Goal: Task Accomplishment & Management: Manage account settings

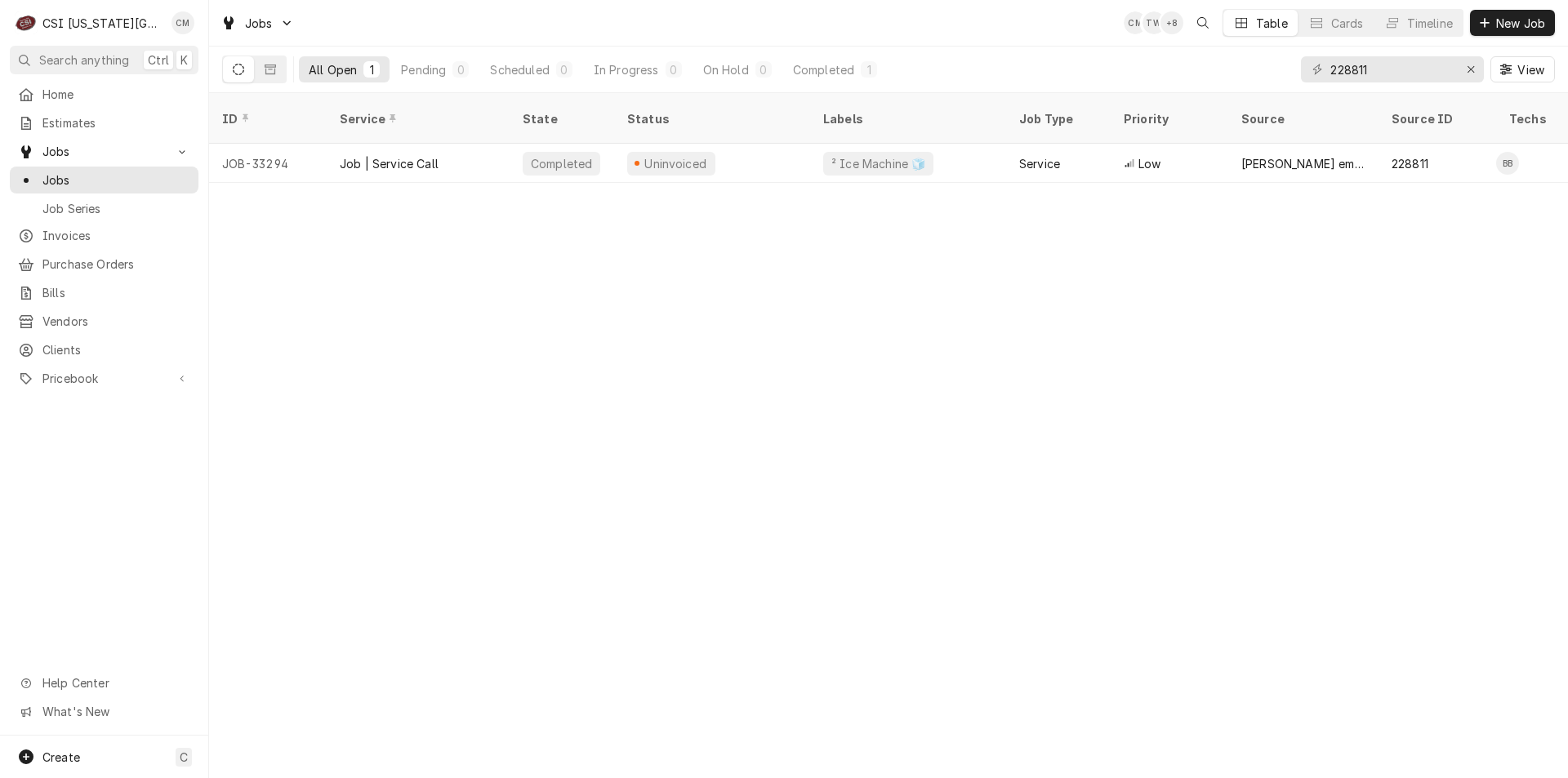
click at [622, 249] on div "ID Service State Status Labels Job Type Priority Source Source ID Techs Date Re…" at bounding box center [888, 436] width 1359 height 685
drag, startPoint x: 1385, startPoint y: 69, endPoint x: 1325, endPoint y: 67, distance: 60.0
click at [1325, 67] on div "228811" at bounding box center [1393, 70] width 183 height 26
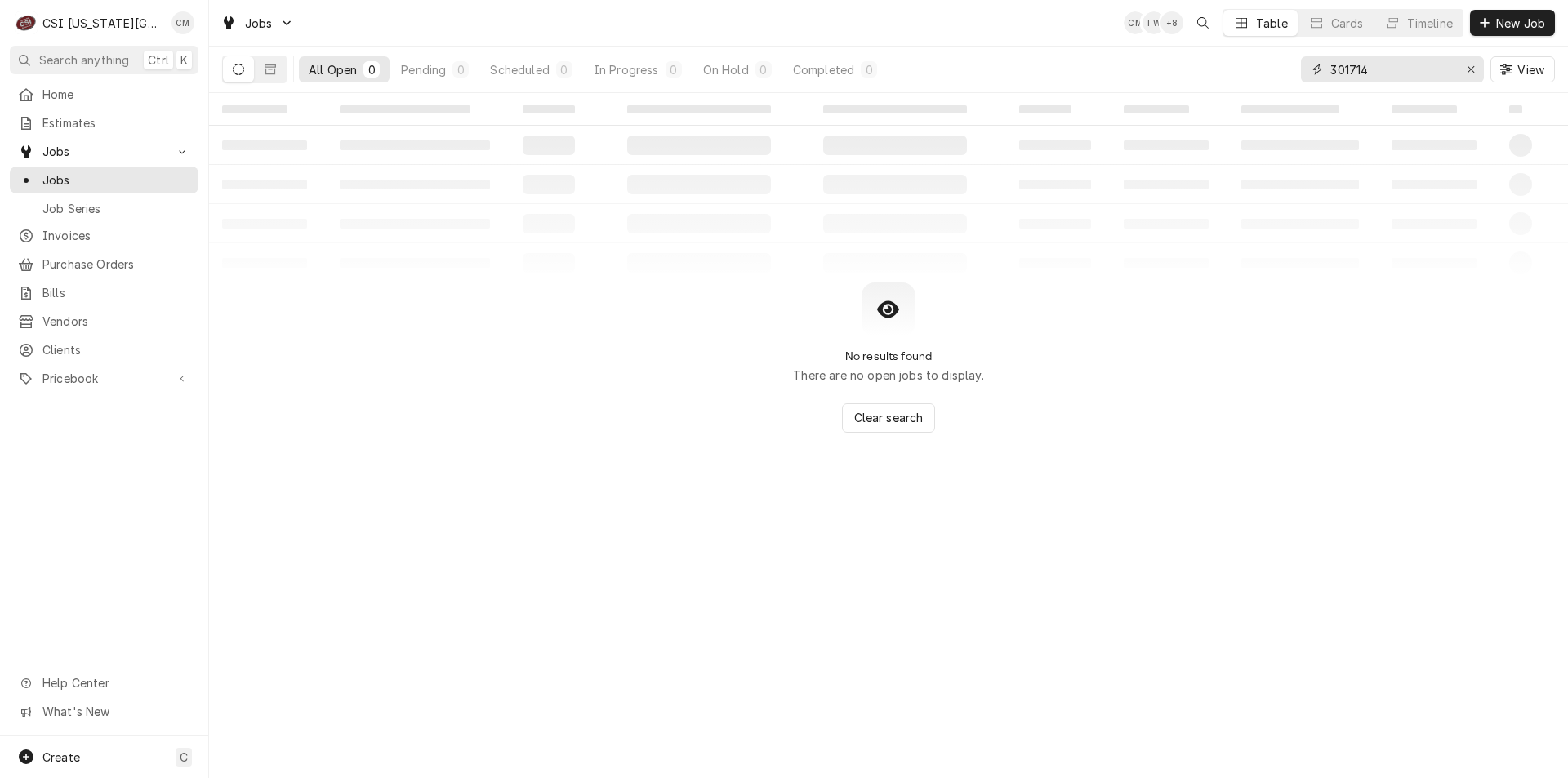
type input "301714"
click at [1470, 70] on icon "Erase input" at bounding box center [1470, 69] width 9 height 11
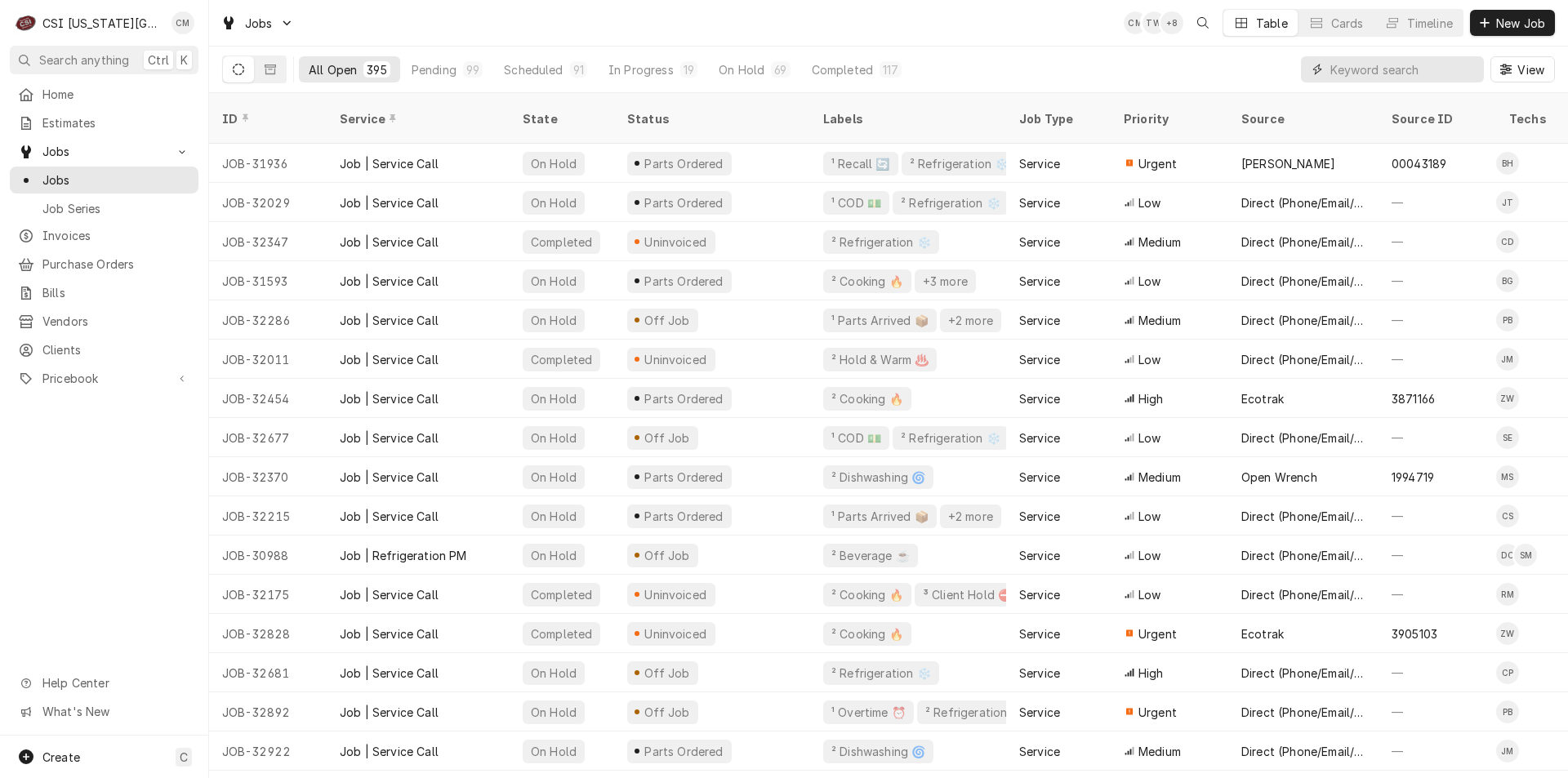
click at [1398, 69] on input "Dynamic Content Wrapper" at bounding box center [1403, 70] width 145 height 26
click at [1413, 70] on input "Dynamic Content Wrapper" at bounding box center [1403, 70] width 145 height 26
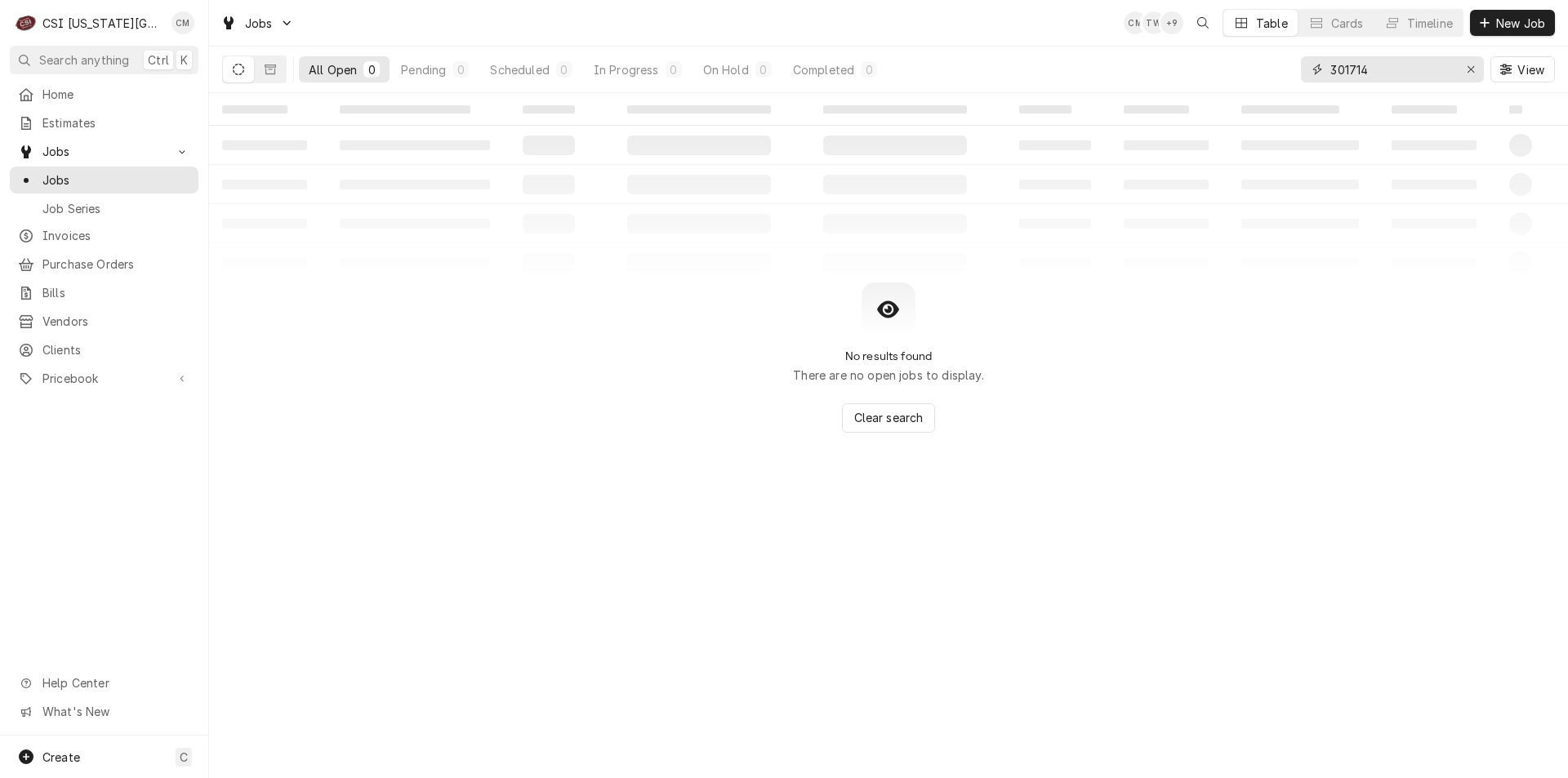
type input "301714"
click at [264, 65] on button "Dynamic Content Wrapper" at bounding box center [270, 70] width 31 height 26
click at [244, 70] on icon "Dynamic Content Wrapper" at bounding box center [238, 69] width 11 height 11
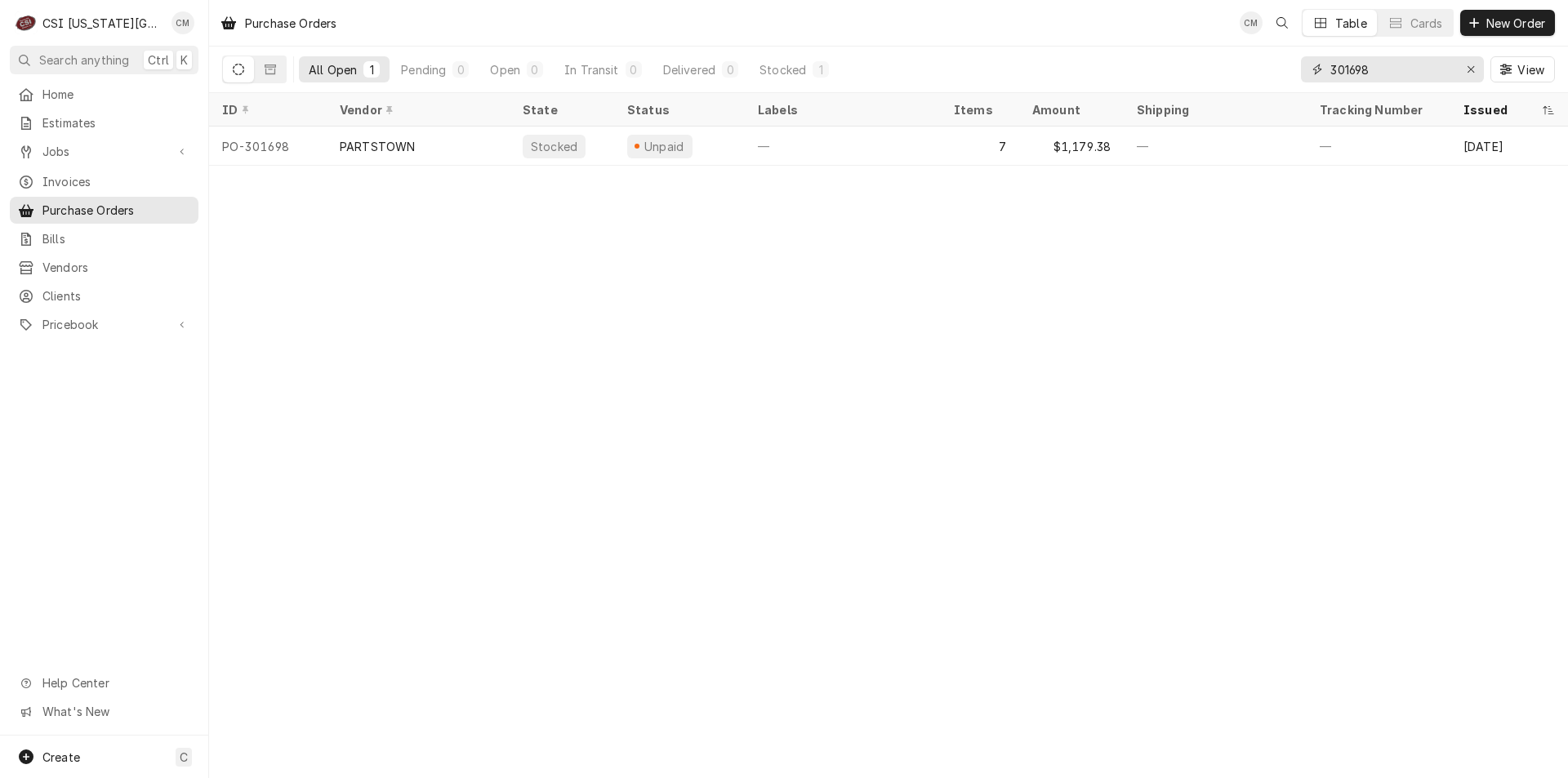
drag, startPoint x: 1386, startPoint y: 68, endPoint x: 1287, endPoint y: 66, distance: 99.0
click at [1287, 66] on div "All Open 1 Pending 0 Open 0 In Transit 0 Delivered 0 Stocked 1 301698 View" at bounding box center [888, 70] width 1333 height 46
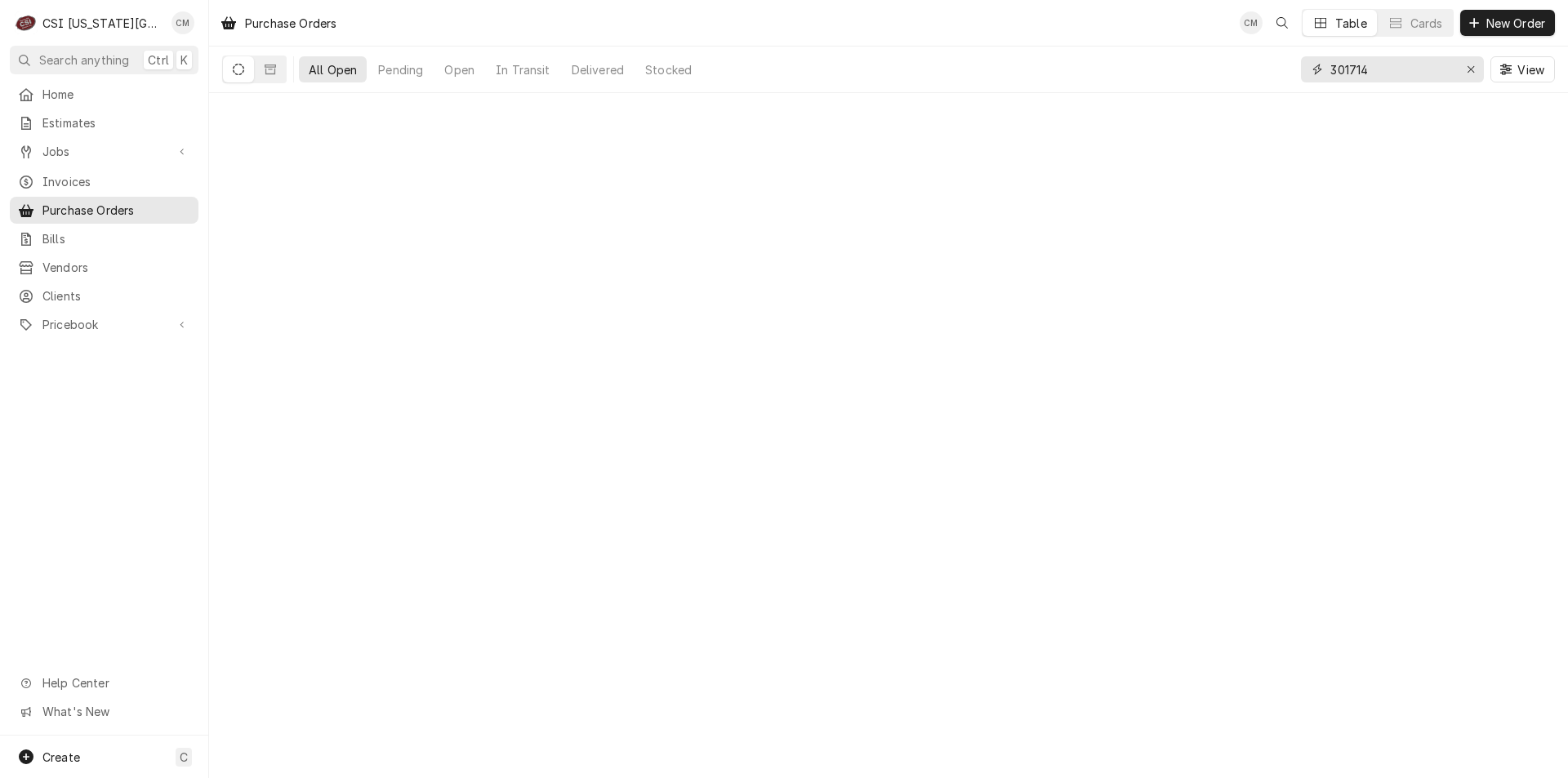
type input "301714"
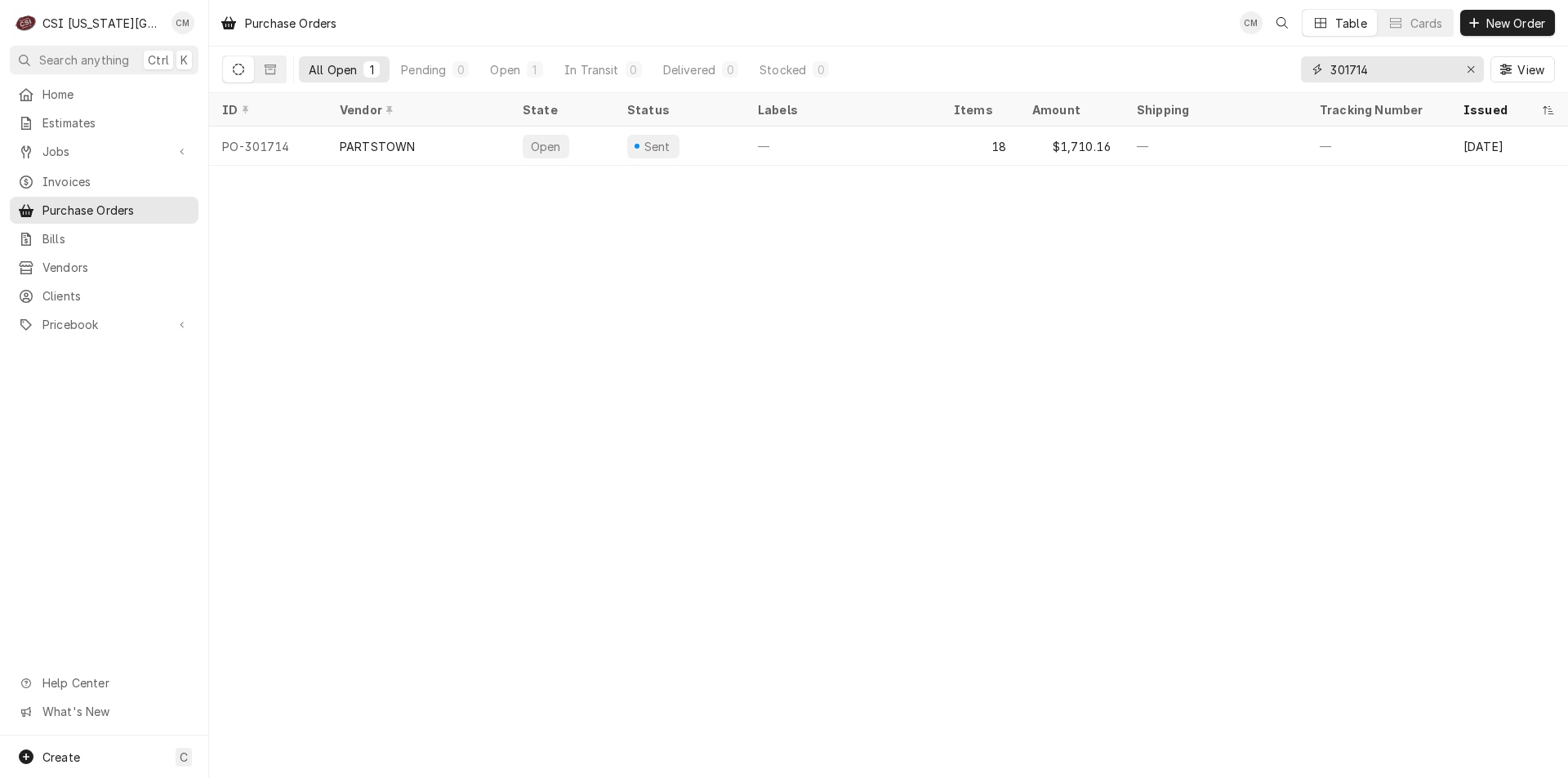
click at [1382, 71] on input "301714" at bounding box center [1391, 70] width 122 height 26
click at [838, 148] on div "—" at bounding box center [843, 145] width 196 height 39
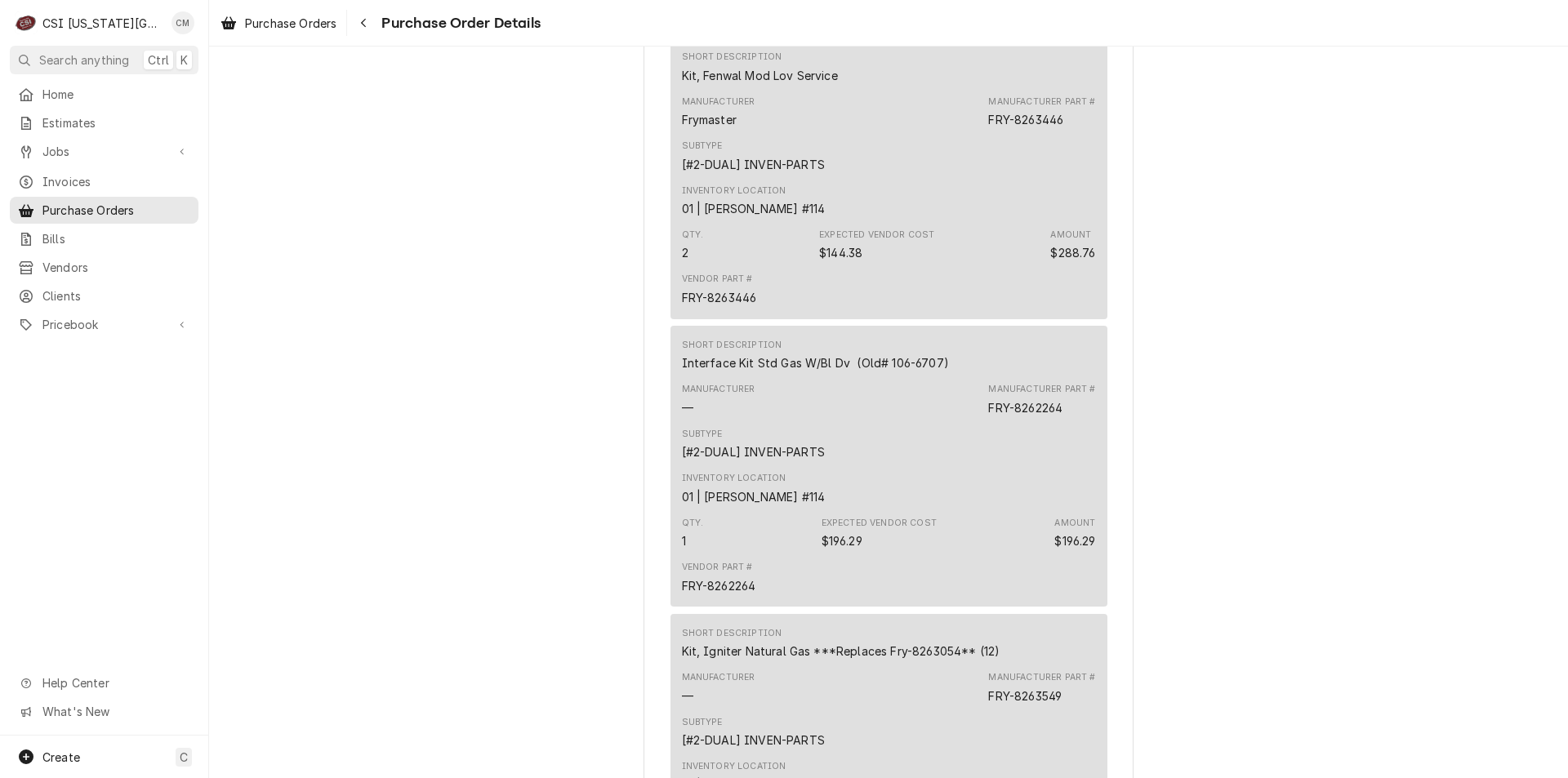
scroll to position [1968, 0]
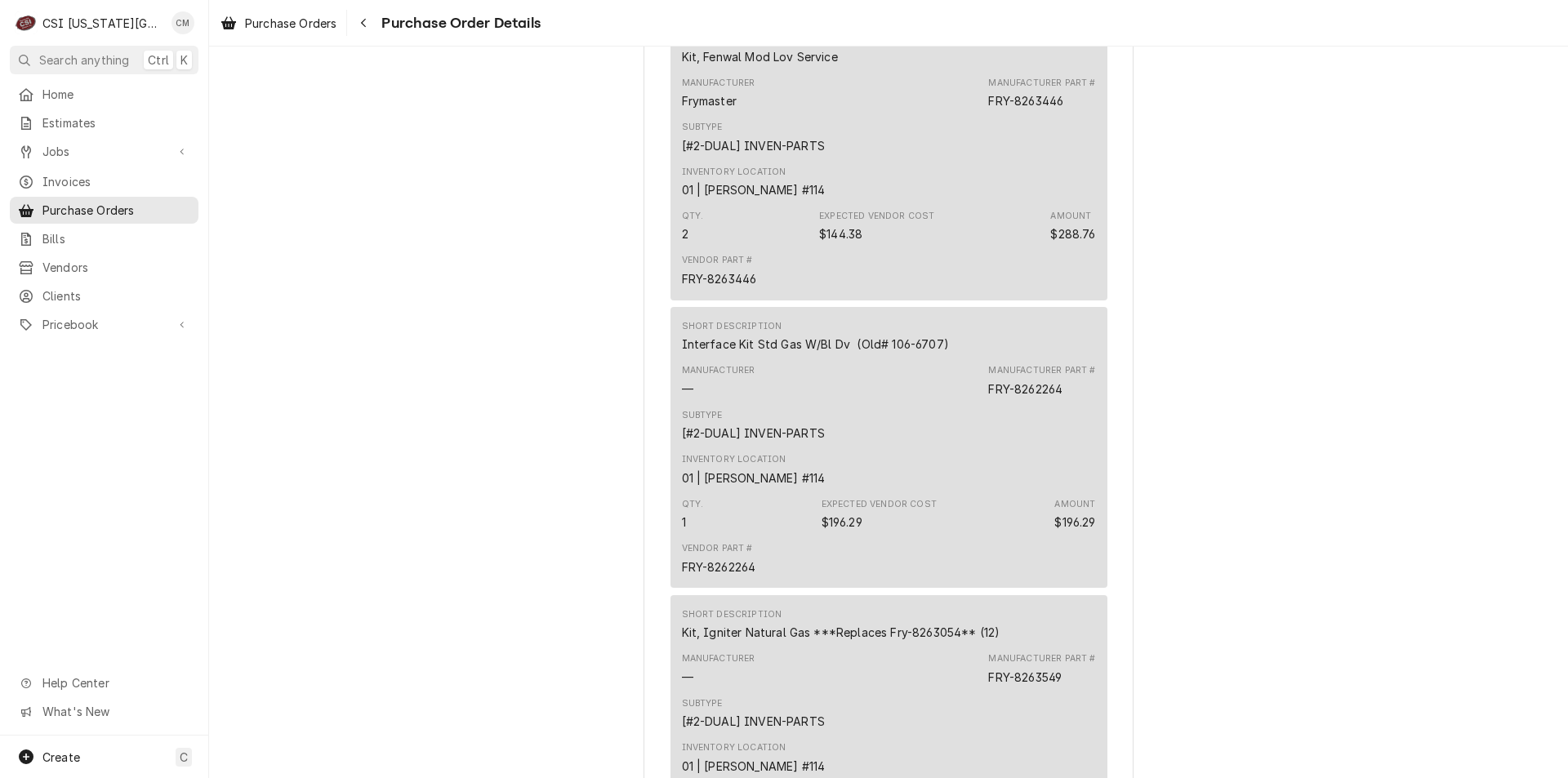
click at [851, 448] on div "Subtype [#2-DUAL] INVEN-PARTS" at bounding box center [888, 426] width 414 height 44
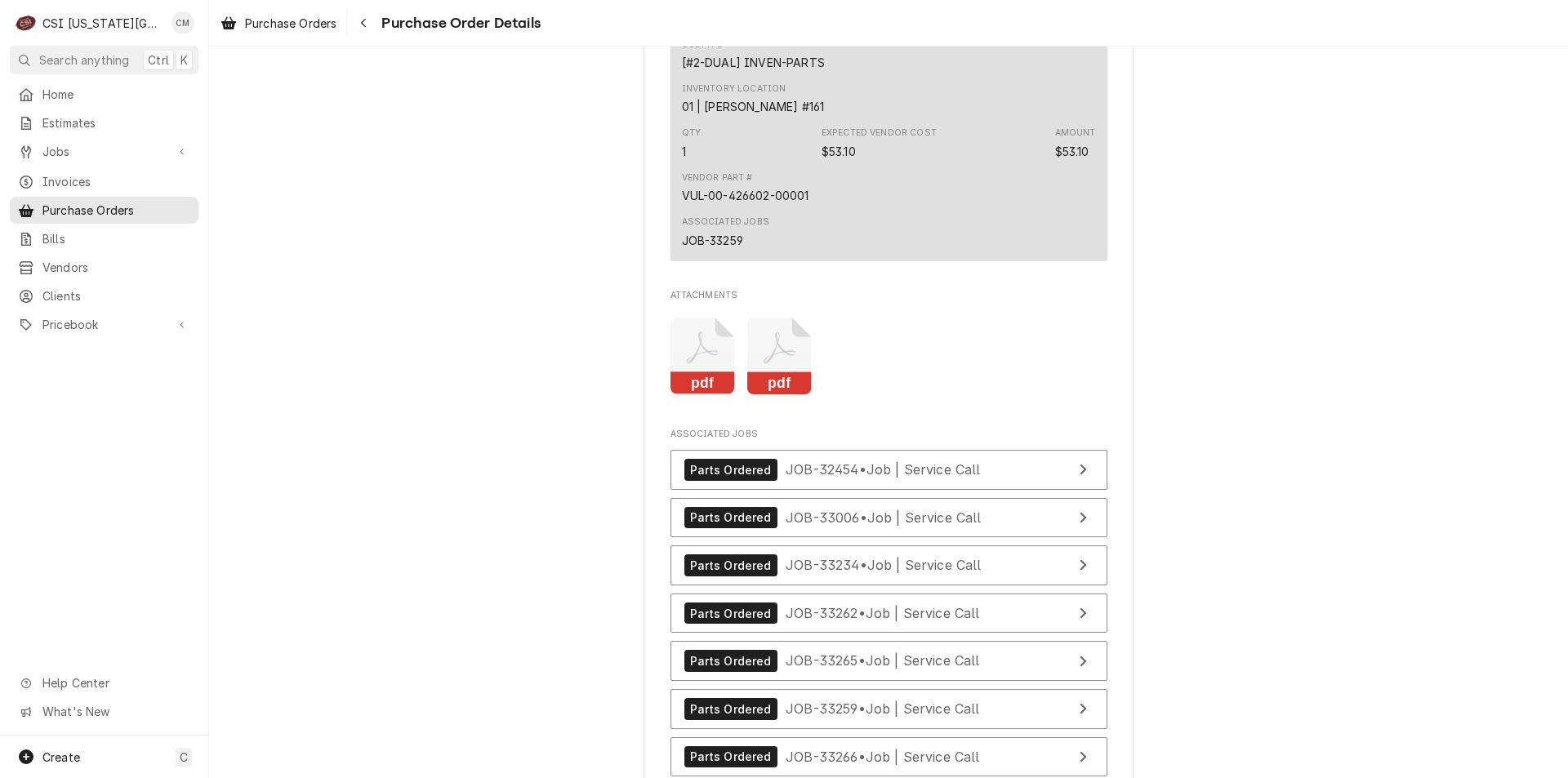
scroll to position [7331, 0]
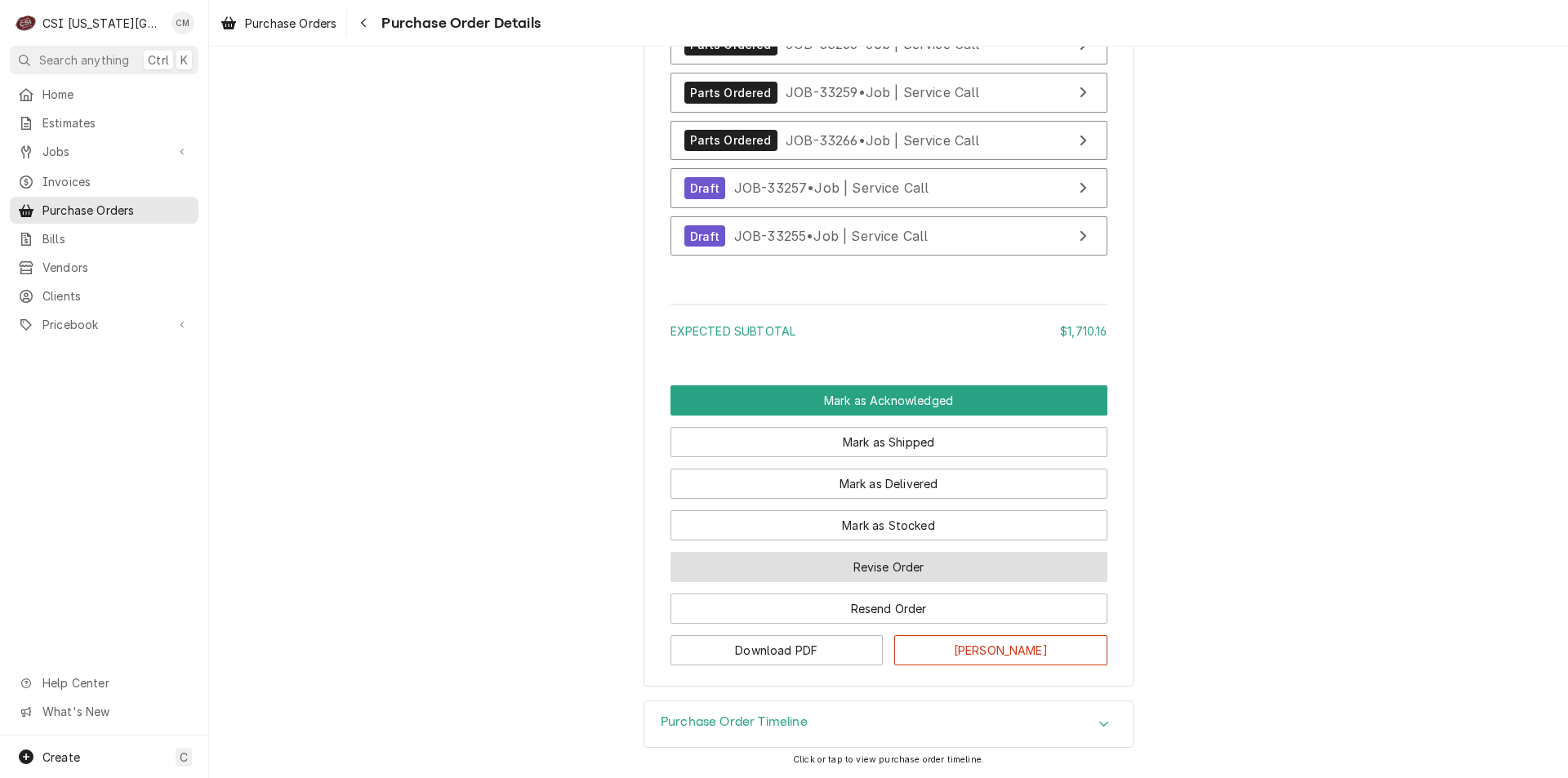
click at [894, 569] on button "Revise Order" at bounding box center [888, 567] width 437 height 30
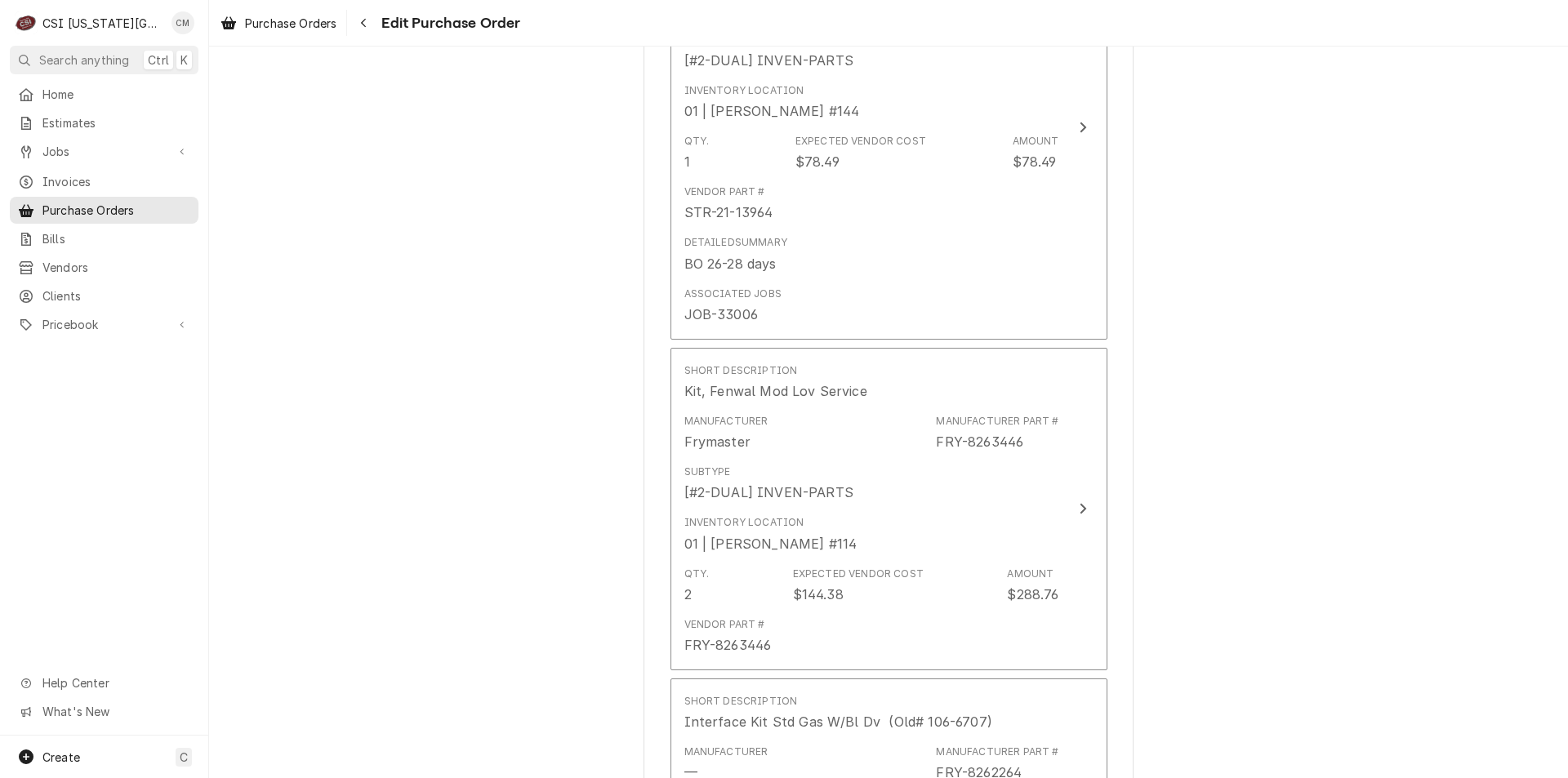
scroll to position [1590, 0]
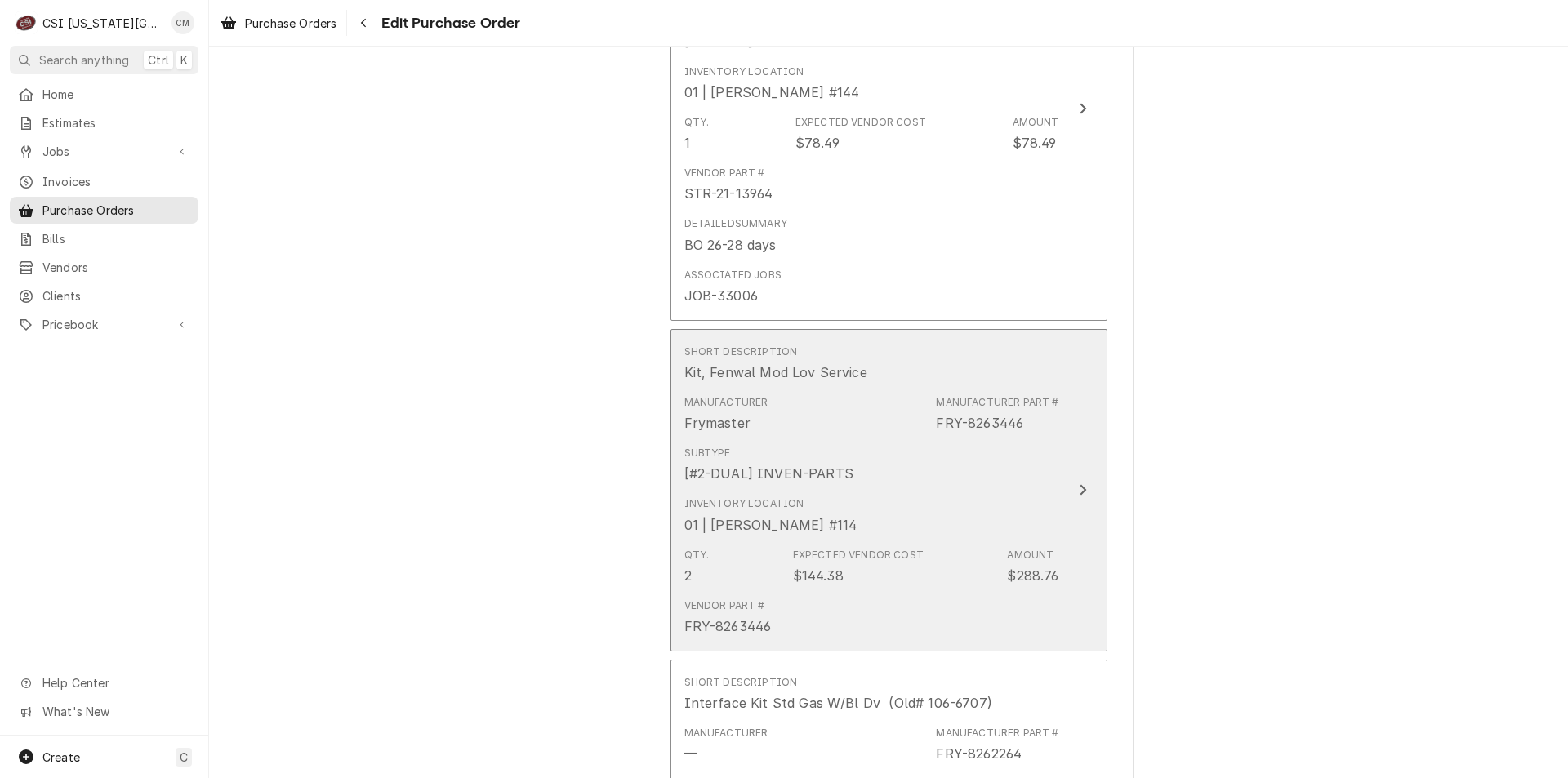
click at [882, 494] on div "Inventory Location 01 | MIKE SCHUPP #114" at bounding box center [872, 515] width 375 height 51
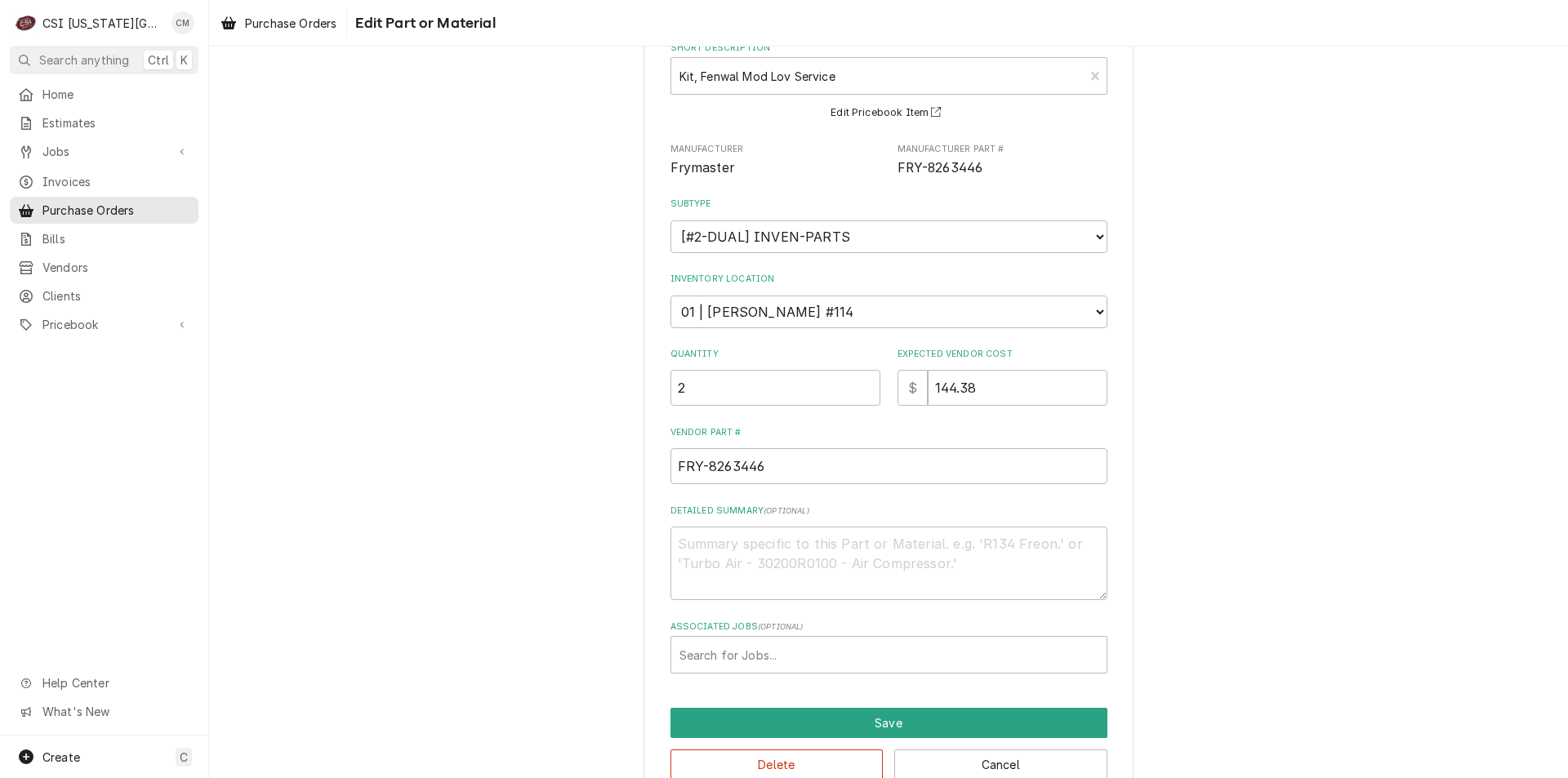
scroll to position [134, 0]
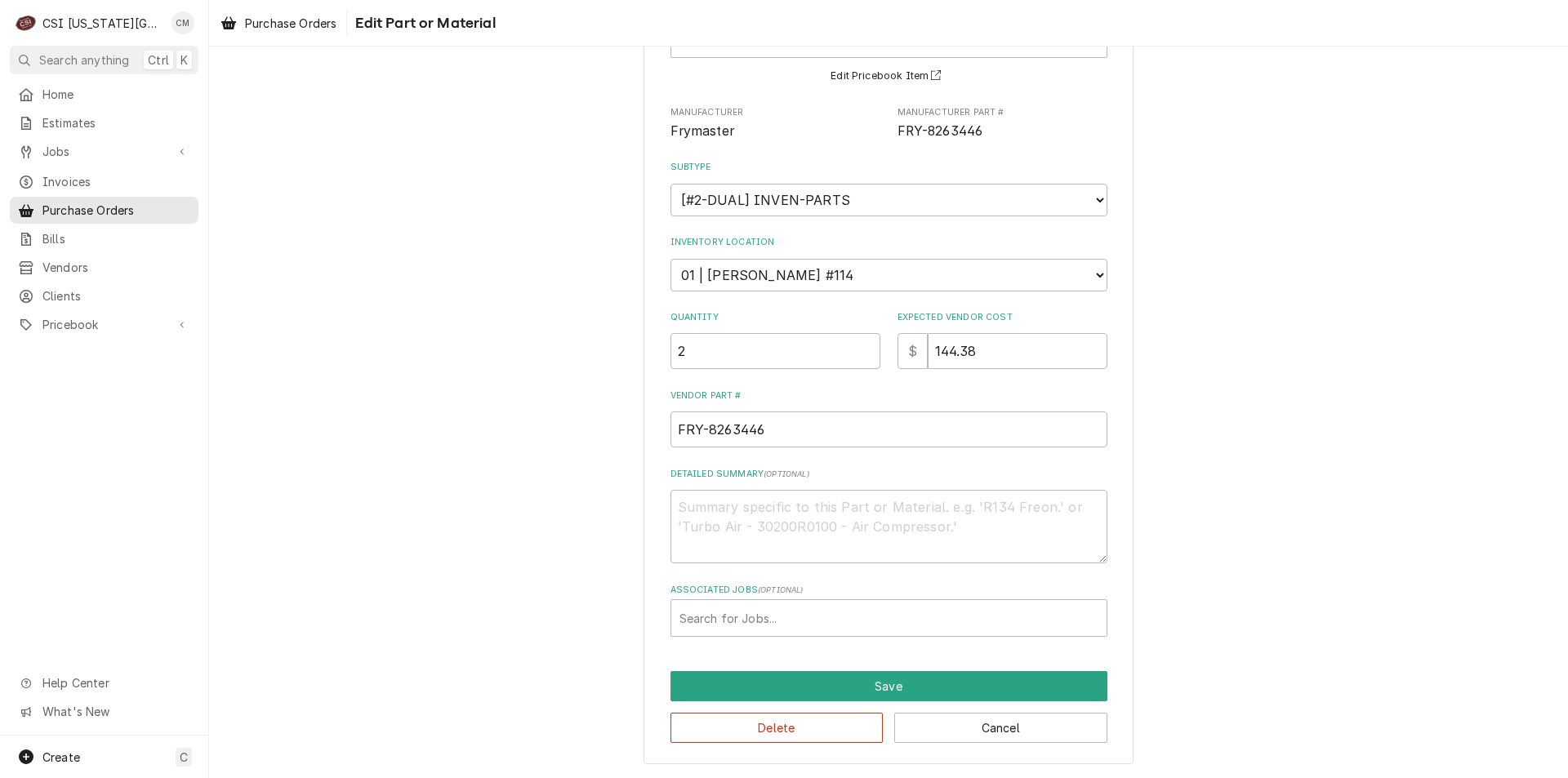
click at [917, 614] on div "Associated Jobs" at bounding box center [888, 619] width 419 height 30
click at [986, 732] on button "Cancel" at bounding box center [1001, 728] width 213 height 30
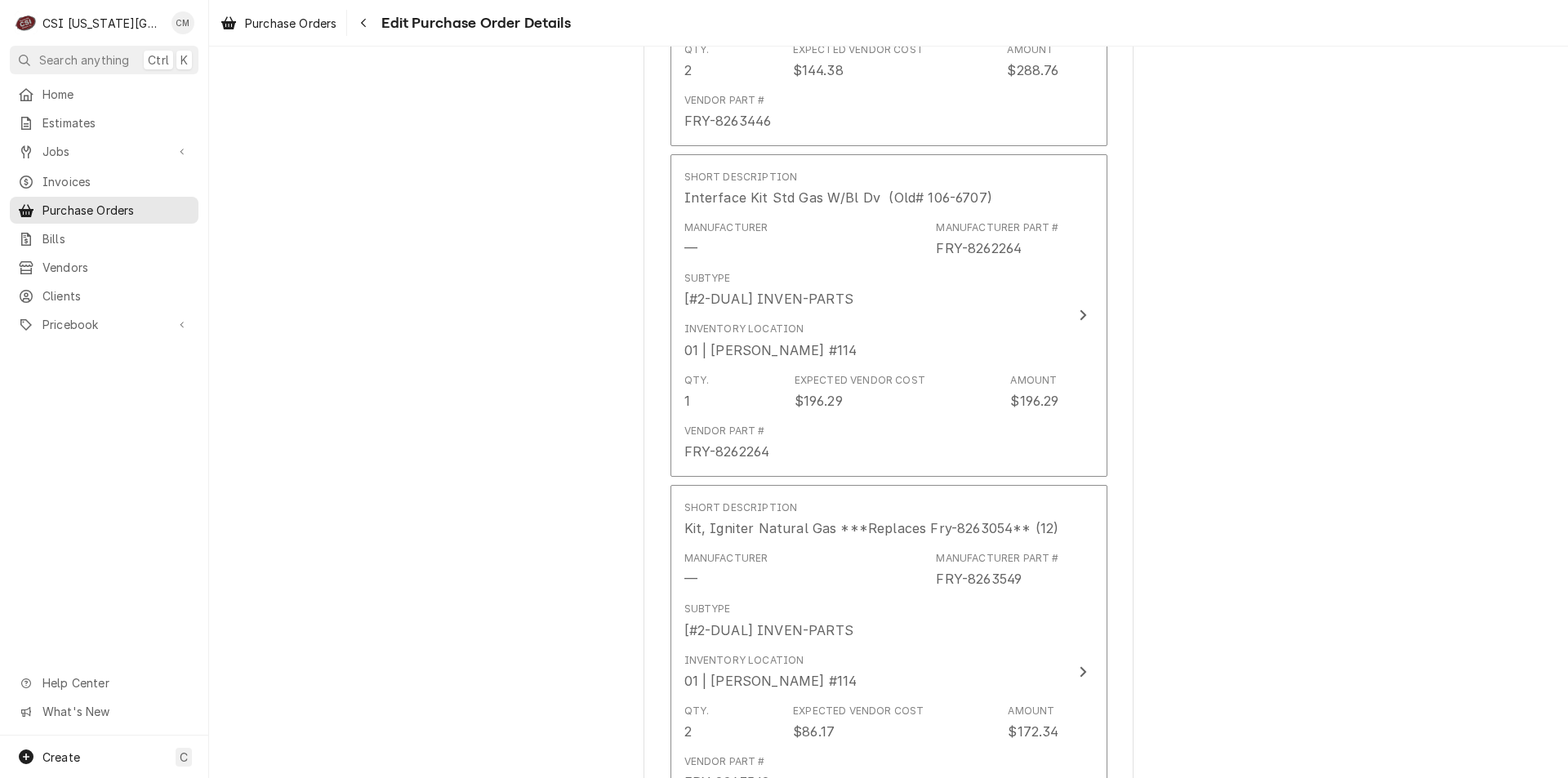
scroll to position [1982, 0]
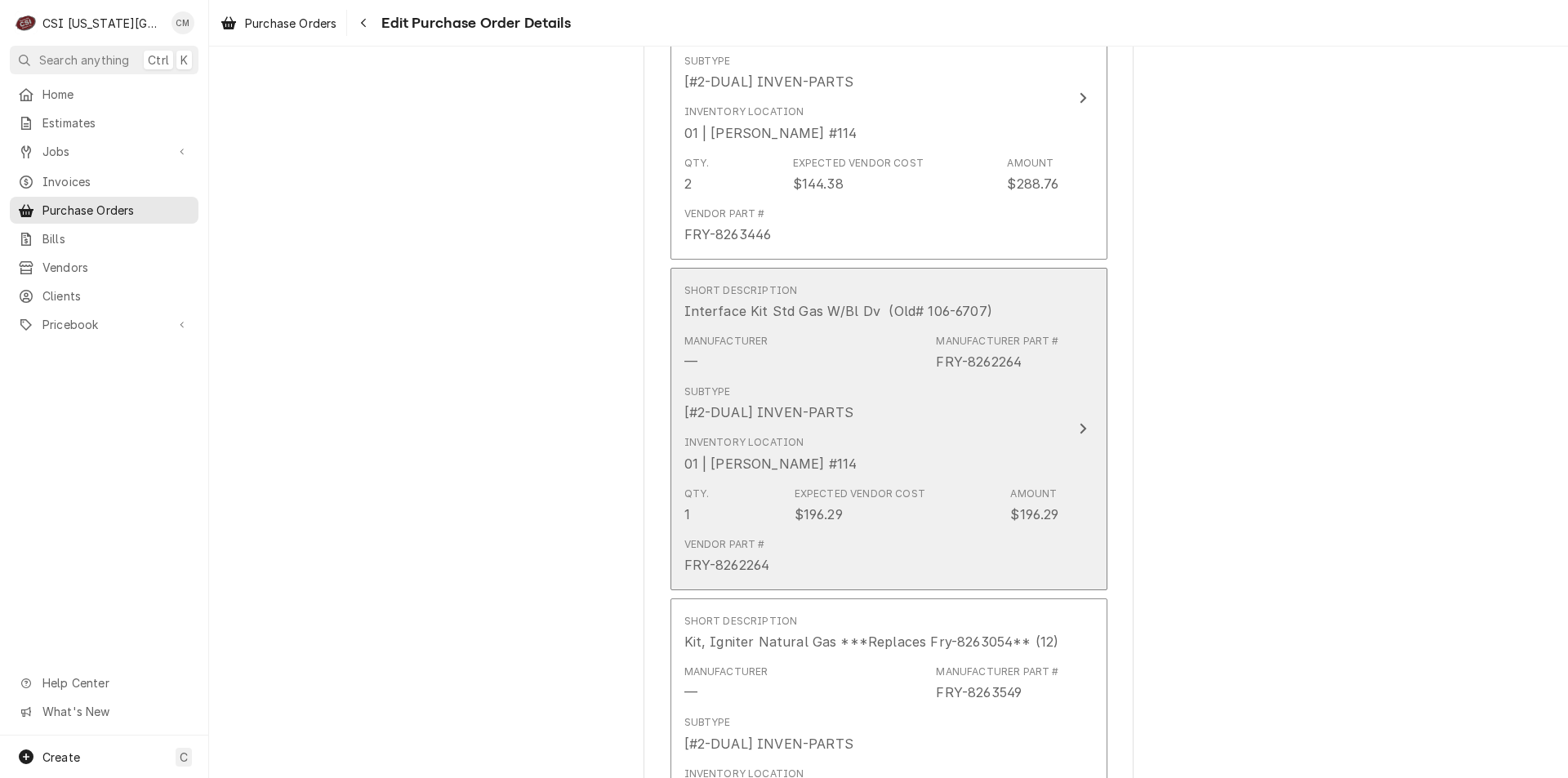
click at [883, 416] on div "Subtype [#2-DUAL] INVEN-PARTS" at bounding box center [872, 403] width 375 height 51
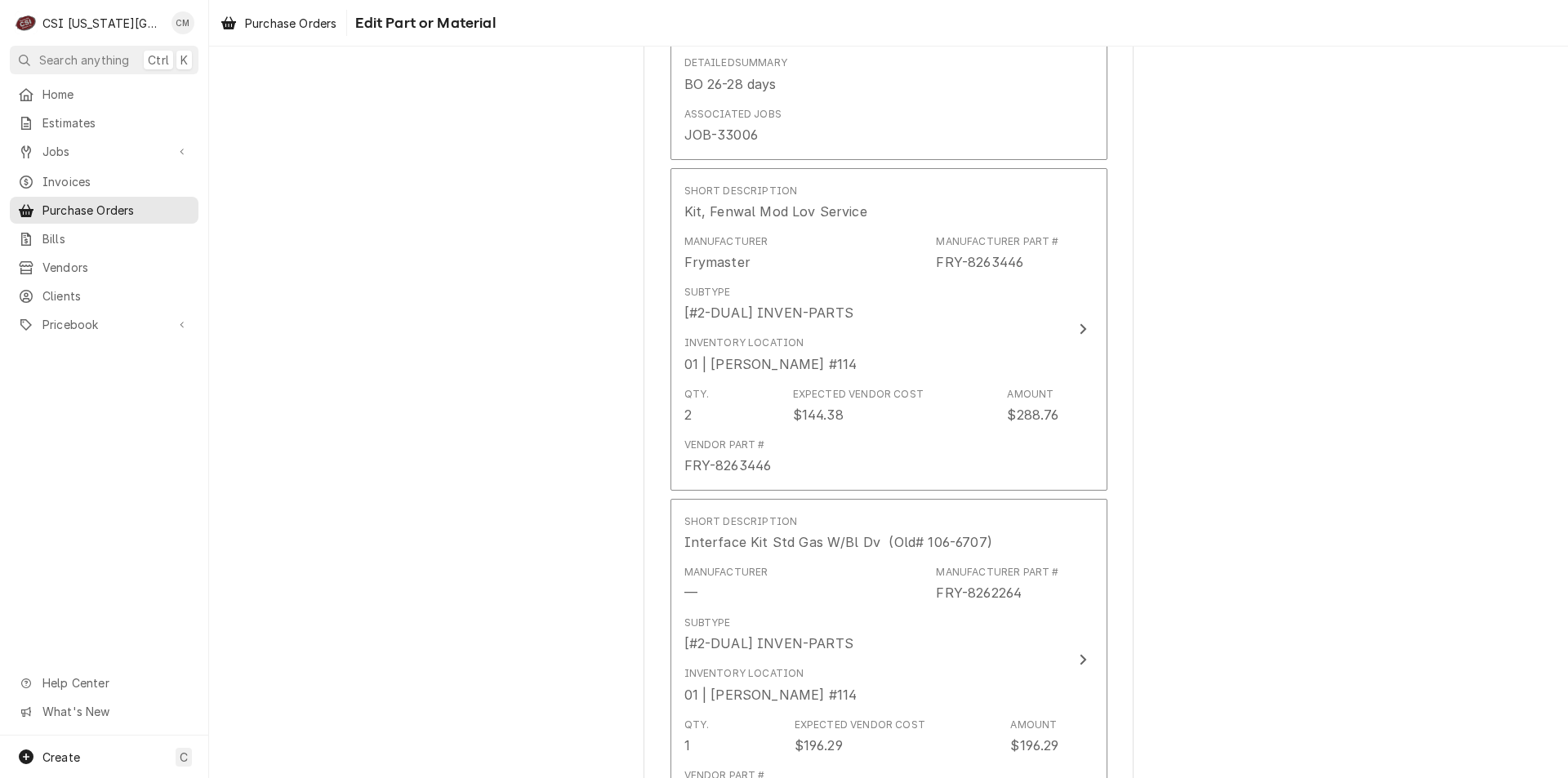
scroll to position [1761, 0]
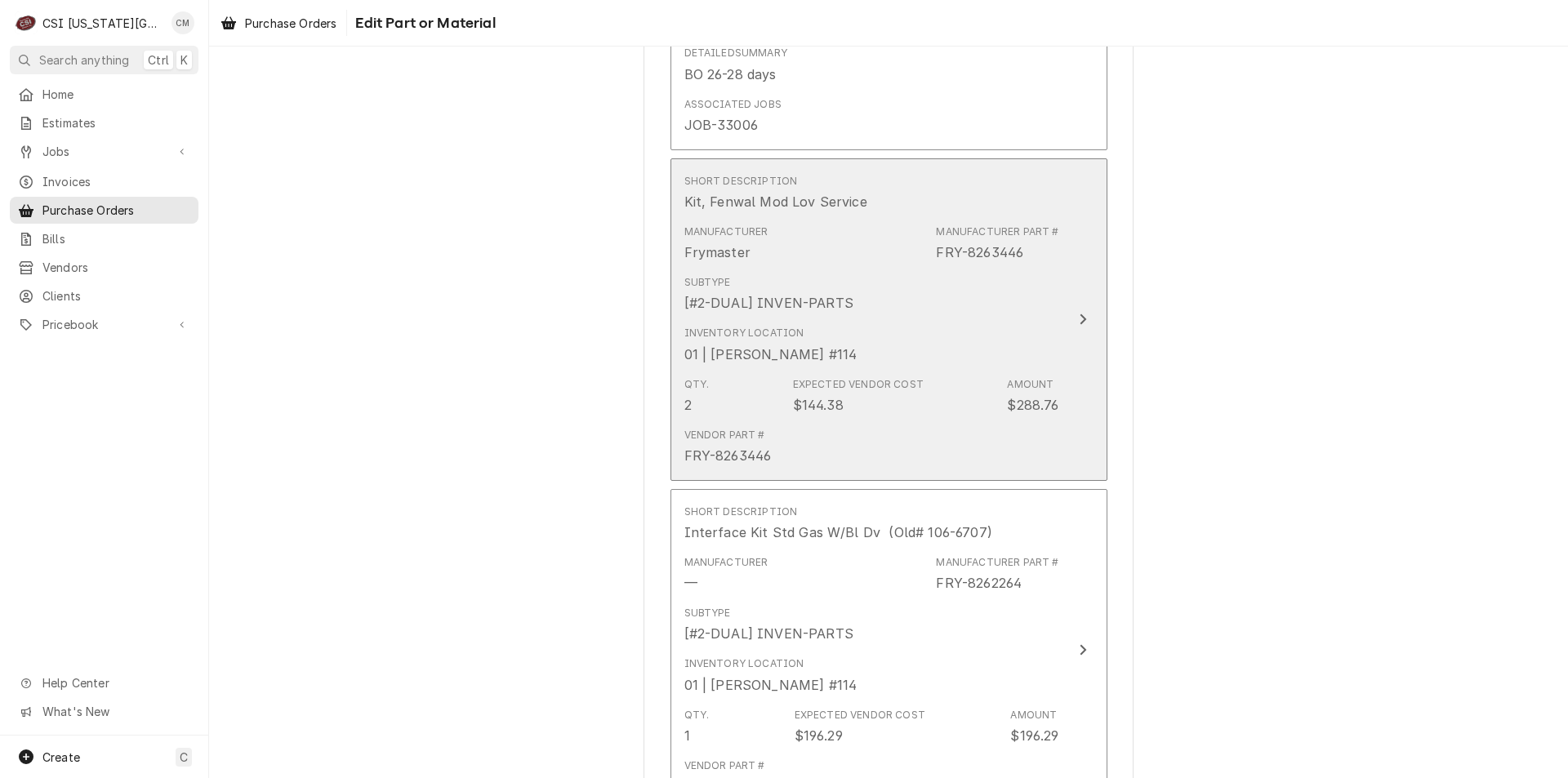
click at [884, 402] on div "Expected Vendor Cost $144.38" at bounding box center [858, 396] width 130 height 38
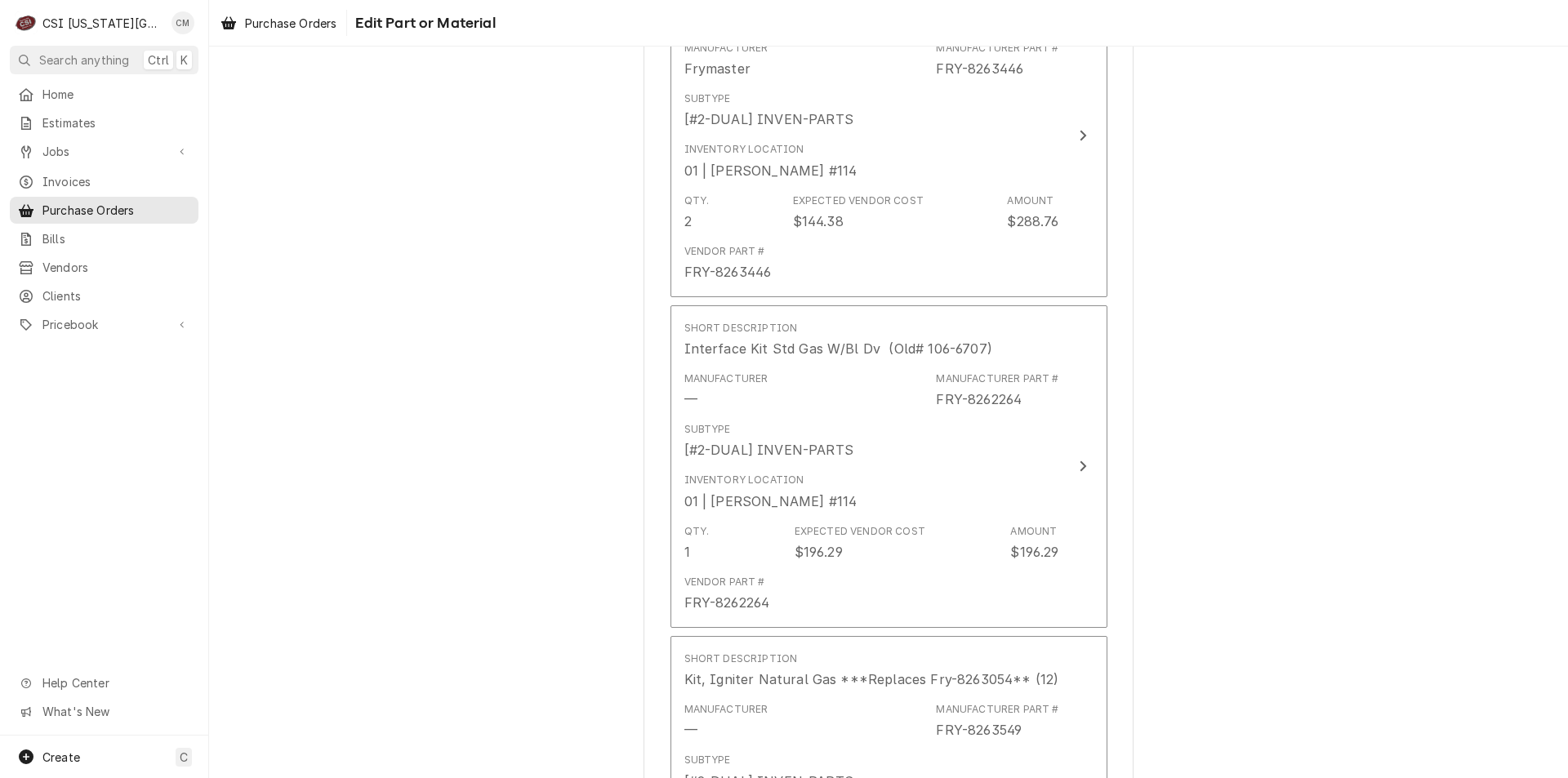
scroll to position [1887, 0]
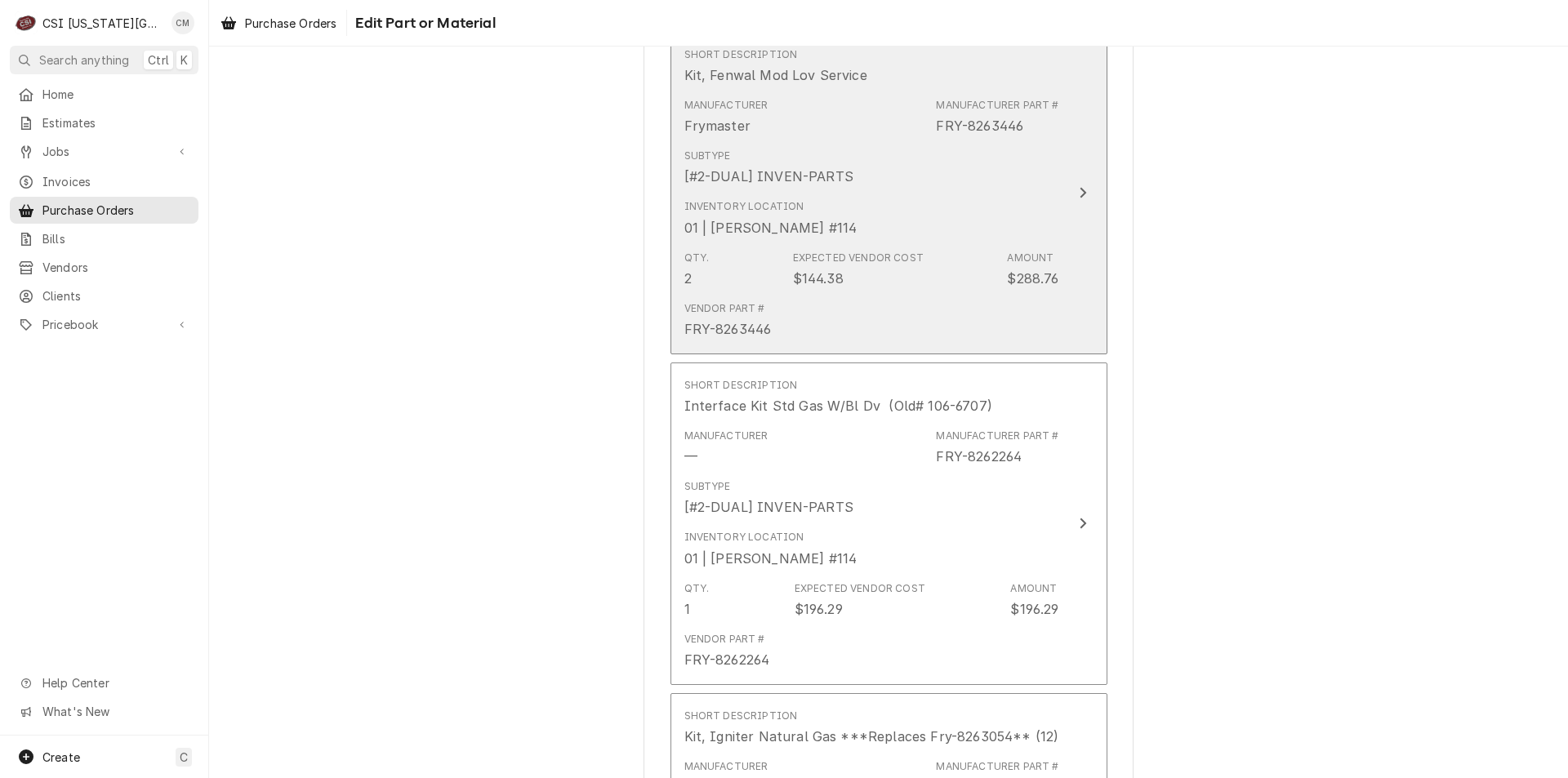
click at [937, 157] on div "Subtype [#2-DUAL] INVEN-PARTS" at bounding box center [872, 167] width 375 height 51
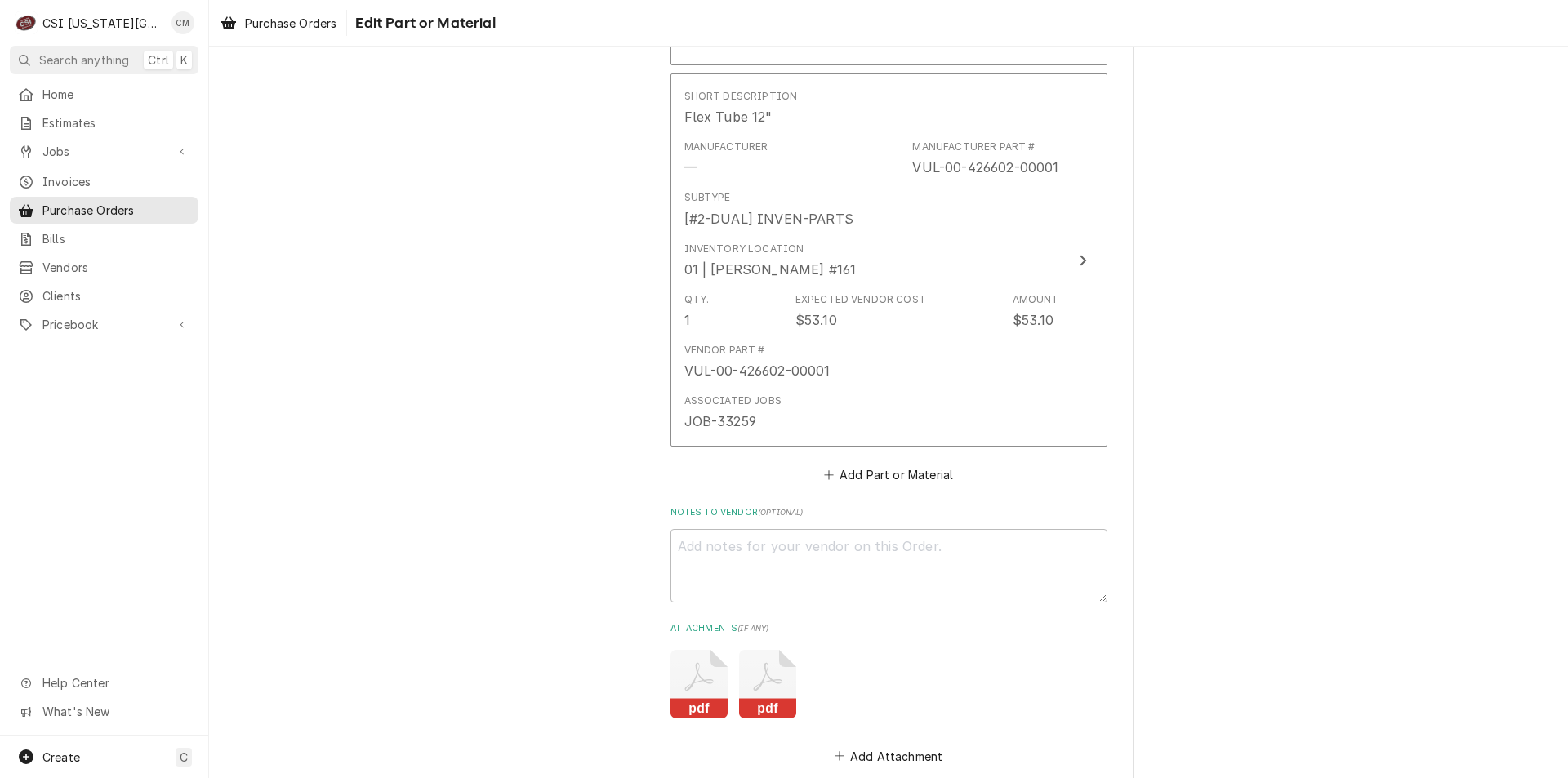
scroll to position [7411, 0]
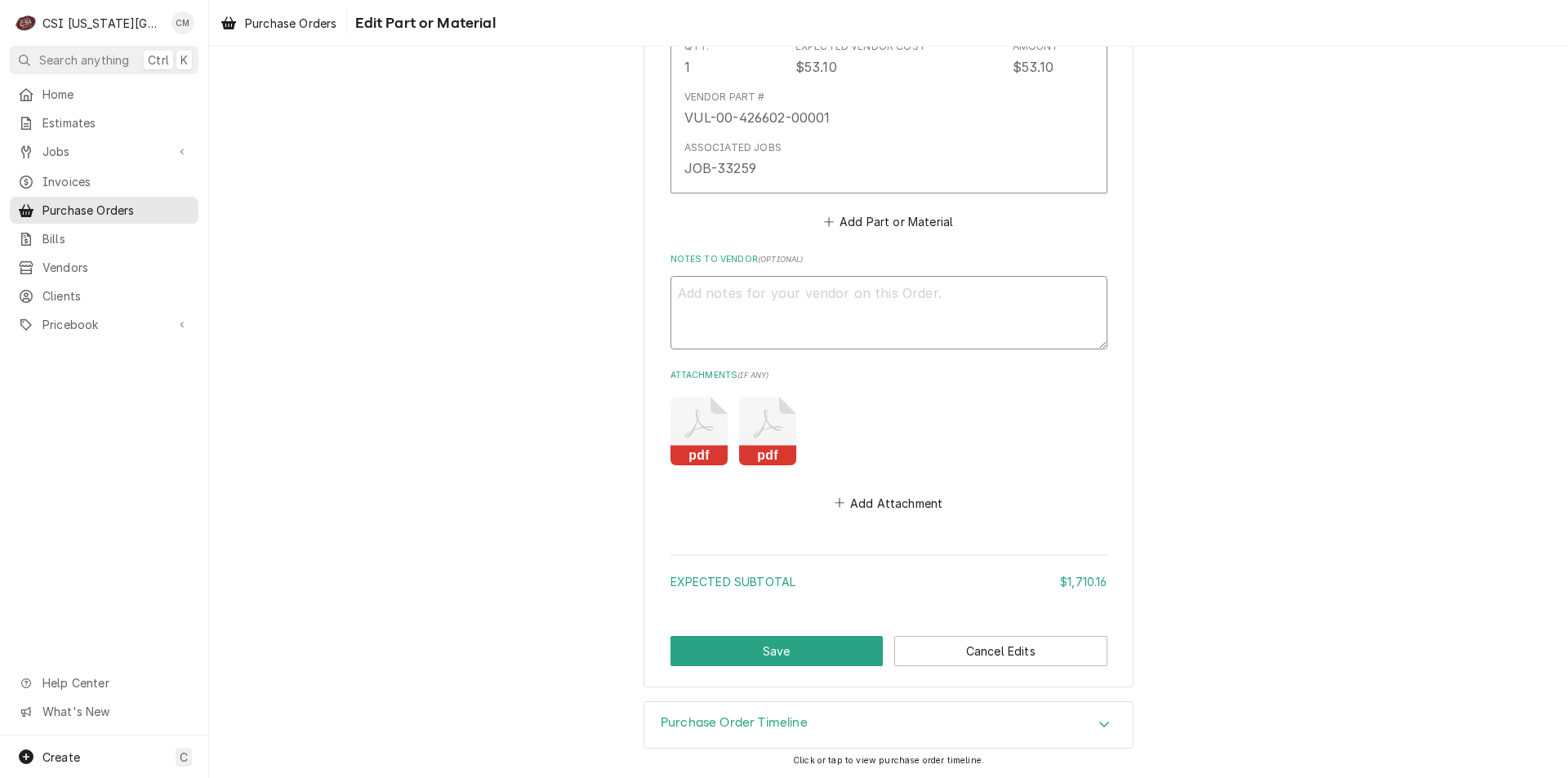
click at [858, 291] on textarea "Notes to Vendor ( optional )" at bounding box center [888, 312] width 437 height 74
type textarea "x"
type textarea "w"
type textarea "x"
type textarea "wa"
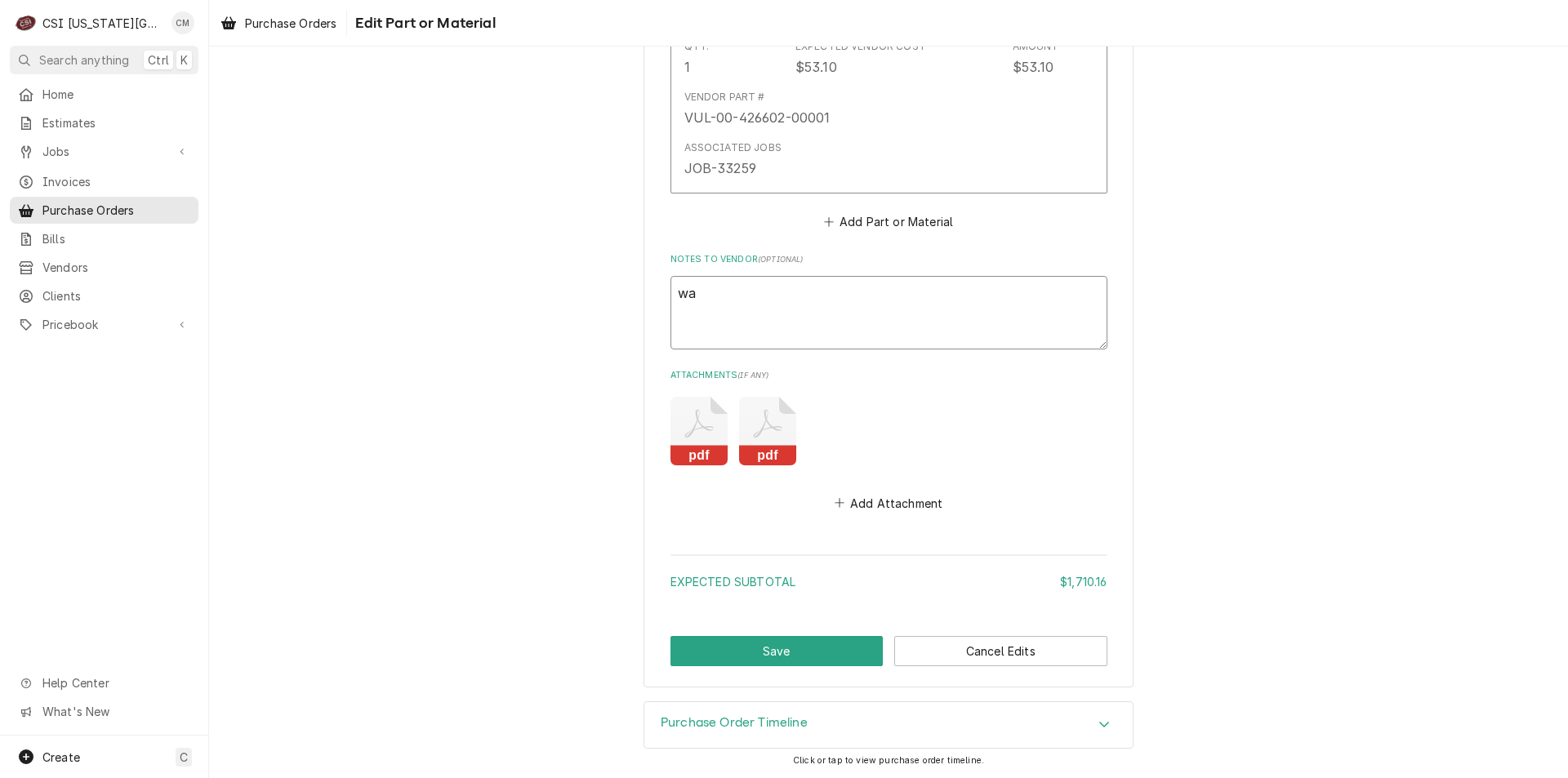
type textarea "x"
type textarea "wait"
type textarea "x"
type textarea "waity"
type textarea "x"
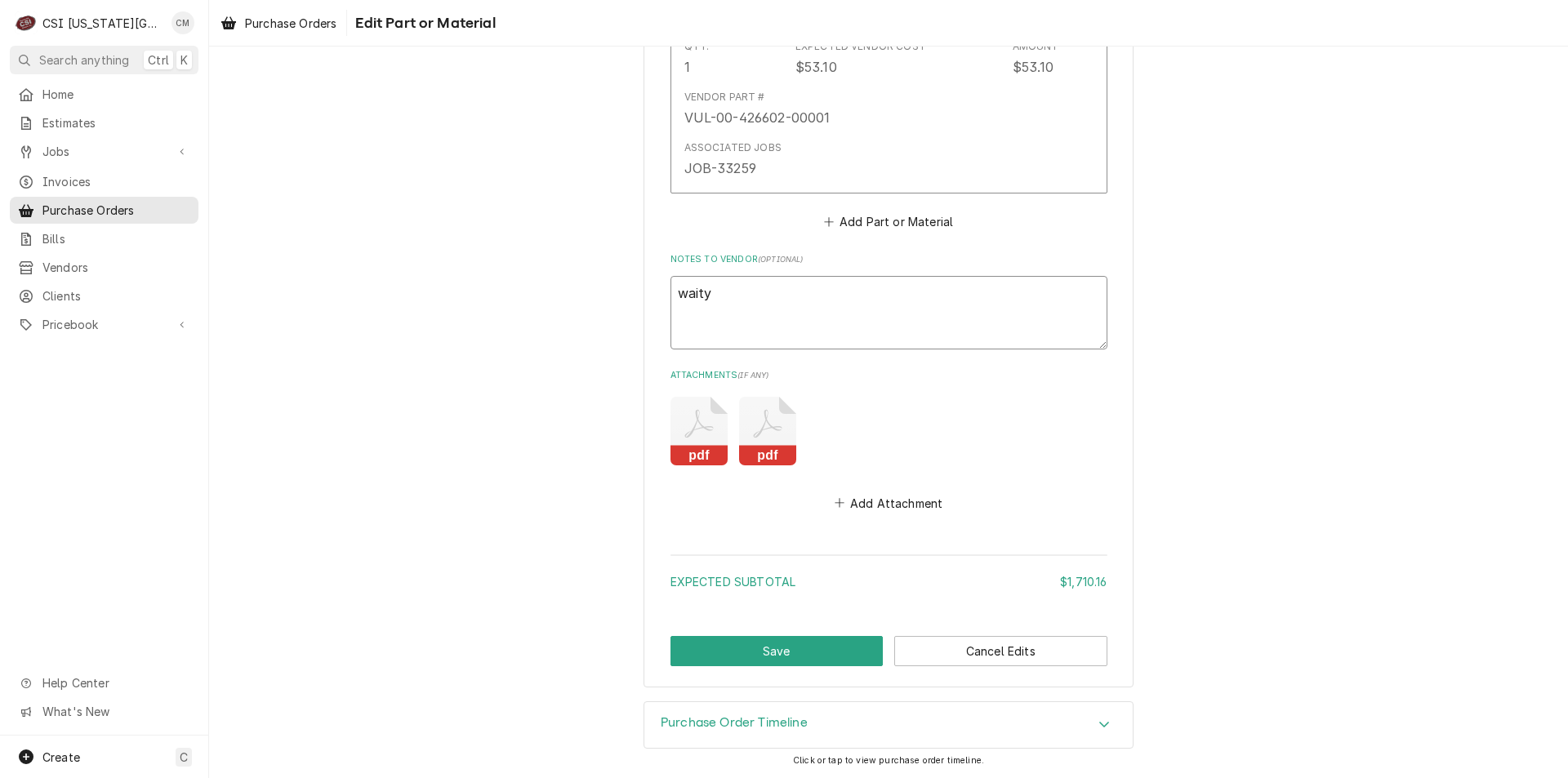
type textarea "waityi"
type textarea "x"
type textarea "waityin"
type textarea "x"
type textarea "waitying"
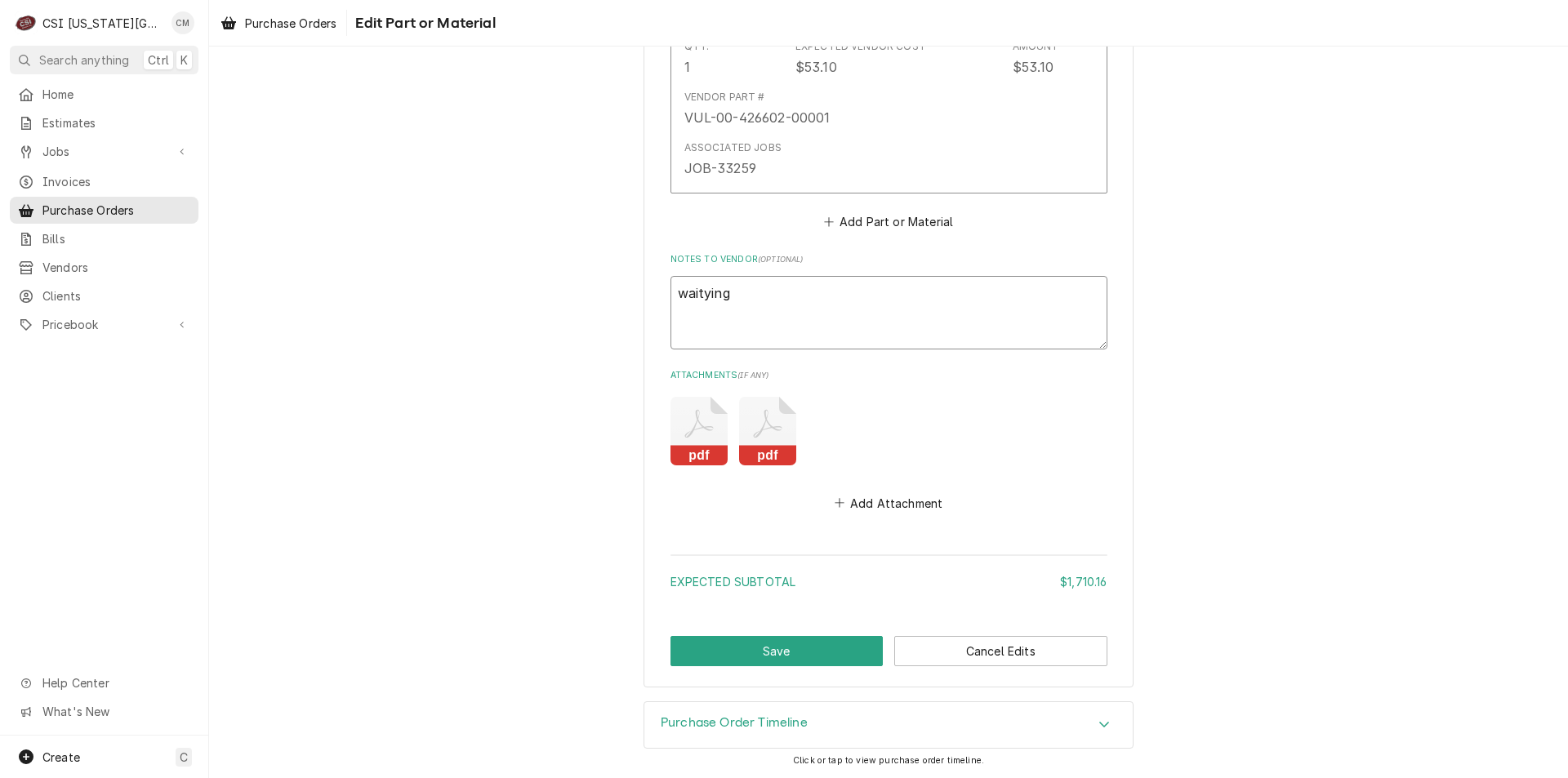
type textarea "x"
type textarea "waitying"
type textarea "x"
type textarea "waityin"
type textarea "x"
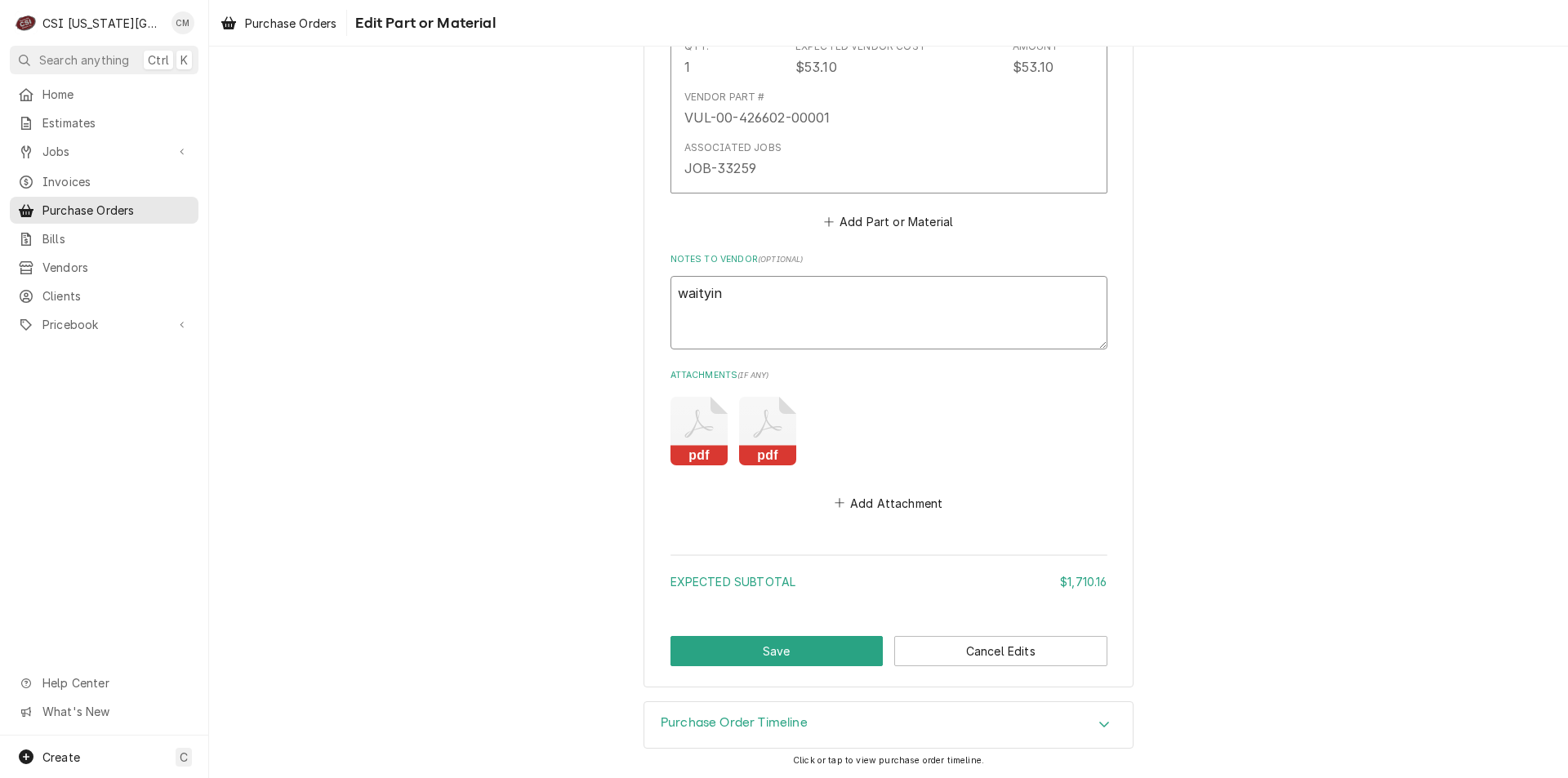
type textarea "waityi"
type textarea "x"
type textarea "waity"
type textarea "x"
type textarea "wait"
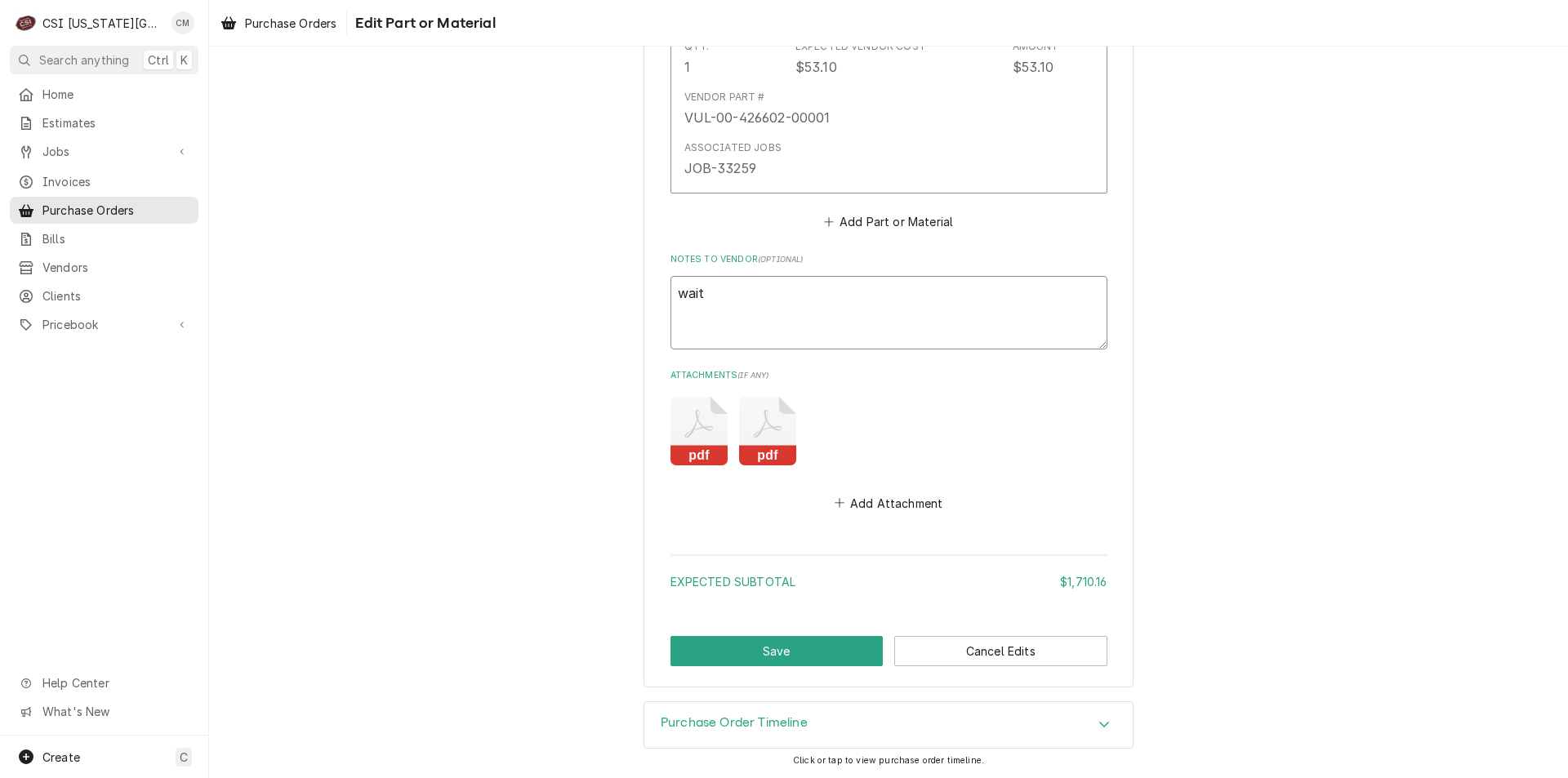
type textarea "x"
type textarea "wai"
type textarea "x"
type textarea "wait"
type textarea "x"
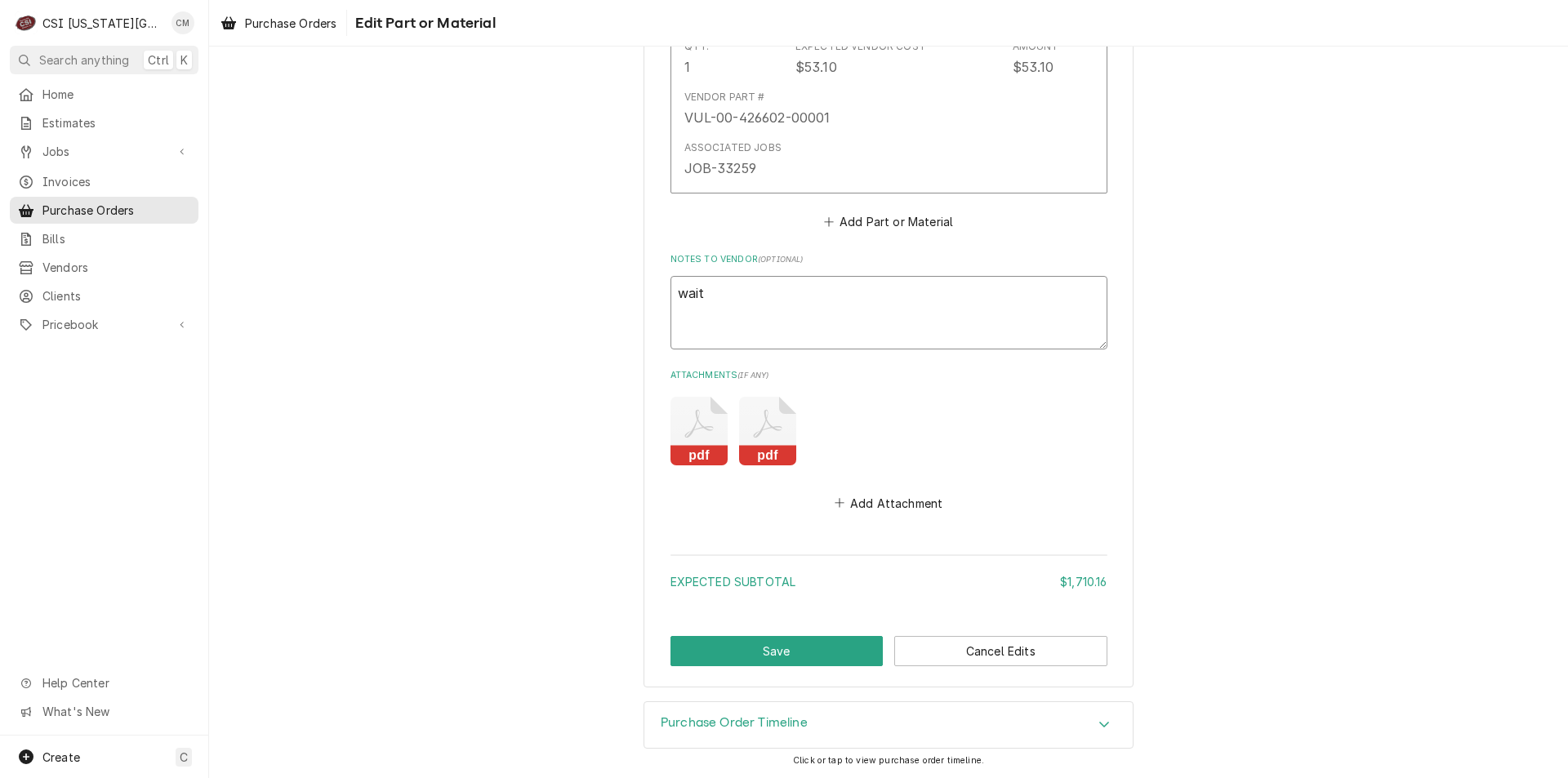
type textarea "waiti"
type textarea "x"
type textarea "waitin"
type textarea "x"
type textarea "waiting"
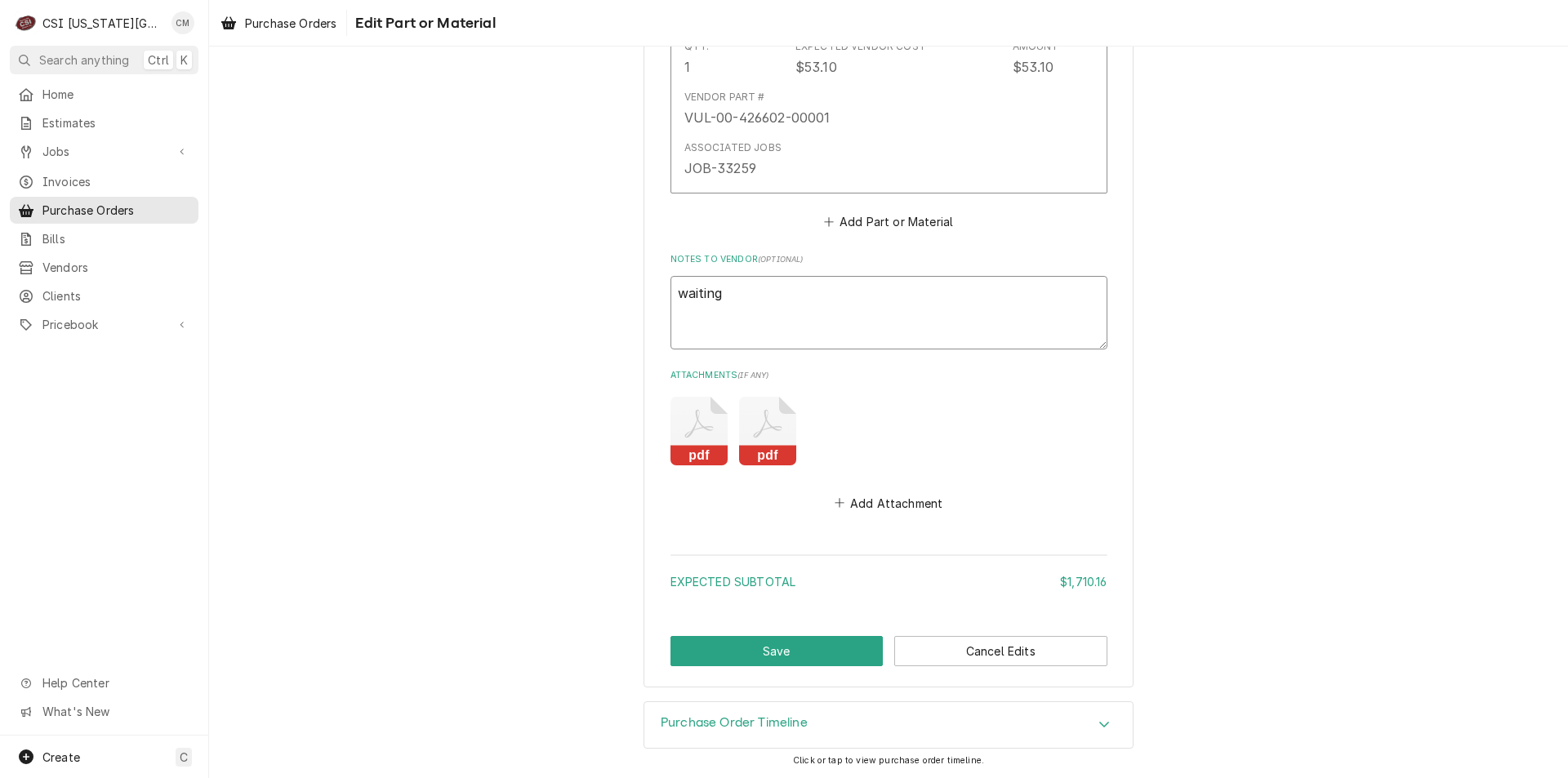
type textarea "x"
type textarea "waiting"
type textarea "x"
type textarea "waiting f"
type textarea "x"
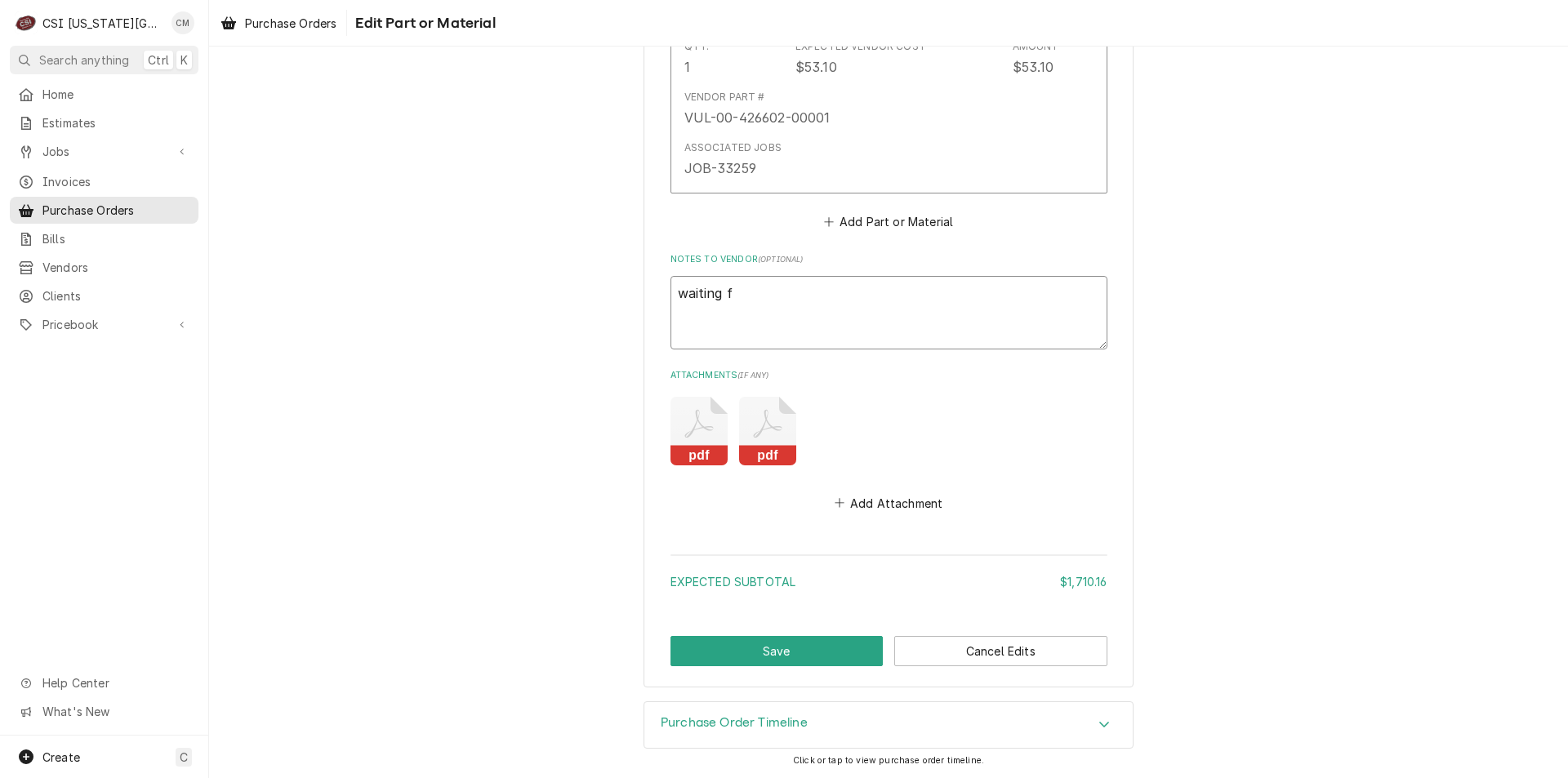
type textarea "waiting fo"
type textarea "x"
type textarea "waiting for"
type textarea "x"
type textarea "waiting for w"
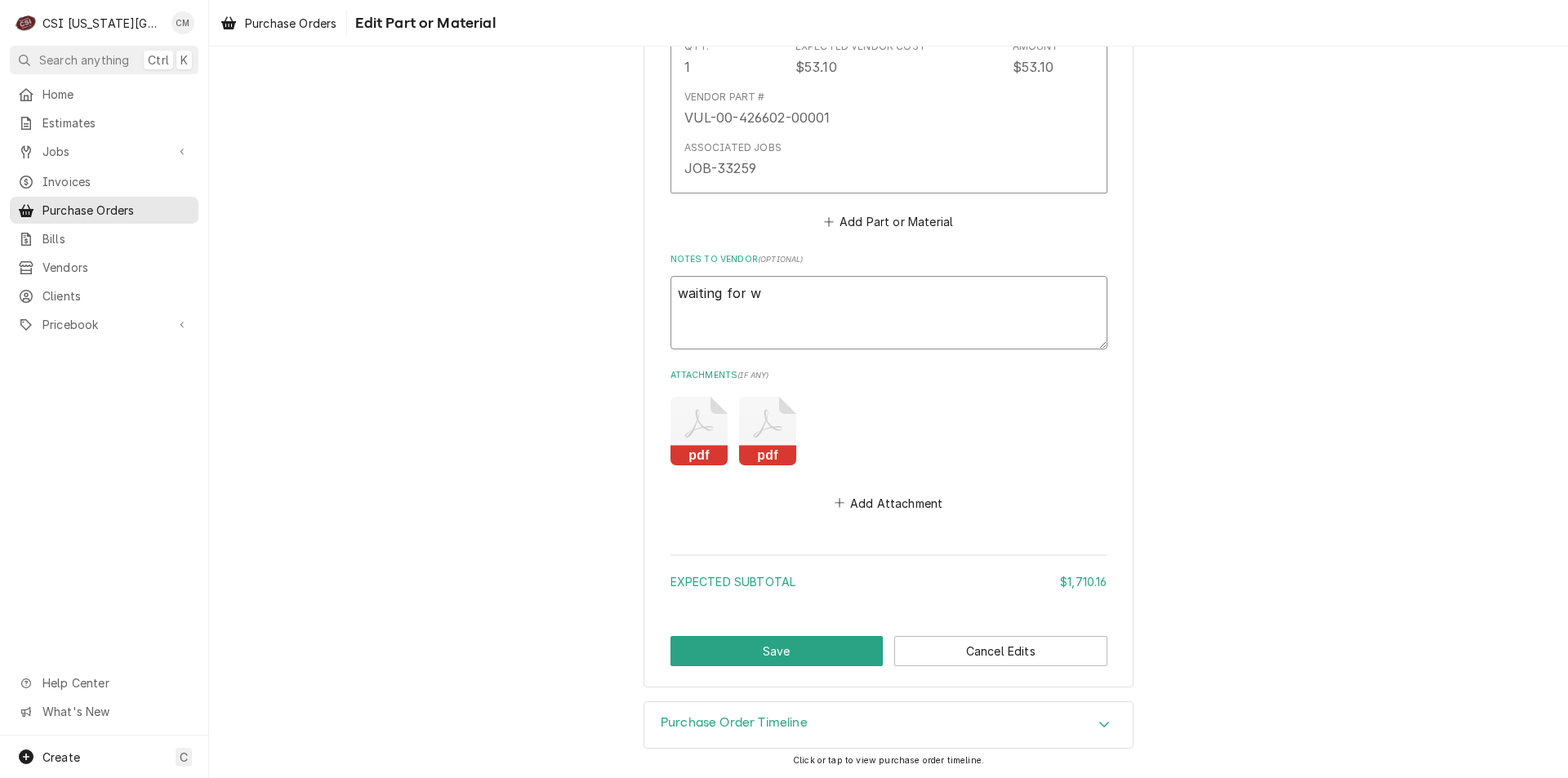
type textarea "x"
type textarea "waiting for wi"
type textarea "x"
type textarea "waiting for wid"
type textarea "x"
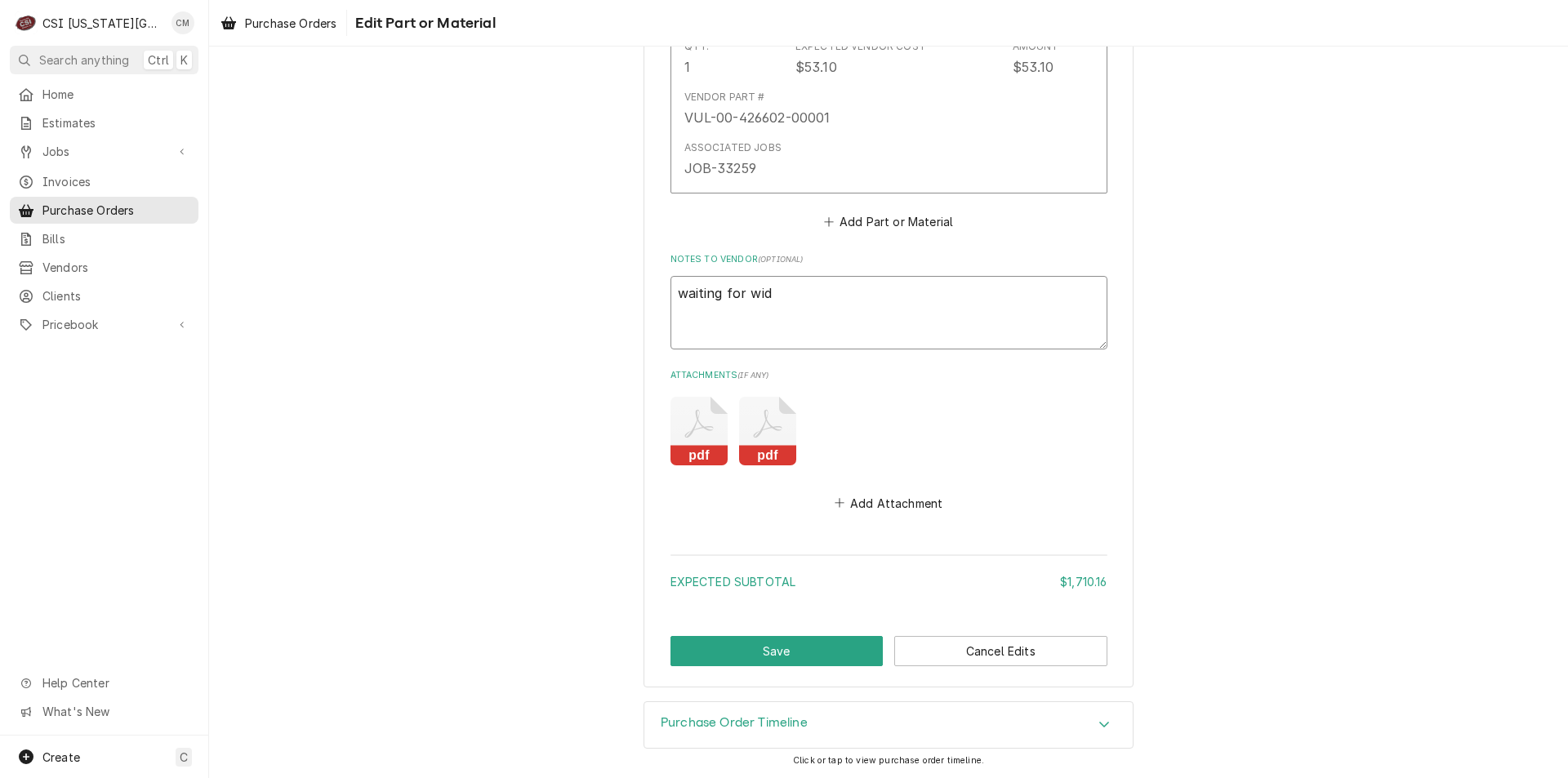
type textarea "waiting for wide"
type textarea "x"
type textarea "waiting for wide"
type textarea "x"
type textarea "waiting for wide s"
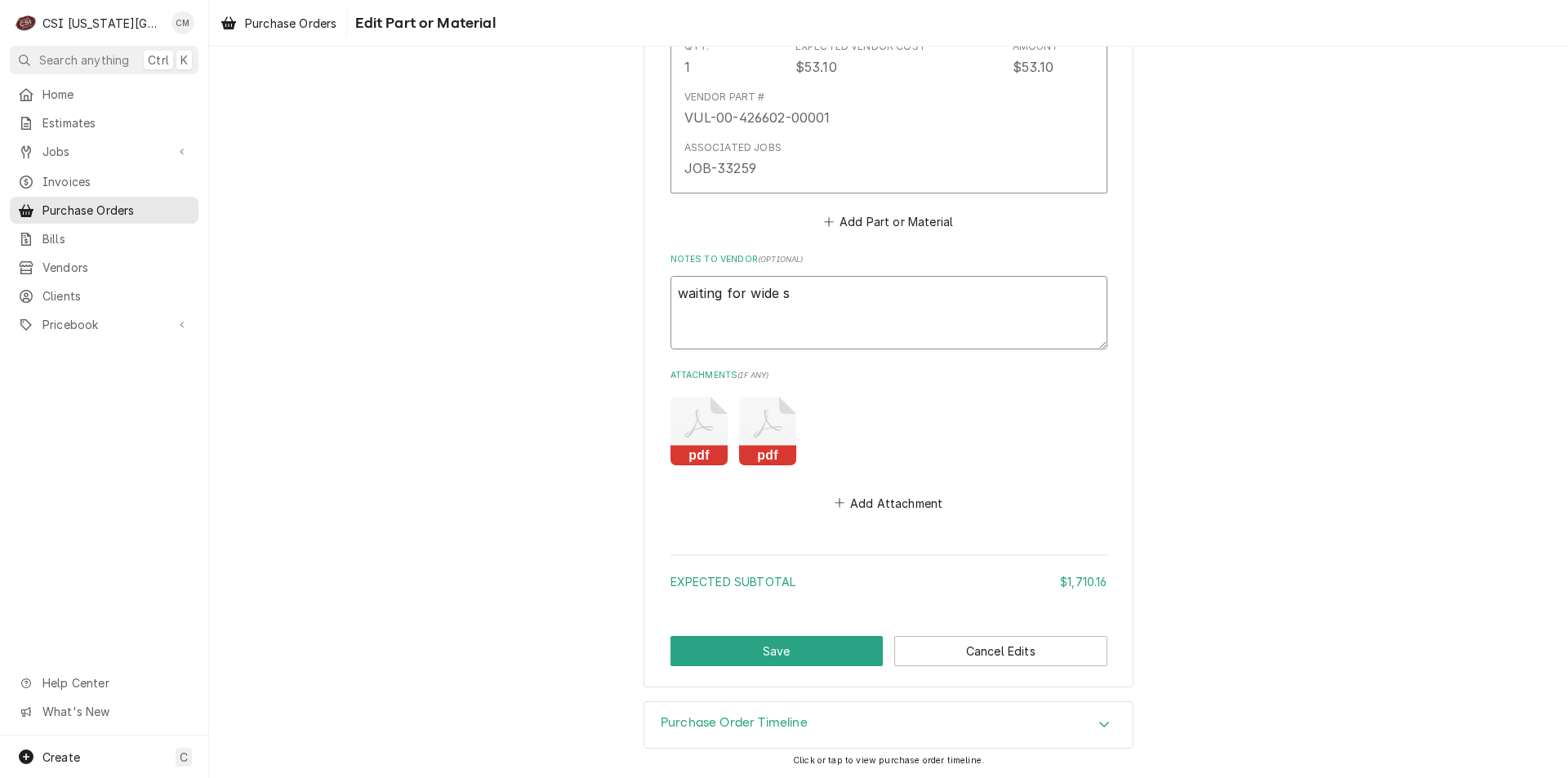
type textarea "x"
type textarea "waiting for wide sl"
type textarea "x"
type textarea "waiting for wide sli"
type textarea "x"
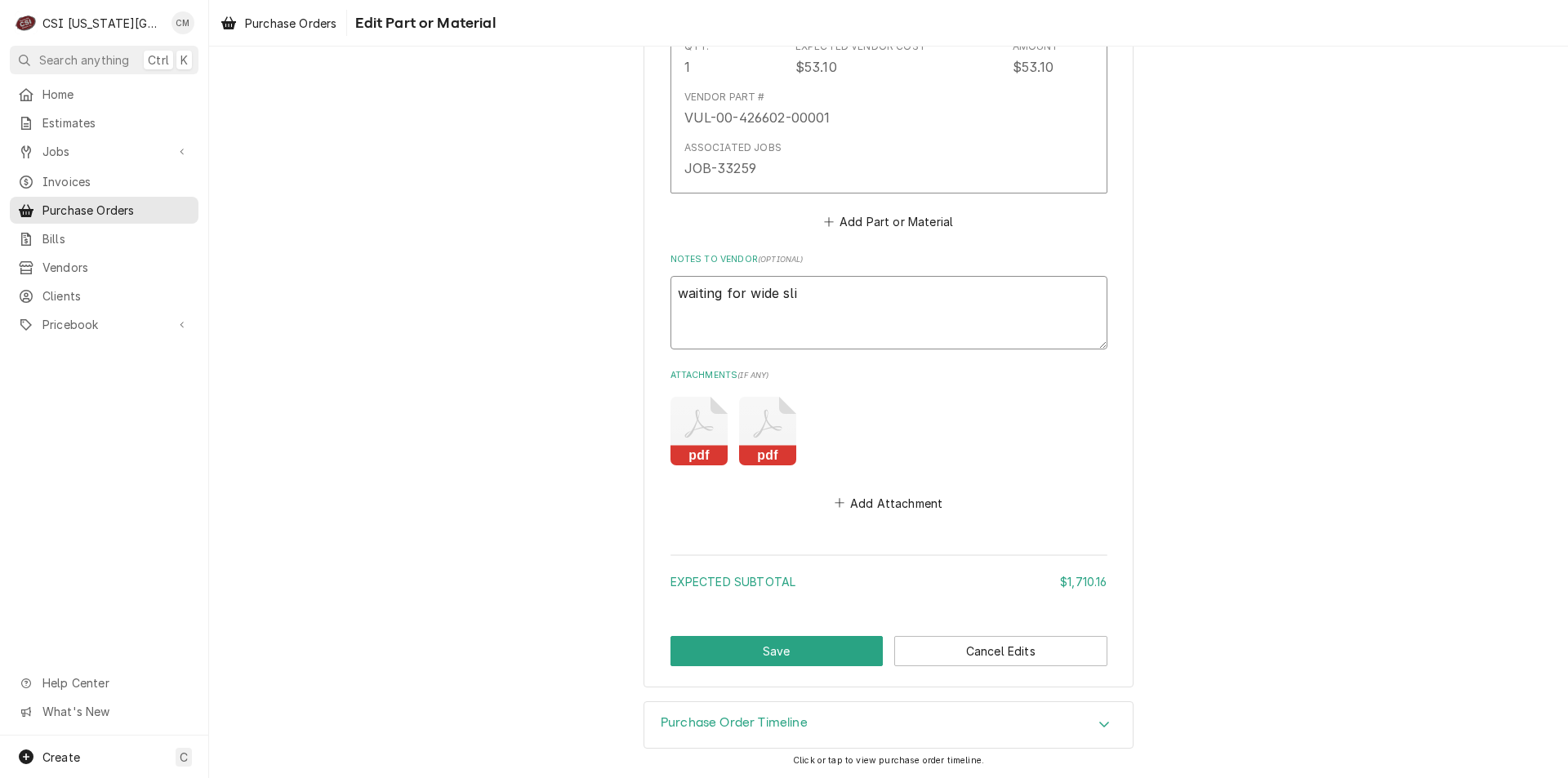
type textarea "waiting for wide slid"
type textarea "x"
type textarea "waiting for wide slide"
type textarea "x"
type textarea "waiting for wide slide h"
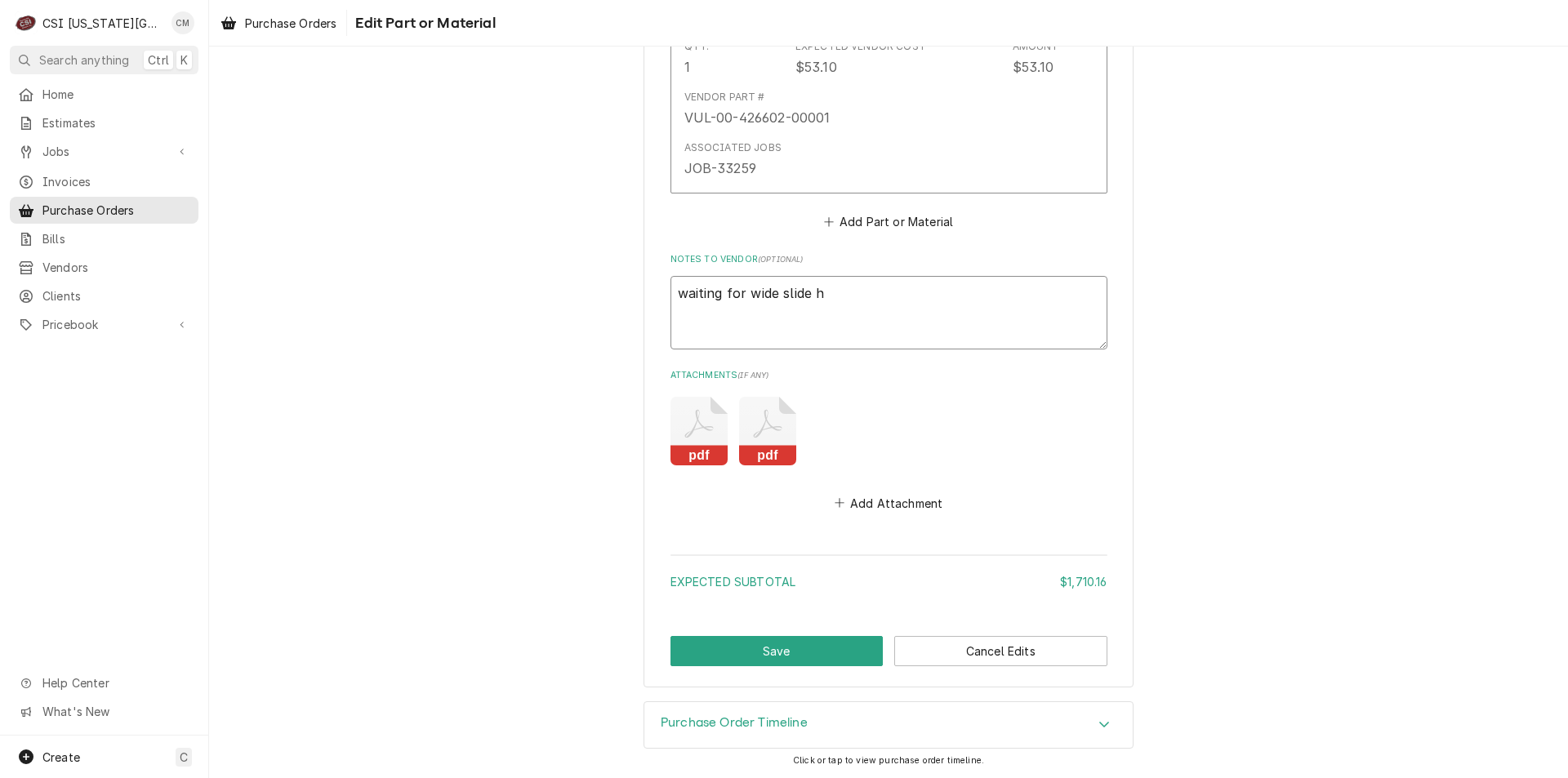
type textarea "x"
type textarea "waiting for wide slide ha"
type textarea "x"
type textarea "waiting for wide slide han"
type textarea "x"
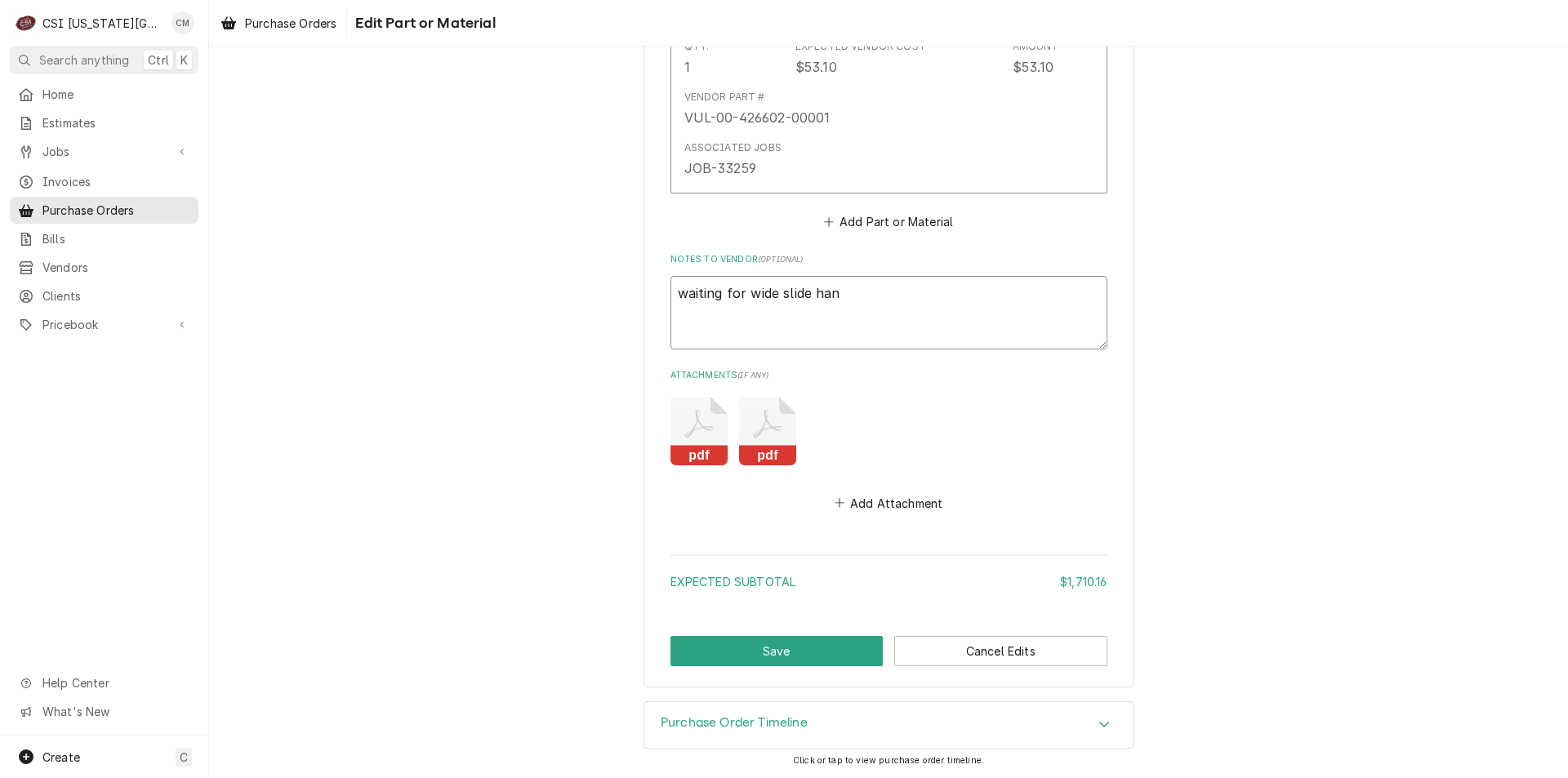
type textarea "waiting for wide slide hand"
type textarea "x"
type textarea "waiting for wide slide handl"
type textarea "x"
type textarea "waiting for wide slide handle"
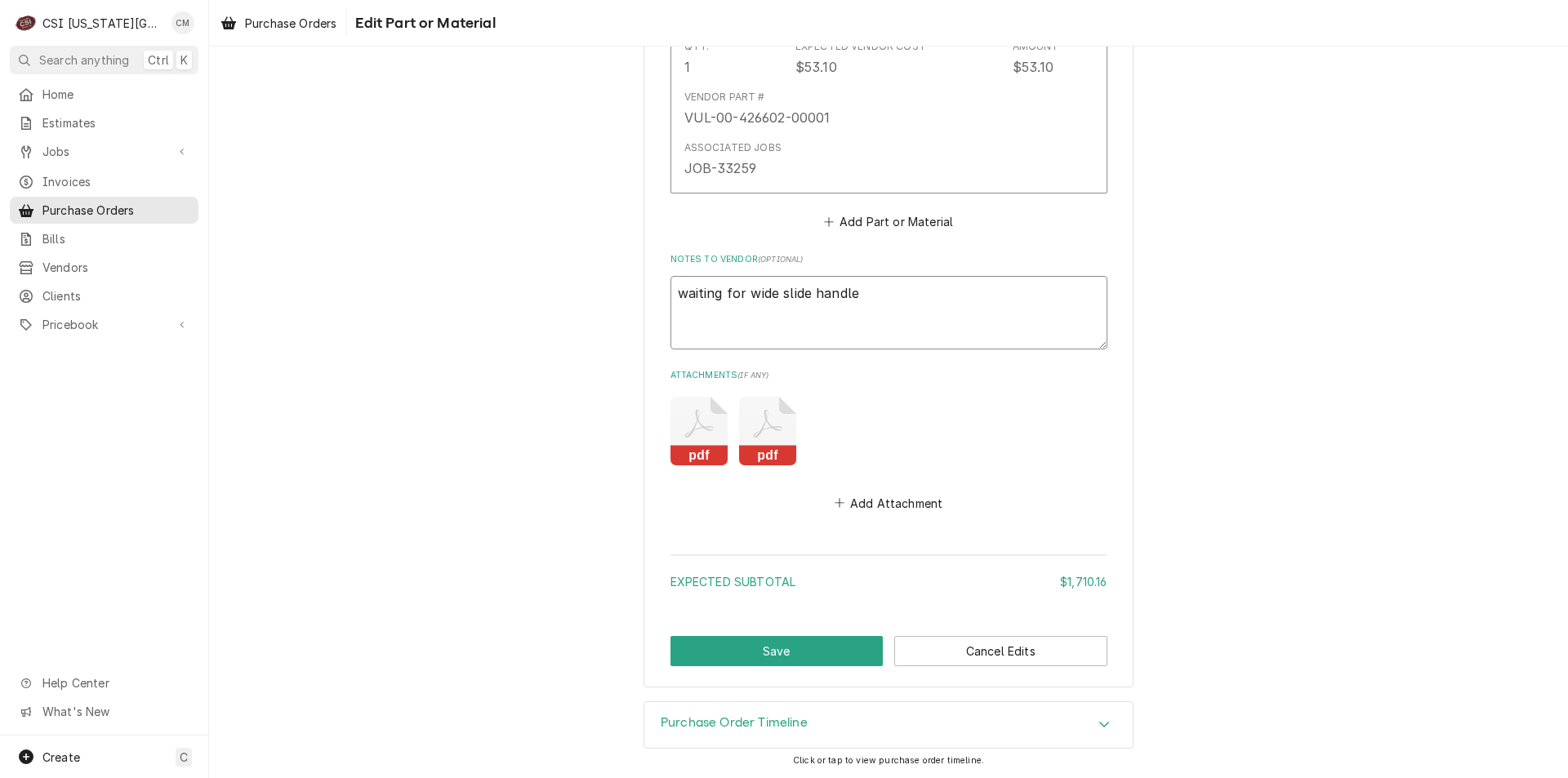
type textarea "x"
type textarea "waiting for wide slide handl"
type textarea "x"
type textarea "waiting for wide slide hand"
type textarea "x"
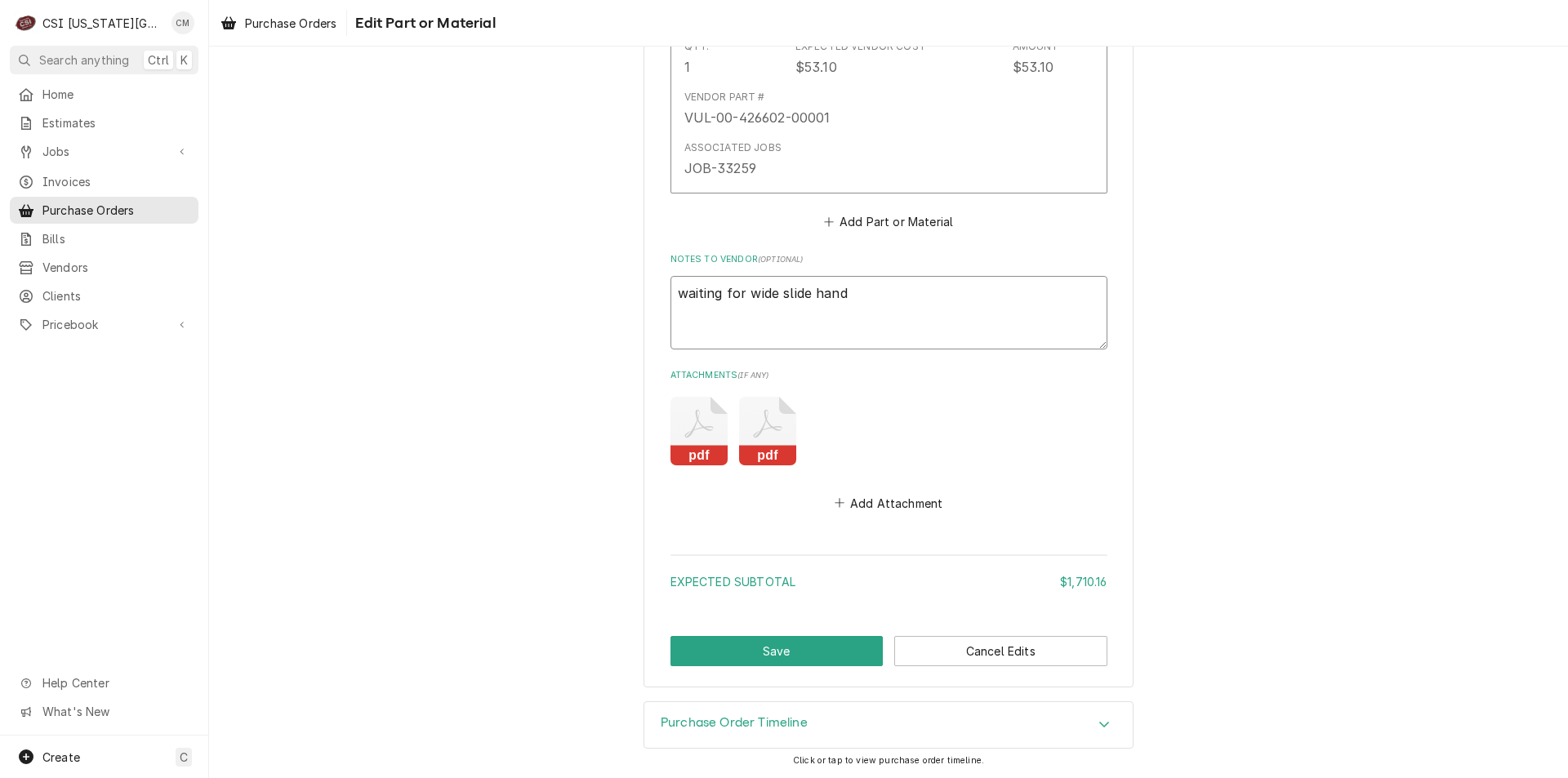
type textarea "waiting for wide slide han"
type textarea "x"
type textarea "waiting for wide slide ha"
type textarea "x"
type textarea "waiting for wide slide h"
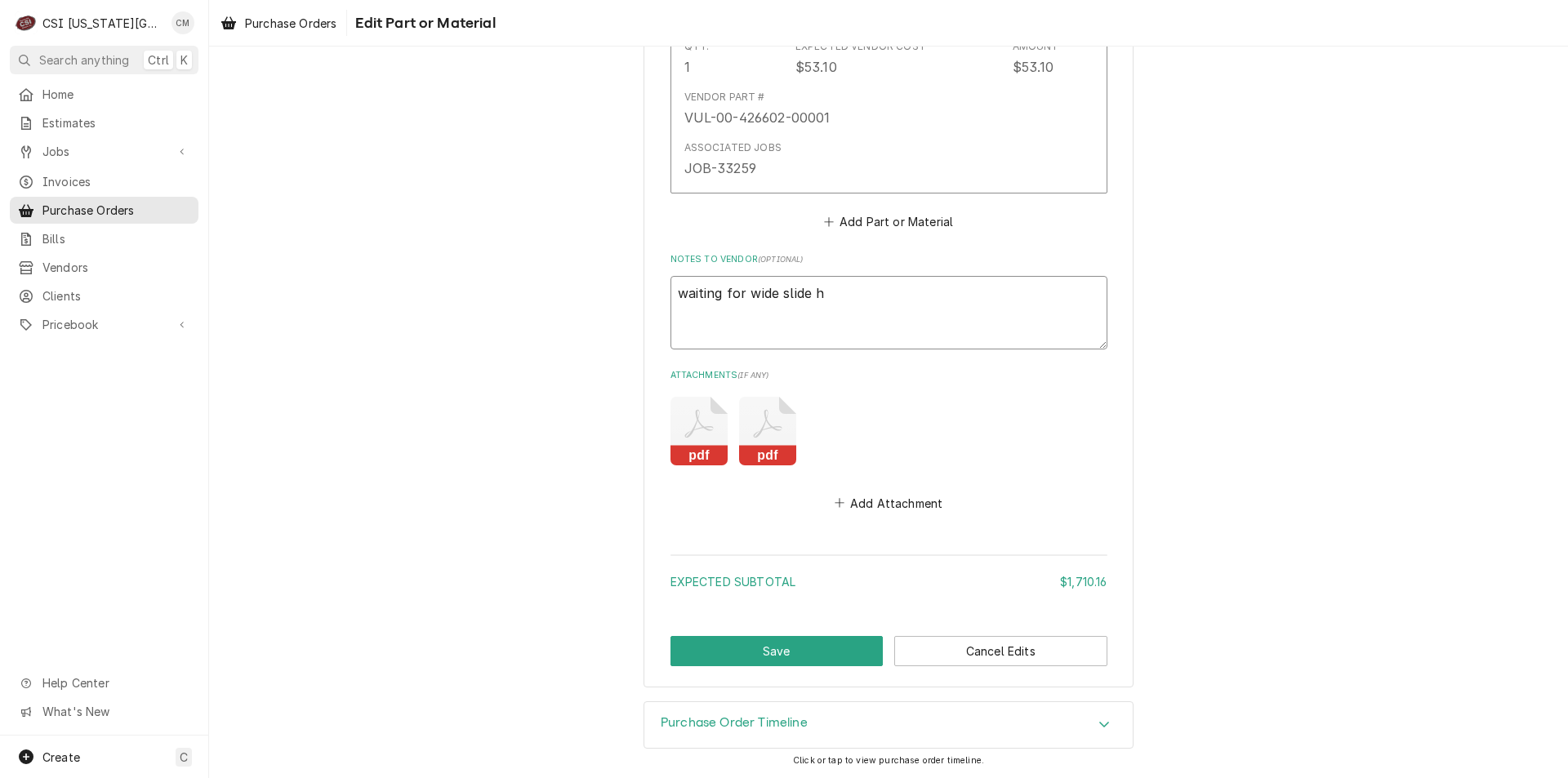
type textarea "x"
type textarea "waiting for wide slide"
type textarea "x"
type textarea "waiting for wide slide"
type textarea "x"
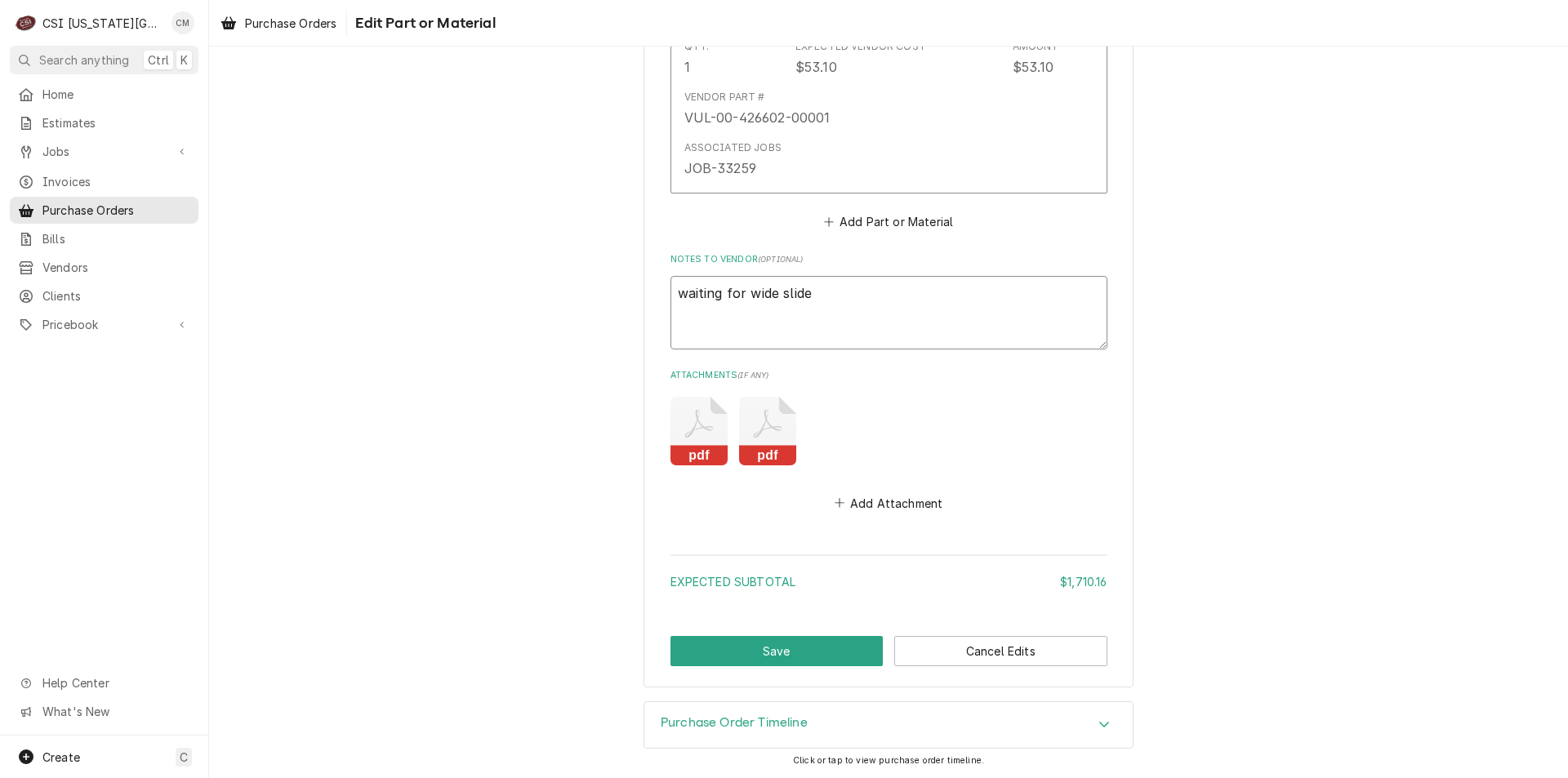
type textarea "waiting for wide slid"
type textarea "x"
type textarea "waiting for wide sli"
type textarea "x"
type textarea "waiting for wide sl"
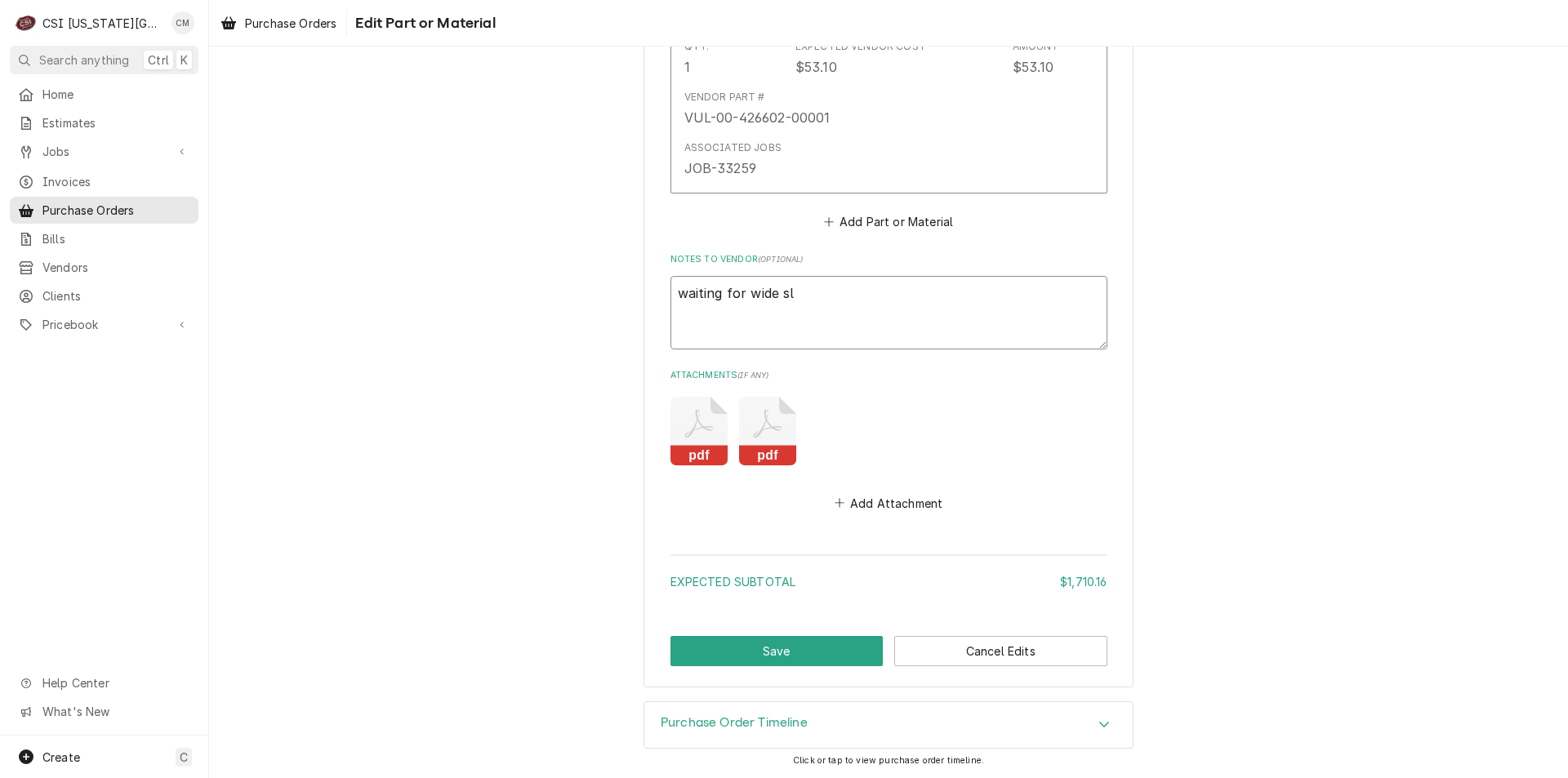
type textarea "x"
type textarea "waiting for wide s"
type textarea "x"
type textarea "waiting for wide"
type textarea "x"
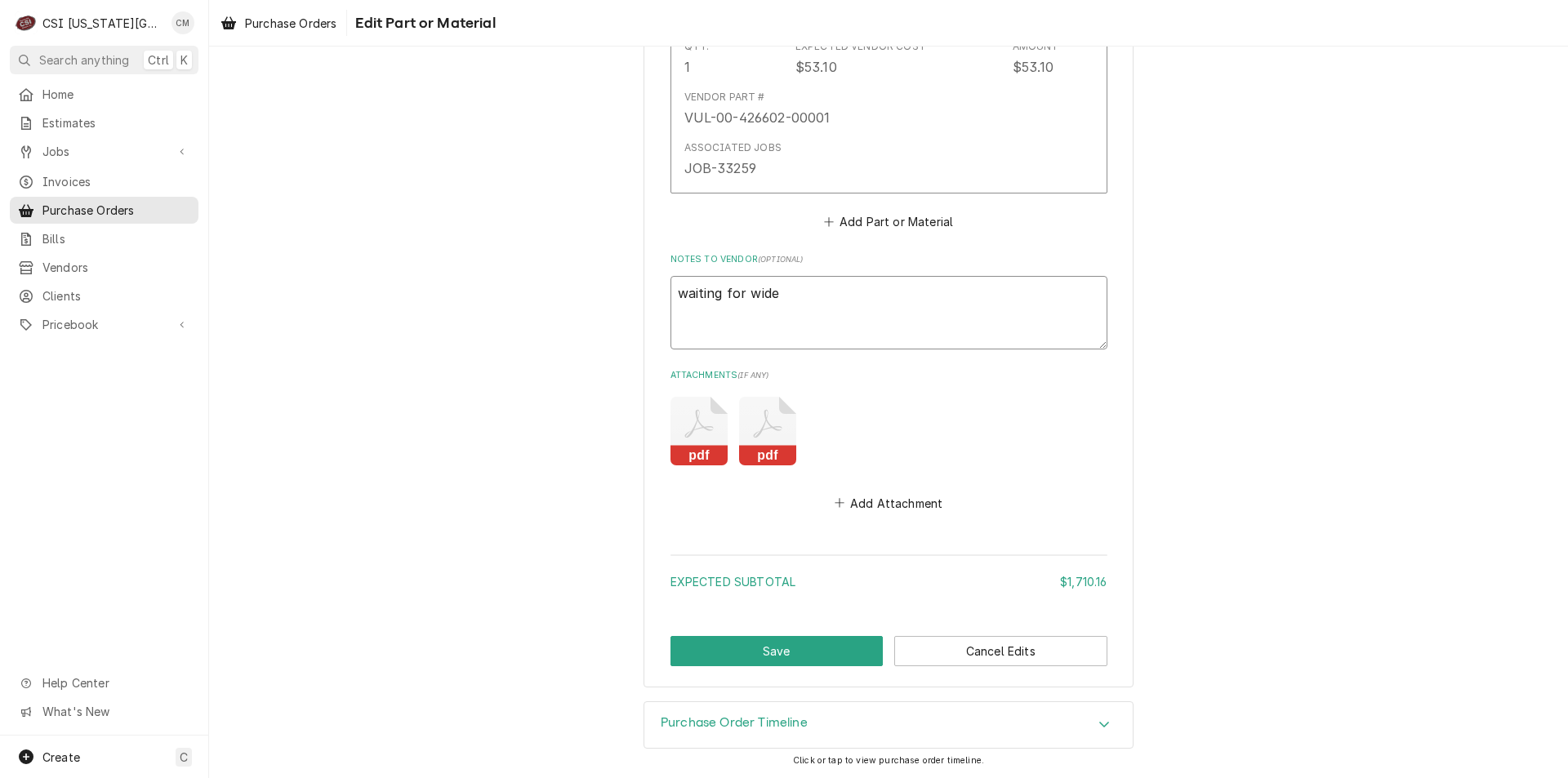
type textarea "waiting for wide"
type textarea "x"
type textarea "waiting for wid"
type textarea "x"
type textarea "waiting for wi"
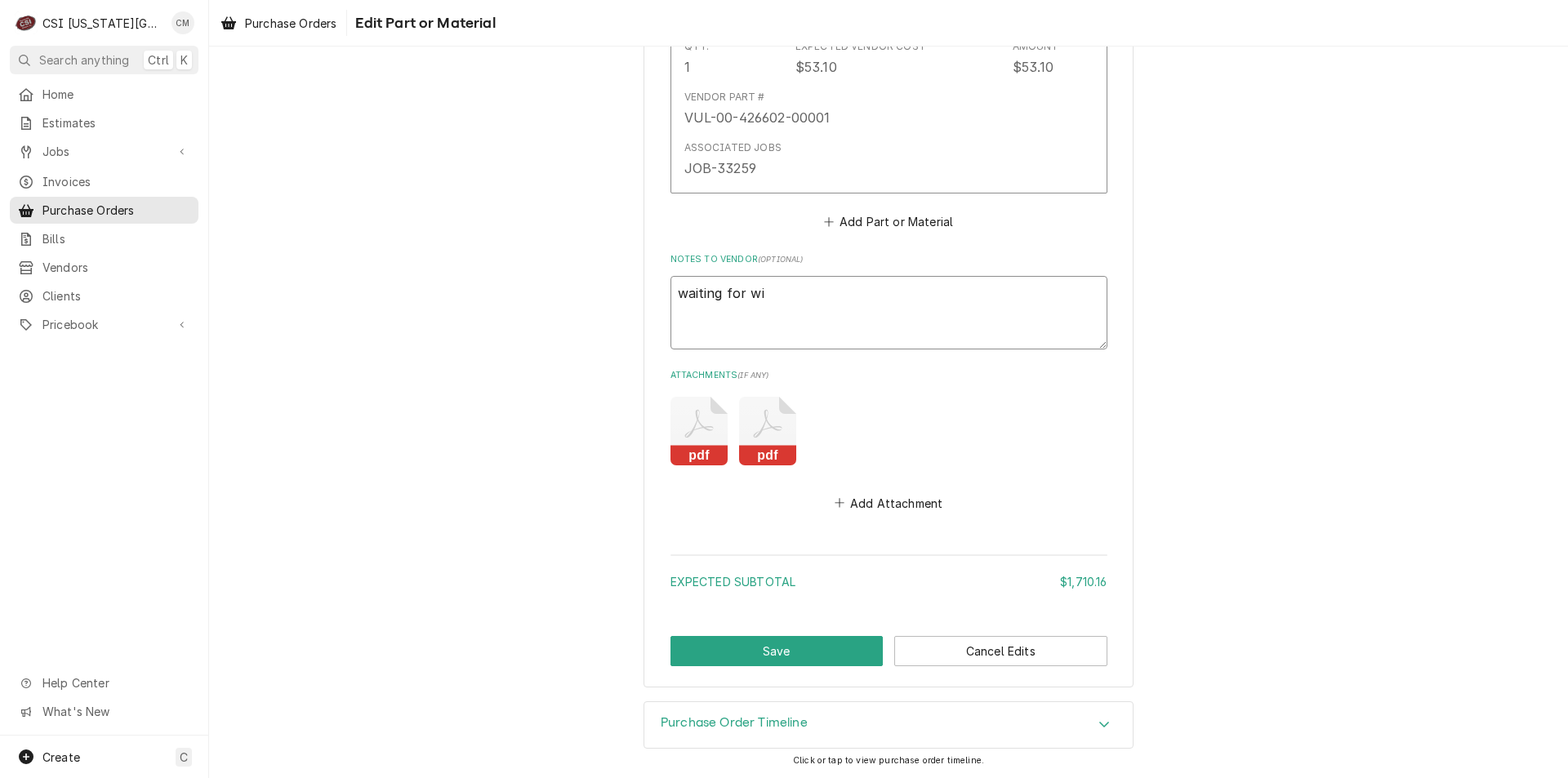
type textarea "x"
type textarea "waiting for w"
type textarea "x"
type textarea "waiting for"
type textarea "x"
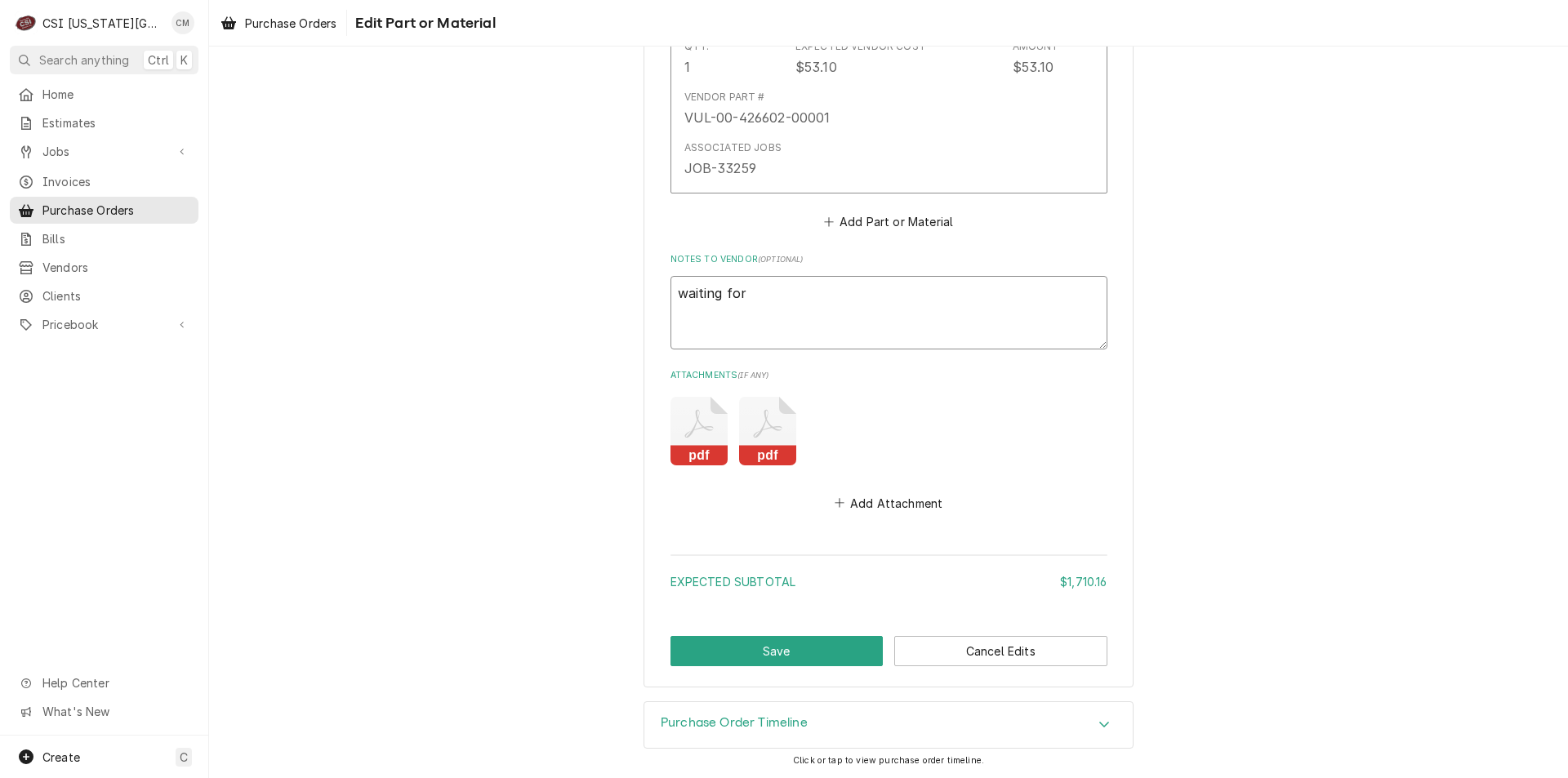
type textarea "waiting for :"
type textarea "x"
type textarea "waiting for :"
type textarea "x"
type textarea "waiting for :"
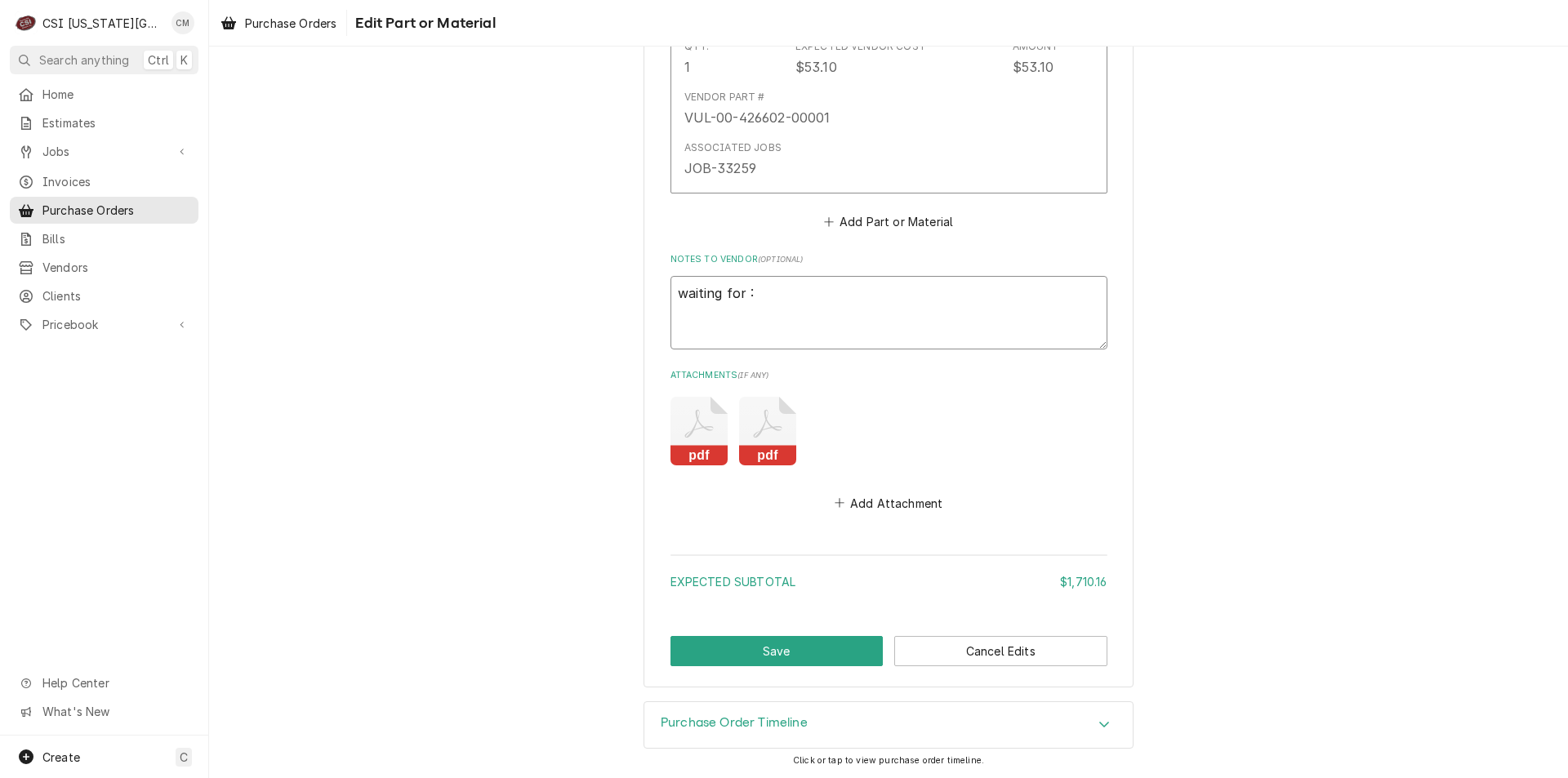
type textarea "x"
type textarea "waiting for : s"
type textarea "x"
type textarea "waiting for : st"
type textarea "x"
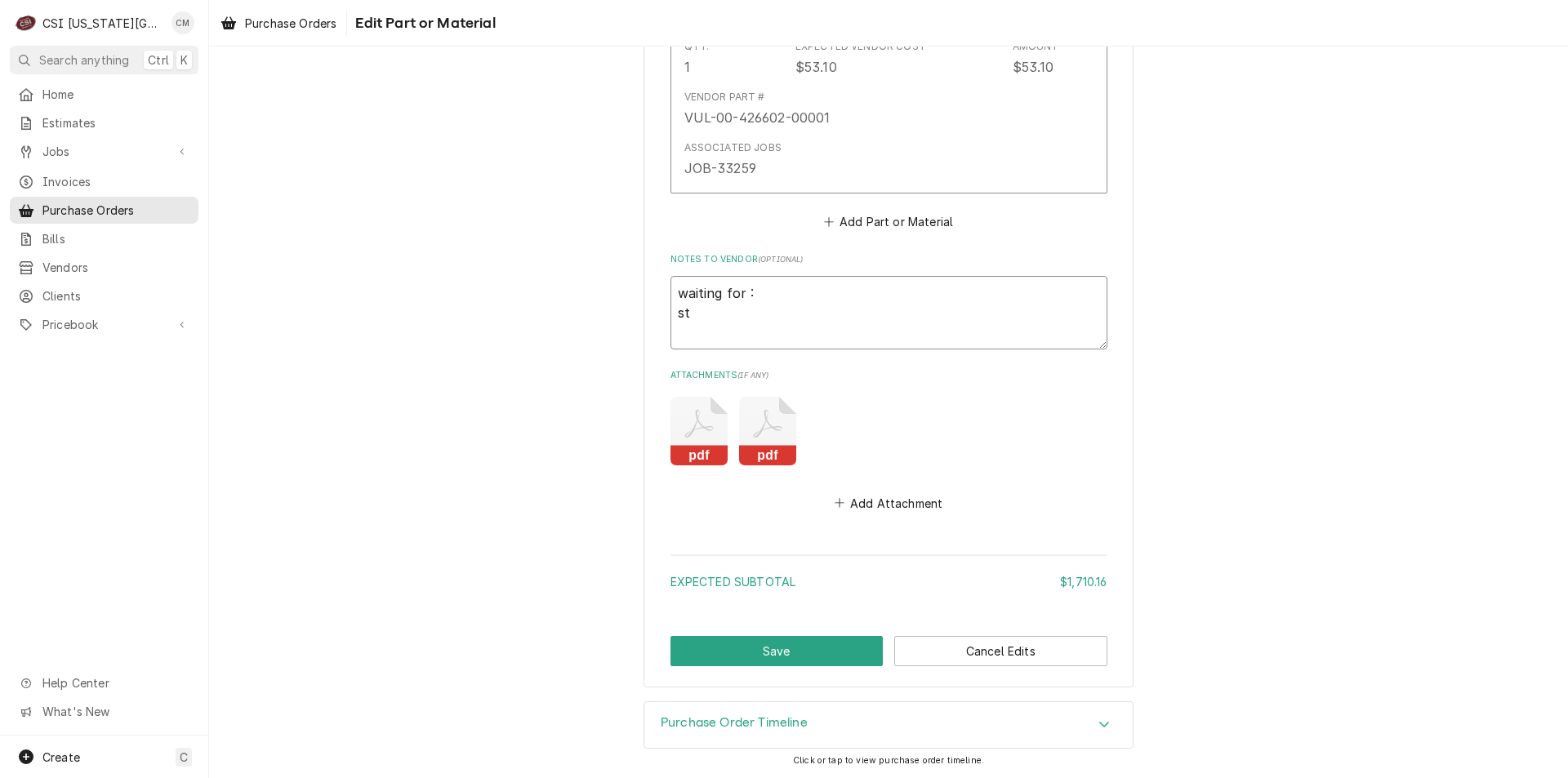
type textarea "waiting for : str"
type textarea "x"
type textarea "waiting for : str-"
type textarea "x"
type textarea "waiting for : str-2"
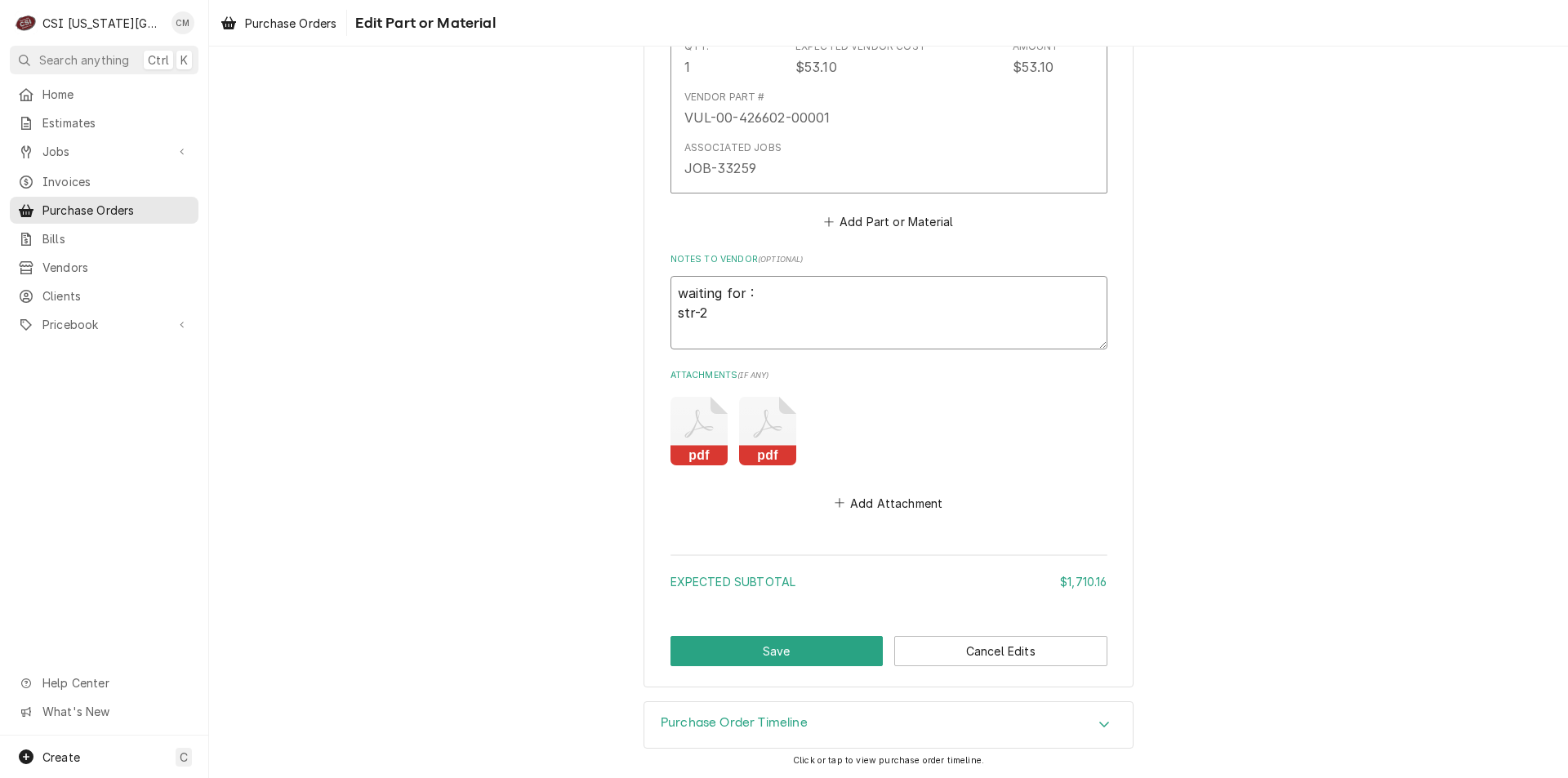
type textarea "x"
type textarea "waiting for : str-21"
type textarea "x"
type textarea "waiting for : str-21-"
type textarea "x"
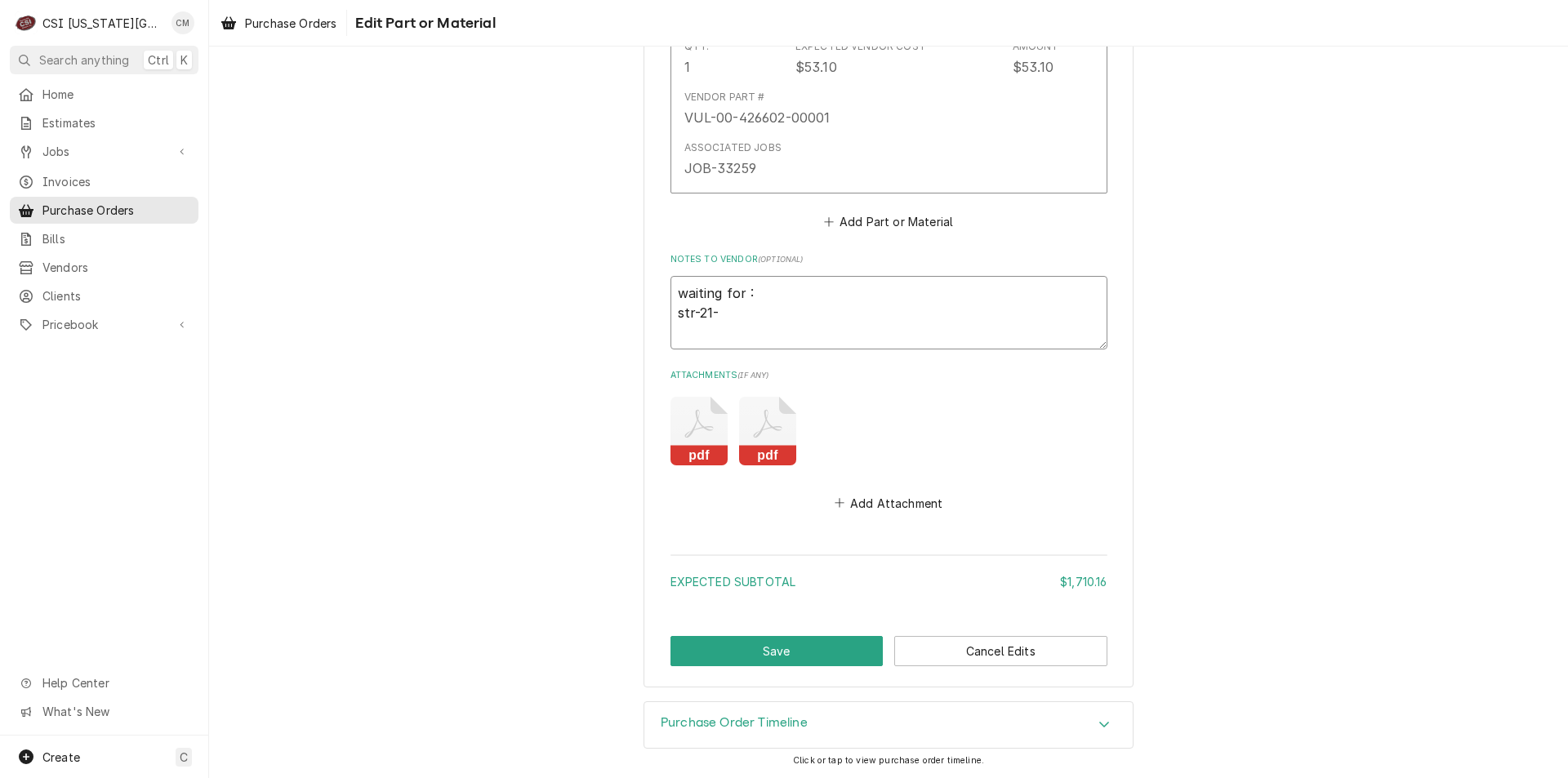
type textarea "waiting for : str-21-1"
type textarea "x"
type textarea "waiting for : str-21-13"
type textarea "x"
type textarea "waiting for : str-21-136"
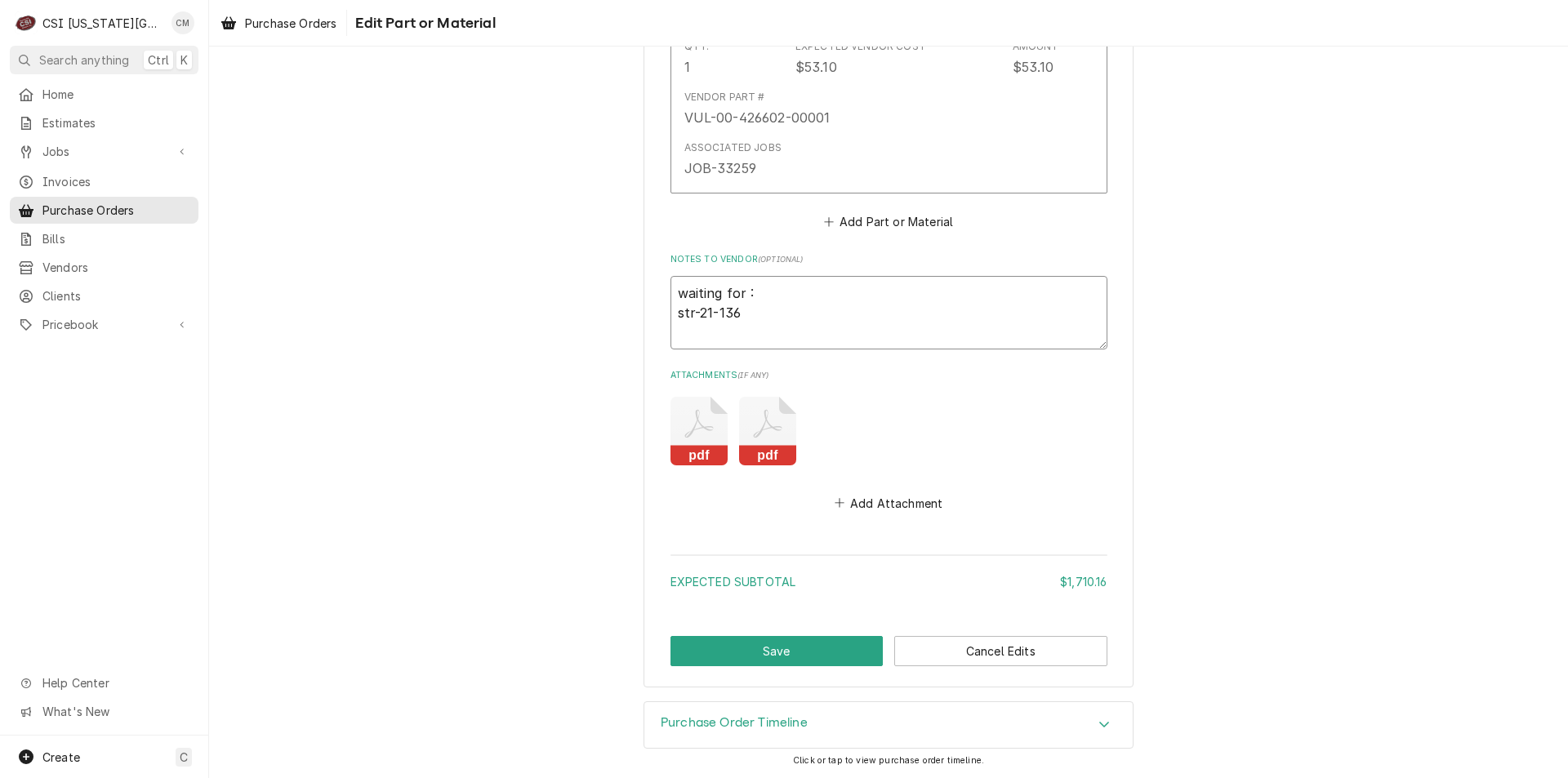
type textarea "x"
type textarea "waiting for : str-21-1369"
type textarea "x"
type textarea "waiting for : str-21-13694"
click at [769, 321] on textarea "waiting for : str-21-13694" at bounding box center [888, 312] width 437 height 74
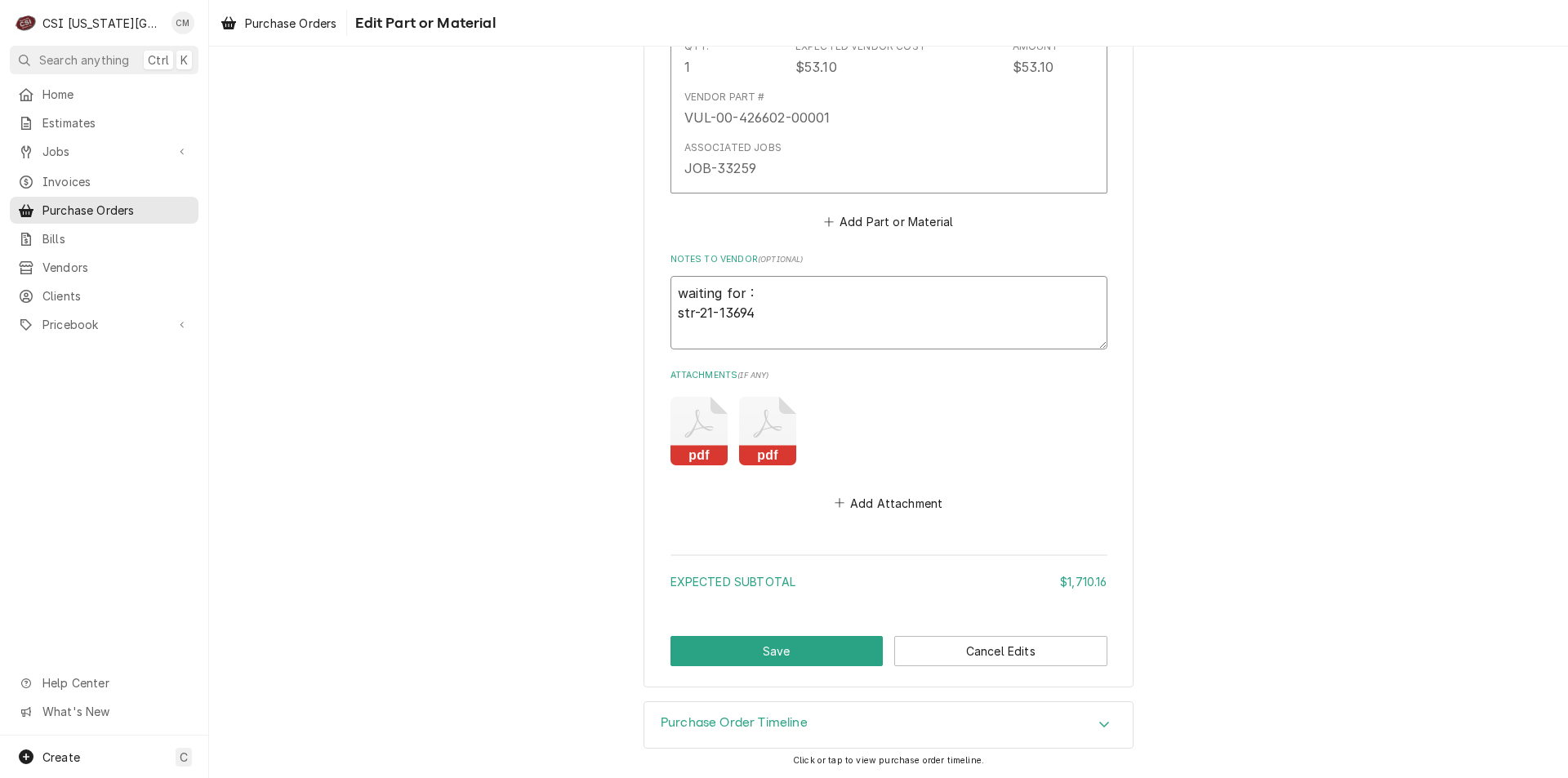
type textarea "x"
type textarea "waiting for : str-21-13694"
type textarea "x"
type textarea "waiting for : str-21-13694 t"
type textarea "x"
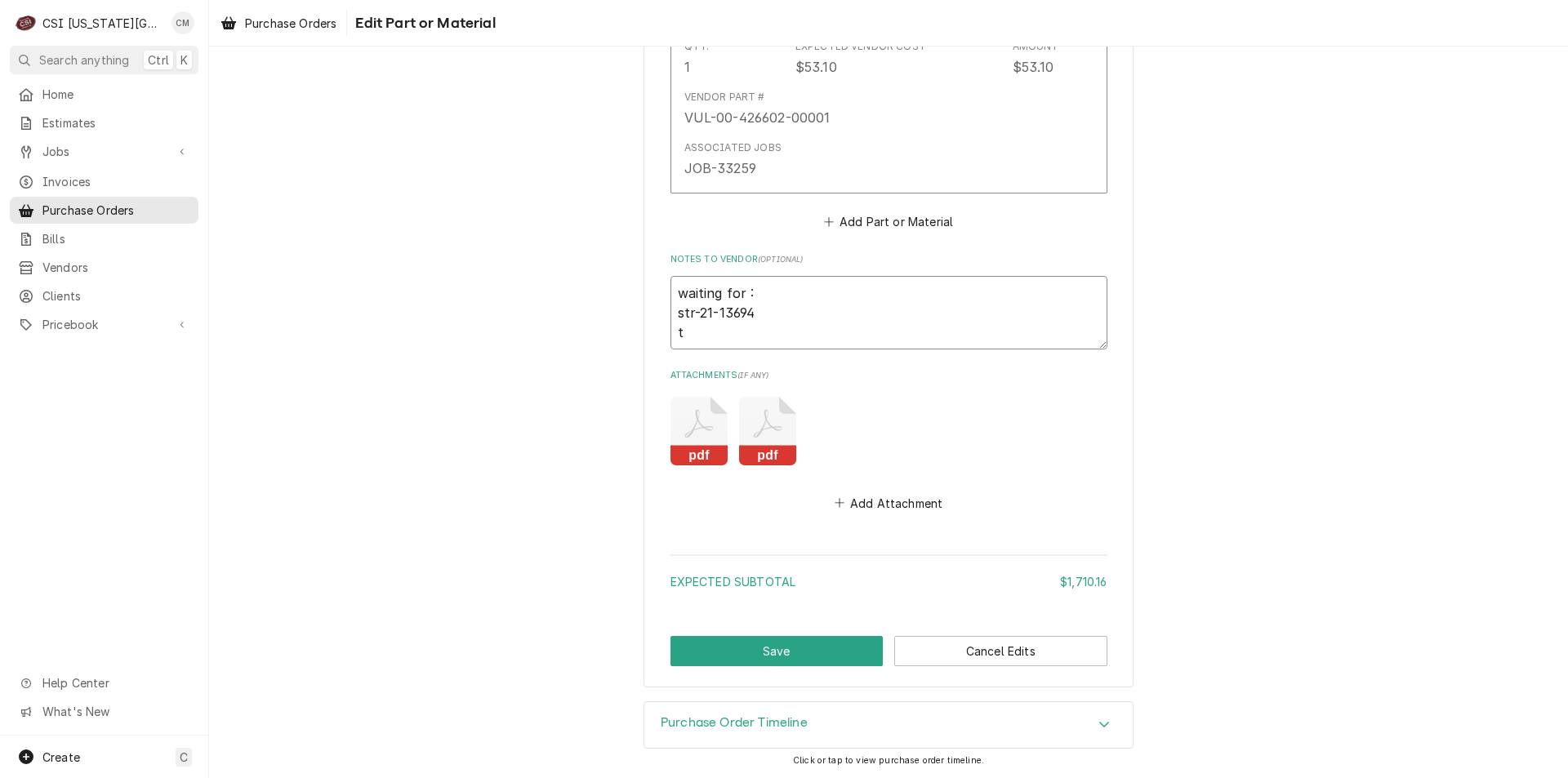
type textarea "waiting for : str-21-13694 tr"
type textarea "x"
type textarea "waiting for : str-21-13694 t"
type textarea "x"
type textarea "waiting for : str-21-13694 tu"
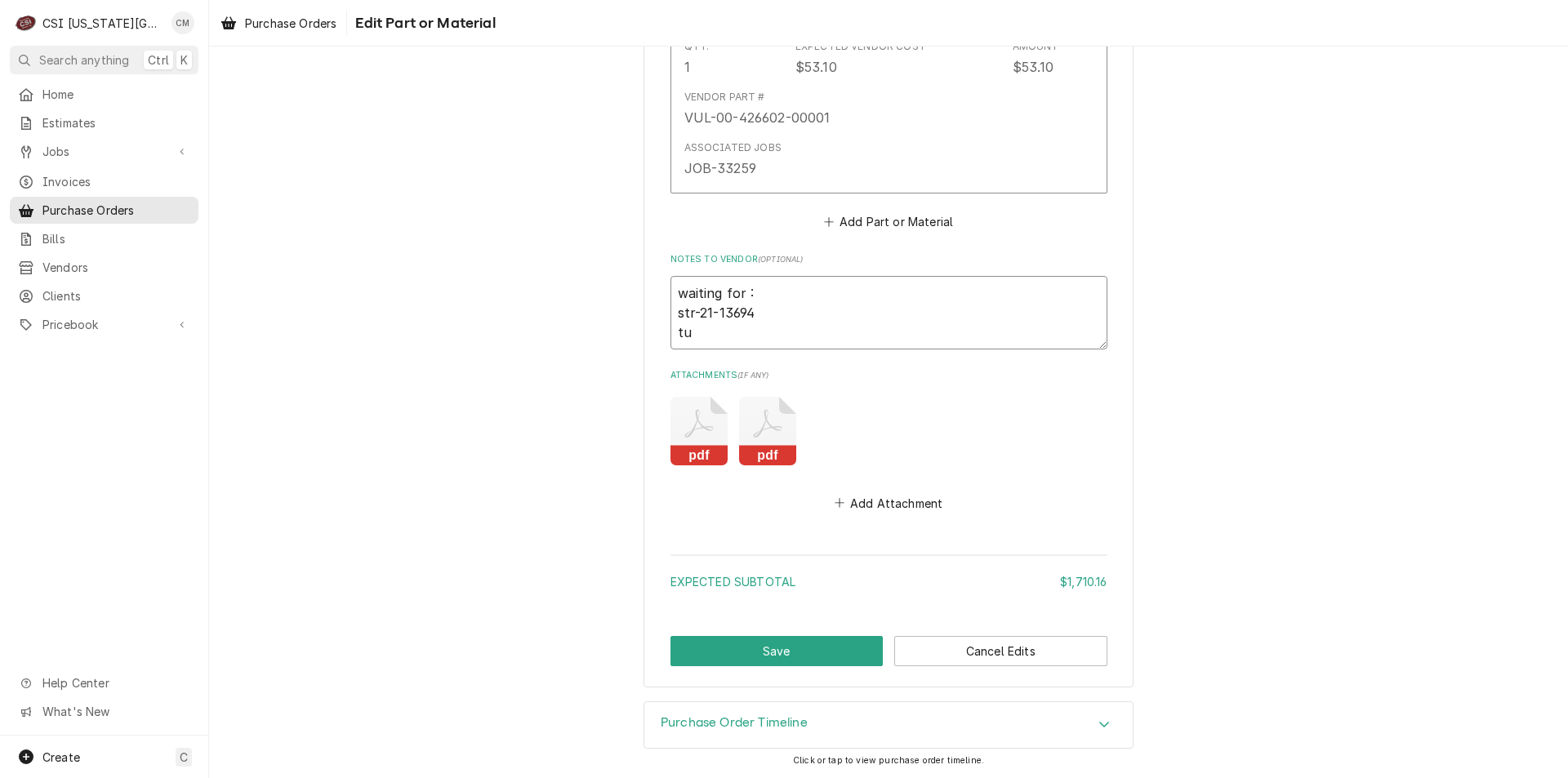
type textarea "x"
type textarea "waiting for : str-21-13694 tur"
type textarea "x"
type textarea "waiting for : str-21-13694 tur-"
type textarea "x"
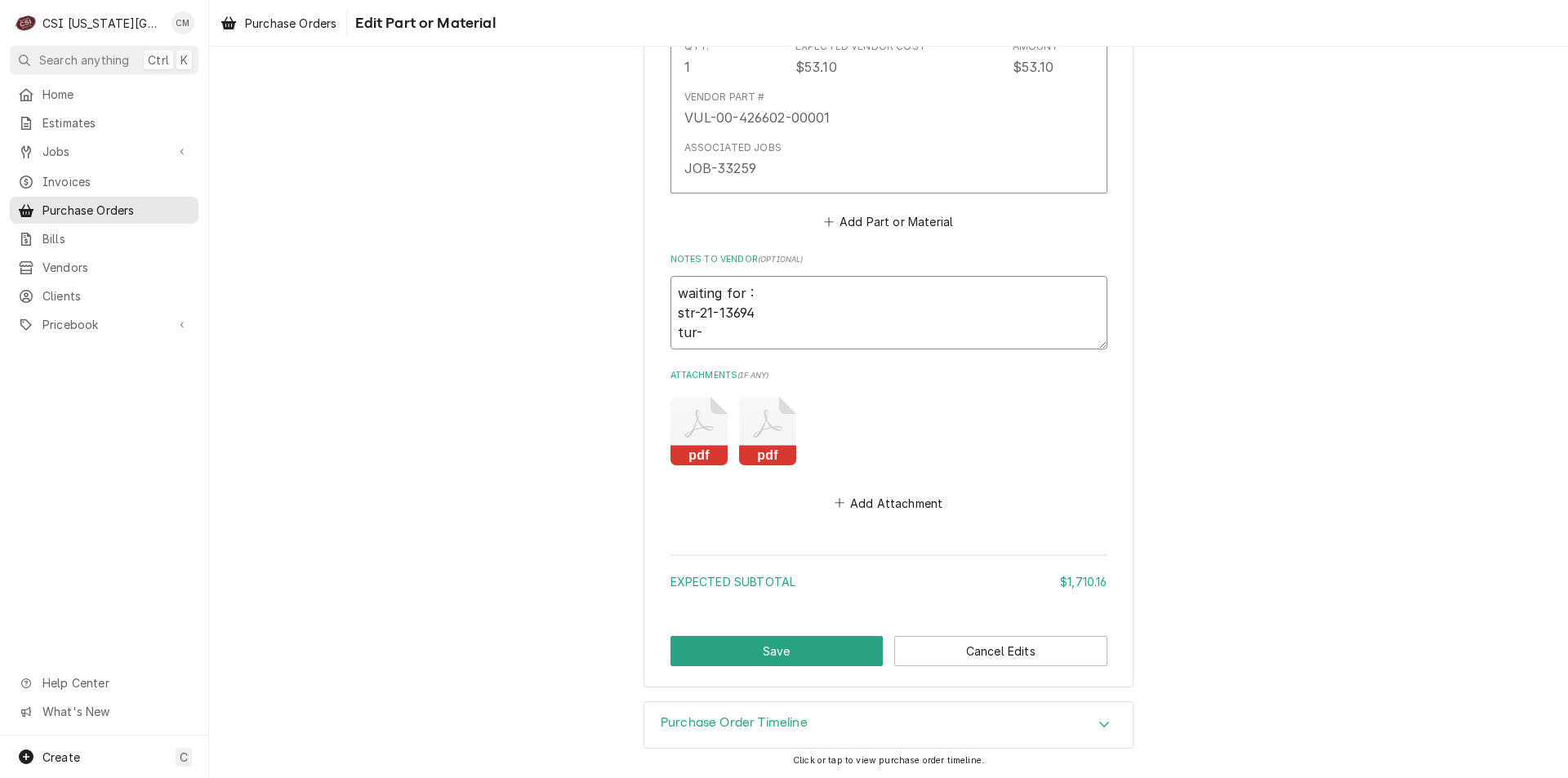
type textarea "waiting for : str-21-13694 tur-d"
type textarea "x"
type textarea "waiting for : str-21-13694 tur-d3"
type textarea "x"
type textarea "waiting for : str-21-13694 tur-d30"
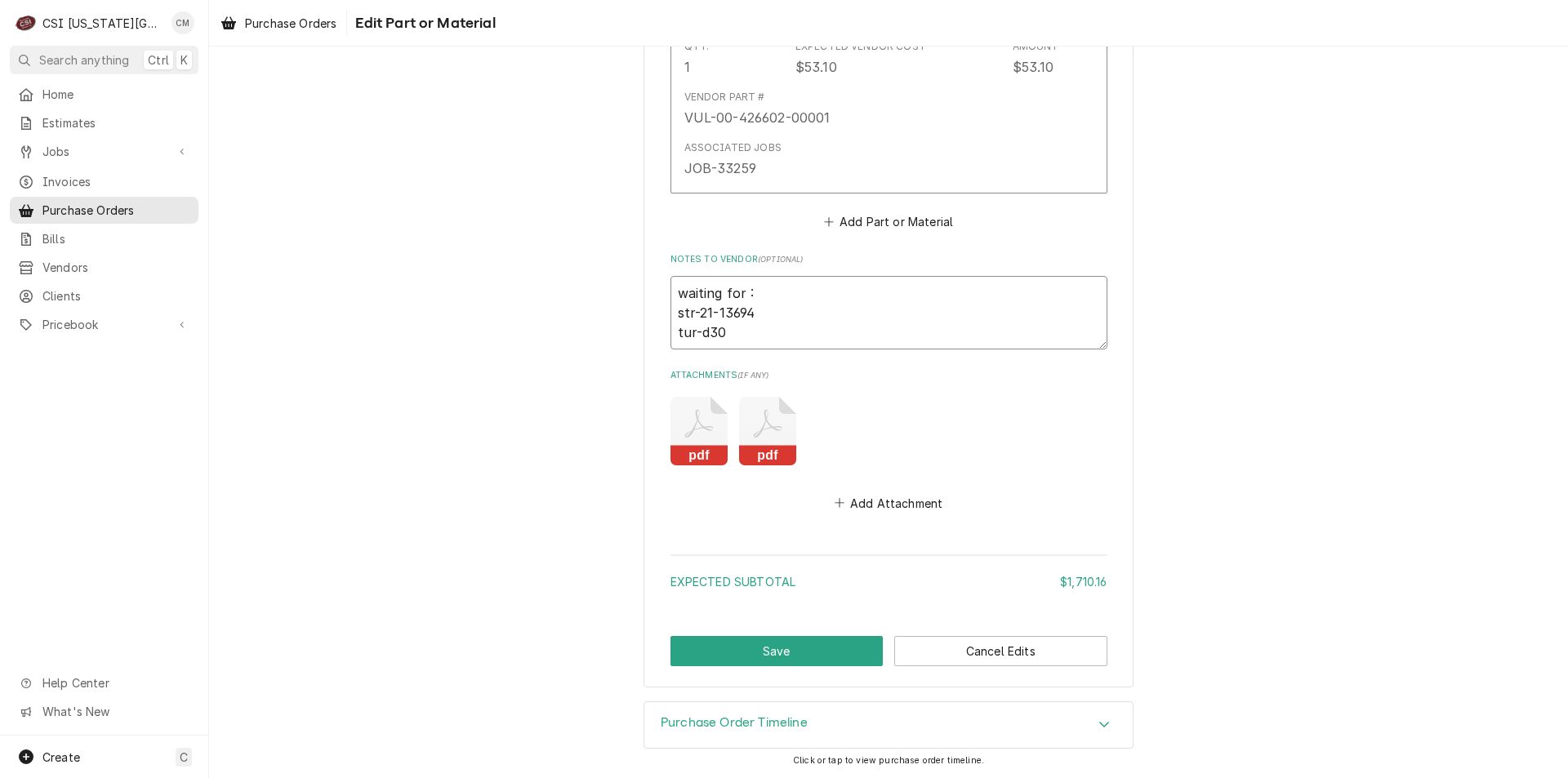
type textarea "x"
type textarea "waiting for : str-21-13694 tur-d300"
type textarea "x"
type textarea "waiting for : str-21-13694 tur-d3009"
type textarea "x"
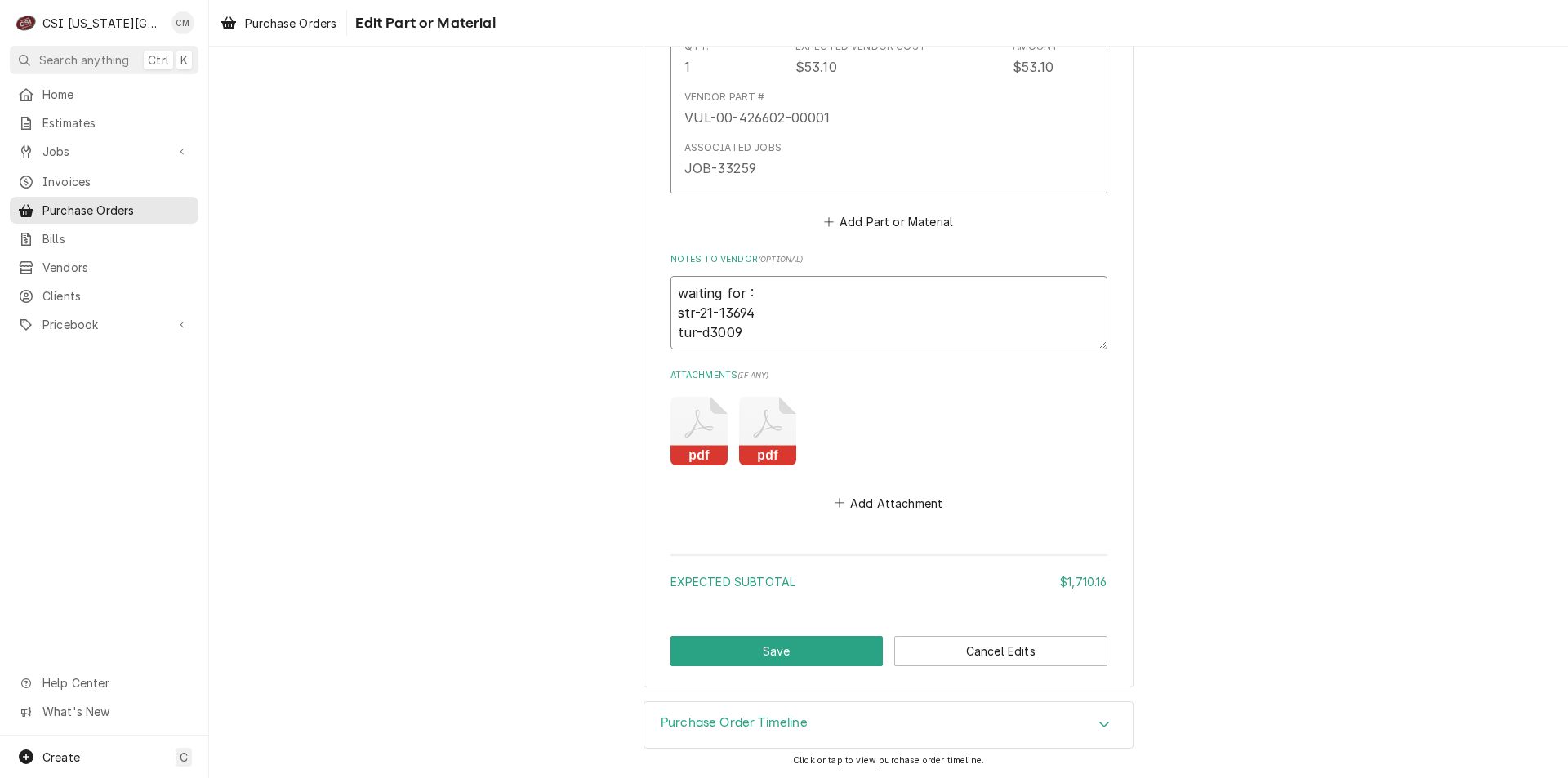
type textarea "waiting for : str-21-13694 tur-d30091"
type textarea "x"
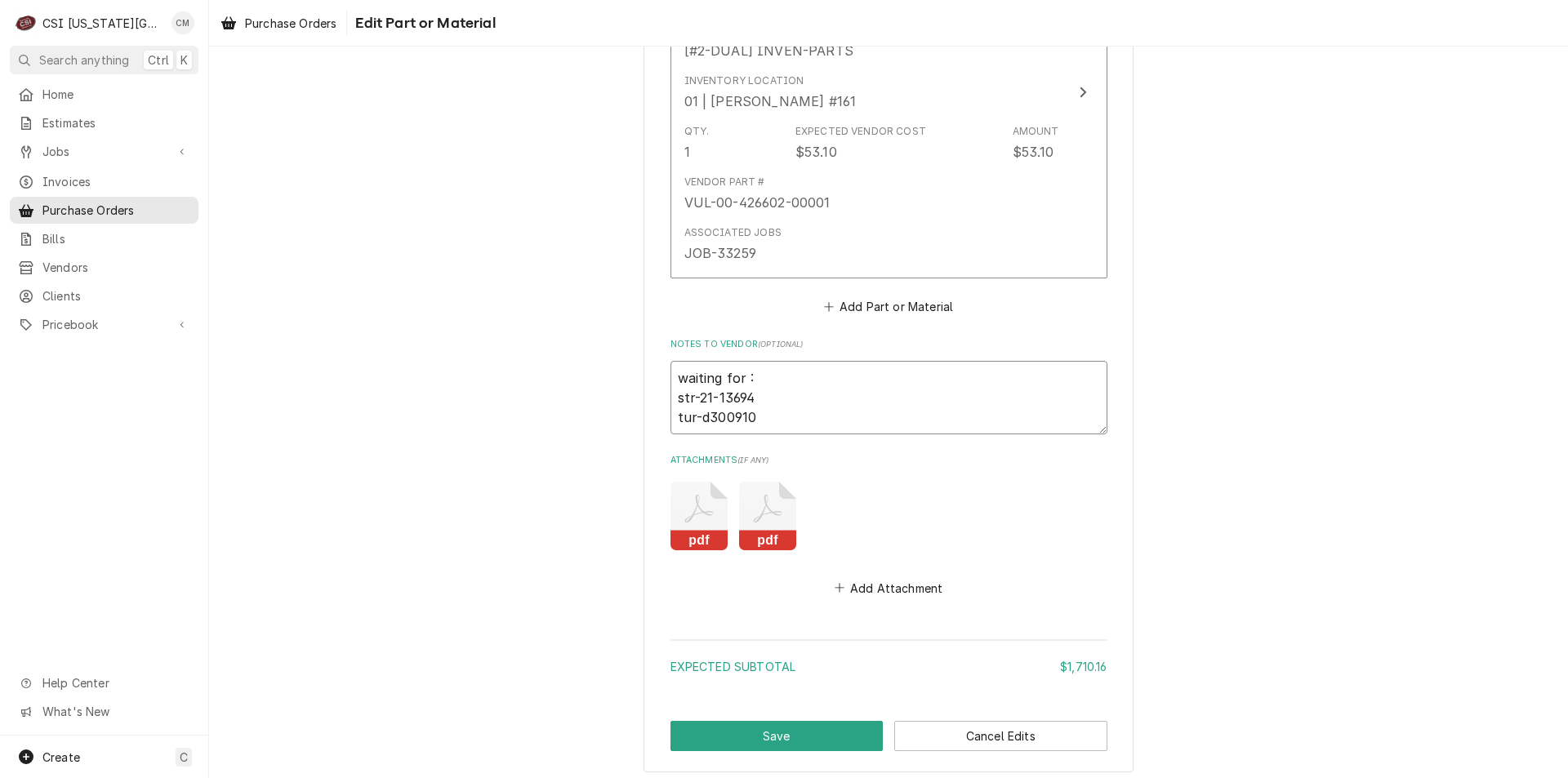
scroll to position [7345, 0]
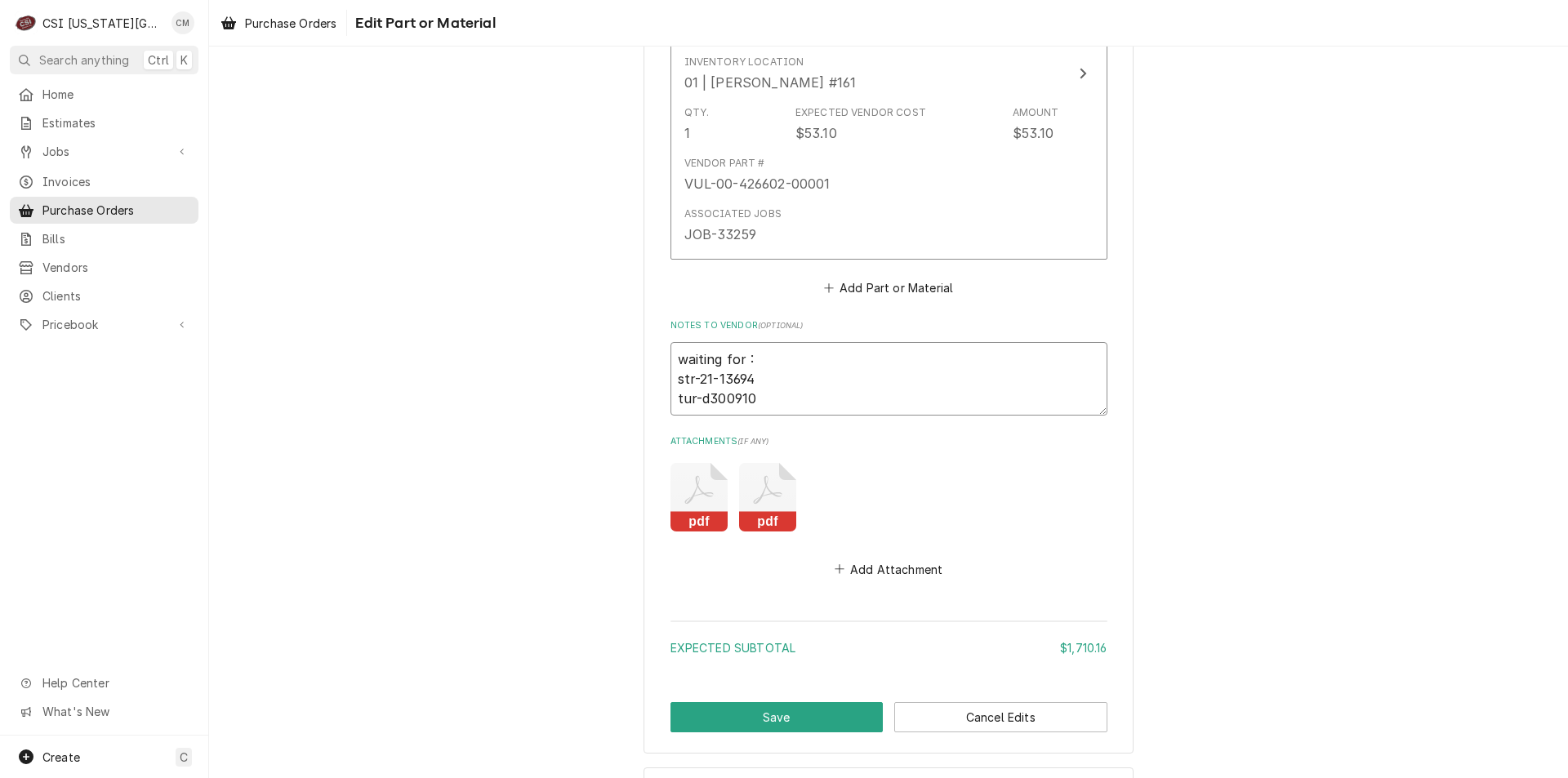
type textarea "waiting for : str-21-13694 tur-d300910"
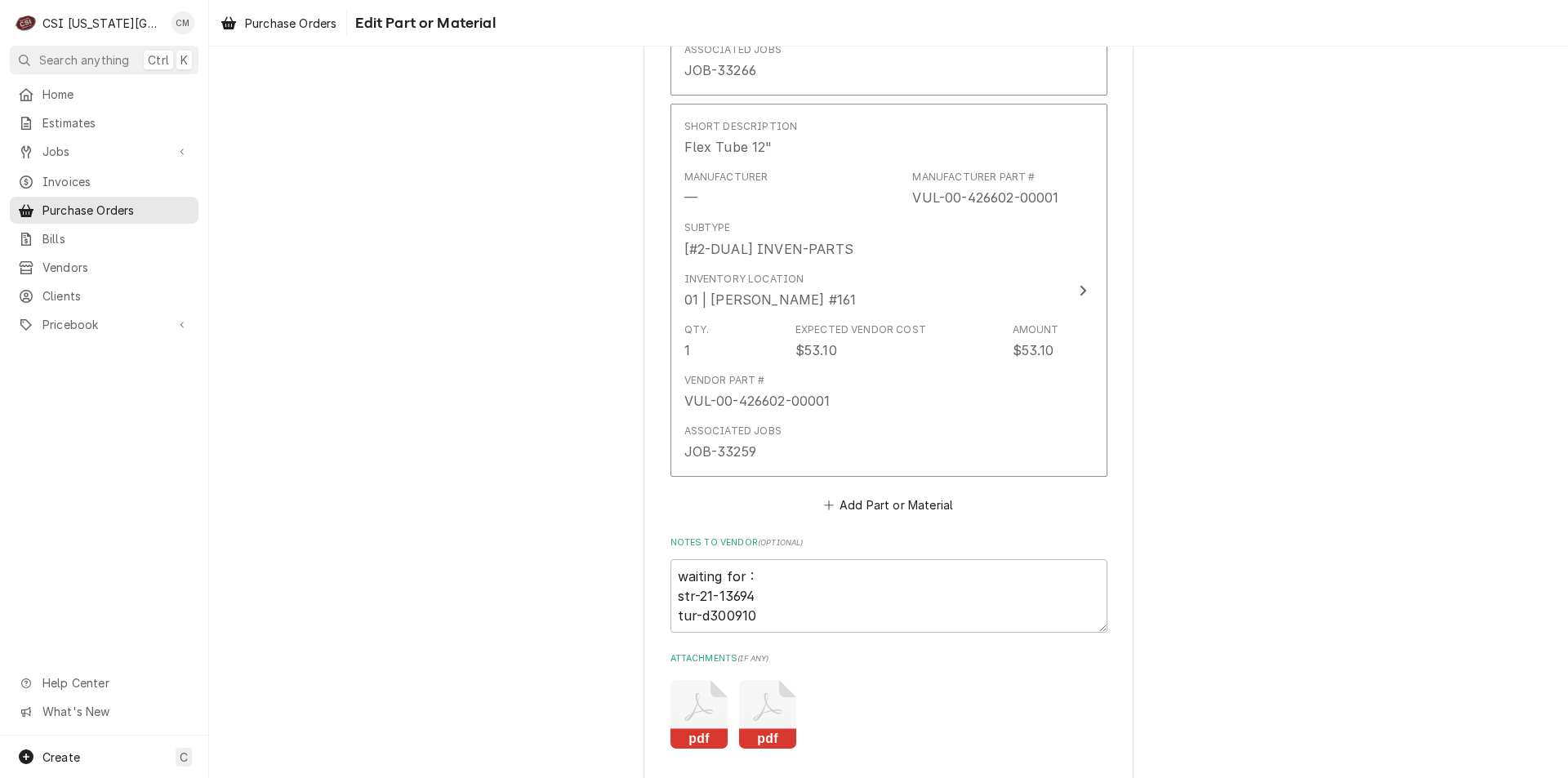
scroll to position [7411, 0]
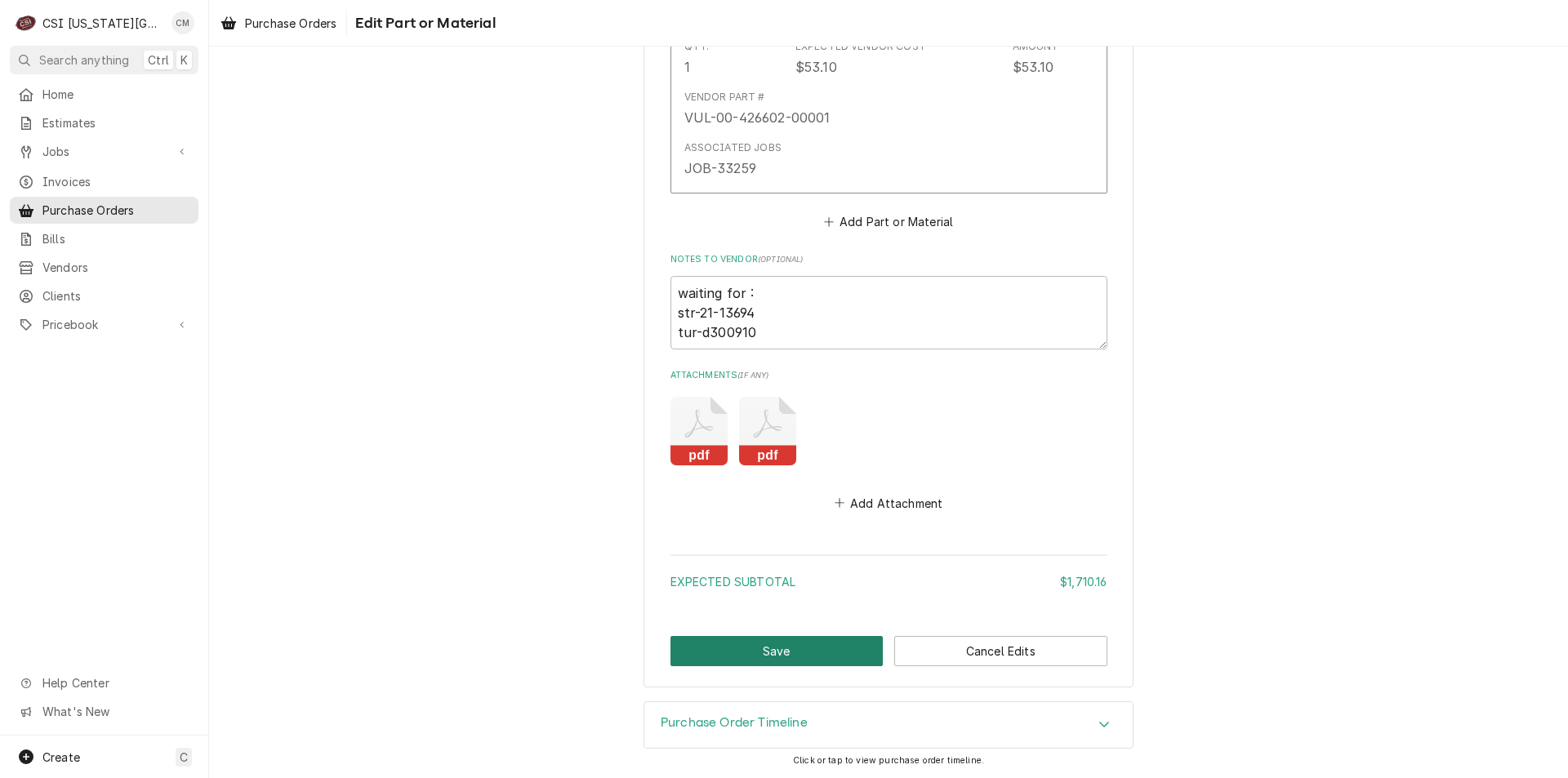
click at [766, 662] on button "Save" at bounding box center [777, 652] width 213 height 30
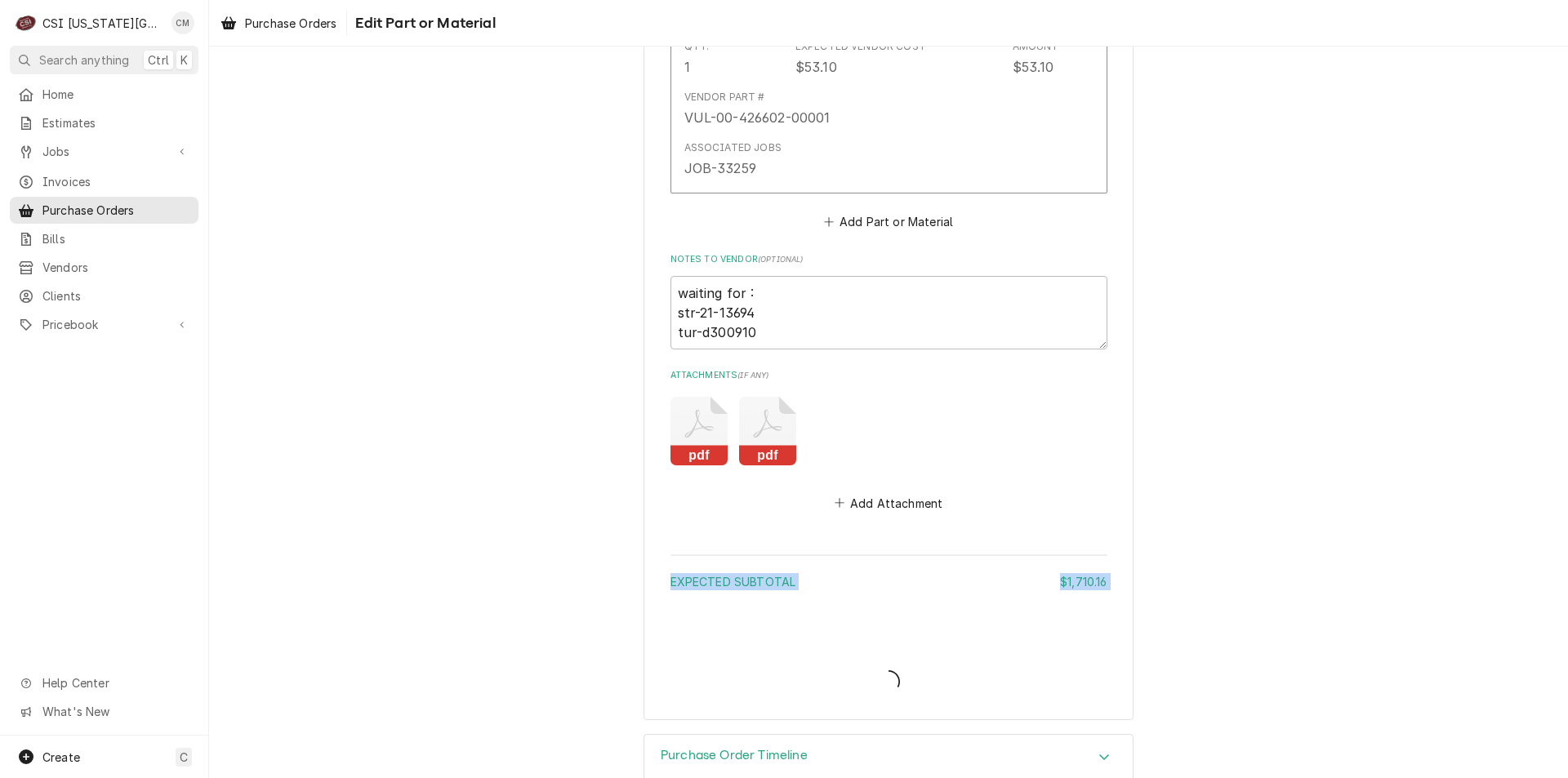
type textarea "x"
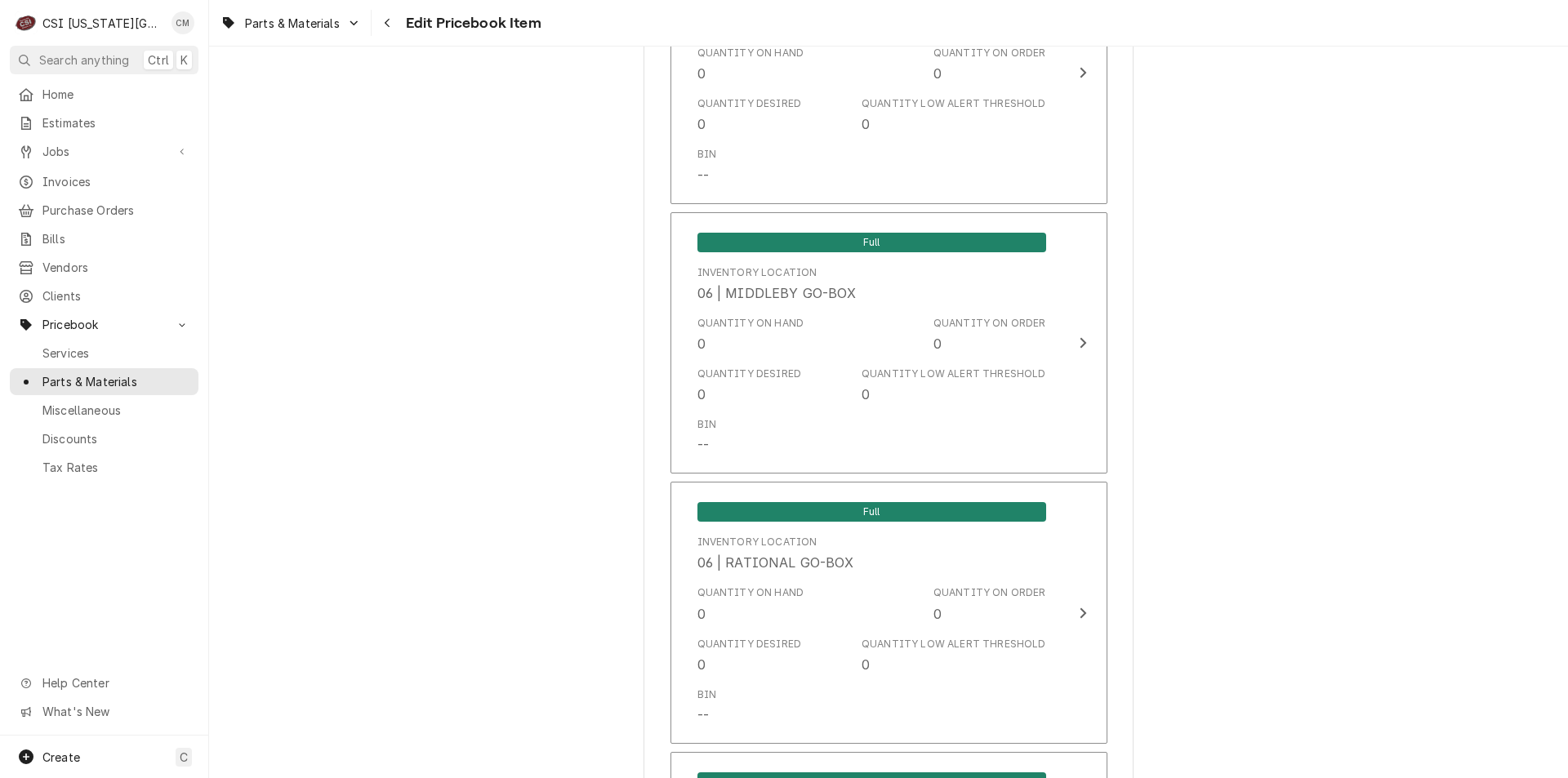
scroll to position [16943, 0]
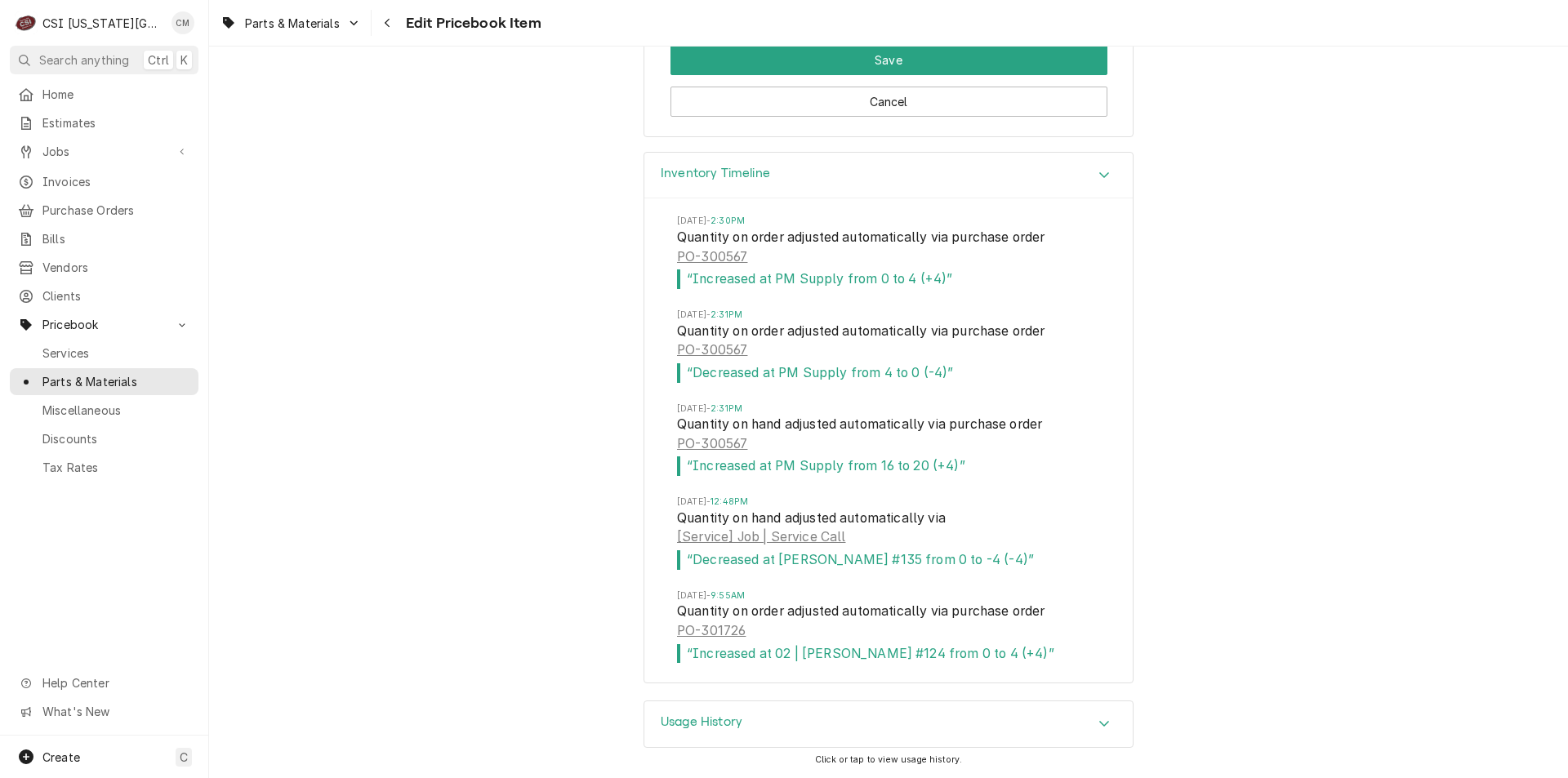
click at [130, 373] on span "Parts & Materials" at bounding box center [116, 381] width 148 height 17
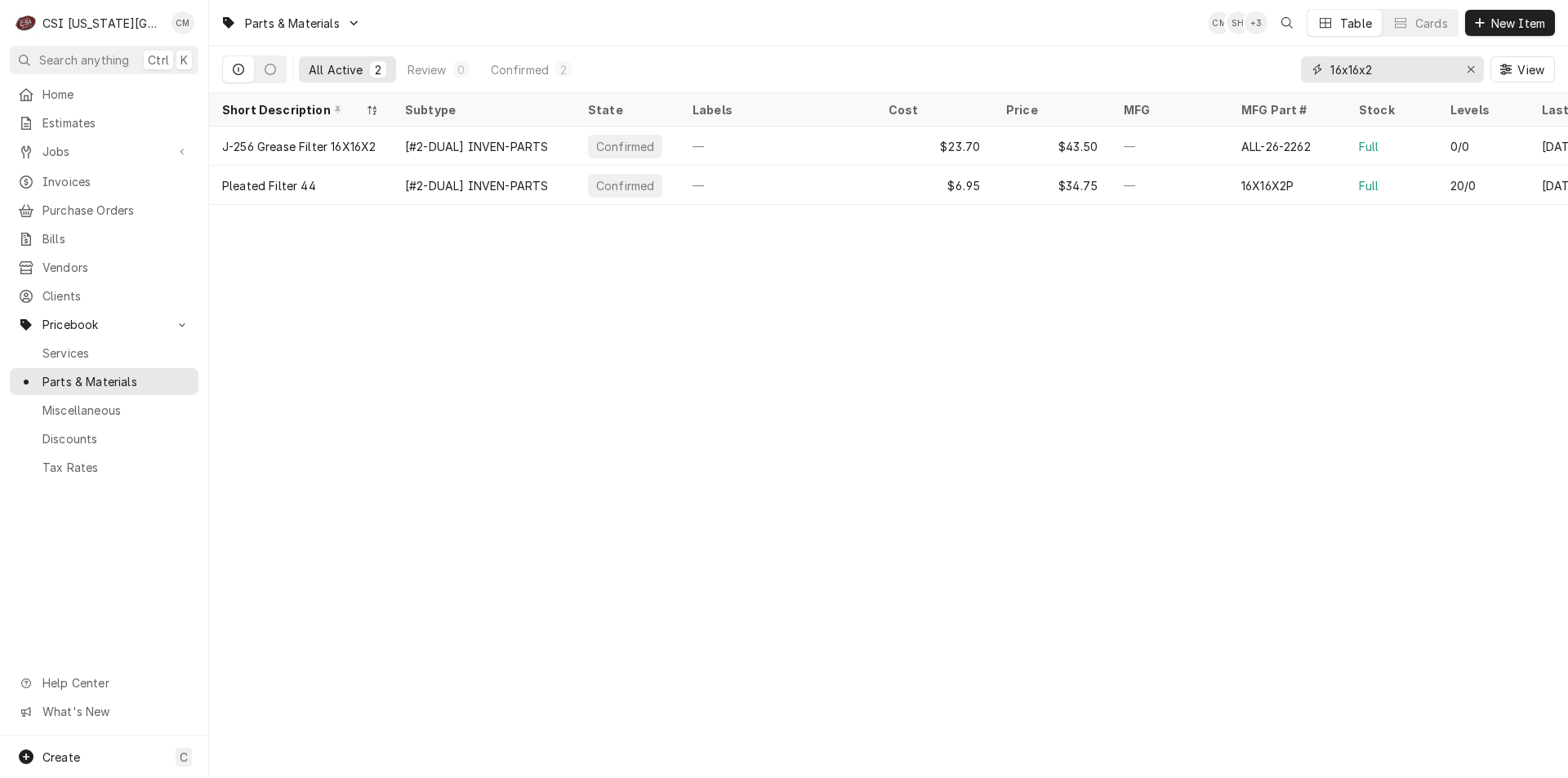
drag, startPoint x: 1391, startPoint y: 73, endPoint x: 1312, endPoint y: 67, distance: 79.2
click at [1312, 67] on div "16x16x2" at bounding box center [1393, 70] width 183 height 26
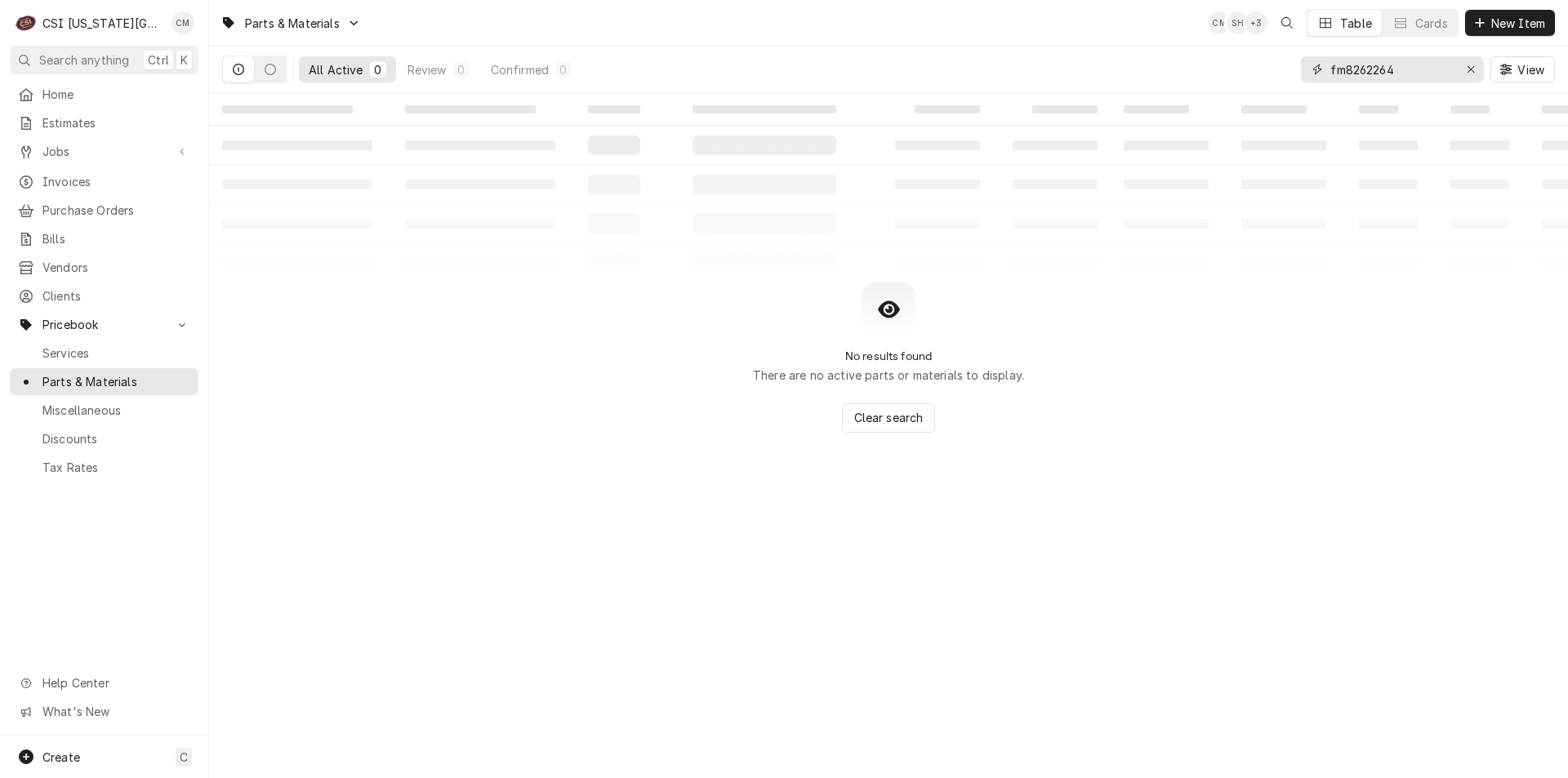
type input "fm8262264"
click at [274, 67] on icon "Dynamic Content Wrapper" at bounding box center [270, 69] width 11 height 11
click at [239, 72] on icon "Dynamic Content Wrapper" at bounding box center [238, 69] width 11 height 11
click at [1470, 73] on icon "Erase input" at bounding box center [1470, 69] width 9 height 11
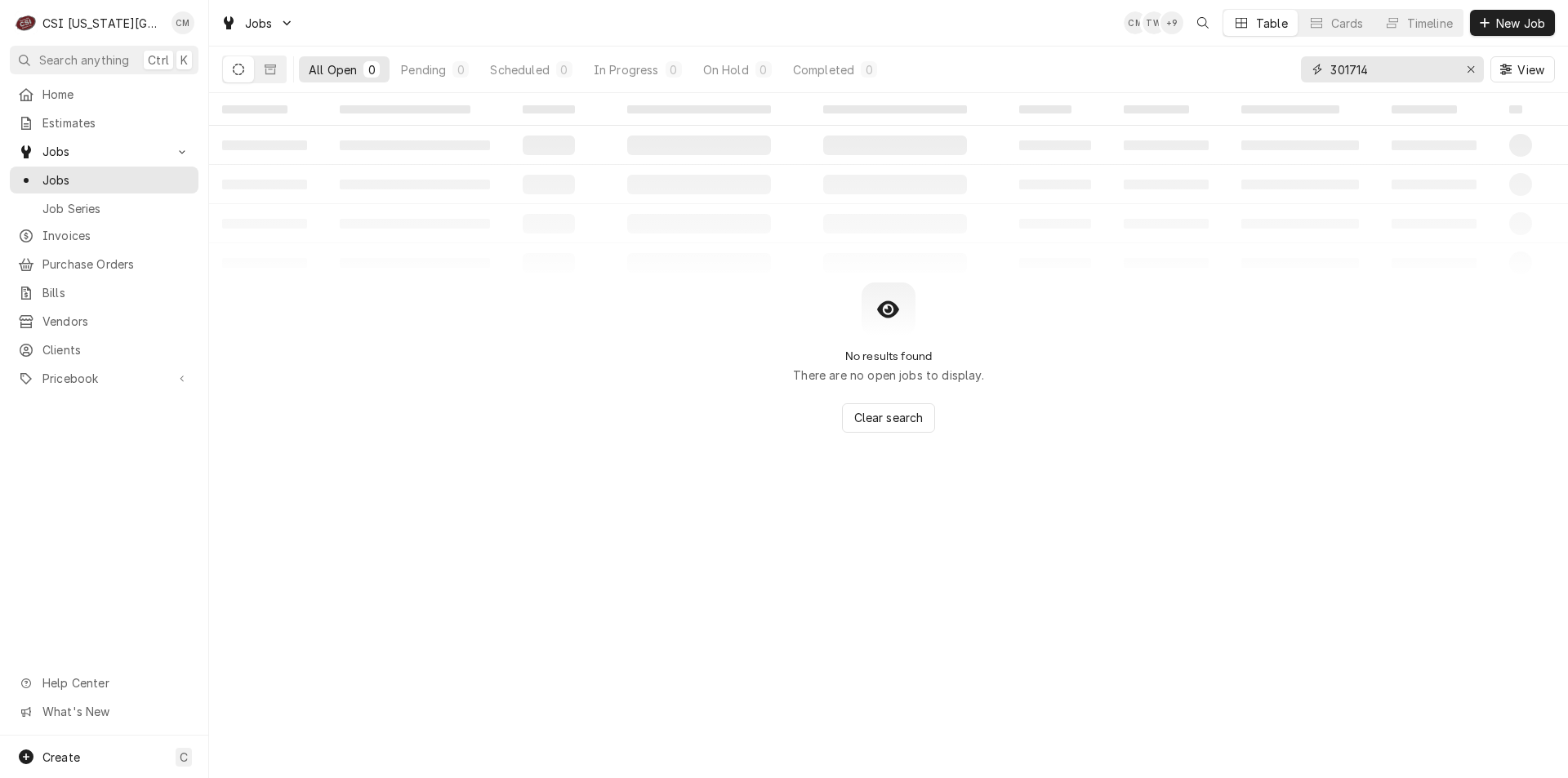
drag, startPoint x: 1274, startPoint y: 70, endPoint x: 1033, endPoint y: 39, distance: 243.0
click at [1034, 41] on div "Jobs CM TW + 9 Table Cards Timeline New Job All Open 0 Pending 0 Scheduled 0 In…" at bounding box center [888, 47] width 1359 height 94
type input "3"
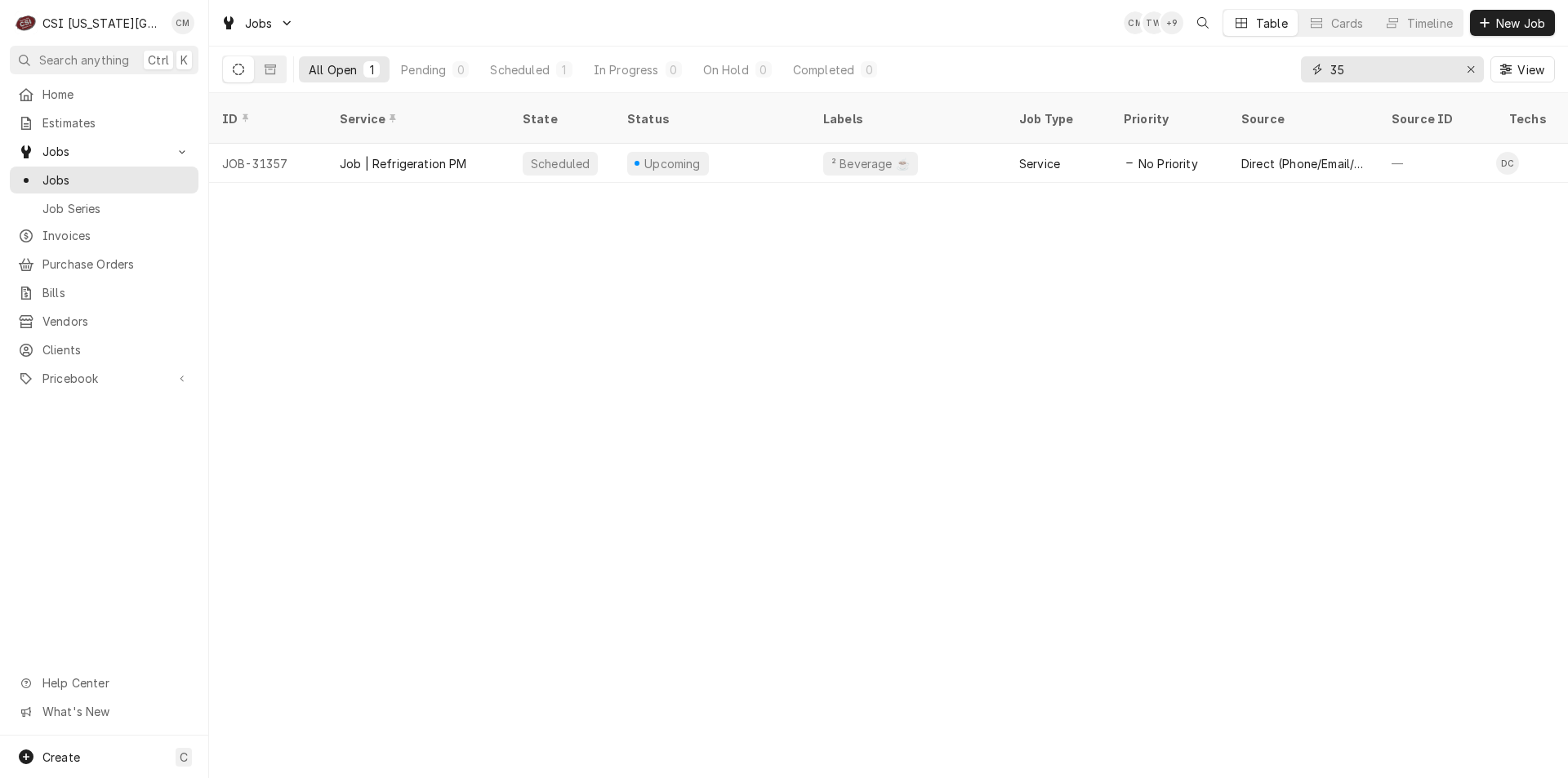
type input "3"
type input "33257"
click at [483, 150] on div "Job | Service Call" at bounding box center [418, 162] width 183 height 39
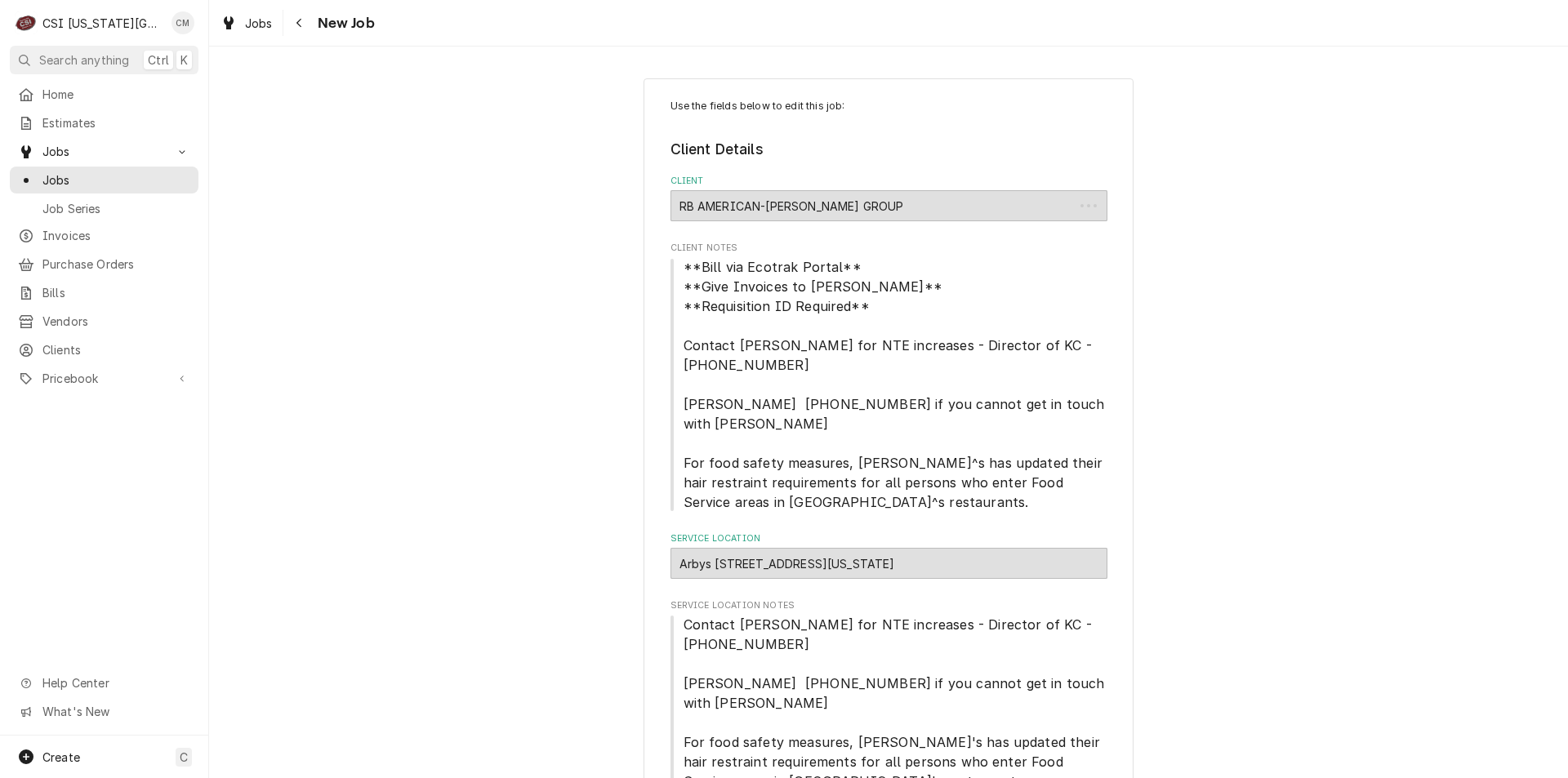
type textarea "x"
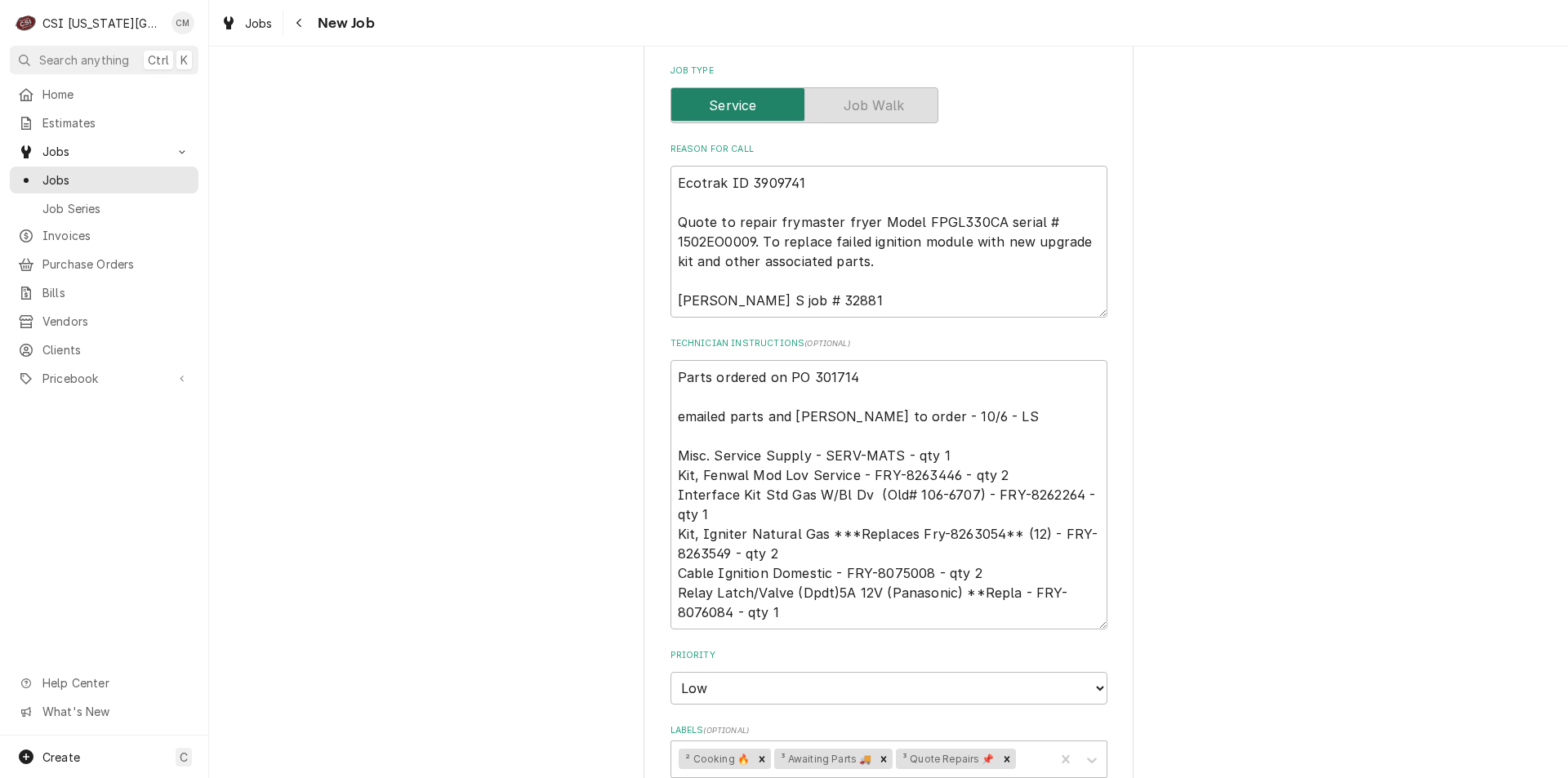
scroll to position [1025, 0]
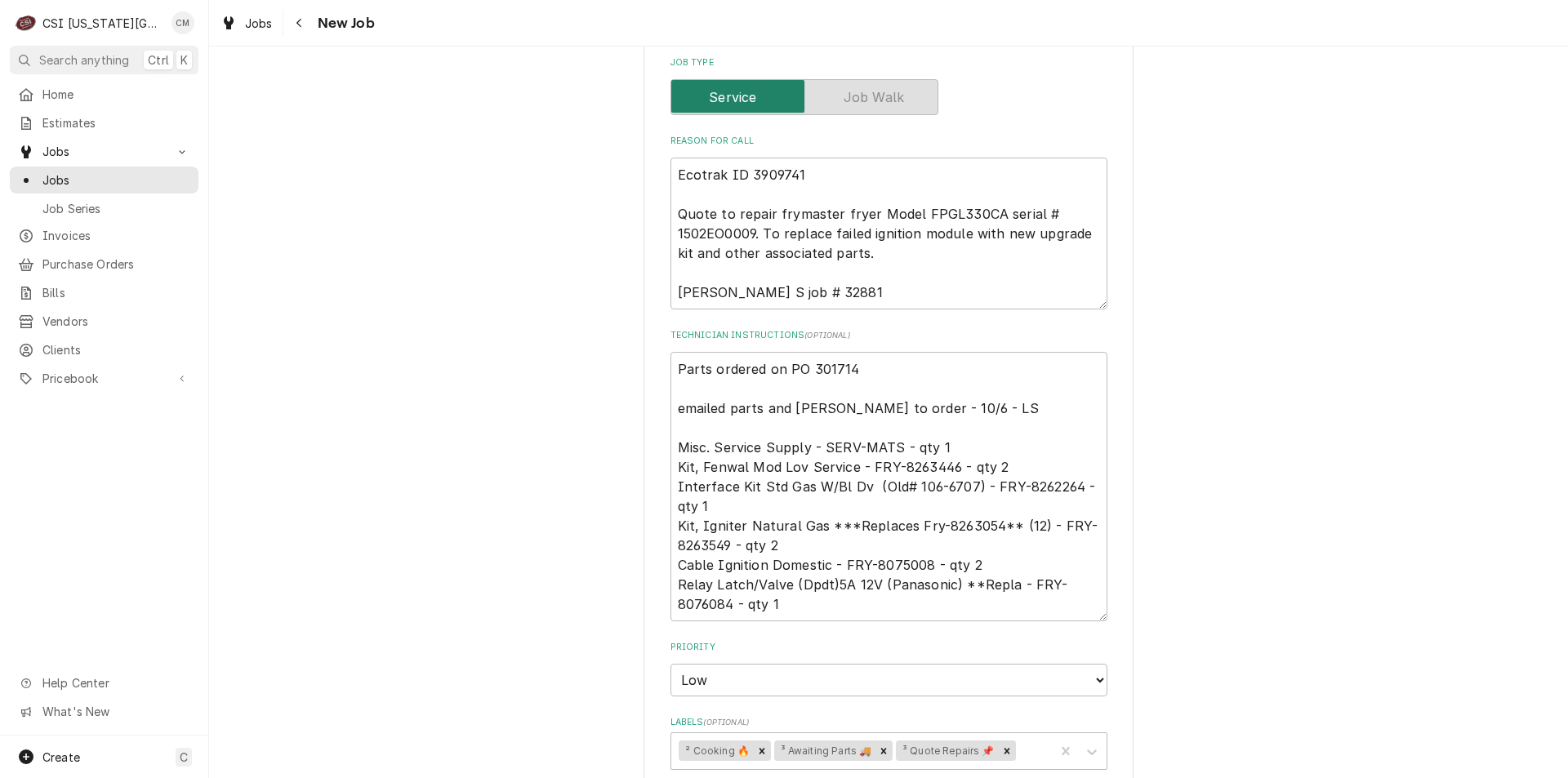
click at [139, 171] on span "Jobs" at bounding box center [116, 179] width 148 height 17
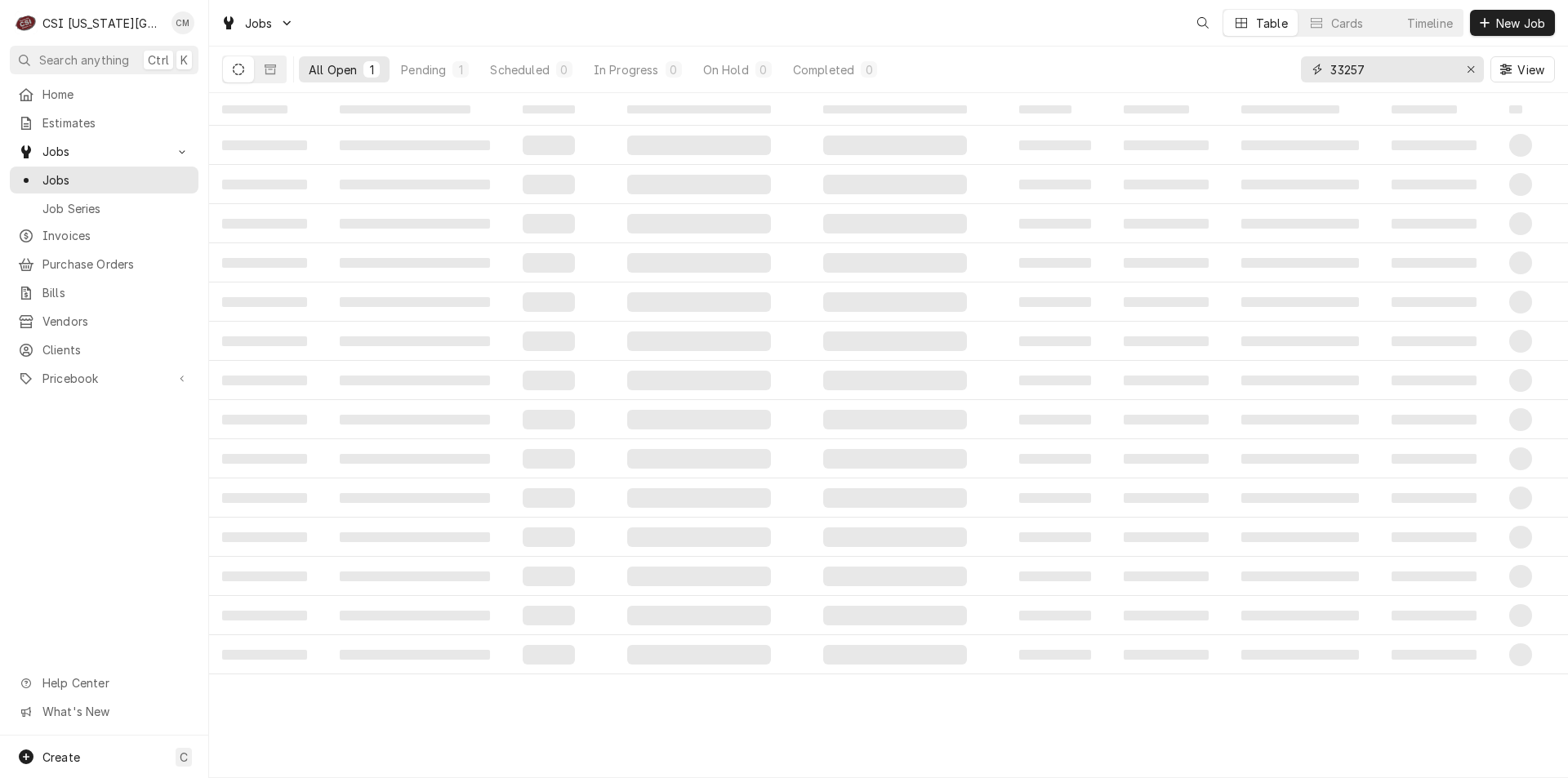
click at [1402, 64] on input "33257" at bounding box center [1391, 70] width 122 height 26
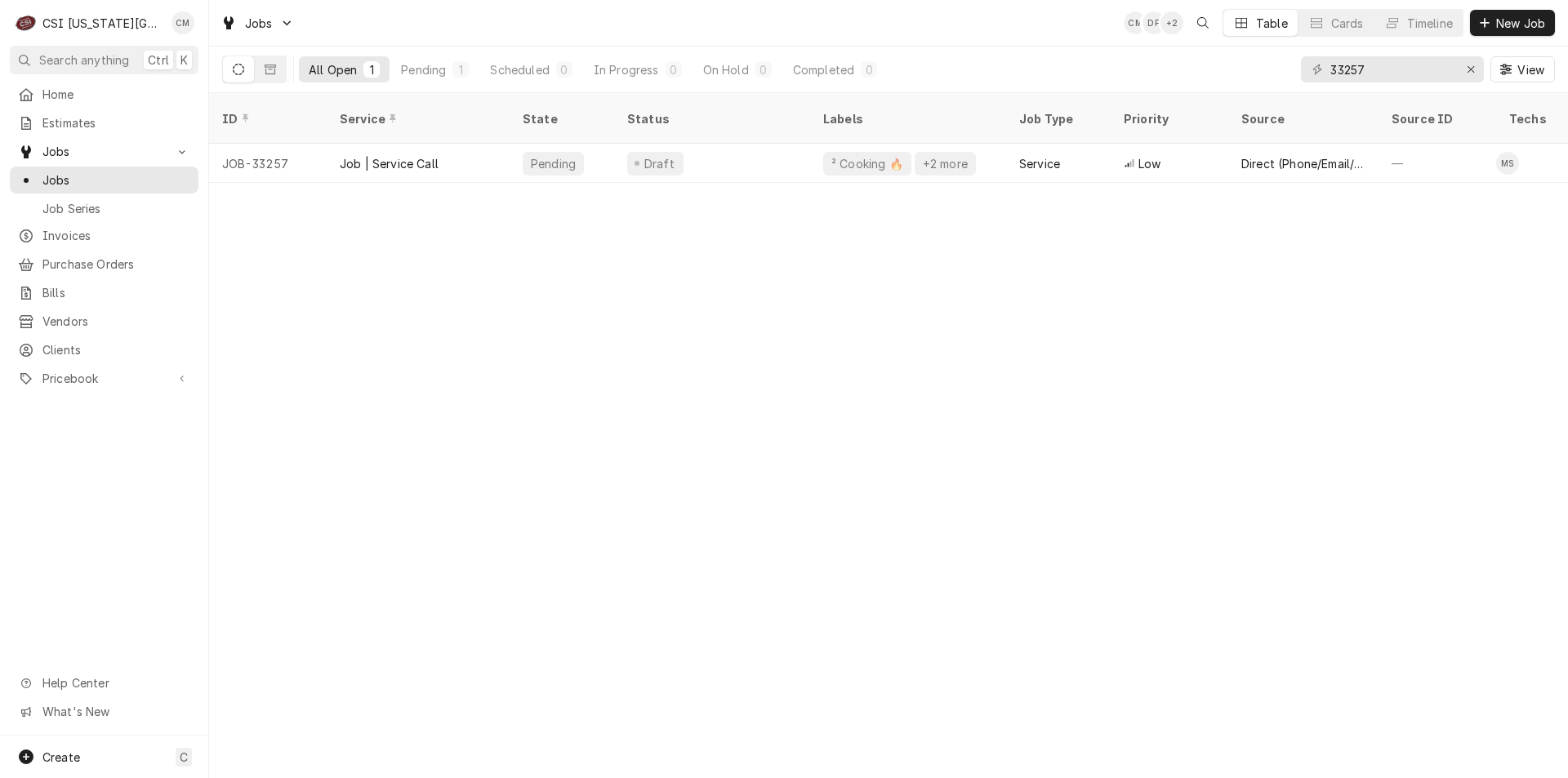
click at [745, 143] on div "Draft" at bounding box center [711, 162] width 196 height 39
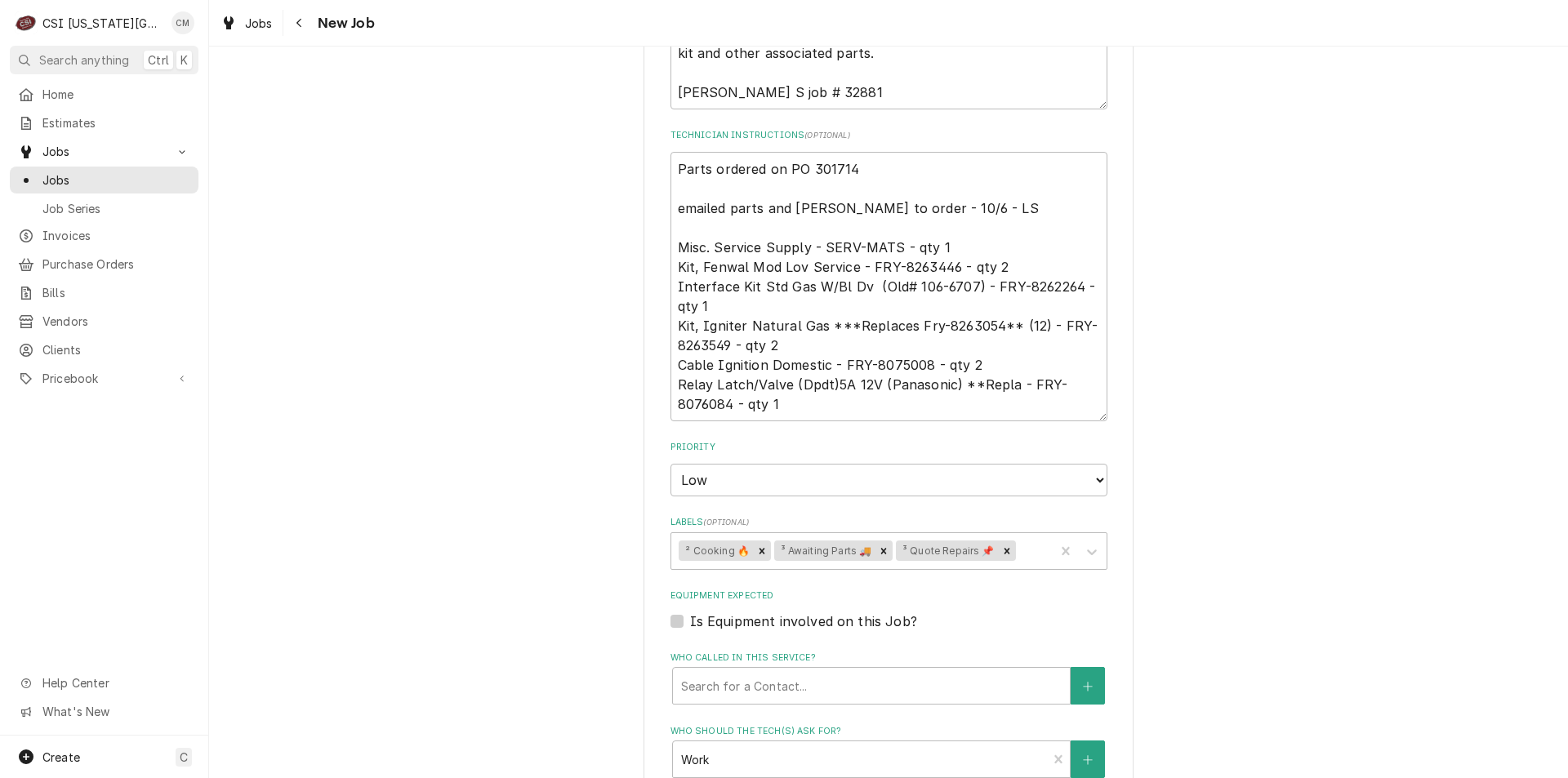
scroll to position [1193, 0]
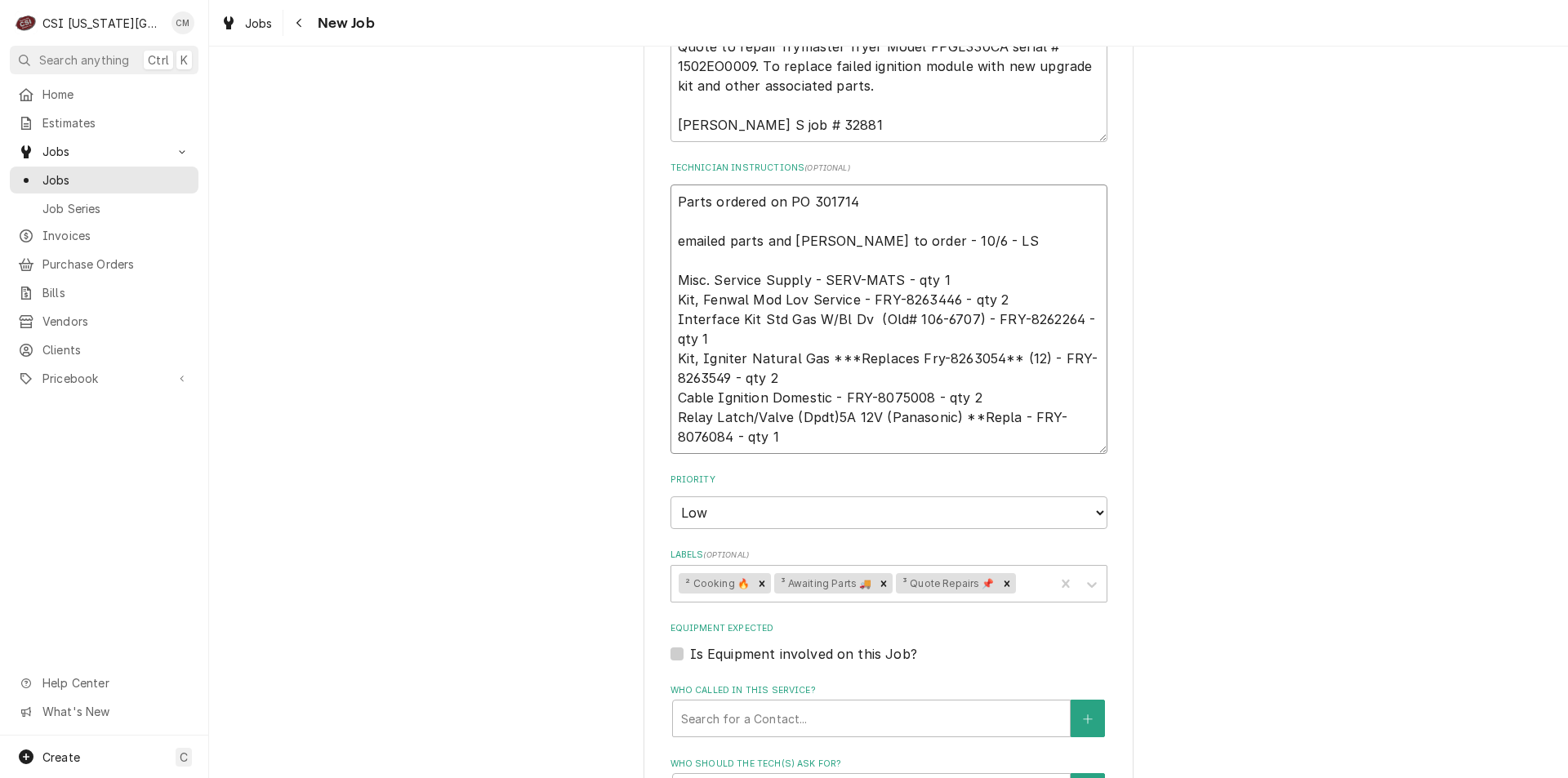
click at [672, 185] on textarea "Parts ordered on PO 301714 emailed parts and [PERSON_NAME] to order - 10/6 - LS…" at bounding box center [888, 319] width 437 height 270
type textarea "x"
type textarea "Parts ordered on PO 301714 emailed parts and [PERSON_NAME] to order - 10/6 - LS…"
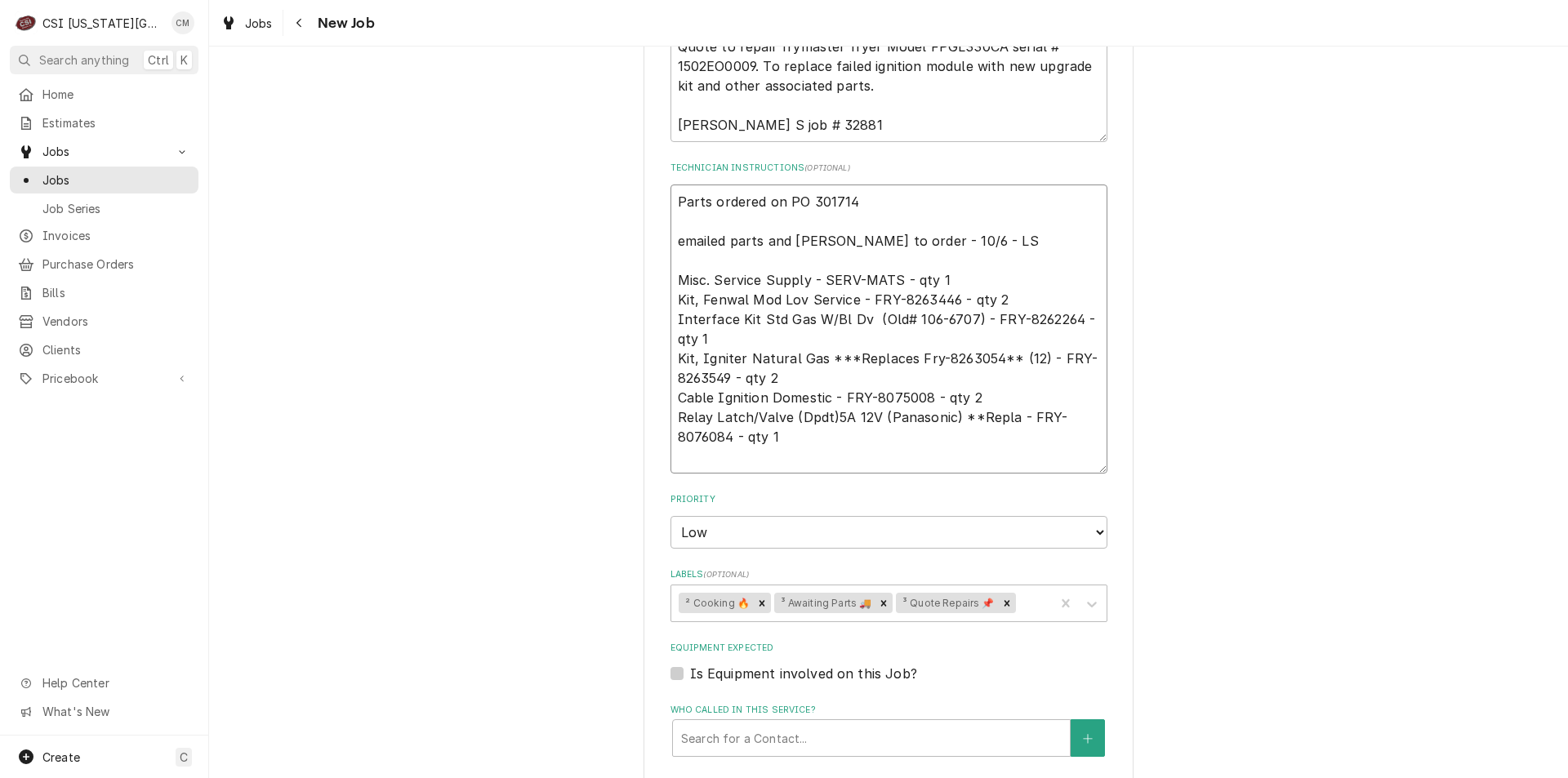
type textarea "x"
type textarea "Parts ordered on PO 301714 emailed parts and [PERSON_NAME] to order - 10/6 - LS…"
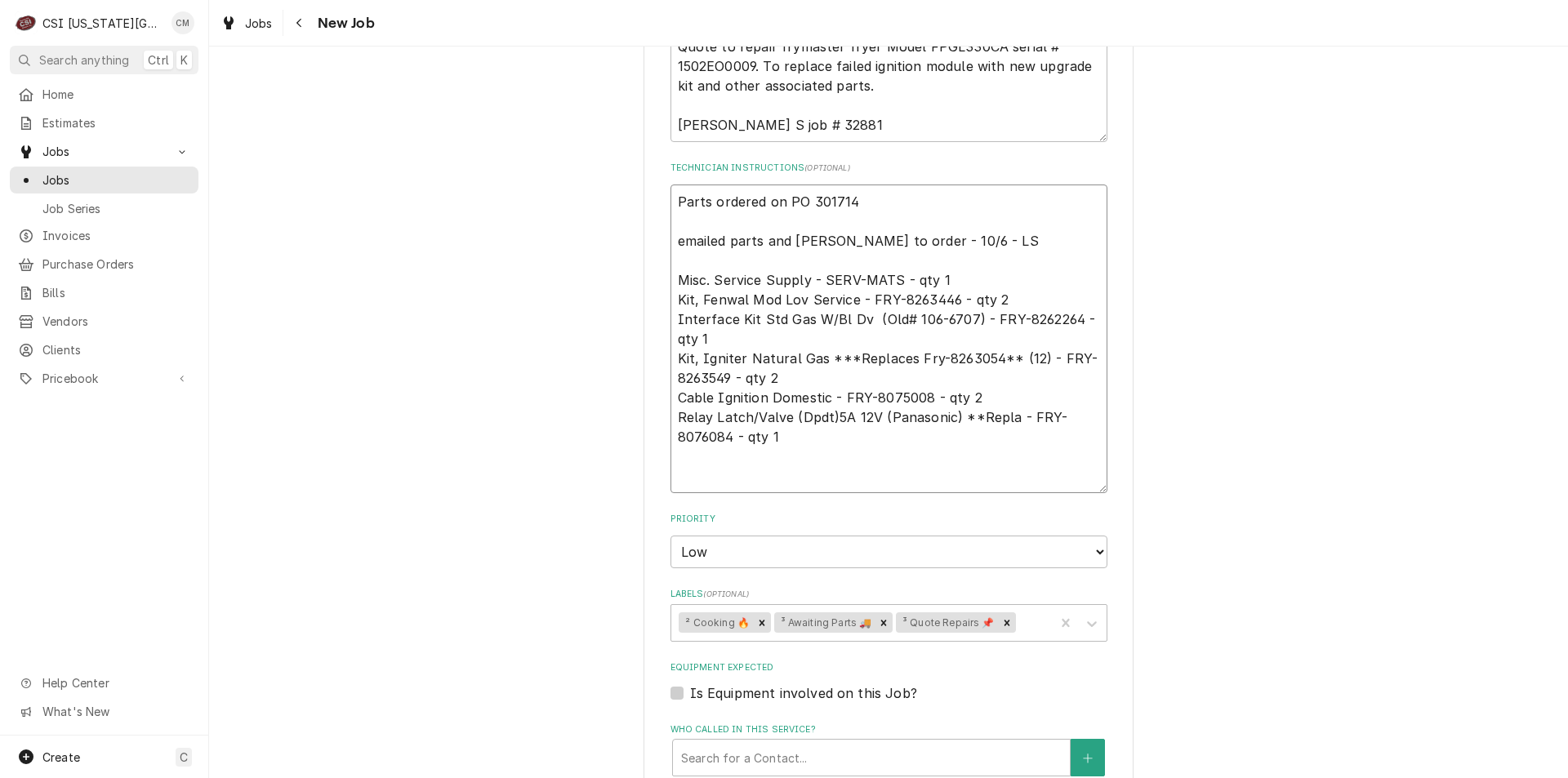
click at [673, 185] on textarea "Parts ordered on PO 301714 emailed parts and lindy to order - 10/6 - LS Misc. S…" at bounding box center [888, 339] width 437 height 308
type textarea "x"
type textarea "p Parts ordered on PO 301714 emailed parts and lindy to order - 10/6 - LS Misc.…"
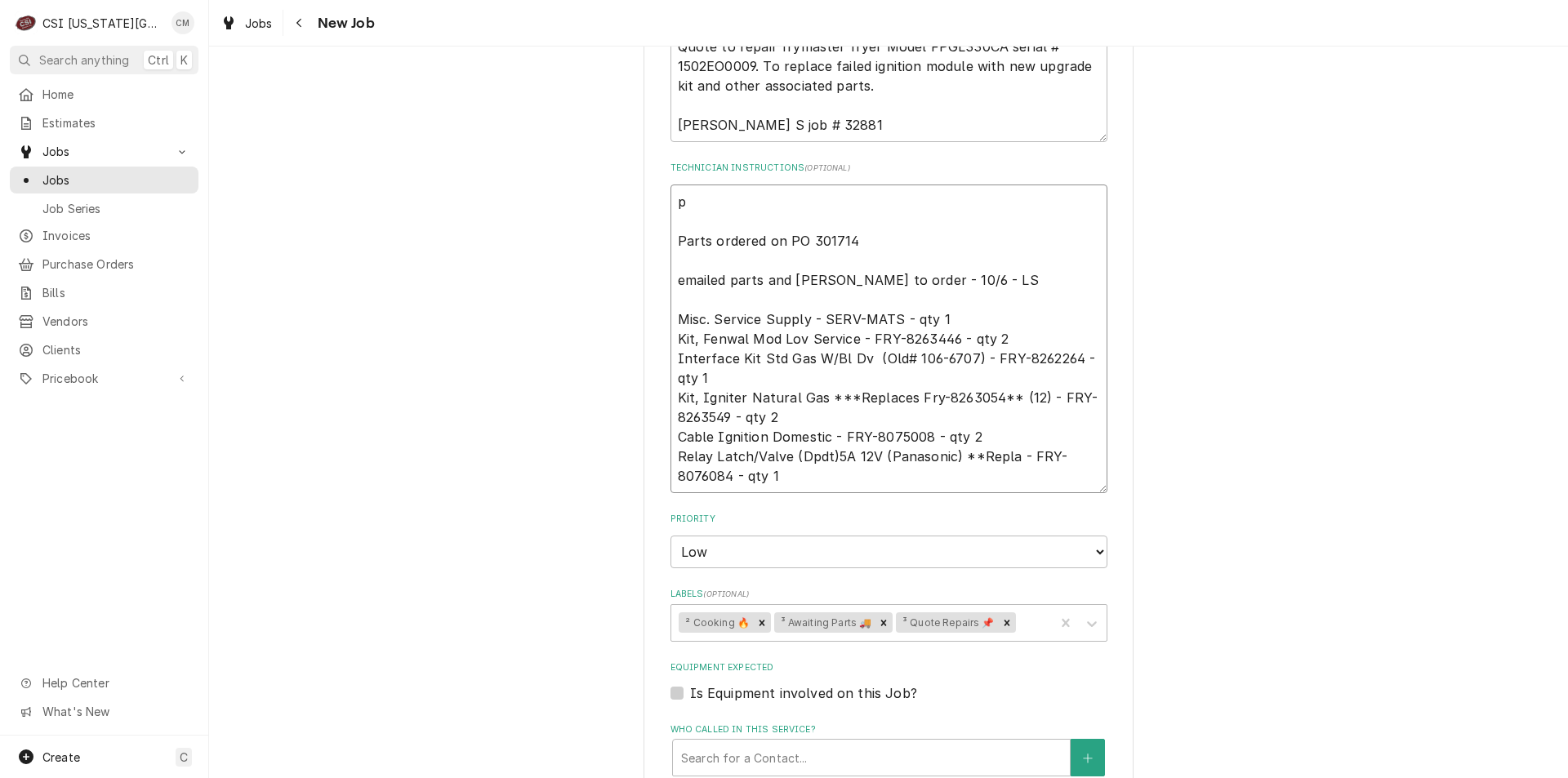
type textarea "x"
type textarea "pa Parts ordered on PO 301714 emailed parts and lindy to order - 10/6 - LS Misc…"
type textarea "x"
type textarea "par Parts ordered on PO 301714 emailed parts and lindy to order - 10/6 - LS Mis…"
type textarea "x"
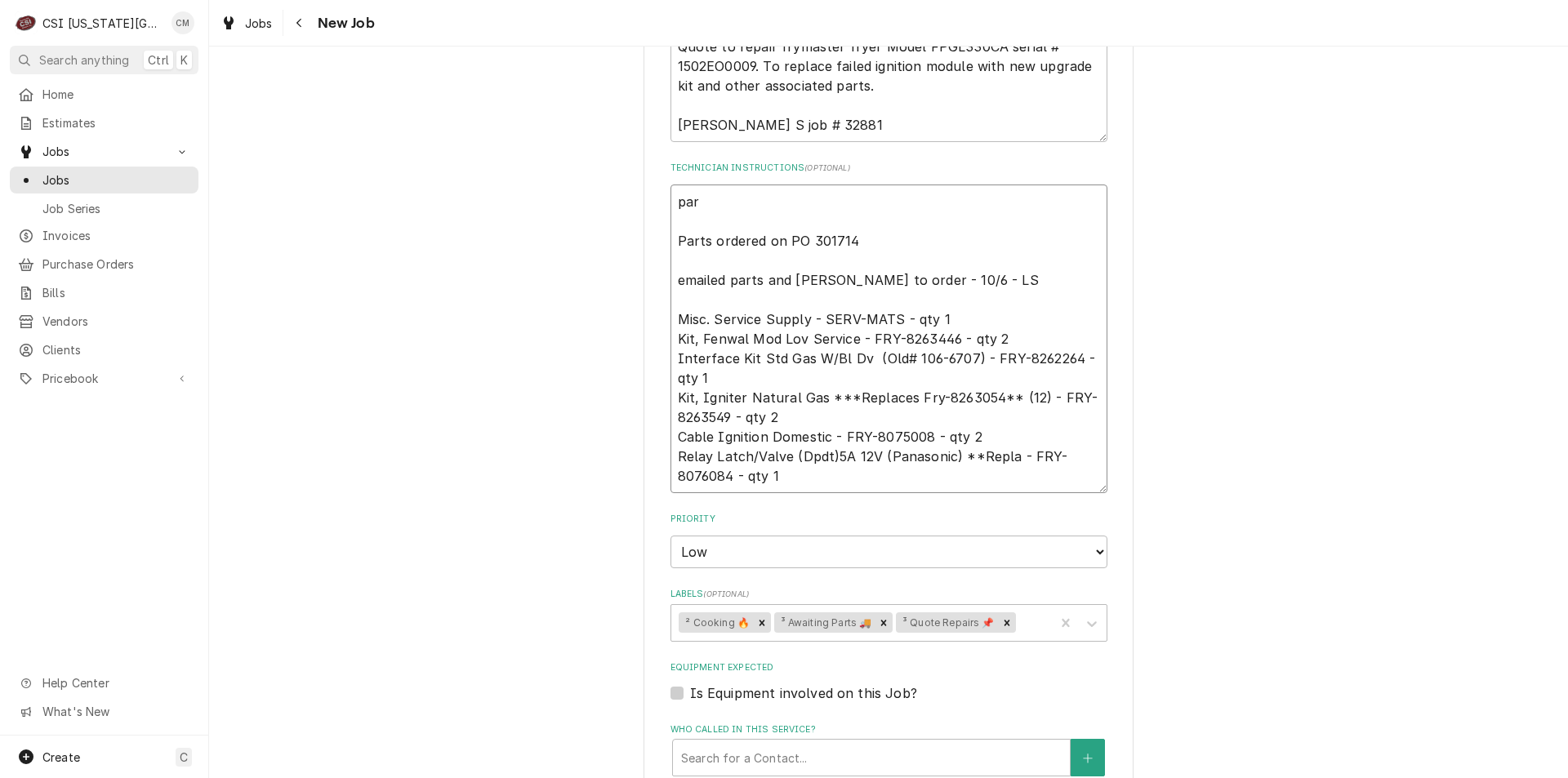
type textarea "part Parts ordered on PO 301714 emailed parts and lindy to order - 10/6 - LS Mi…"
type textarea "x"
type textarea "parts Parts ordered on PO 301714 emailed parts and lindy to order - 10/6 - LS M…"
type textarea "x"
type textarea "parts Parts ordered on PO 301714 emailed parts and lindy to order - 10/6 - LS M…"
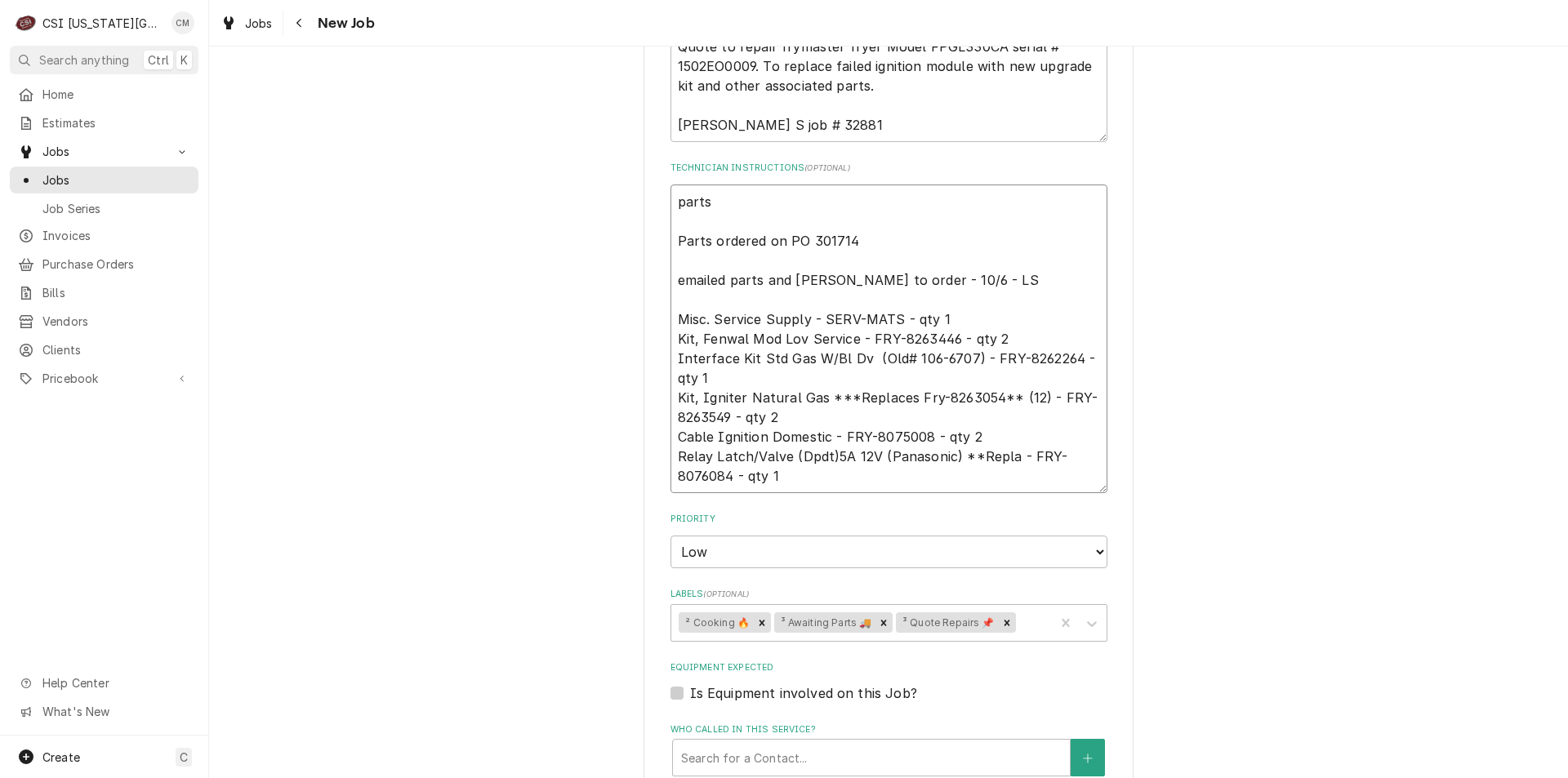
type textarea "x"
type textarea "parts o Parts ordered on PO 301714 emailed parts and lindy to order - 10/6 - LS…"
type textarea "x"
type textarea "parts on Parts ordered on PO 301714 emailed parts and lindy to order - 10/6 - L…"
type textarea "x"
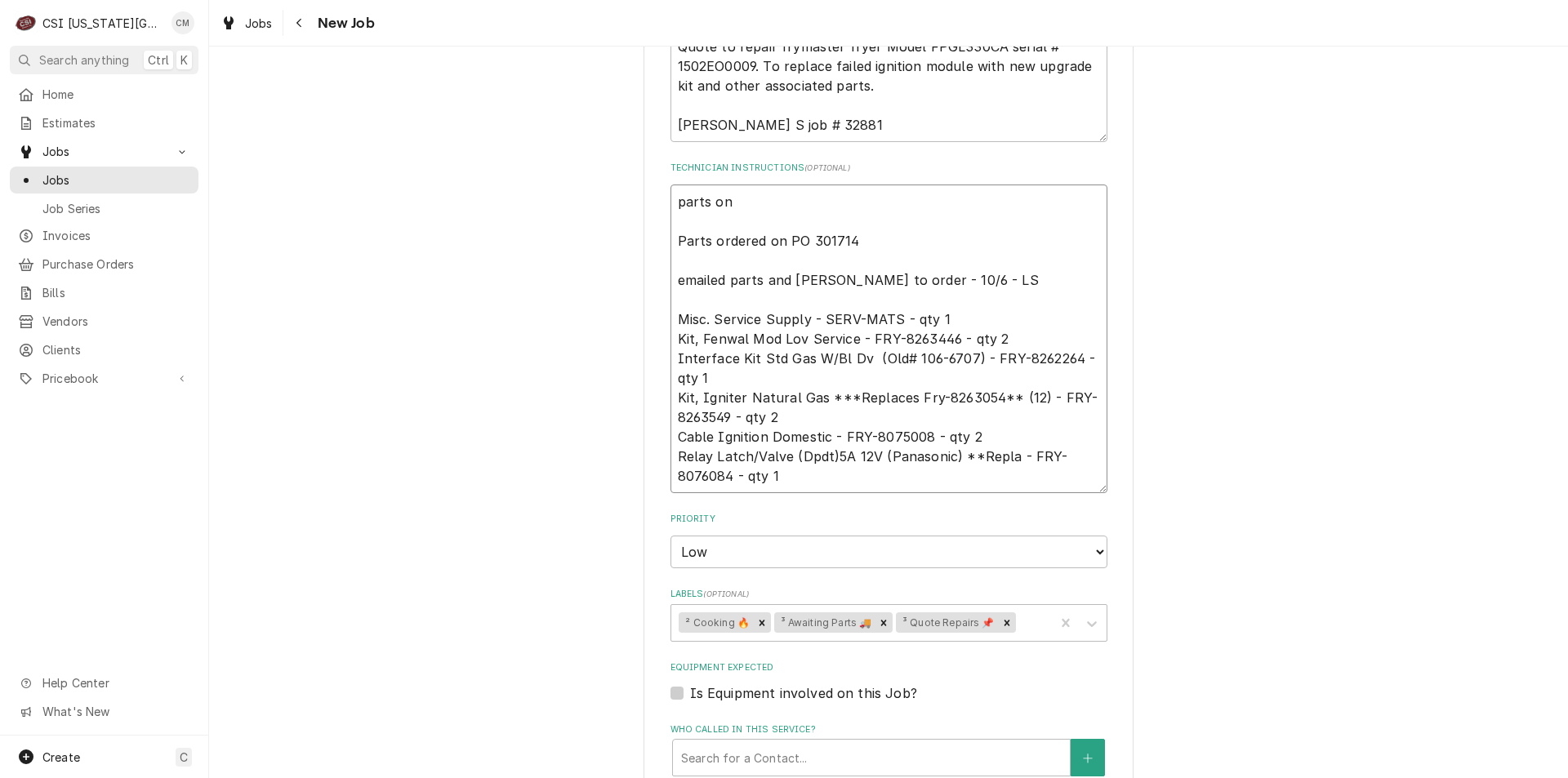
type textarea "parts on Parts ordered on PO 301714 emailed parts and lindy to order - 10/6 - L…"
type textarea "x"
type textarea "parts on s Parts ordered on PO 301714 emailed parts and lindy to order - 10/6 -…"
type textarea "x"
type textarea "parts on sc Parts ordered on PO 301714 emailed parts and lindy to order - 10/6 …"
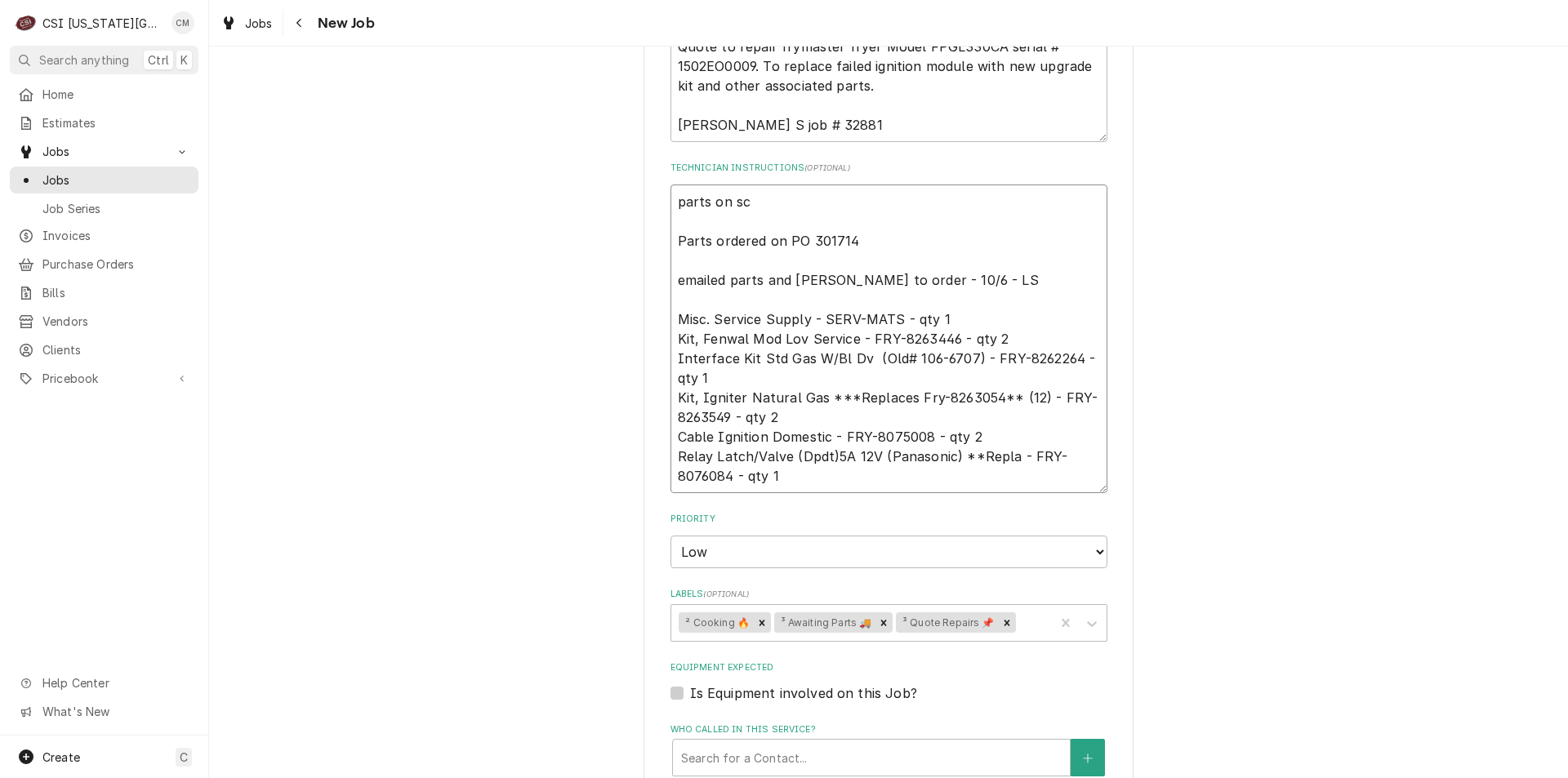
type textarea "x"
type textarea "parts on sch Parts ordered on PO 301714 emailed parts and lindy to order - 10/6…"
type textarea "x"
type textarea "parts on schu Parts ordered on PO 301714 emailed parts and lindy to order - 10/…"
type textarea "x"
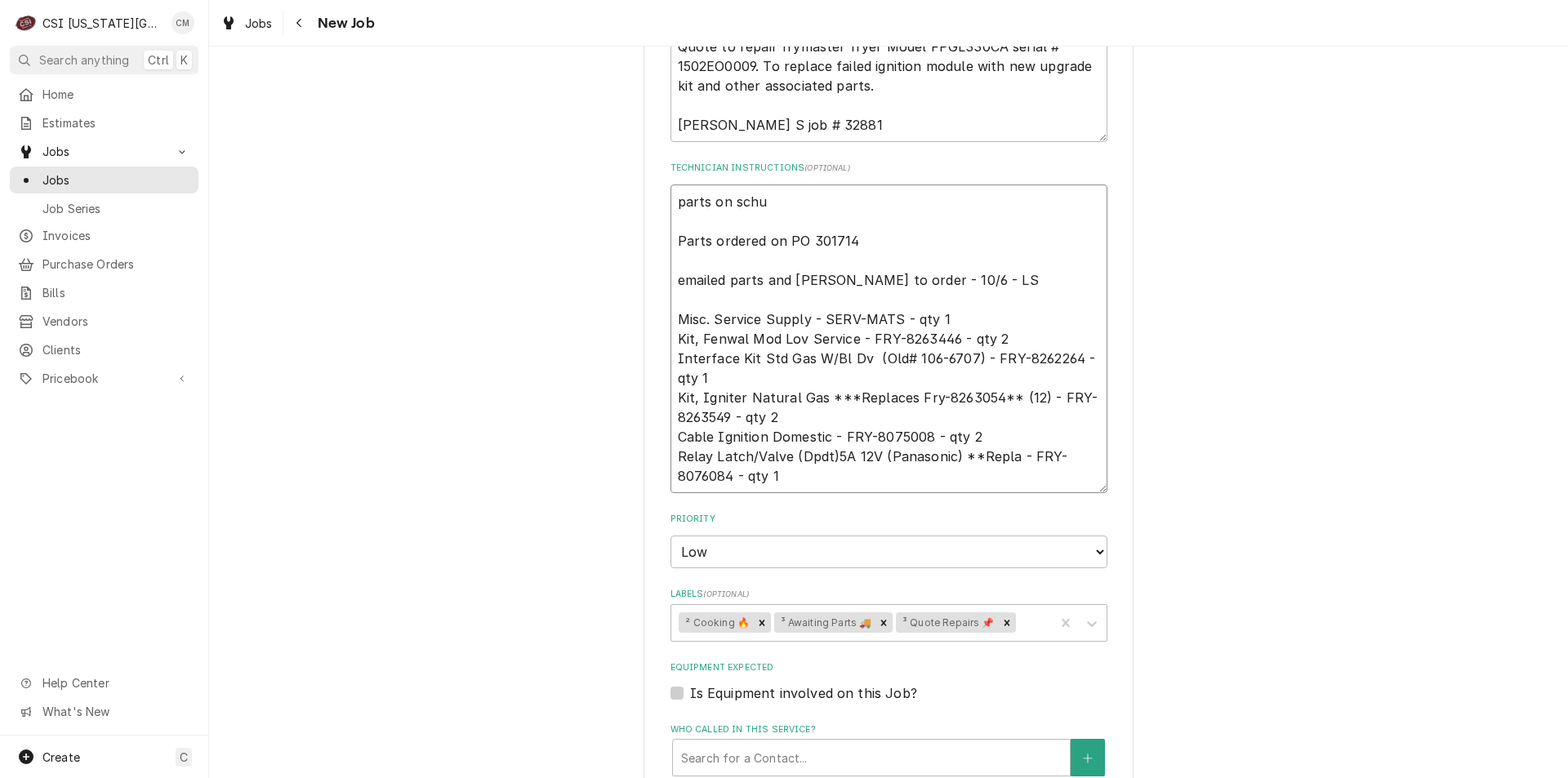
type textarea "parts on schup Parts ordered on PO 301714 emailed parts and lindy to order - 10…"
type textarea "x"
type textarea "parts on schupp Parts ordered on PO 301714 emailed parts and lindy to order - 1…"
type textarea "x"
type textarea "parts on schupp' Parts ordered on PO 301714 emailed parts and lindy to order - …"
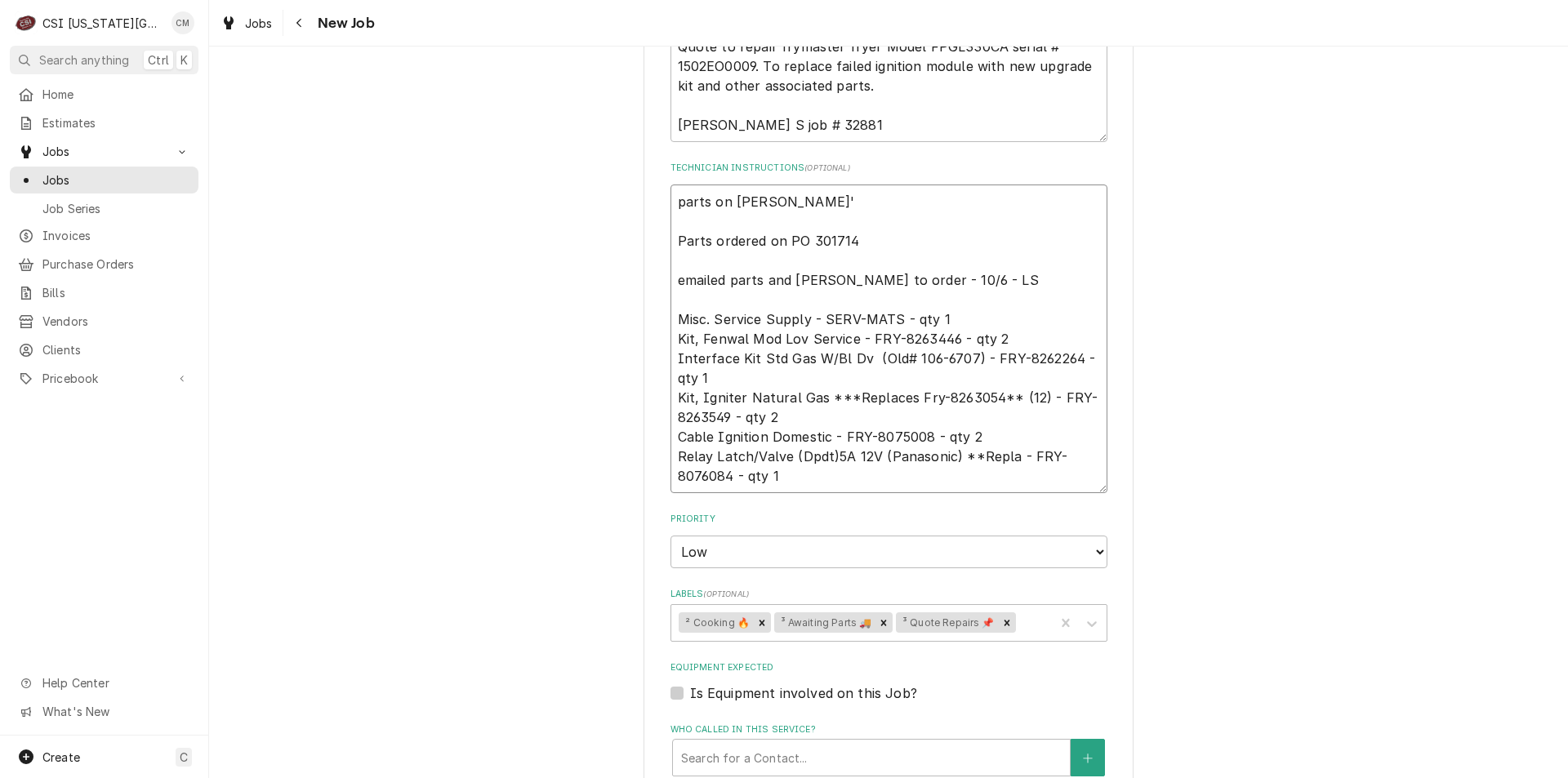
type textarea "x"
type textarea "parts on schupp's Parts ordered on PO 301714 emailed parts and lindy to order -…"
type textarea "x"
type textarea "parts on schupp's s Parts ordered on PO 301714 emailed parts and lindy to order…"
type textarea "x"
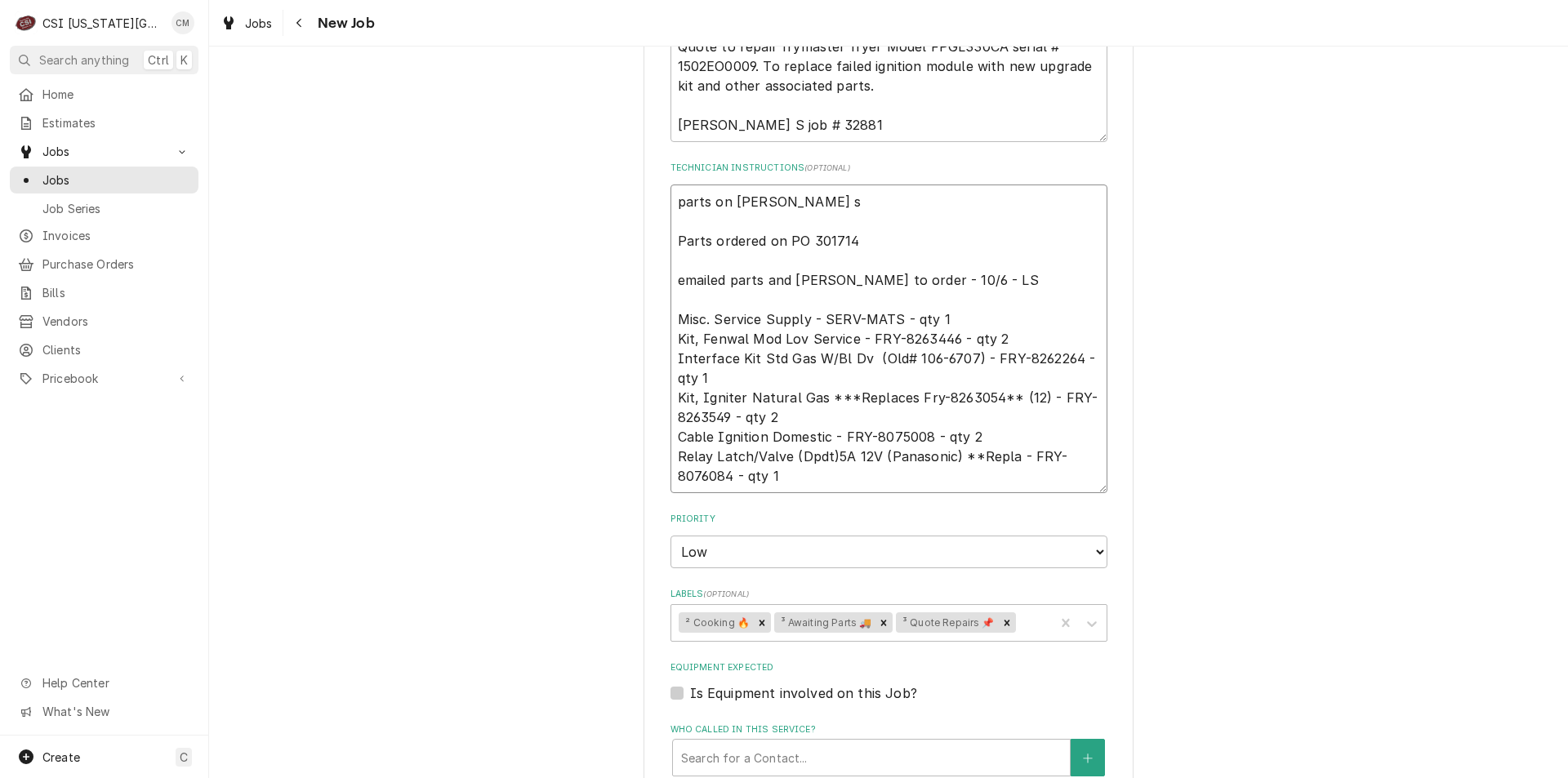
type textarea "parts on schupp's sh Parts ordered on PO 301714 emailed parts and lindy to orde…"
type textarea "x"
type textarea "parts on schupp's she Parts ordered on PO 301714 emailed parts and lindy to ord…"
type textarea "x"
type textarea "parts on schupp's shel Parts ordered on PO 301714 emailed parts and lindy to or…"
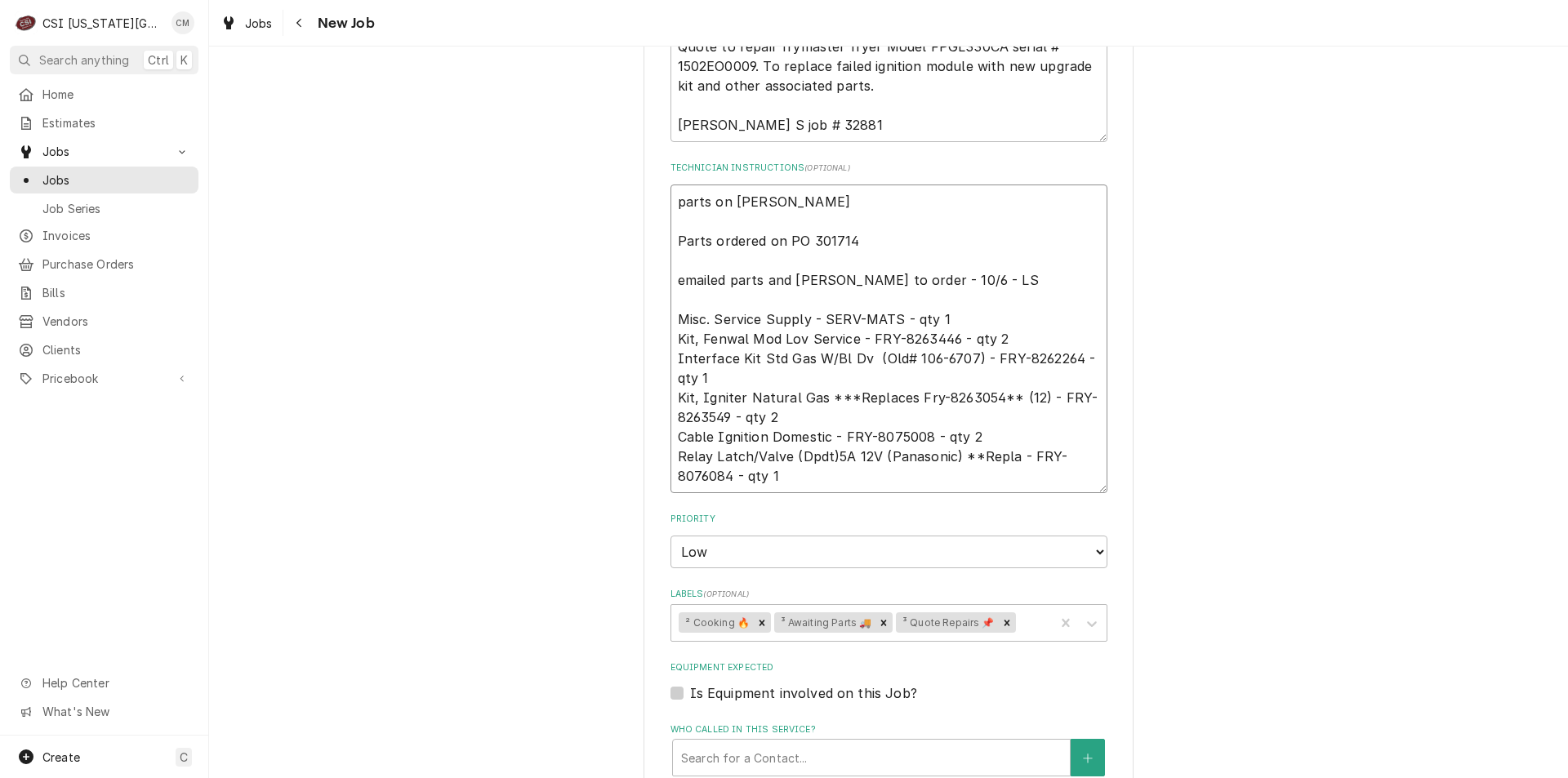
type textarea "x"
type textarea "parts on schupp's shelf Parts ordered on PO 301714 emailed parts and lindy to o…"
type textarea "x"
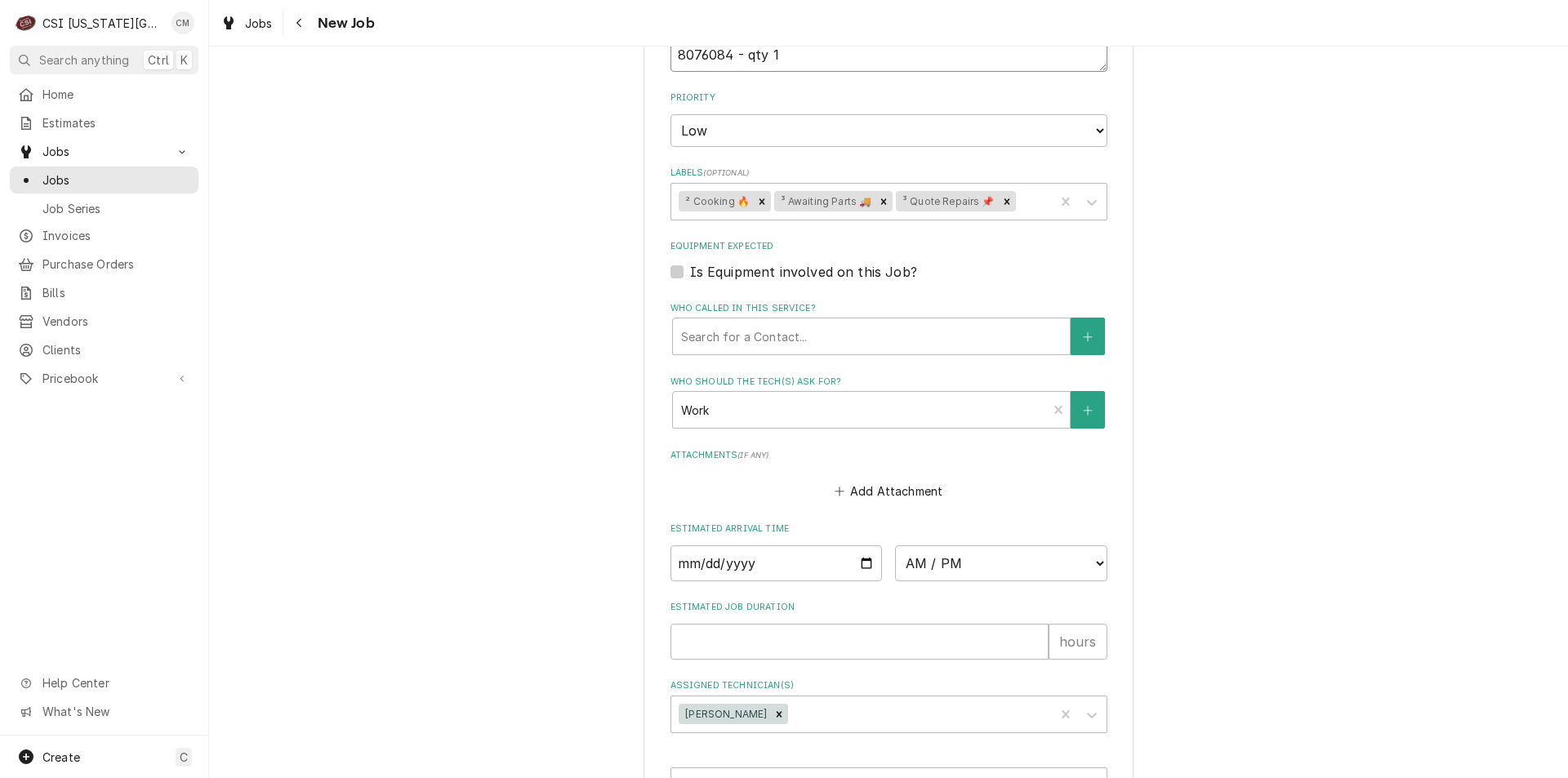
scroll to position [1671, 0]
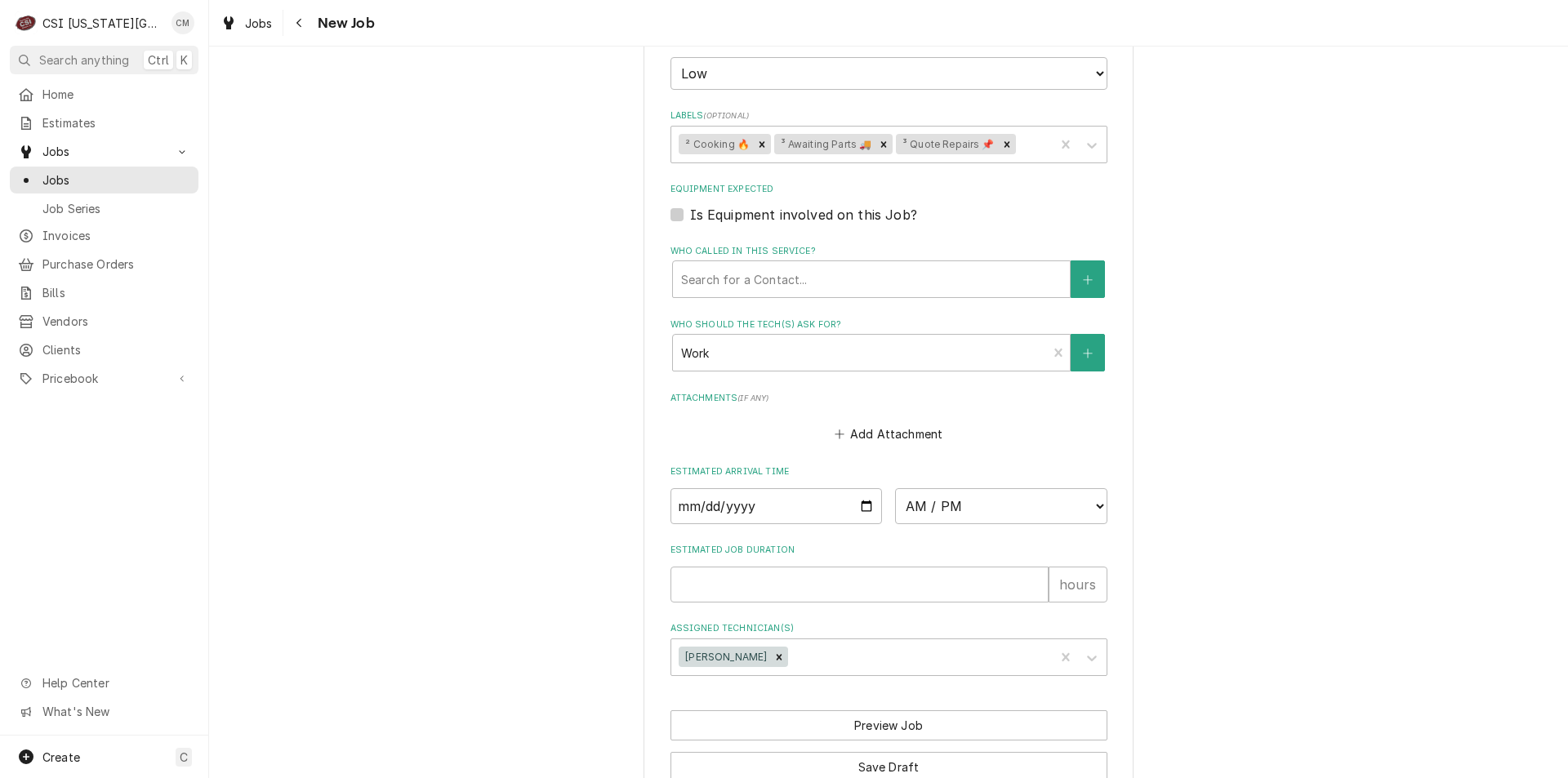
type textarea "parts on schupp's shelf Parts ordered on PO 301714 emailed parts and lindy to o…"
click at [868, 752] on button "Save Draft" at bounding box center [888, 767] width 437 height 30
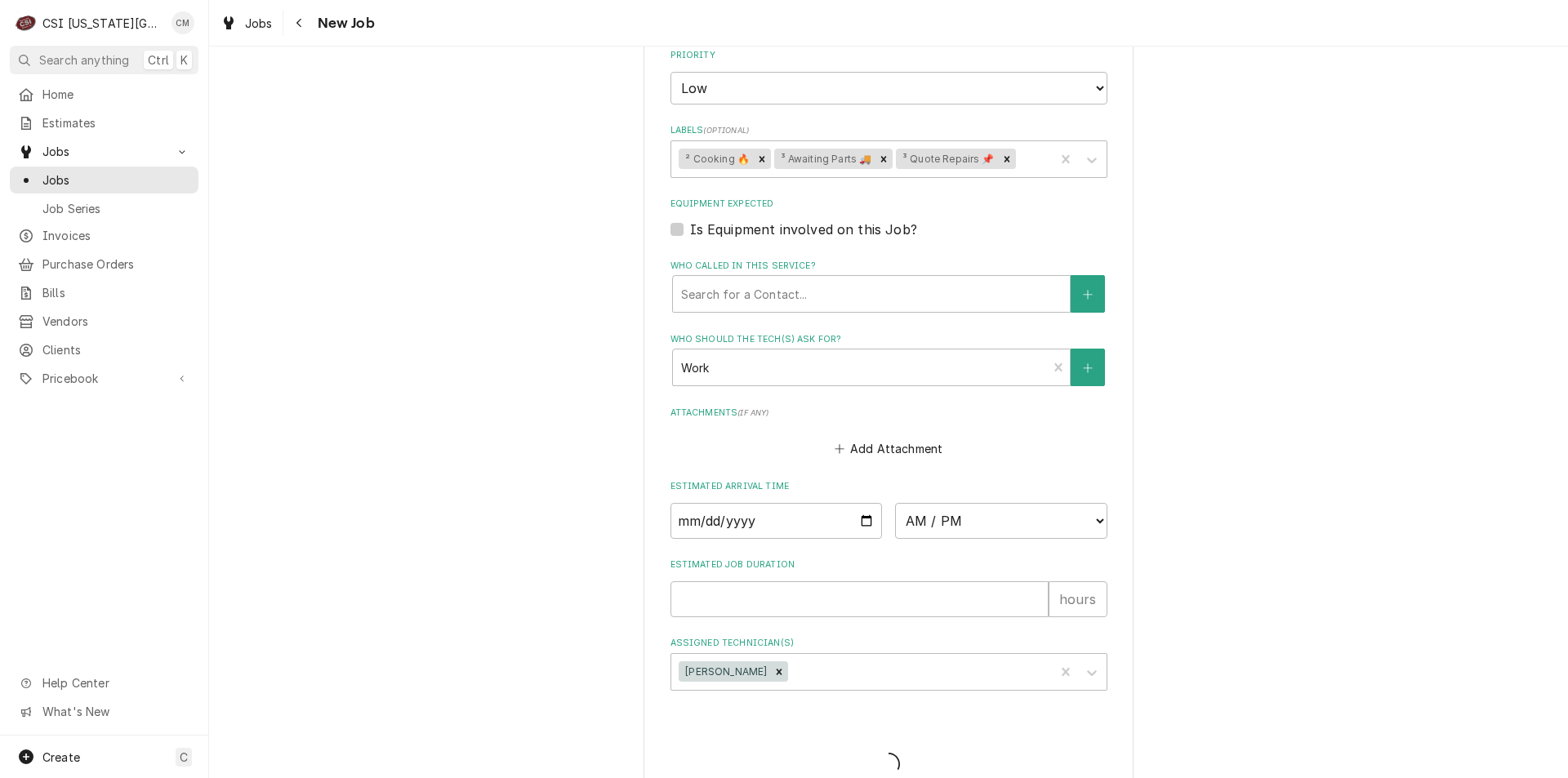
type textarea "x"
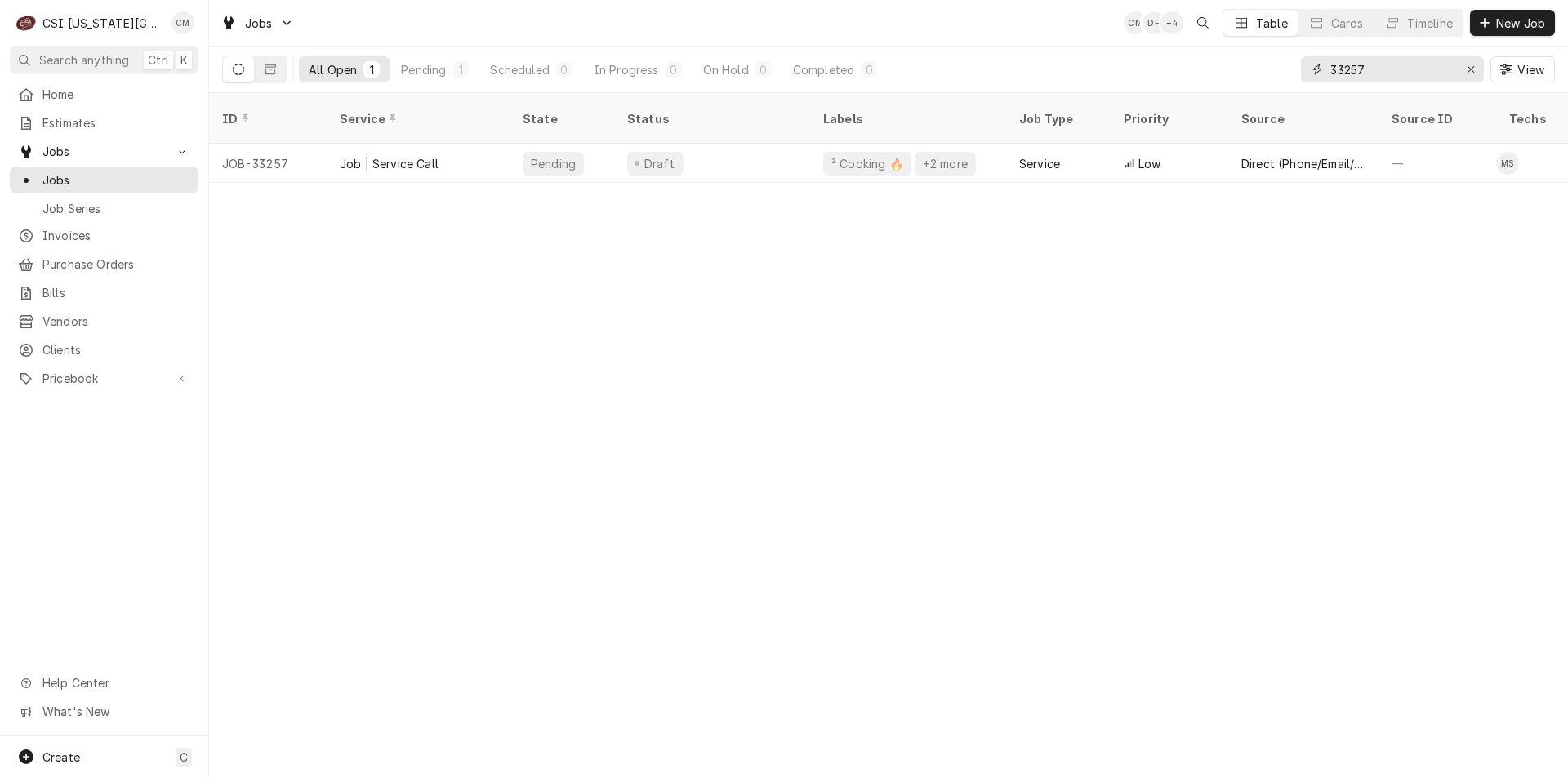
drag, startPoint x: 1391, startPoint y: 67, endPoint x: 1244, endPoint y: 66, distance: 147.0
click at [1244, 66] on div "All Open 1 Pending 1 Scheduled 0 In Progress 0 On Hold 0 Completed 0 33257 View" at bounding box center [888, 70] width 1333 height 46
type input "33259"
click at [754, 144] on div "Parts Ordered" at bounding box center [711, 162] width 196 height 39
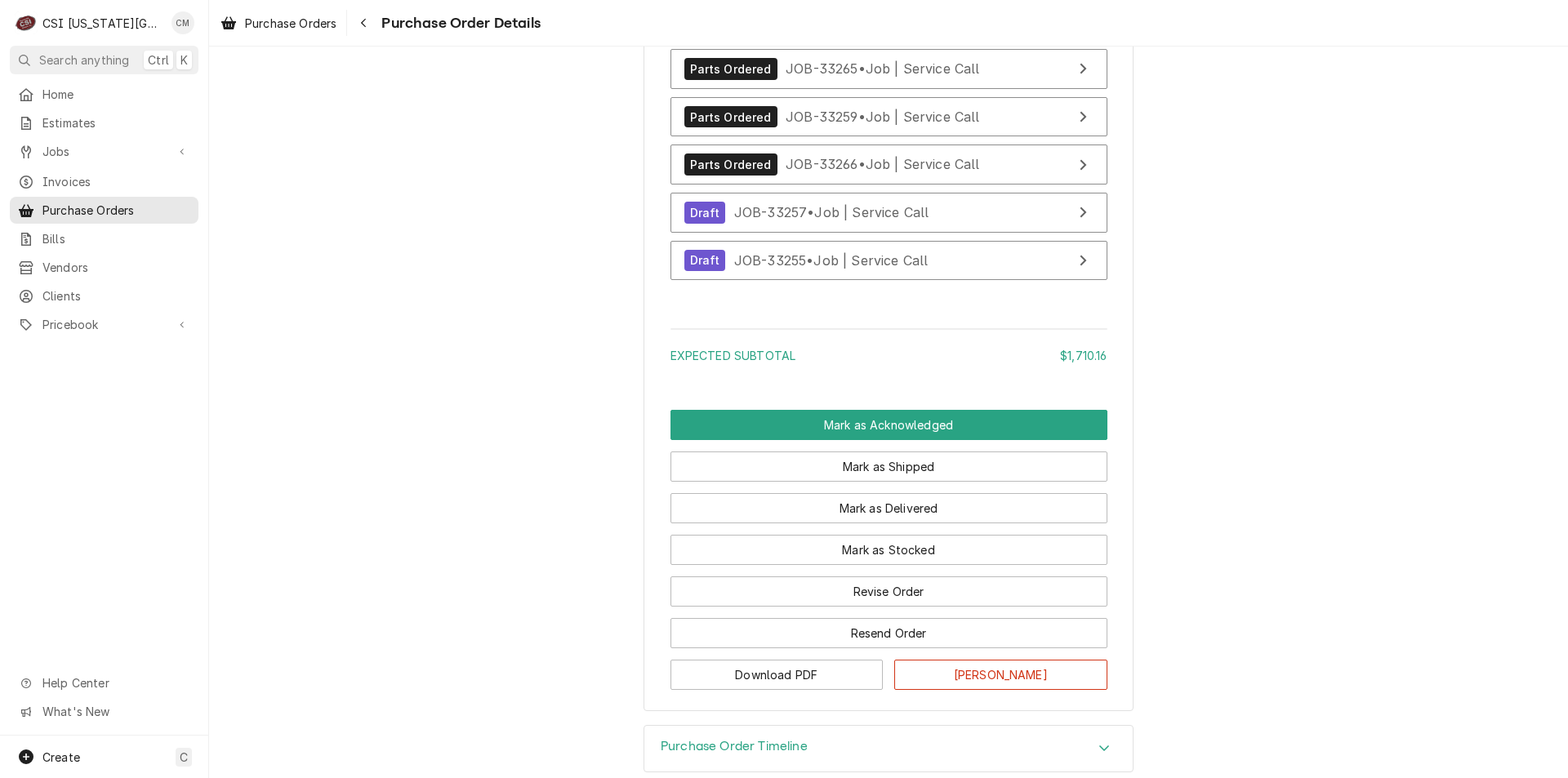
scroll to position [7425, 0]
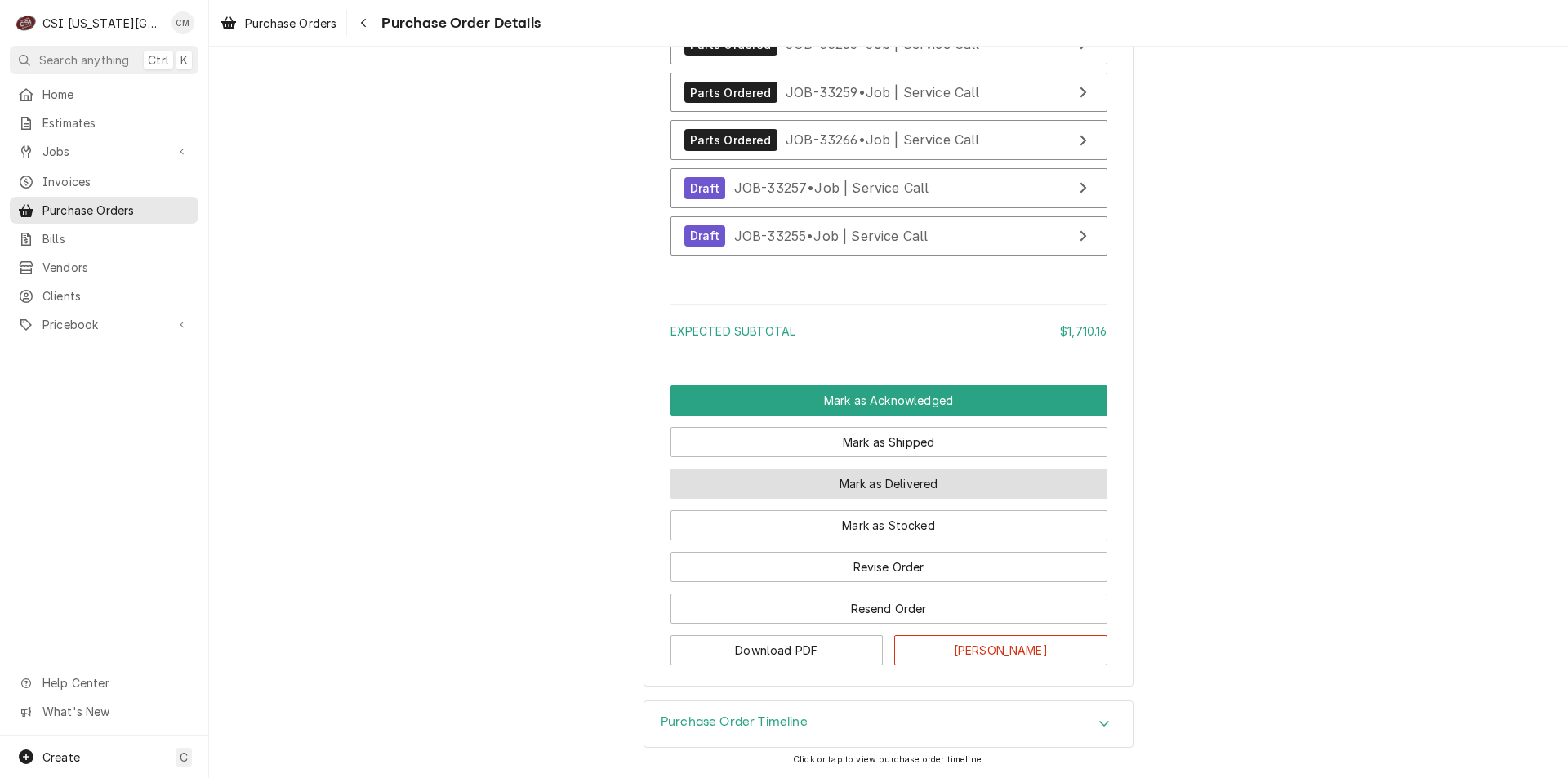
click at [889, 484] on button "Mark as Delivered" at bounding box center [888, 484] width 437 height 30
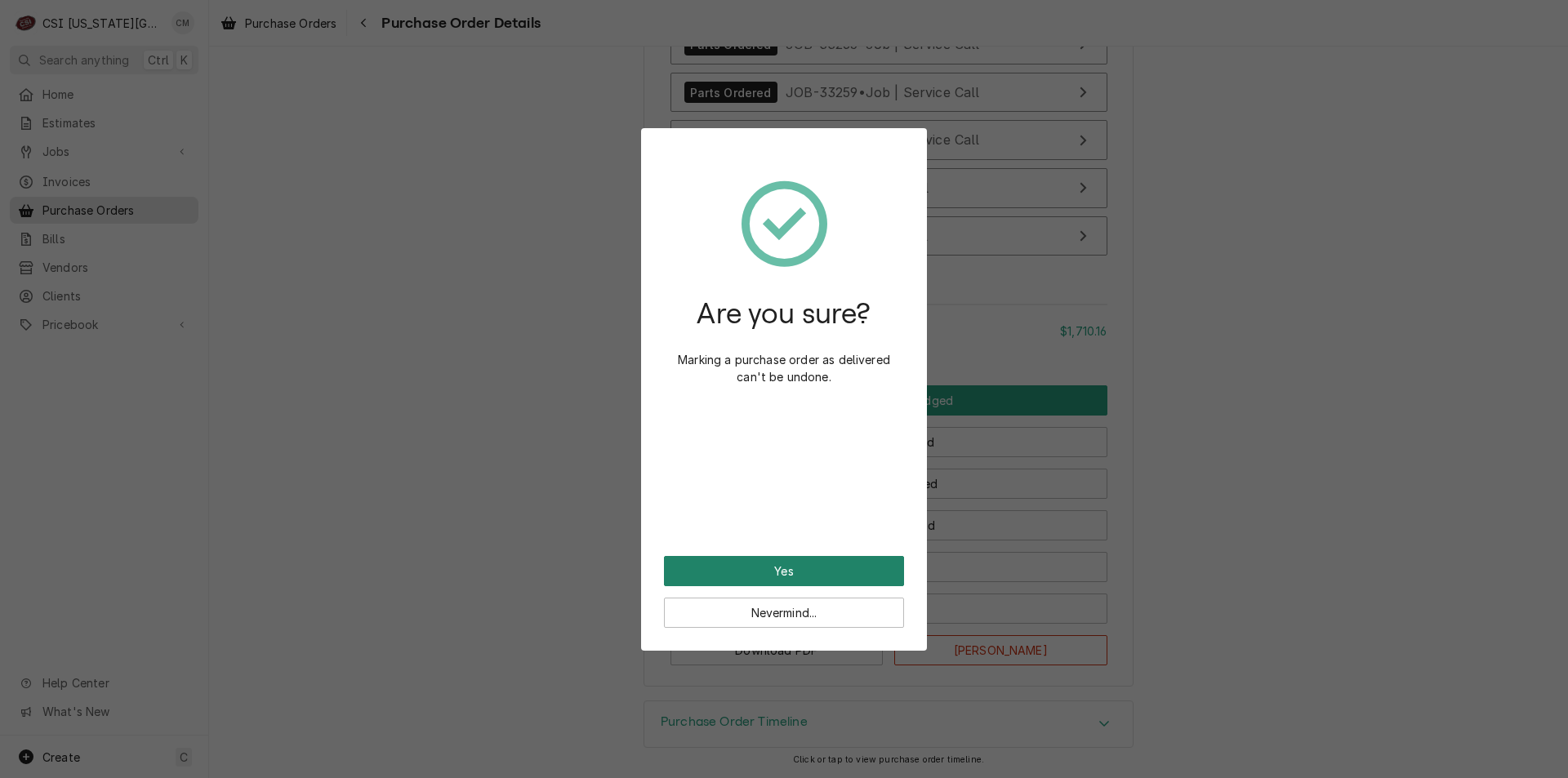
click at [815, 568] on button "Yes" at bounding box center [783, 571] width 240 height 30
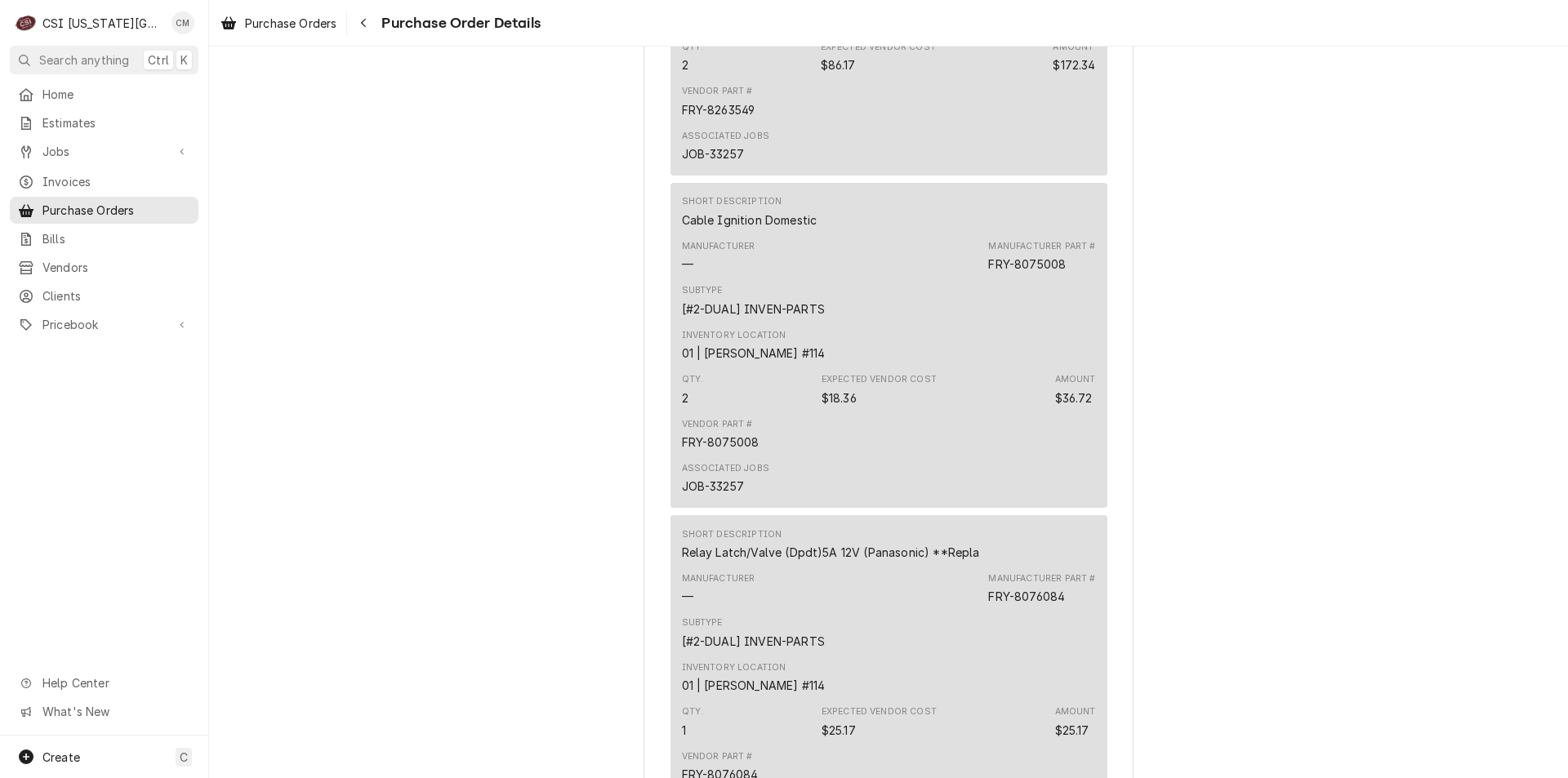
scroll to position [3054, 0]
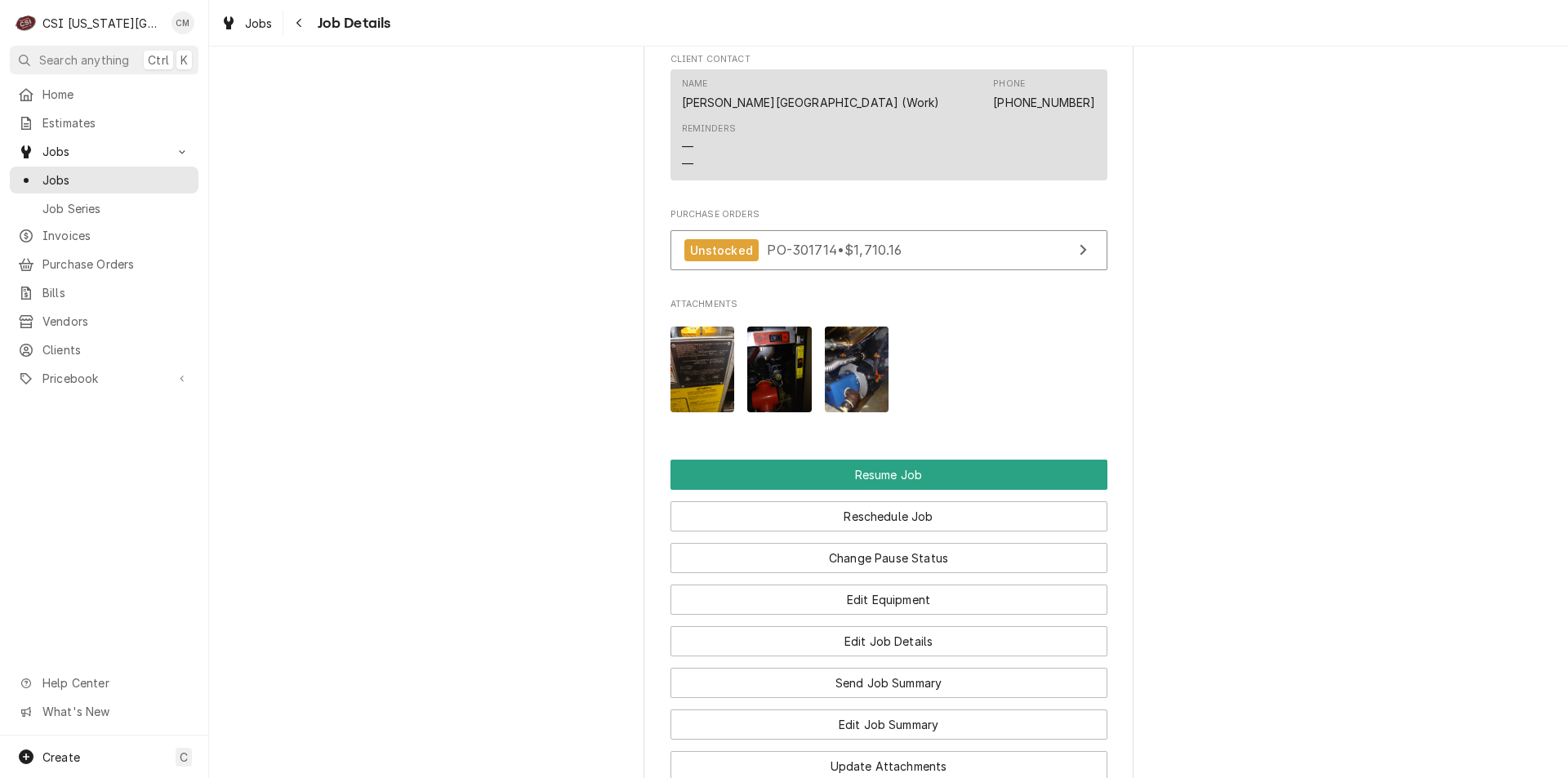
scroll to position [2116, 0]
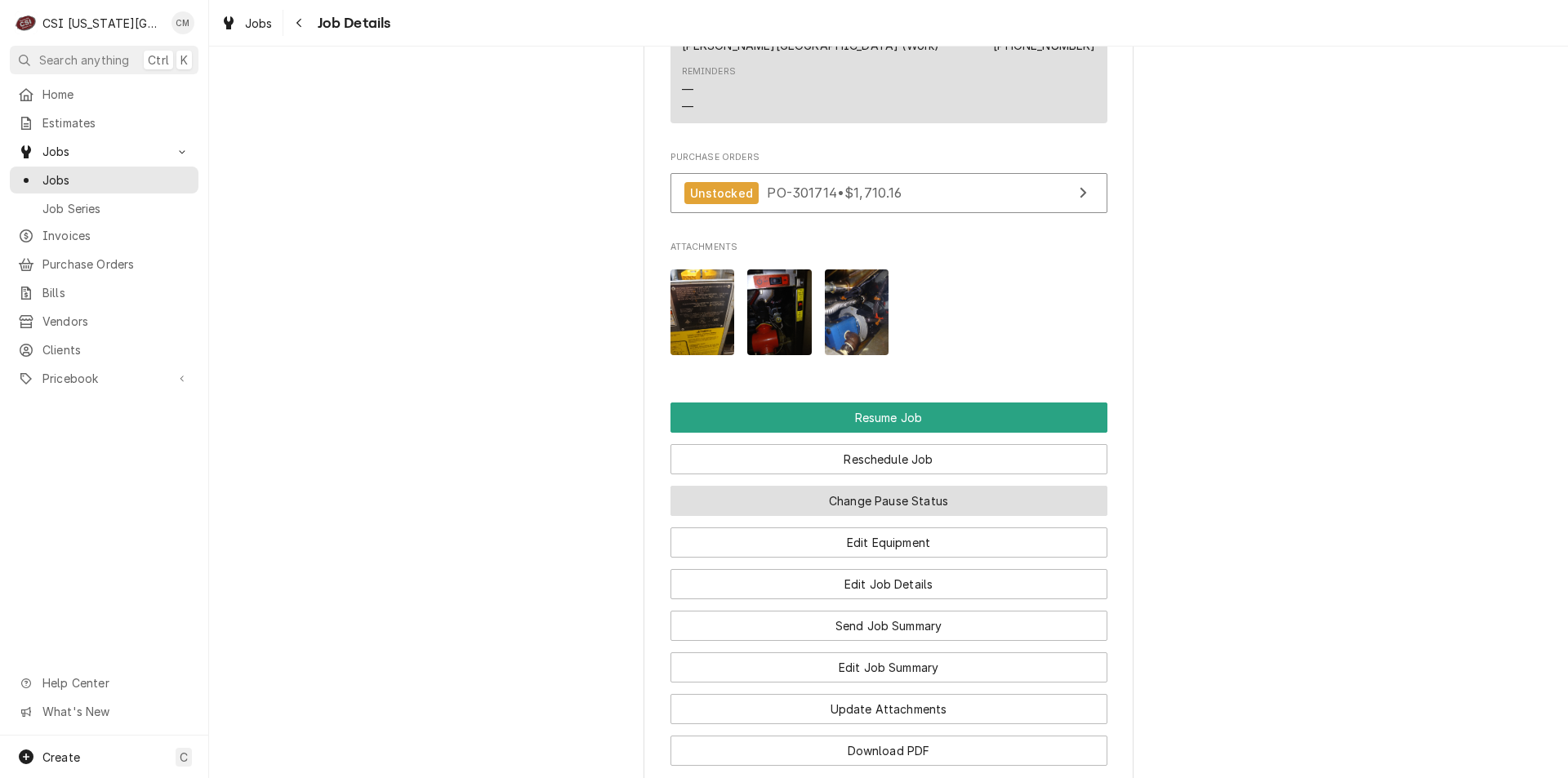
click at [888, 486] on button "Change Pause Status" at bounding box center [888, 500] width 437 height 30
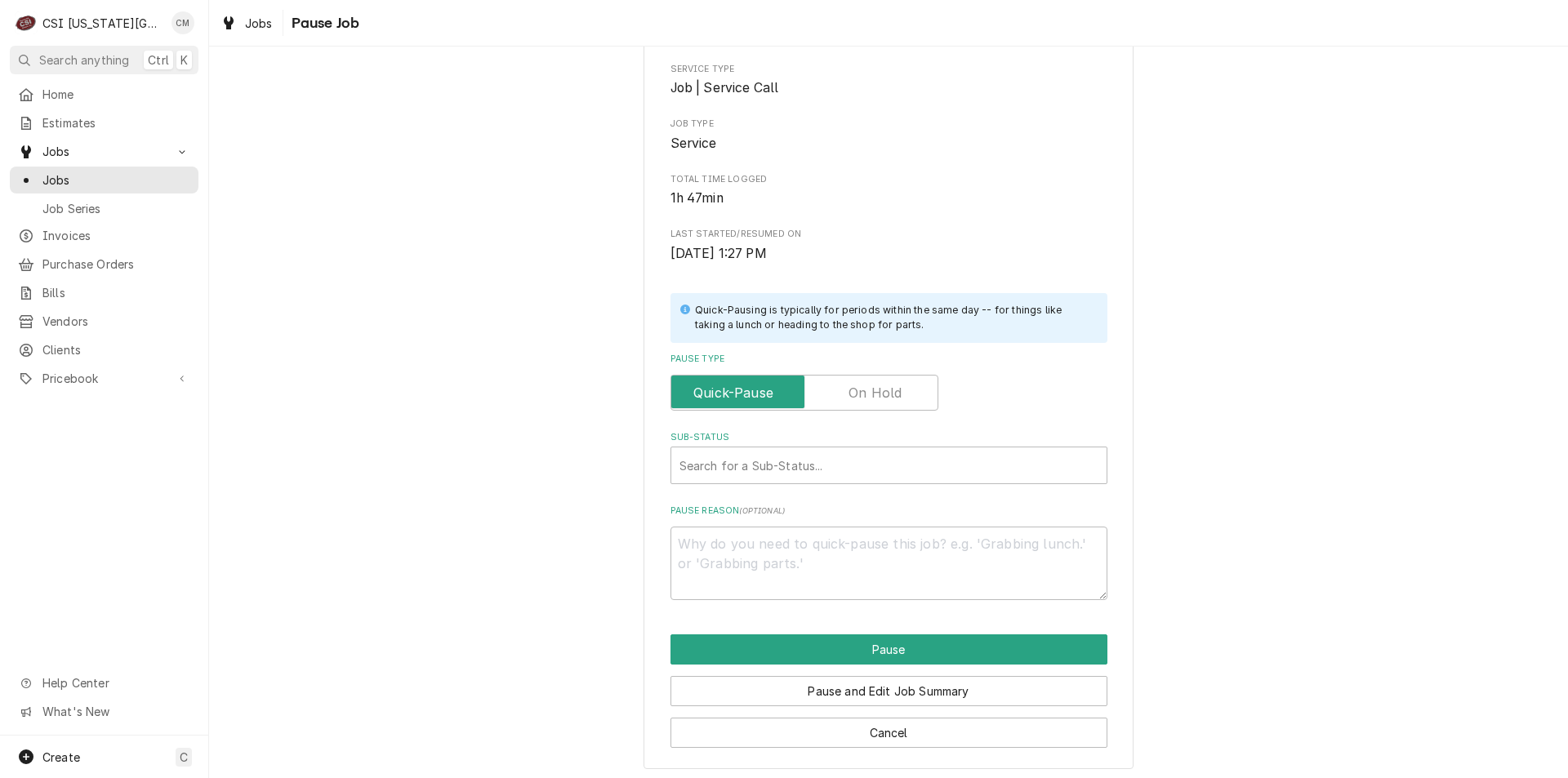
scroll to position [136, 0]
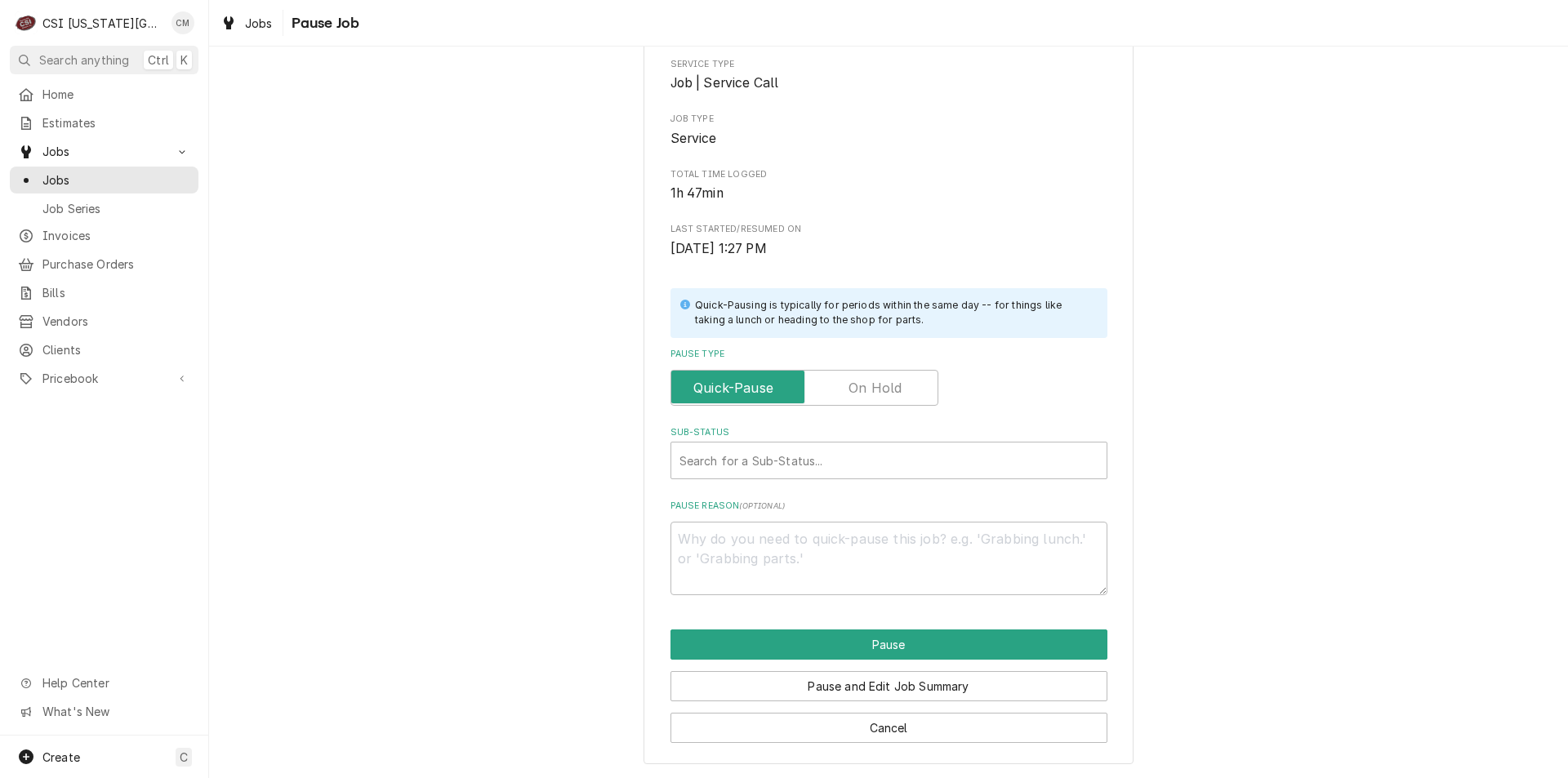
click at [887, 386] on label "Pause Type" at bounding box center [804, 388] width 268 height 36
click at [887, 386] on input "Pause Type" at bounding box center [804, 388] width 253 height 36
checkbox input "true"
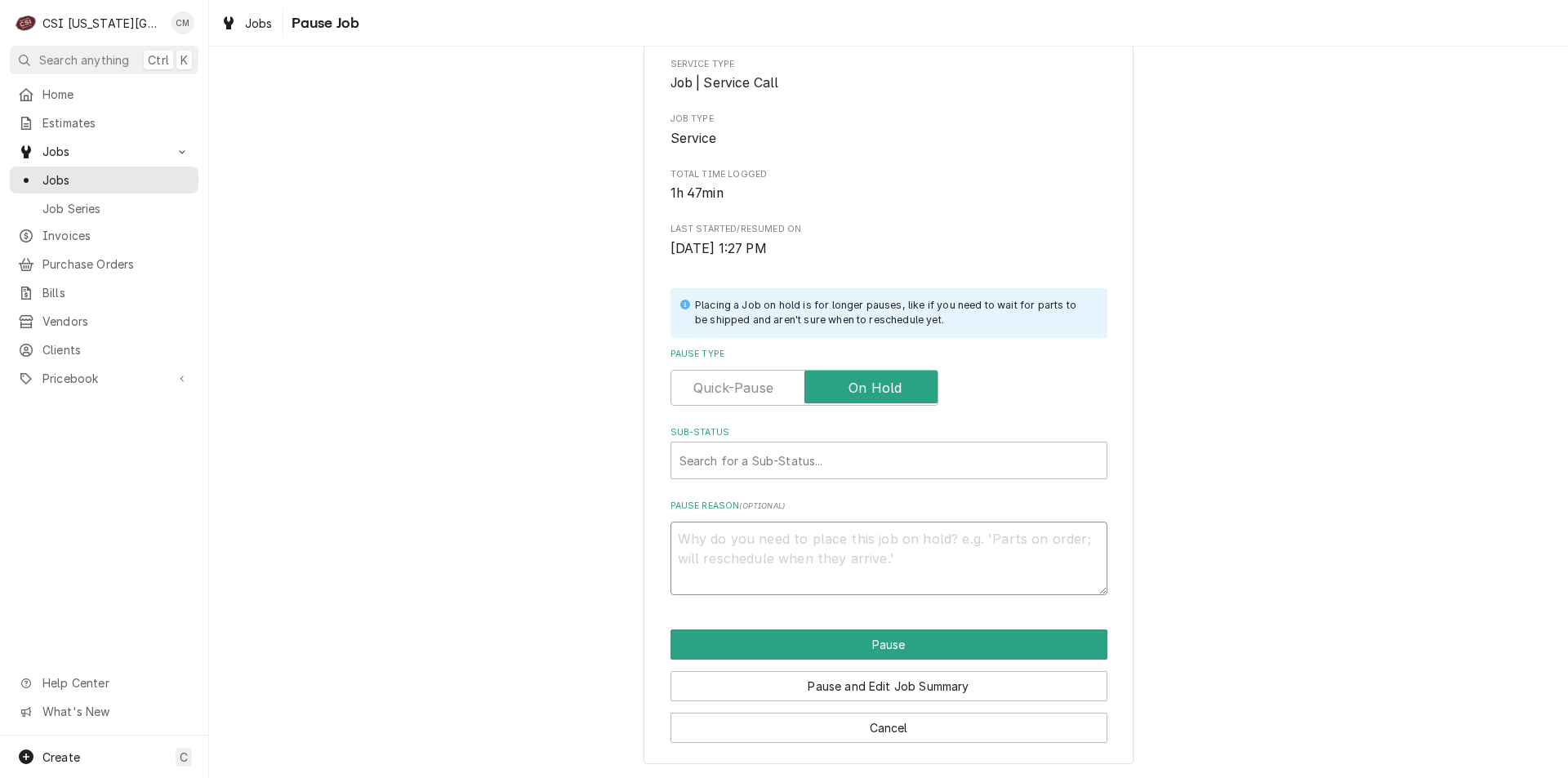
click at [828, 578] on textarea "Pause Reason ( optional )" at bounding box center [888, 559] width 437 height 74
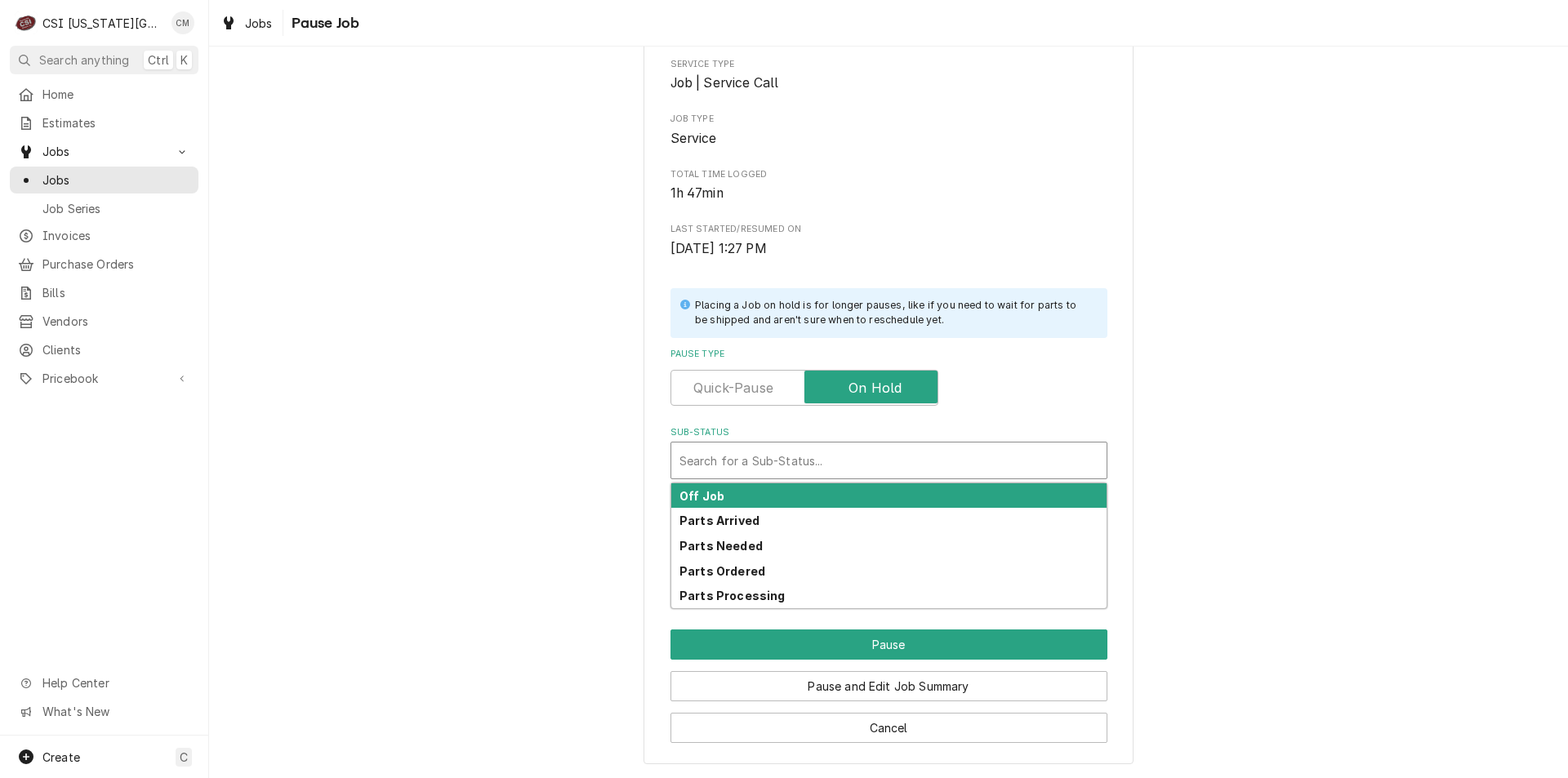
click at [864, 457] on div "Sub-Status" at bounding box center [888, 461] width 419 height 30
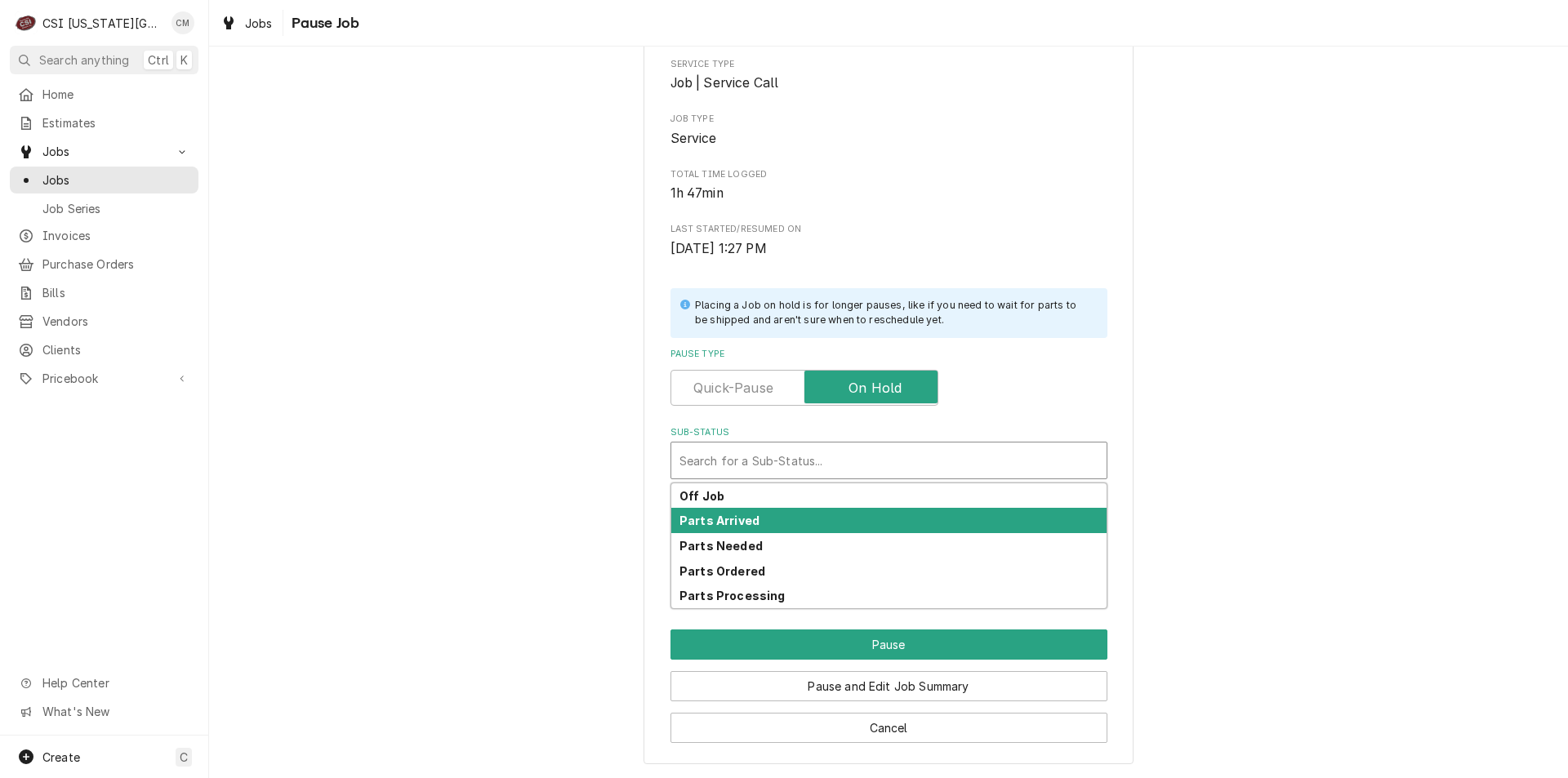
click at [833, 521] on div "Parts Arrived" at bounding box center [889, 520] width 436 height 25
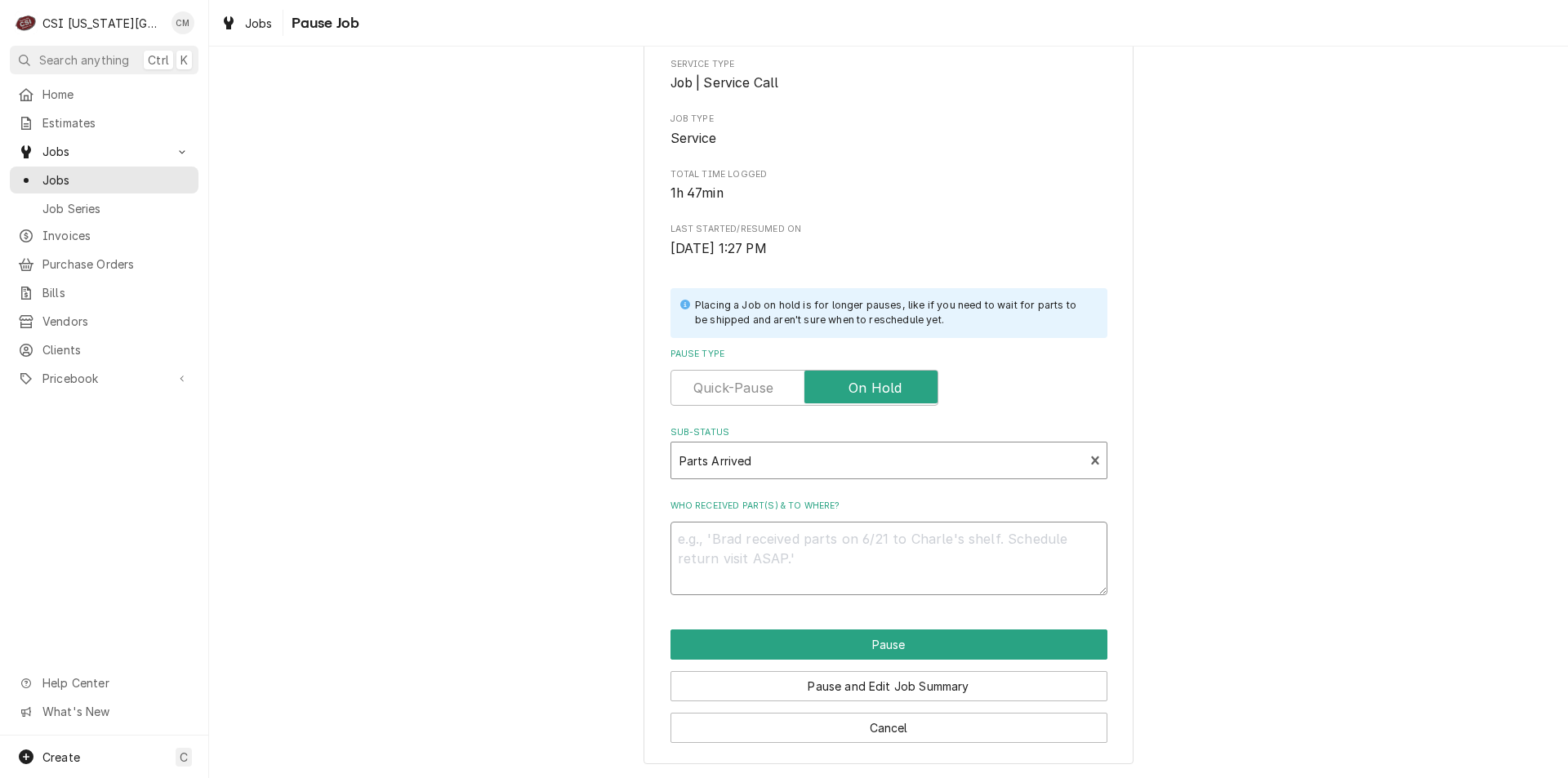
drag, startPoint x: 810, startPoint y: 549, endPoint x: 826, endPoint y: 544, distance: 16.8
click at [813, 547] on textarea "Who received part(s) & to where?" at bounding box center [888, 559] width 437 height 74
type textarea "x"
type textarea "O"
type textarea "x"
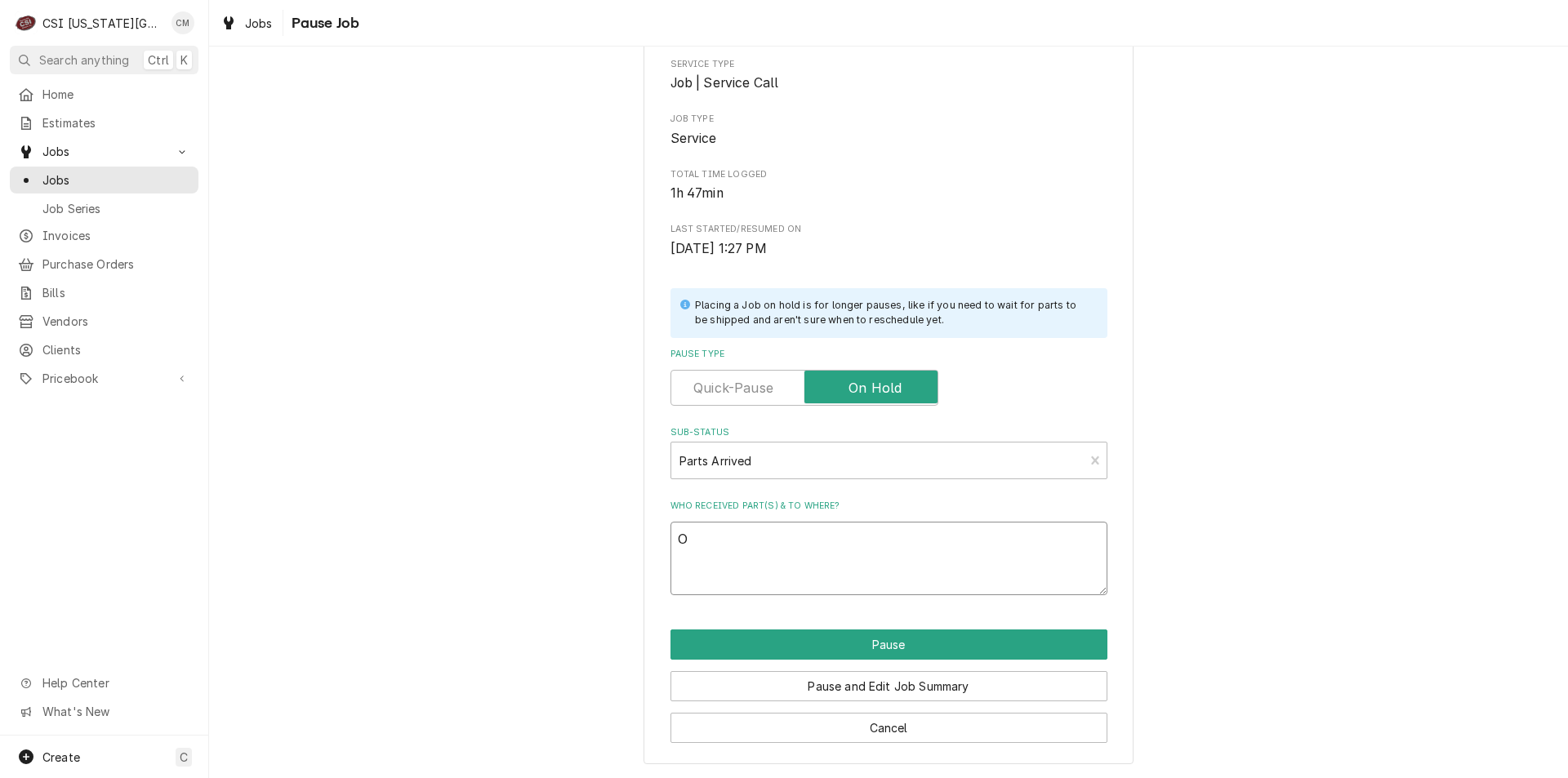
type textarea "On"
type textarea "x"
type textarea "On"
type textarea "x"
type textarea "On H"
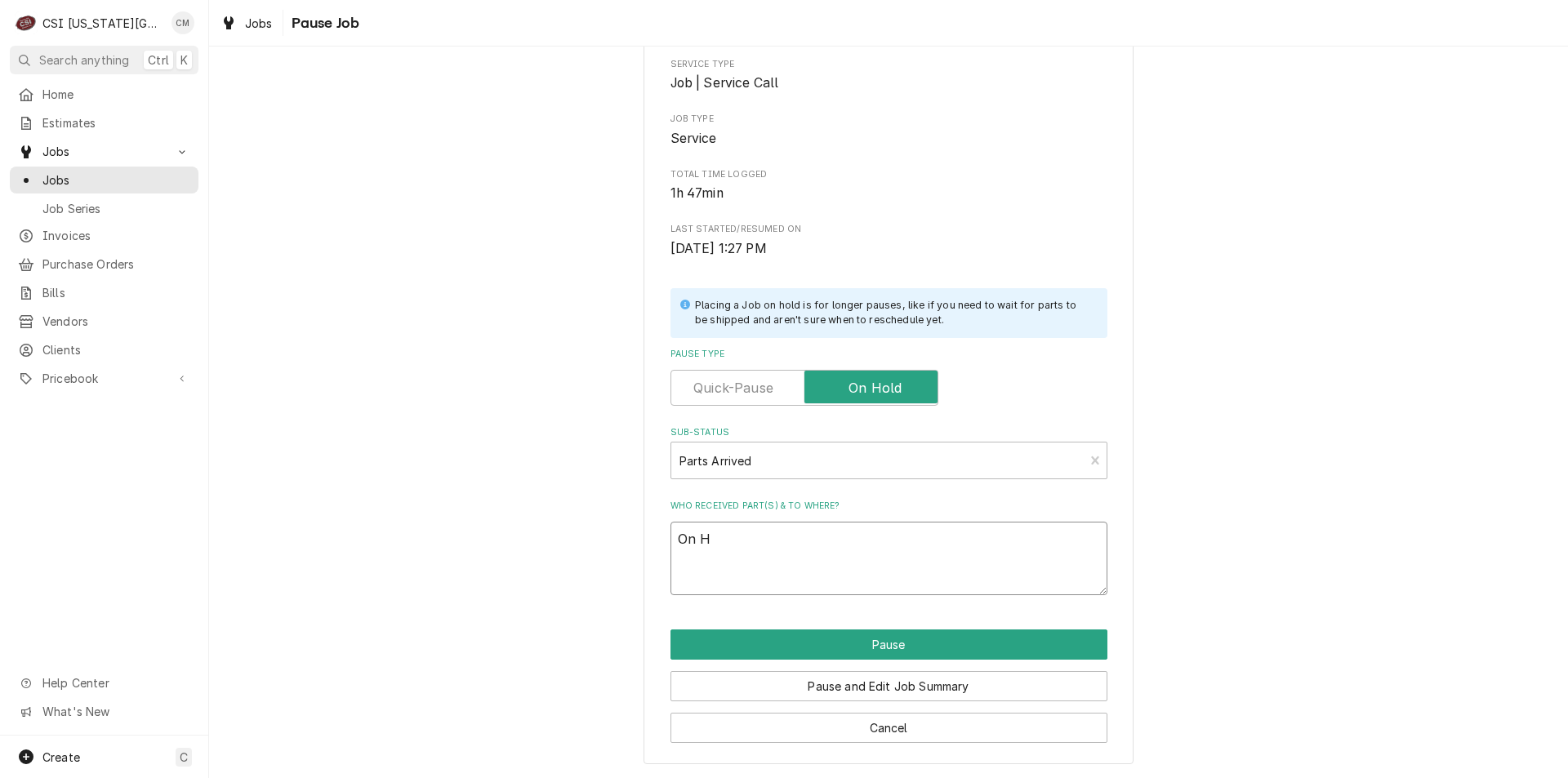
type textarea "x"
type textarea "On Ha"
type textarea "x"
type textarea "On Haw"
type textarea "x"
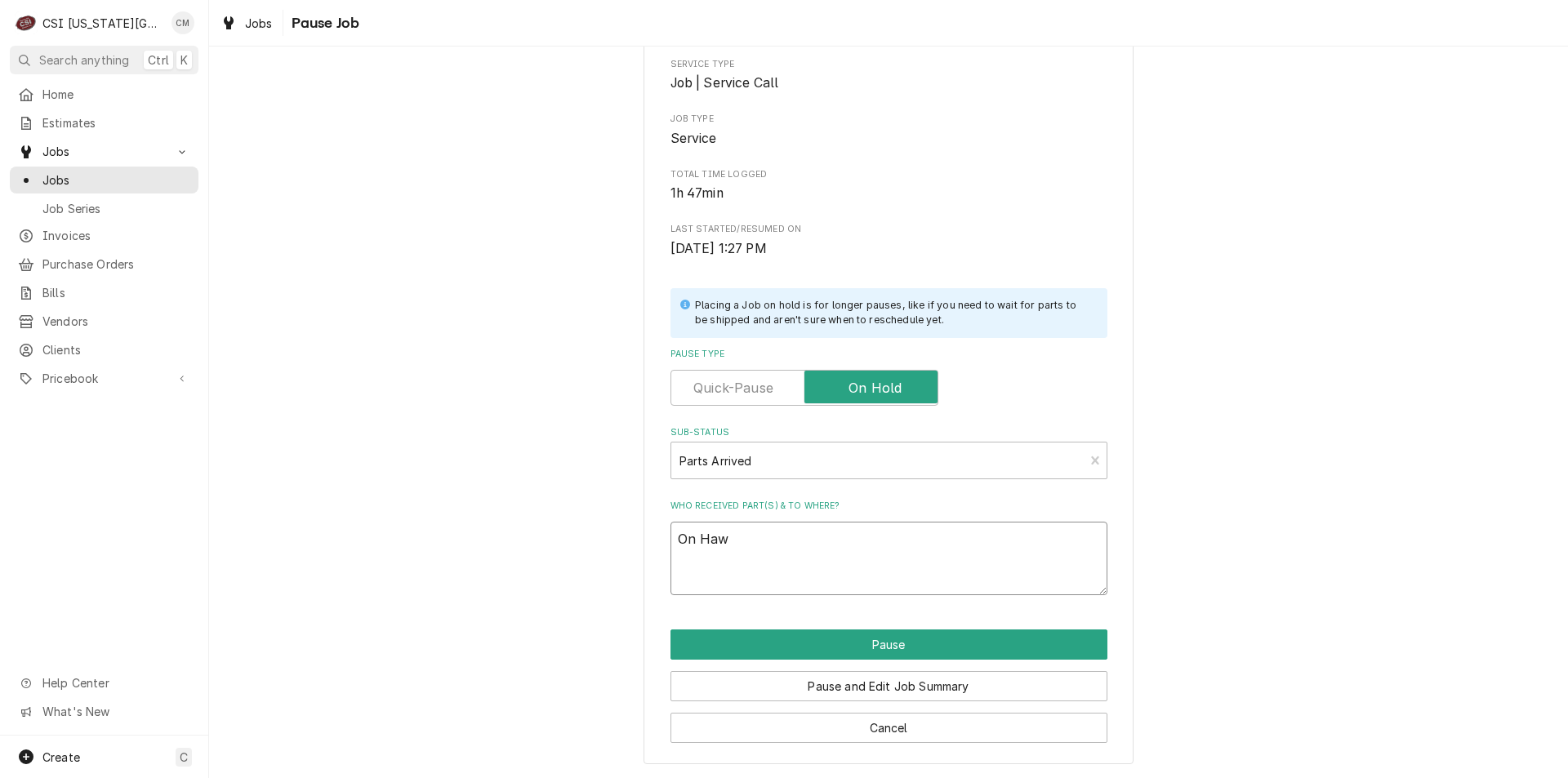
type textarea "On Hawk"
type textarea "x"
type textarea "On Hawki"
type textarea "x"
type textarea "On Hawkin"
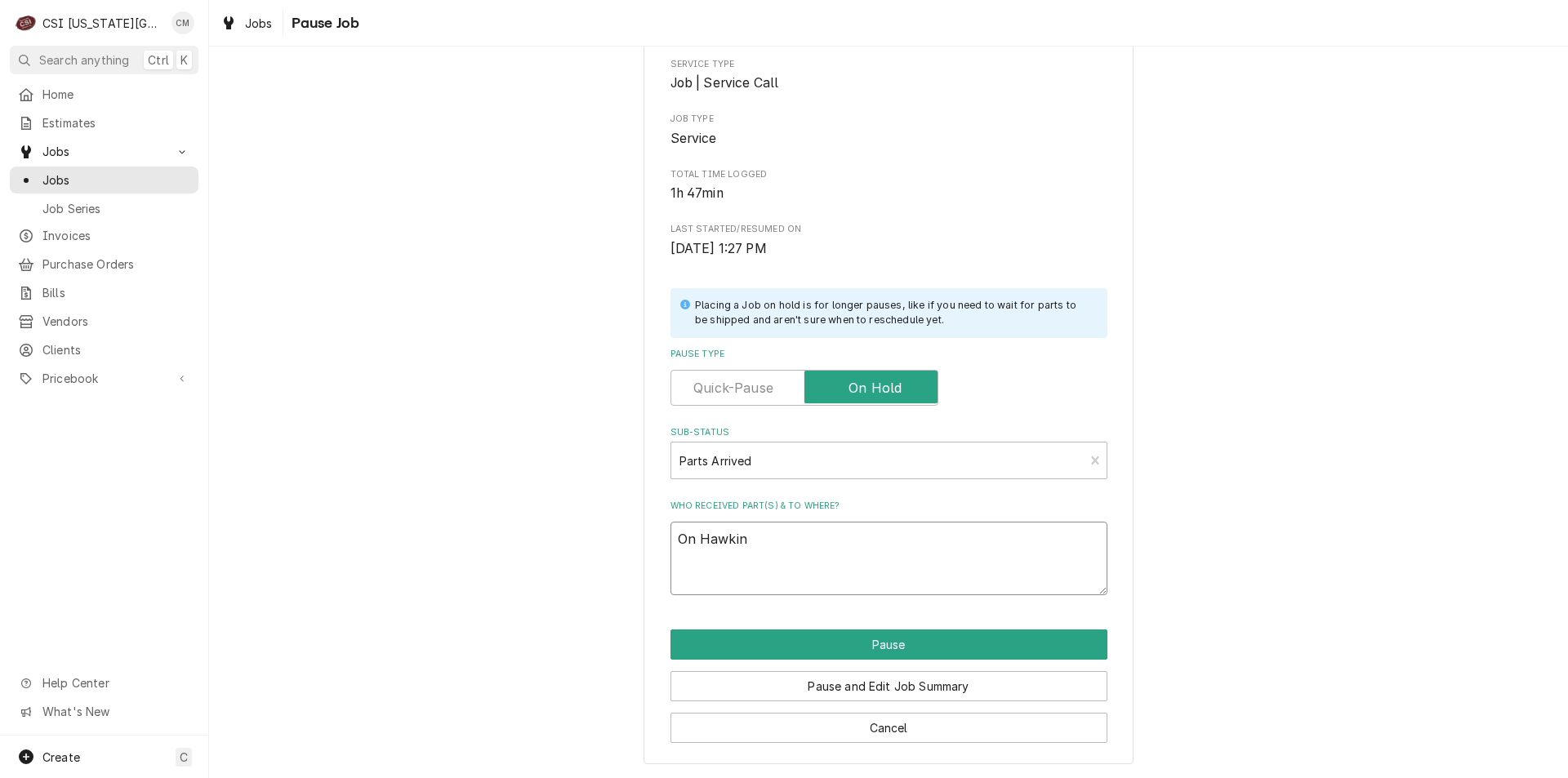
type textarea "x"
type textarea "On Hawkins"
type textarea "x"
type textarea "On Hawkins"
type textarea "x"
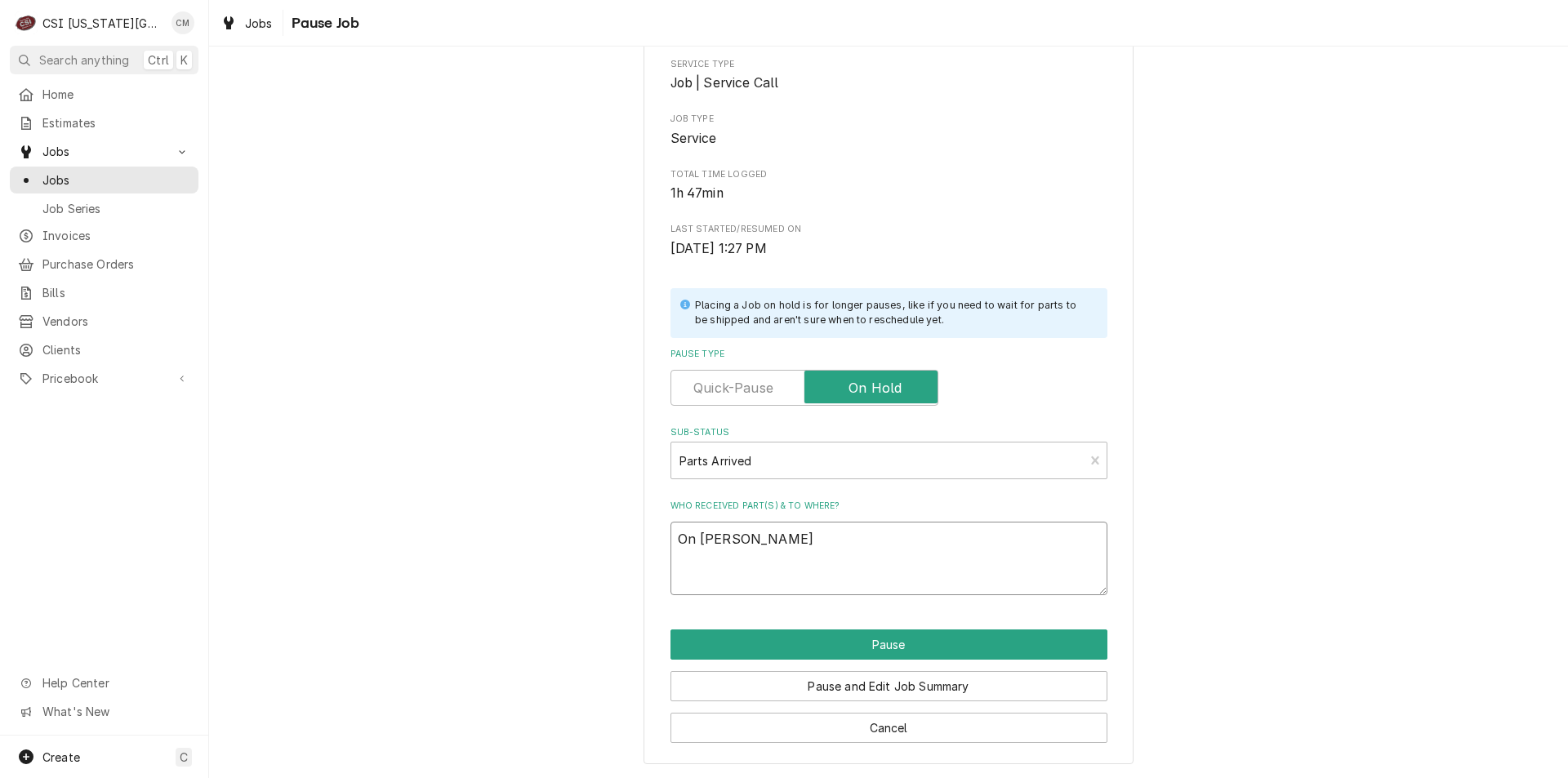
type textarea "On Hawkins s"
type textarea "x"
type textarea "On Hawkins sh"
type textarea "x"
type textarea "On Hawkins she"
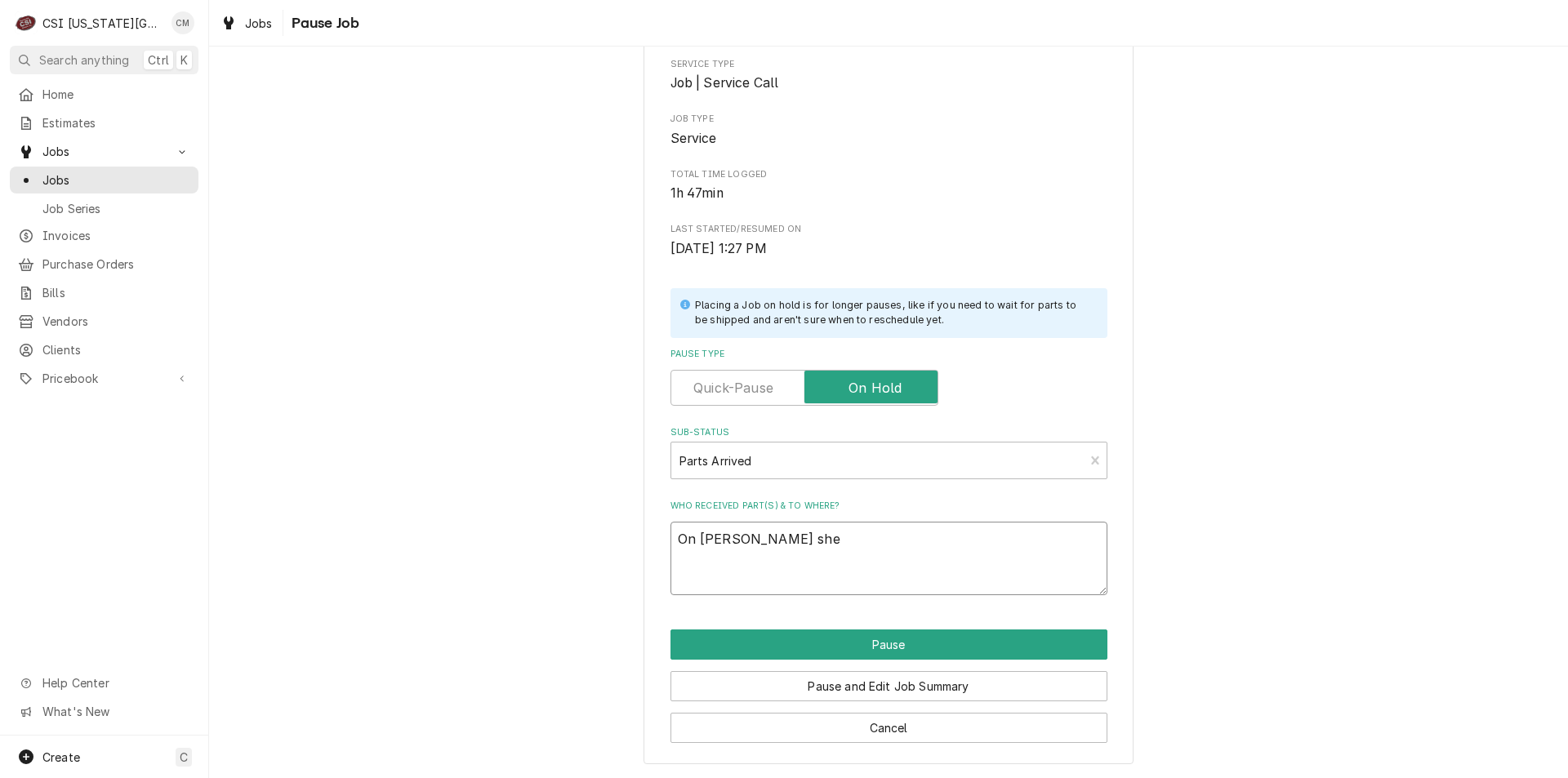
type textarea "x"
type textarea "On Hawkins shel"
type textarea "x"
type textarea "On Hawkins shelf"
click at [914, 645] on button "Pause" at bounding box center [888, 645] width 437 height 30
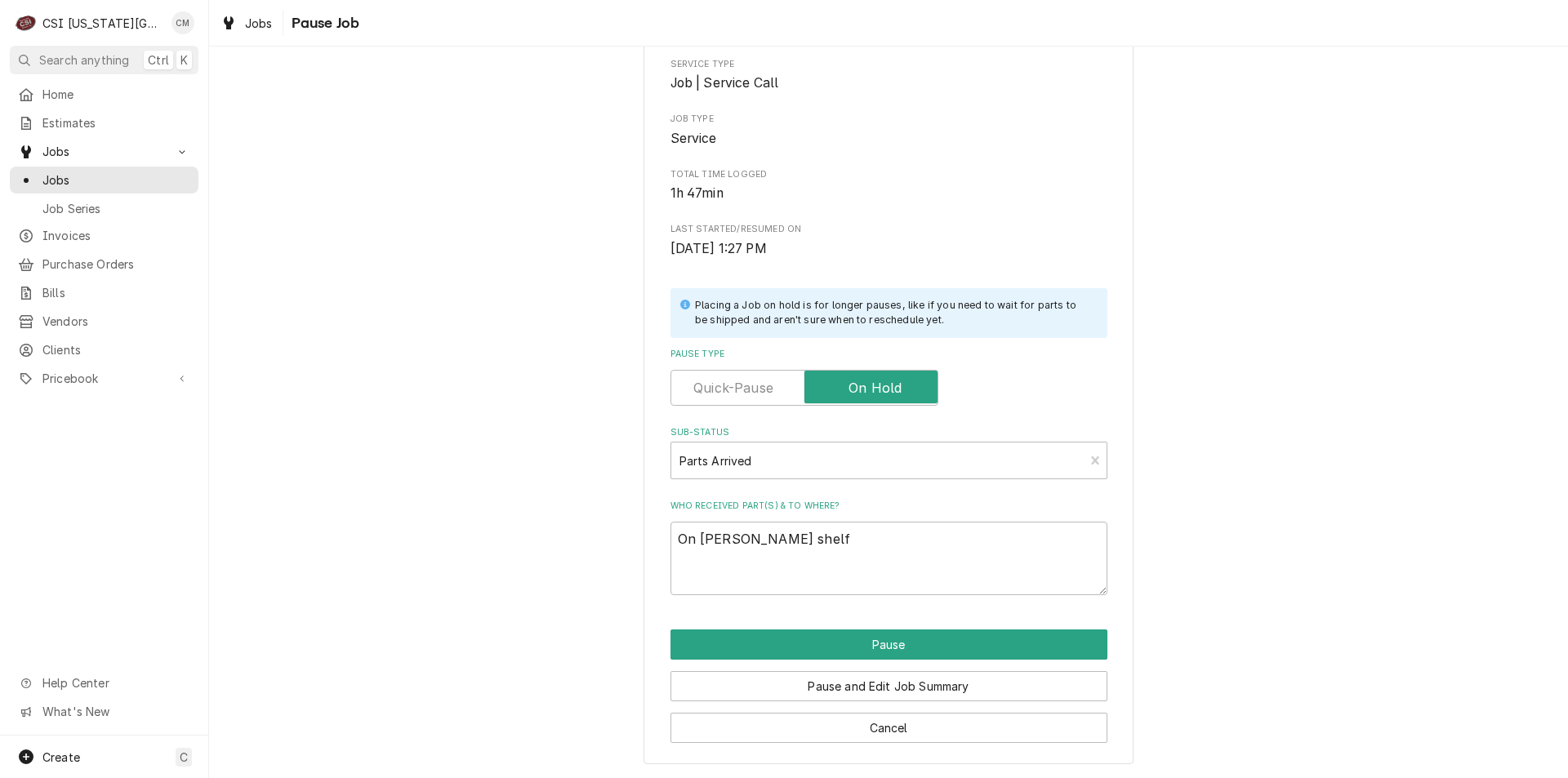
type textarea "x"
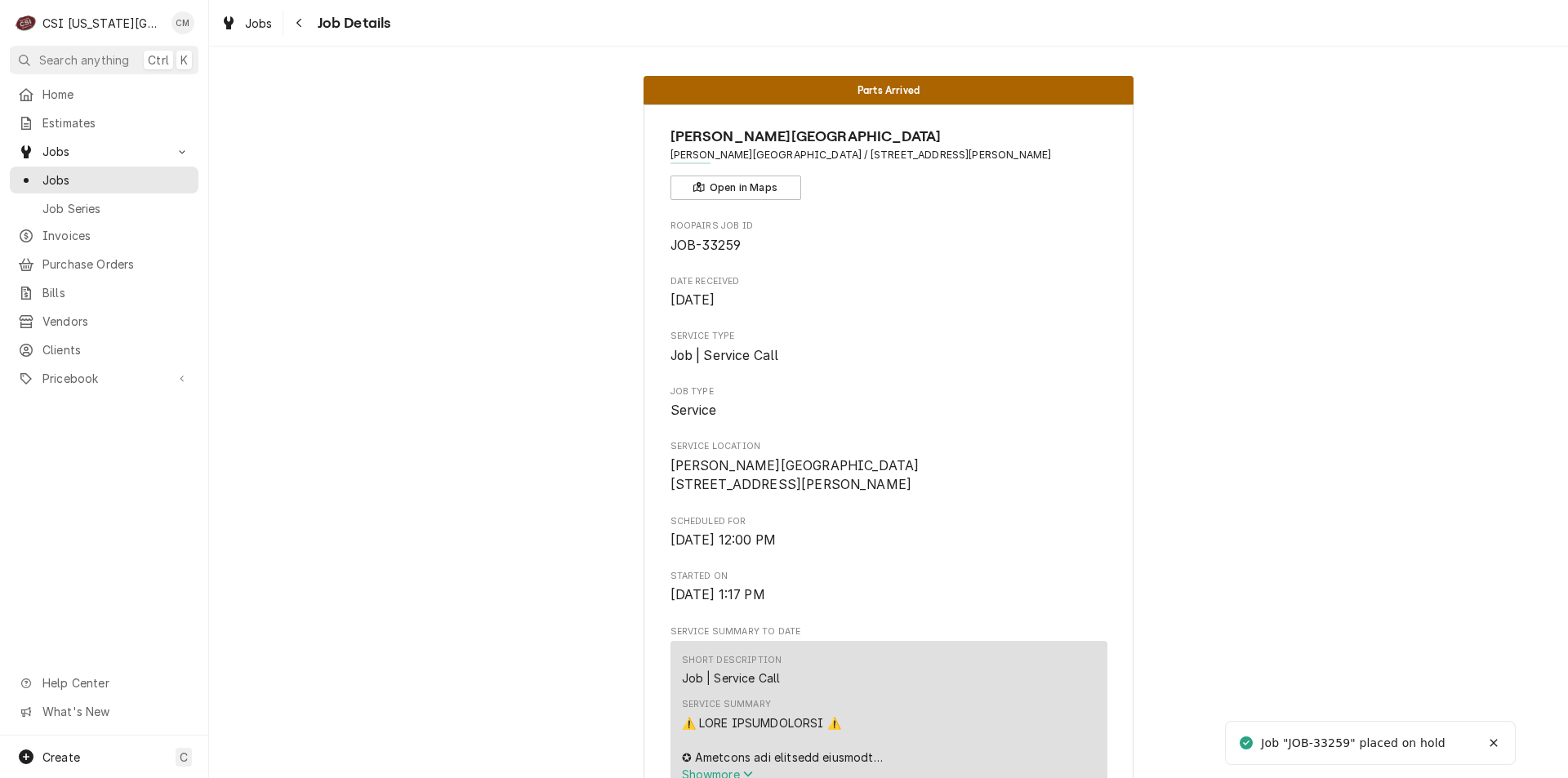
click at [103, 171] on span "Jobs" at bounding box center [116, 179] width 148 height 17
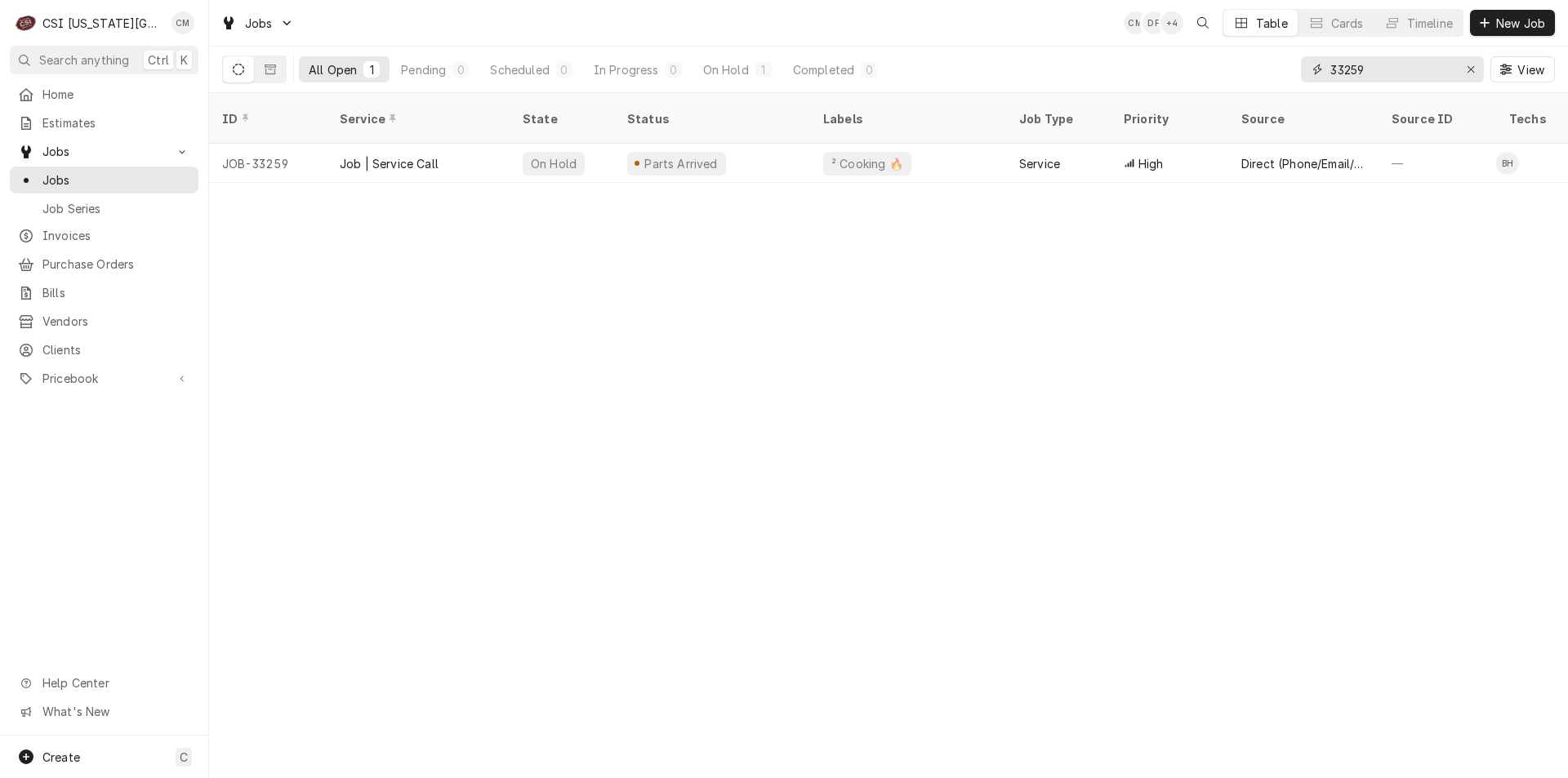
click at [1464, 69] on div "Erase input" at bounding box center [1470, 70] width 16 height 16
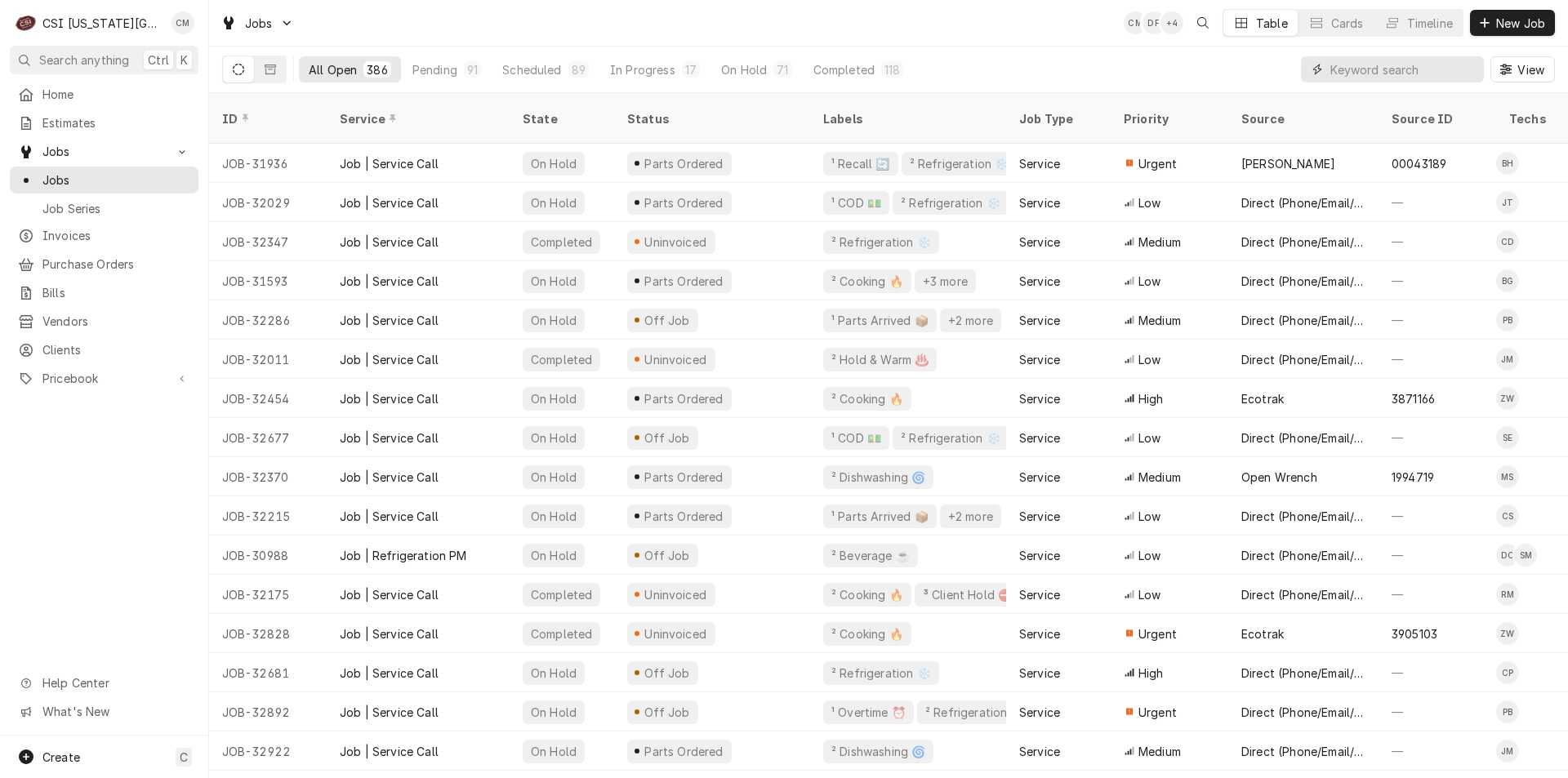
type input "2"
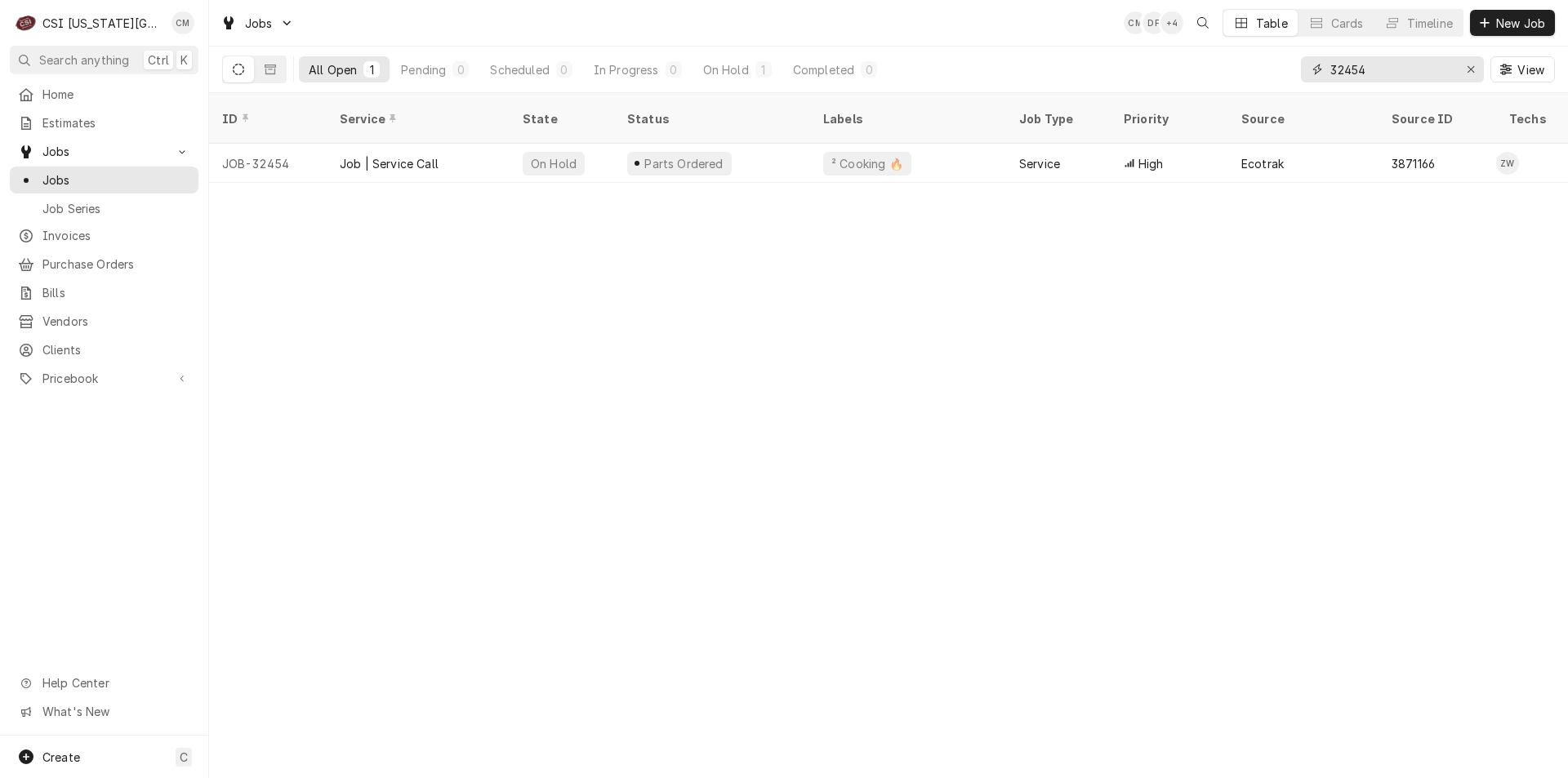
type input "32454"
click at [936, 143] on div "² Cooking 🔥" at bounding box center [907, 162] width 196 height 39
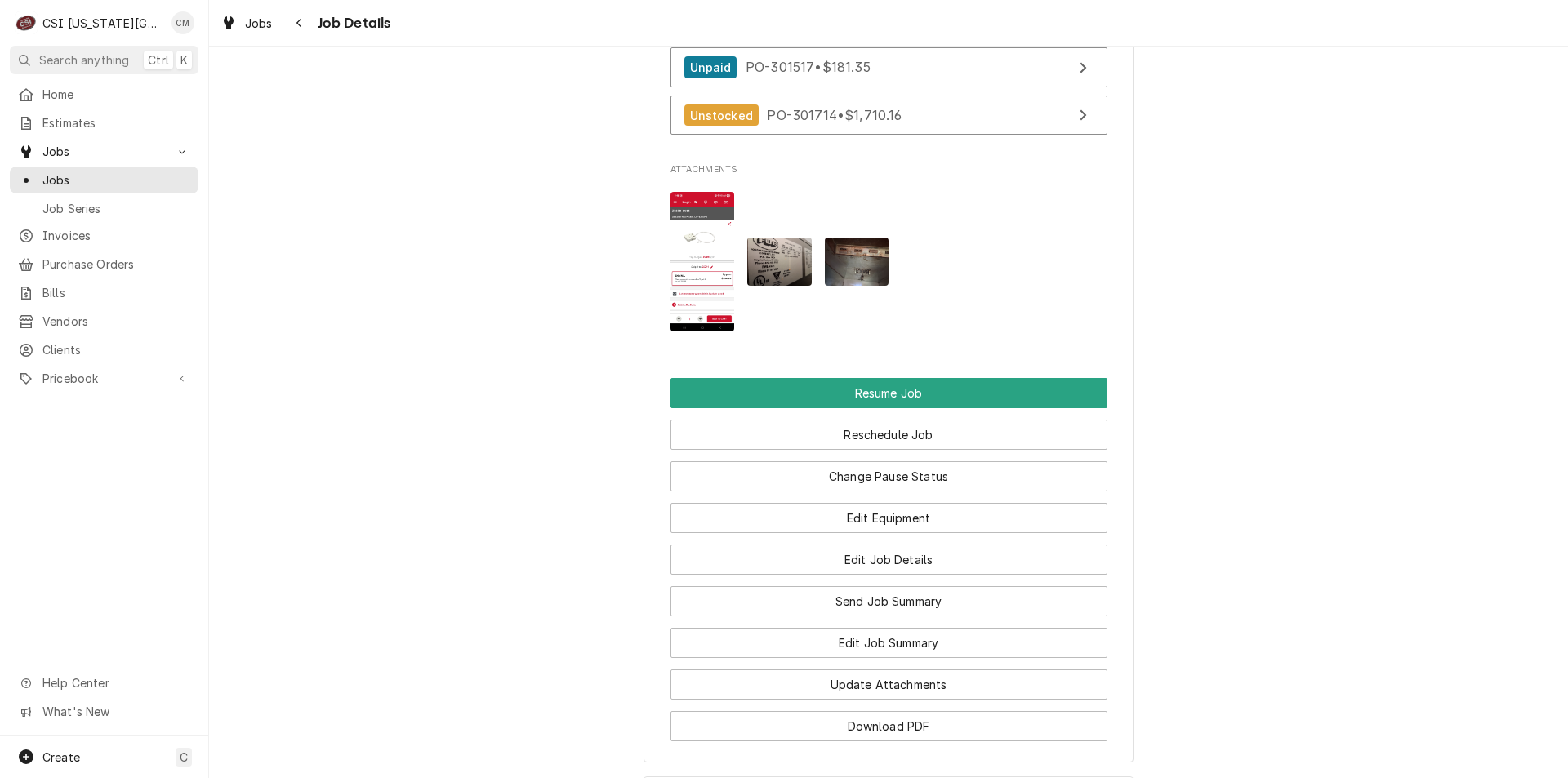
scroll to position [2857, 0]
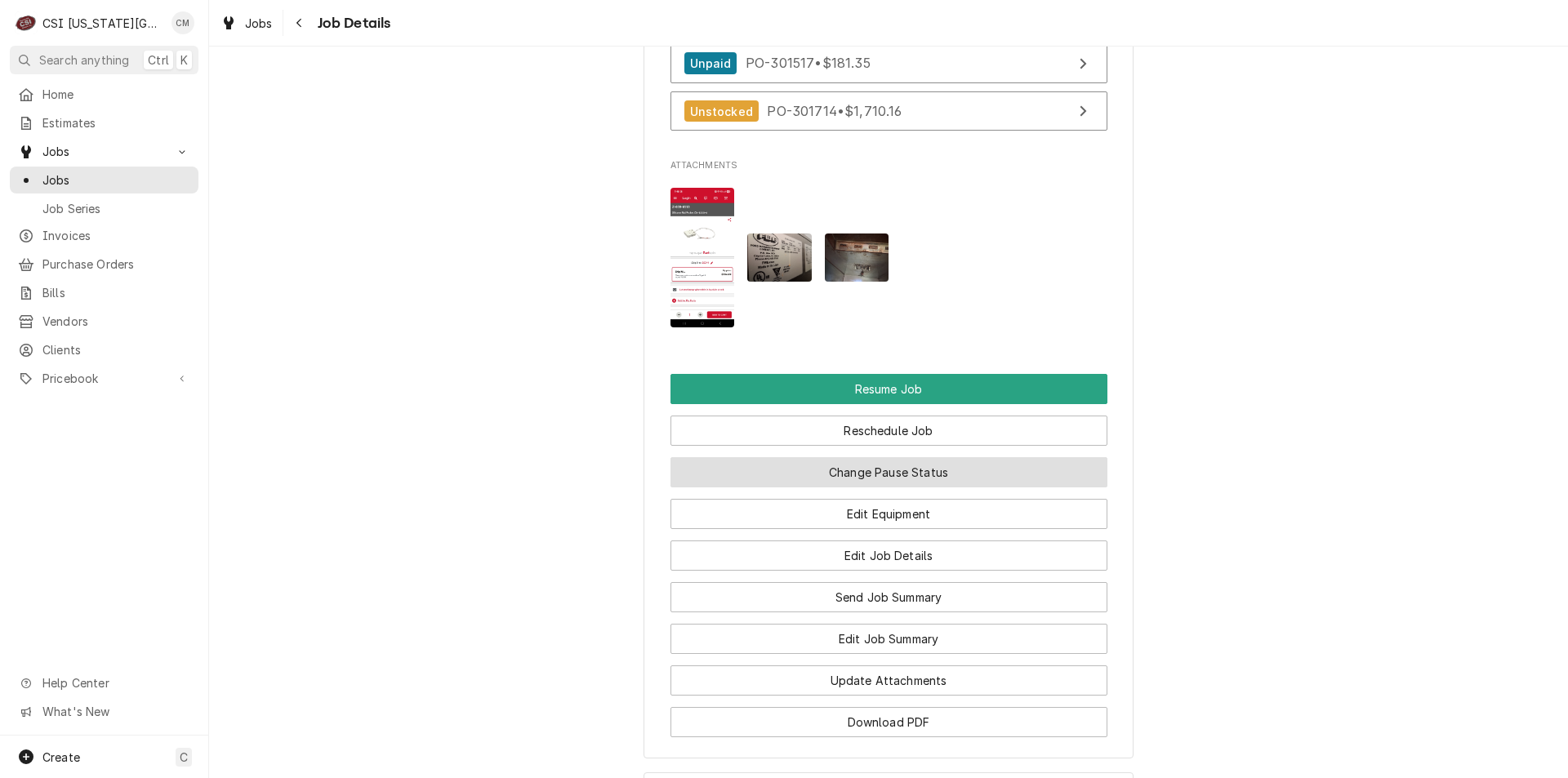
click at [988, 458] on button "Change Pause Status" at bounding box center [888, 473] width 437 height 30
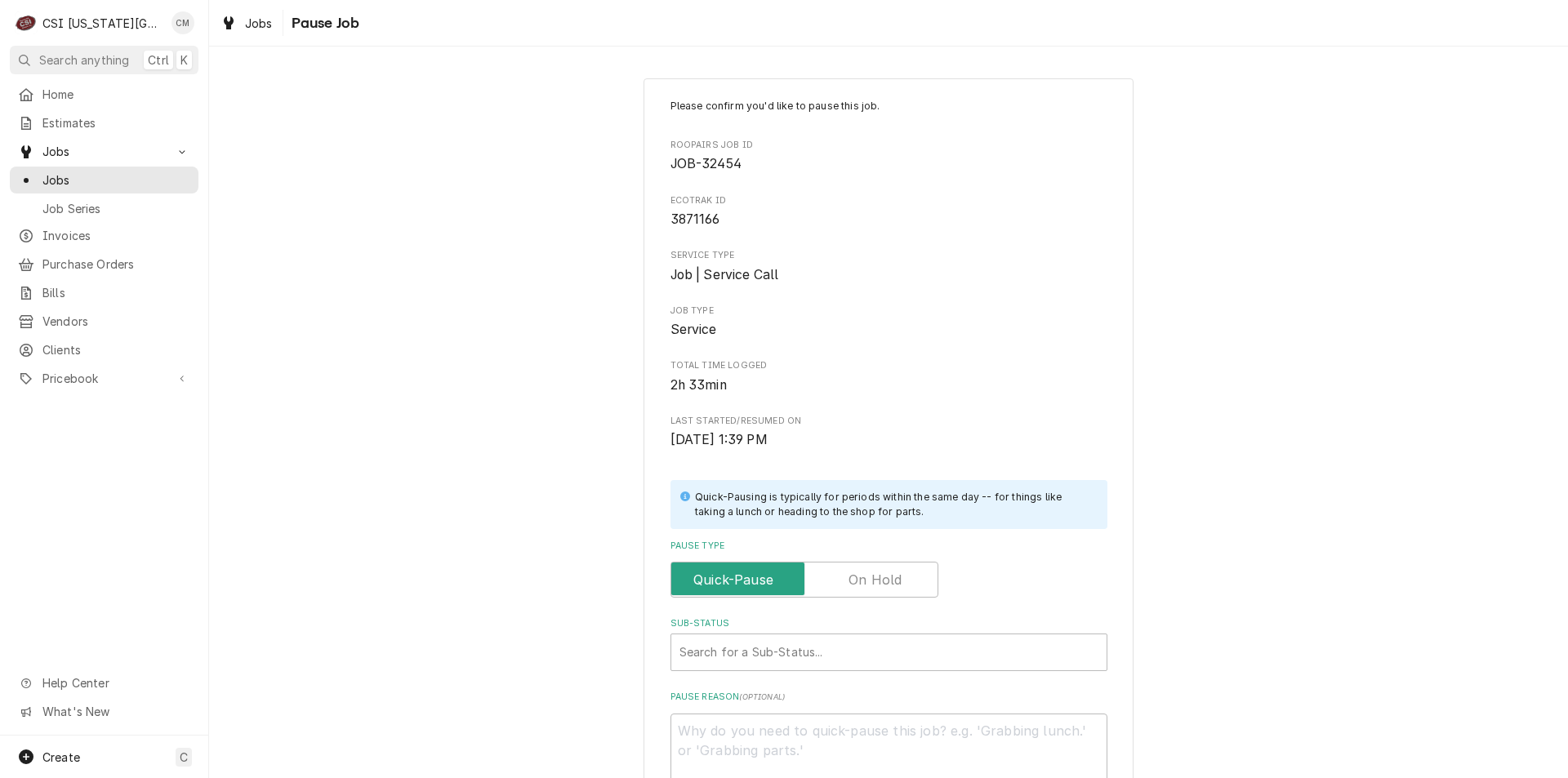
click at [877, 574] on label "Pause Type" at bounding box center [804, 580] width 268 height 36
click at [877, 574] on input "Pause Type" at bounding box center [804, 580] width 253 height 36
checkbox input "true"
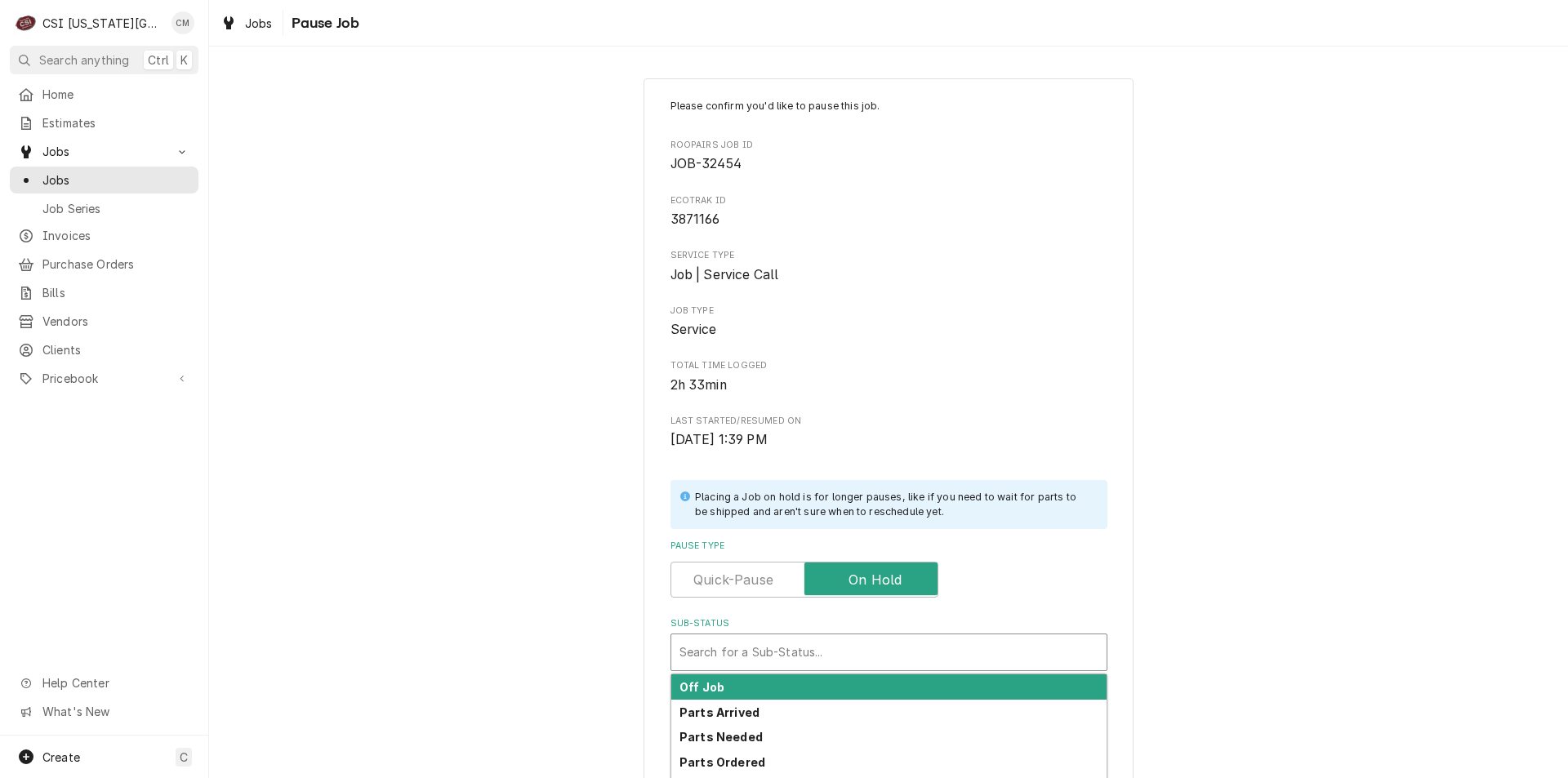
click at [888, 650] on div "Sub-Status" at bounding box center [888, 653] width 419 height 30
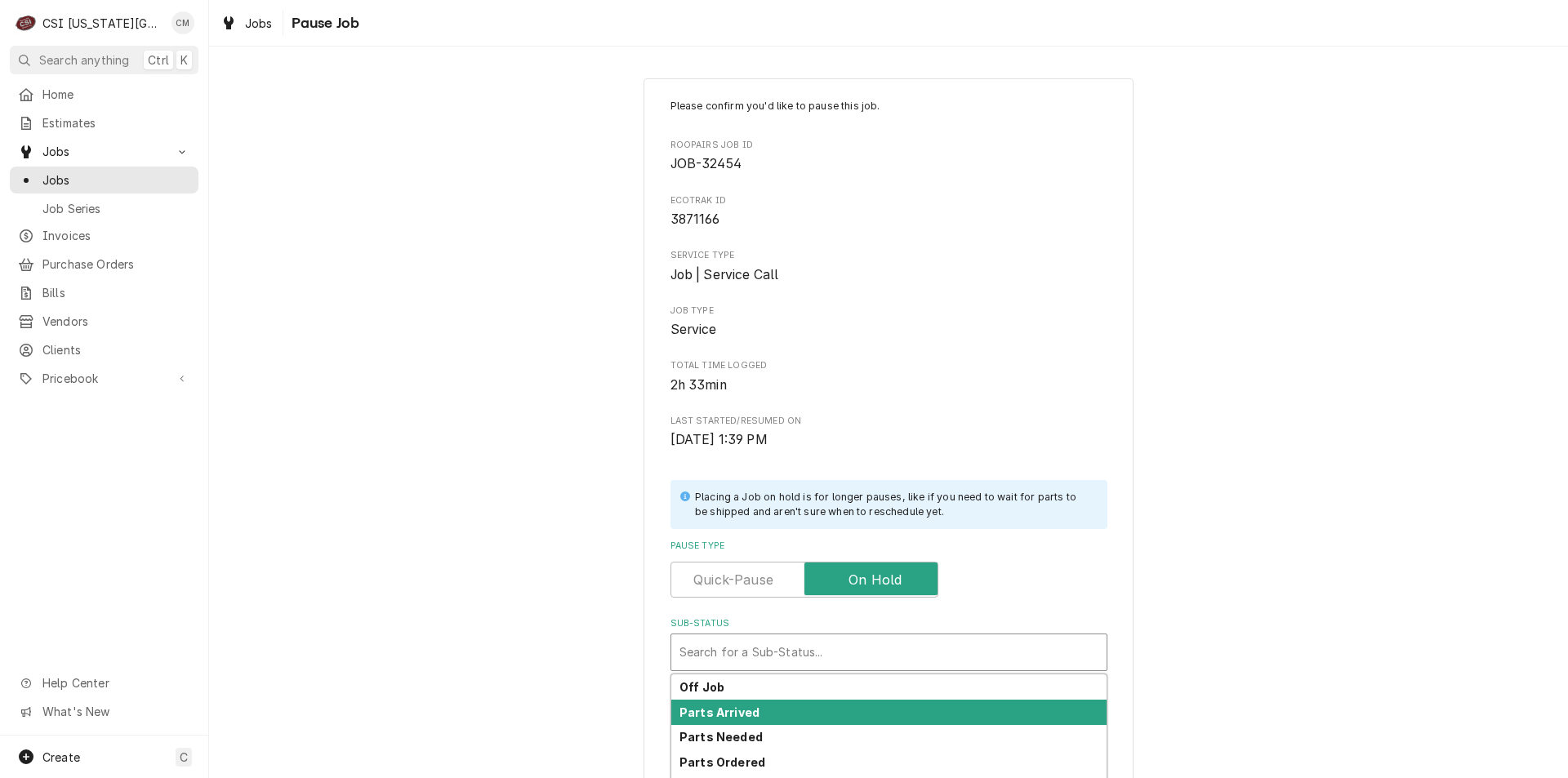
click at [854, 705] on div "Parts Arrived" at bounding box center [889, 712] width 436 height 25
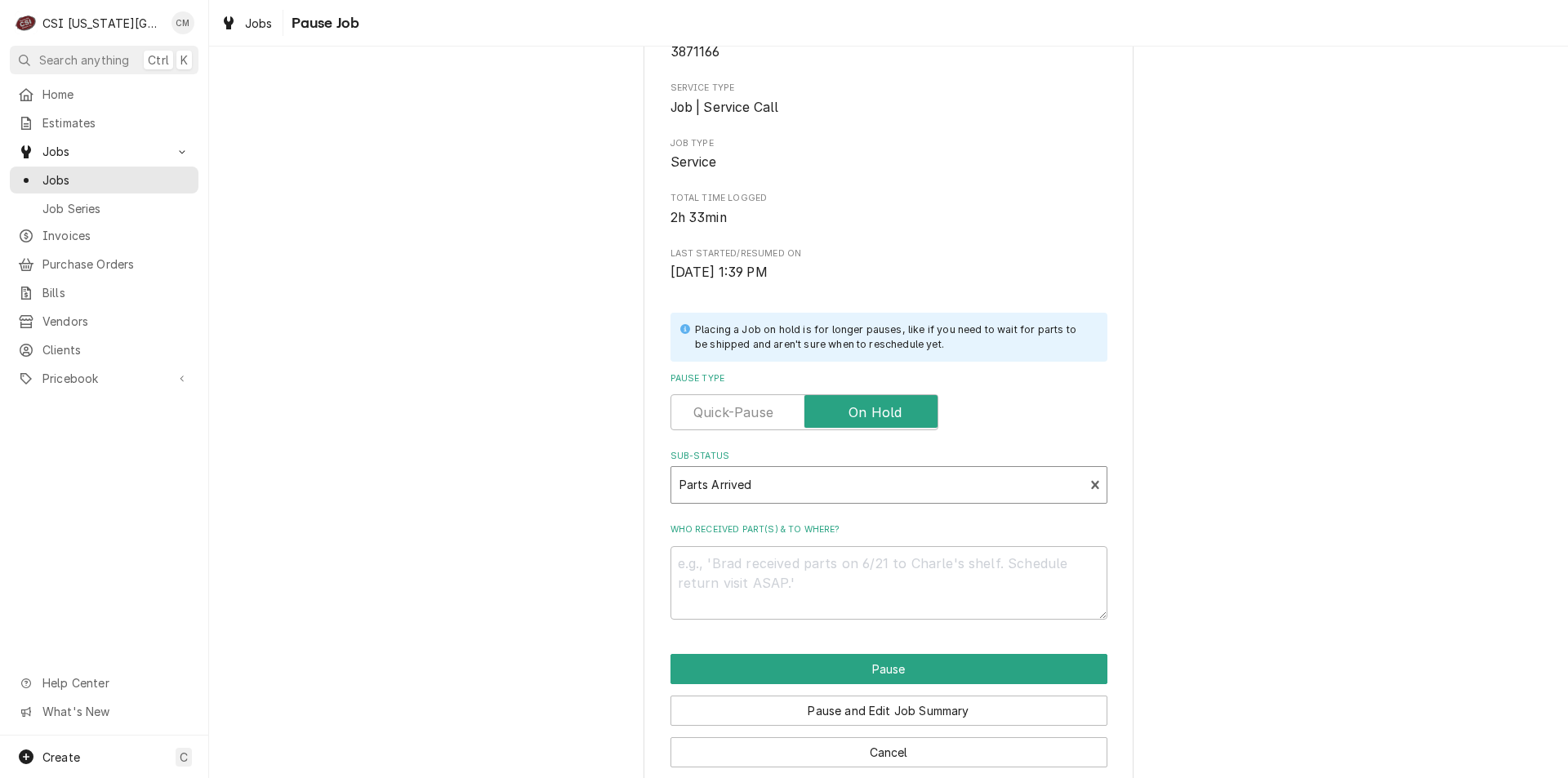
scroll to position [180, 0]
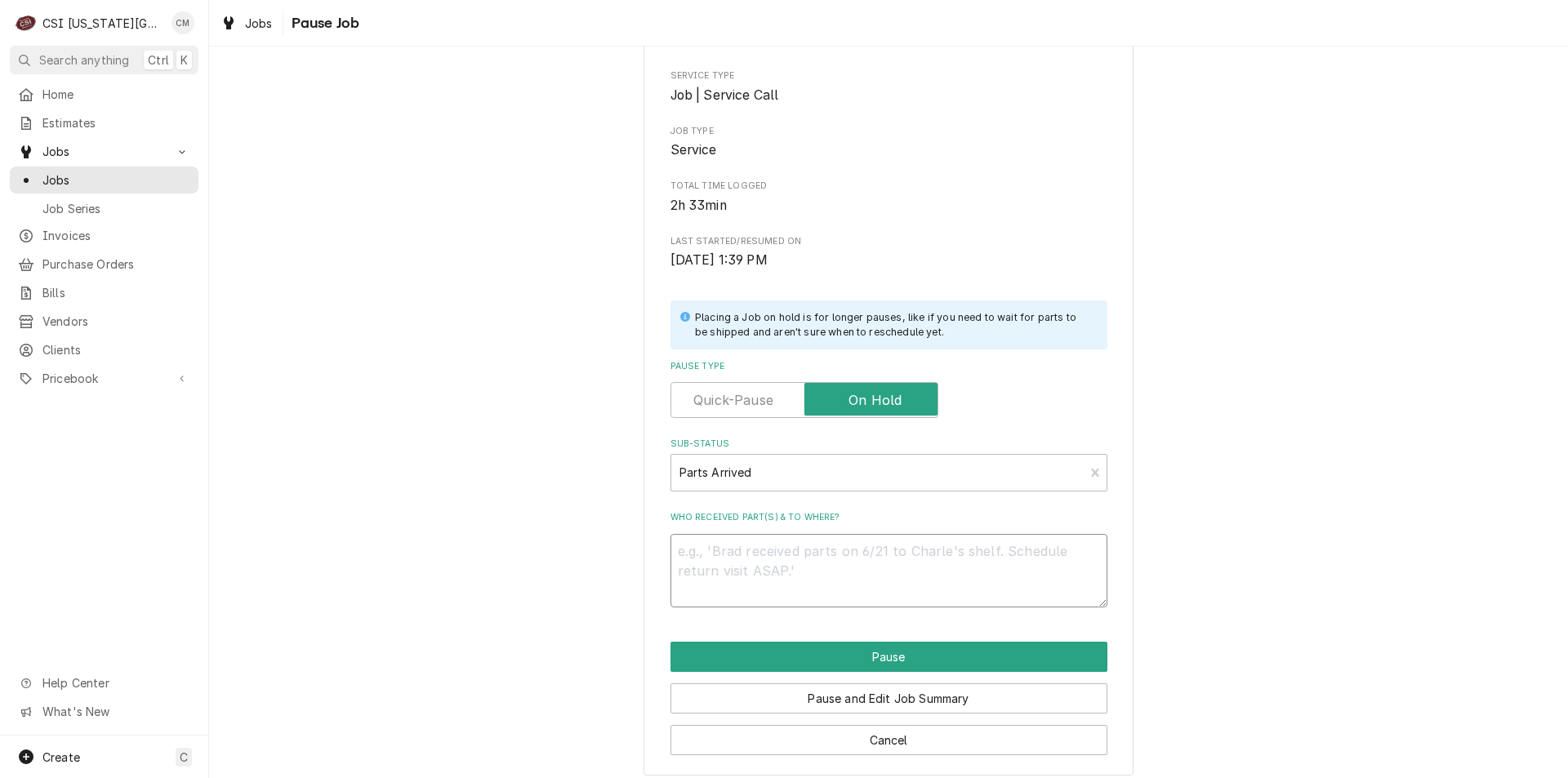
click at [864, 551] on textarea "Who received part(s) & to where?" at bounding box center [888, 571] width 437 height 74
type textarea "x"
type textarea "f"
type textarea "x"
type textarea "fw"
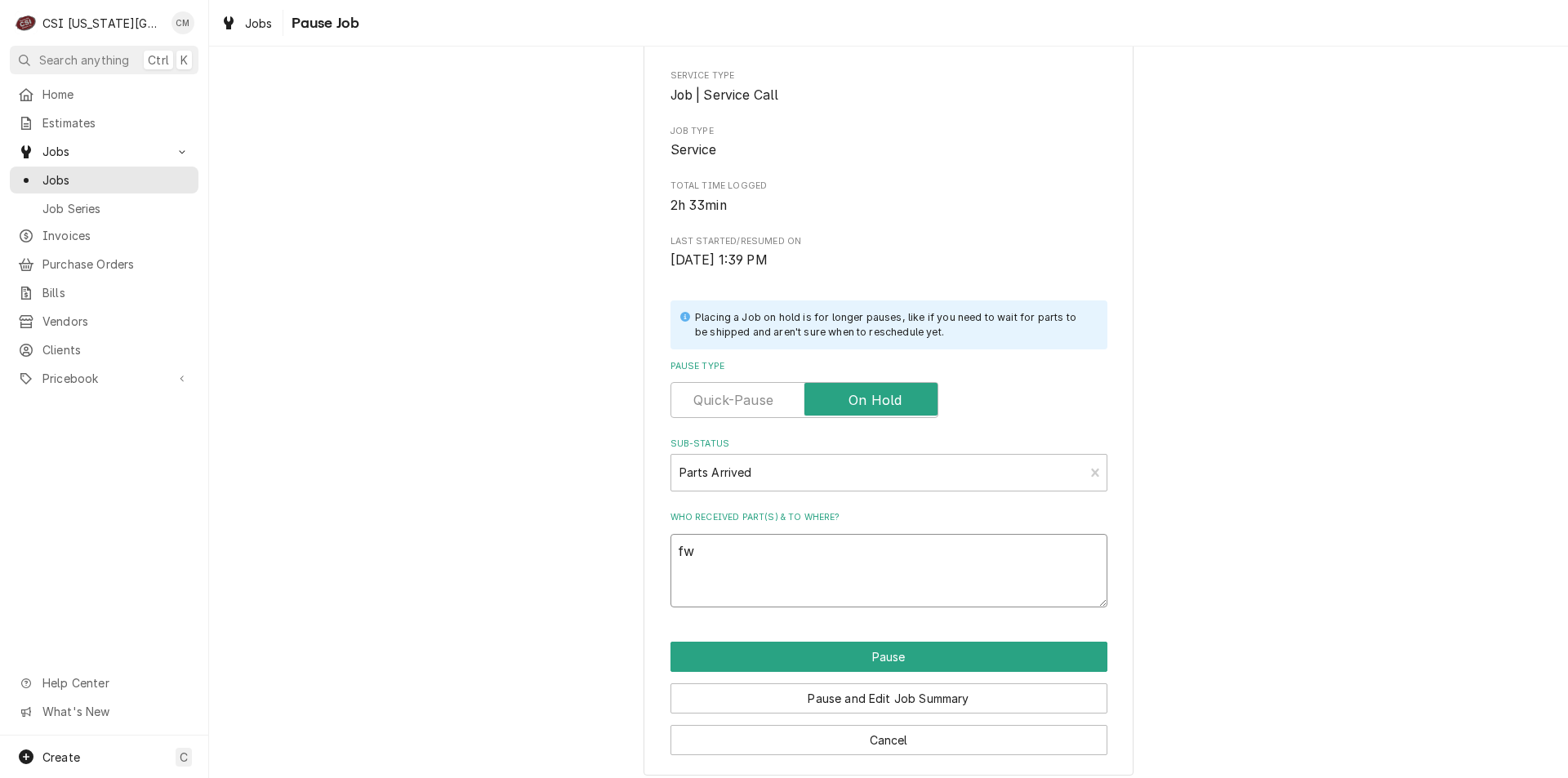
type textarea "x"
type textarea "fwe"
type textarea "x"
type textarea "fwez"
type textarea "x"
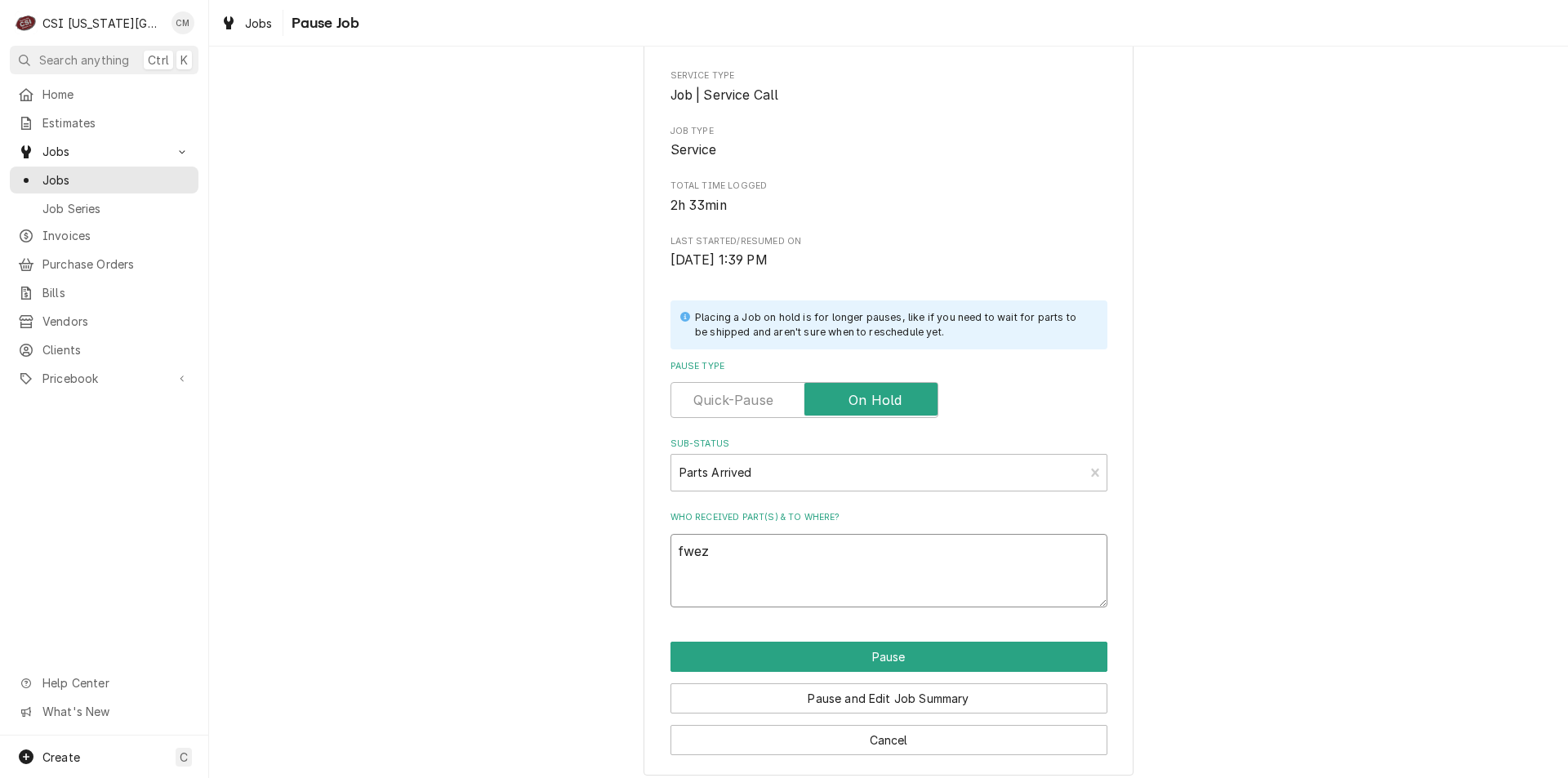
type textarea "fwez-"
type textarea "x"
type textarea "fwez-6"
type textarea "x"
type textarea "fwez-60"
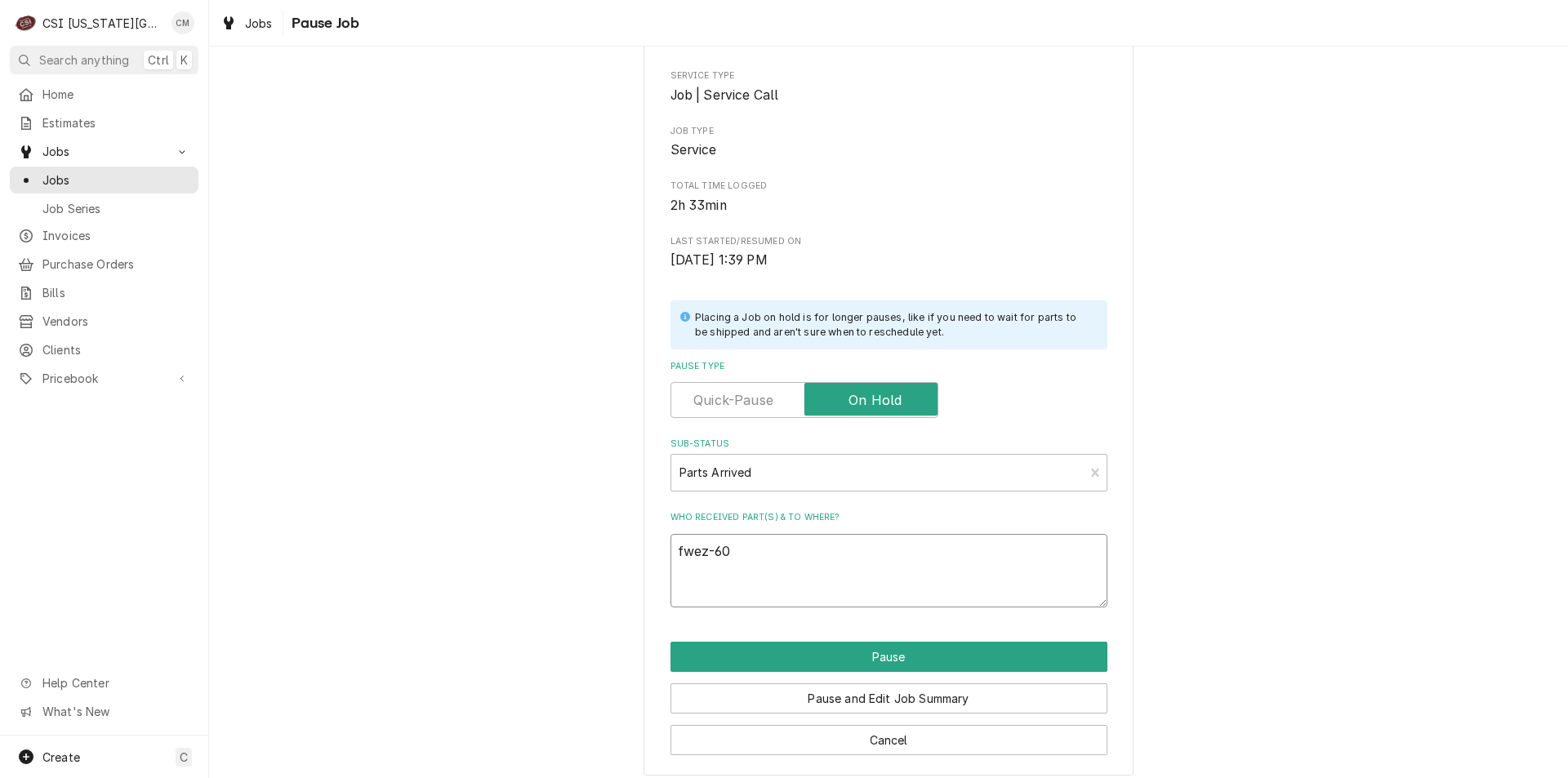
type textarea "x"
type textarea "fwez-600"
type textarea "x"
type textarea "fwez-600-"
type textarea "x"
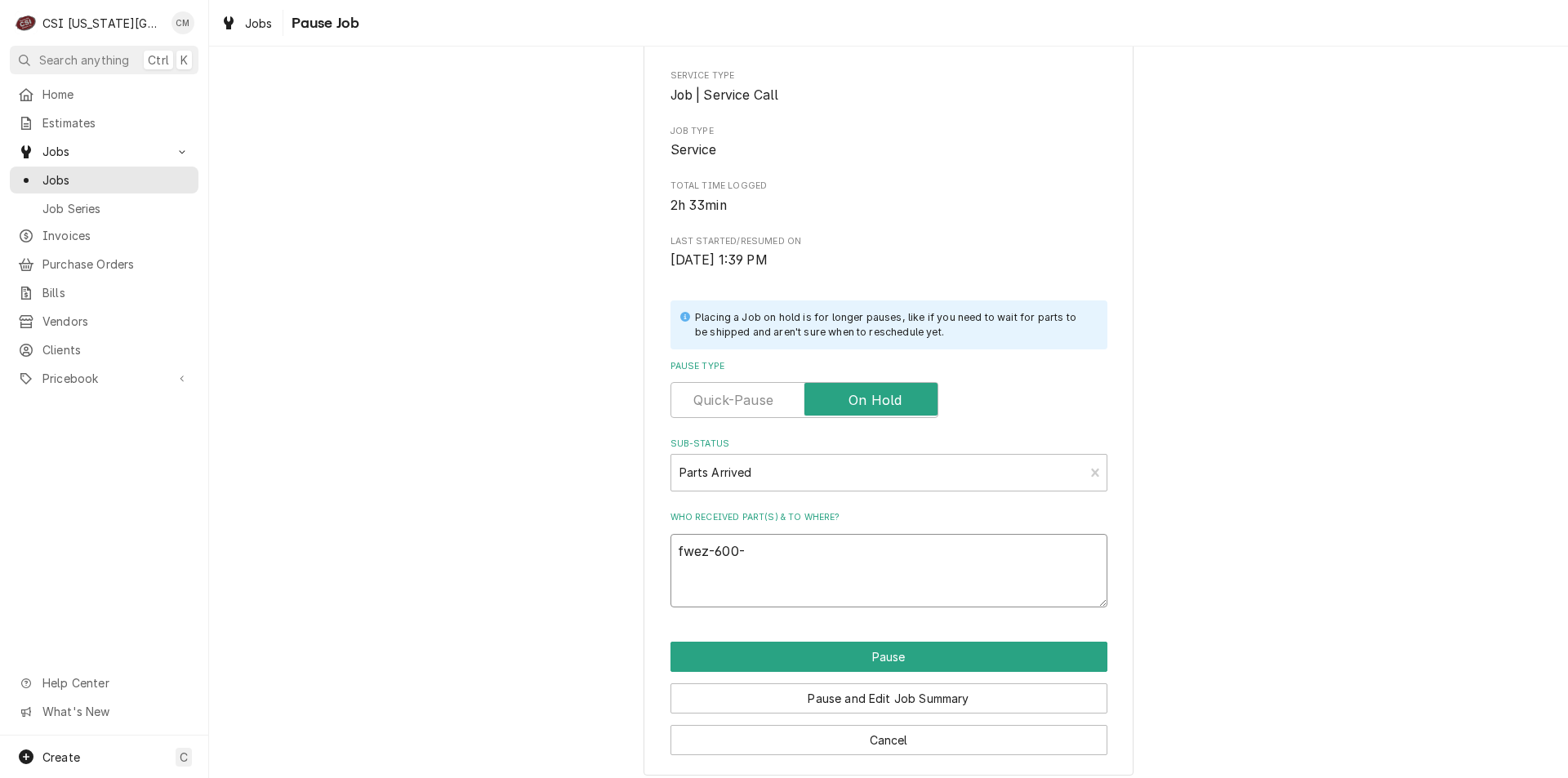
type textarea "fwez-600-6"
type textarea "x"
type textarea "fwez-600-61"
type textarea "x"
type textarea "fwez-600-611"
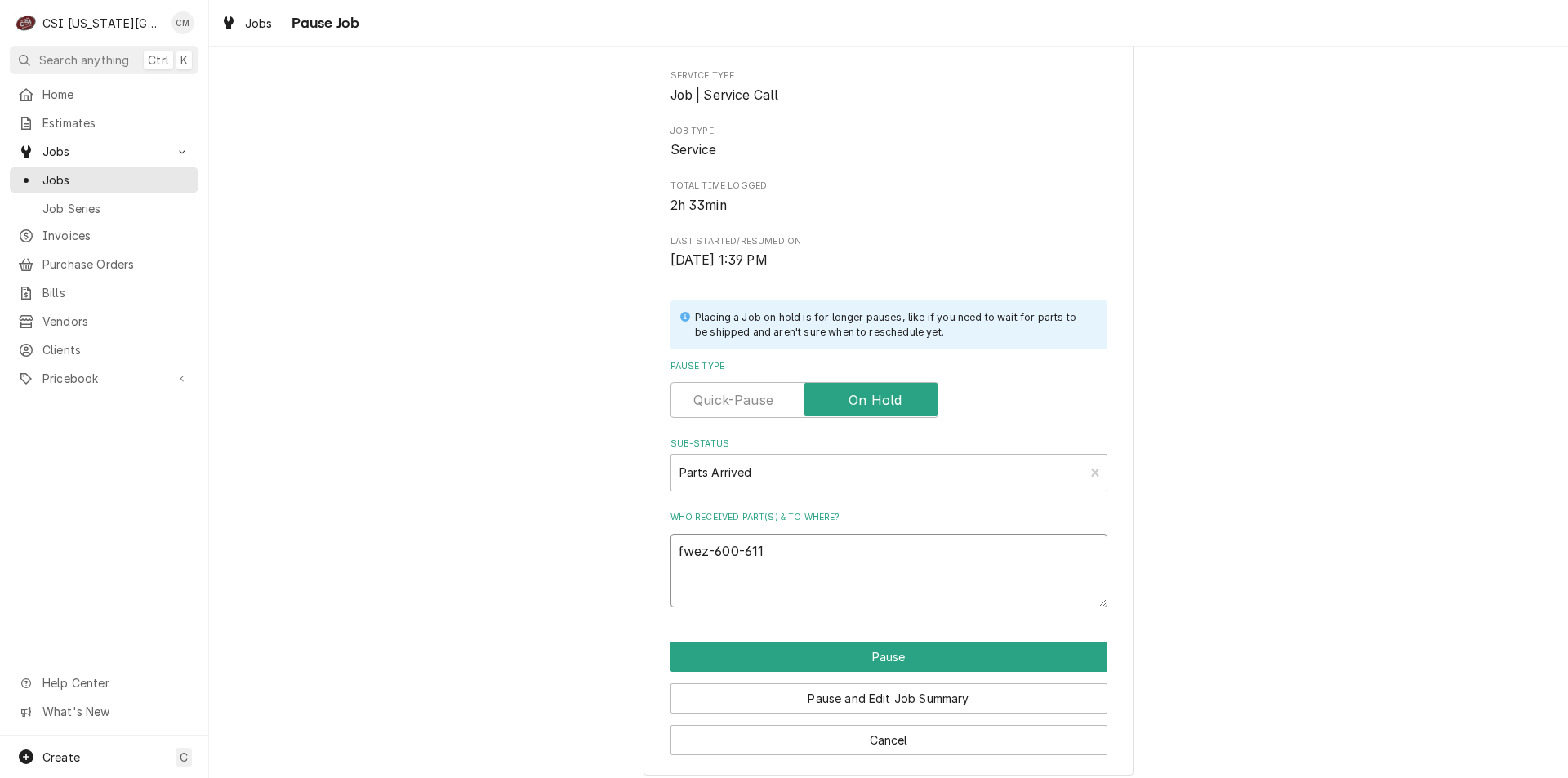
type textarea "x"
type textarea "fwez-600-6113"
type textarea "x"
type textarea "fwez-600-6113"
type textarea "x"
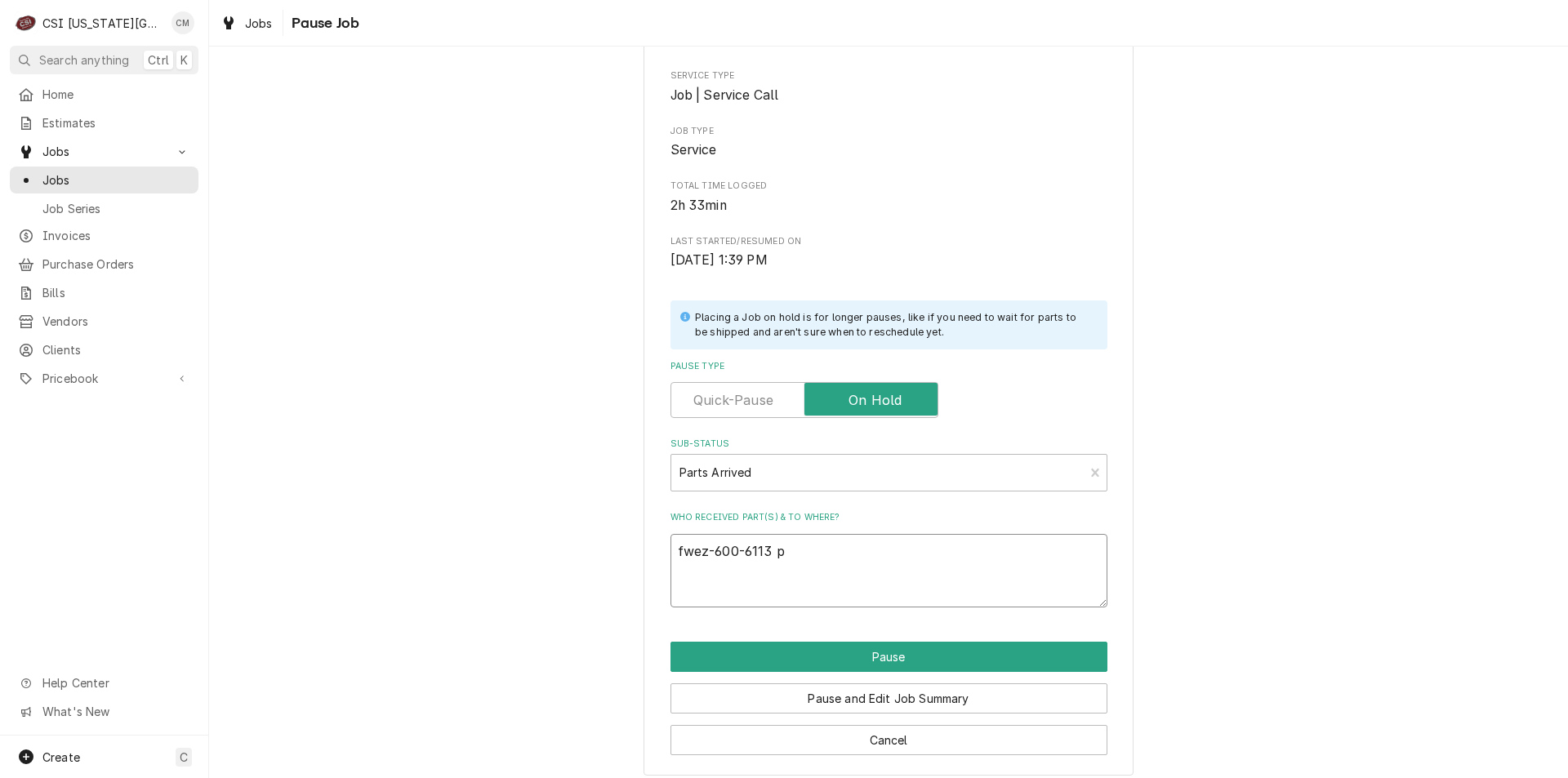
type textarea "fwez-600-6113 pm"
type textarea "x"
type textarea "fwez-600-6113 pmn"
type textarea "x"
type textarea "fwez-600-6113 pm"
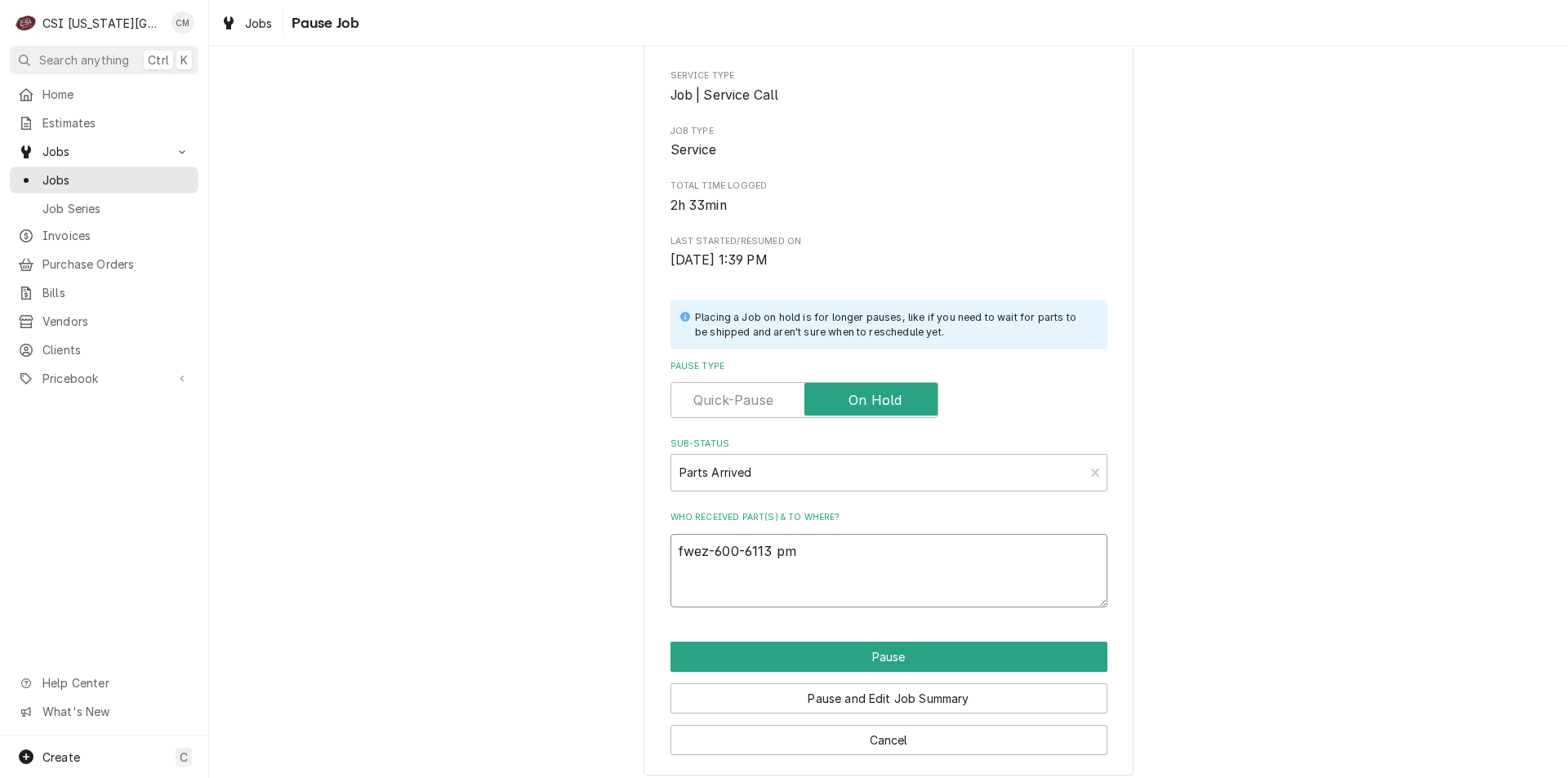
type textarea "x"
type textarea "fwez-600-6113 p"
type textarea "x"
type textarea "fwez-600-6113"
type textarea "x"
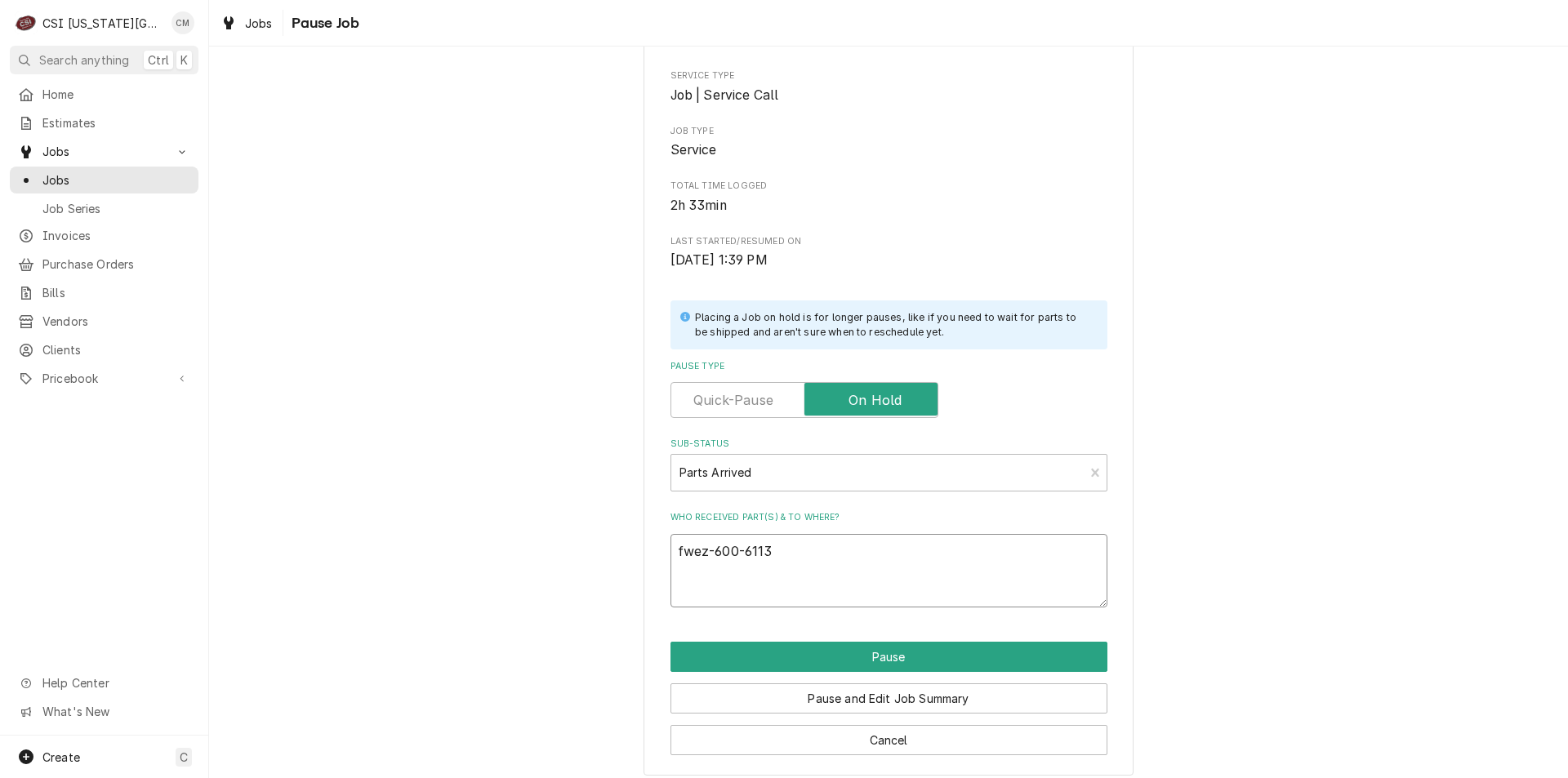
type textarea "fwez-600-6113"
type textarea "x"
type textarea "fwez-600-611"
type textarea "x"
type textarea "fwez-600-61"
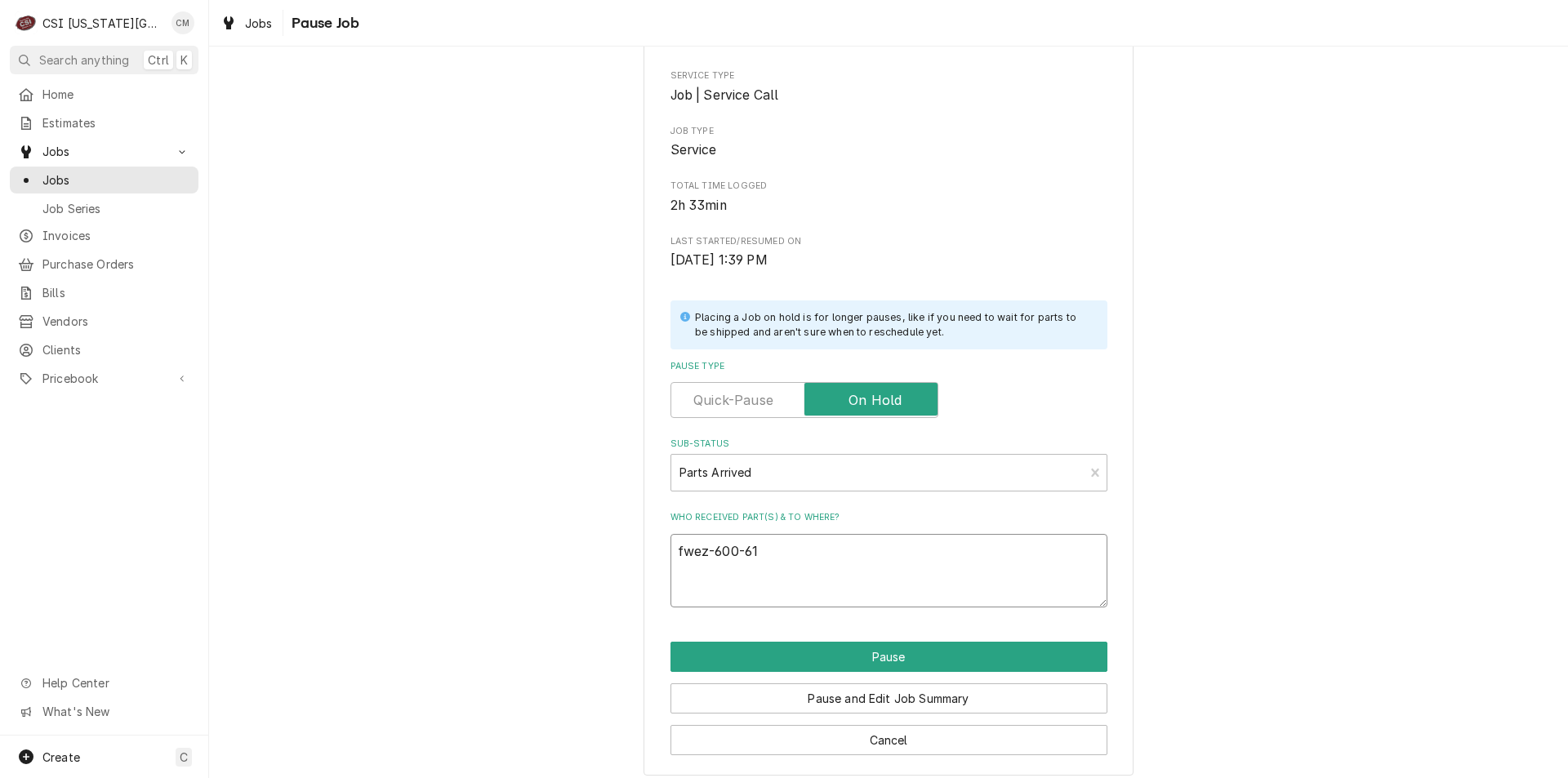
type textarea "x"
type textarea "fwez-600-6"
type textarea "x"
type textarea "fwez-600-"
type textarea "x"
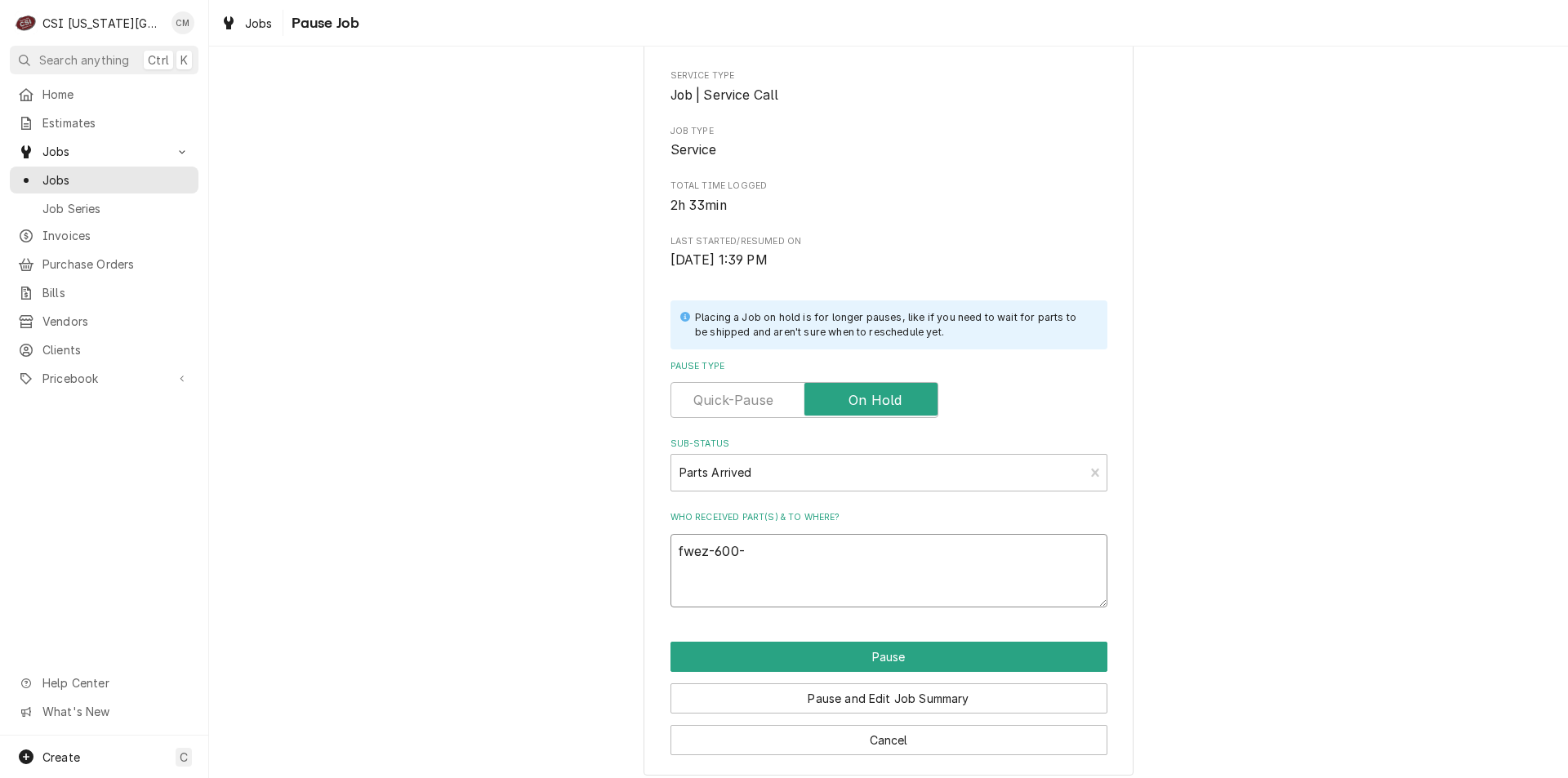
type textarea "fwez-600"
type textarea "x"
type textarea "fwez-60"
type textarea "x"
type textarea "fwez-6"
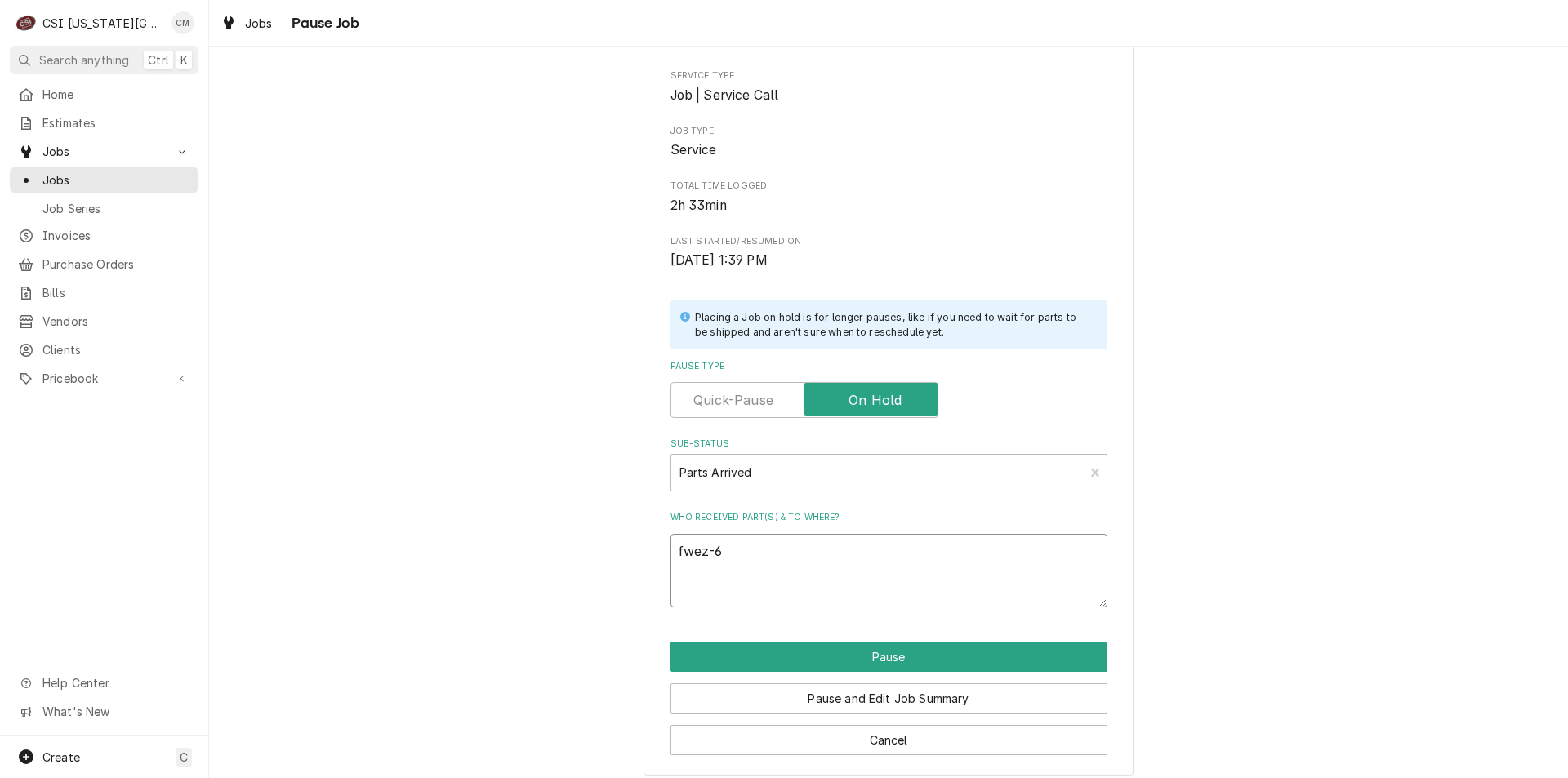
type textarea "x"
type textarea "fwez-"
type textarea "x"
type textarea "fwez"
type textarea "x"
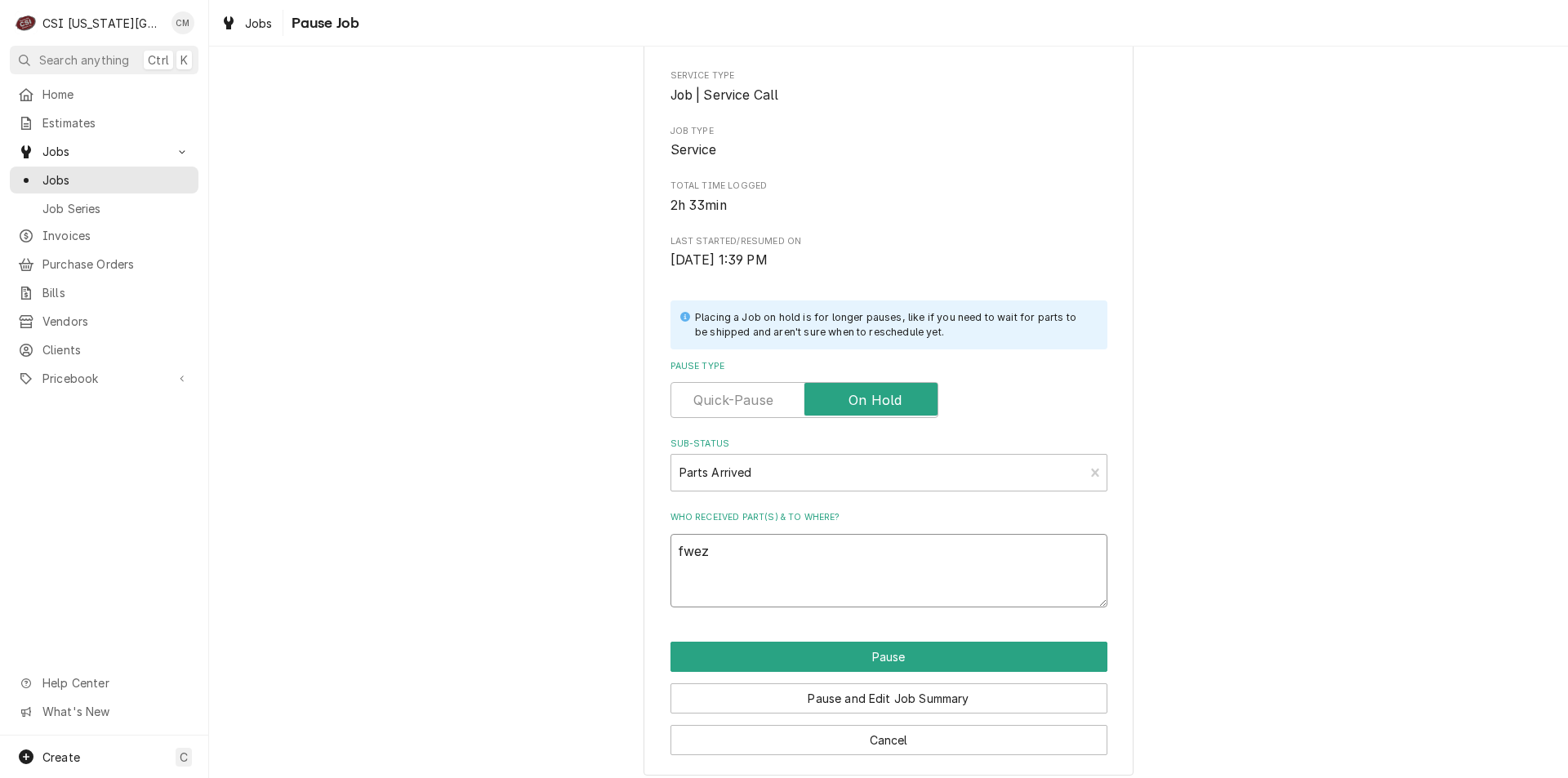
type textarea "fwe"
type textarea "x"
type textarea "fw"
type textarea "x"
type textarea "f"
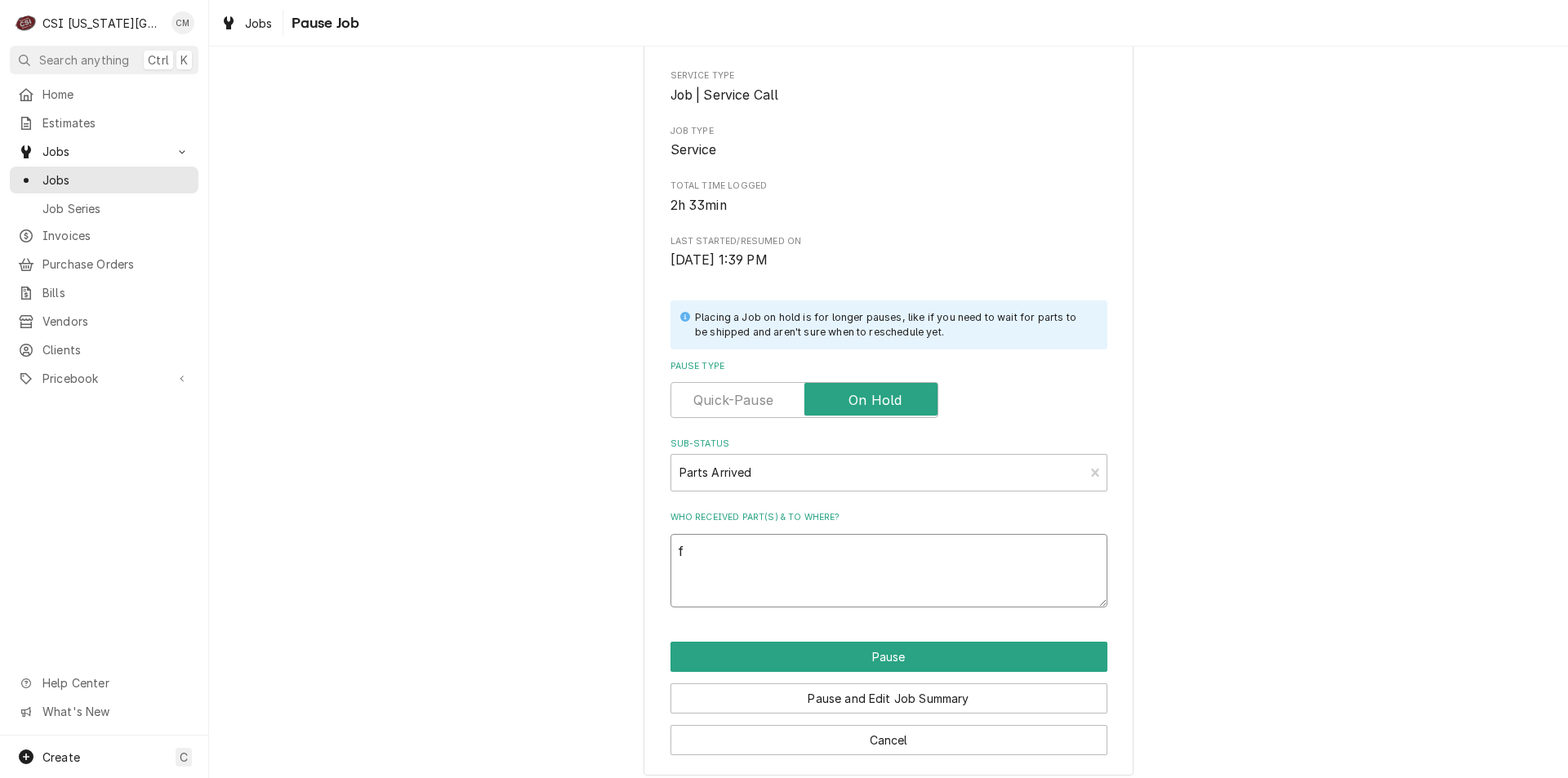
type textarea "x"
type textarea "o"
type textarea "x"
type textarea "on"
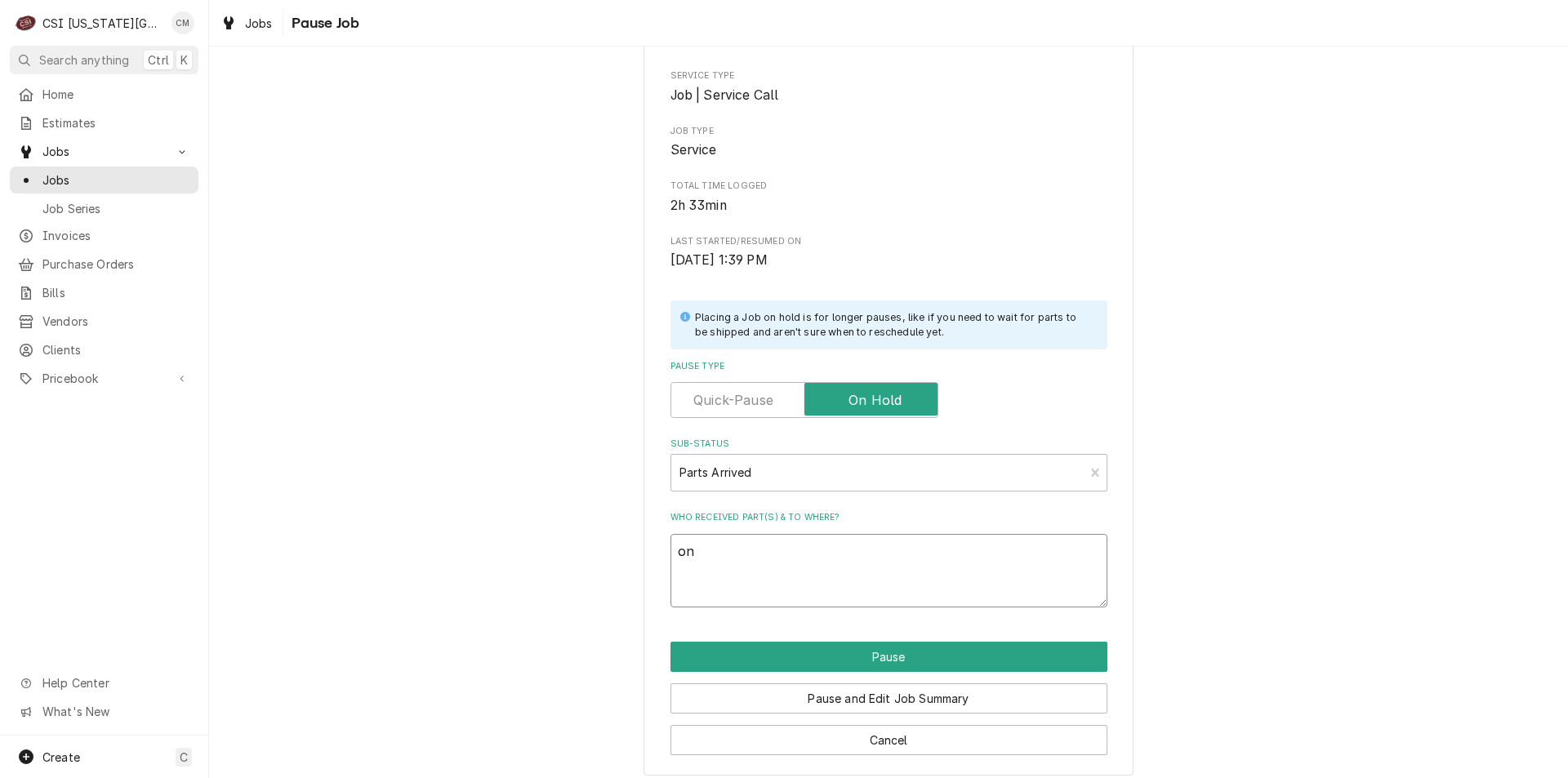
type textarea "x"
type textarea "on"
type textarea "x"
type textarea "on w"
type textarea "x"
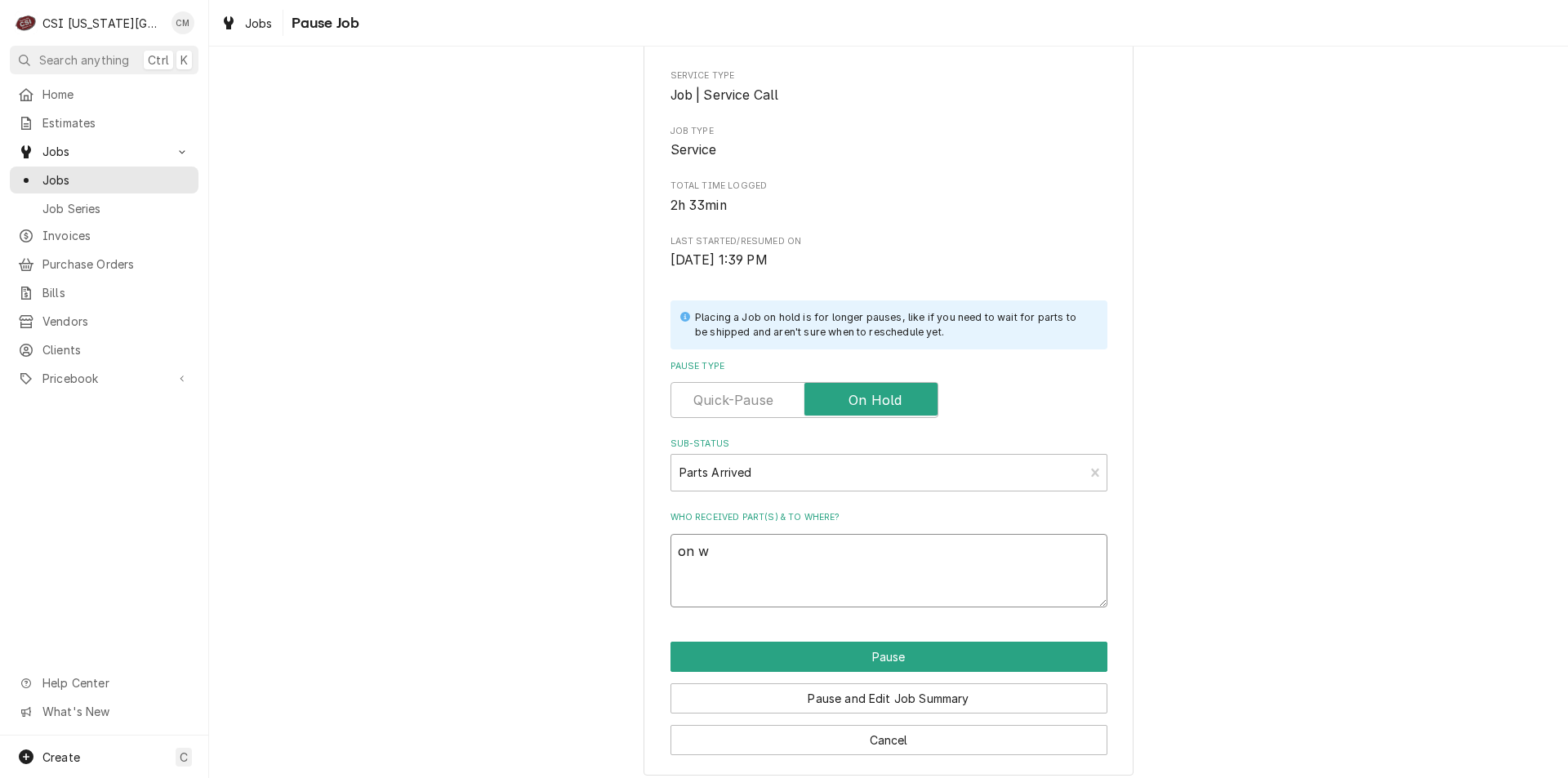
type textarea "on wi"
type textarea "x"
type textarea "on wil"
type textarea "x"
type textarea "on wils"
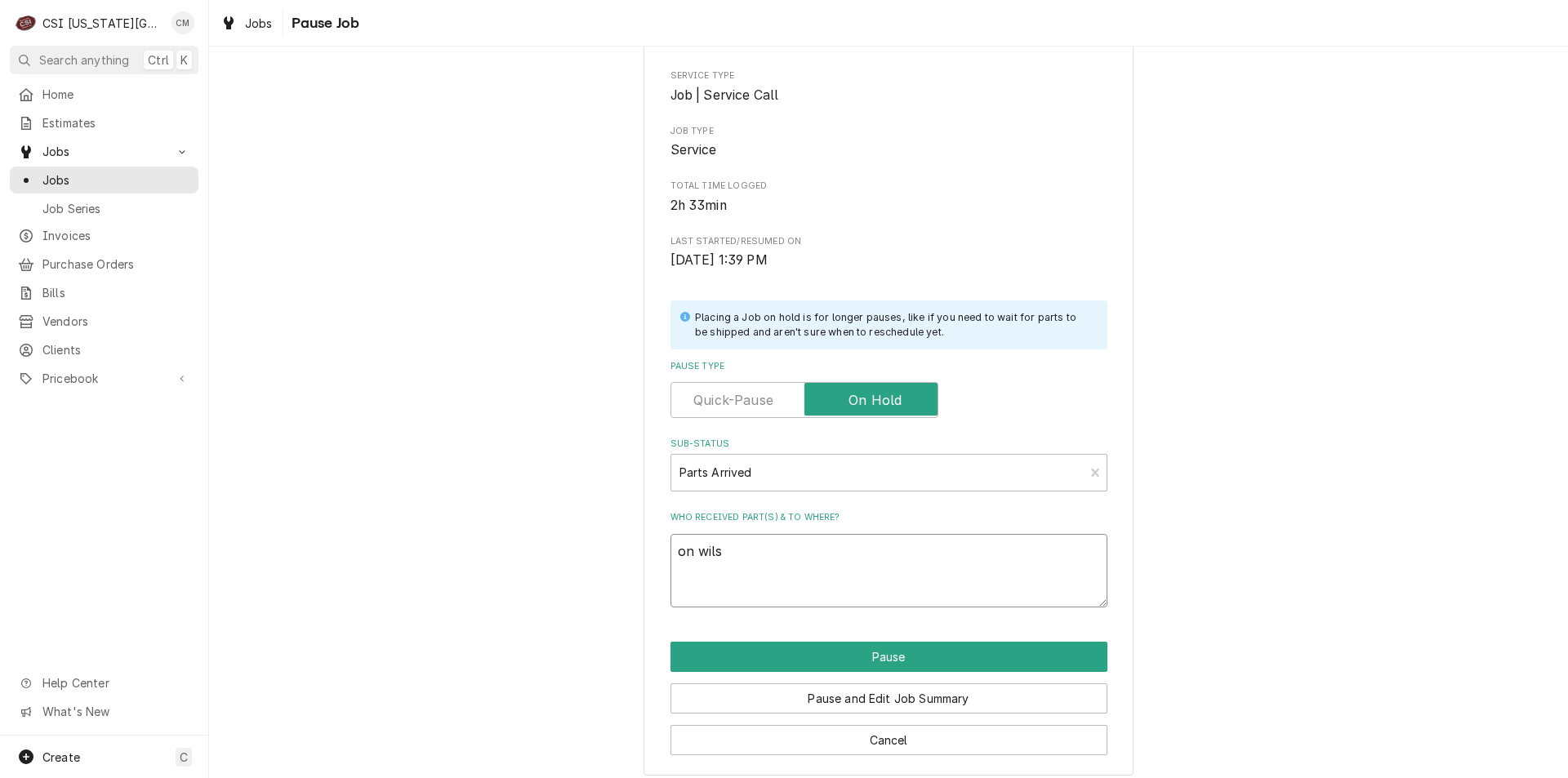
type textarea "x"
type textarea "on wilso"
type textarea "x"
type textarea "on wilson"
type textarea "x"
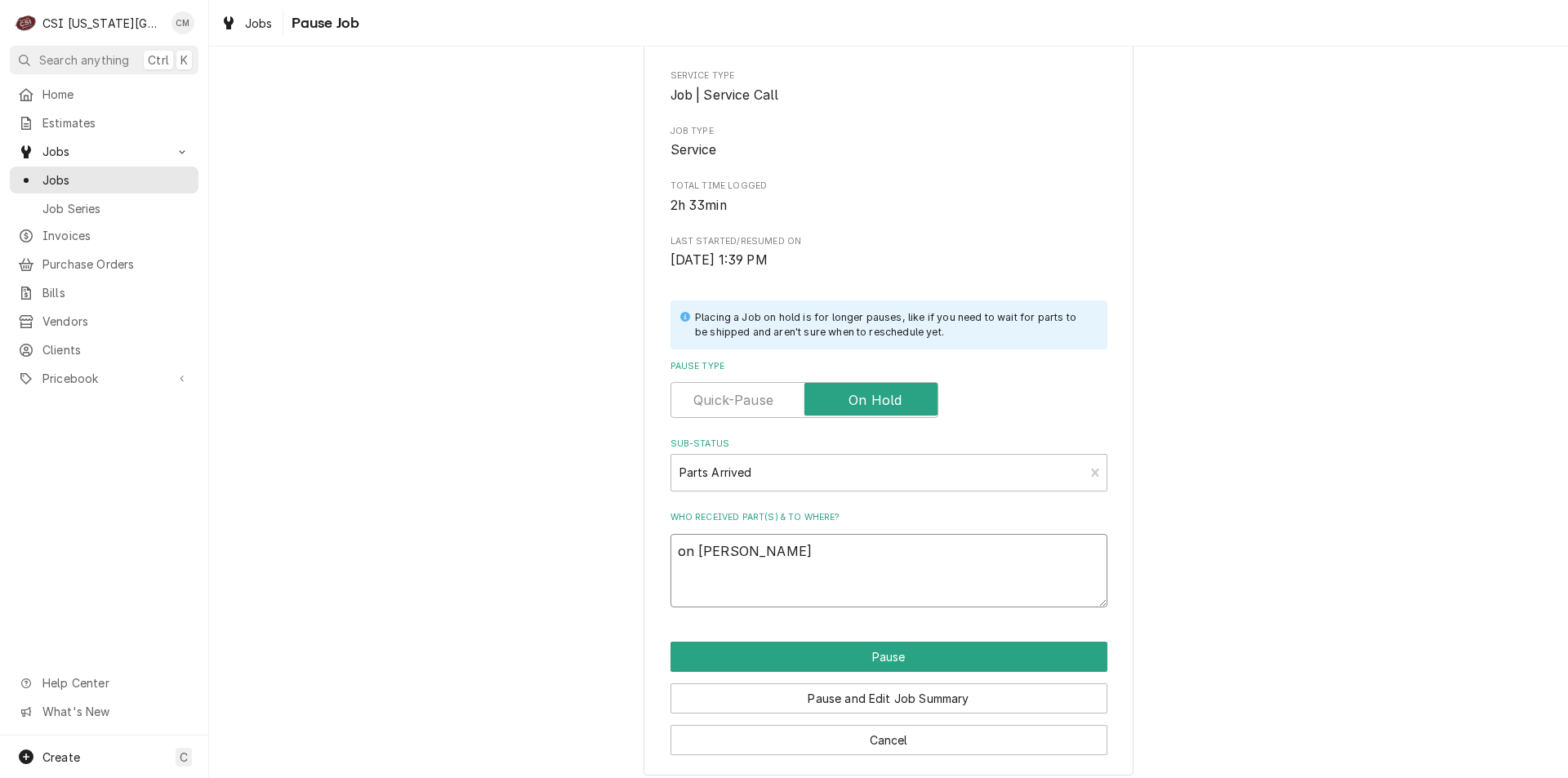
type textarea "on wilson'"
type textarea "x"
type textarea "on wilson's"
type textarea "x"
type textarea "on wilson's"
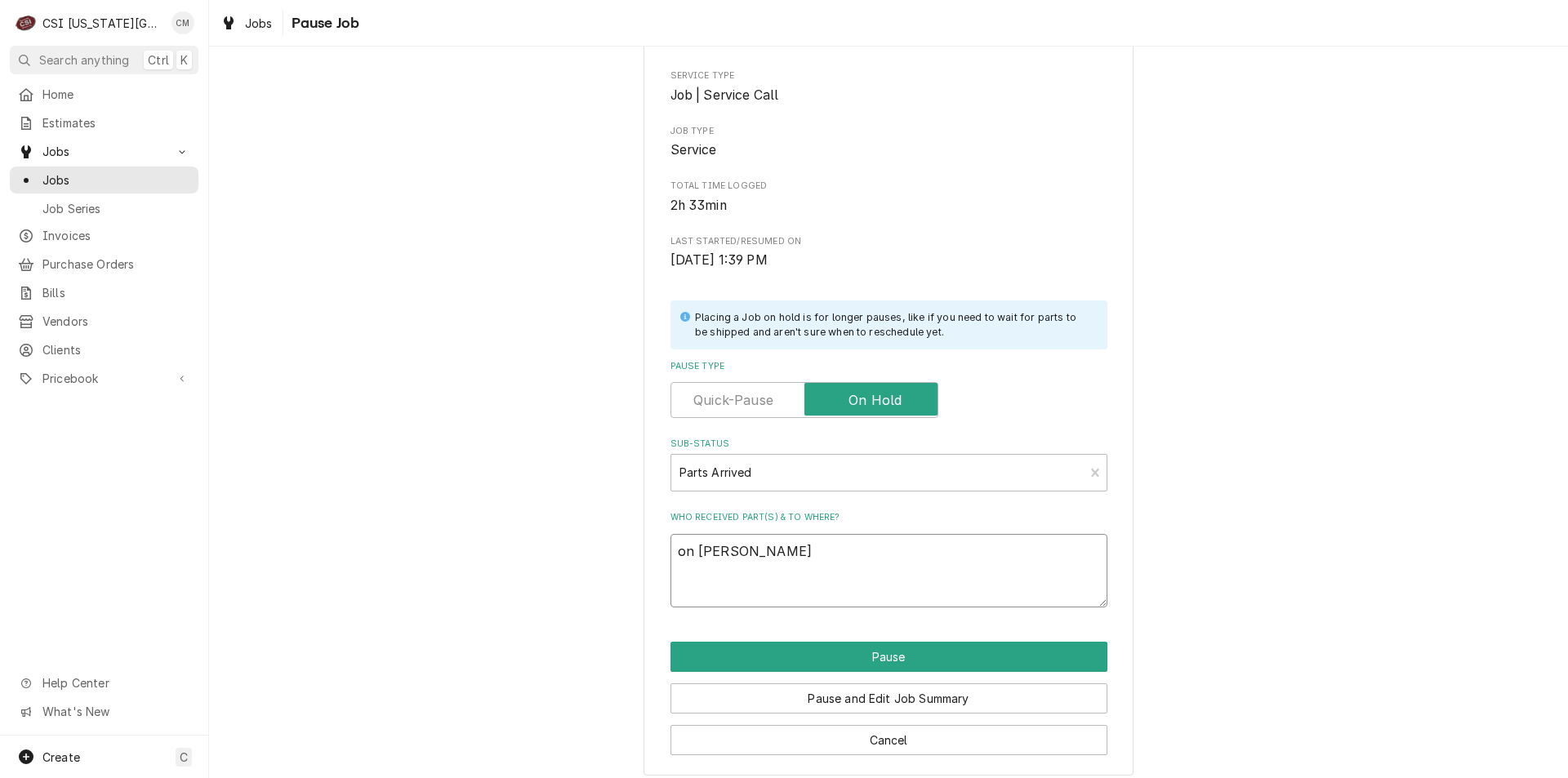
type textarea "x"
type textarea "on wilson's s"
type textarea "x"
type textarea "on wilson's sh"
type textarea "x"
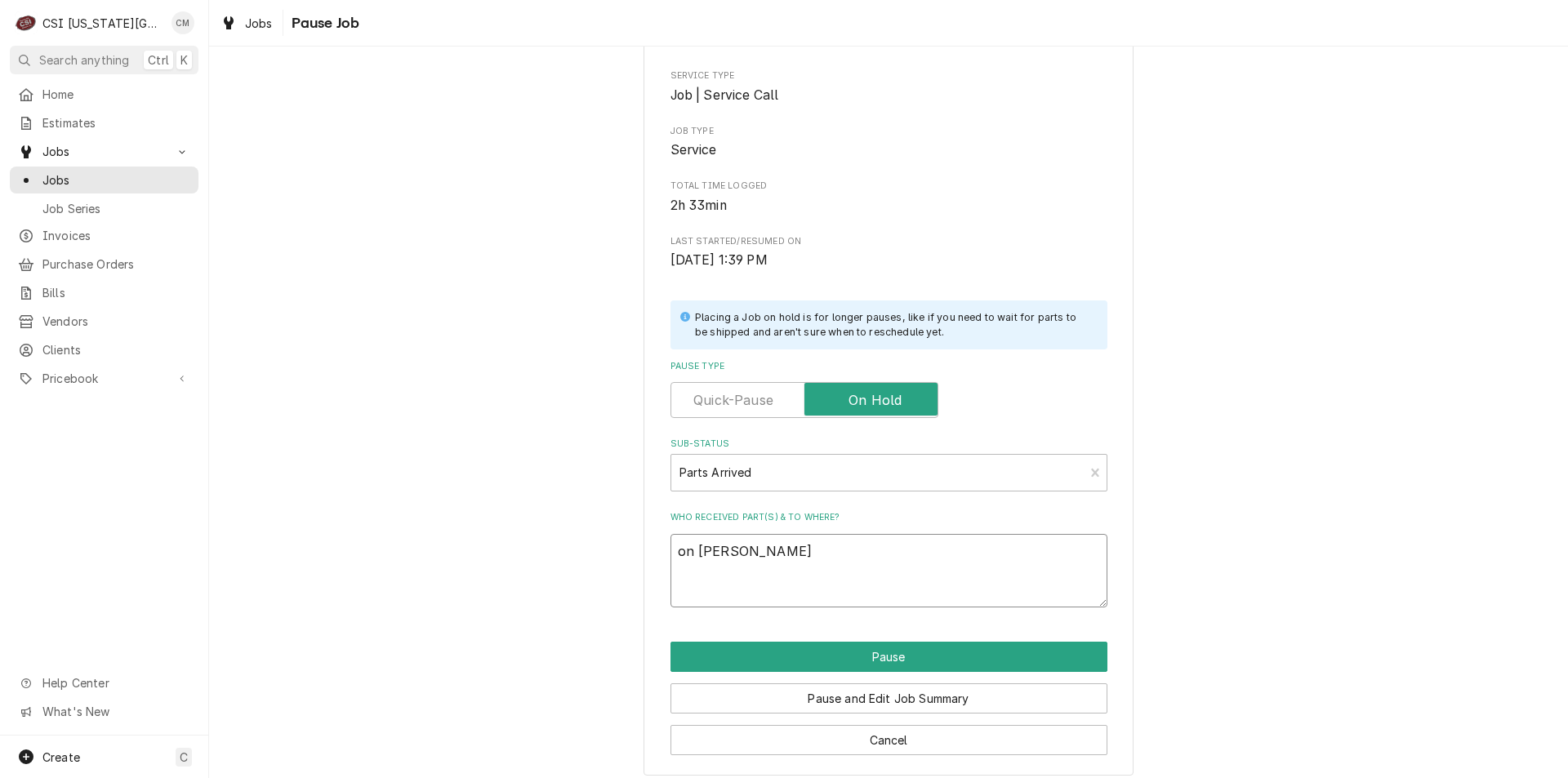
type textarea "on wilson's she"
type textarea "x"
type textarea "on wilson's shel"
type textarea "x"
type textarea "on wilson's shelf"
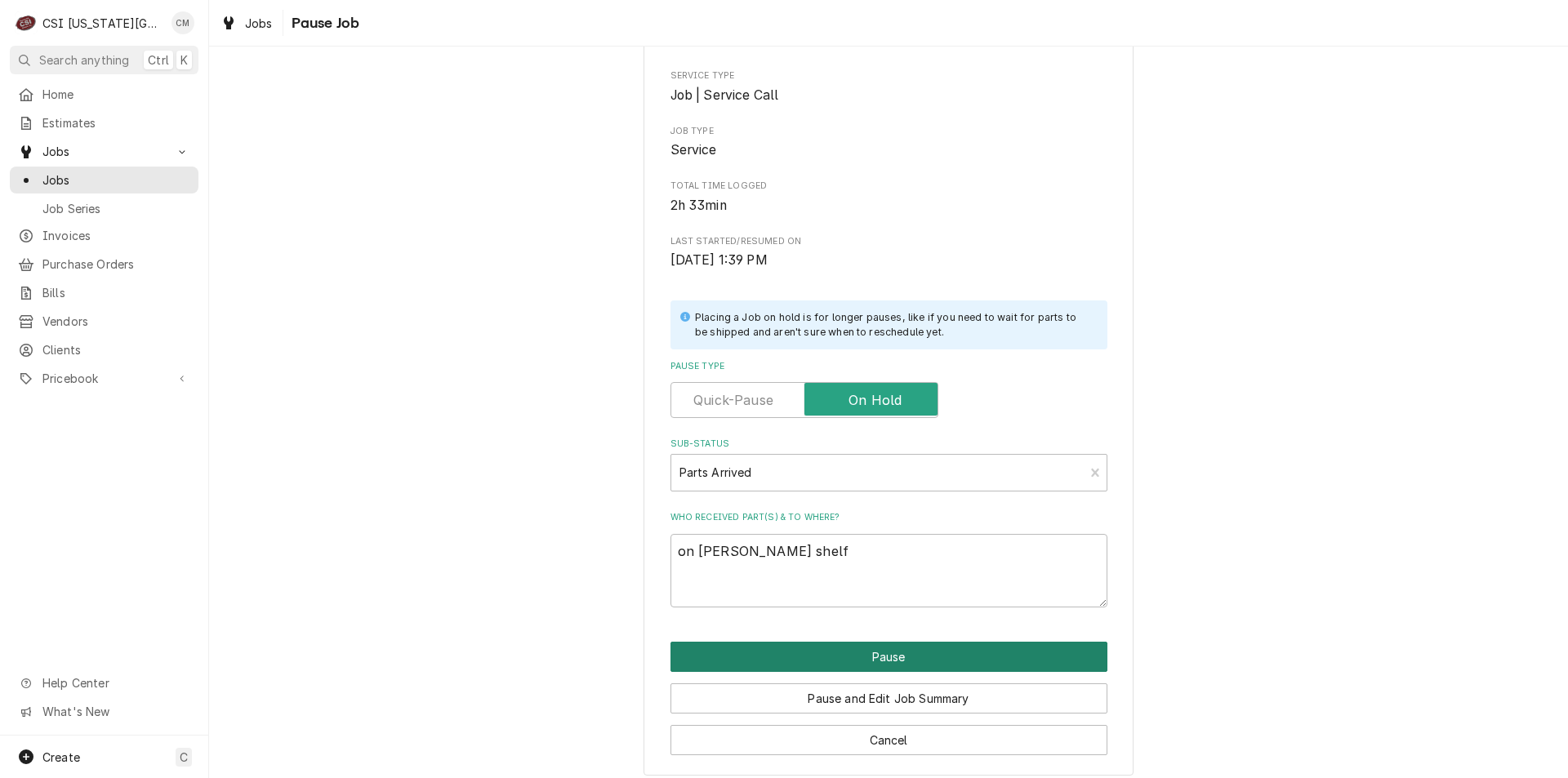
click at [898, 661] on button "Pause" at bounding box center [888, 657] width 437 height 30
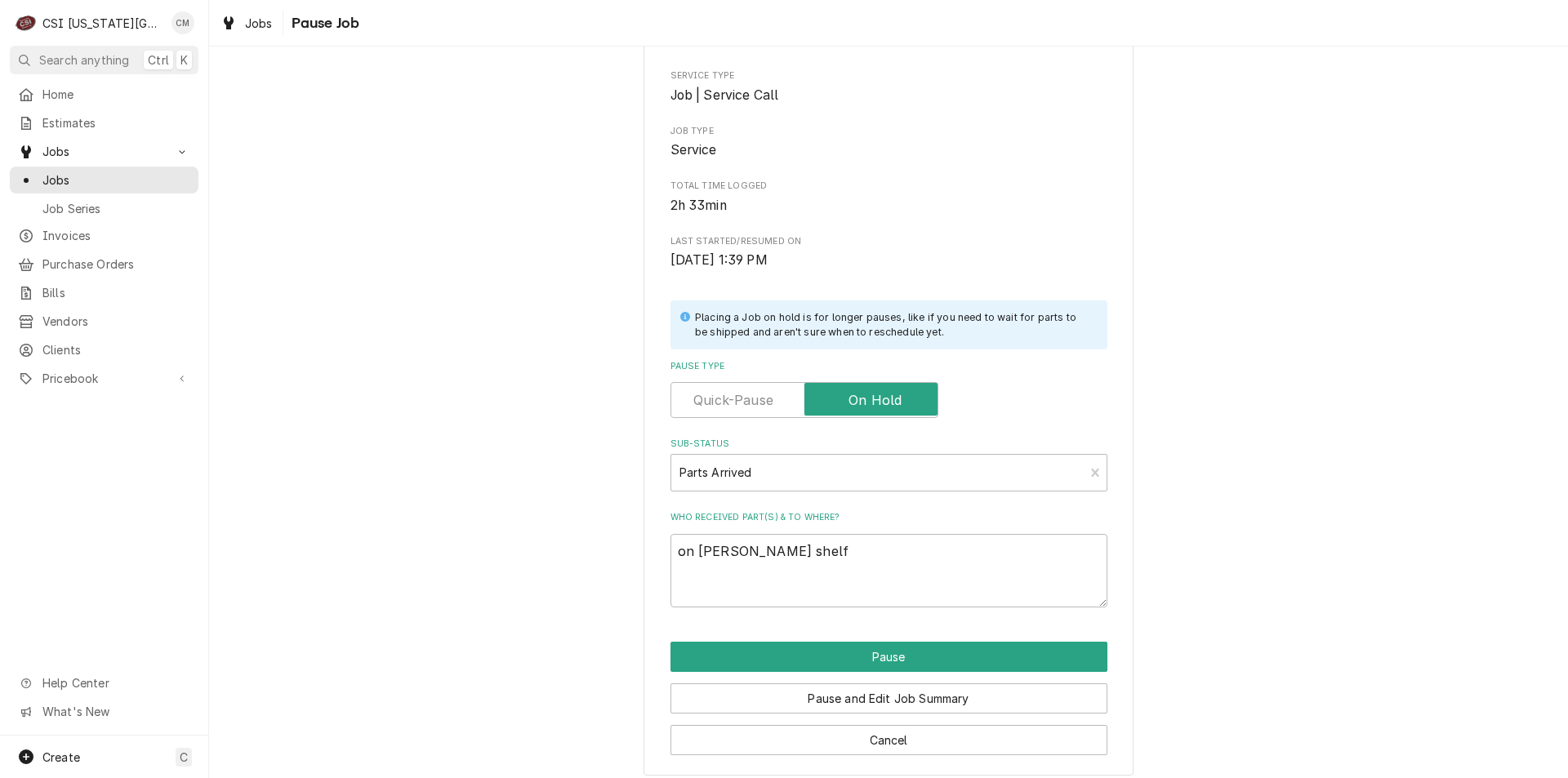
type textarea "x"
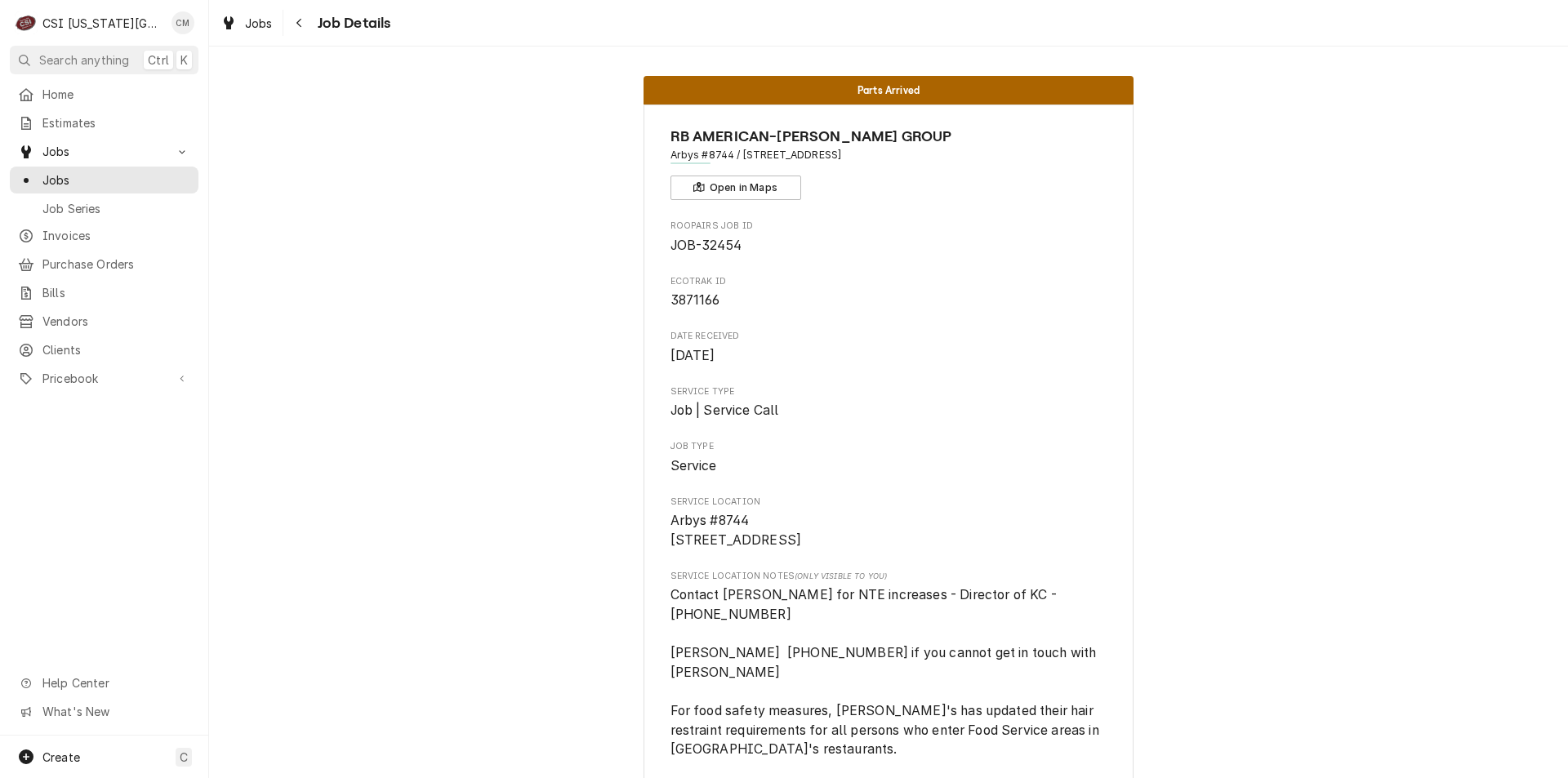
click at [92, 174] on span "Jobs" at bounding box center [116, 179] width 148 height 17
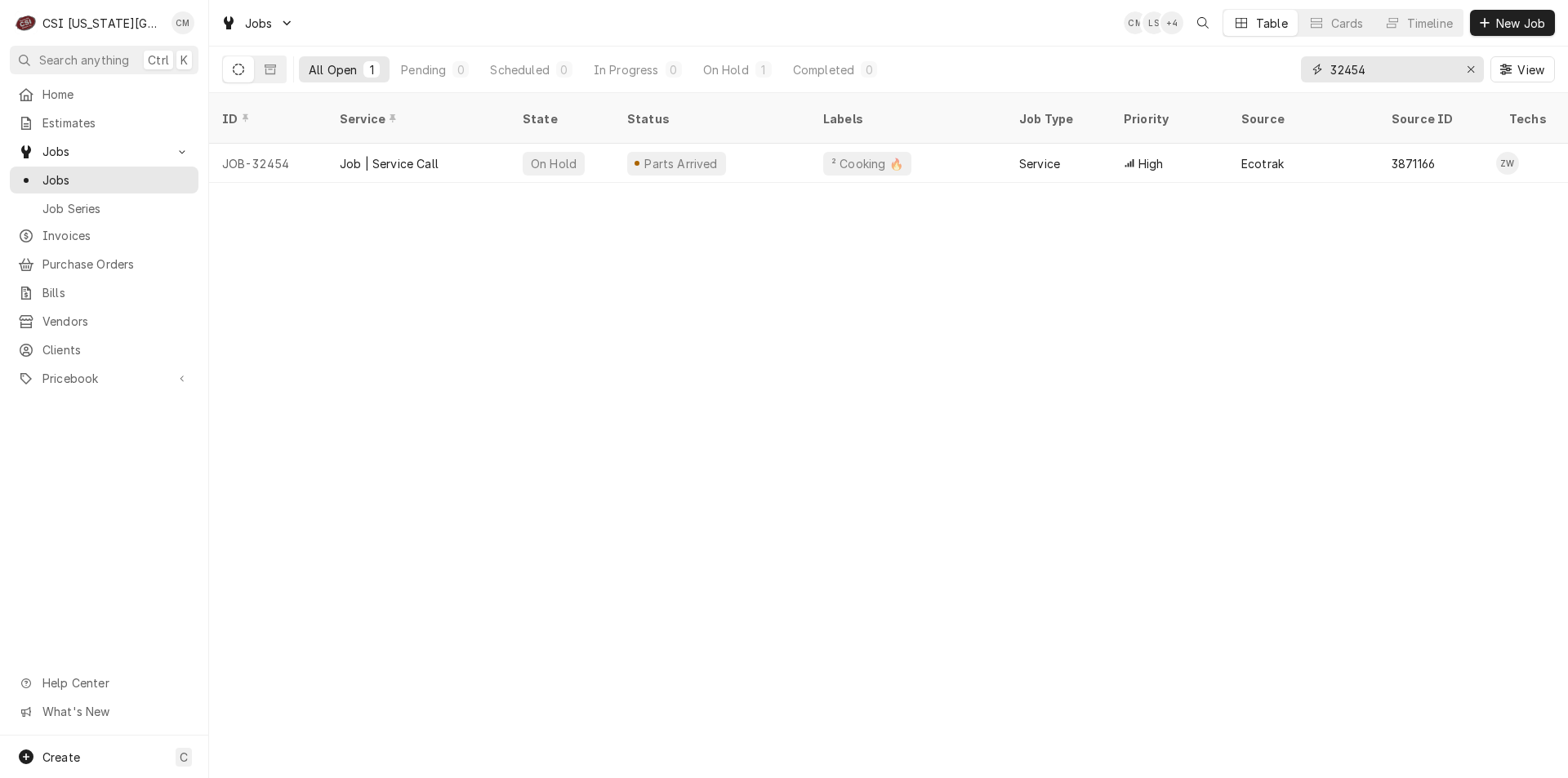
drag, startPoint x: 1391, startPoint y: 76, endPoint x: 1310, endPoint y: 76, distance: 81.0
click at [1310, 76] on div "32454" at bounding box center [1393, 70] width 183 height 26
type input "33262"
click at [778, 148] on div "Parts Ordered" at bounding box center [711, 162] width 196 height 39
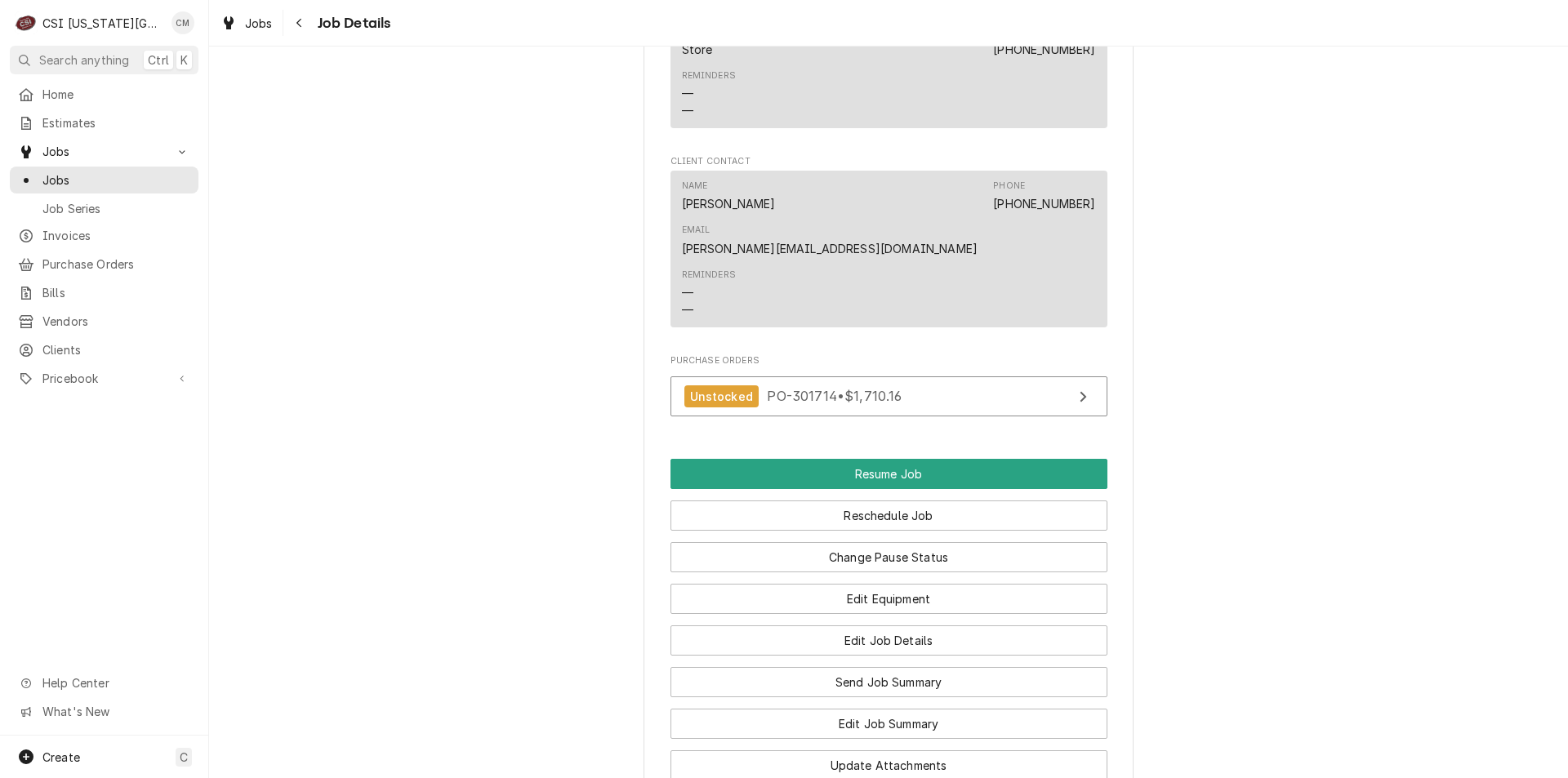
scroll to position [2126, 0]
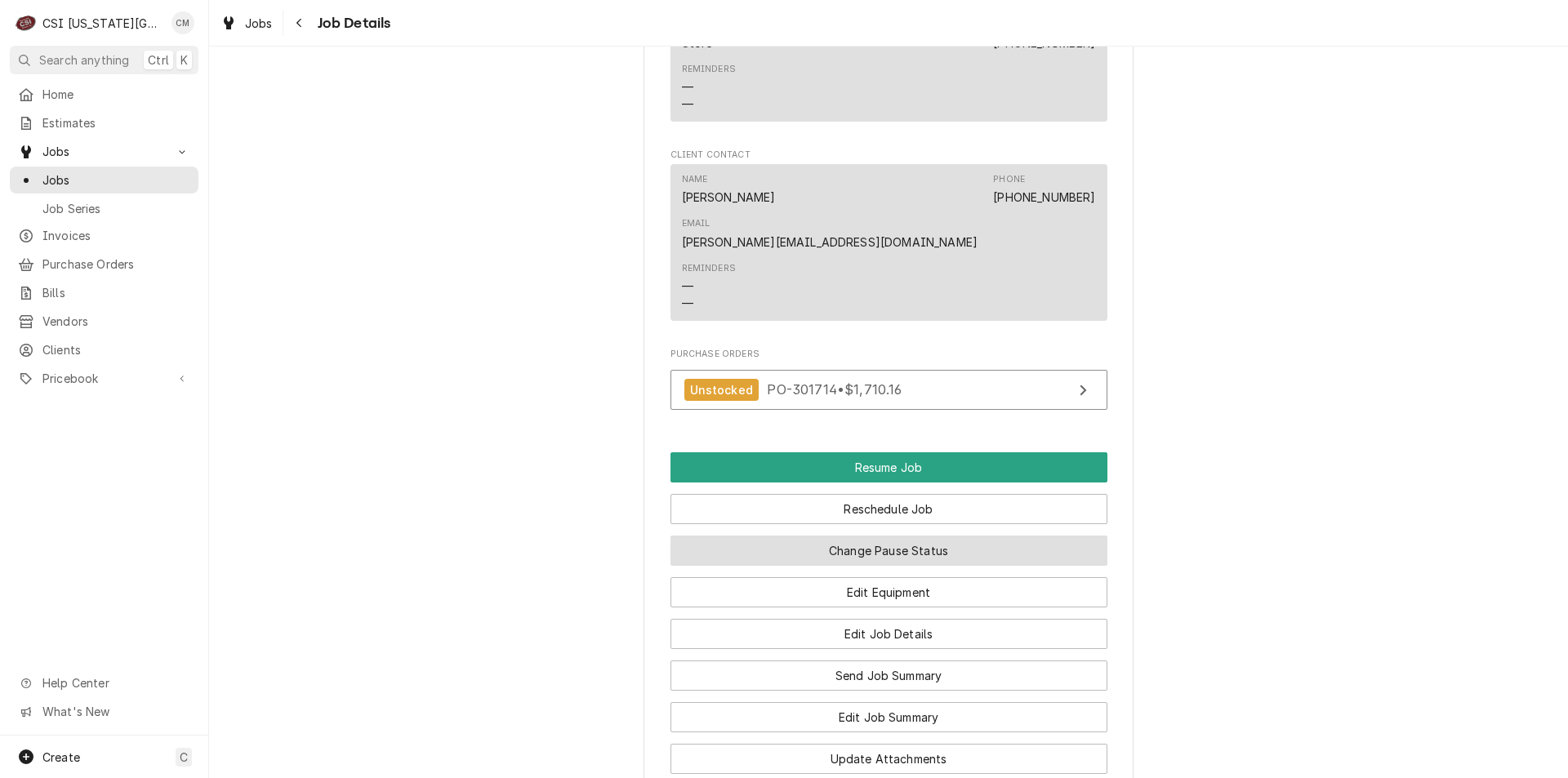
click at [867, 536] on button "Change Pause Status" at bounding box center [888, 551] width 437 height 30
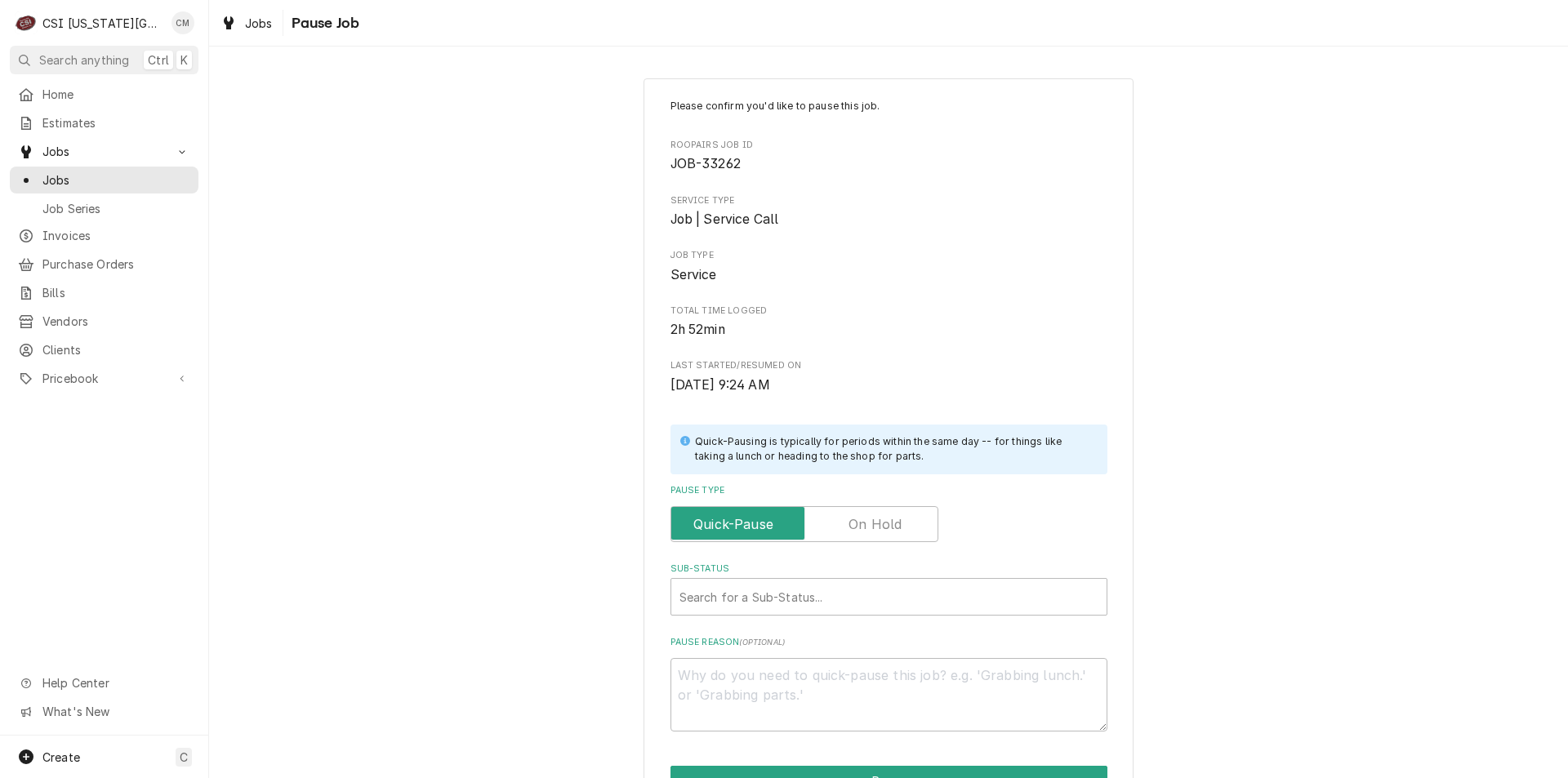
click at [856, 522] on label "Pause Type" at bounding box center [804, 524] width 268 height 36
click at [856, 522] on input "Pause Type" at bounding box center [804, 524] width 253 height 36
checkbox input "true"
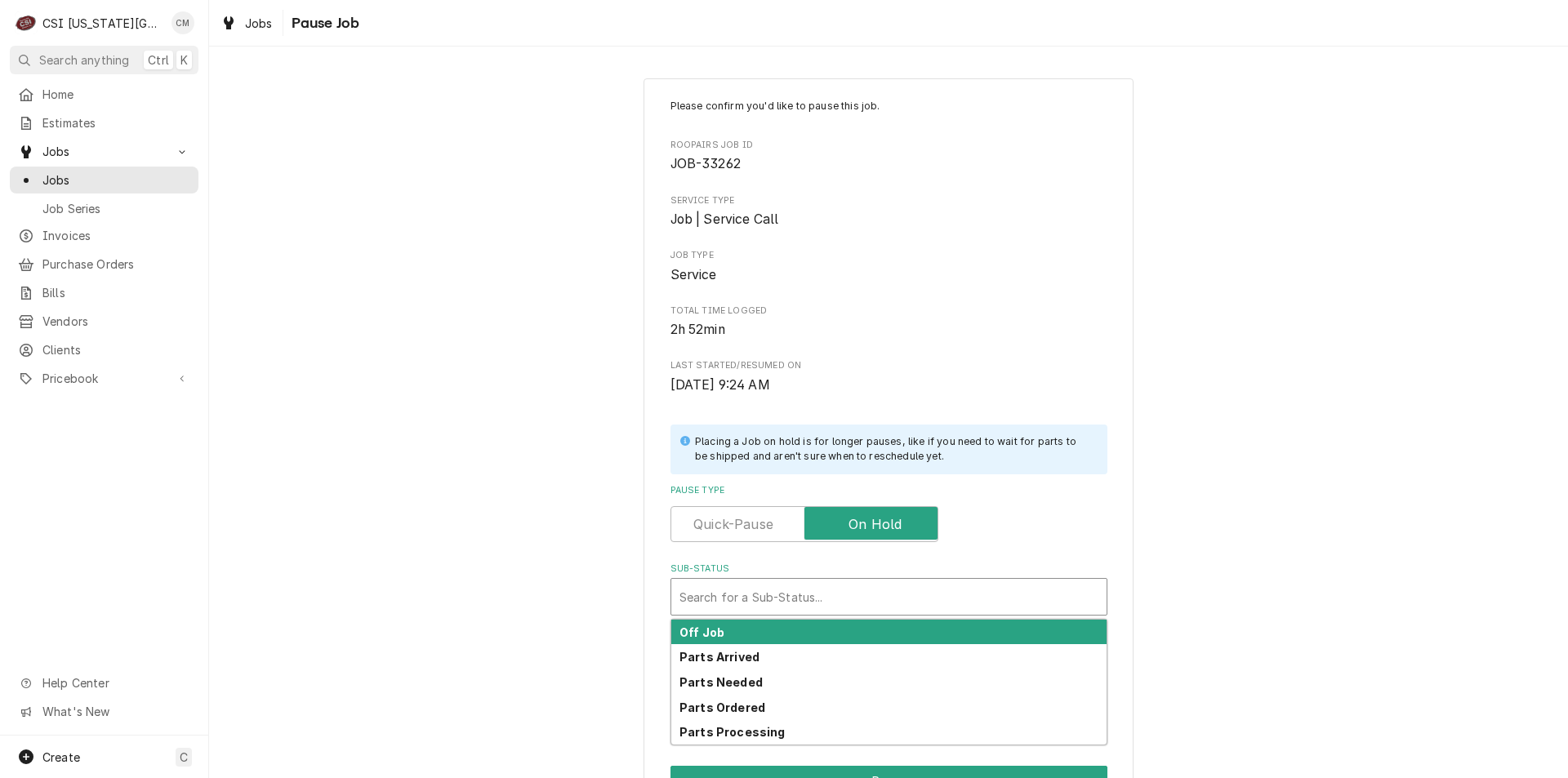
click at [848, 600] on div "Sub-Status" at bounding box center [888, 597] width 419 height 30
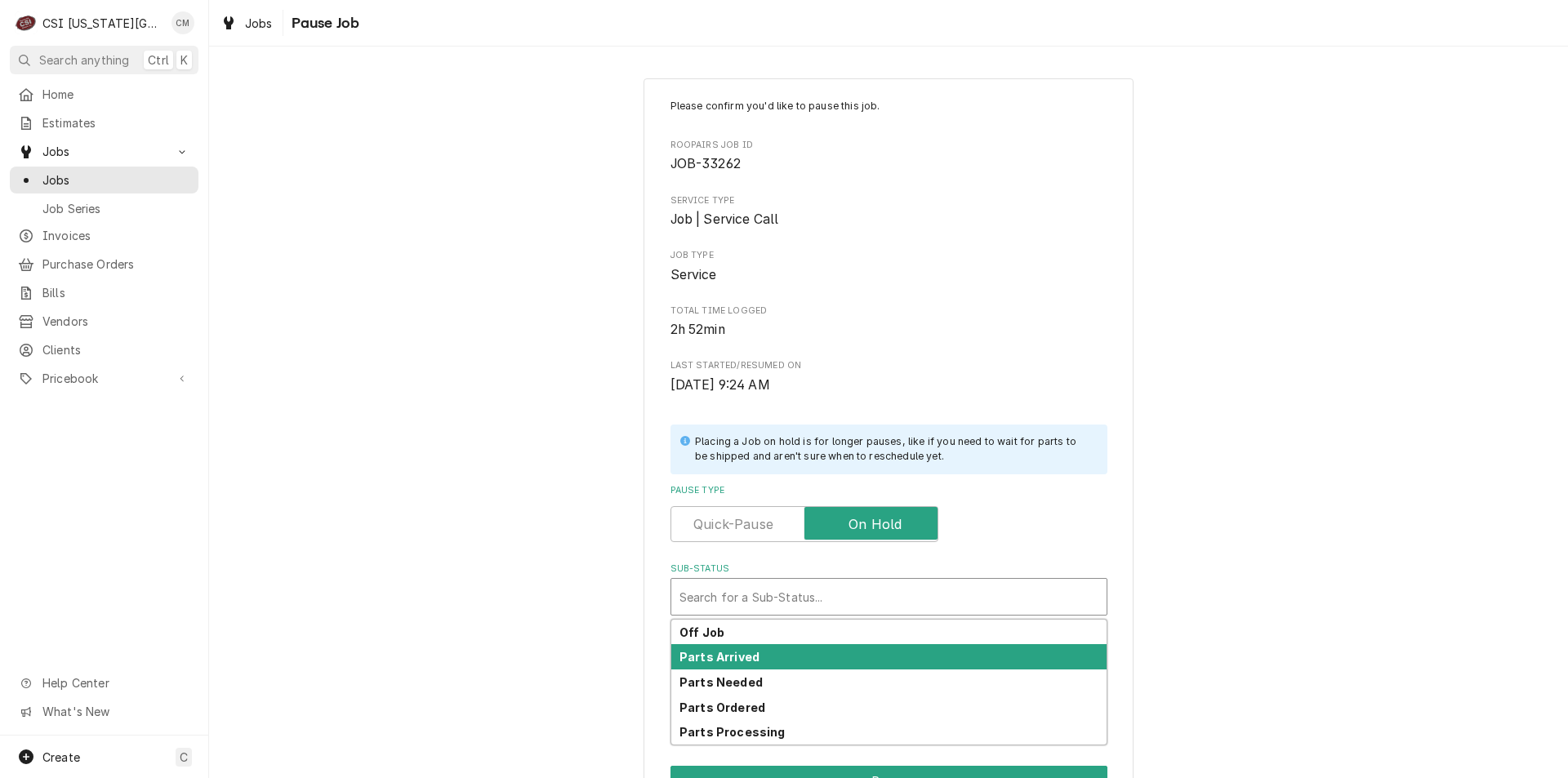
click at [840, 647] on div "Parts Arrived" at bounding box center [889, 657] width 436 height 25
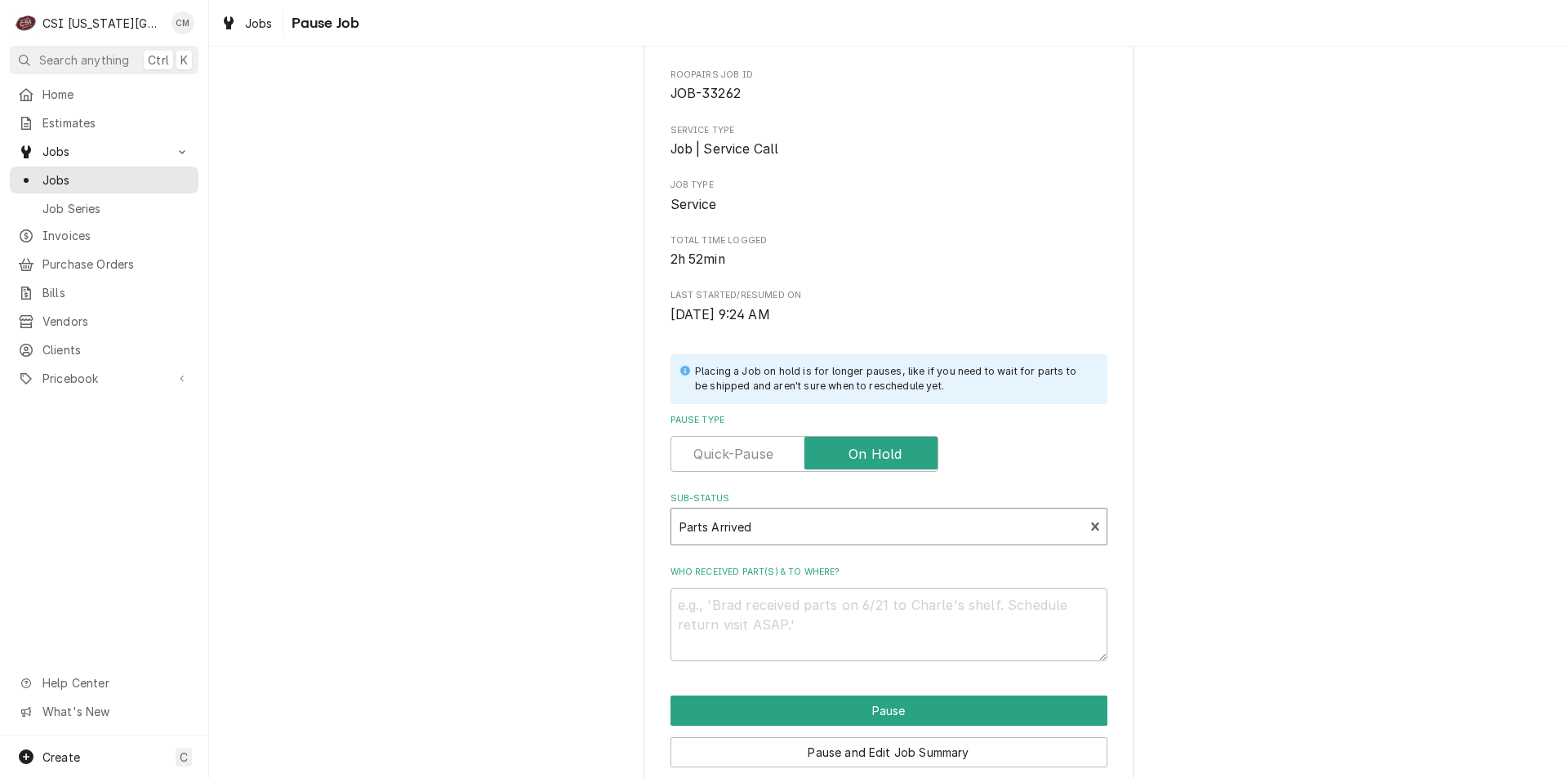
scroll to position [81, 0]
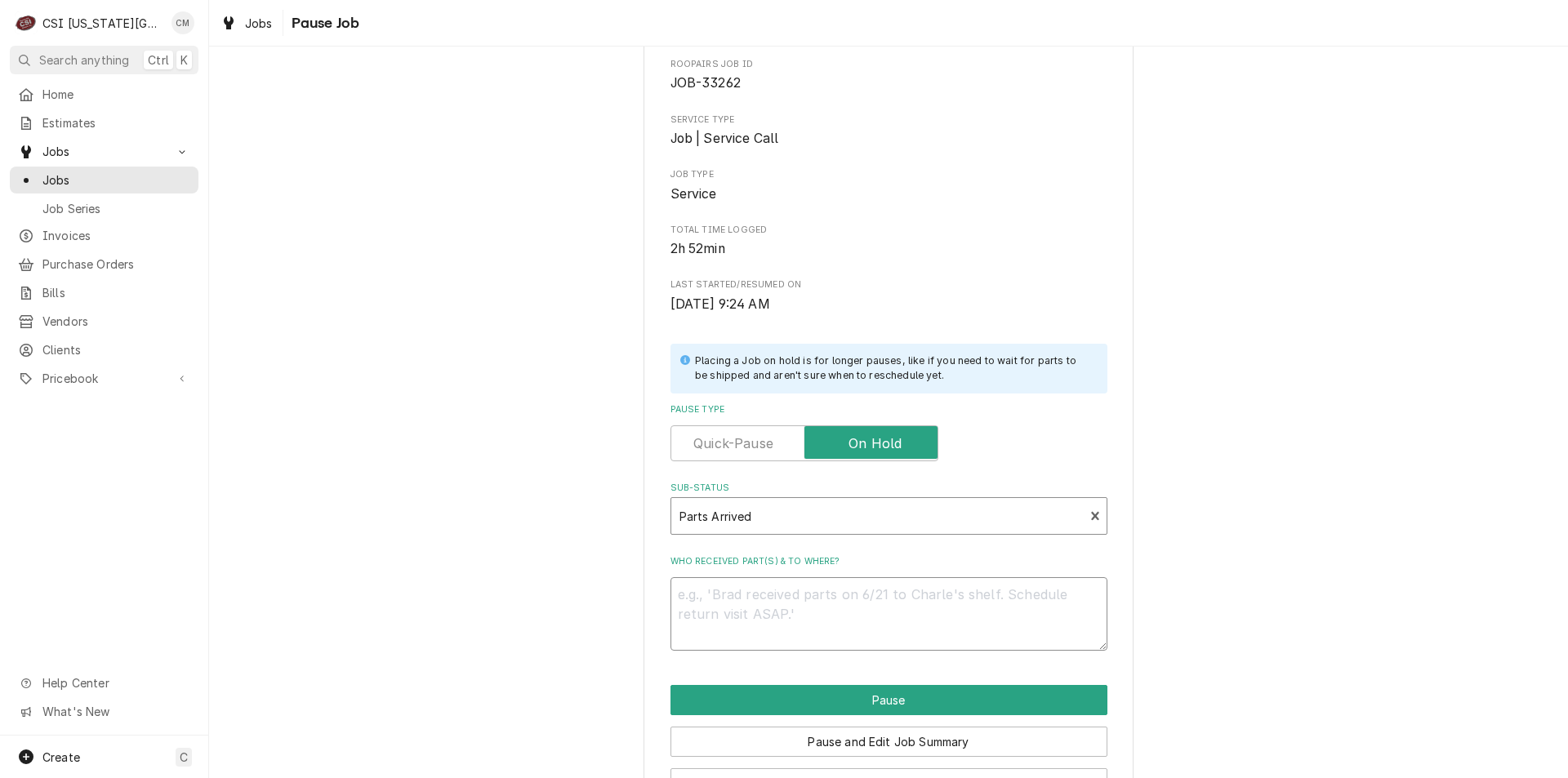
click at [866, 611] on textarea "Who received part(s) & to where?" at bounding box center [888, 614] width 437 height 74
type textarea "x"
type textarea "o"
type textarea "x"
type textarea "on"
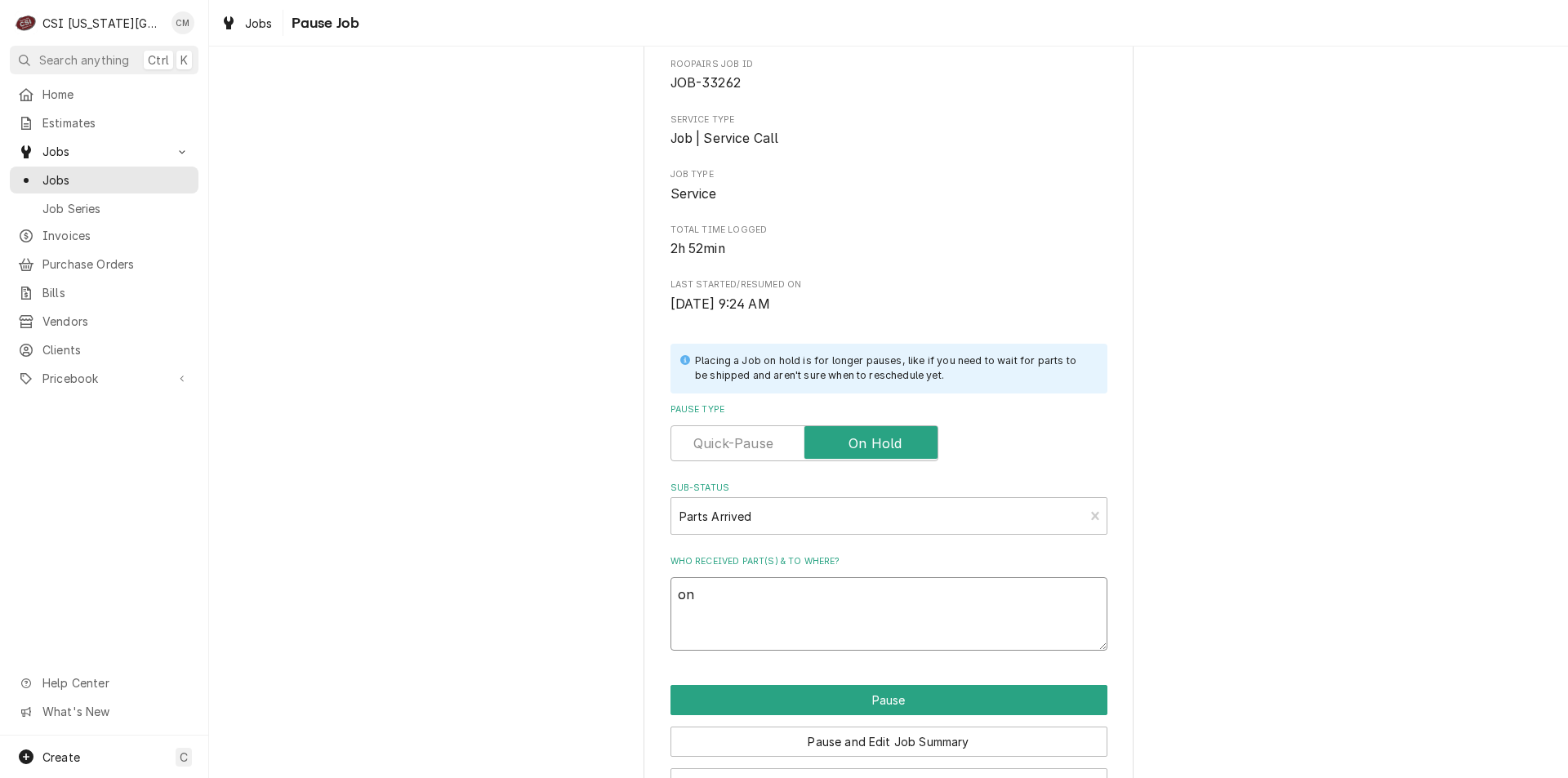
type textarea "x"
type textarea "on"
type textarea "x"
type textarea "on m"
type textarea "x"
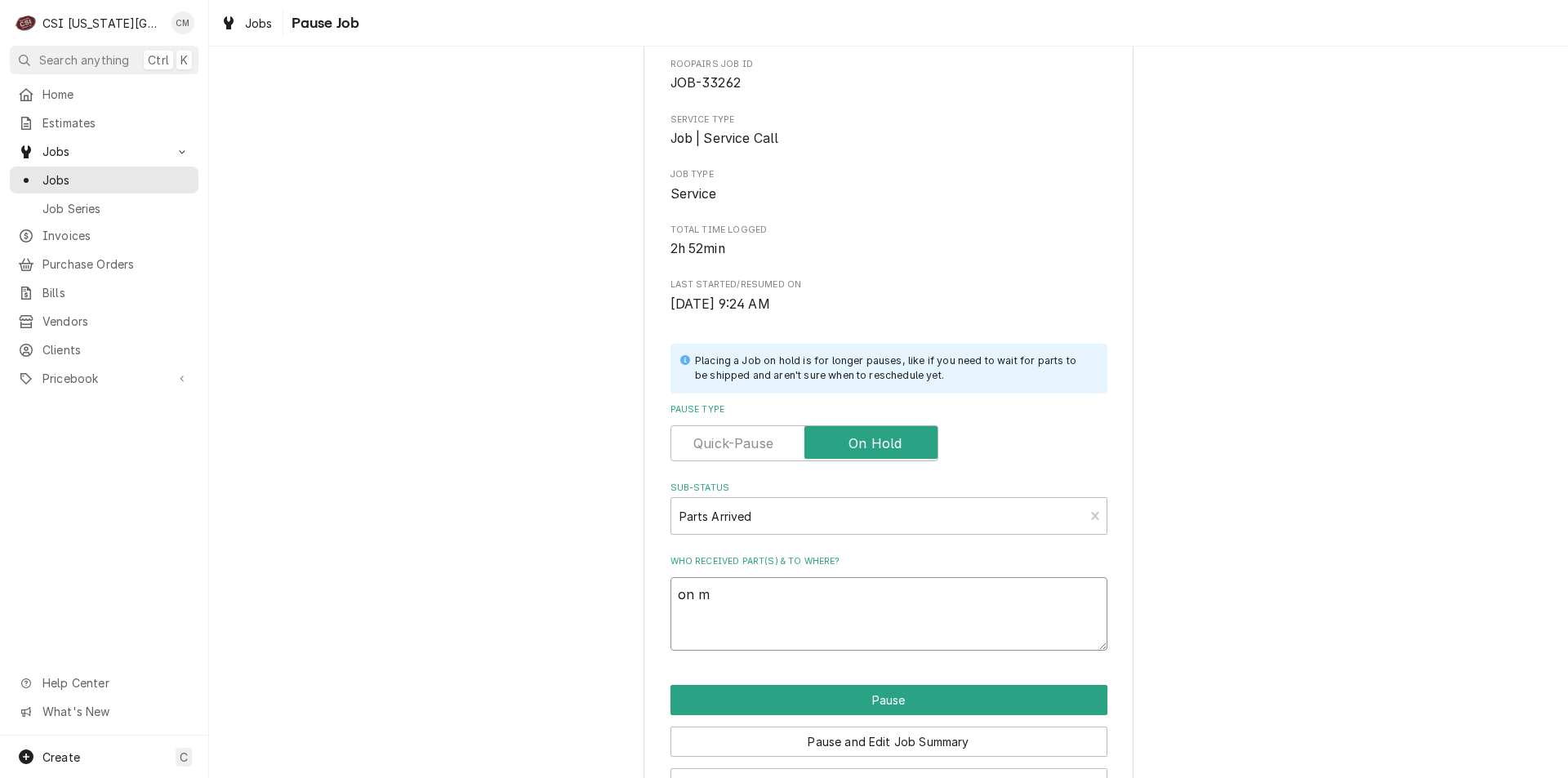
type textarea "on me"
type textarea "x"
type textarea "on men"
type textarea "x"
type textarea "on mend"
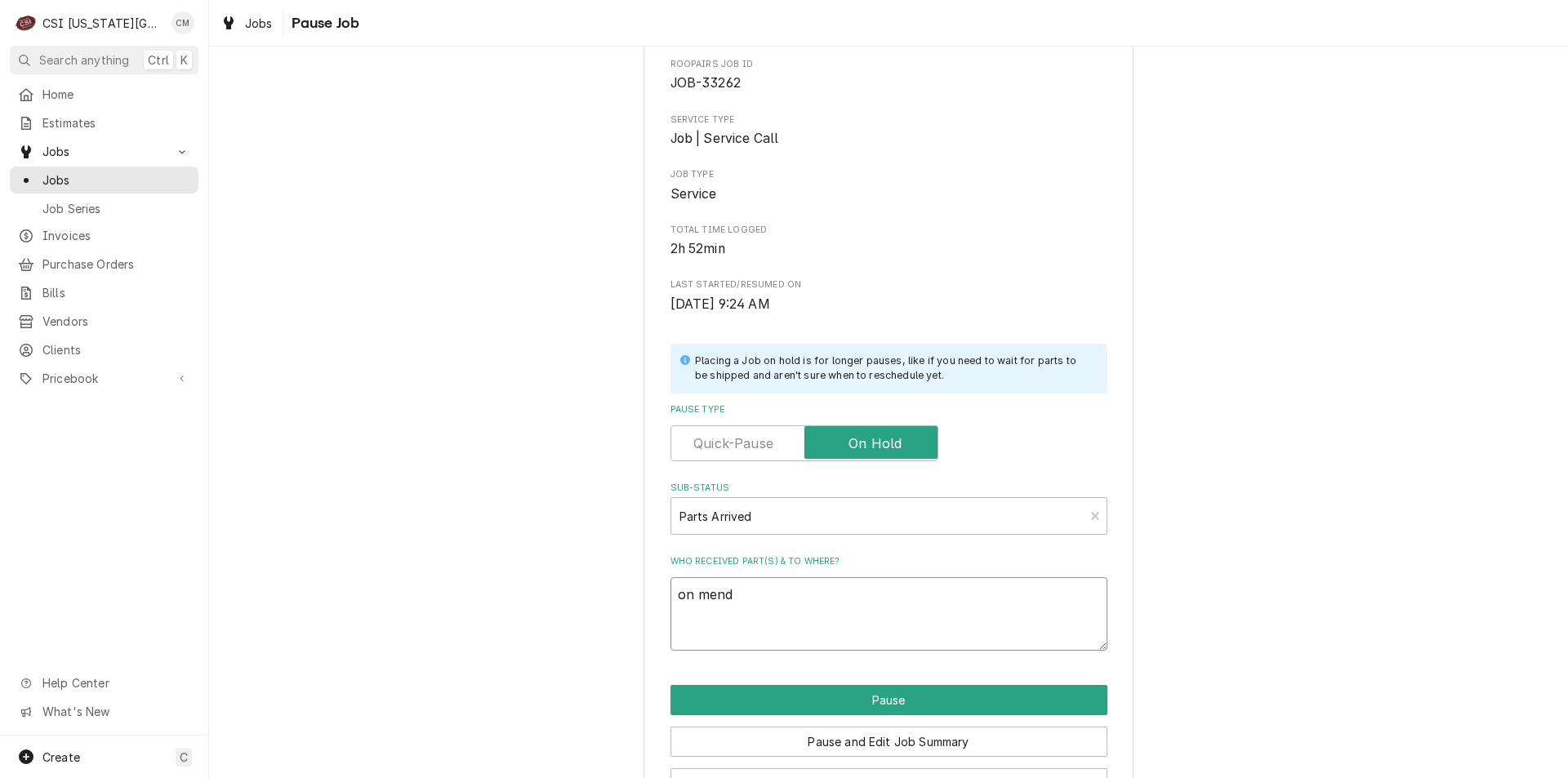
type textarea "x"
type textarea "on mendo"
type textarea "x"
type textarea "on mendon"
type textarea "x"
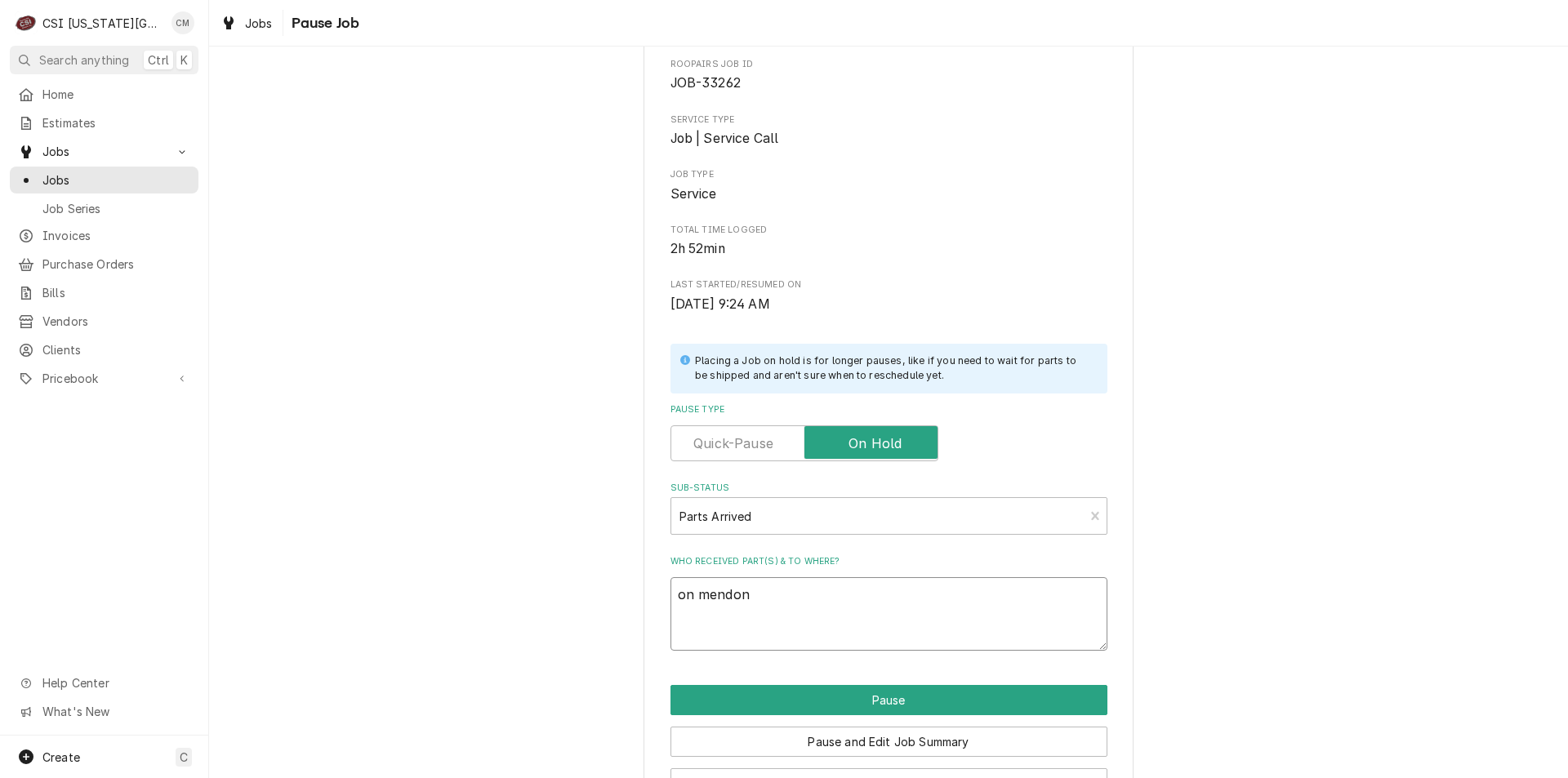
type textarea "on mendons"
type textarea "x"
type textarea "on mendons"
type textarea "x"
type textarea "on mendons s"
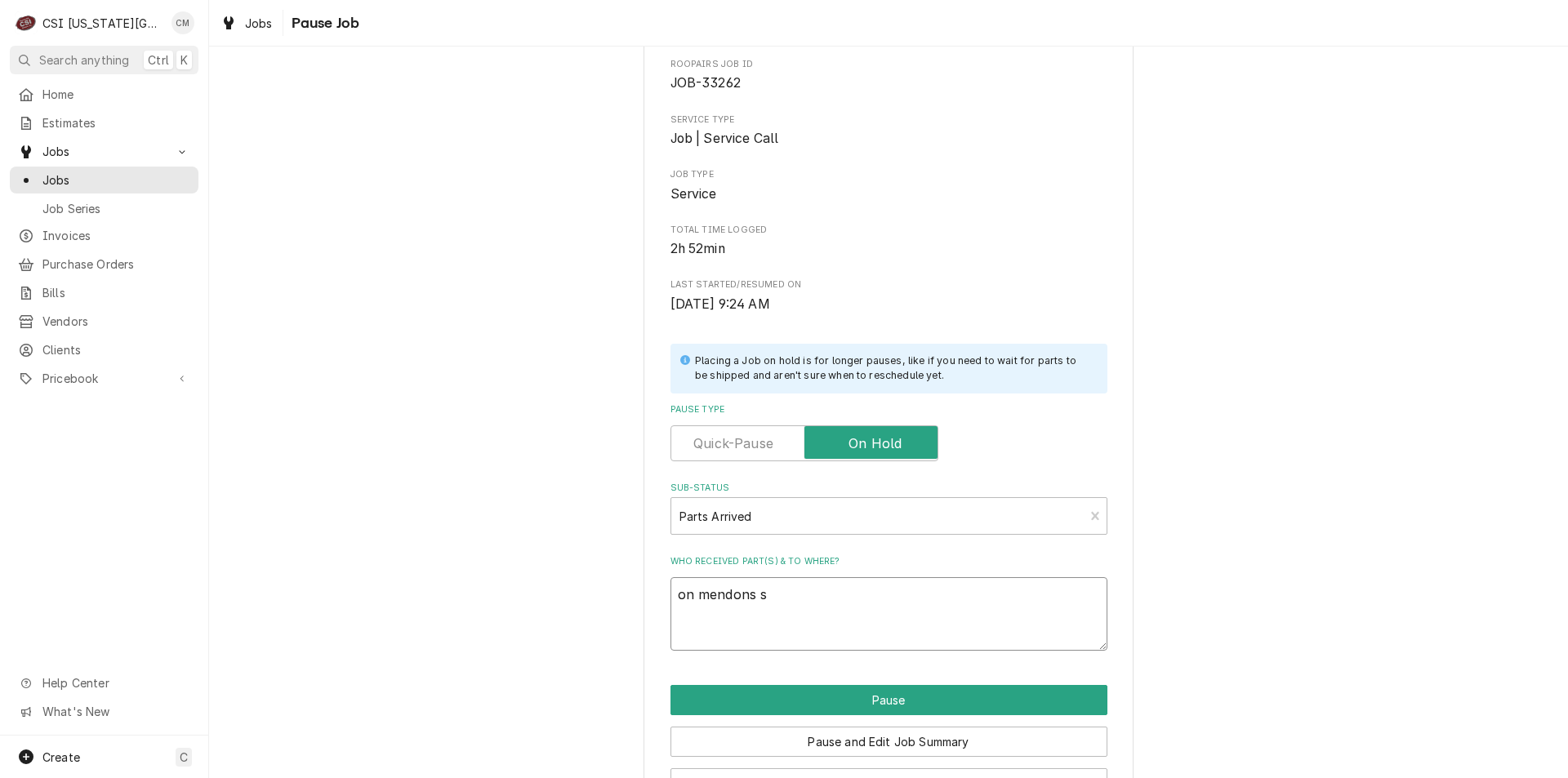
type textarea "x"
type textarea "on mendons sh"
type textarea "x"
type textarea "on mendons she"
type textarea "x"
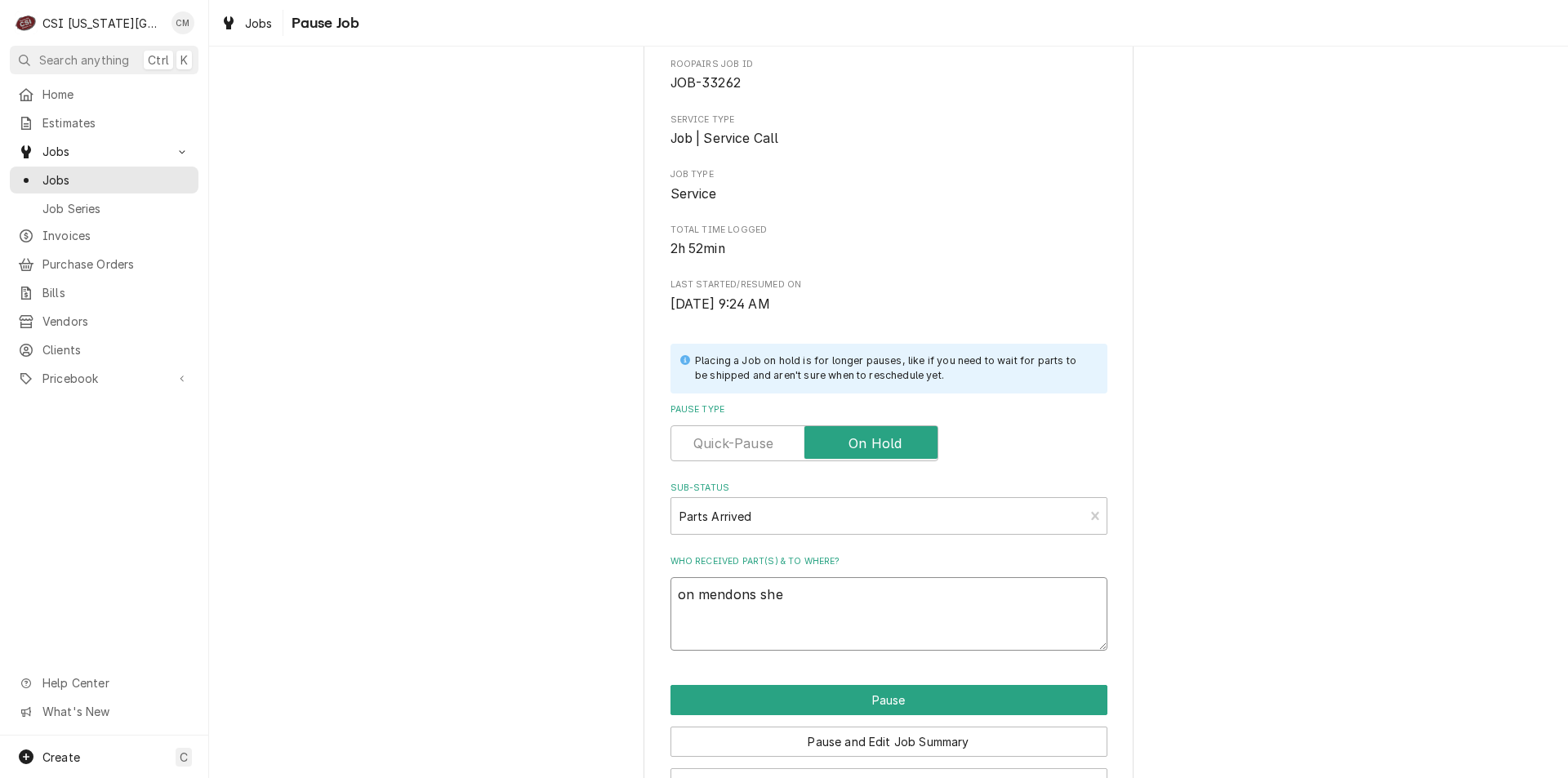
type textarea "on mendons shel"
type textarea "x"
type textarea "on mendons shelf"
click at [741, 600] on textarea "on mendons shelf" at bounding box center [888, 614] width 437 height 74
type textarea "x"
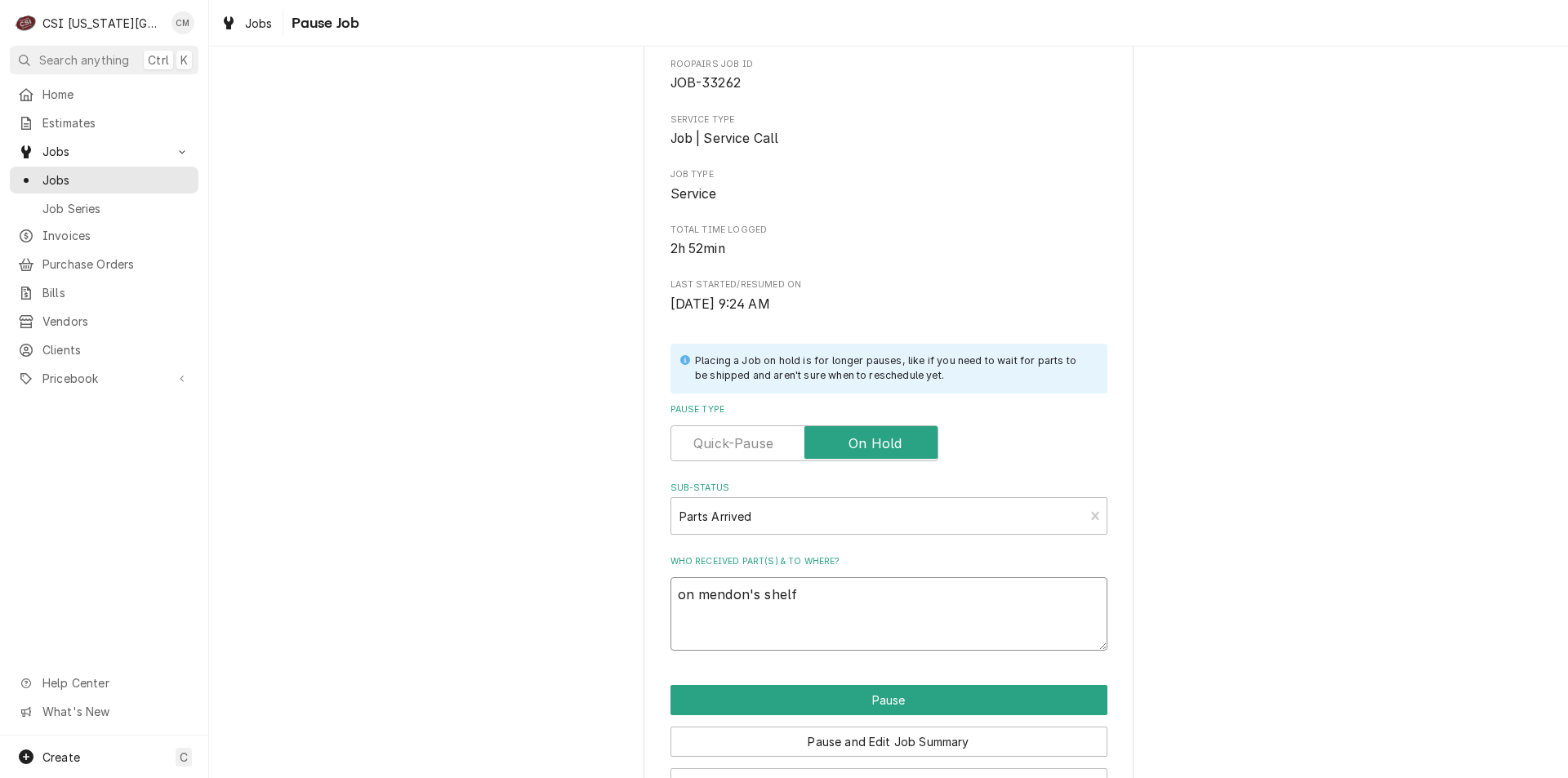
type textarea "on mendon's shelf"
click at [877, 695] on button "Pause" at bounding box center [888, 700] width 437 height 30
type textarea "x"
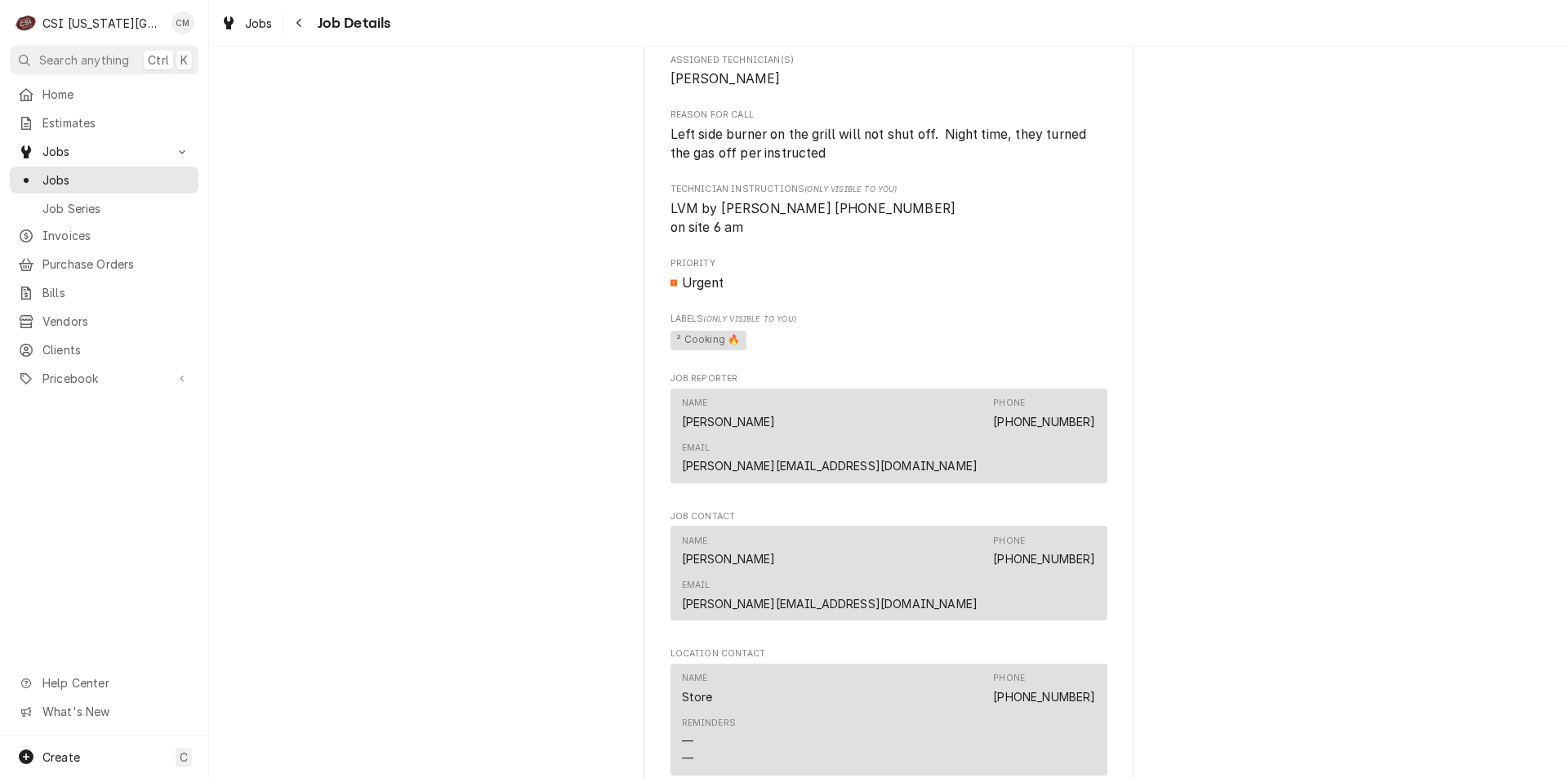
scroll to position [1579, 0]
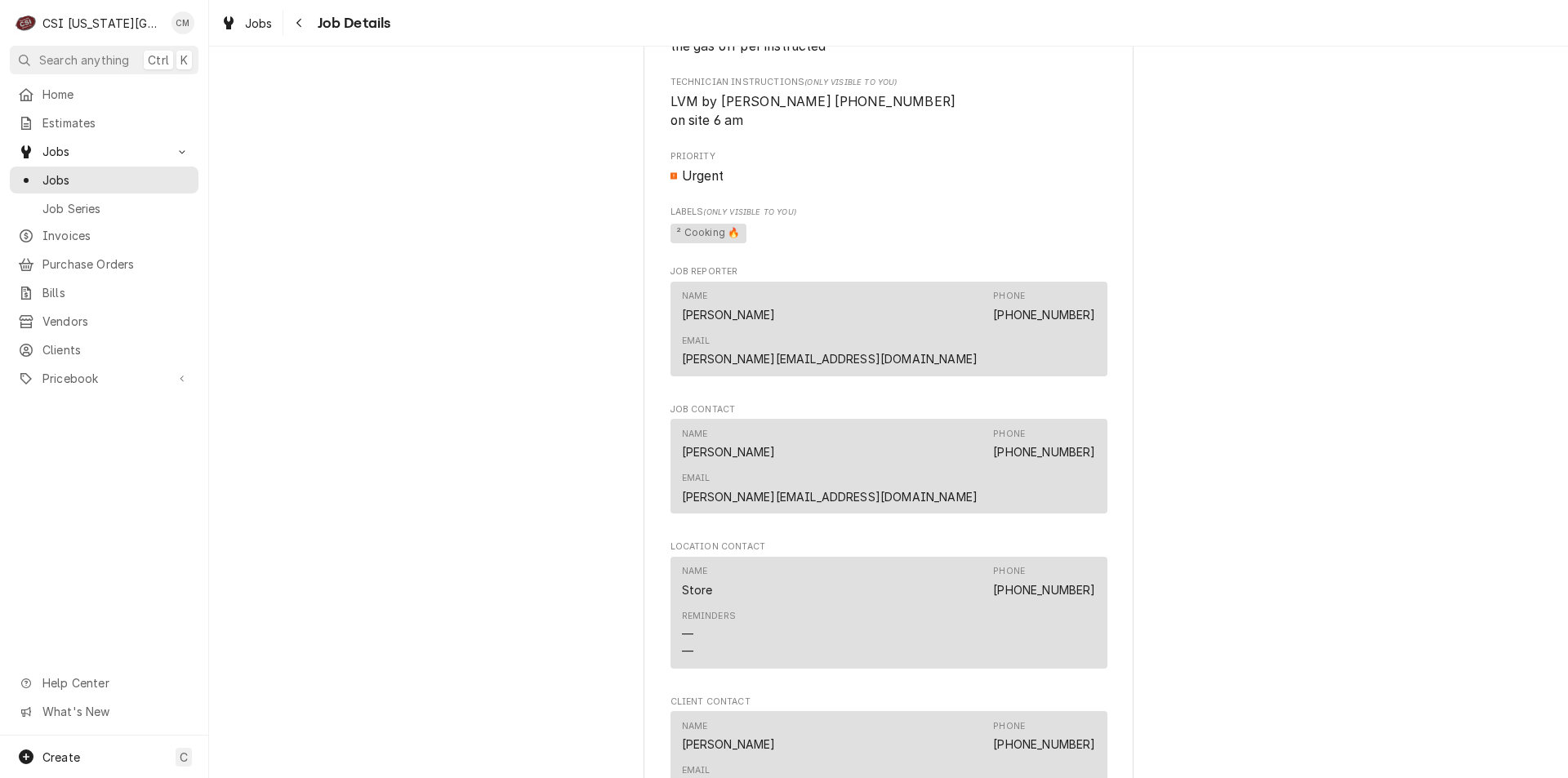
click at [82, 180] on span "Jobs" at bounding box center [116, 179] width 148 height 17
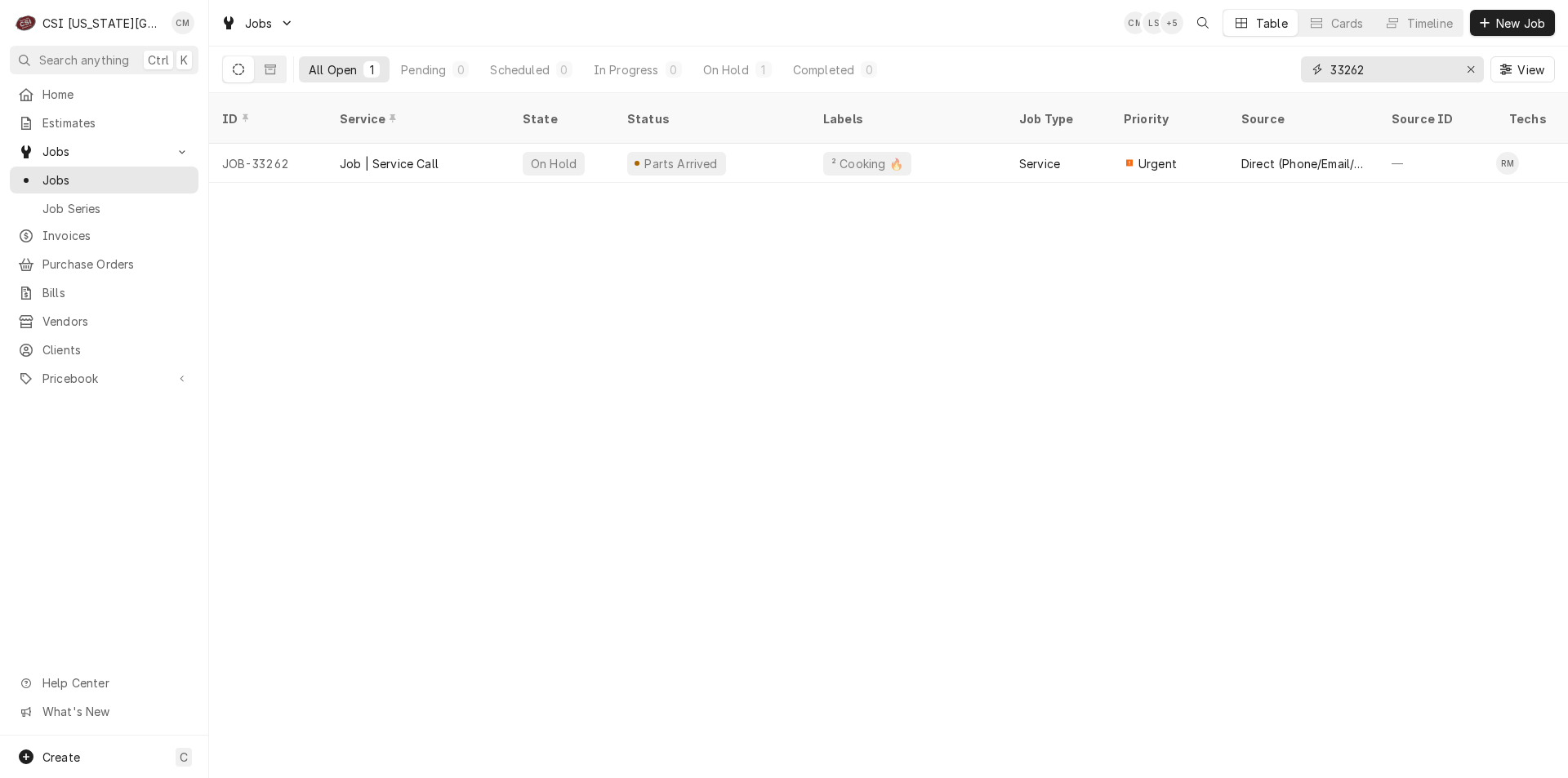
click at [1472, 64] on icon "Erase input" at bounding box center [1470, 69] width 9 height 11
type input "33265"
click at [773, 143] on div "Parts Ordered" at bounding box center [711, 162] width 196 height 39
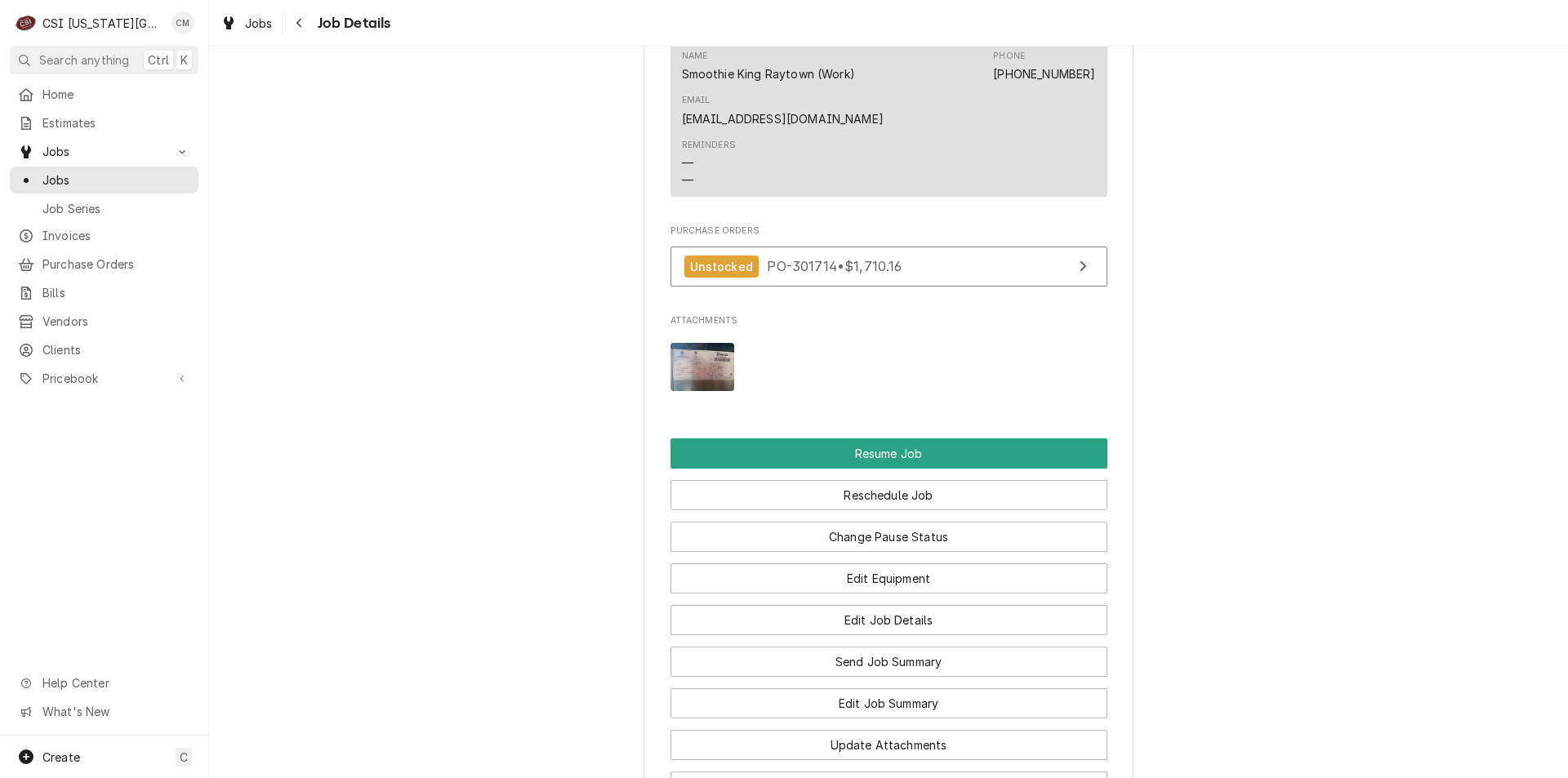
scroll to position [2061, 0]
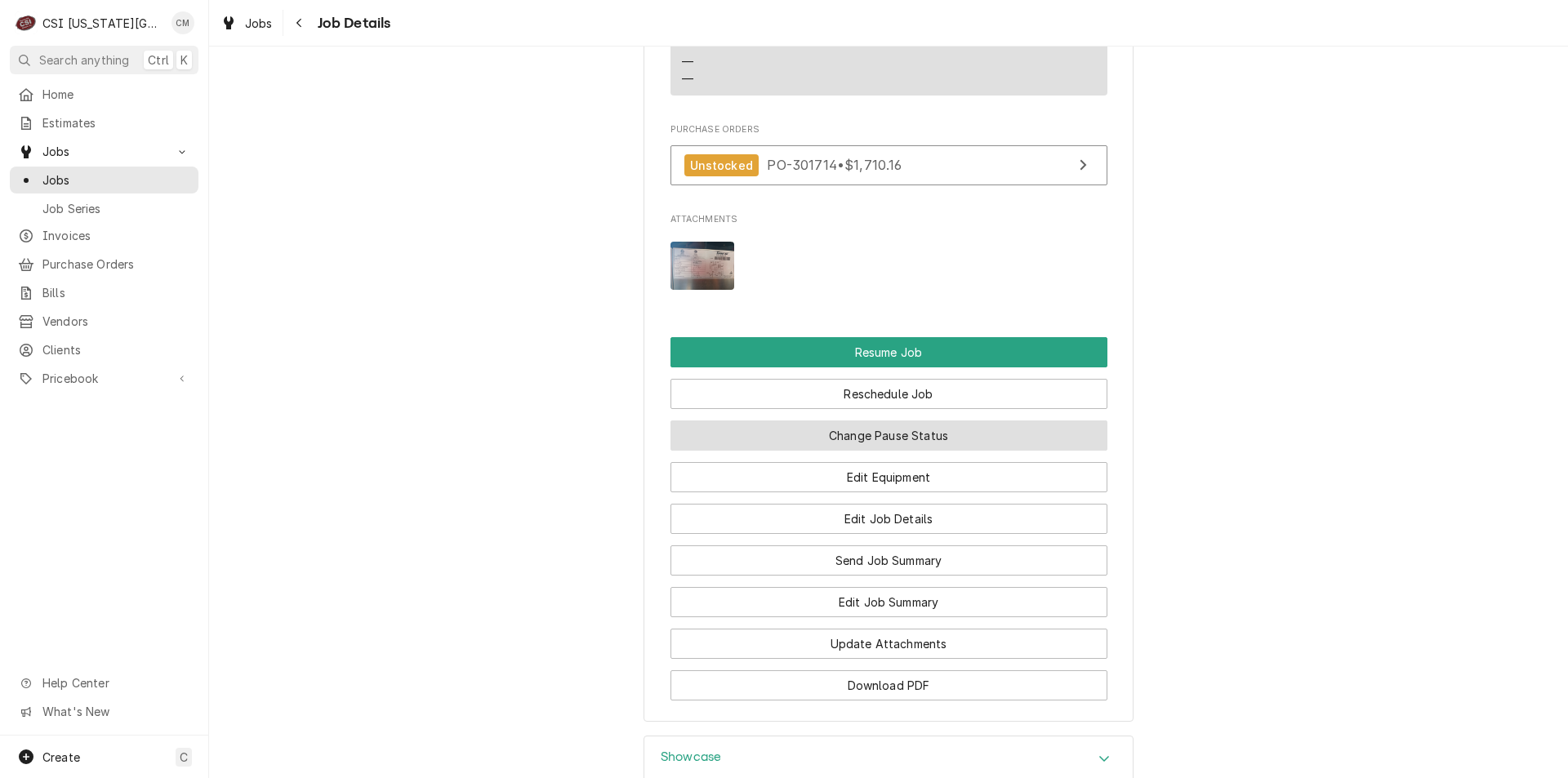
click at [940, 451] on button "Change Pause Status" at bounding box center [888, 436] width 437 height 30
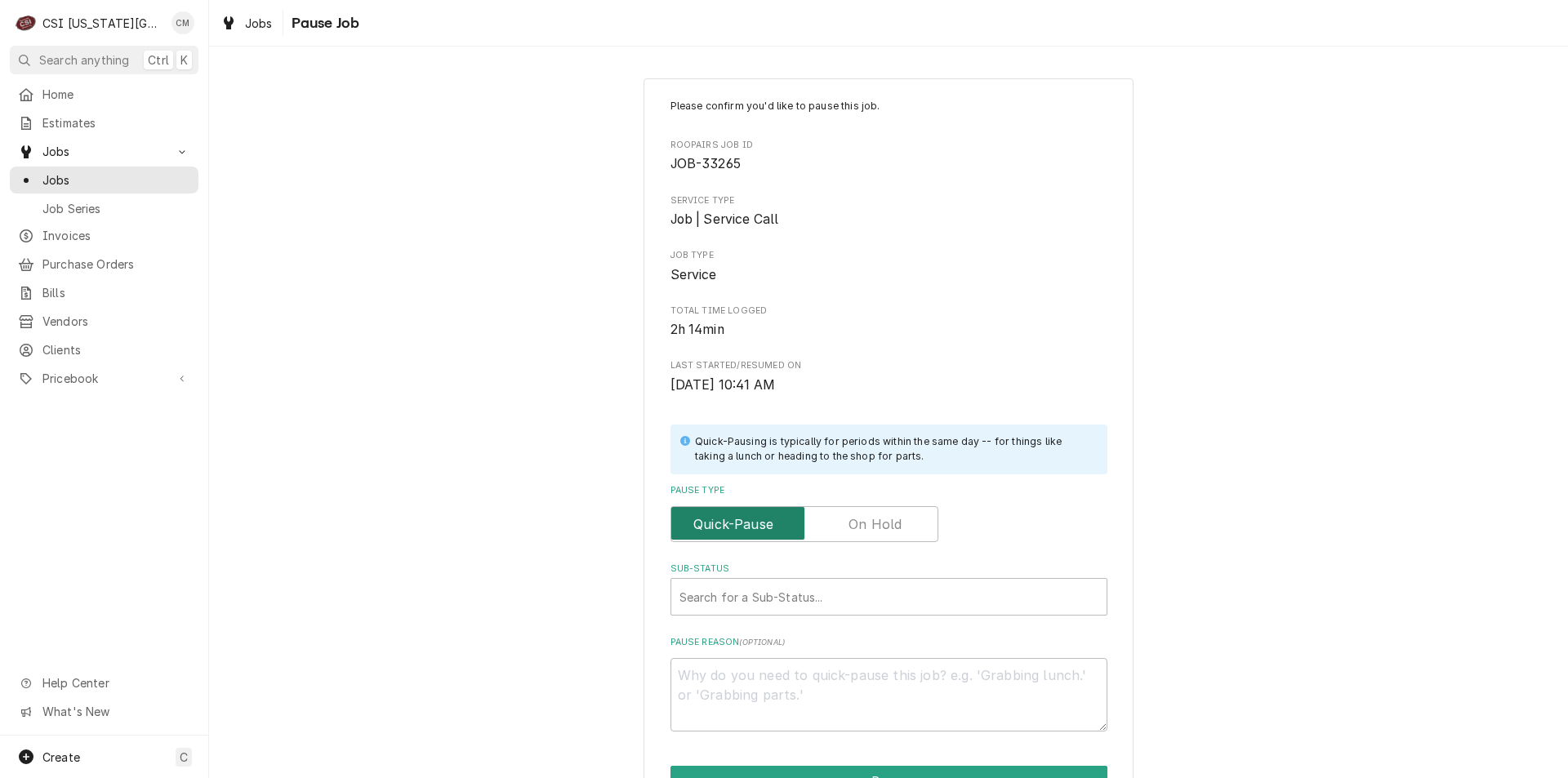
click at [903, 517] on input "Pause Type" at bounding box center [804, 524] width 253 height 36
checkbox input "true"
click at [875, 591] on div "Sub-Status" at bounding box center [888, 597] width 419 height 30
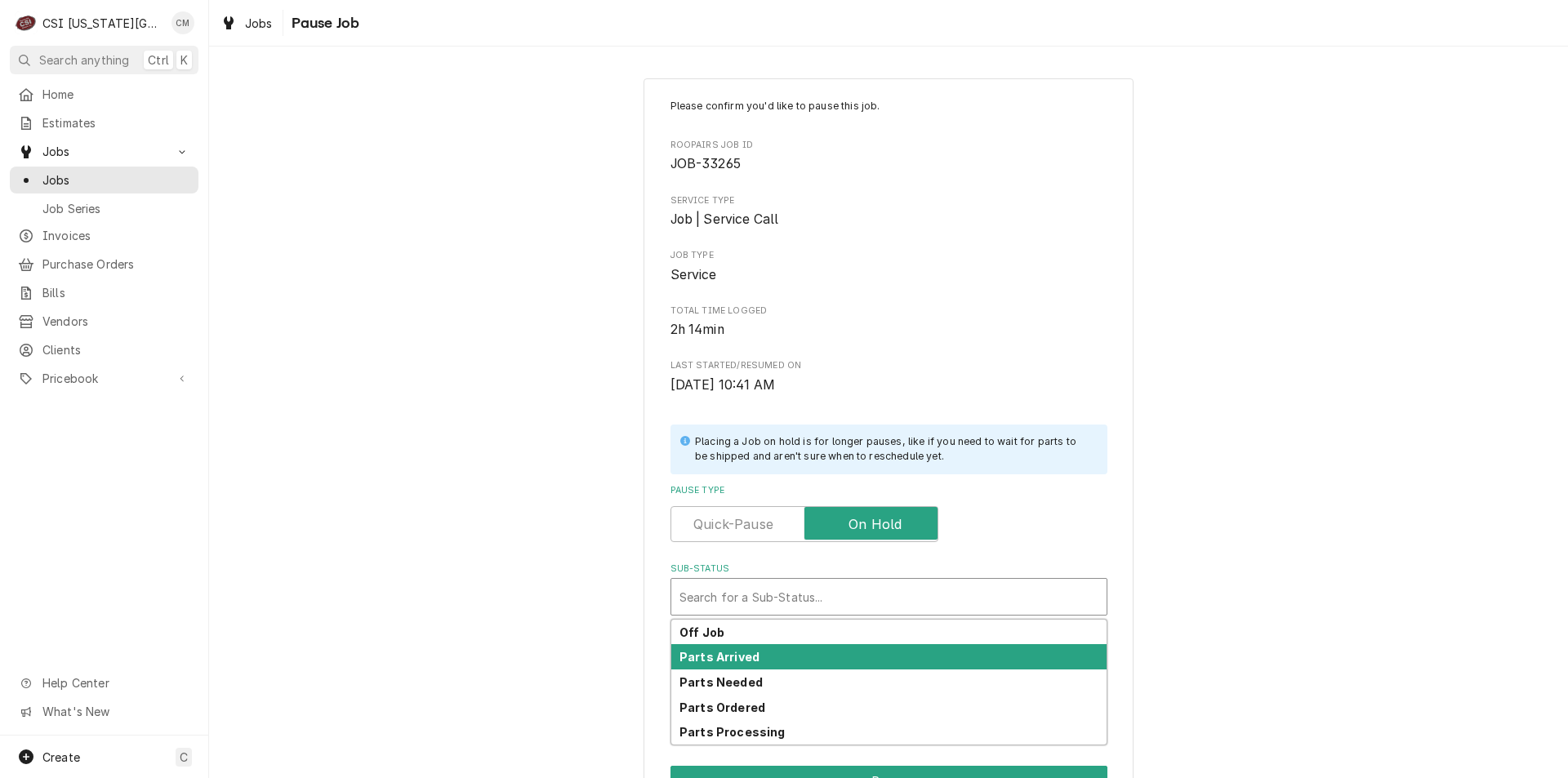
click at [824, 656] on div "Parts Arrived" at bounding box center [889, 657] width 436 height 25
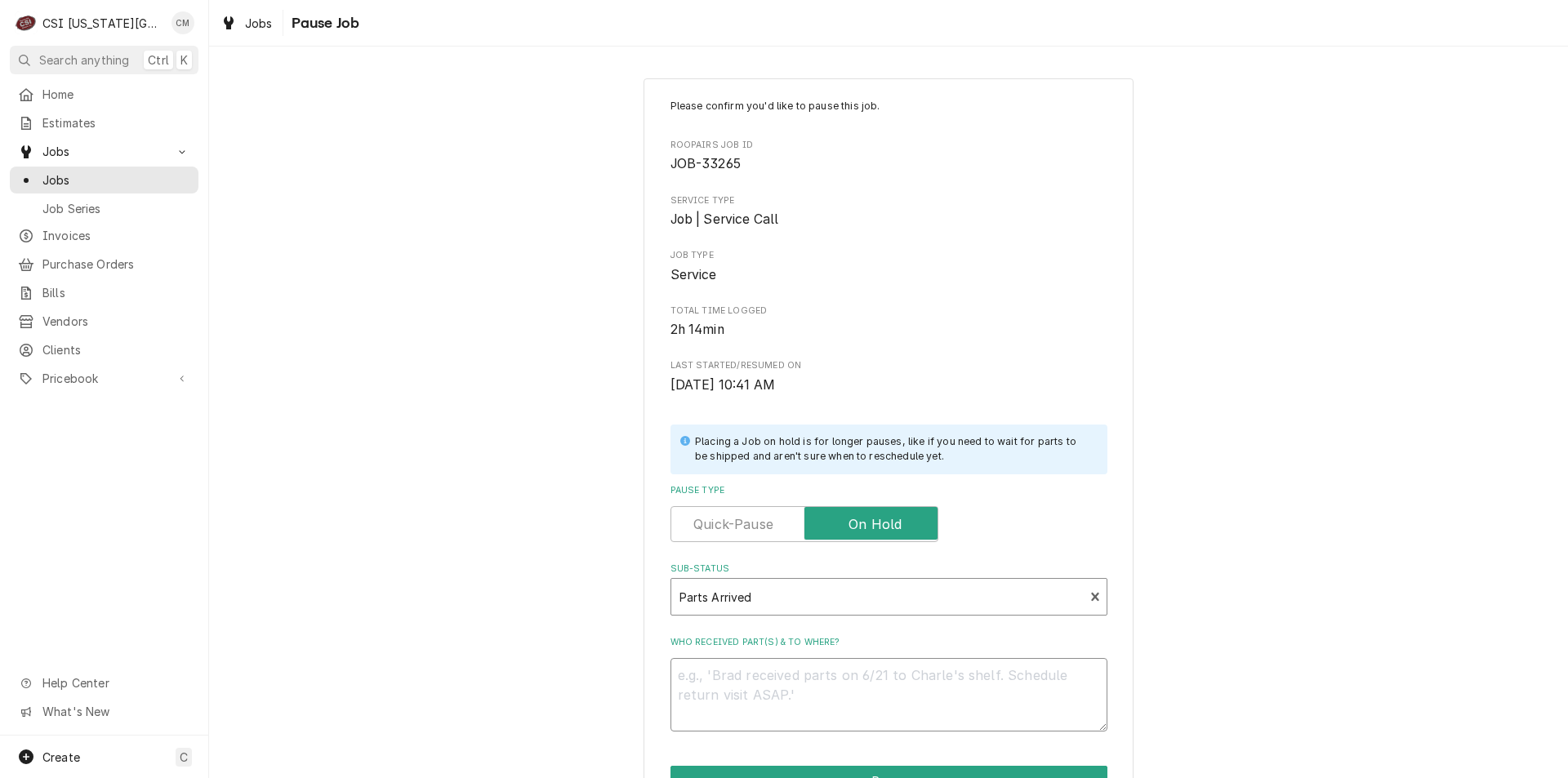
click at [819, 685] on textarea "Who received part(s) & to where?" at bounding box center [888, 695] width 437 height 74
type textarea "x"
type textarea "o"
type textarea "x"
type textarea "on"
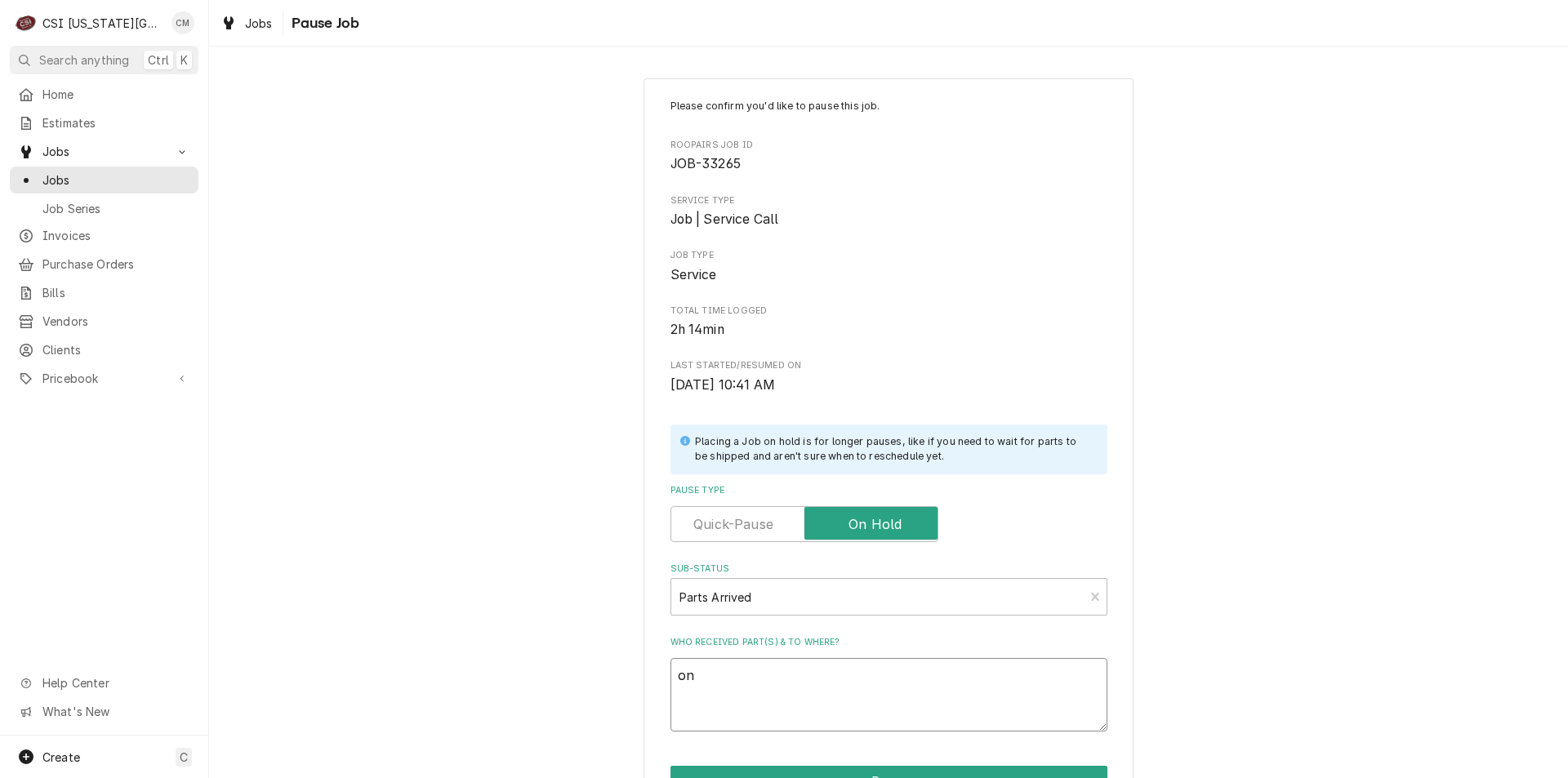
type textarea "x"
type textarea "on"
type textarea "x"
type textarea "on s"
type textarea "x"
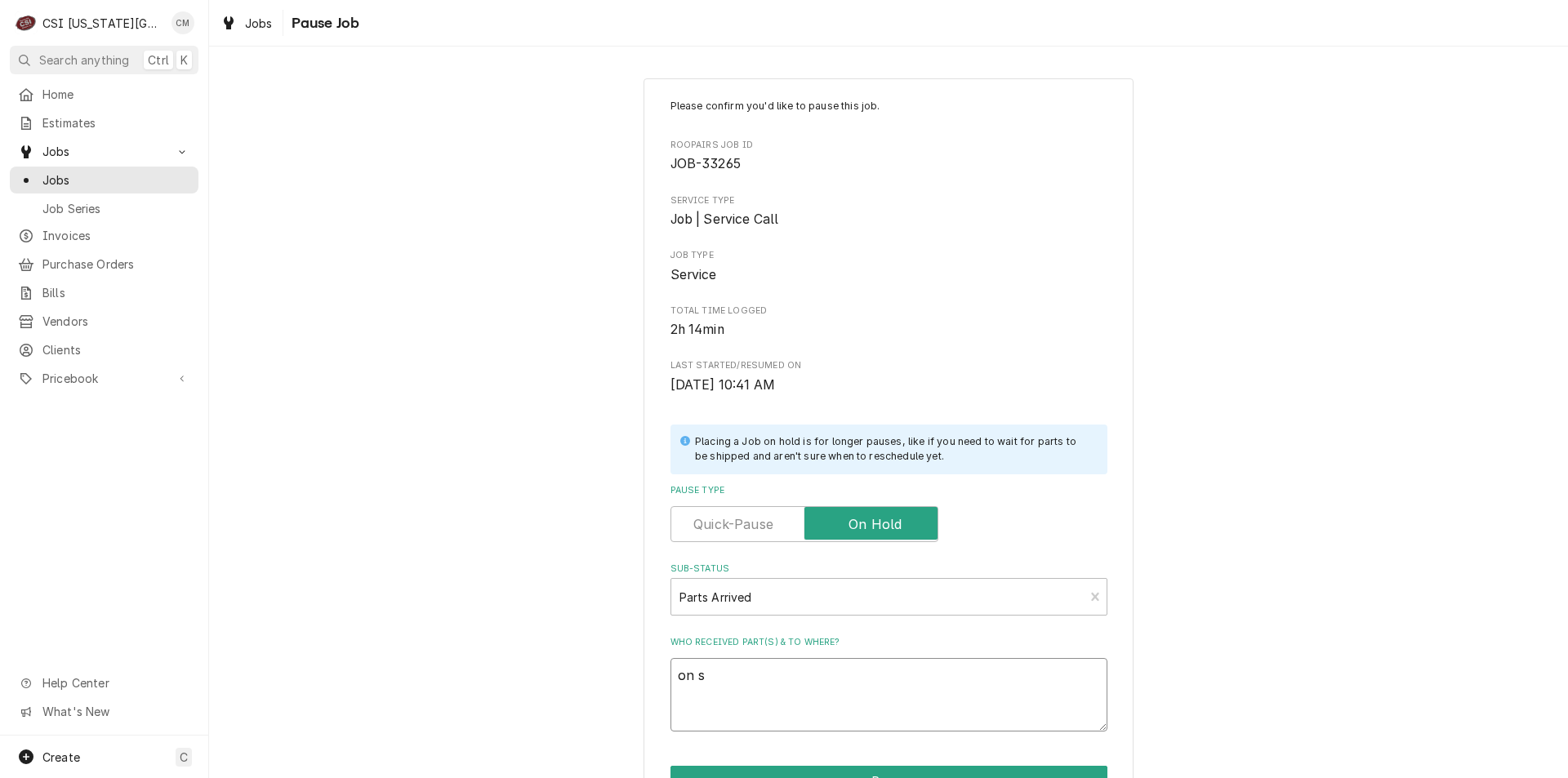
type textarea "on sc"
type textarea "x"
type textarea "on sch"
type textarea "x"
type textarea "on schu"
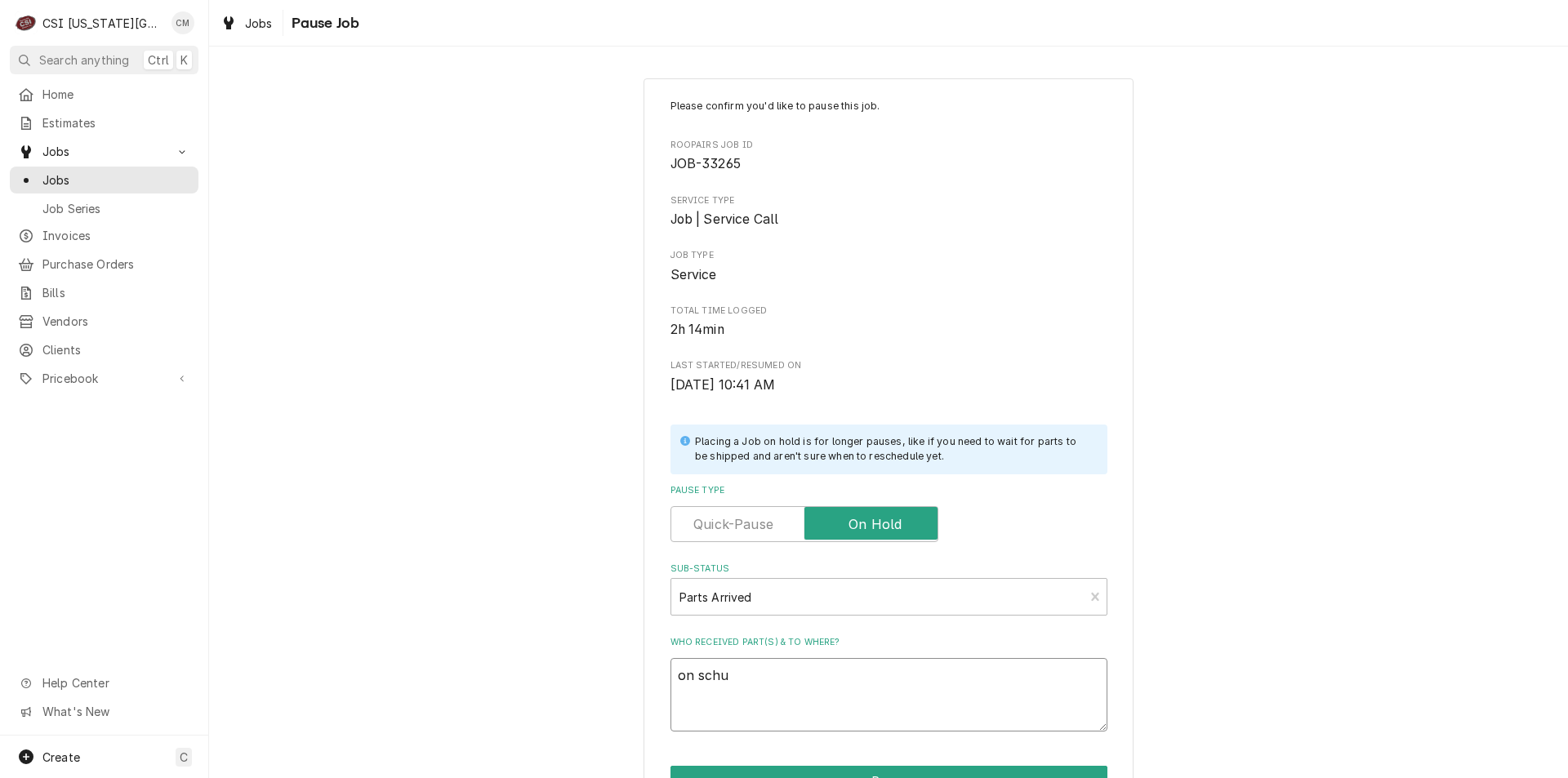
type textarea "x"
type textarea "on schup"
type textarea "x"
type textarea "on schupp"
type textarea "x"
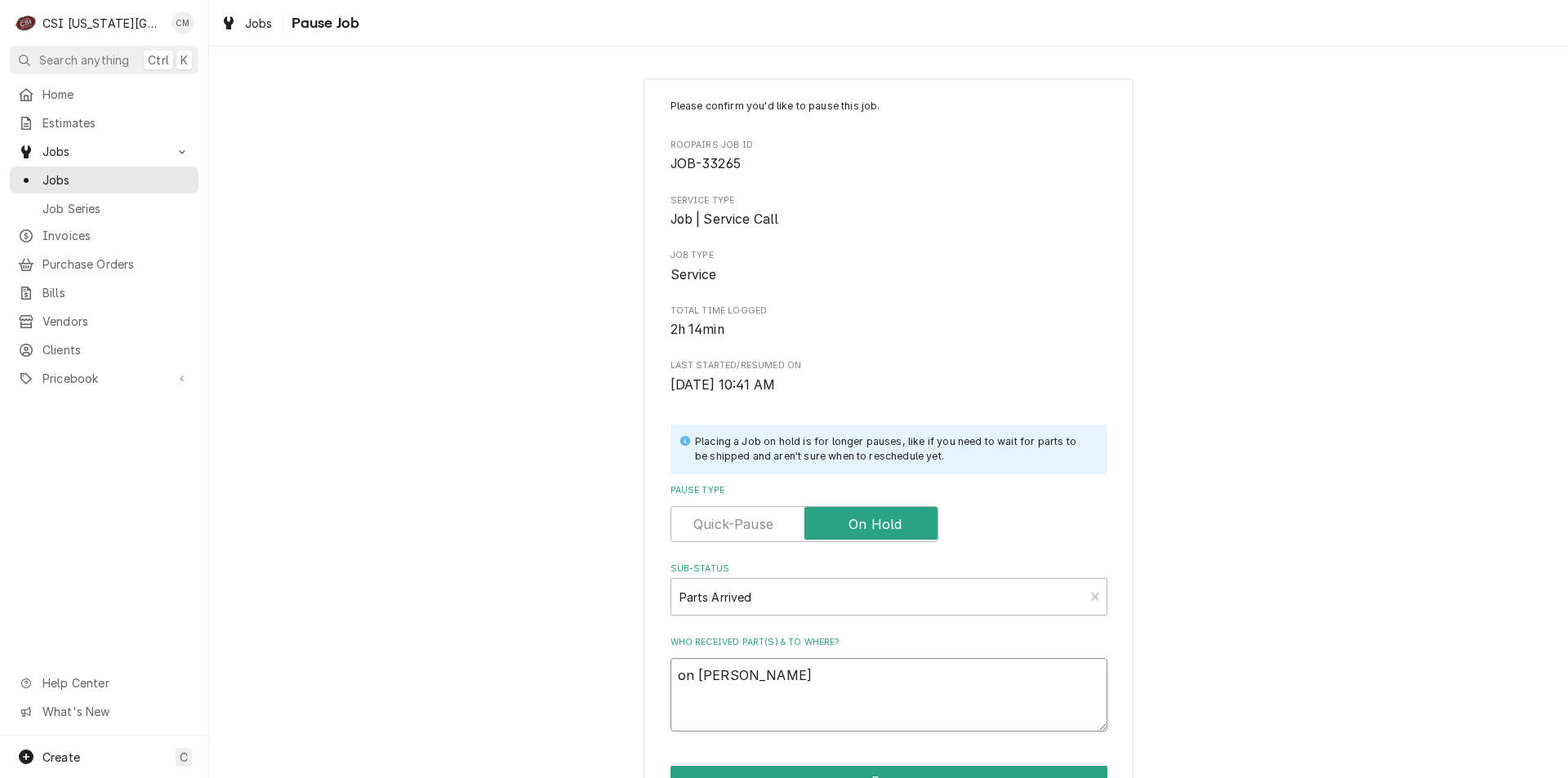
type textarea "on schupp'"
type textarea "x"
type textarea "on schupp's"
type textarea "x"
type textarea "on schupp's"
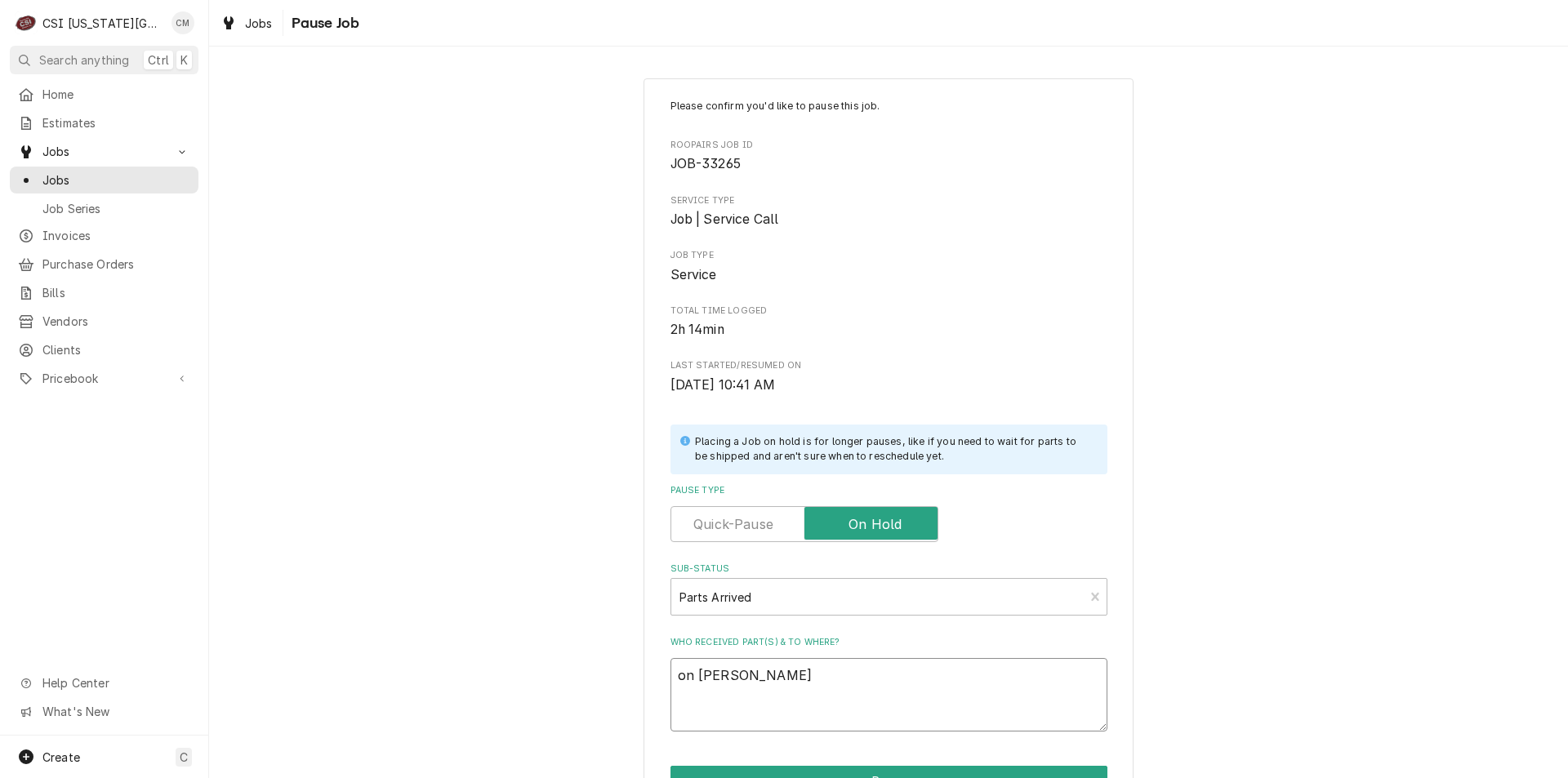
type textarea "x"
type textarea "on schupp's s"
type textarea "x"
type textarea "on schupp's sh"
type textarea "x"
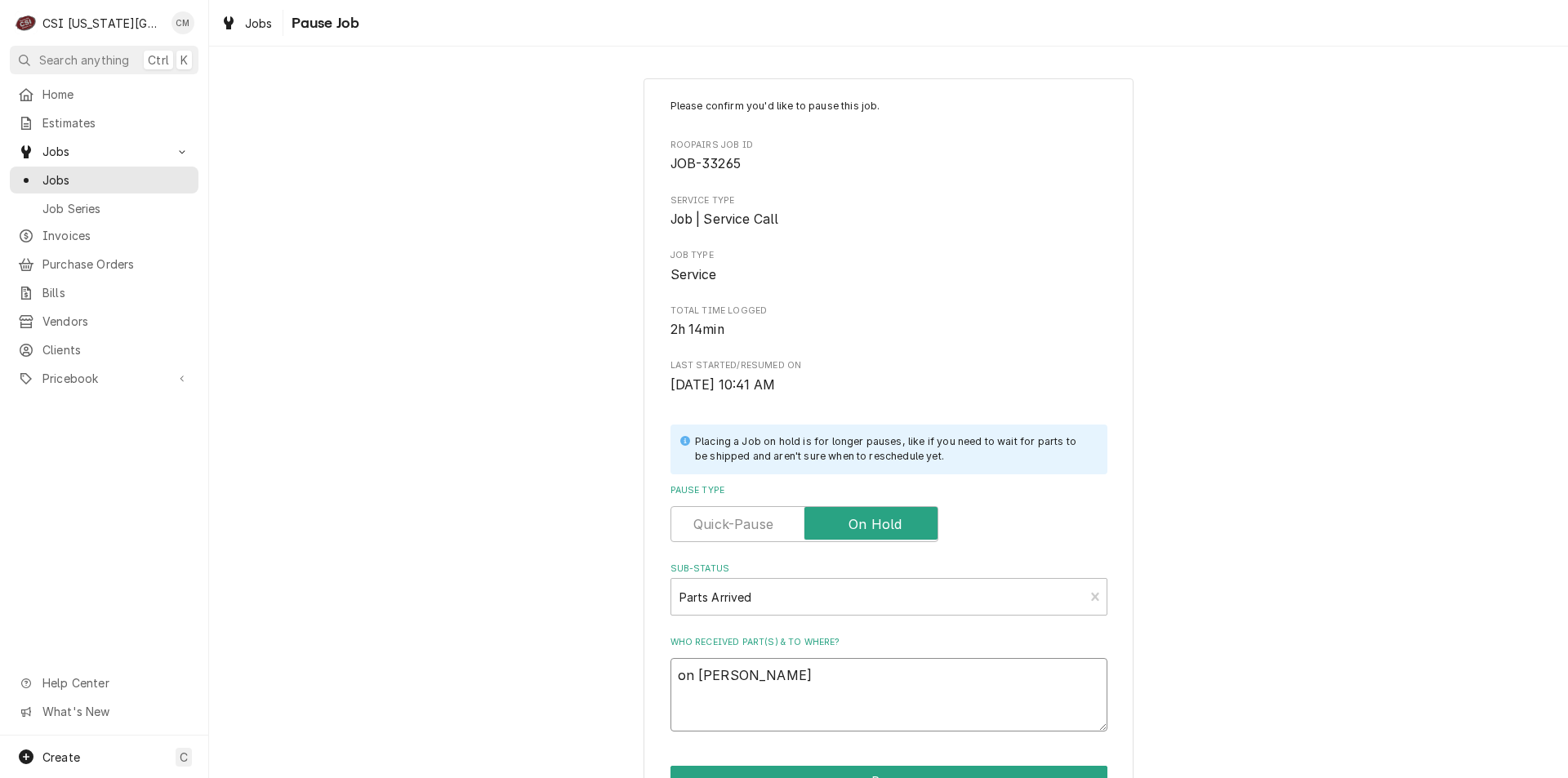
type textarea "on schupp's she"
type textarea "x"
type textarea "on schupp's shel"
type textarea "x"
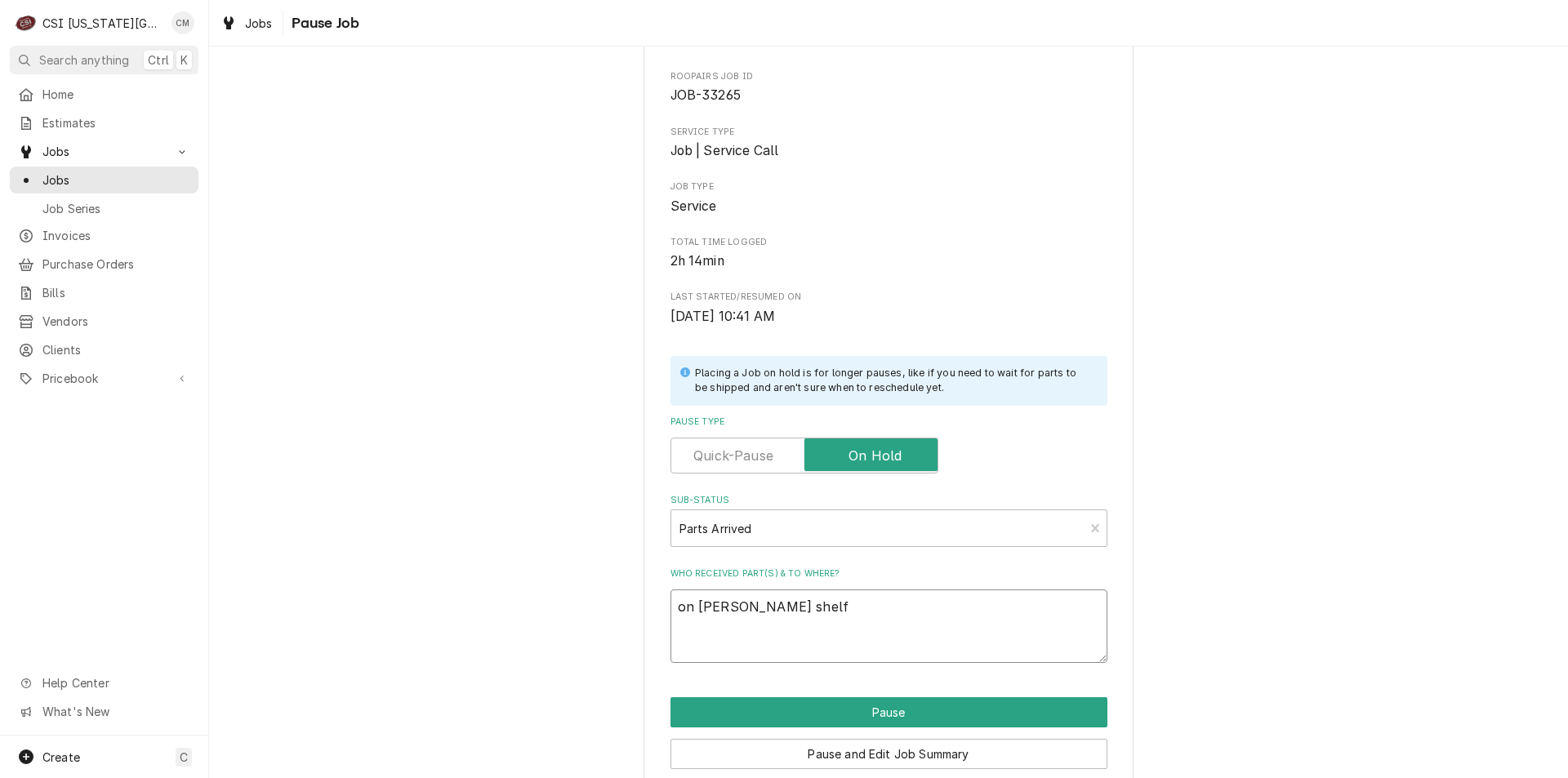
scroll to position [111, 0]
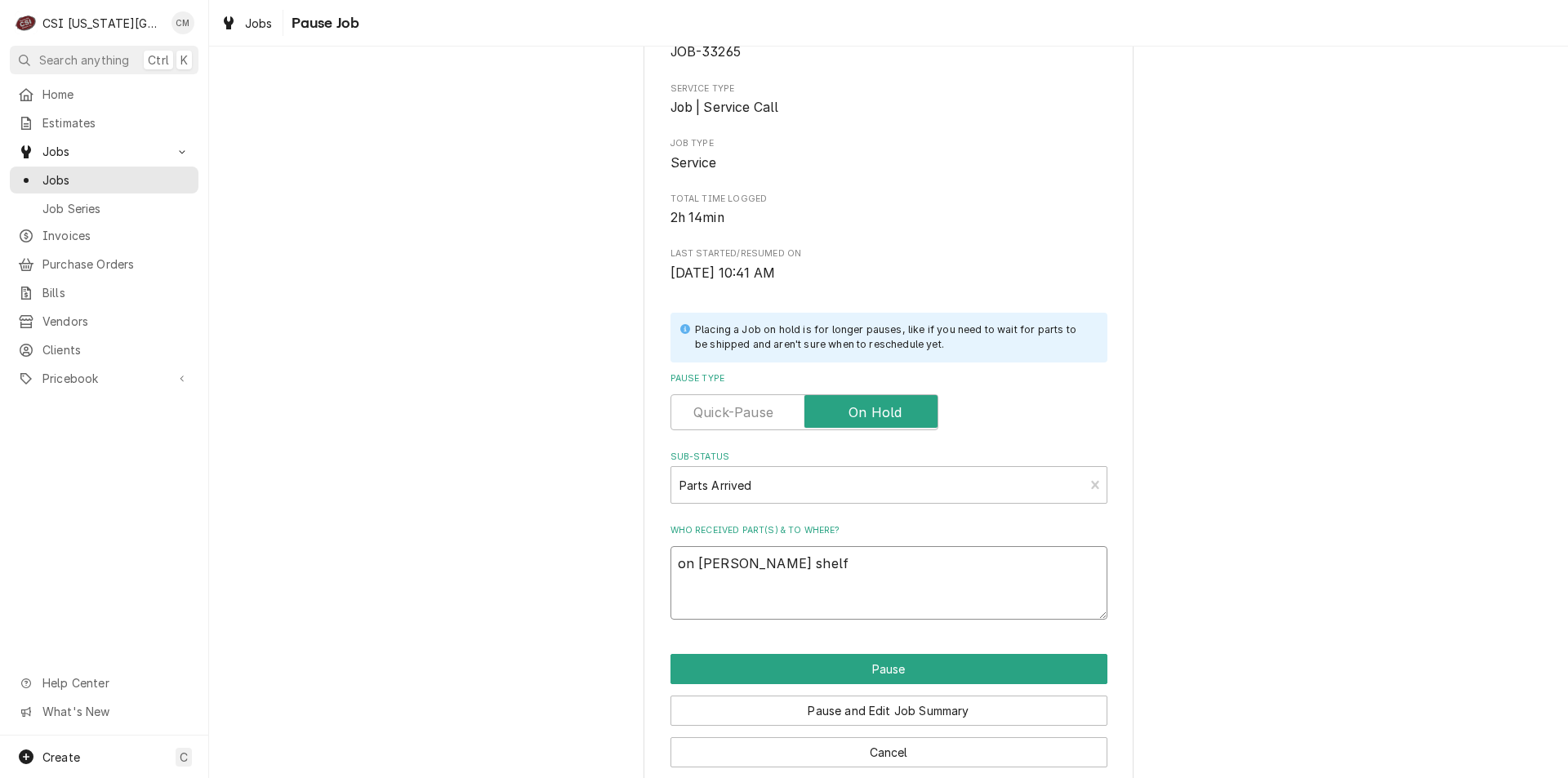
type textarea "on schupp's shelf"
click at [944, 669] on button "Pause" at bounding box center [888, 670] width 437 height 30
type textarea "x"
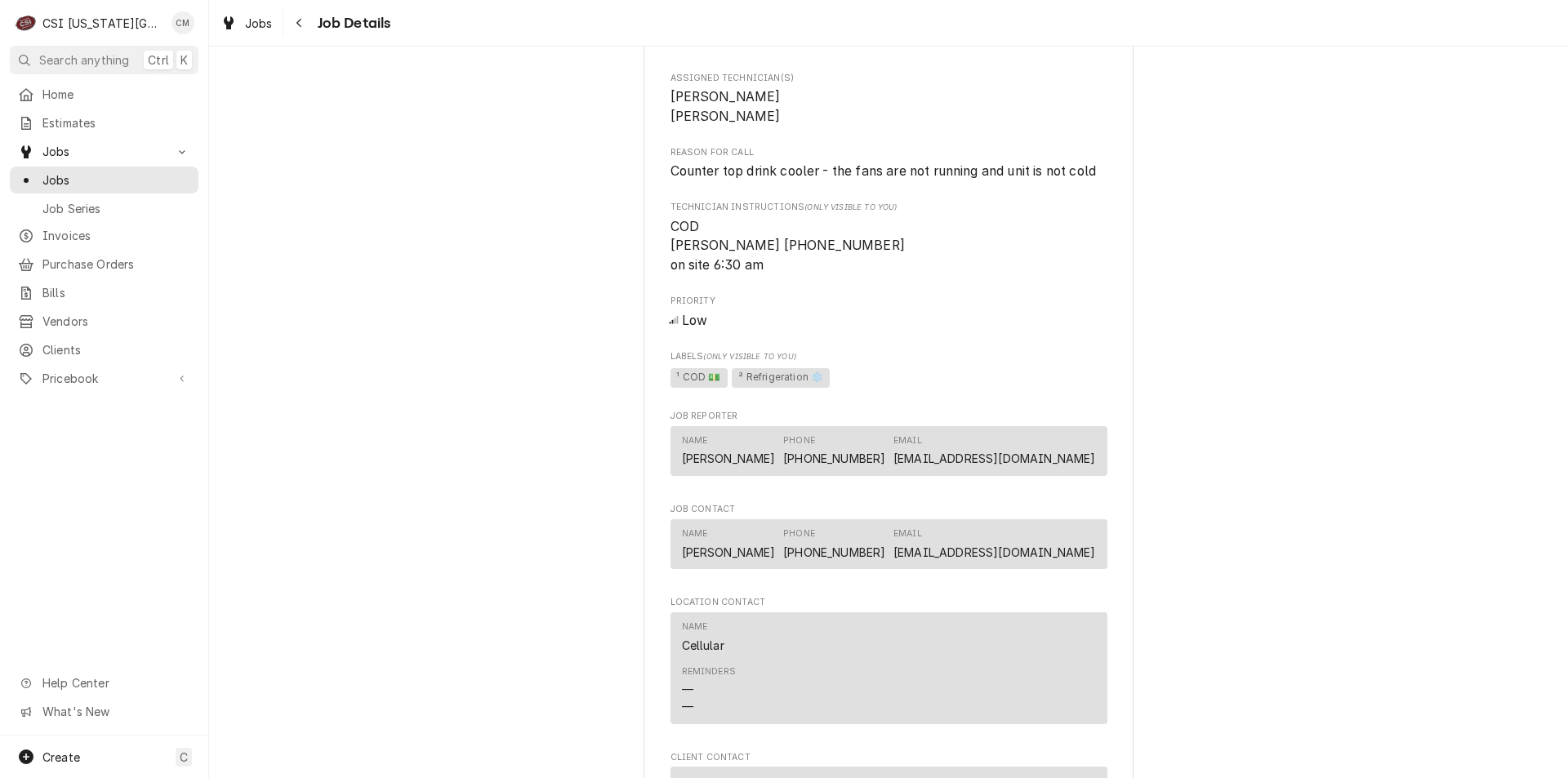
scroll to position [1280, 0]
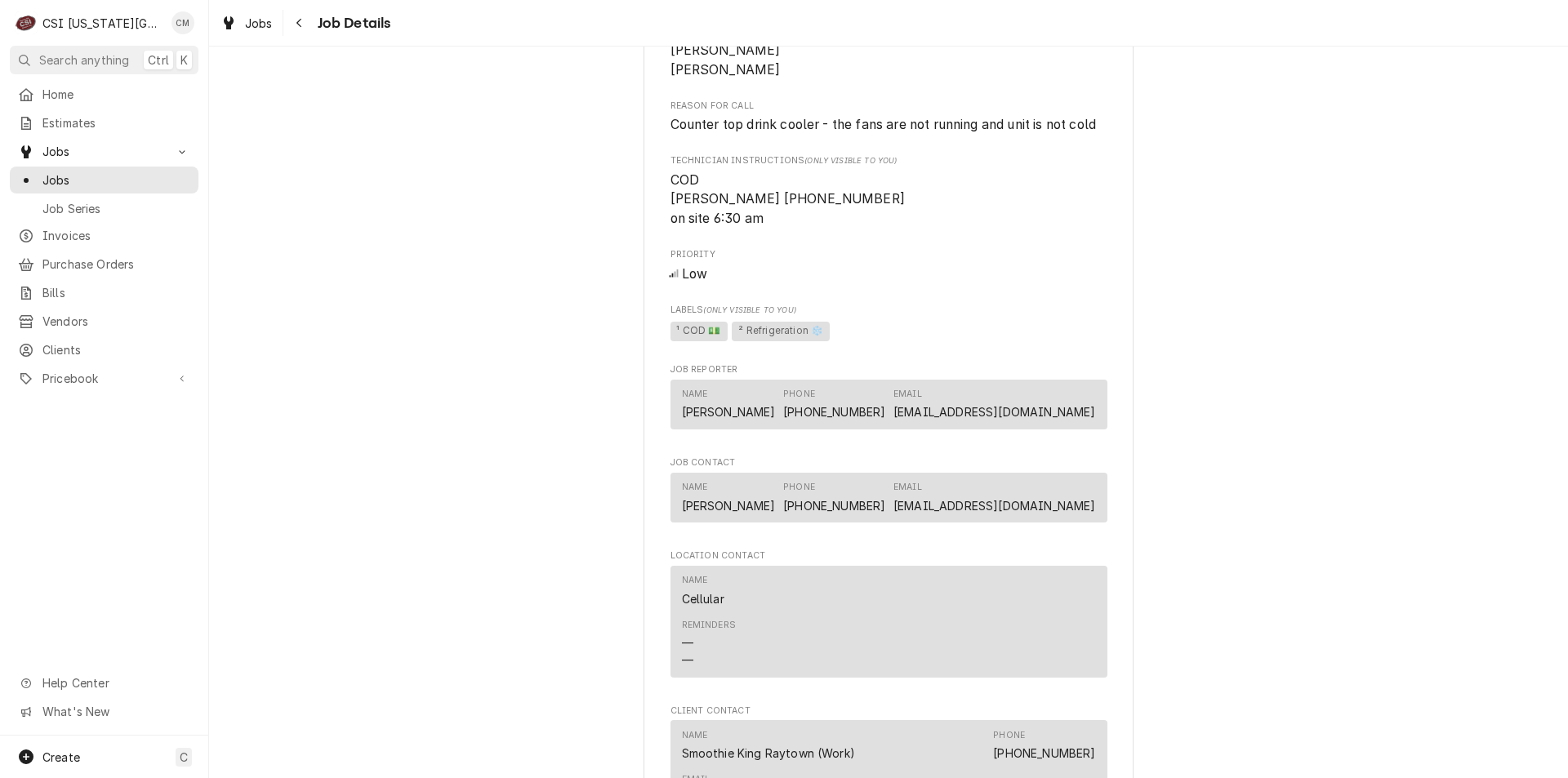
click at [97, 171] on span "Jobs" at bounding box center [116, 179] width 148 height 17
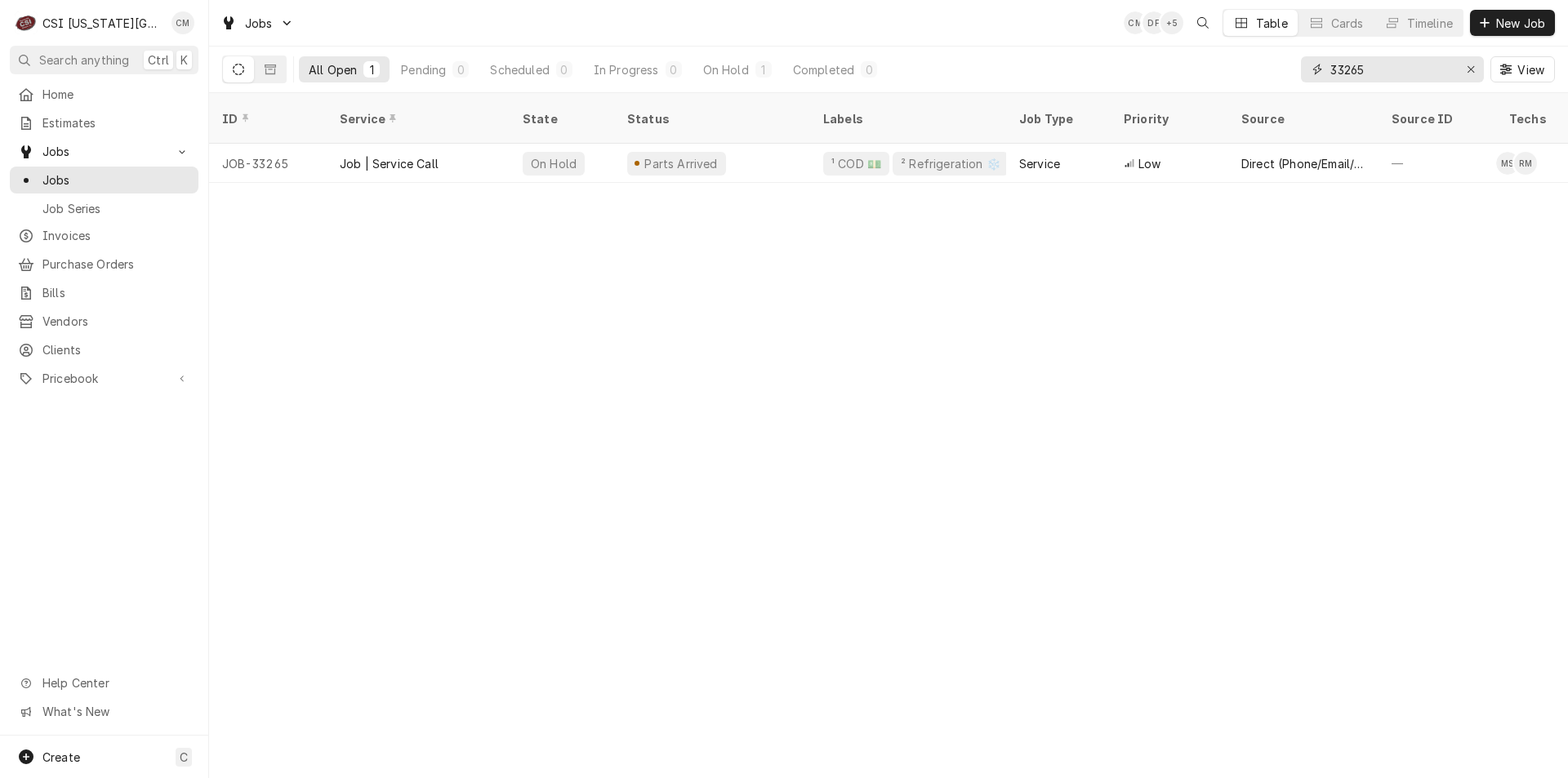
click at [1472, 66] on icon "Erase input" at bounding box center [1470, 69] width 9 height 11
type input "33006"
click at [778, 143] on div "Parts Ordered" at bounding box center [711, 162] width 196 height 39
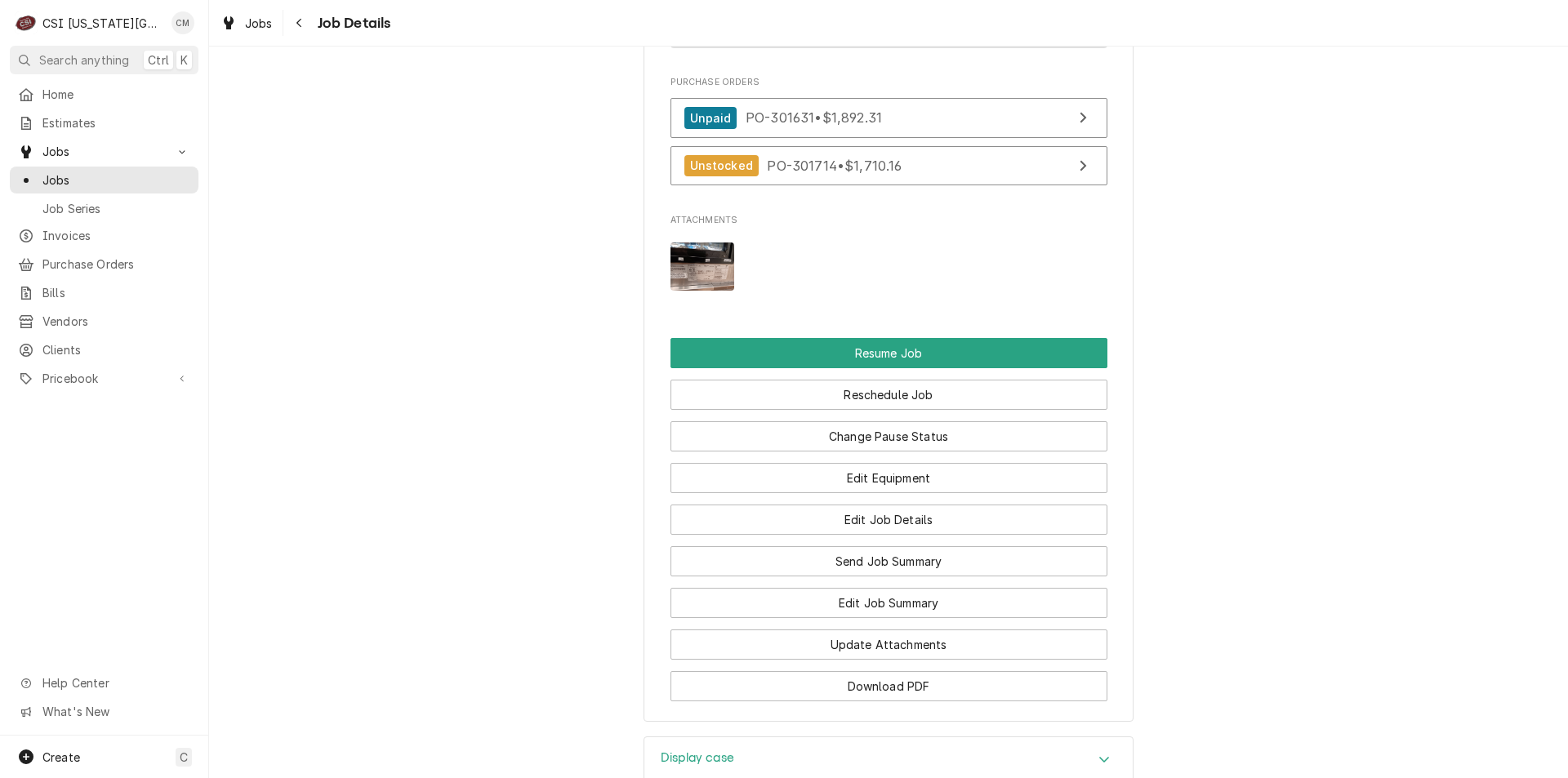
scroll to position [2163, 0]
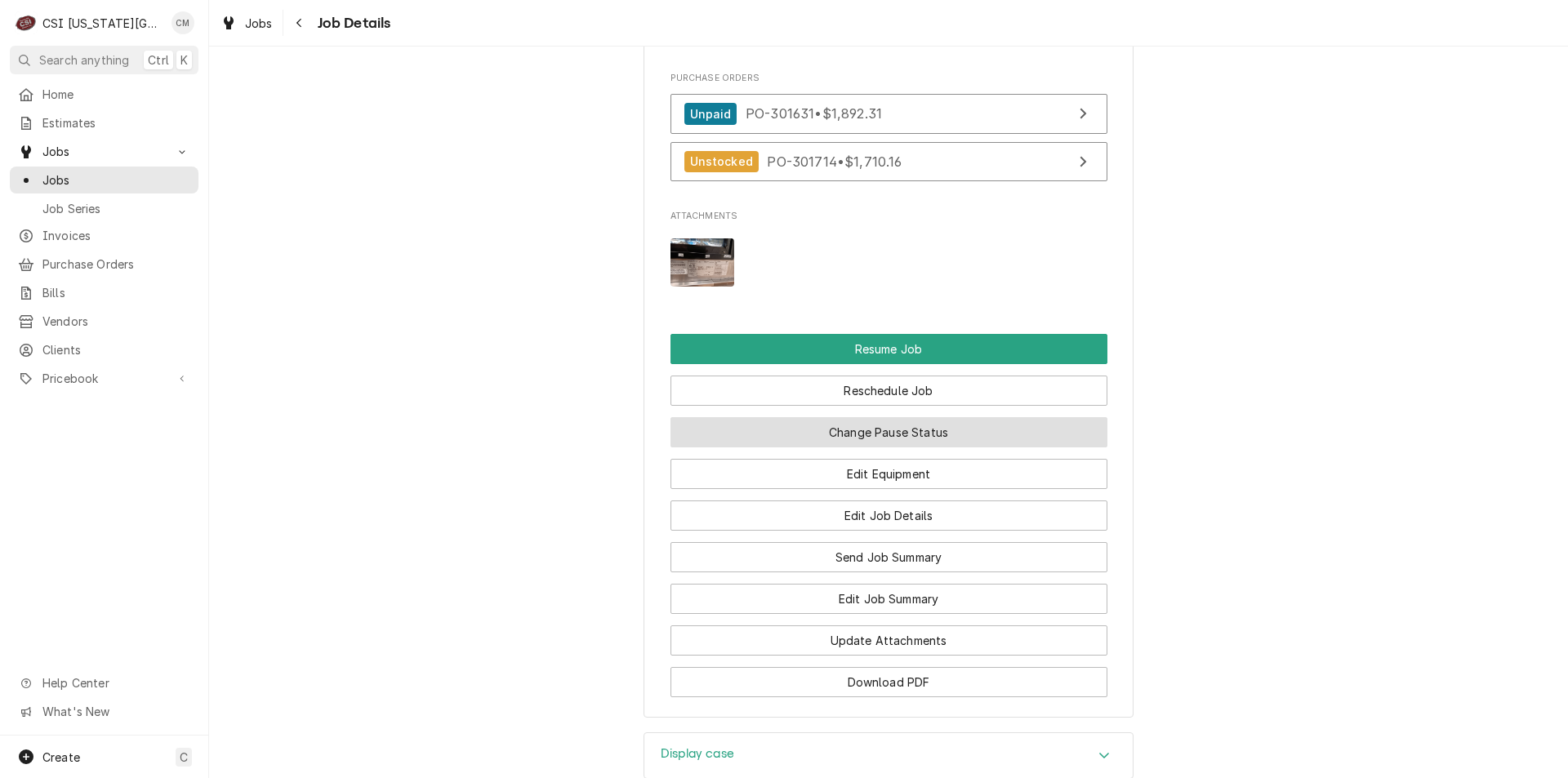
click at [880, 448] on button "Change Pause Status" at bounding box center [888, 433] width 437 height 30
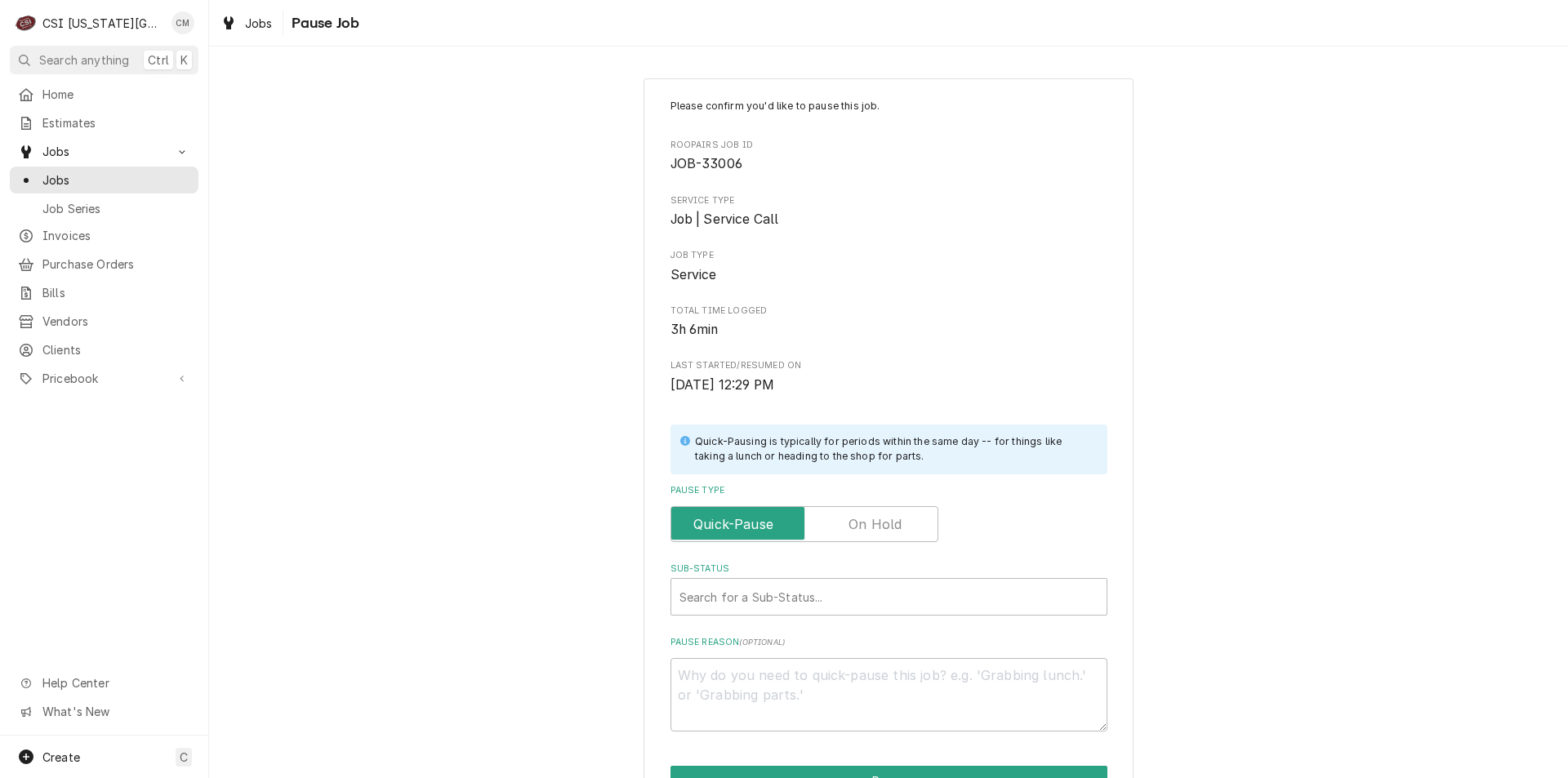
click at [875, 527] on label "Pause Type" at bounding box center [804, 524] width 268 height 36
click at [875, 527] on input "Pause Type" at bounding box center [804, 524] width 253 height 36
checkbox input "true"
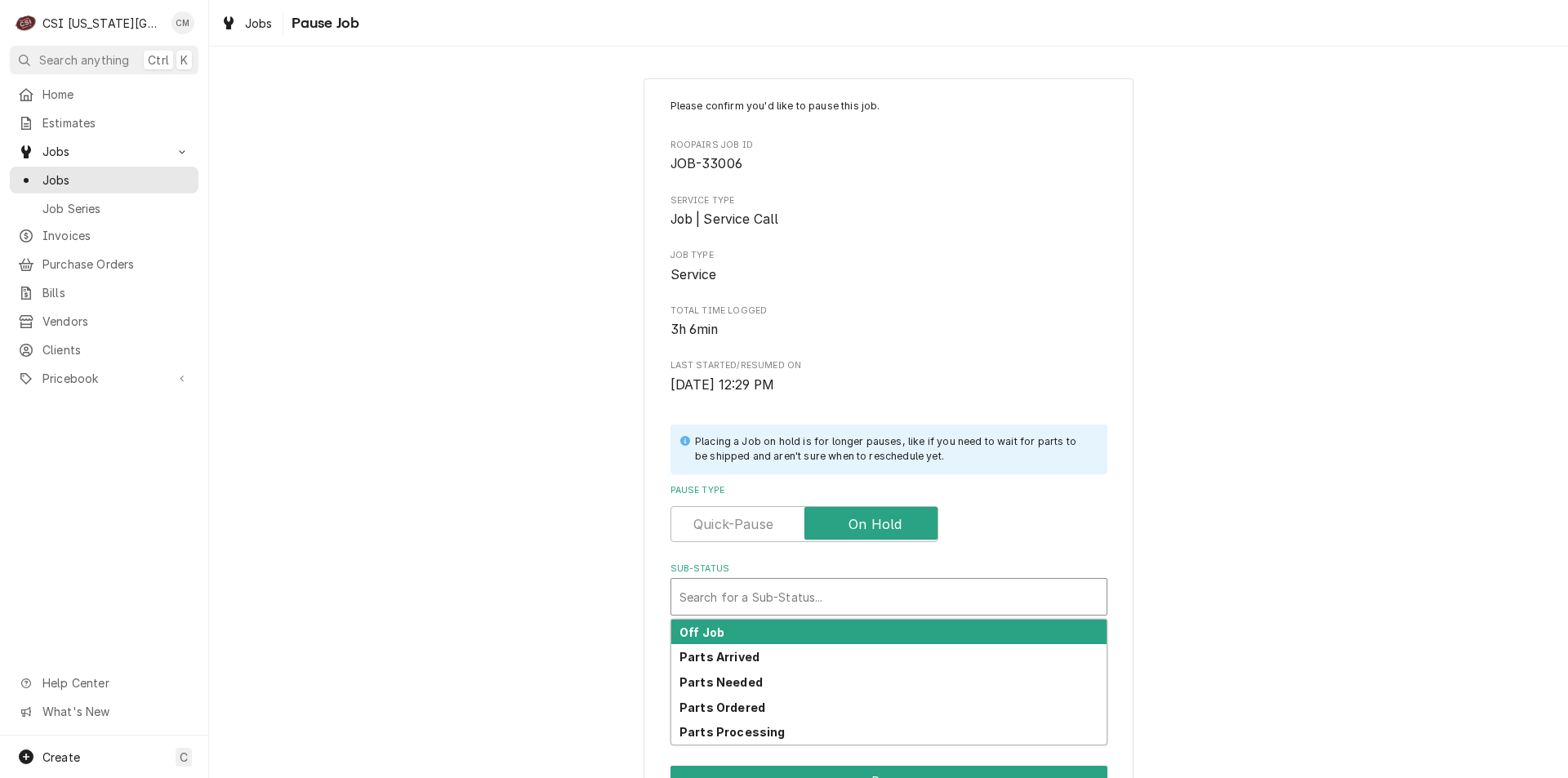
click at [878, 600] on div "Sub-Status" at bounding box center [888, 597] width 419 height 30
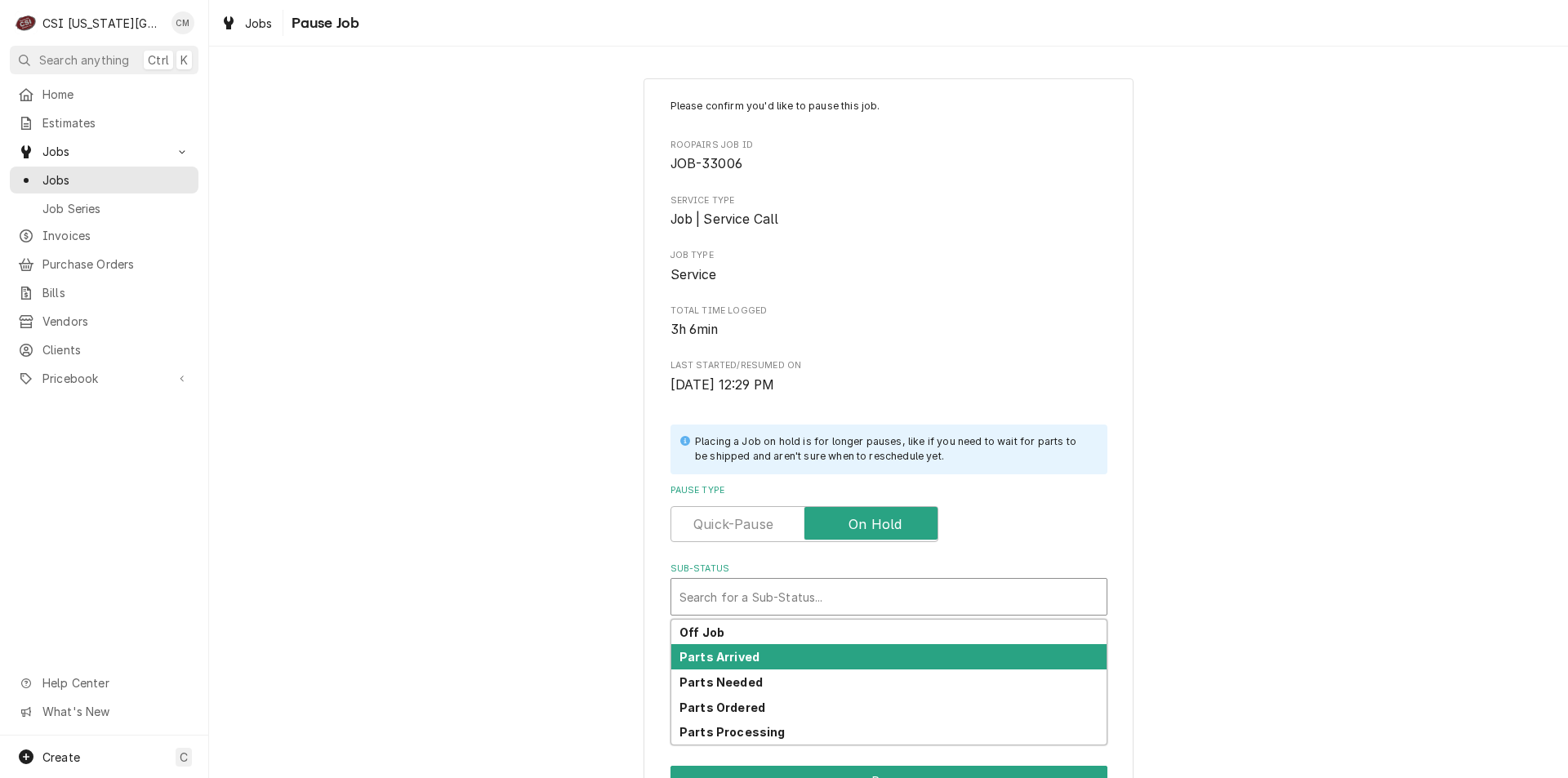
click at [837, 654] on div "Parts Arrived" at bounding box center [889, 657] width 436 height 25
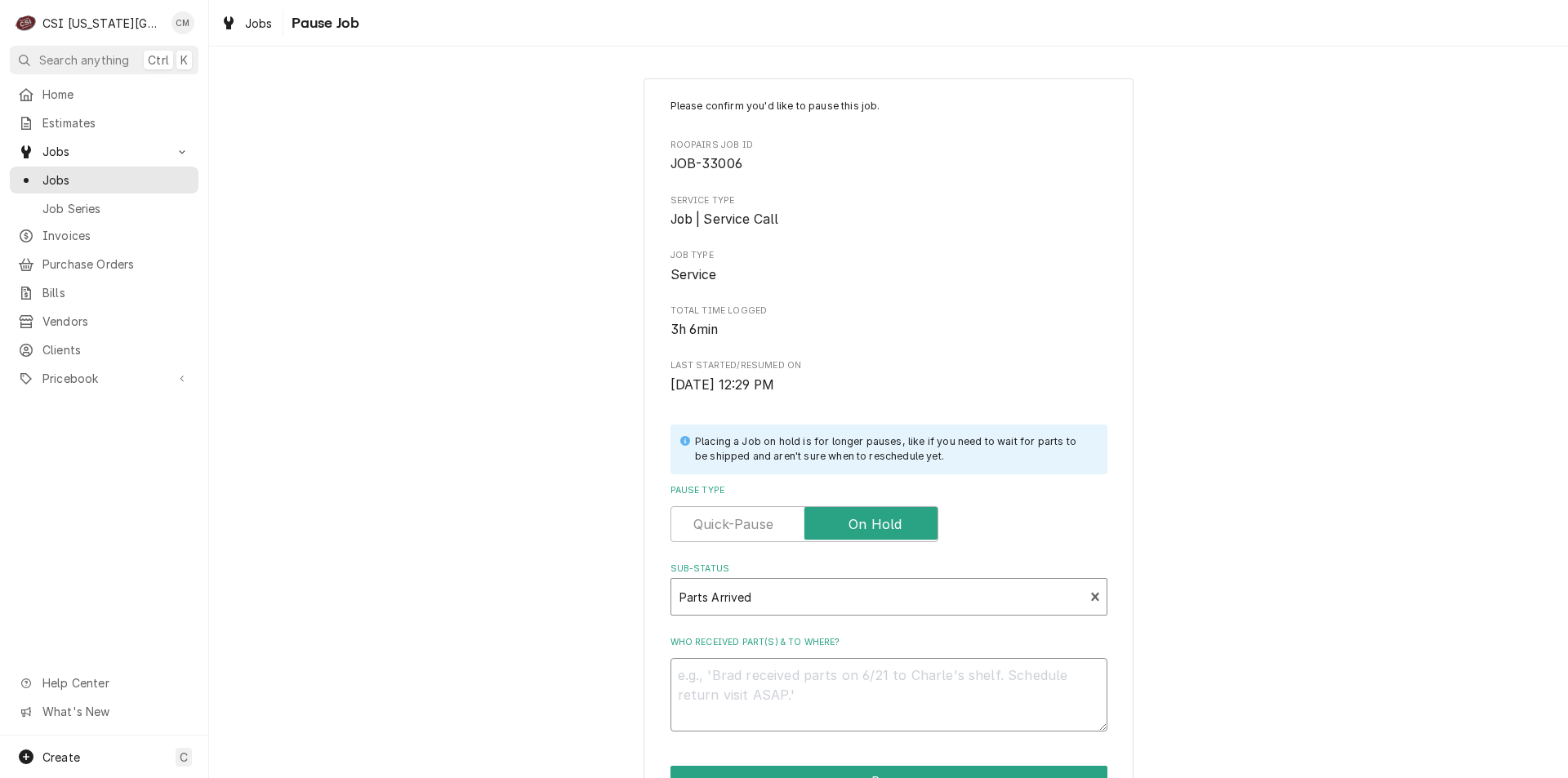
click at [832, 687] on textarea "Who received part(s) & to where?" at bounding box center [888, 695] width 437 height 74
type textarea "x"
type textarea "p"
type textarea "x"
type textarea "pa"
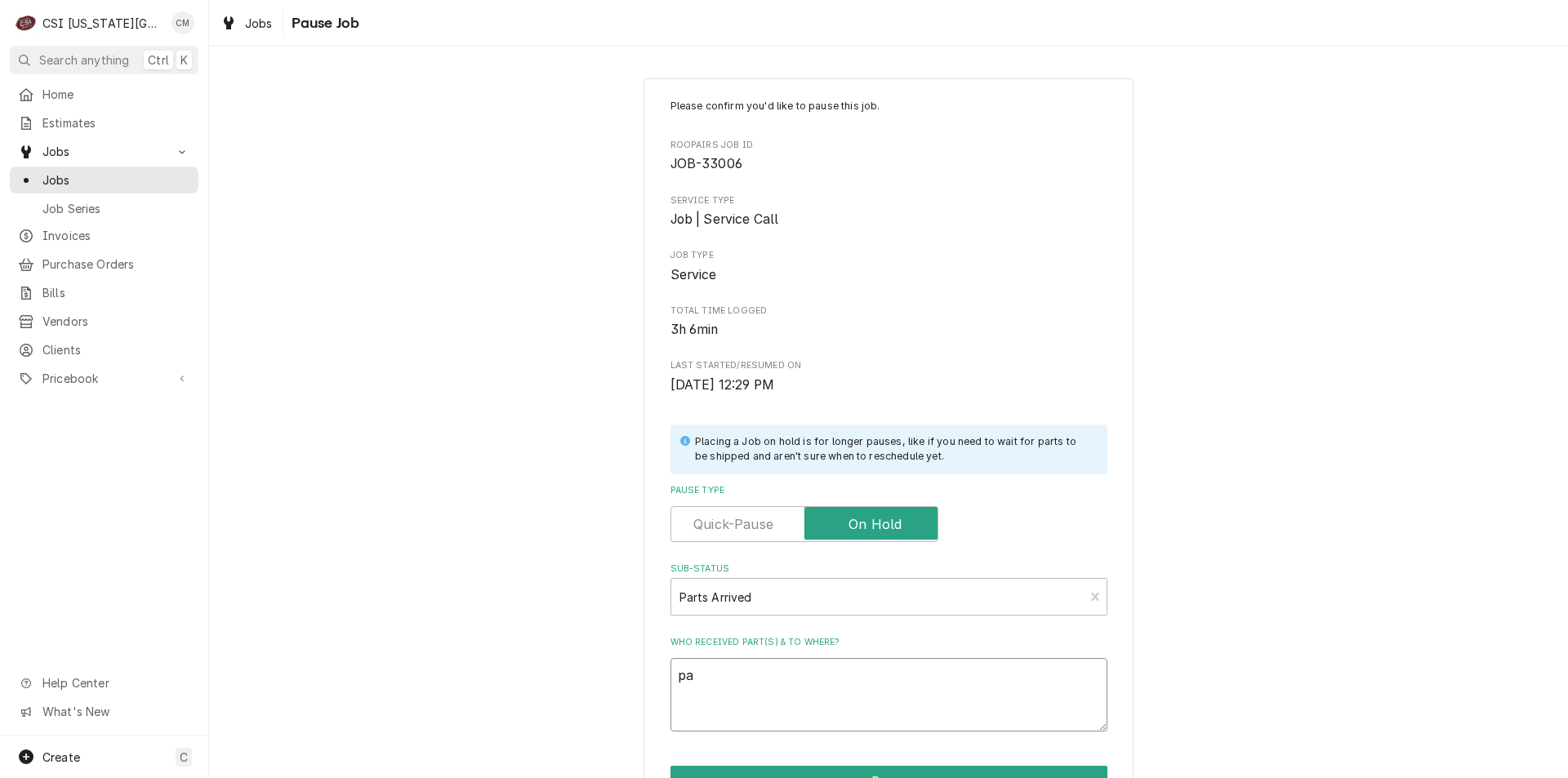
type textarea "x"
type textarea "par"
type textarea "x"
type textarea "part"
type textarea "x"
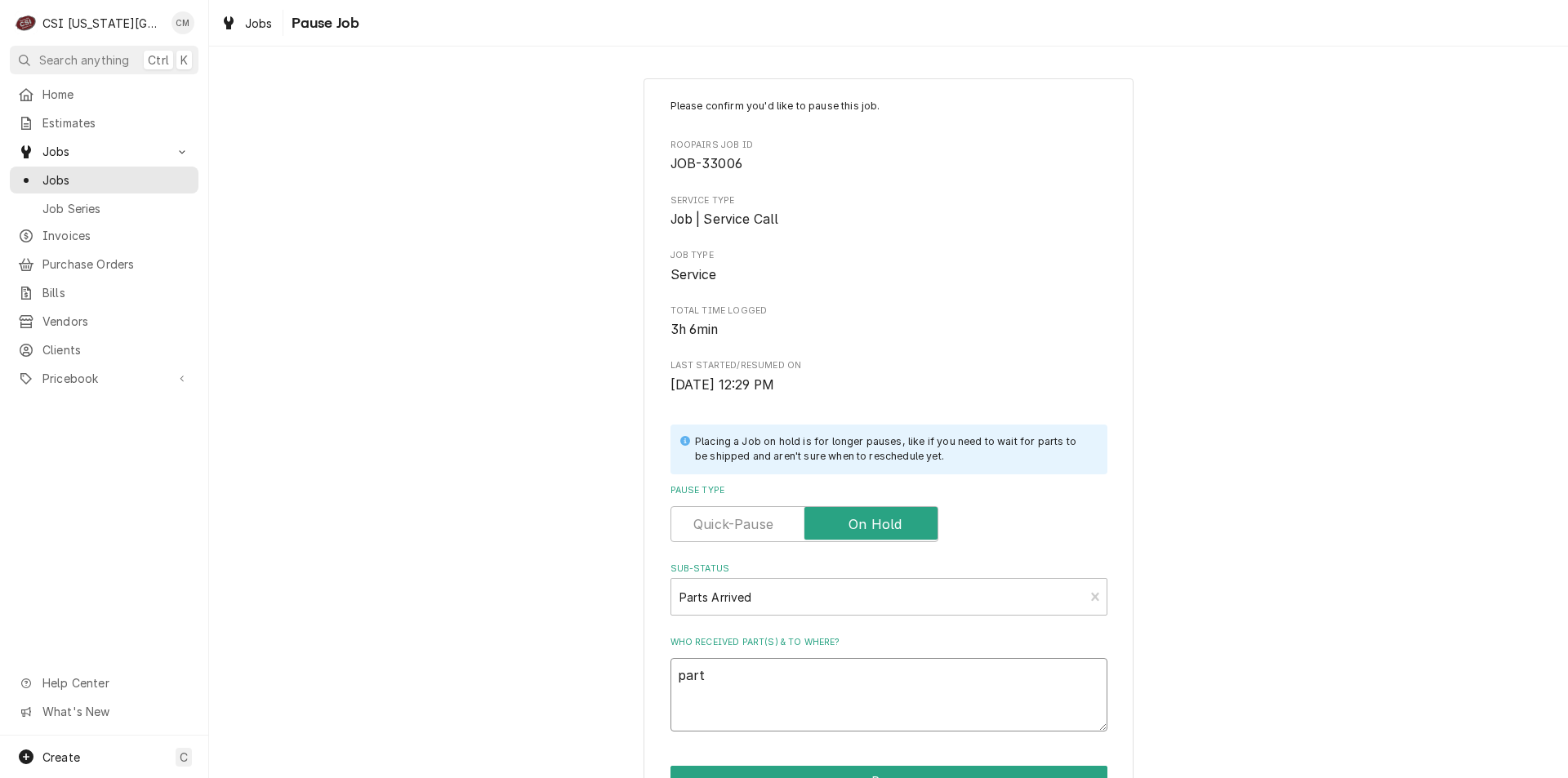
type textarea "parti"
type textarea "x"
type textarea "partia"
type textarea "x"
type textarea "partial"
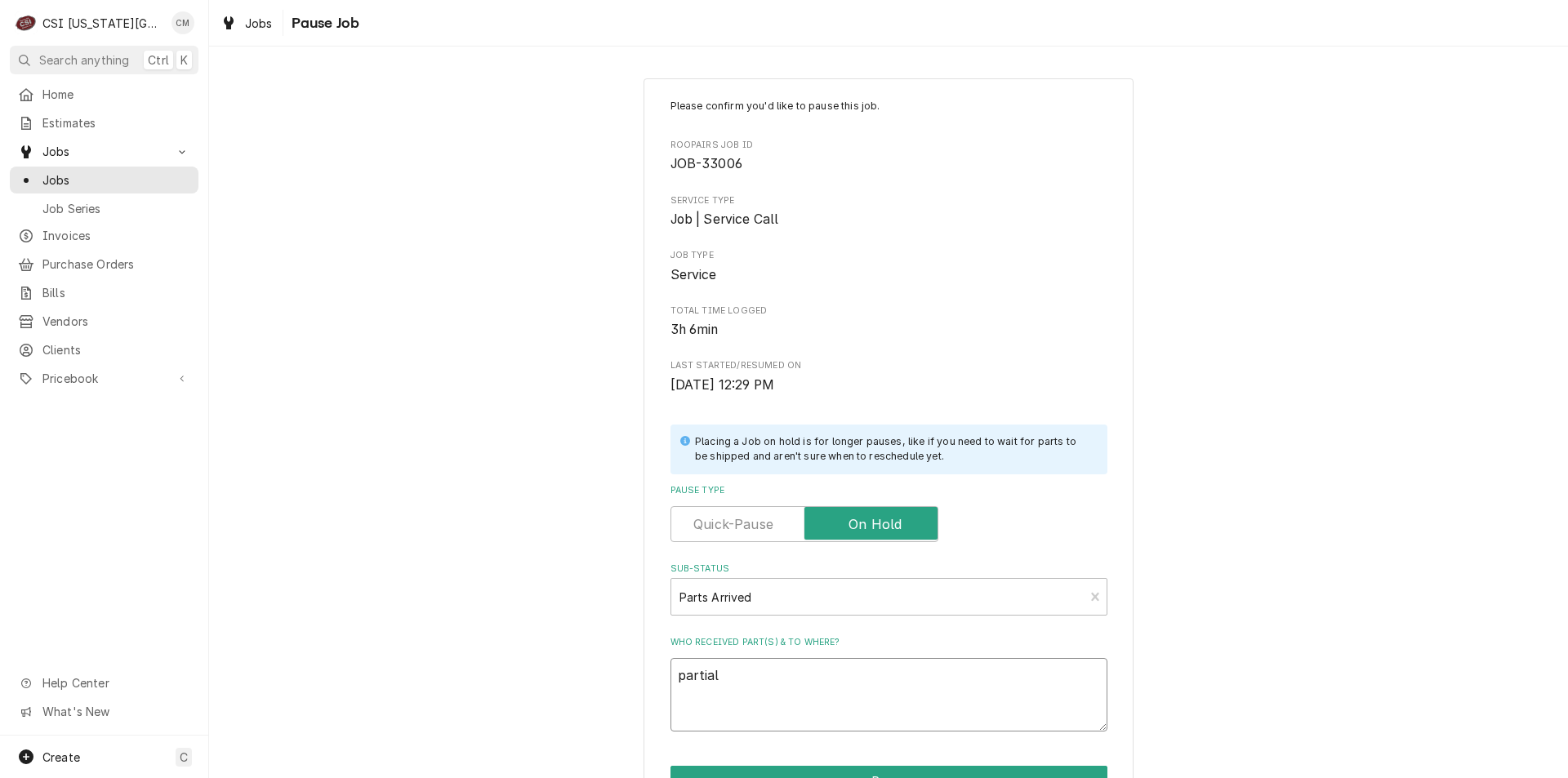
type textarea "x"
type textarea "partial"
type textarea "x"
type textarea "partial p"
type textarea "x"
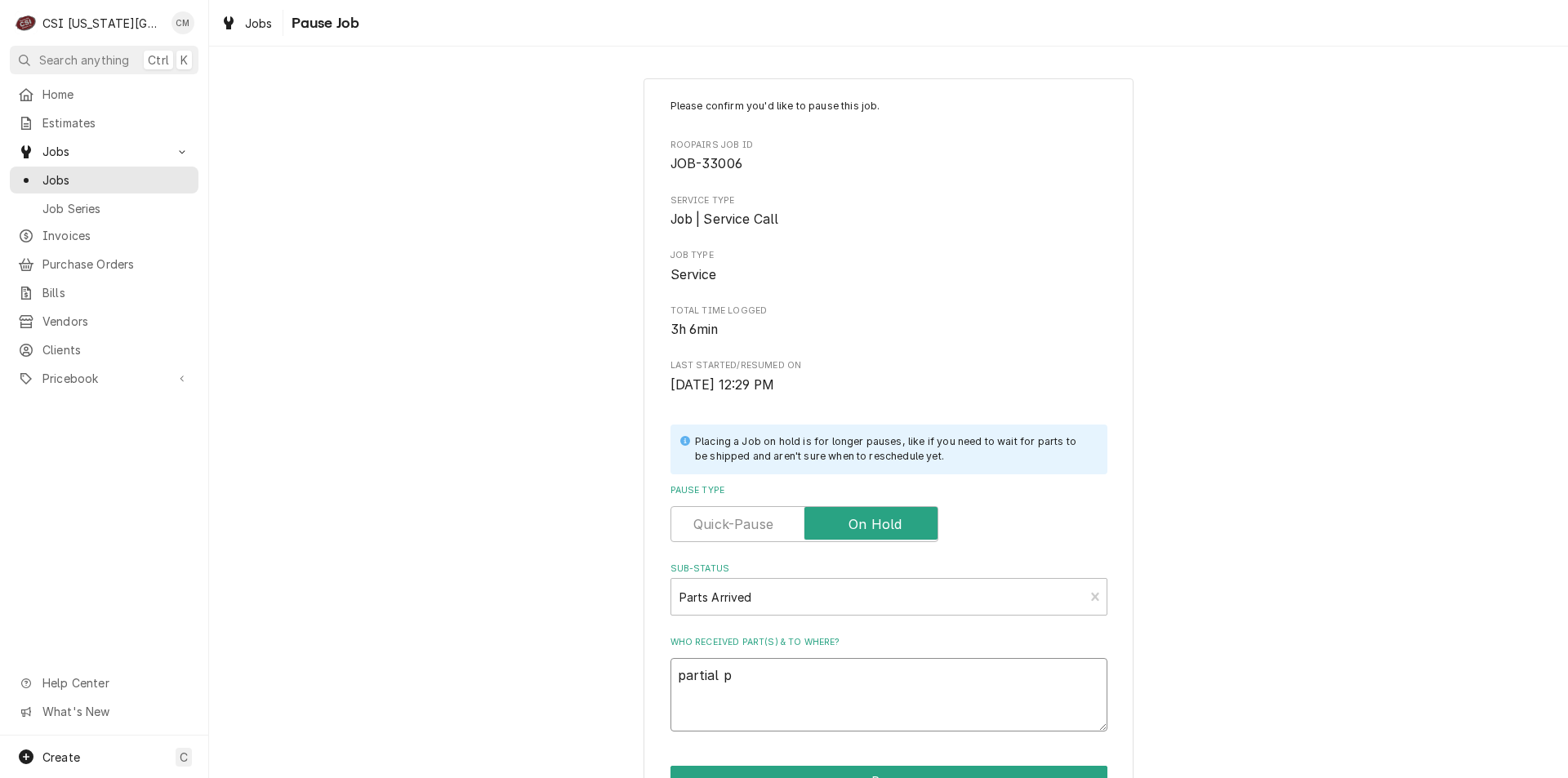
type textarea "partial pa"
type textarea "x"
type textarea "partial par"
type textarea "x"
type textarea "partial part"
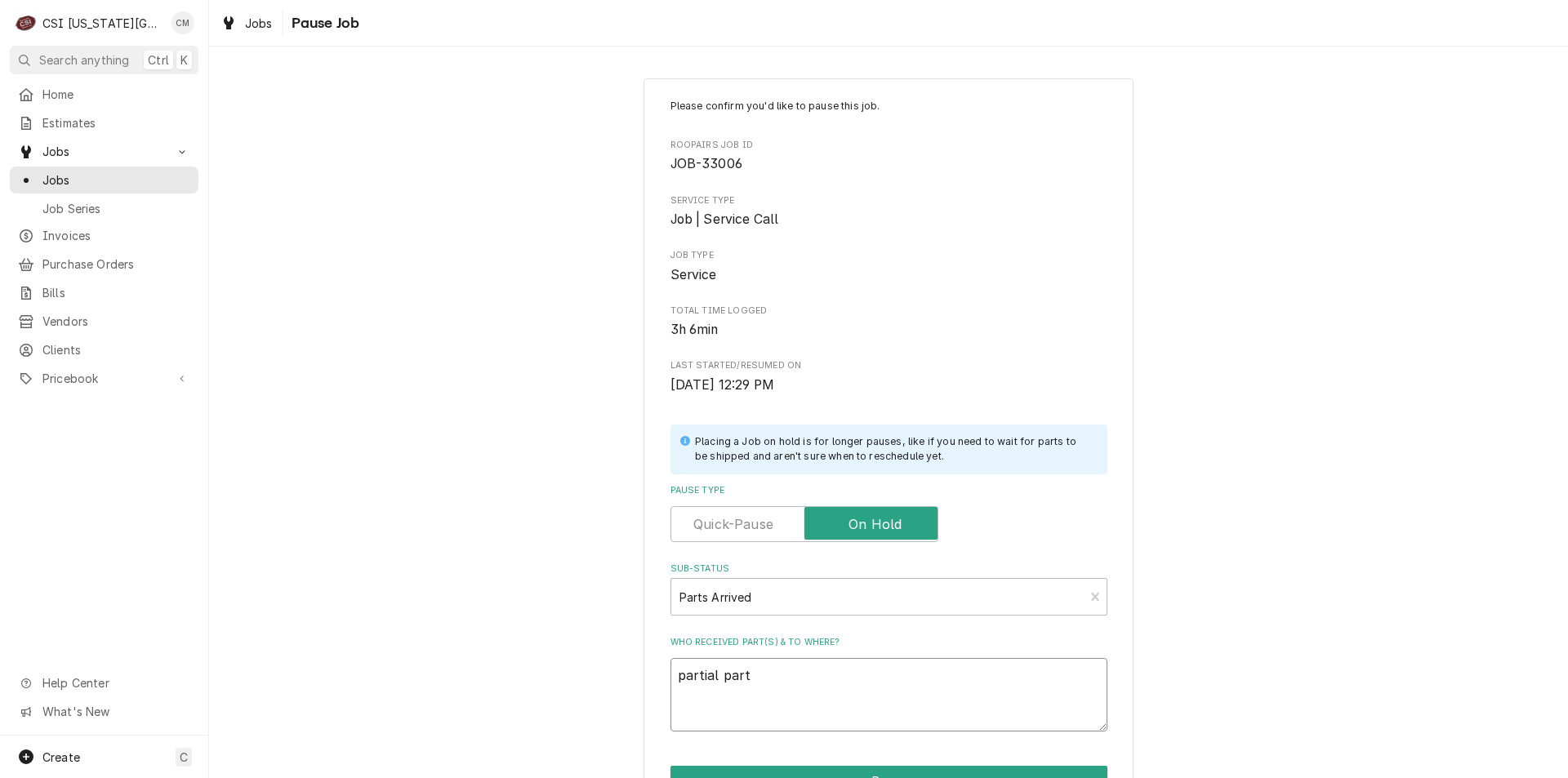
type textarea "x"
type textarea "partial parts"
type textarea "x"
type textarea "partial parts"
type textarea "x"
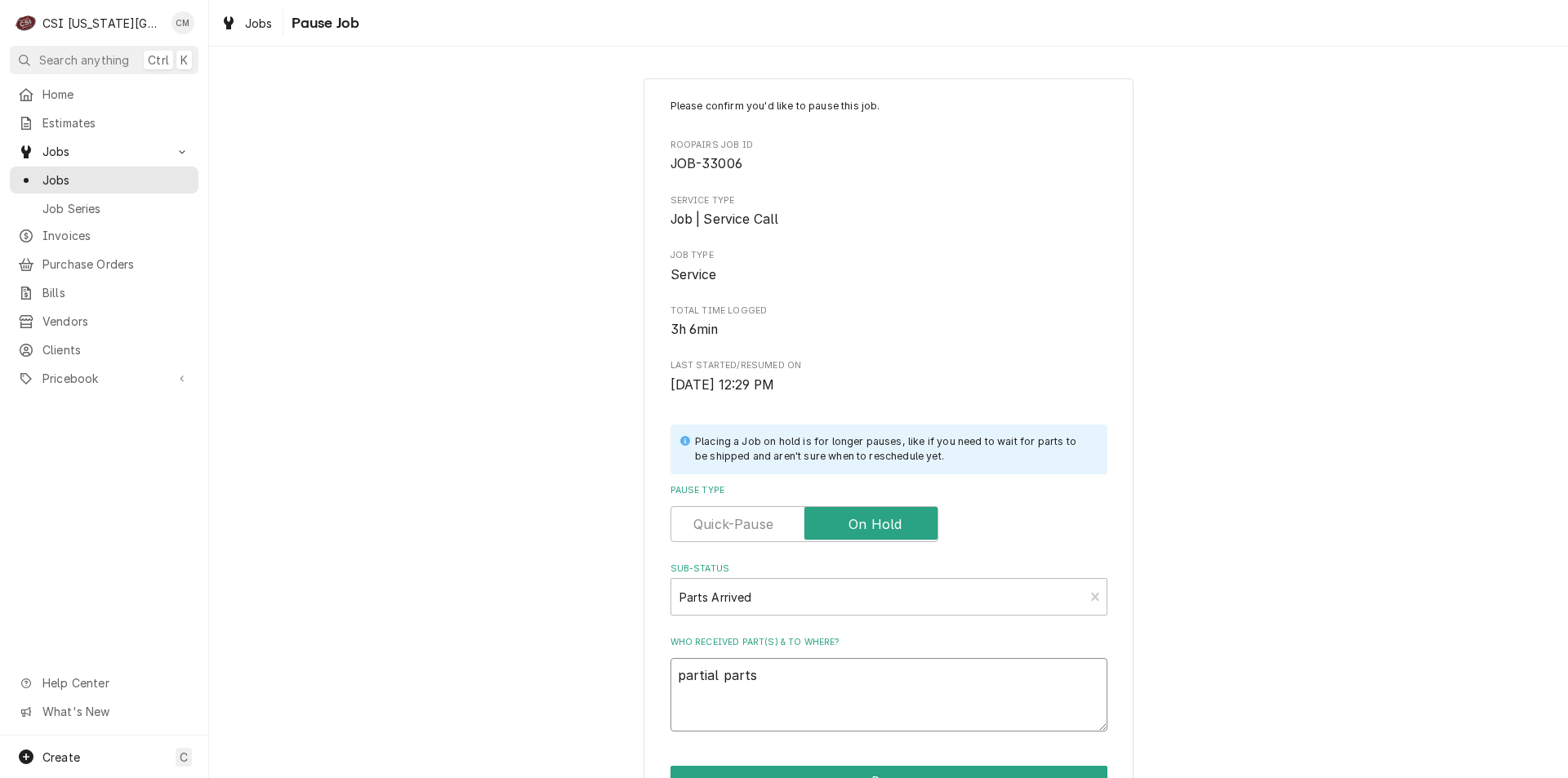
type textarea "partial parts o"
type textarea "x"
type textarea "partial parts on"
type textarea "x"
type textarea "partial parts on"
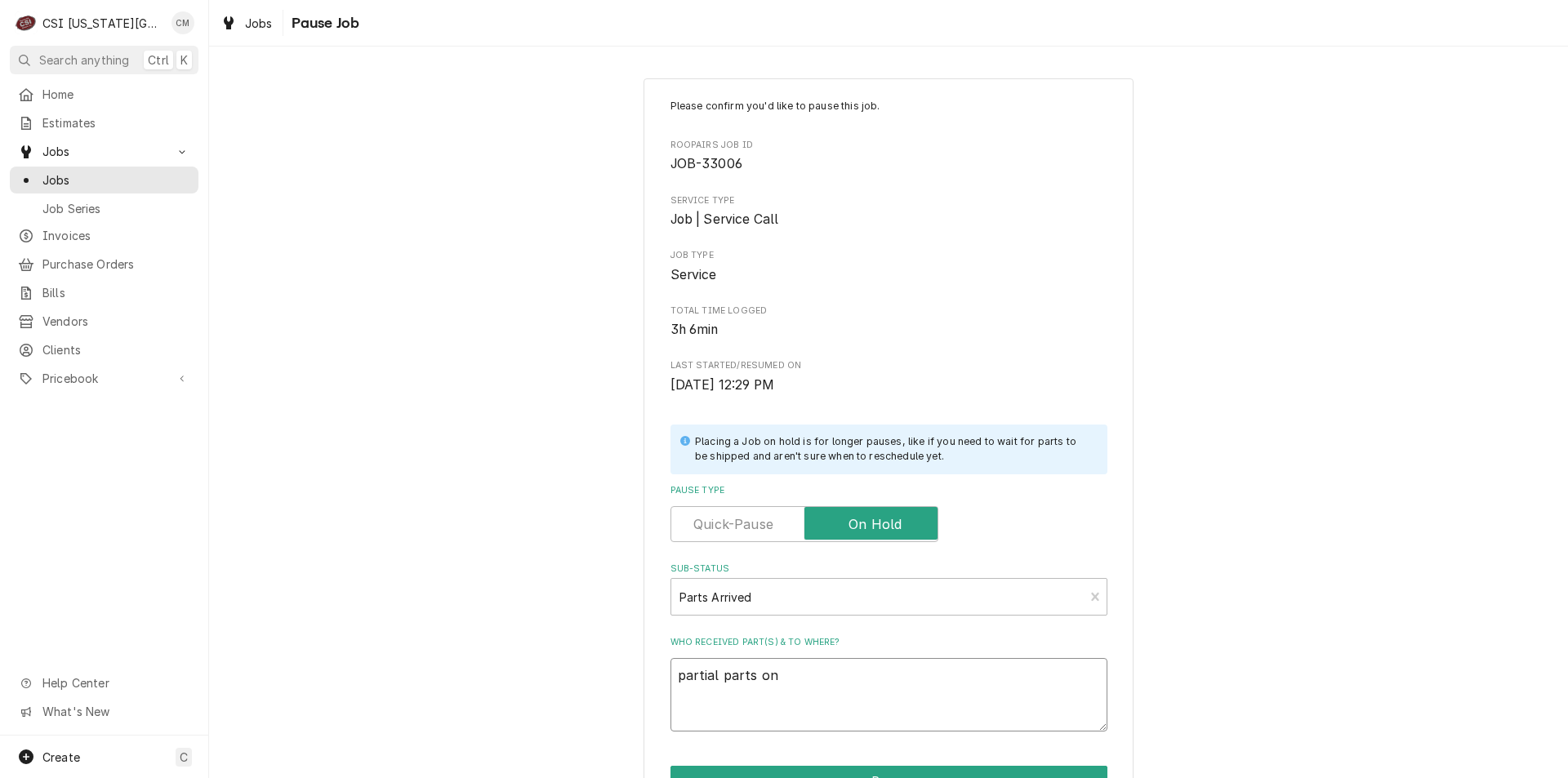
type textarea "x"
type textarea "partial parts on"
type textarea "x"
type textarea "partial parts o"
type textarea "x"
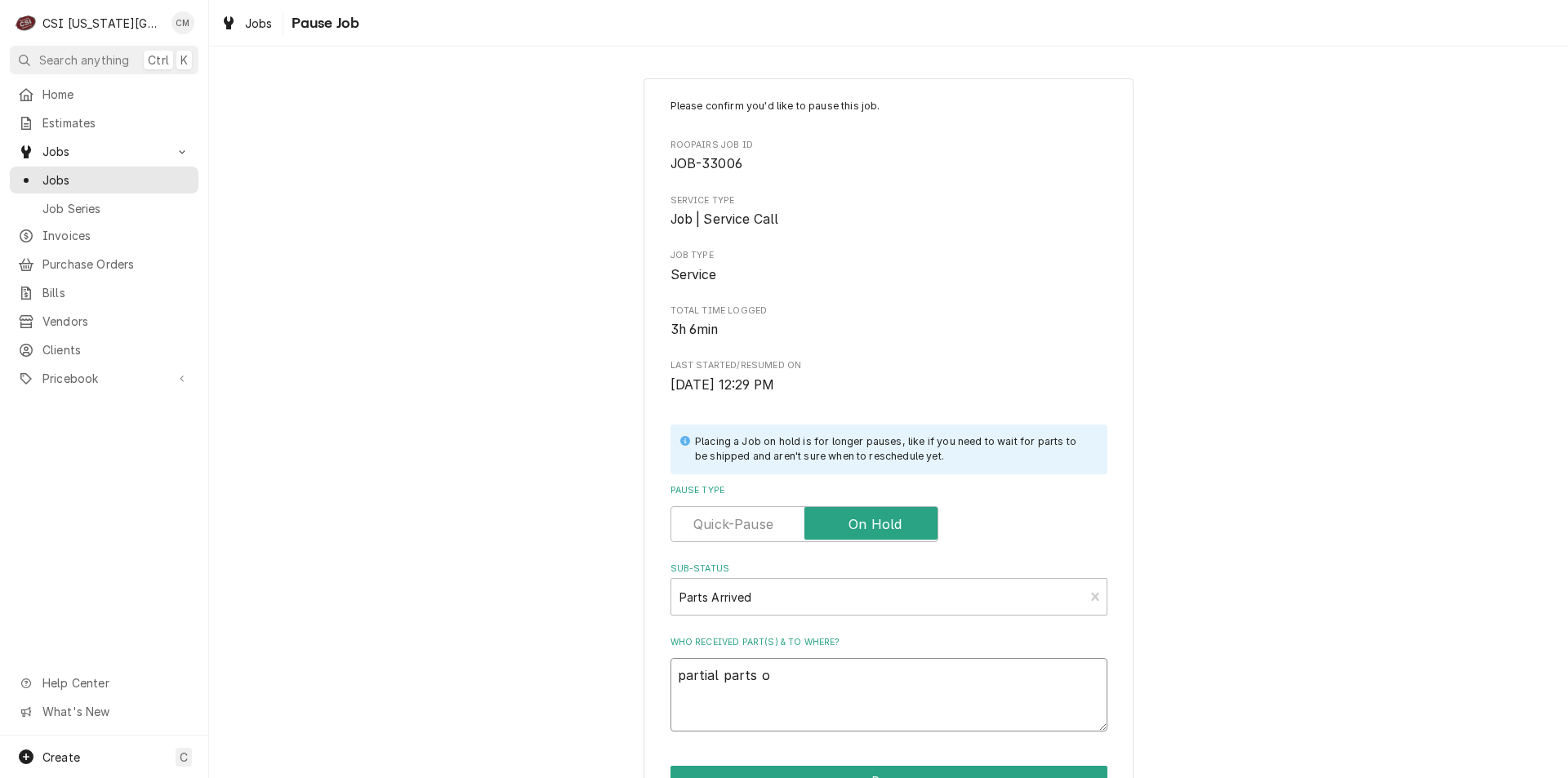
type textarea "partial parts"
type textarea "x"
type textarea "partial parts"
type textarea "x"
type textarea "partial part"
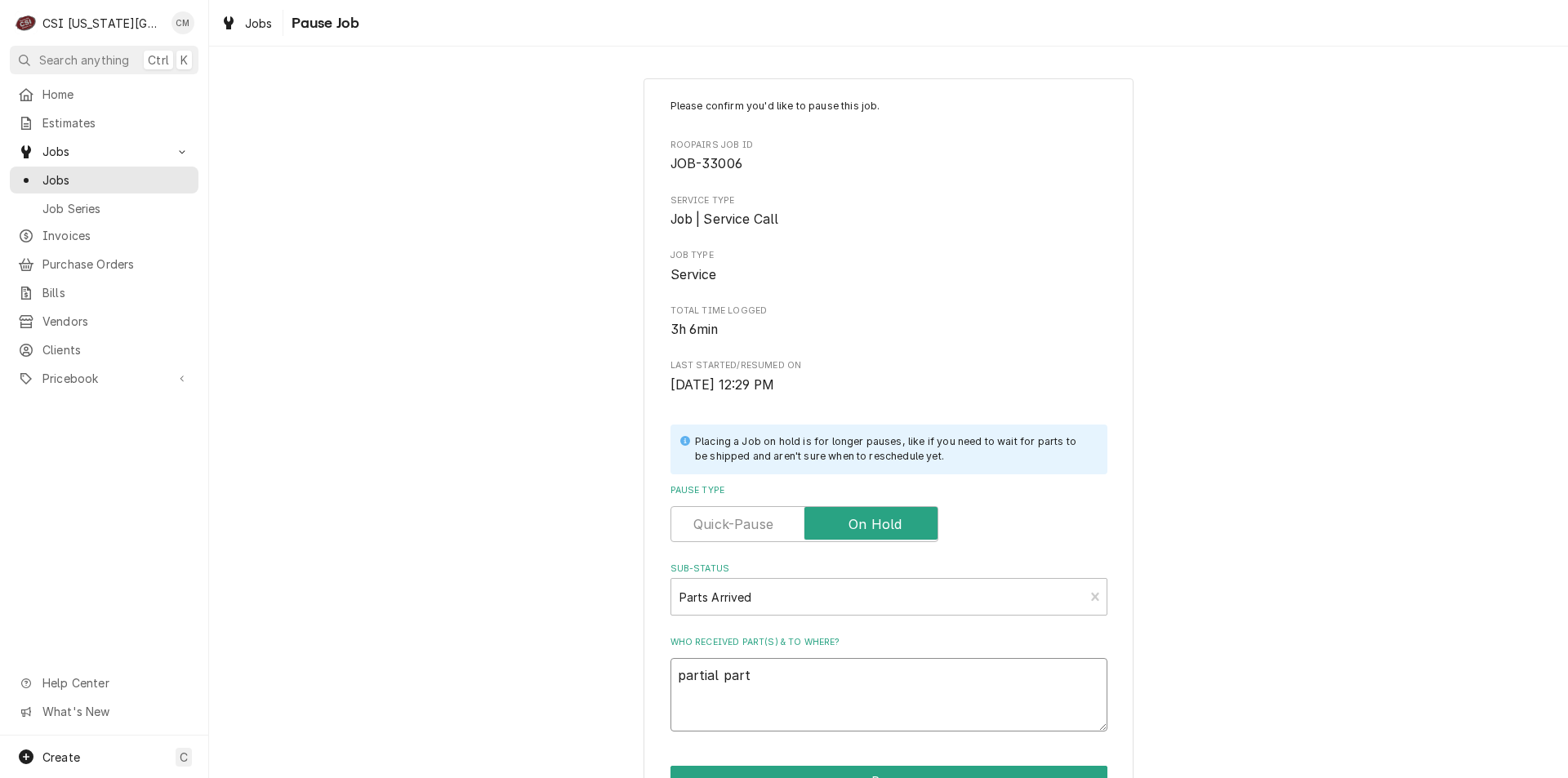
type textarea "x"
type textarea "partial par"
type textarea "x"
type textarea "partial pa"
type textarea "x"
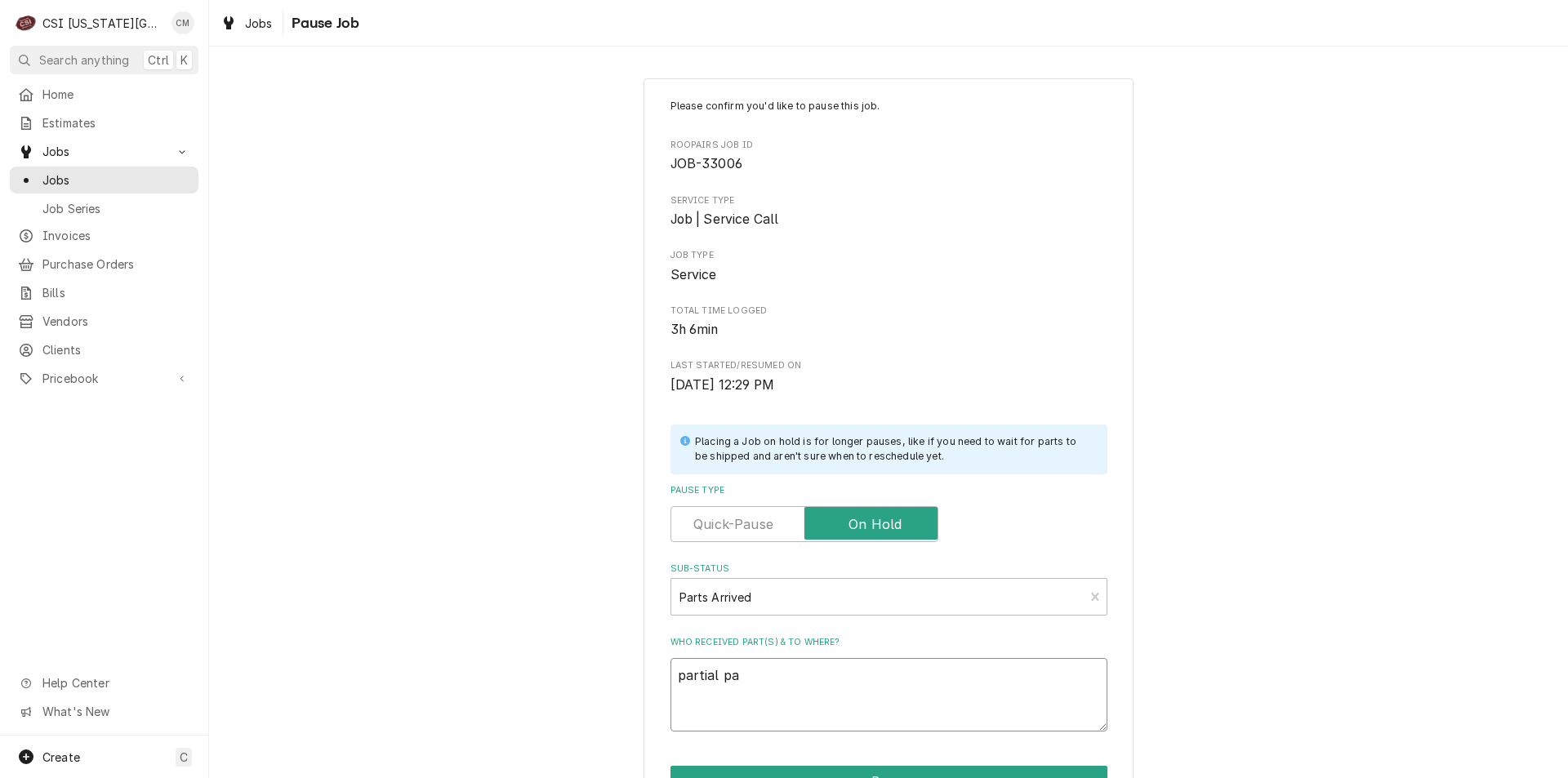
type textarea "partial p"
type textarea "x"
type textarea "partial"
type textarea "x"
type textarea "partial"
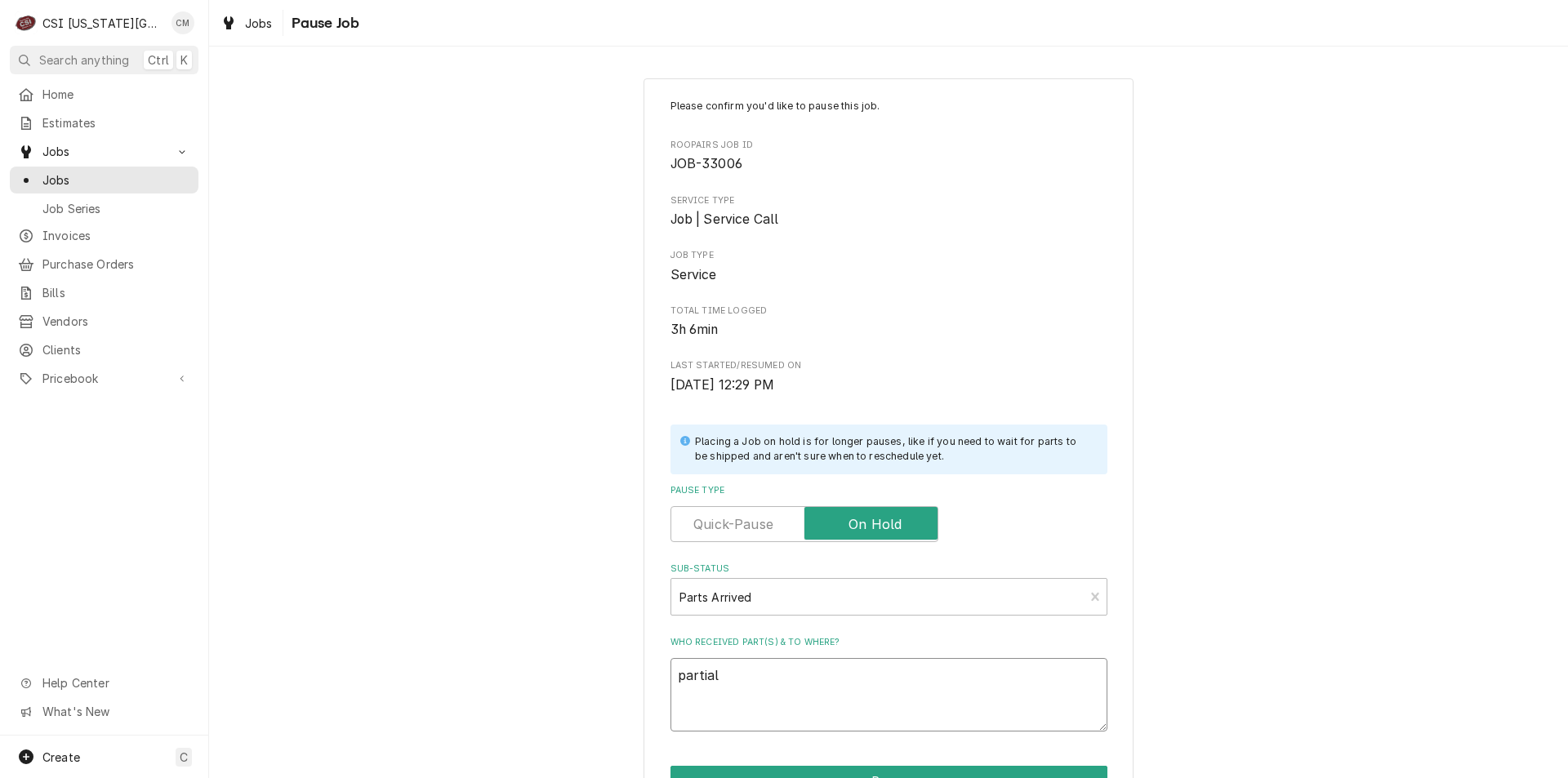
type textarea "x"
type textarea "partia"
type textarea "x"
type textarea "parti"
type textarea "x"
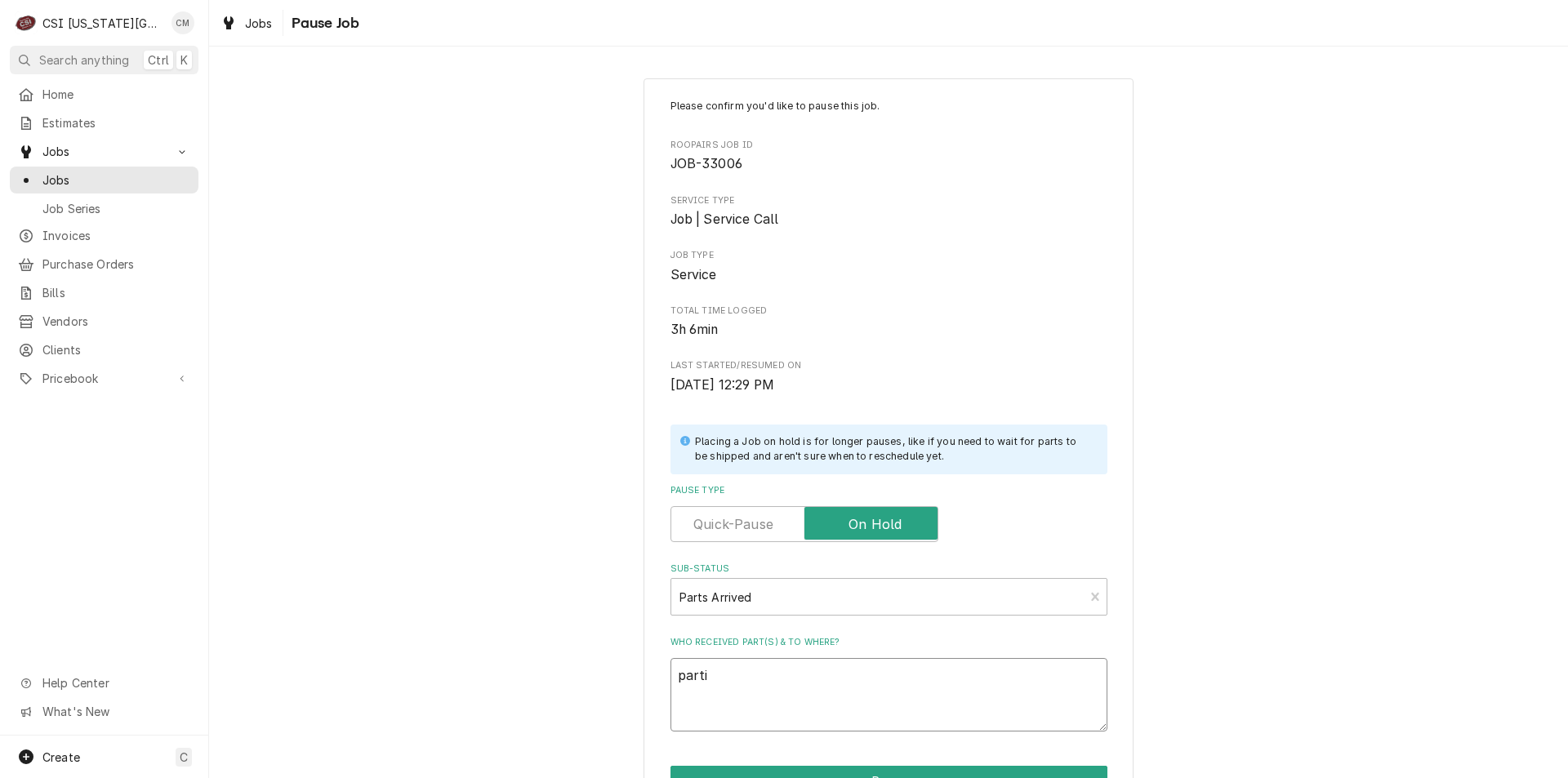
type textarea "part"
type textarea "x"
type textarea "par"
type textarea "x"
type textarea "pa"
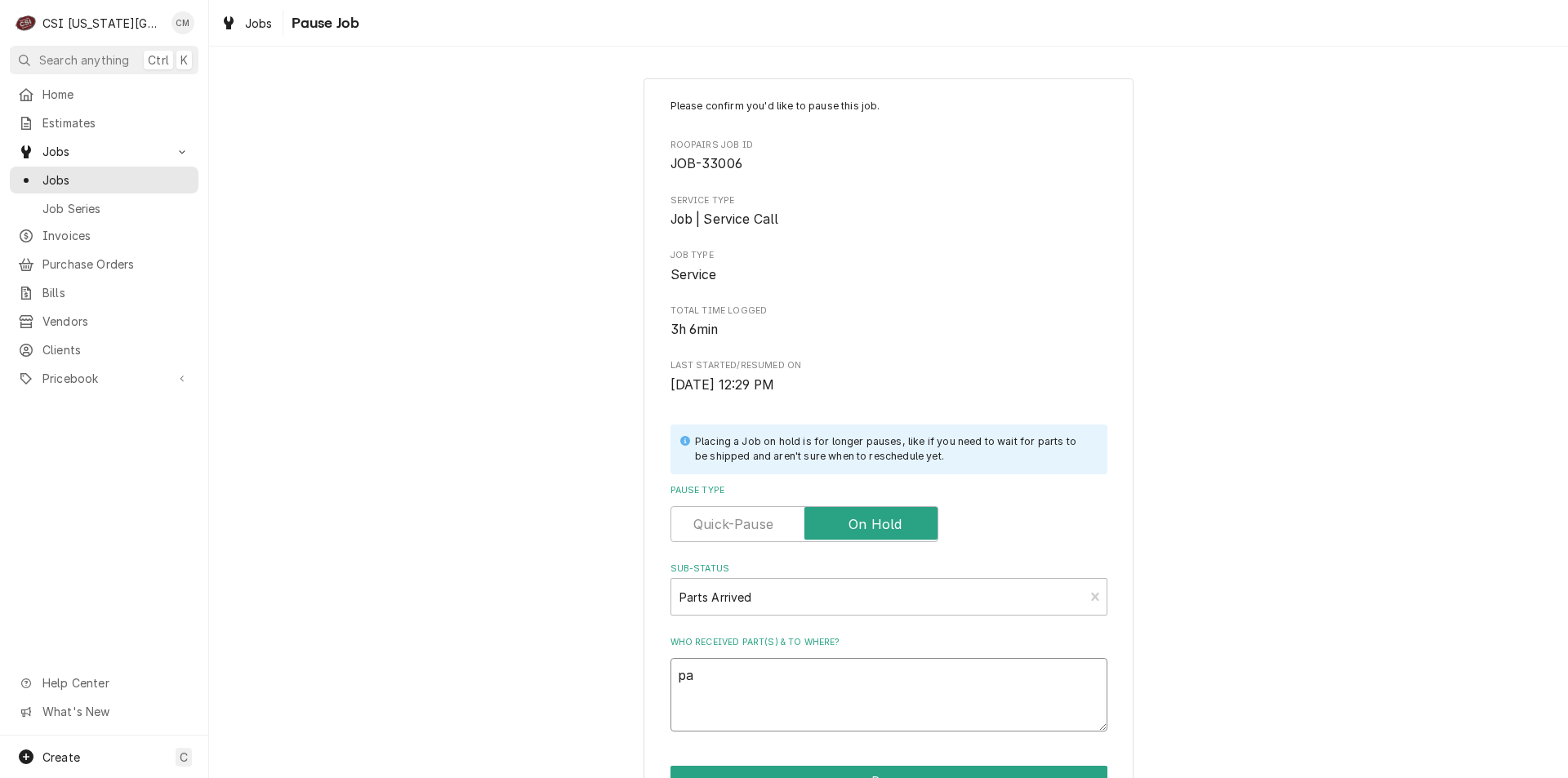
type textarea "x"
type textarea "p"
type textarea "x"
click at [874, 592] on div "Sub-Status" at bounding box center [878, 597] width 397 height 30
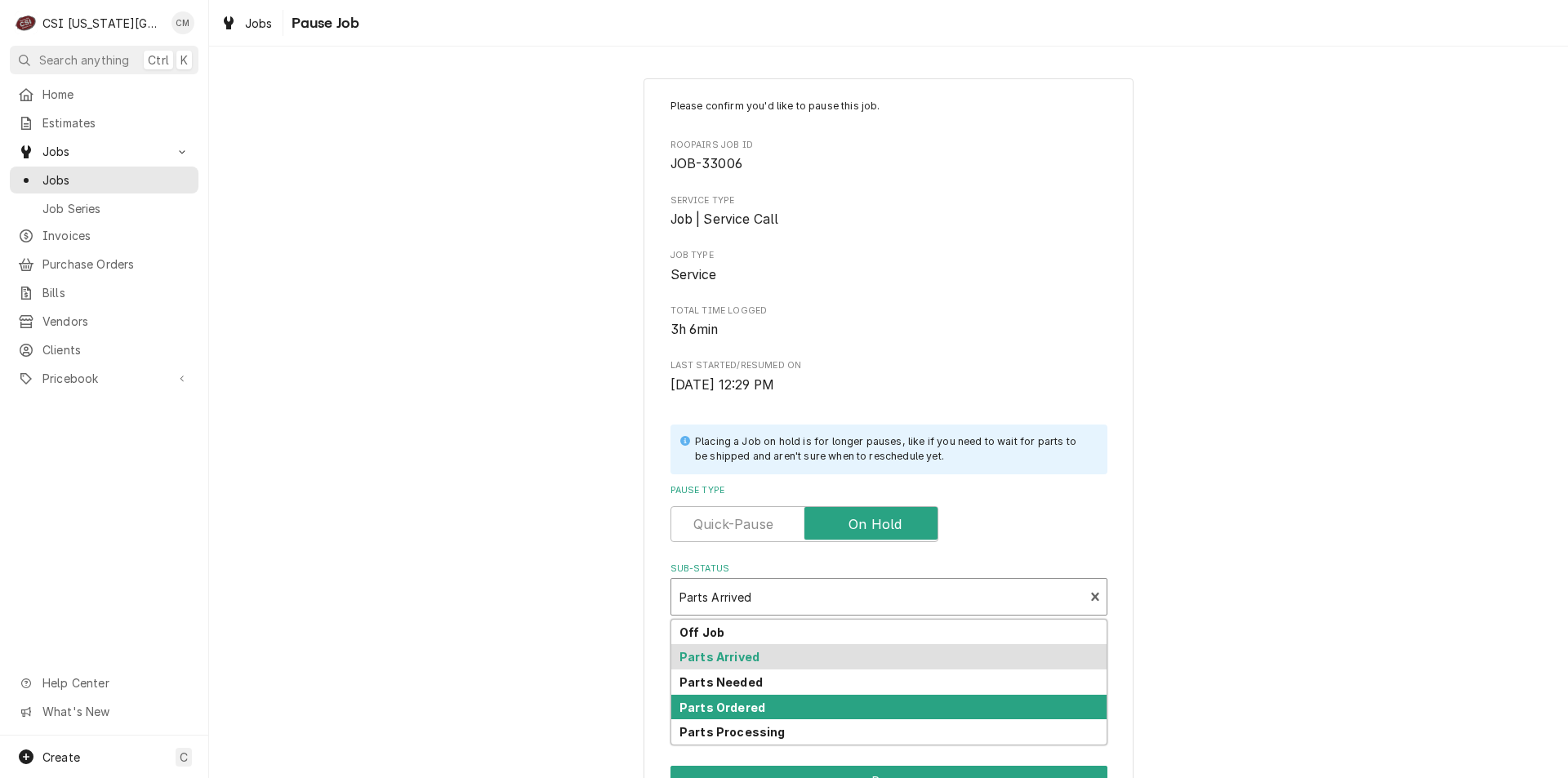
click at [818, 707] on div "Parts Ordered" at bounding box center [889, 707] width 436 height 25
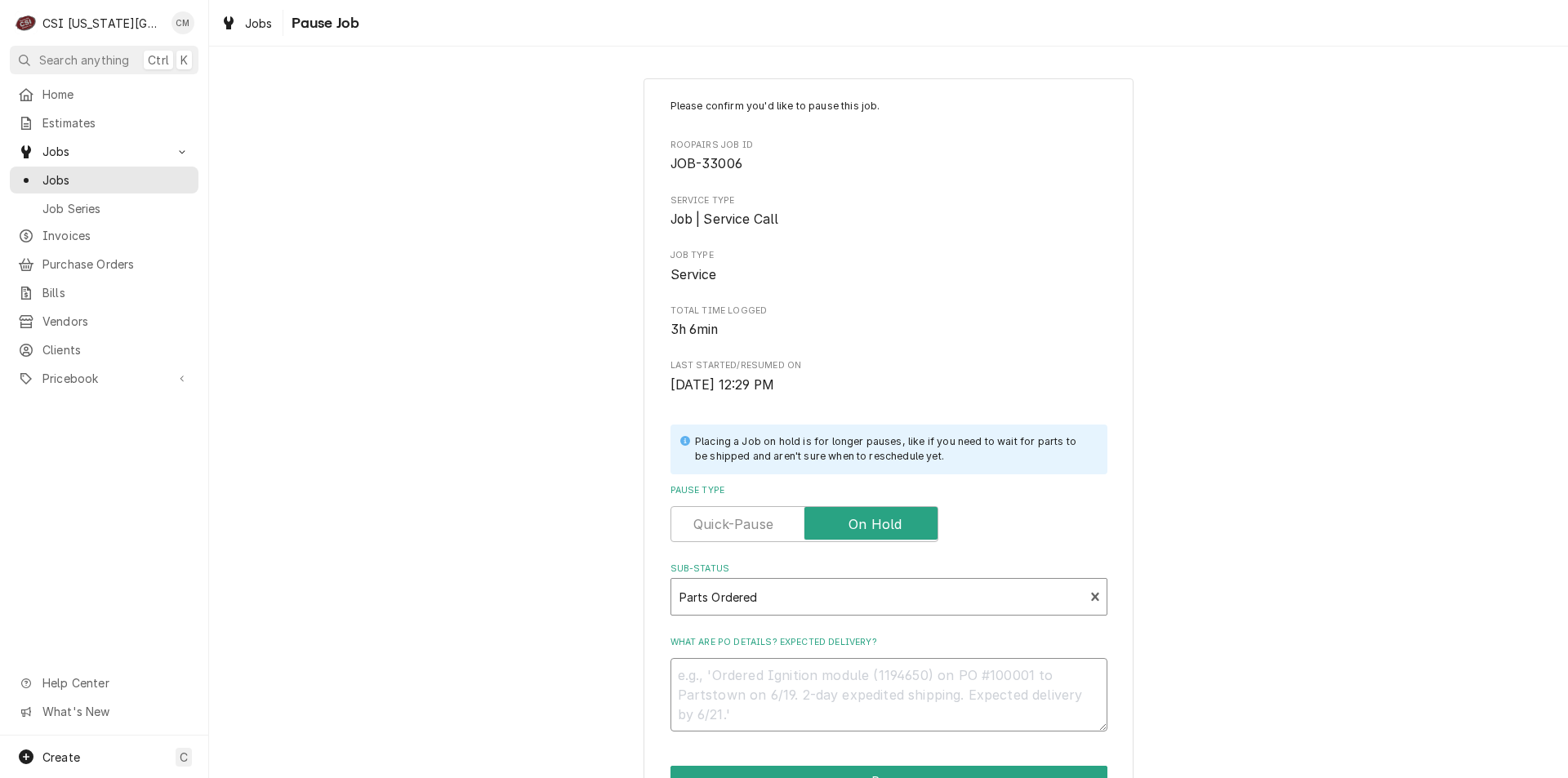
click at [824, 677] on textarea "What are PO details? Expected delivery?" at bounding box center [888, 695] width 437 height 74
type textarea "x"
type textarea "p"
type textarea "x"
type textarea "pa"
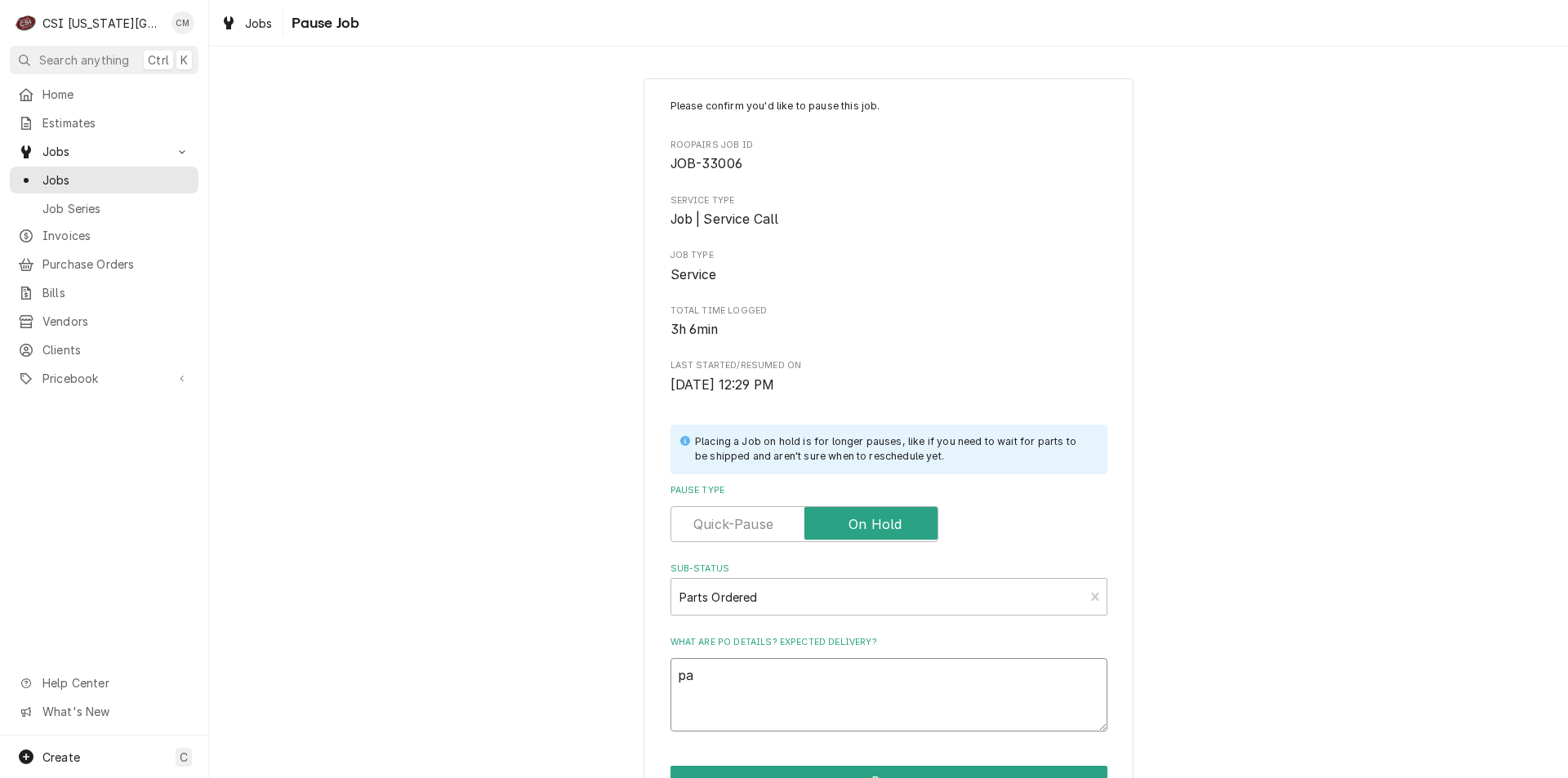
type textarea "x"
type textarea "par"
type textarea "x"
type textarea "part"
type textarea "x"
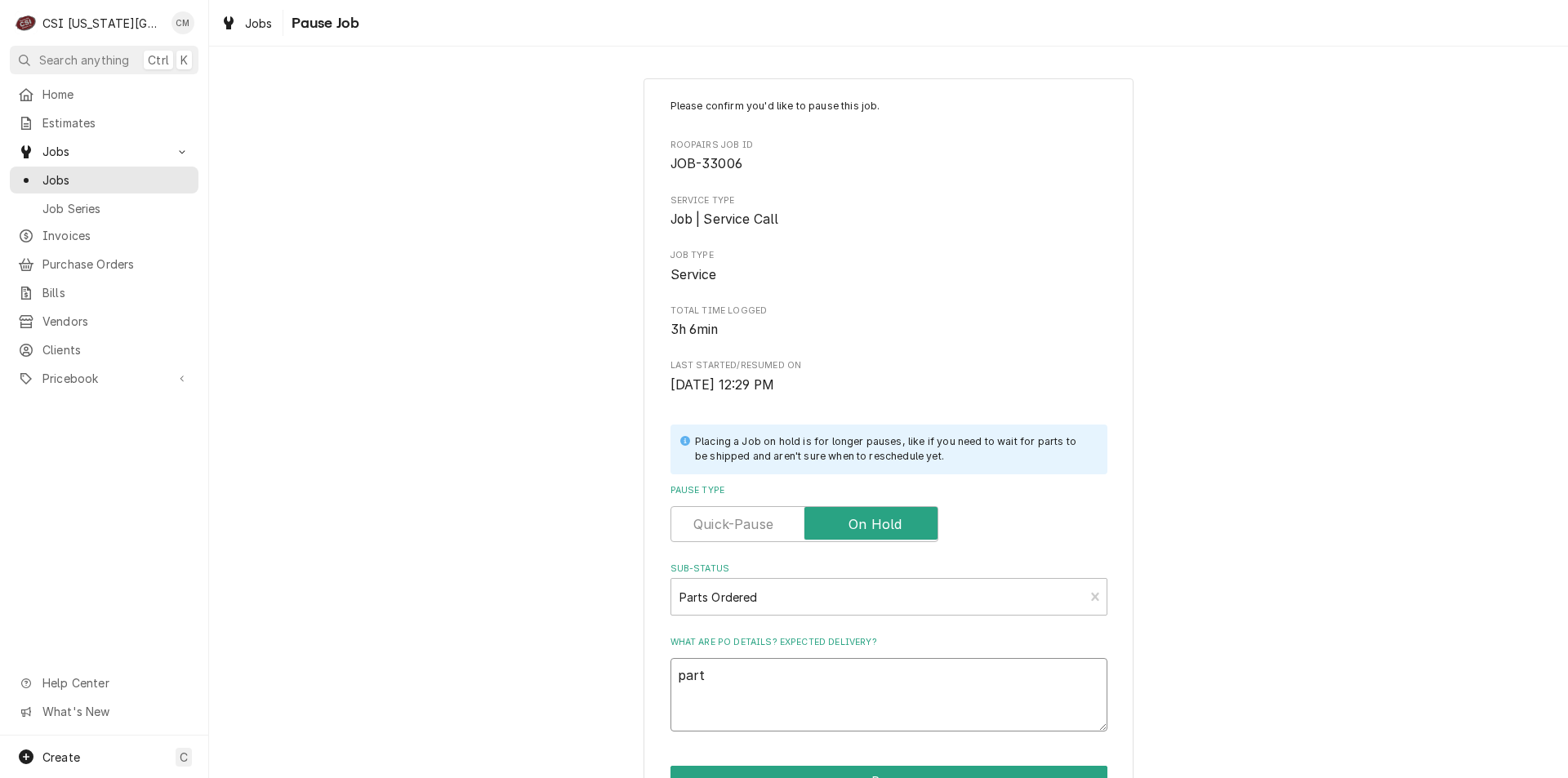
type textarea "parts"
type textarea "x"
type textarea "parts"
type textarea "x"
type textarea "parts o"
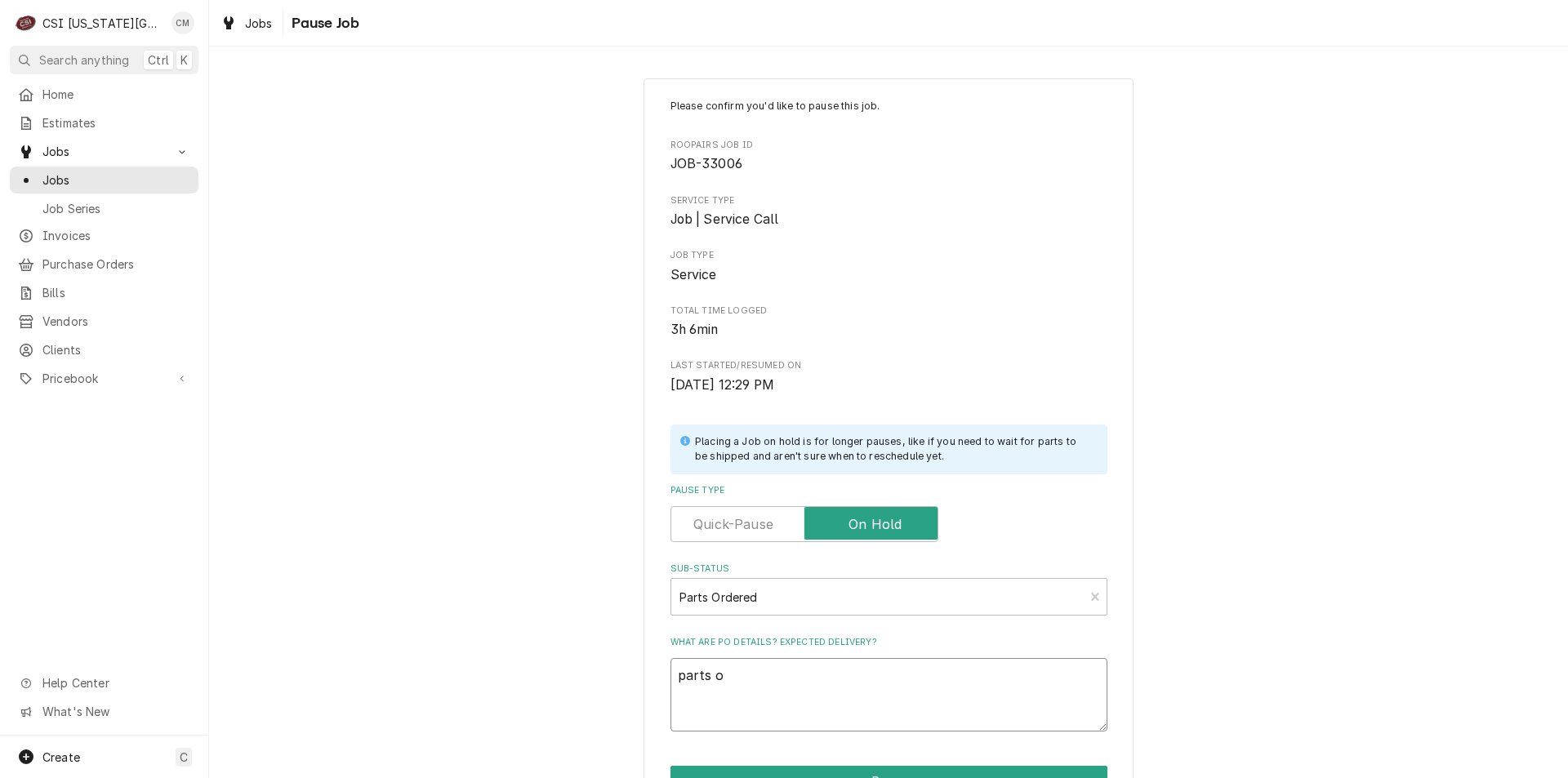
type textarea "x"
type textarea "parts on"
type textarea "x"
type textarea "parts on"
type textarea "x"
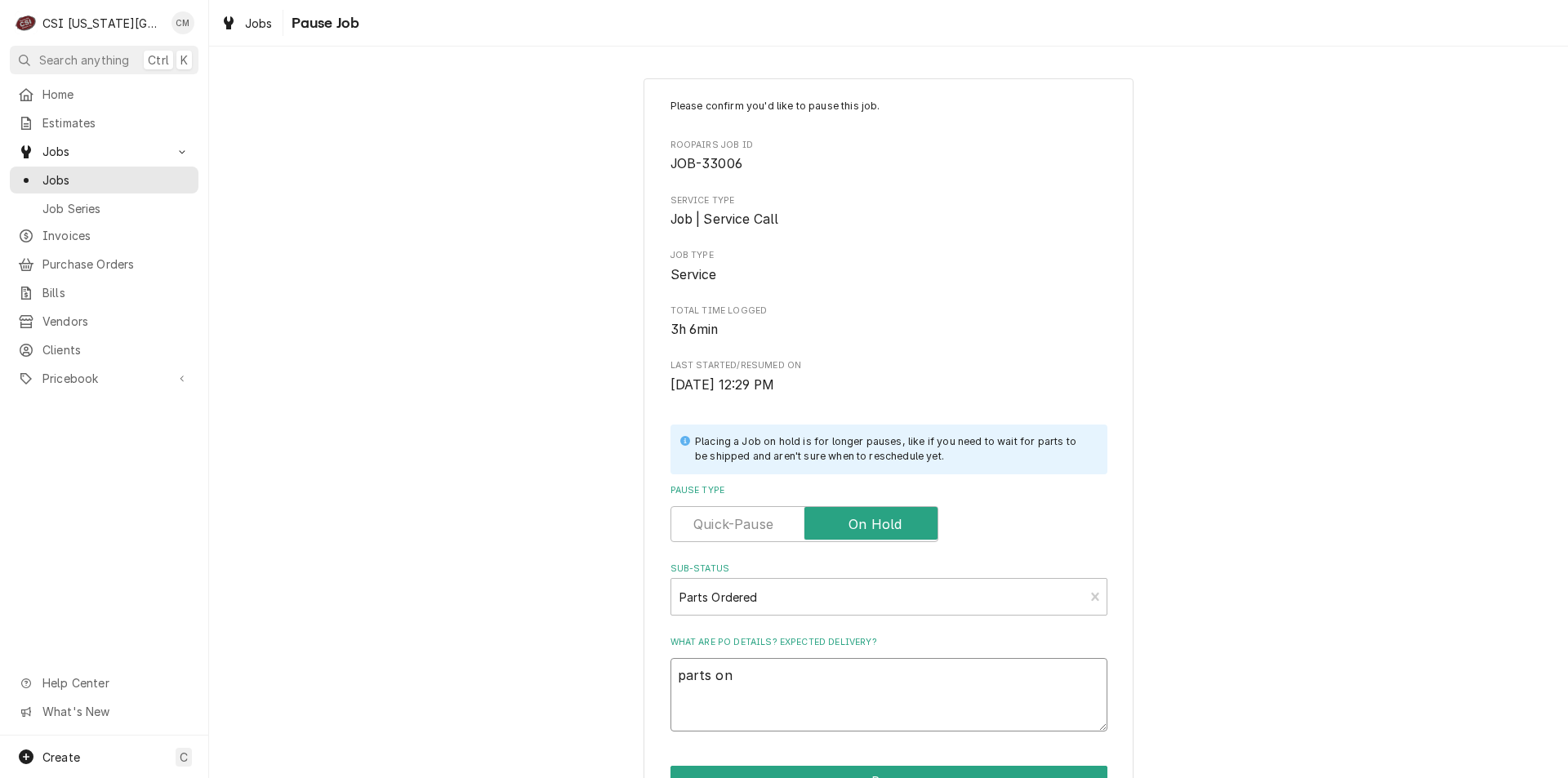
type textarea "parts on G"
type textarea "x"
type textarea "parts on Go"
type textarea "x"
type textarea "parts on G"
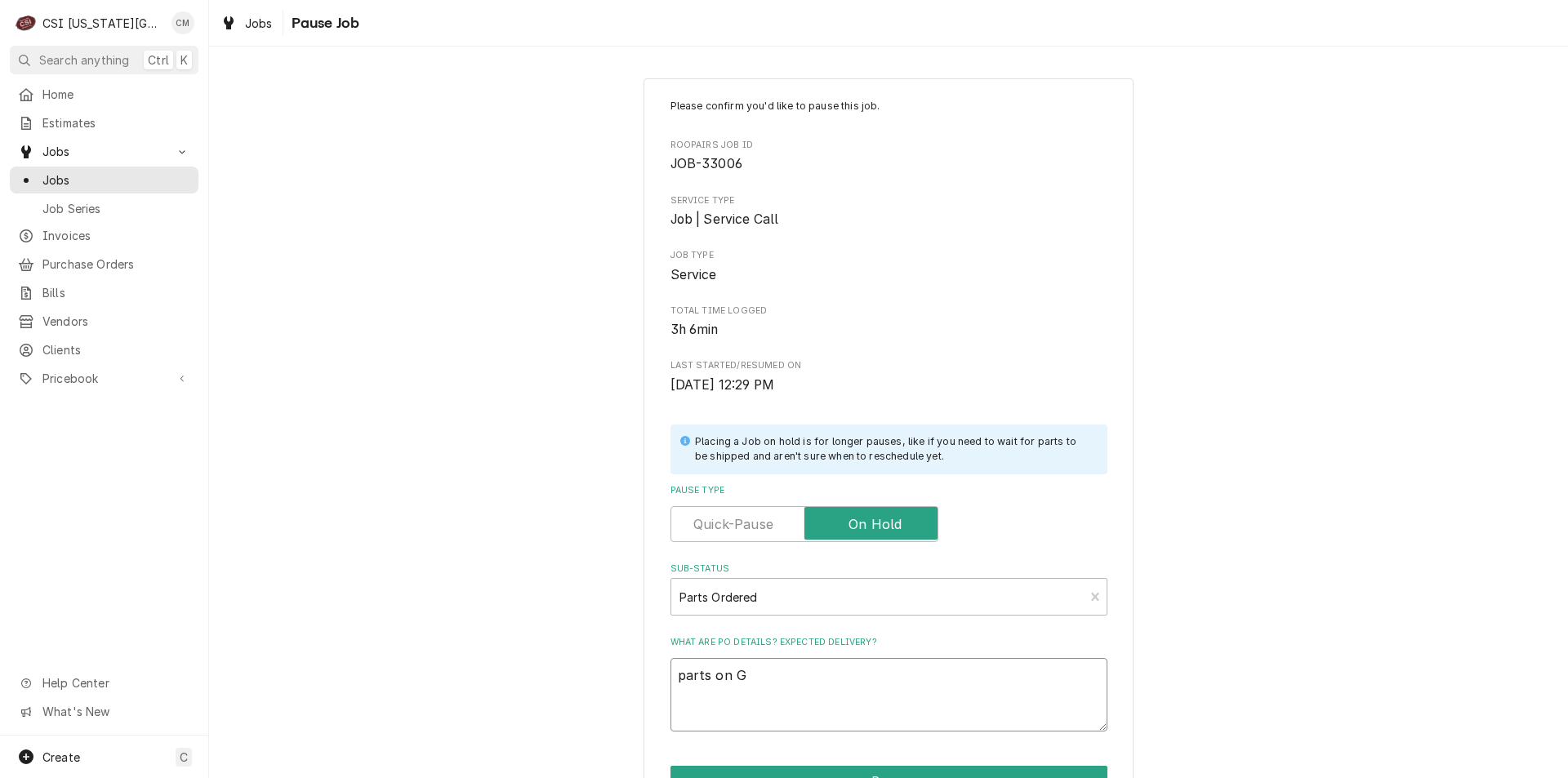
type textarea "x"
type textarea "parts on"
type textarea "x"
type textarea "parts on"
type textarea "x"
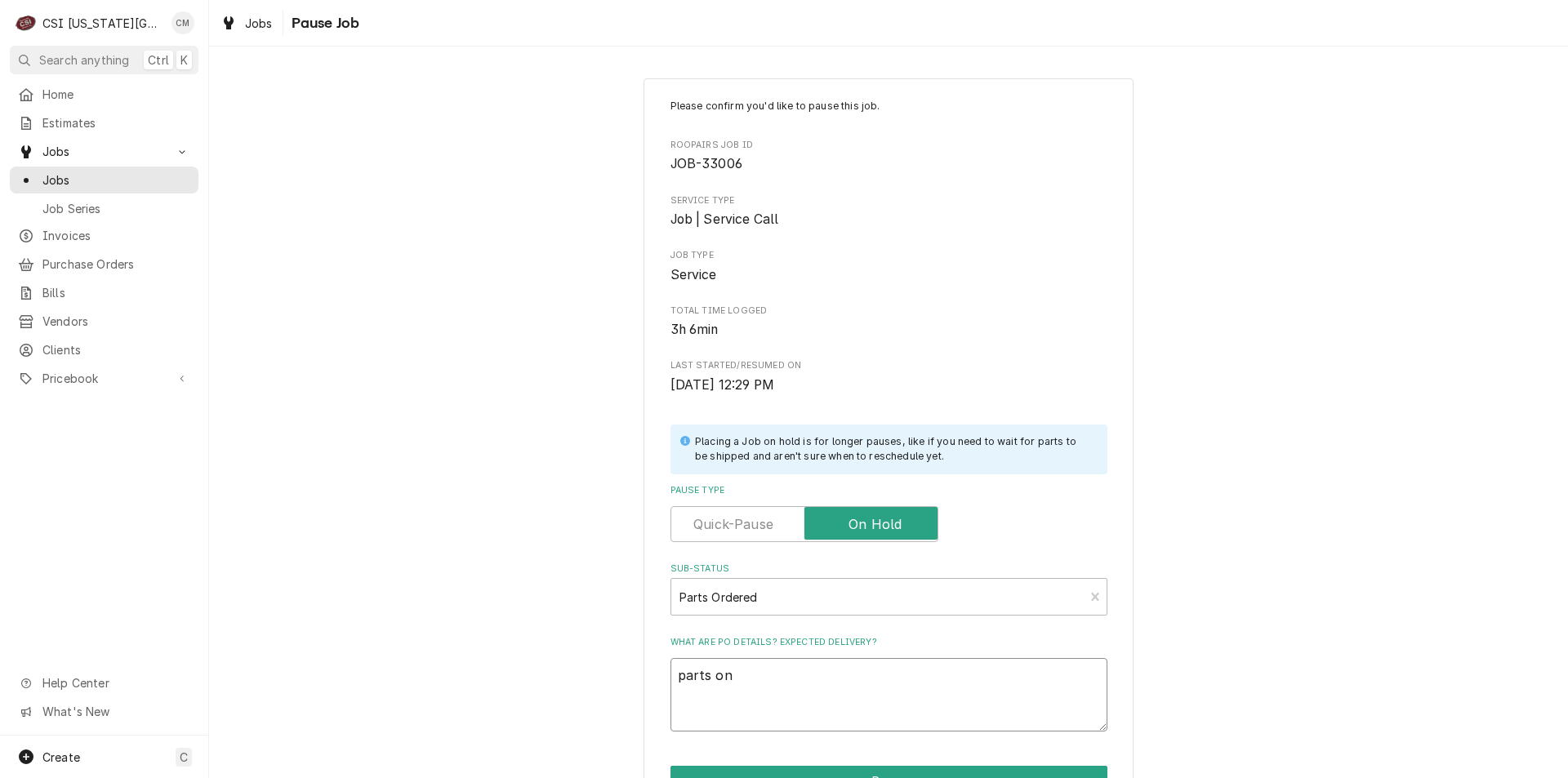
type textarea "parts o"
type textarea "x"
type textarea "parts"
type textarea "x"
type textarea "parts"
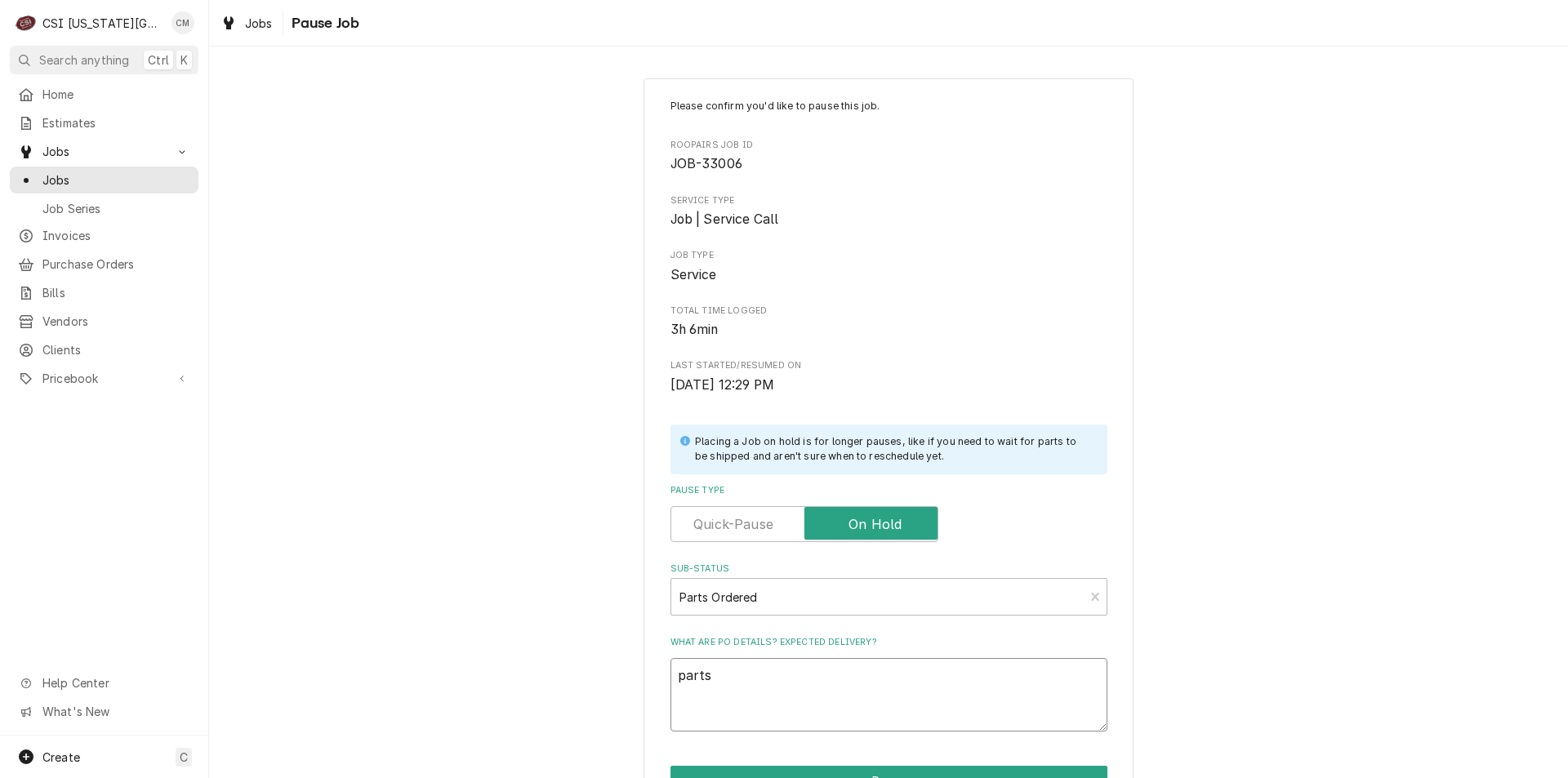
type textarea "x"
type textarea "part"
type textarea "x"
type textarea "parti"
type textarea "x"
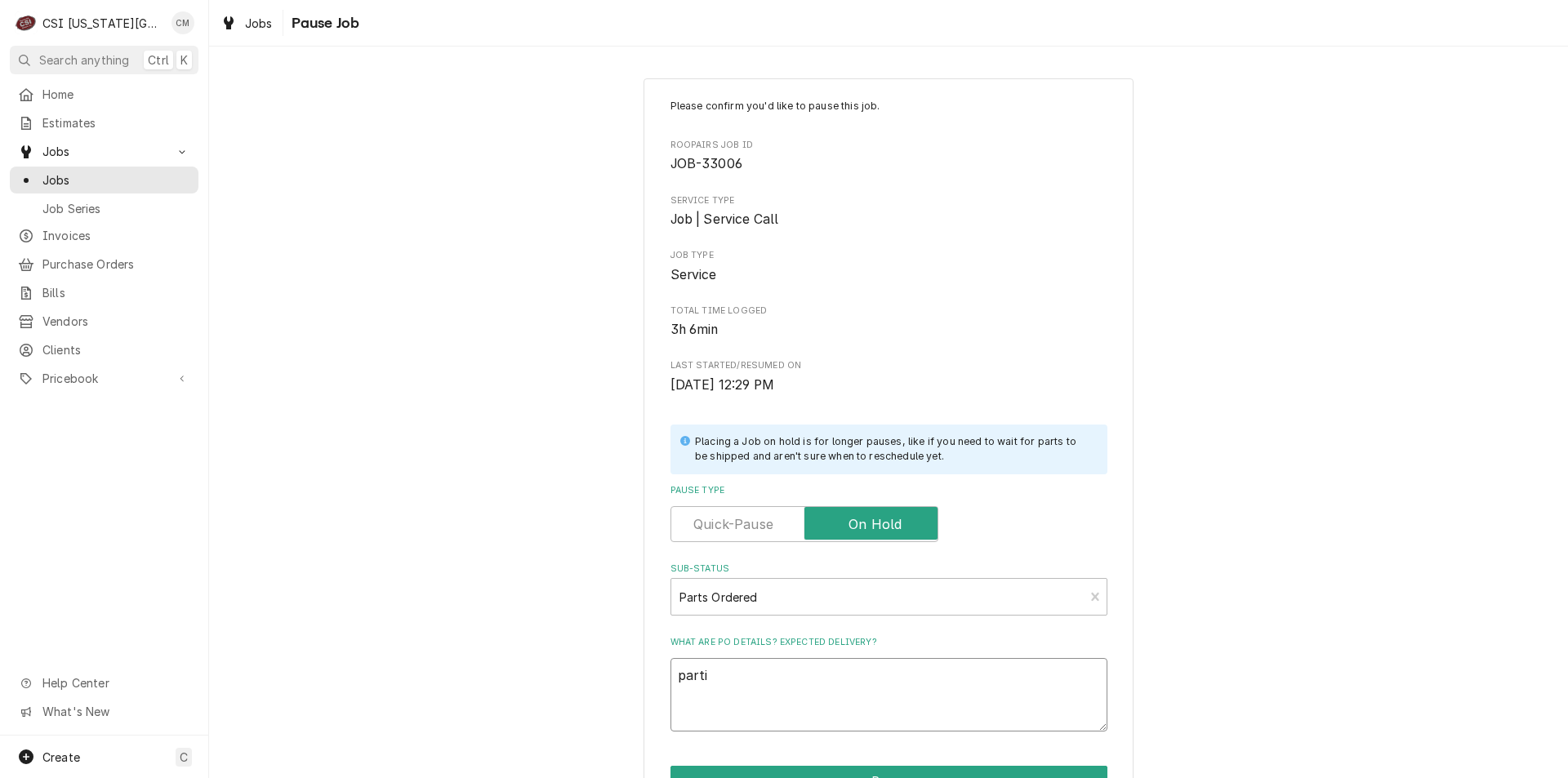
type textarea "partia"
type textarea "x"
type textarea "partial"
type textarea "x"
type textarea "partial"
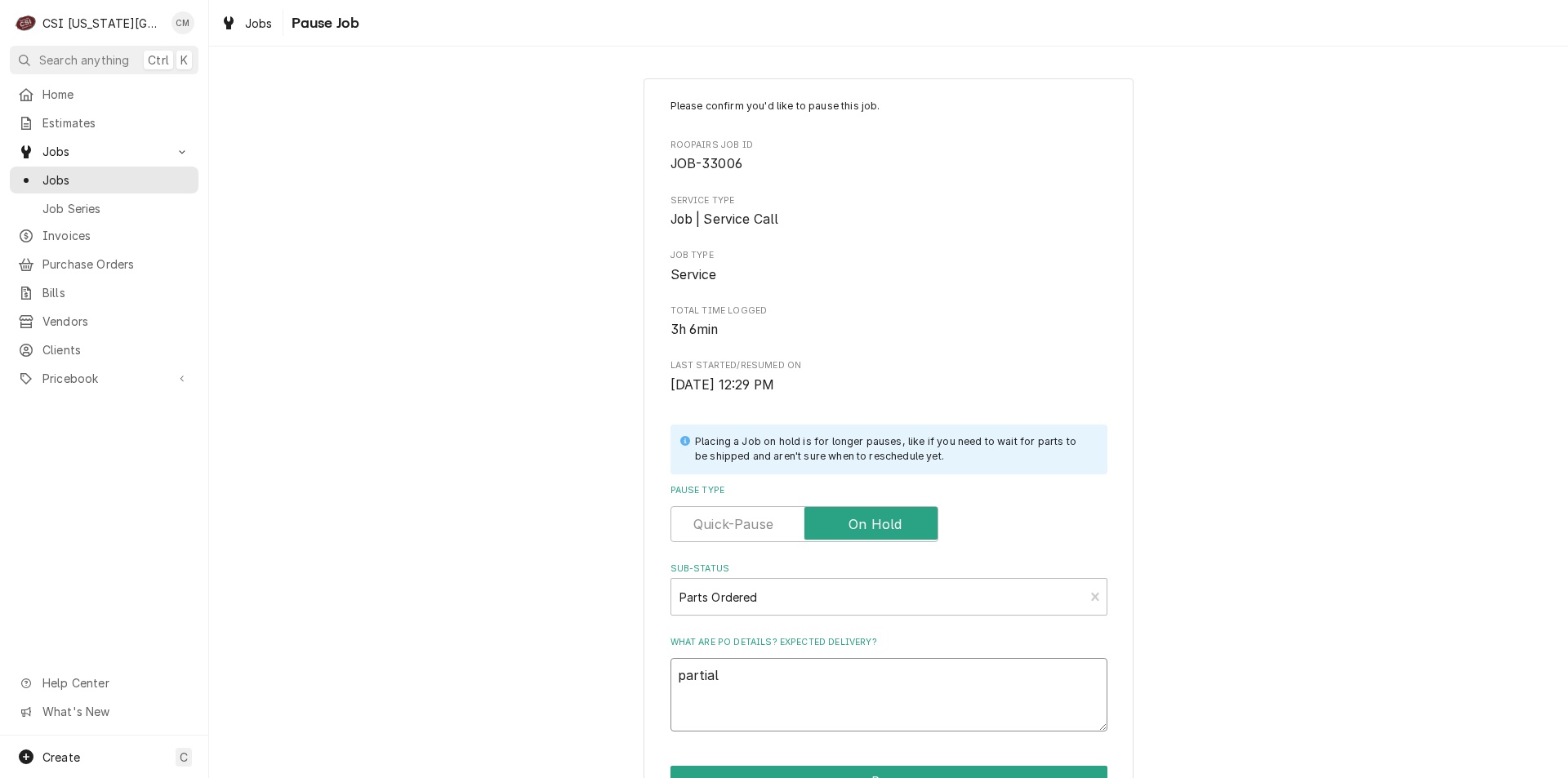
type textarea "x"
type textarea "partial p"
type textarea "x"
type textarea "partial pa"
type textarea "x"
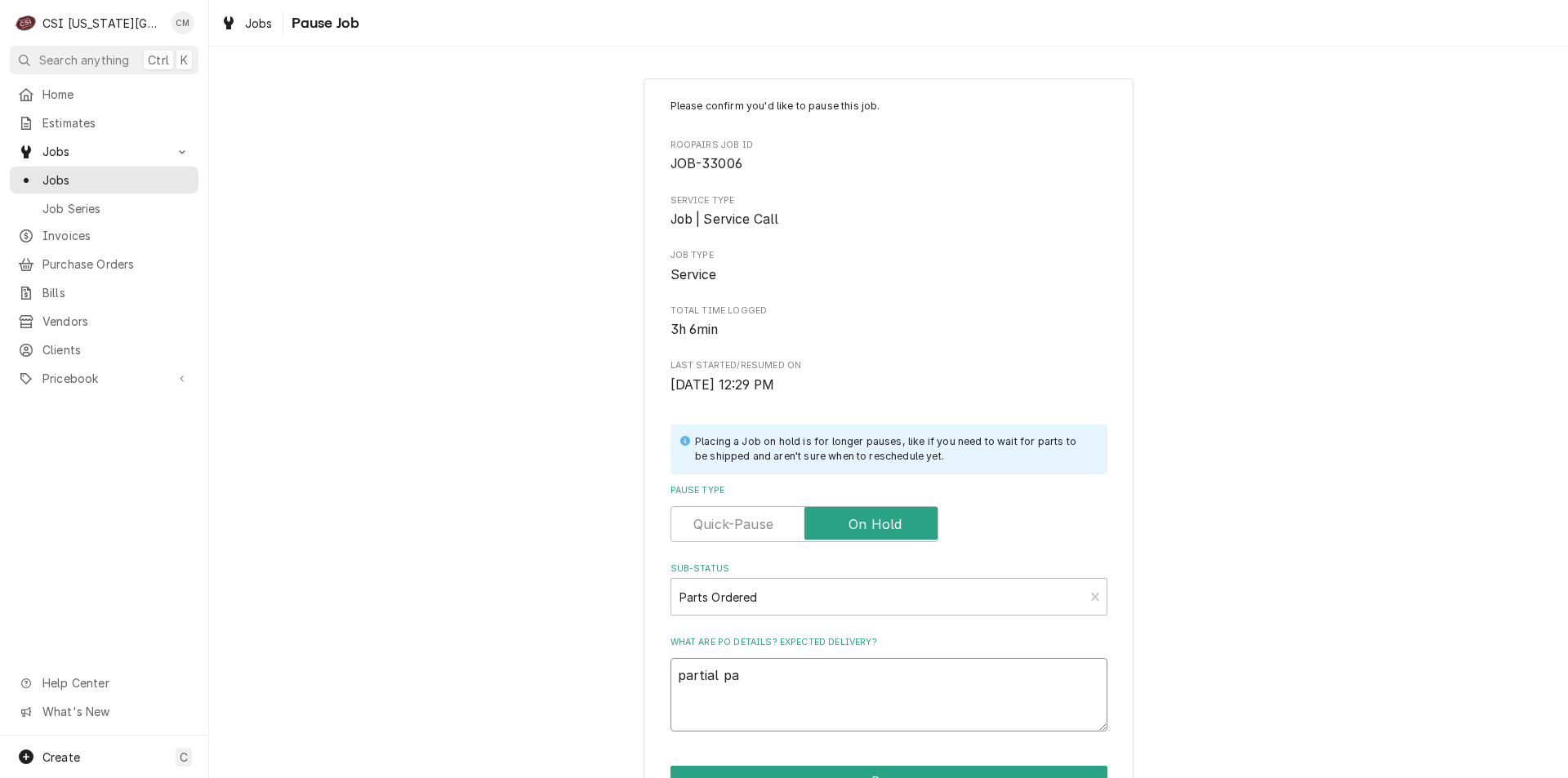
type textarea "partial par"
type textarea "x"
type textarea "partial part"
type textarea "x"
type textarea "partial parts"
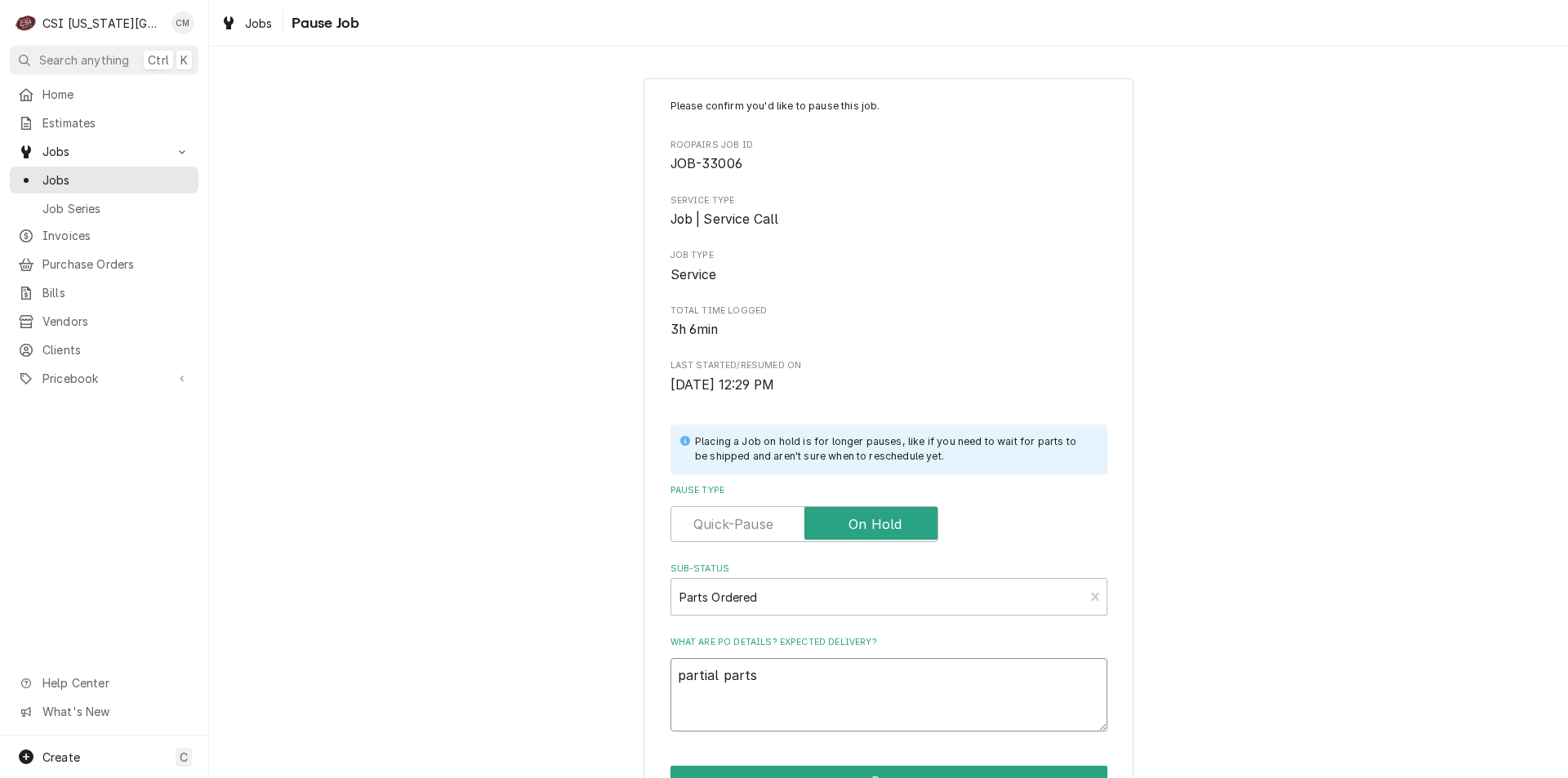
type textarea "x"
type textarea "partial parts"
type textarea "x"
type textarea "partial parts o"
type textarea "x"
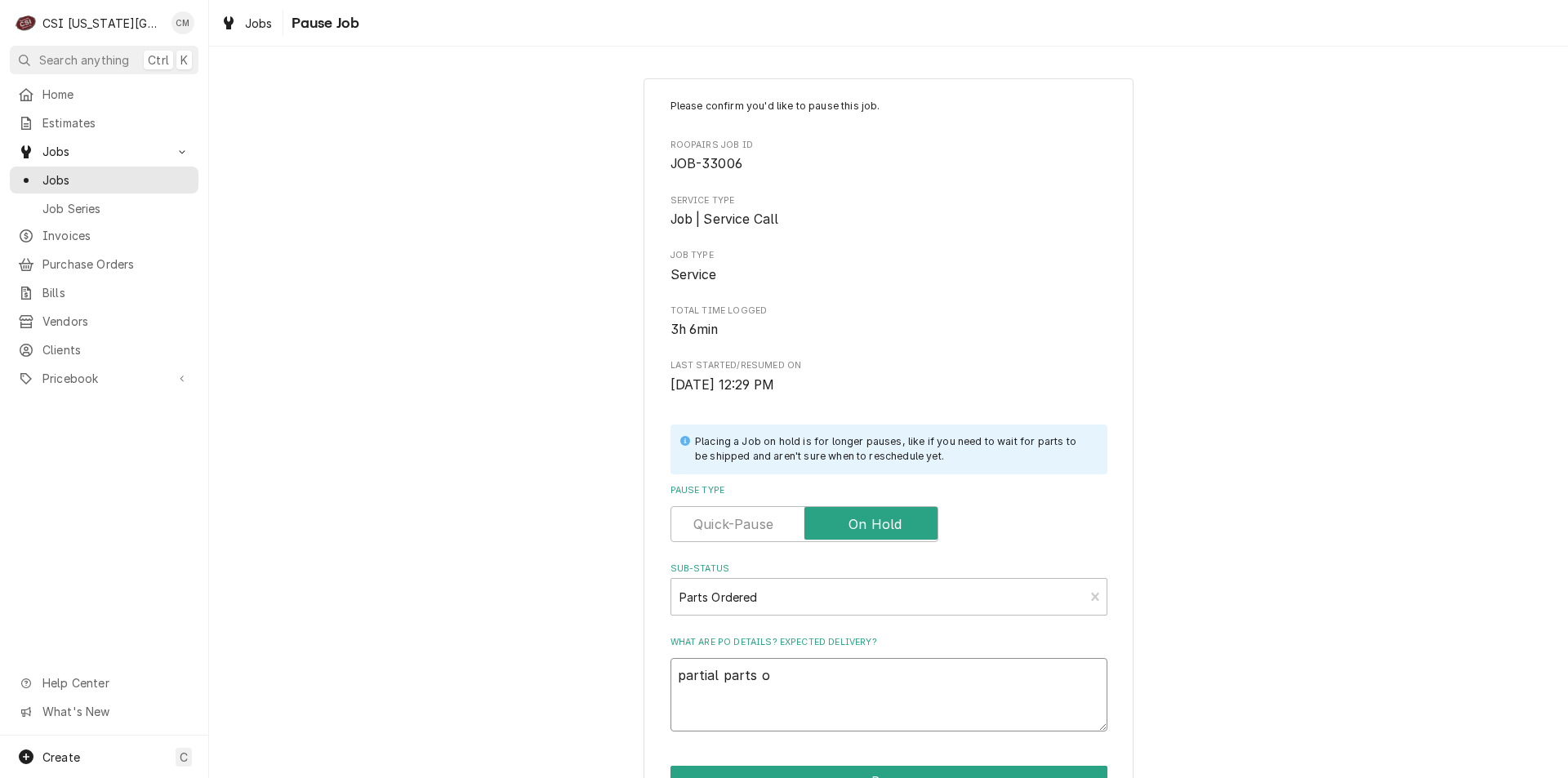
type textarea "partial parts on"
type textarea "x"
type textarea "partial parts on"
type textarea "x"
type textarea "partial parts on G"
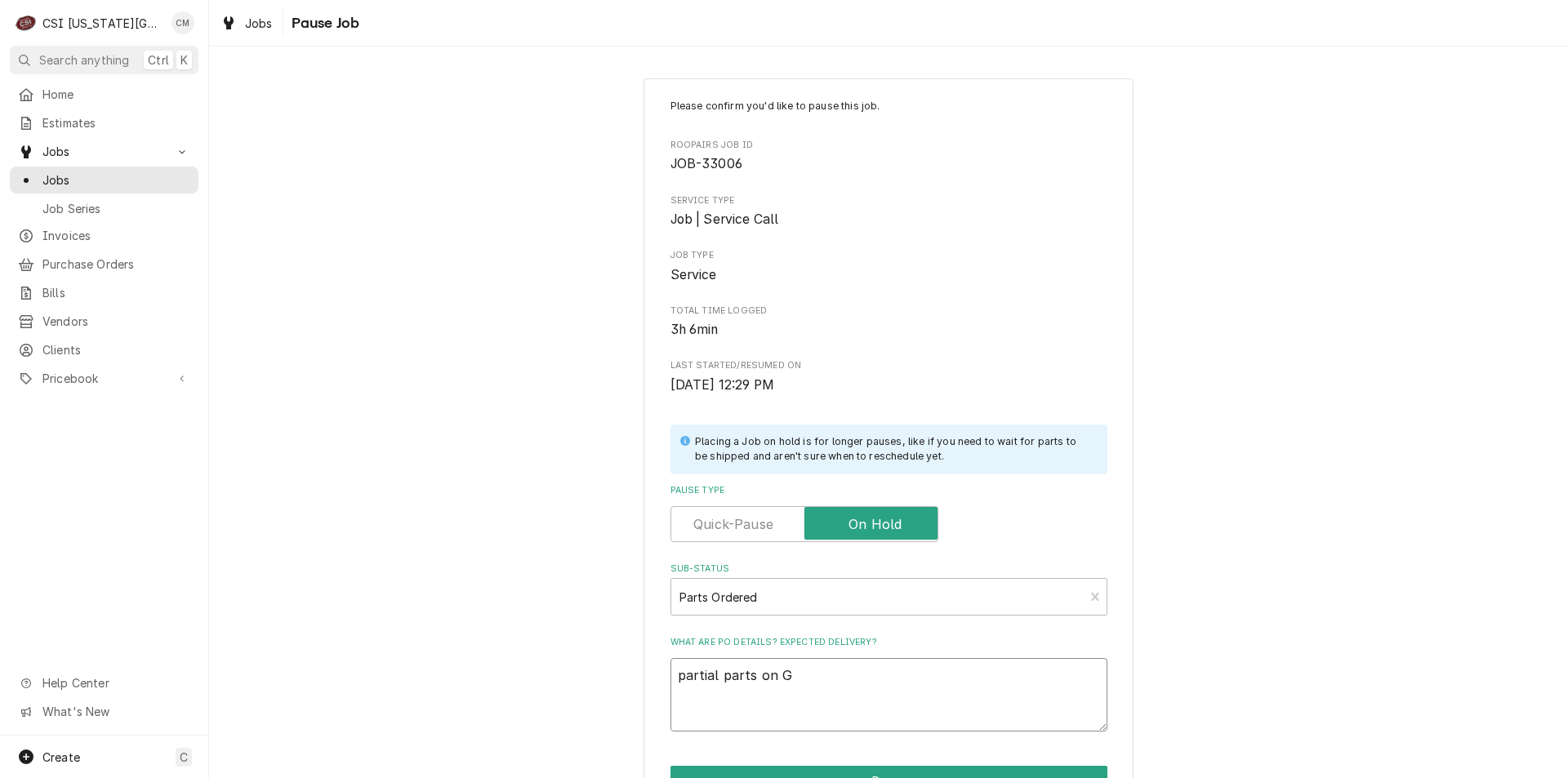
type textarea "x"
type textarea "partial parts on Go"
type textarea "x"
type textarea "partial parts on Gon"
type textarea "x"
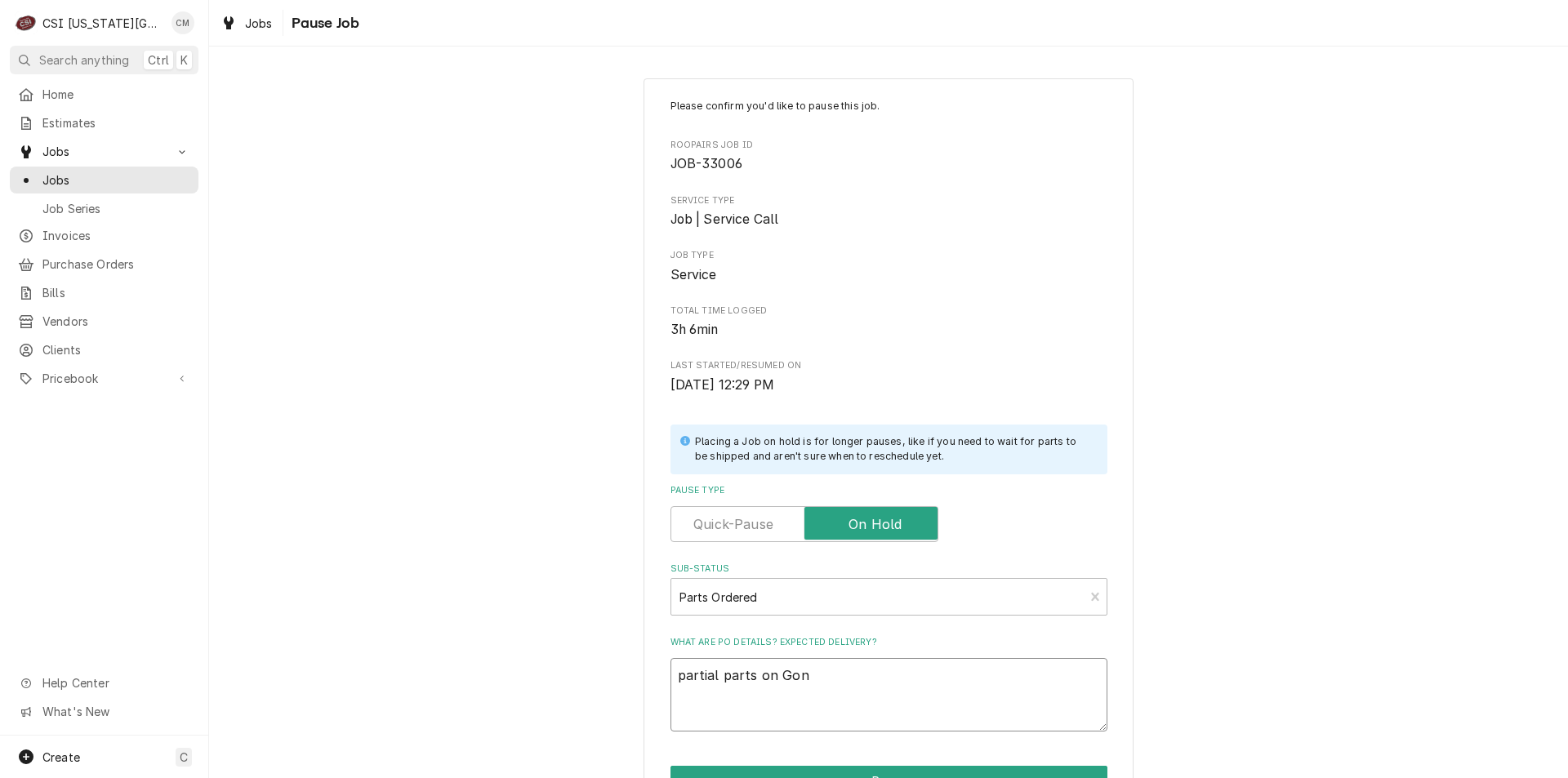
type textarea "partial parts on Gonz"
type textarea "x"
type textarea "partial parts on Gonzo"
type textarea "x"
type textarea "partial parts on Gonzo'"
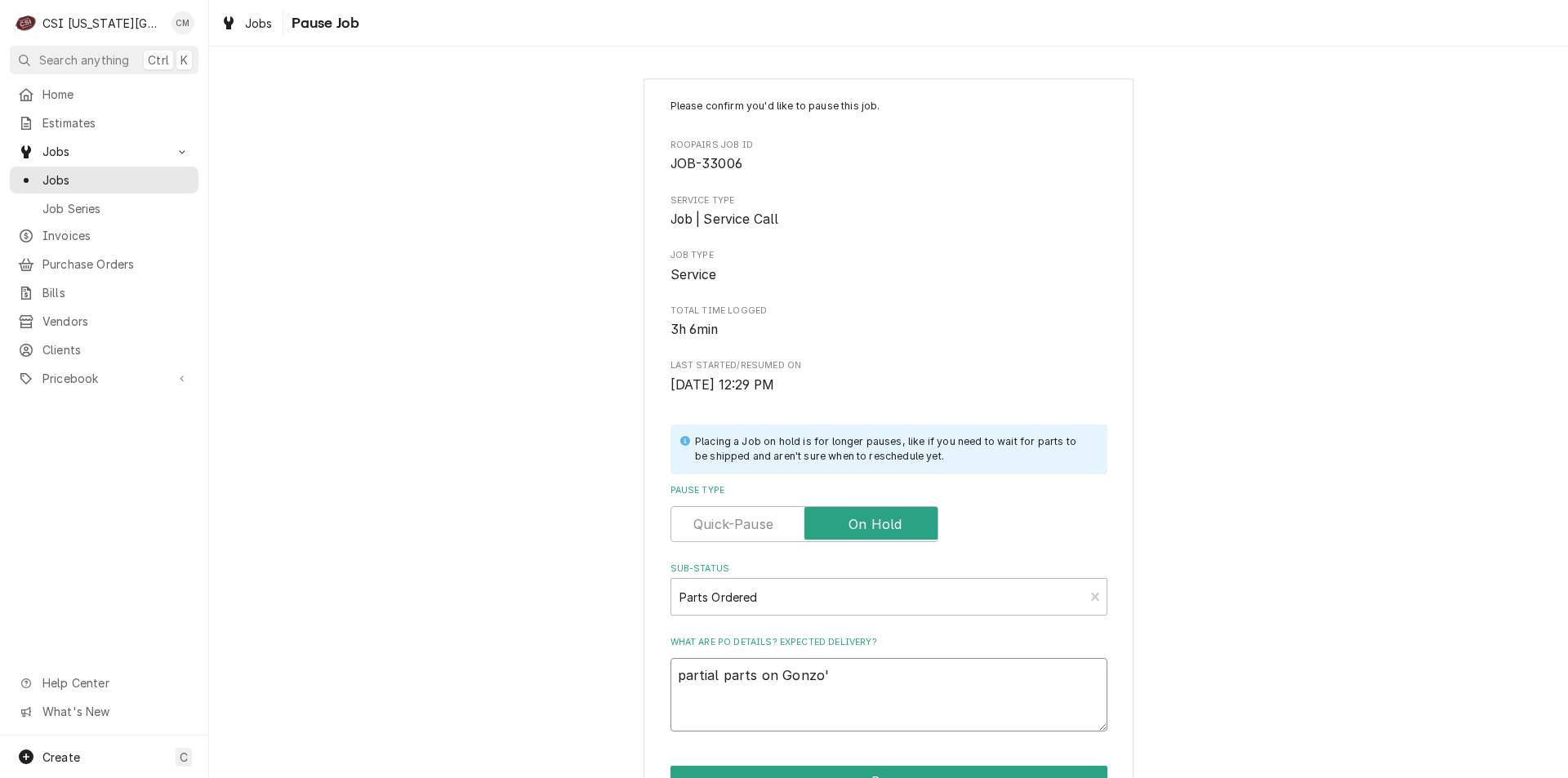
type textarea "x"
type textarea "partial parts on Gonzo's"
type textarea "x"
type textarea "partial parts on Gonzo's"
type textarea "x"
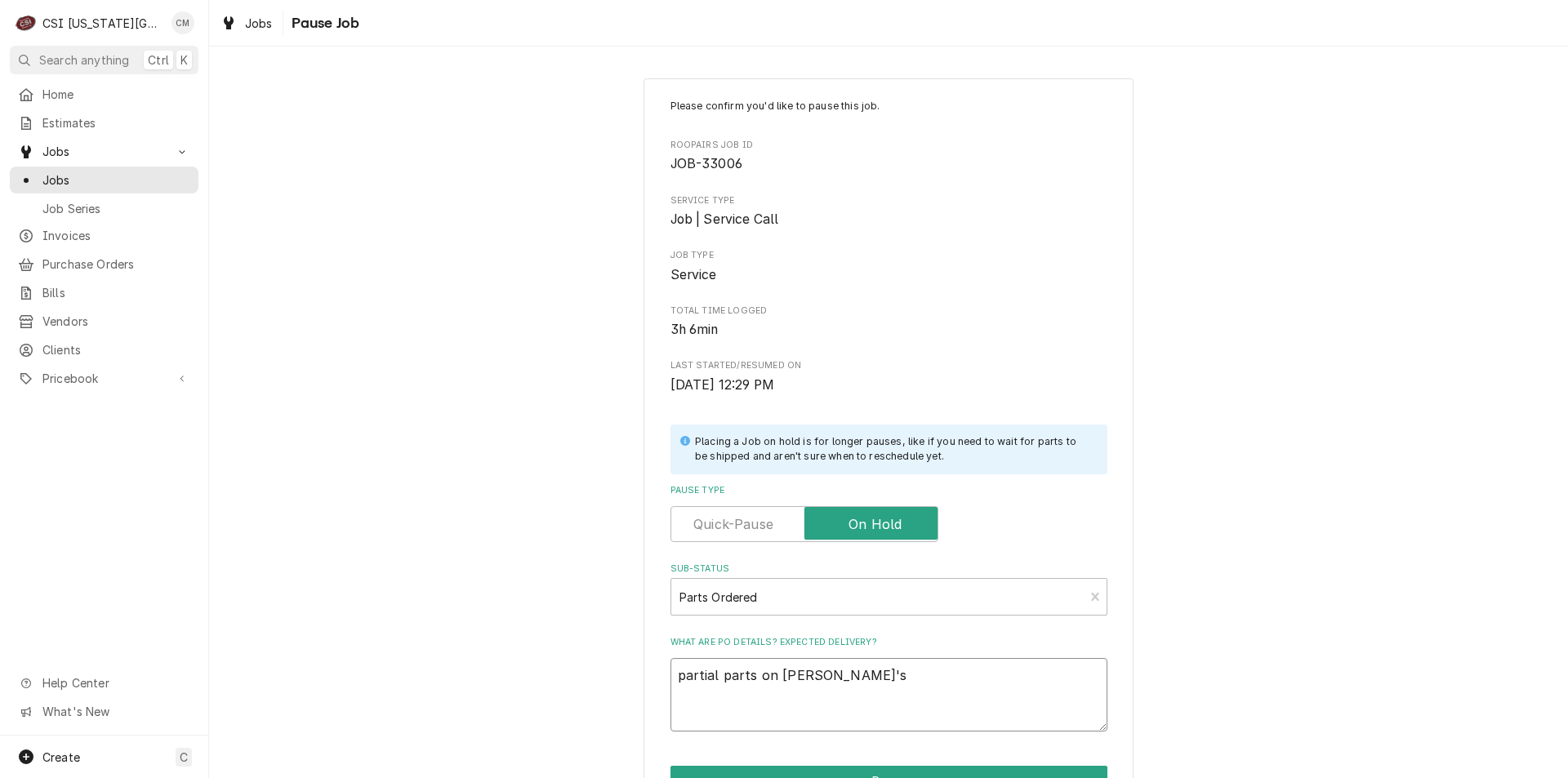
type textarea "partial parts on Gonzo's s"
type textarea "x"
type textarea "partial parts on Gonzo's sh"
type textarea "x"
type textarea "partial parts on Gonzo's she"
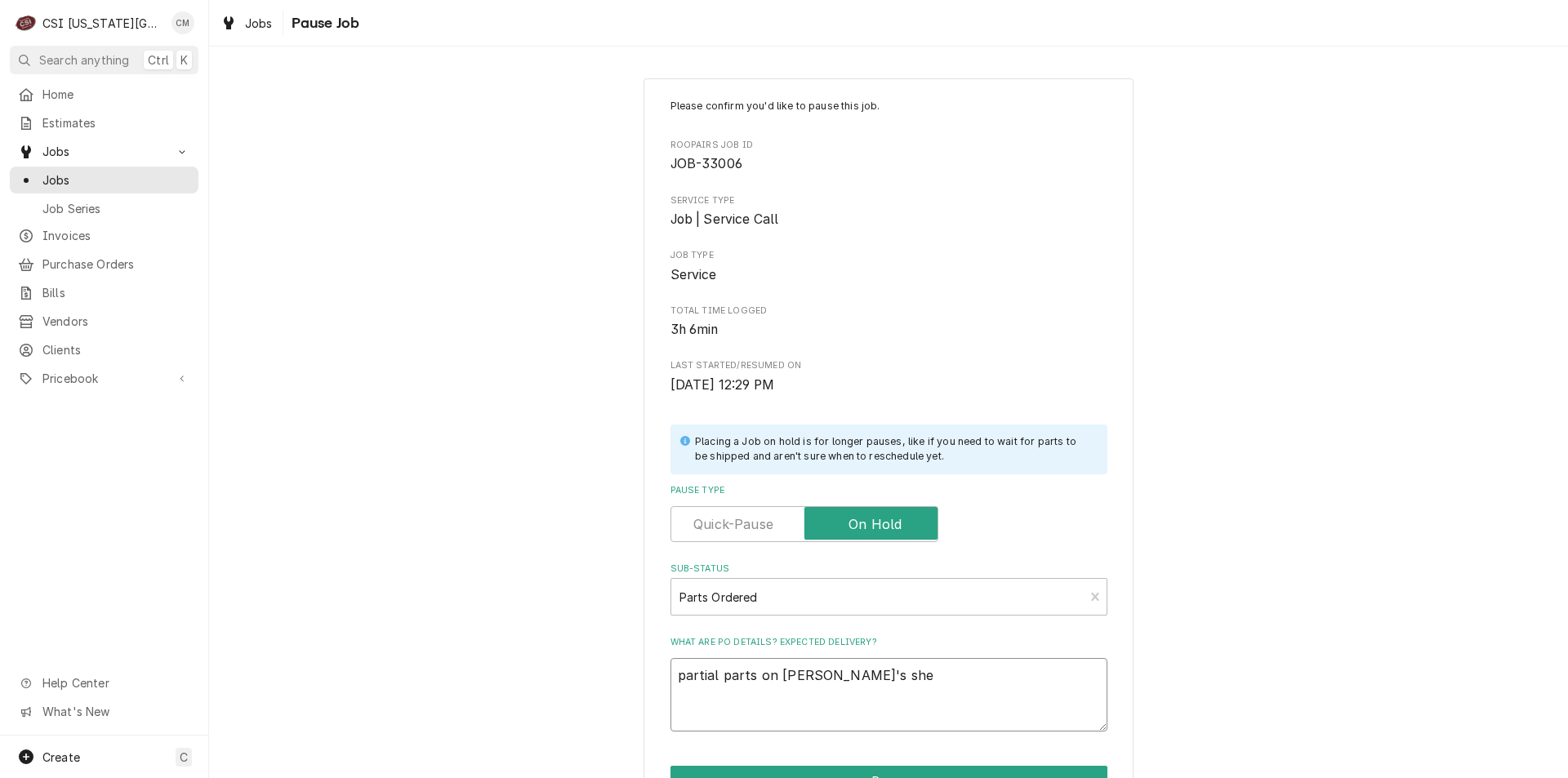
type textarea "x"
type textarea "partial parts on Gonzo's shel"
type textarea "x"
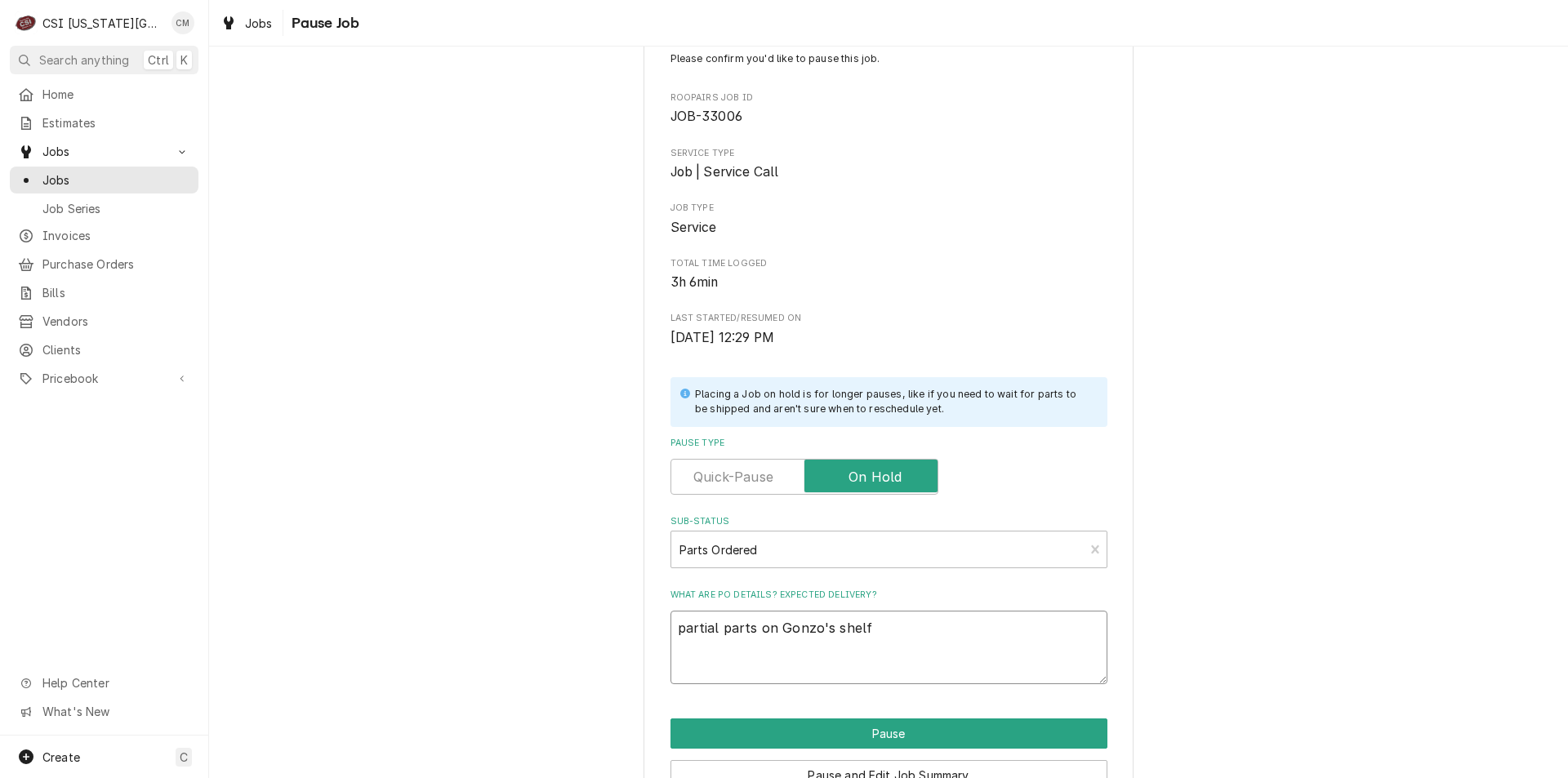
scroll to position [75, 0]
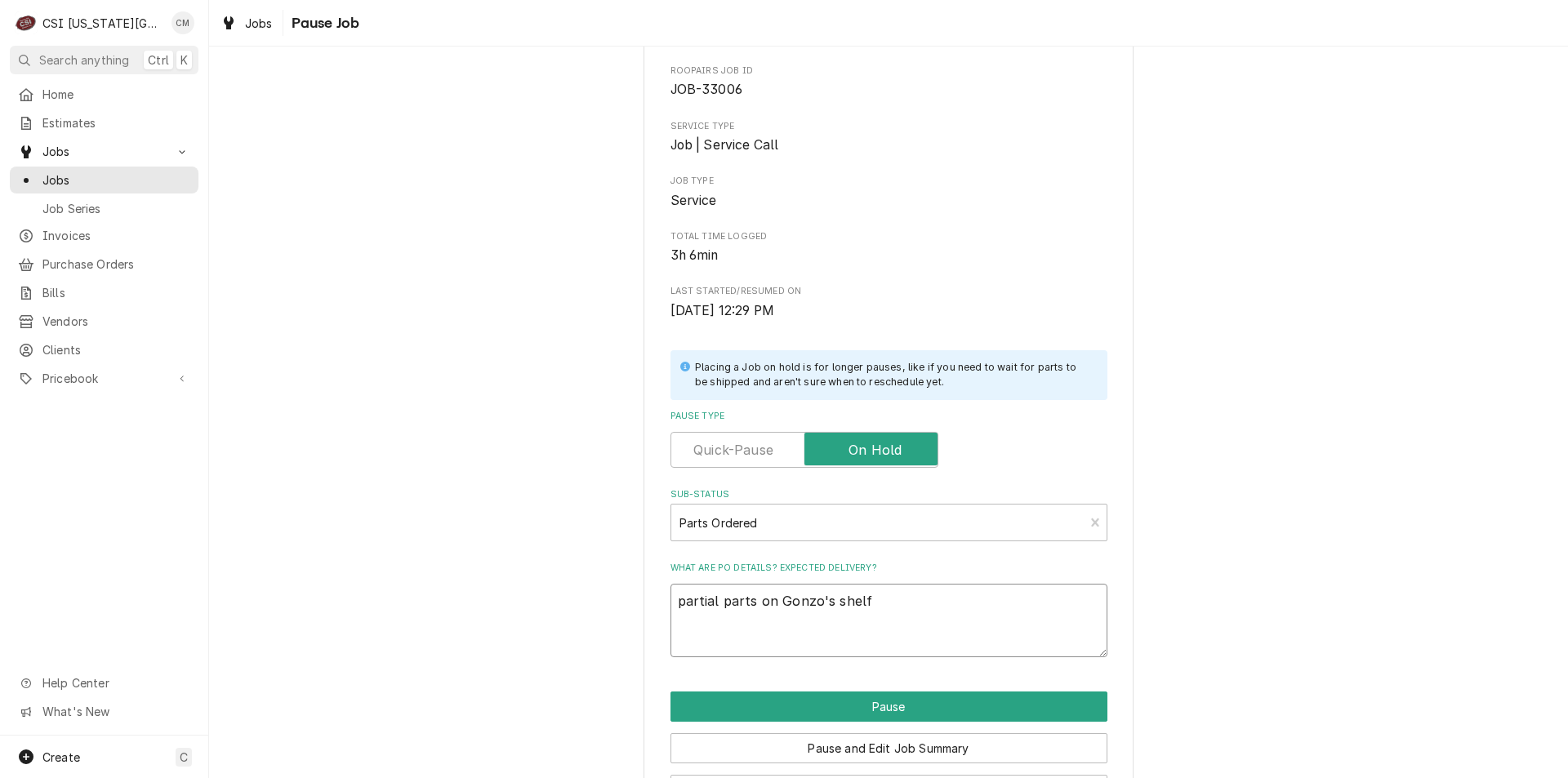
type textarea "partial parts on Gonzo's shelf"
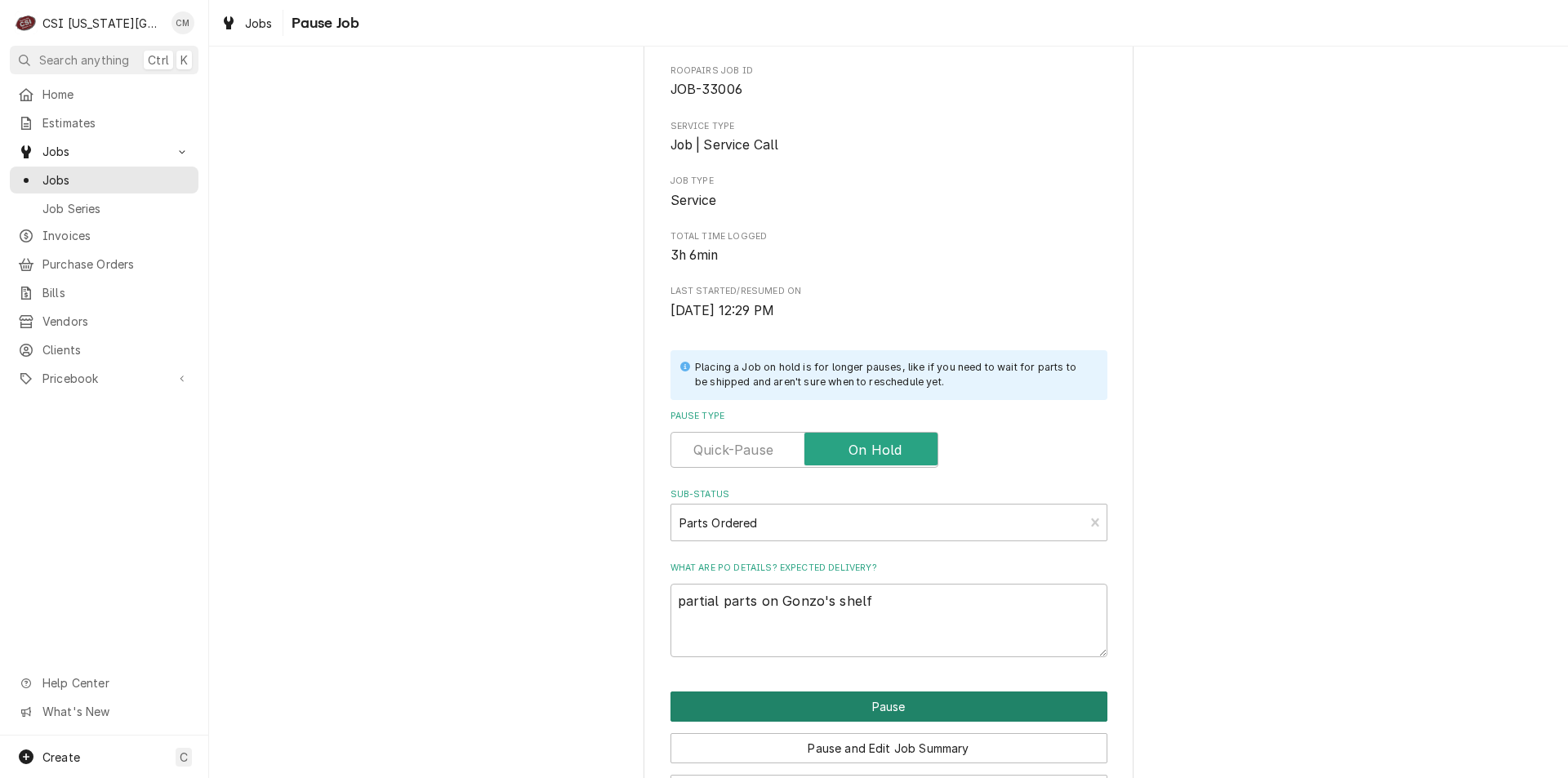
click at [975, 710] on button "Pause" at bounding box center [888, 706] width 437 height 30
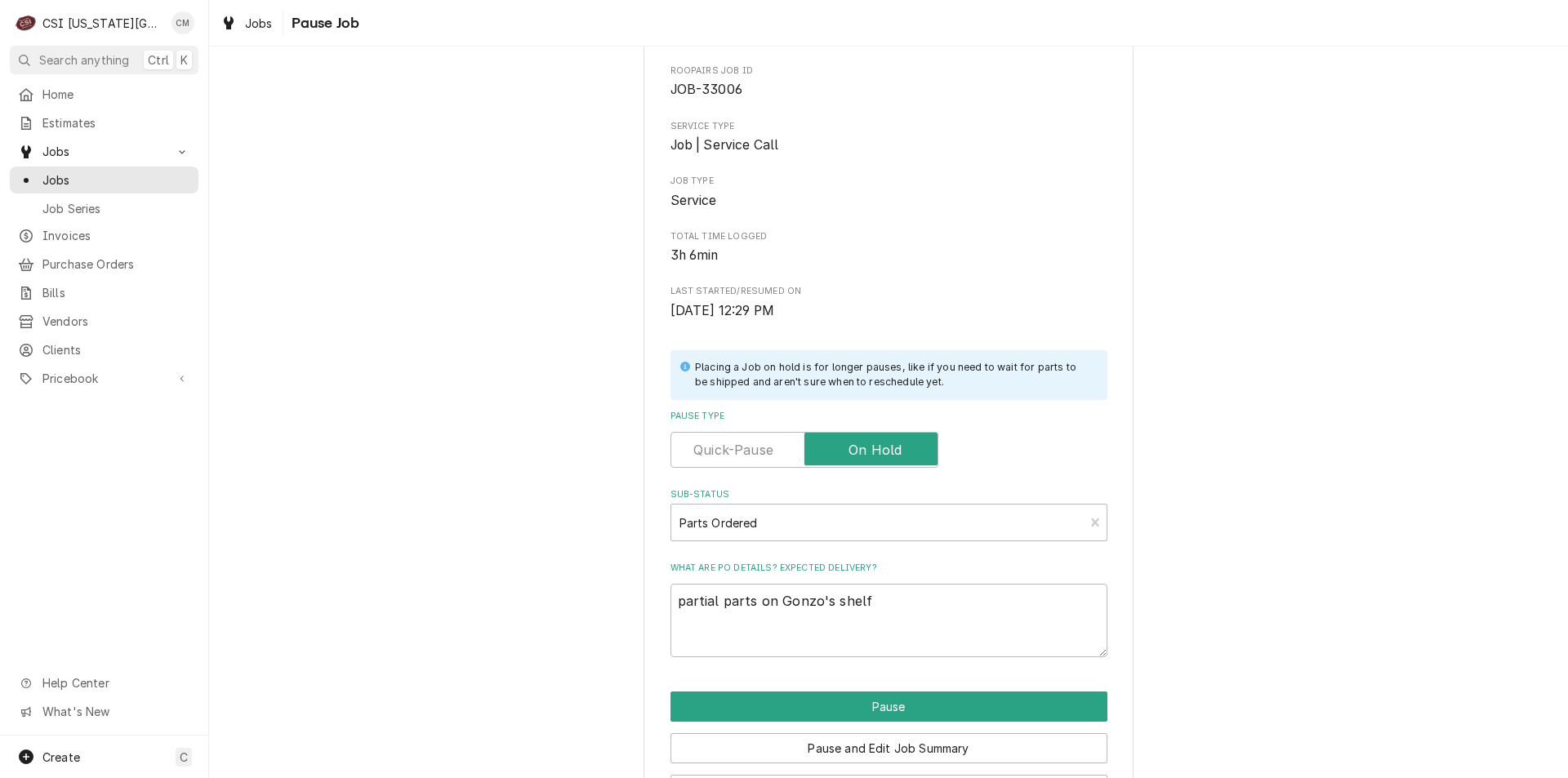
type textarea "x"
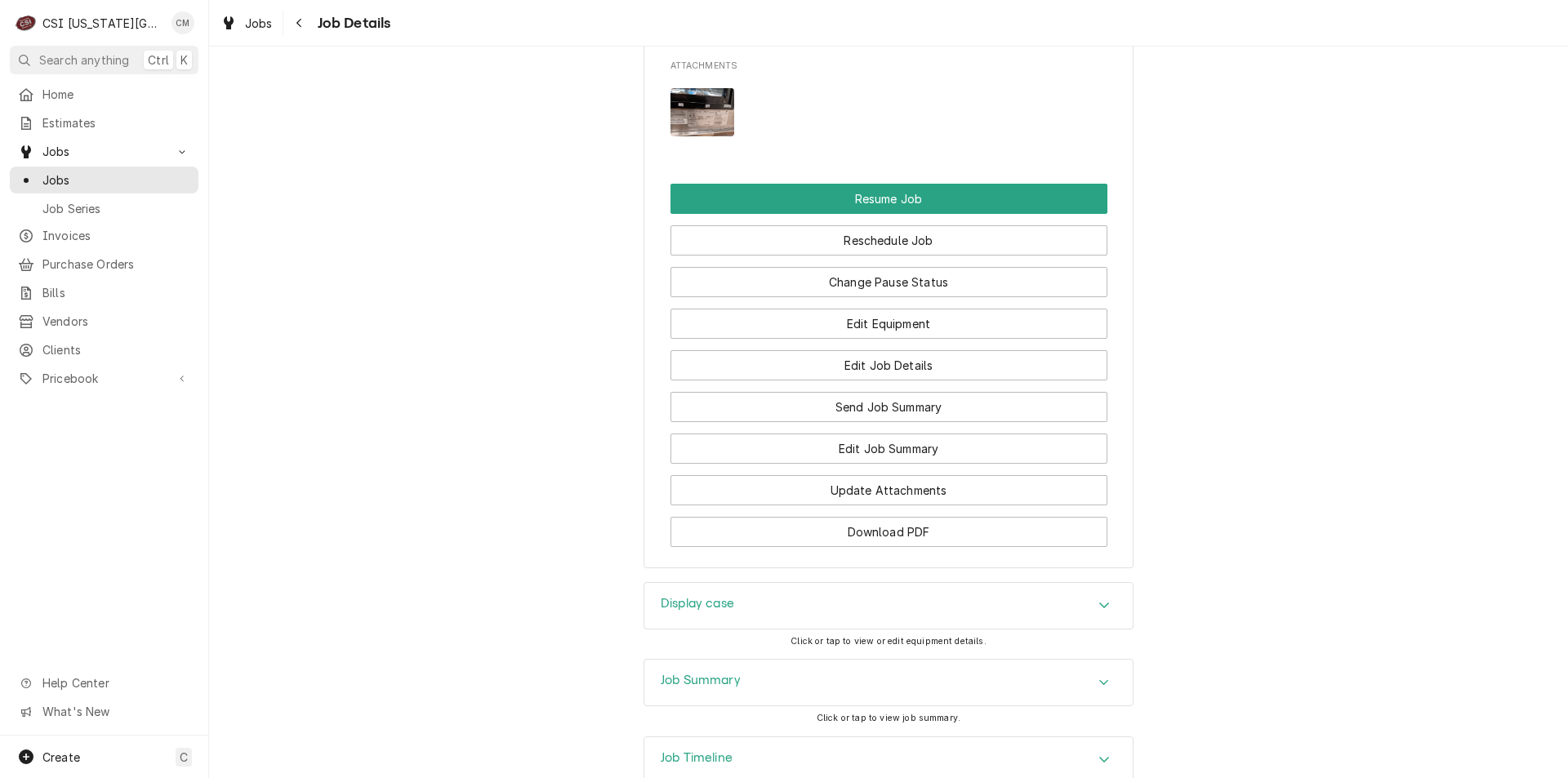
scroll to position [2241, 0]
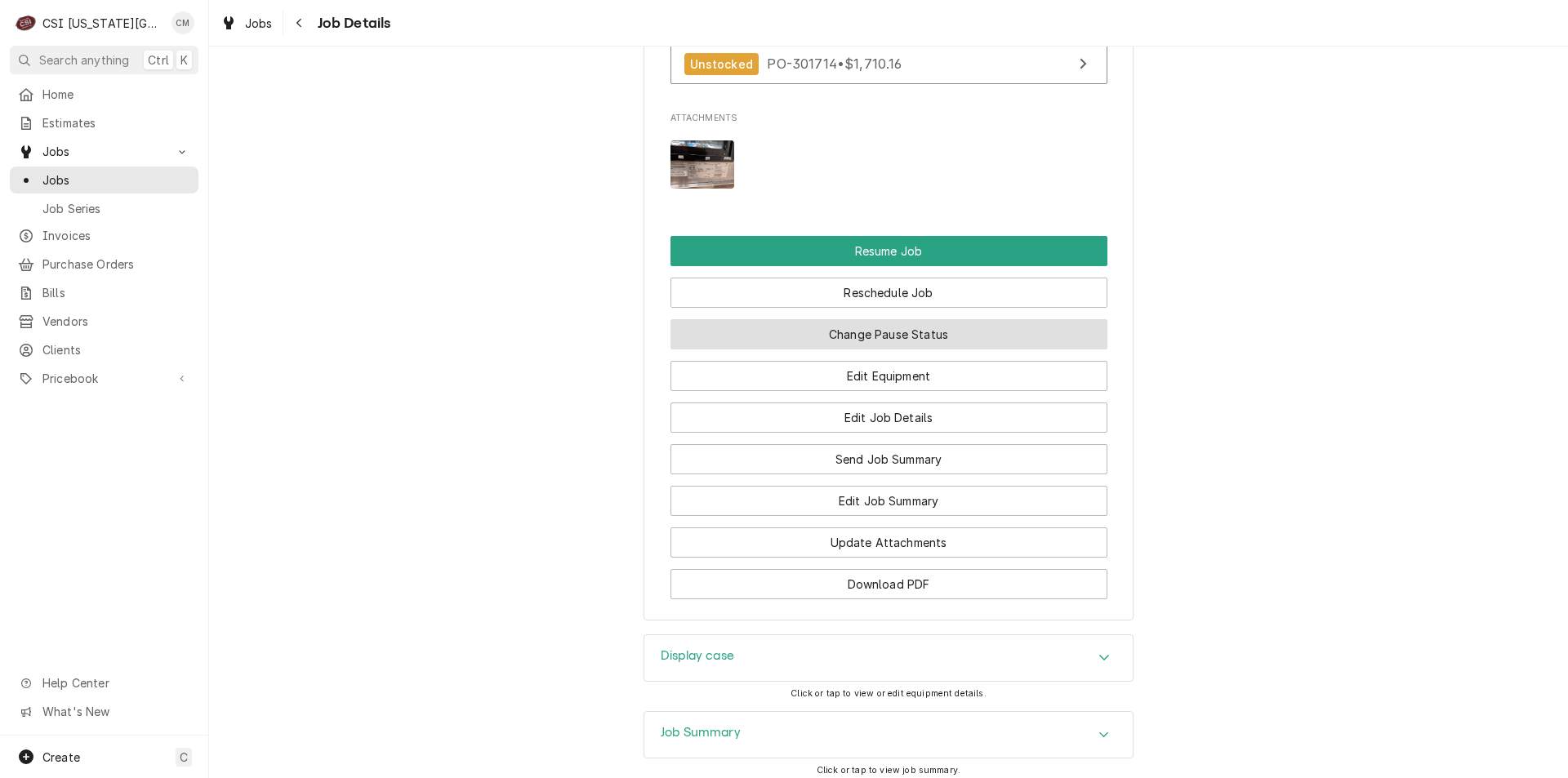
click at [868, 349] on button "Change Pause Status" at bounding box center [888, 334] width 437 height 30
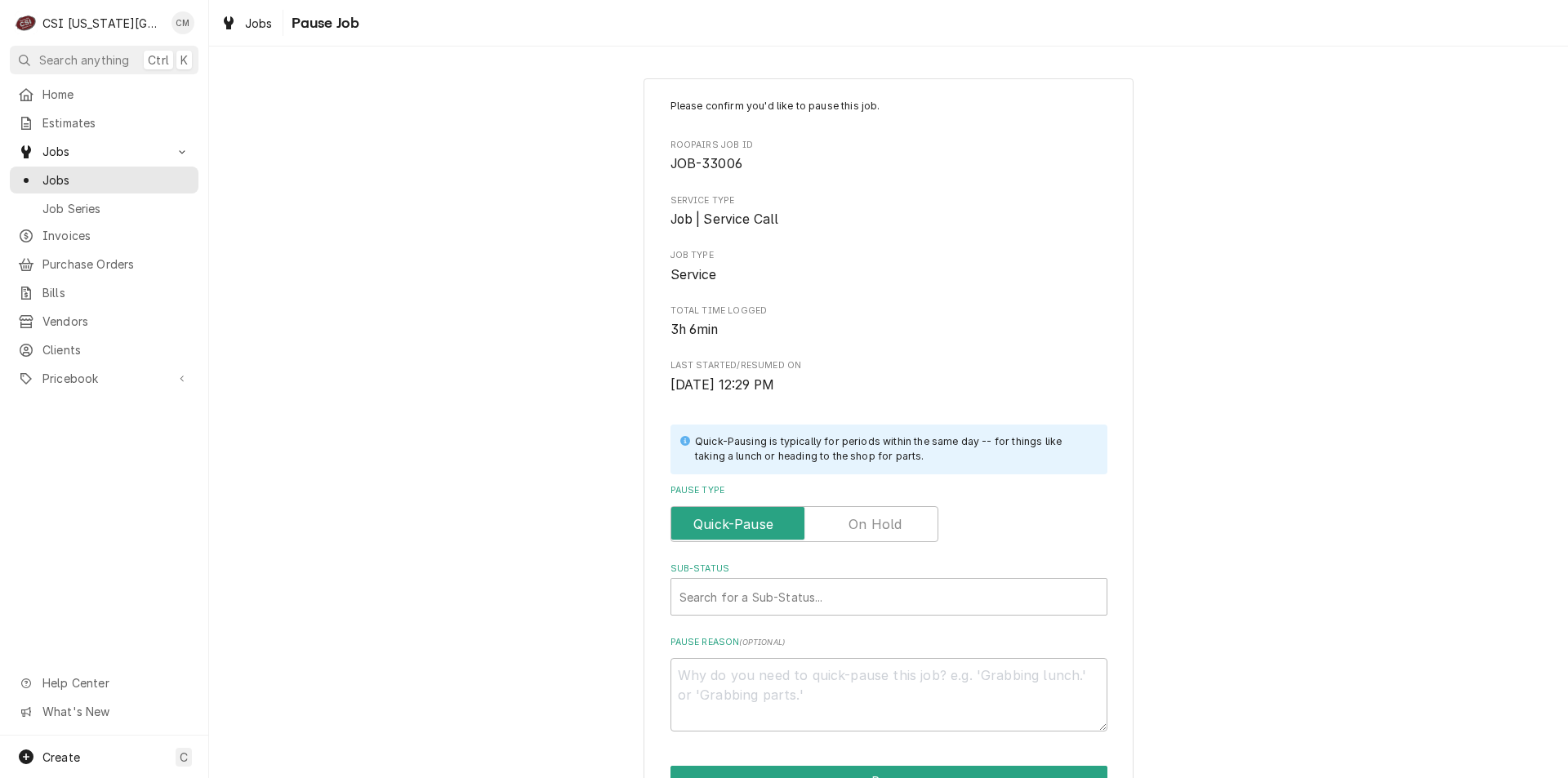
type textarea "x"
click at [893, 595] on div "Sub-Status" at bounding box center [888, 597] width 419 height 30
click at [905, 595] on div "Sub-Status" at bounding box center [888, 597] width 419 height 30
click at [824, 674] on textarea "Pause Reason ( optional )" at bounding box center [888, 695] width 437 height 74
click at [899, 534] on input "Pause Type" at bounding box center [804, 524] width 253 height 36
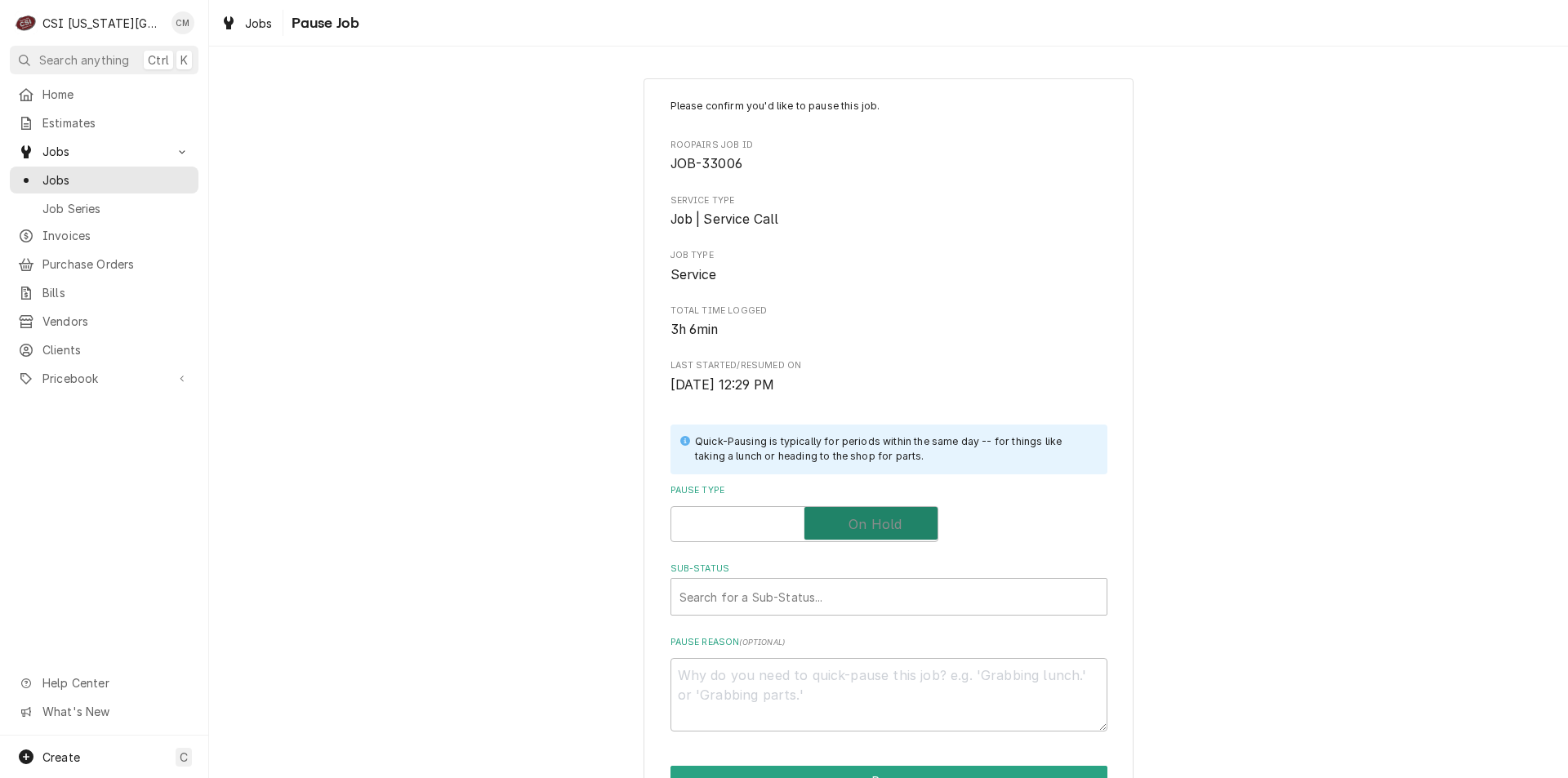
checkbox input "true"
click at [880, 598] on div "Sub-Status" at bounding box center [888, 597] width 419 height 30
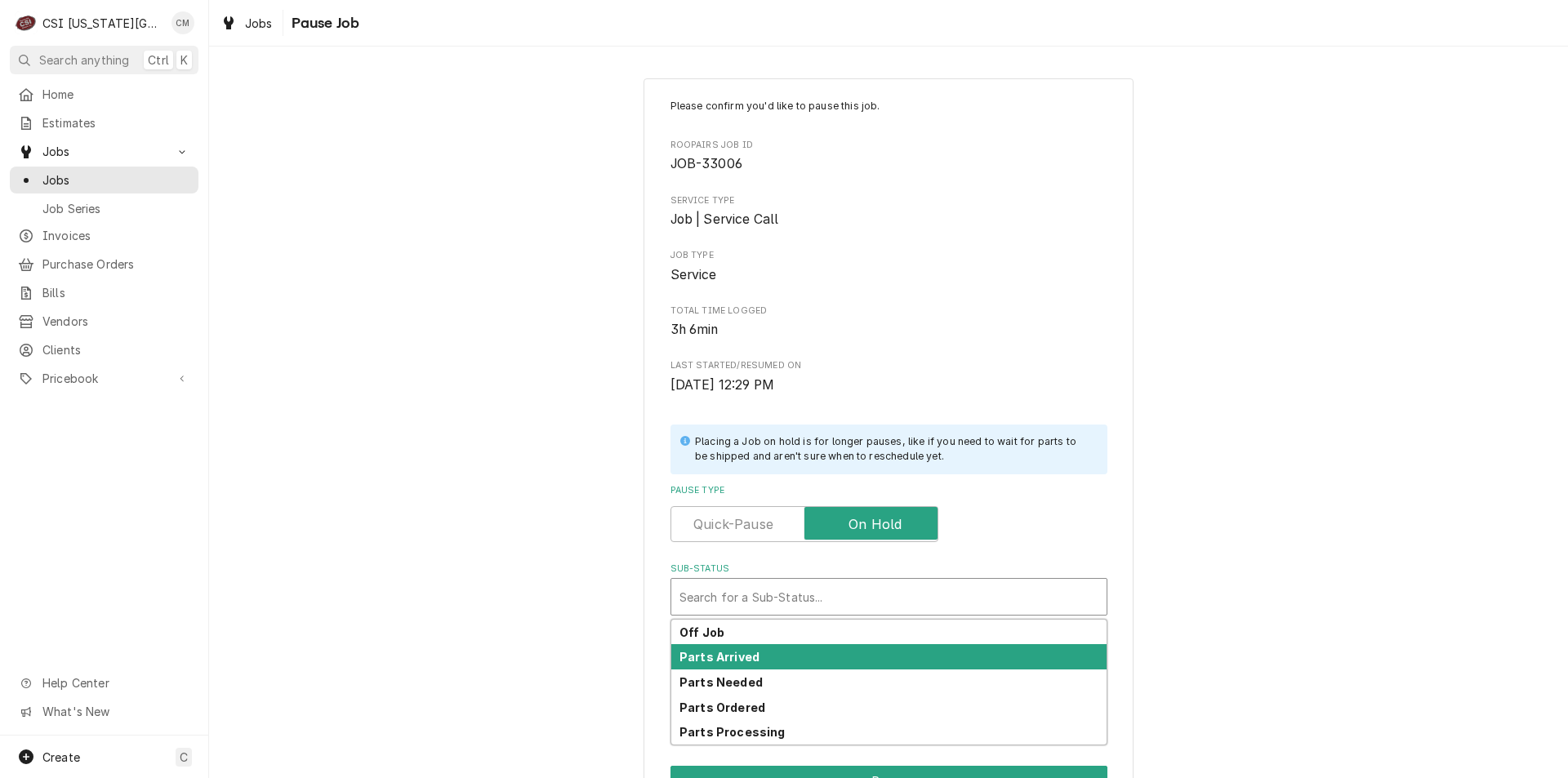
click at [828, 654] on div "Parts Arrived" at bounding box center [889, 657] width 436 height 25
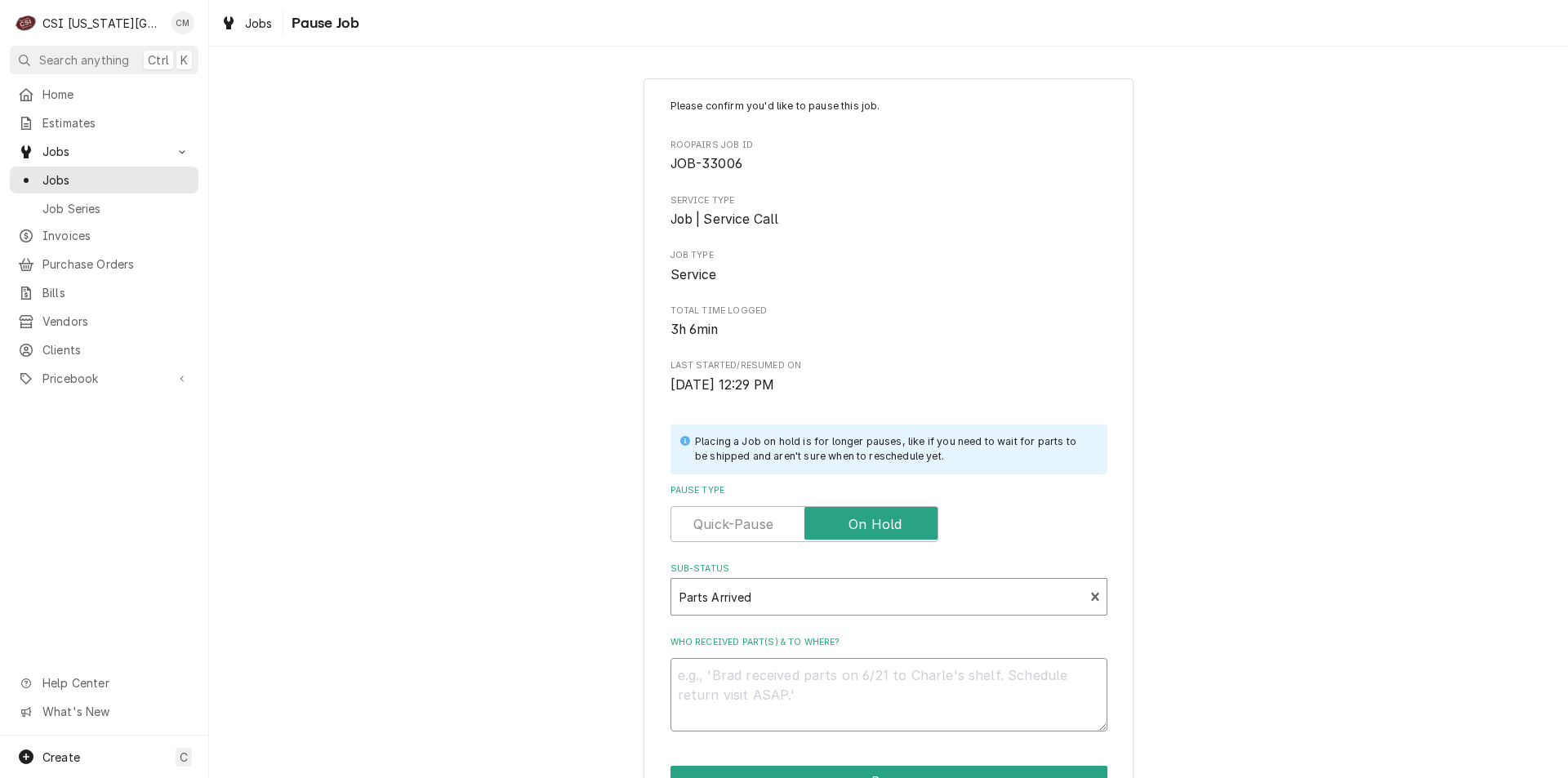
click at [973, 675] on textarea "Who received part(s) & to where?" at bounding box center [888, 695] width 437 height 74
type textarea "x"
type textarea "P"
type textarea "x"
type textarea "Pa"
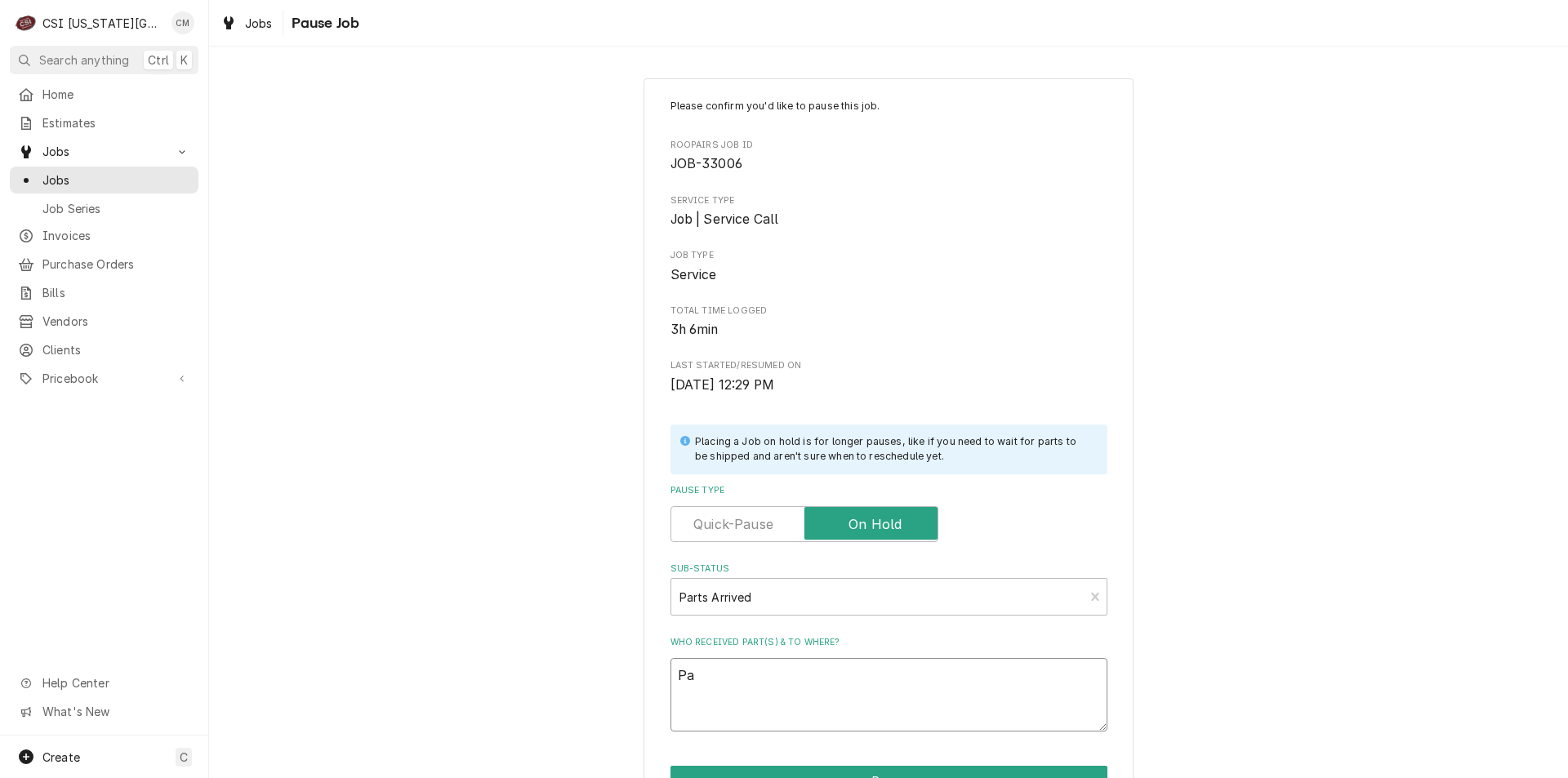
type textarea "x"
type textarea "Par"
type textarea "x"
type textarea "Part"
type textarea "x"
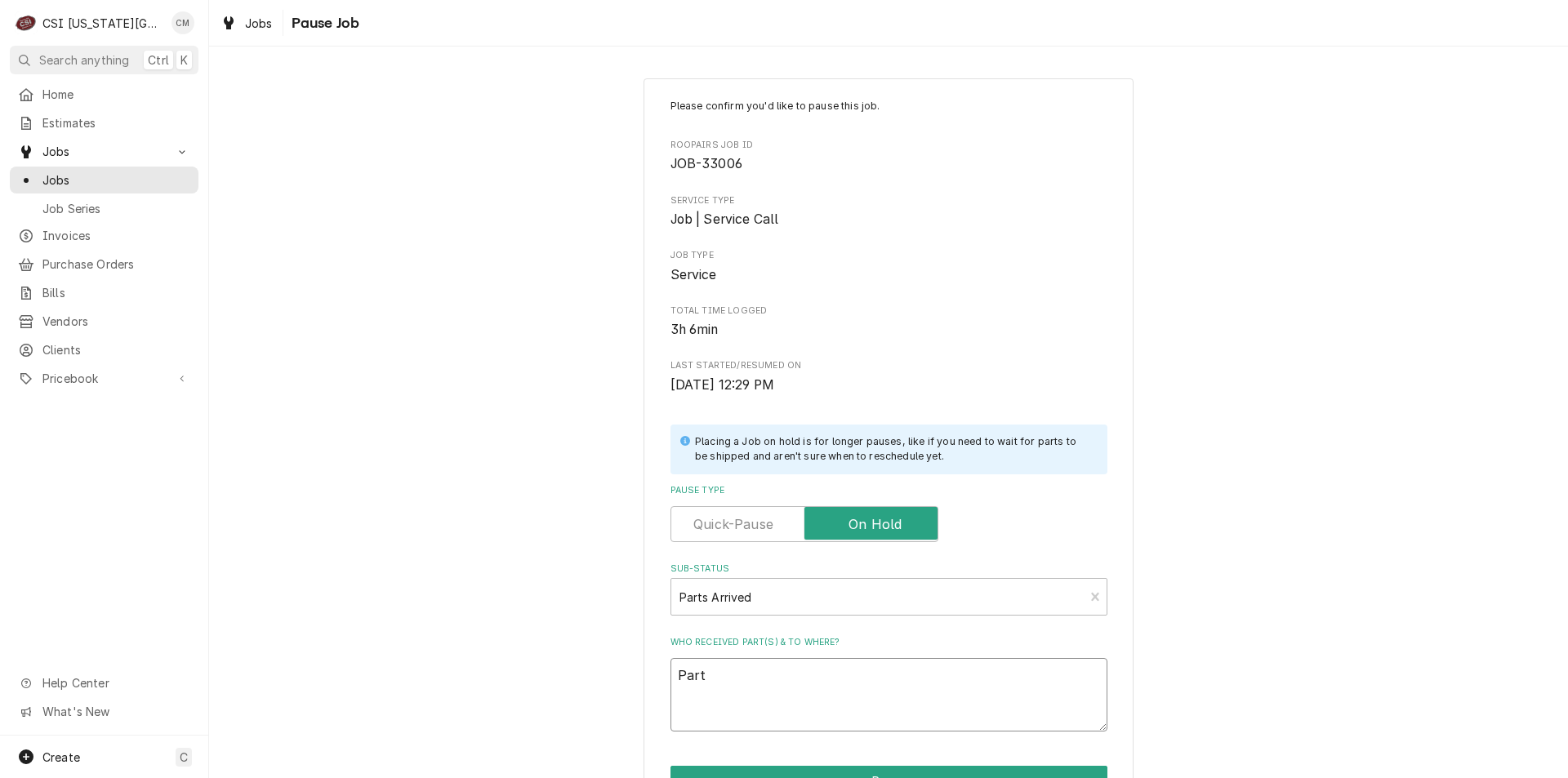
type textarea "Parts"
type textarea "x"
type textarea "Parts"
type textarea "x"
type textarea "Parts o"
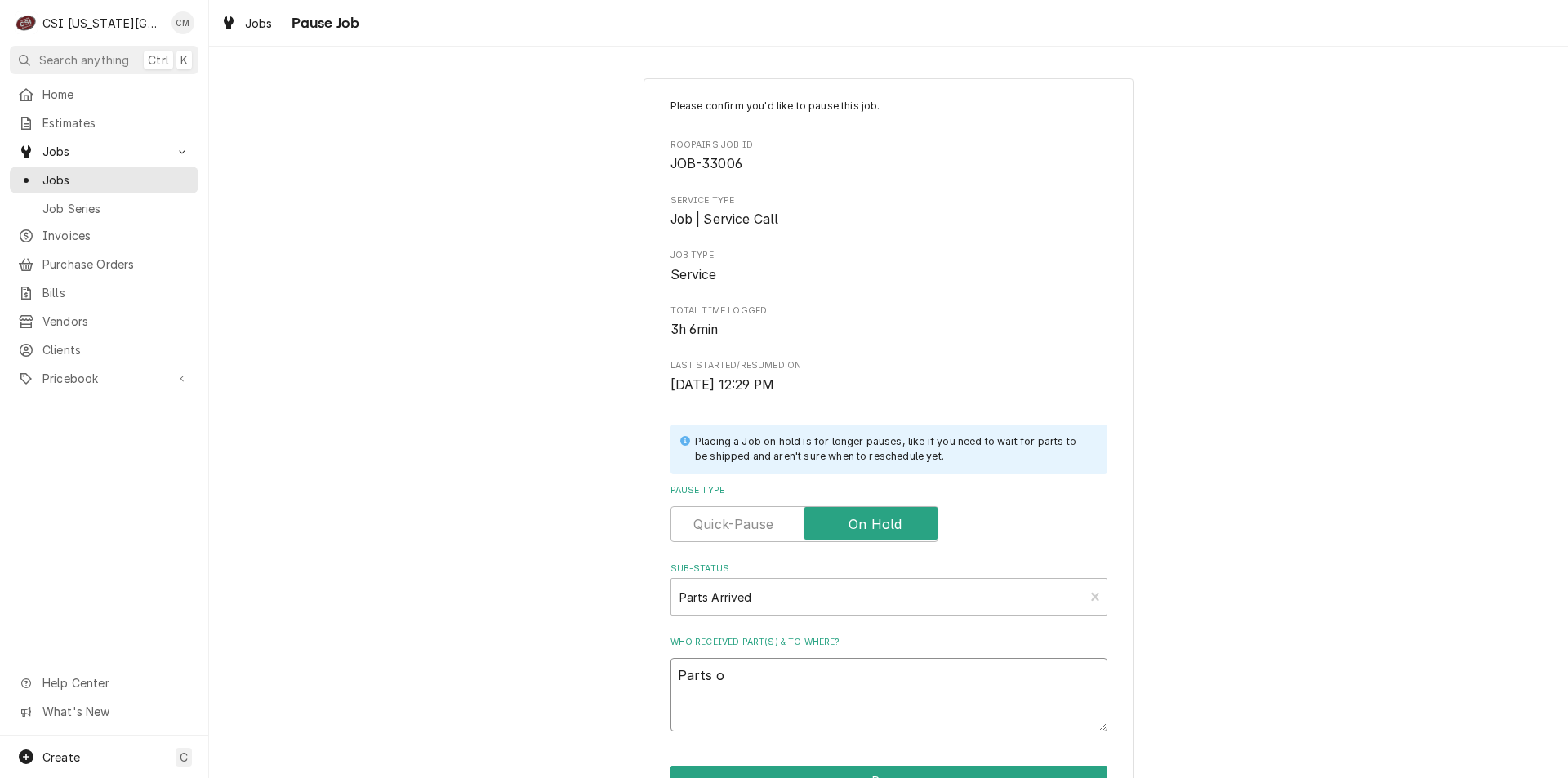
type textarea "x"
type textarea "Parts on"
type textarea "x"
type textarea "Parts on"
type textarea "x"
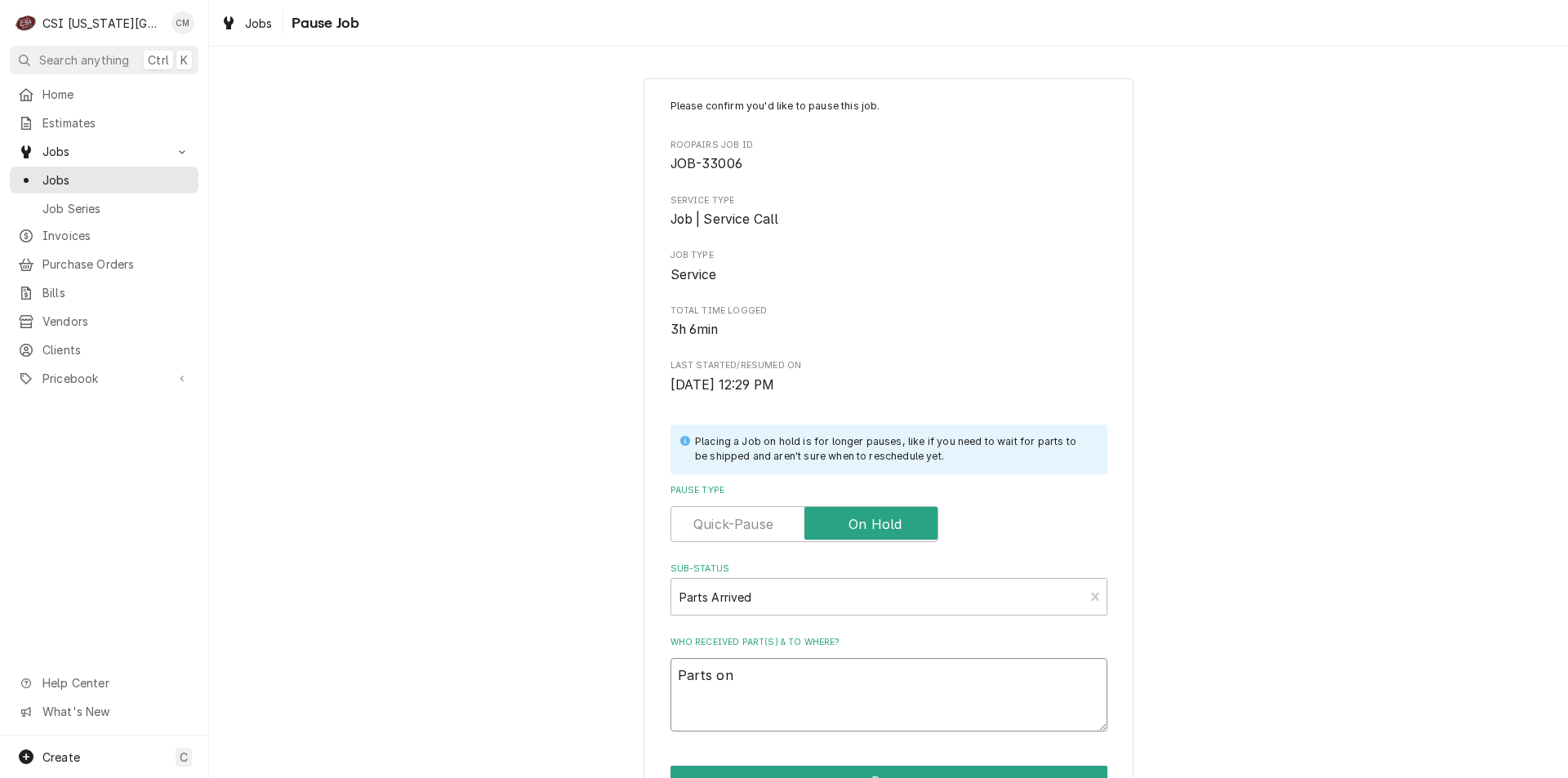
type textarea "Parts on B"
type textarea "x"
type textarea "Parts on Br"
type textarea "x"
type textarea "Parts on Bre"
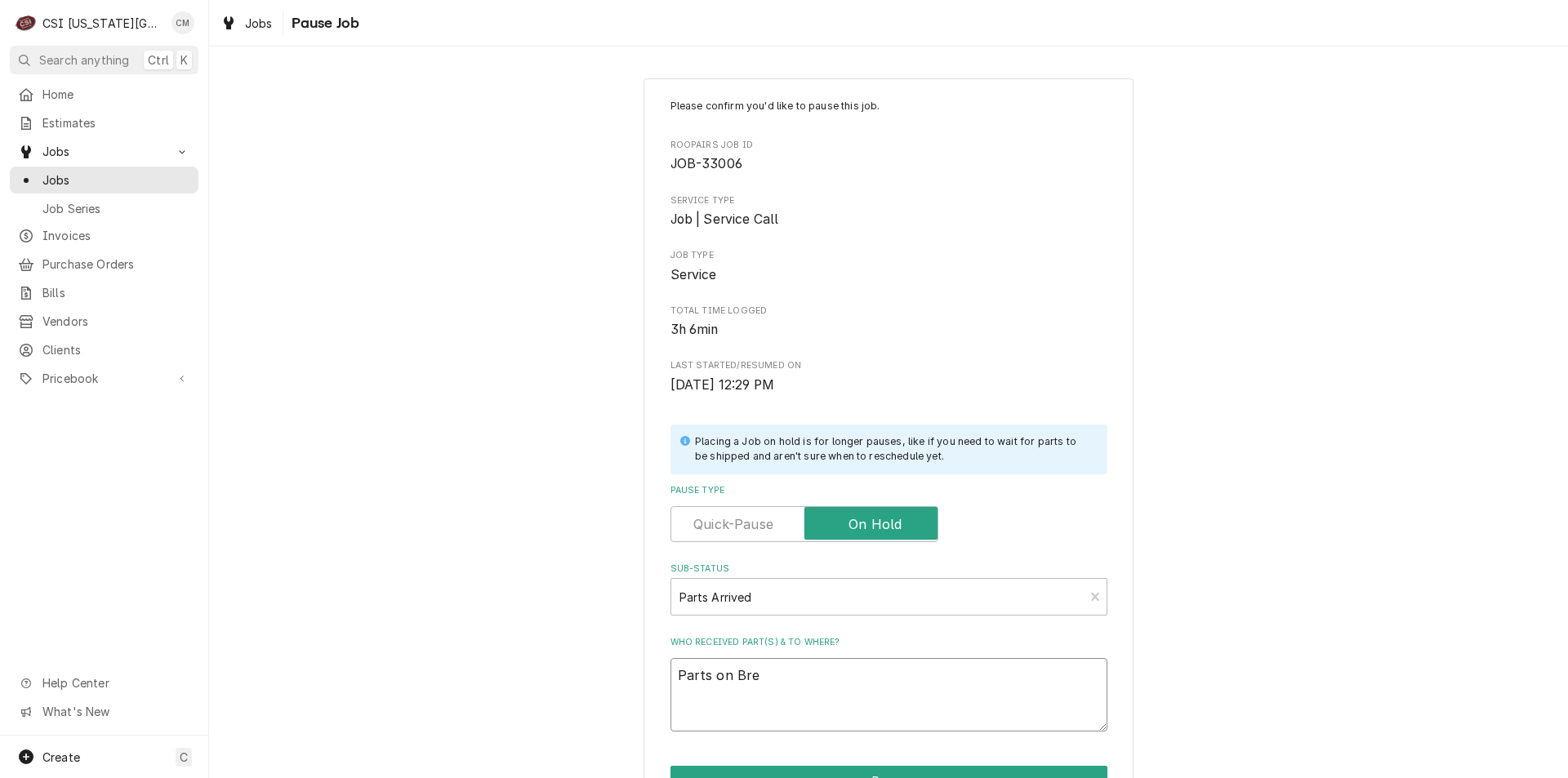
type textarea "x"
type textarea "Parts on Brea"
type textarea "x"
type textarea "Parts on Breaz"
type textarea "x"
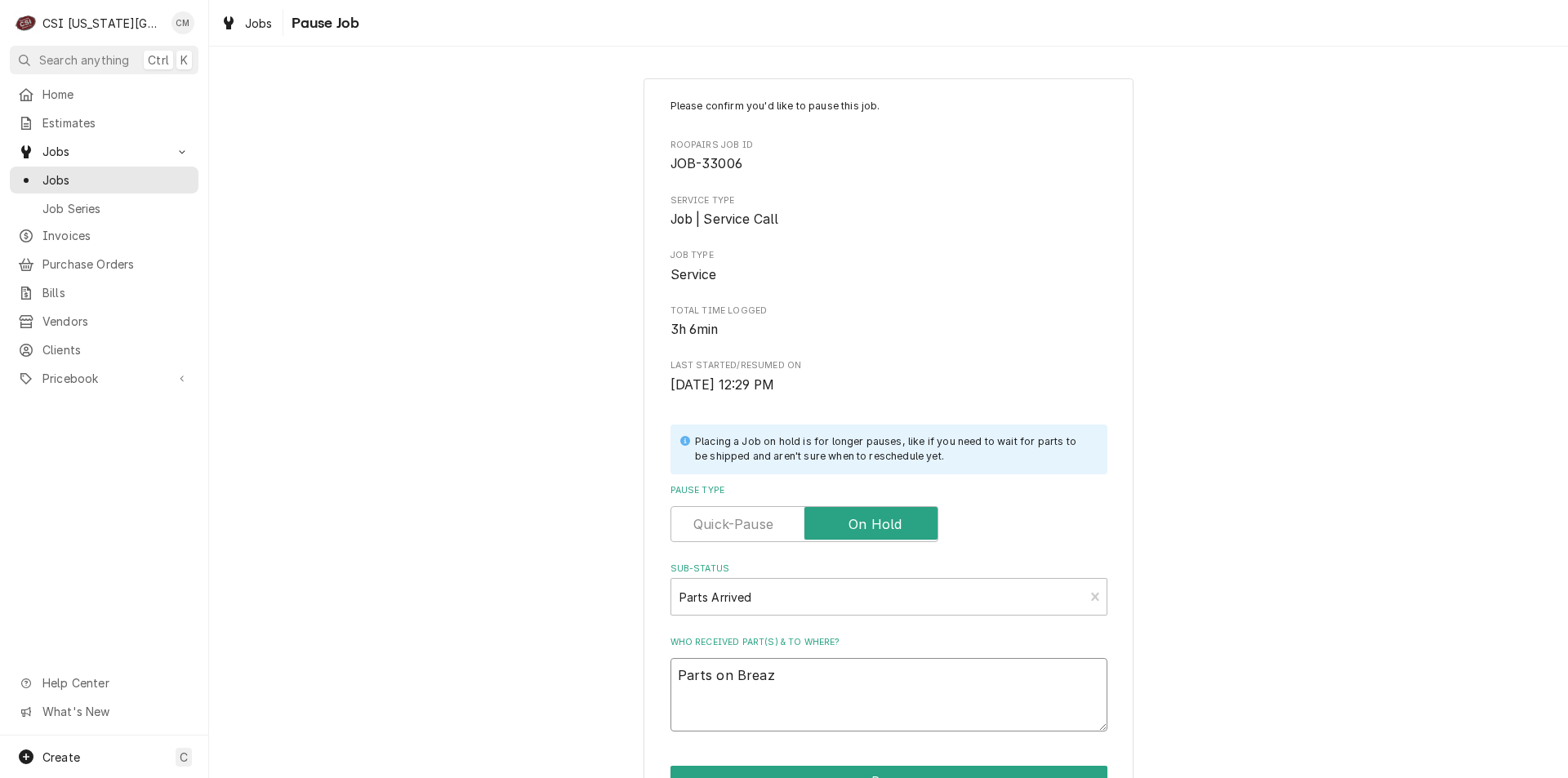
type textarea "Parts on Breazi"
type textarea "x"
type textarea "Parts on Breazie"
type textarea "x"
type textarea "Parts on Breazier"
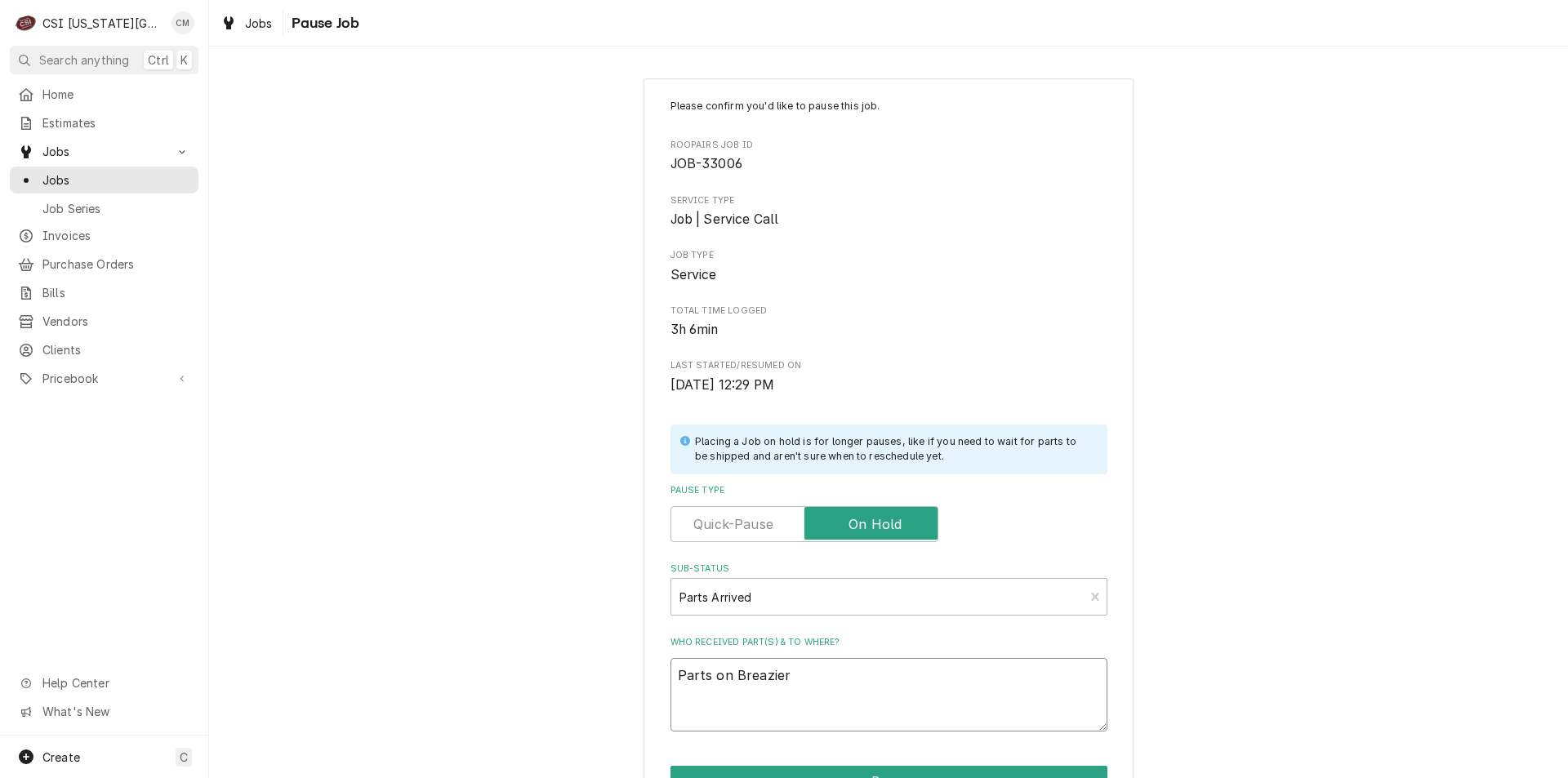
type textarea "x"
type textarea "Parts on Breazier"
type textarea "x"
type textarea "Parts on Breazier"
type textarea "x"
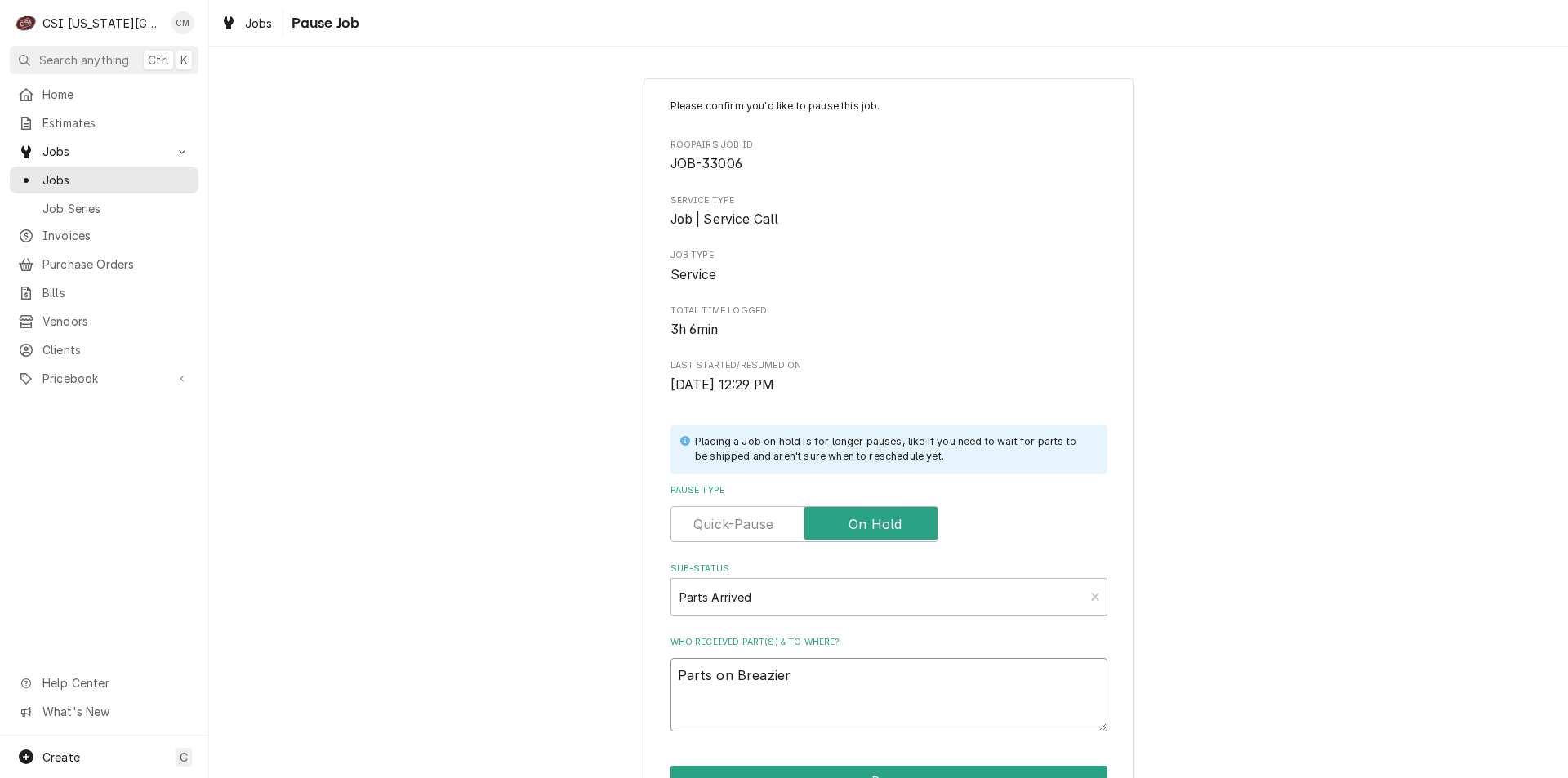
type textarea "Parts on Breazier'"
type textarea "x"
type textarea "Parts on Breazier's"
type textarea "x"
type textarea "Parts on Breazier's"
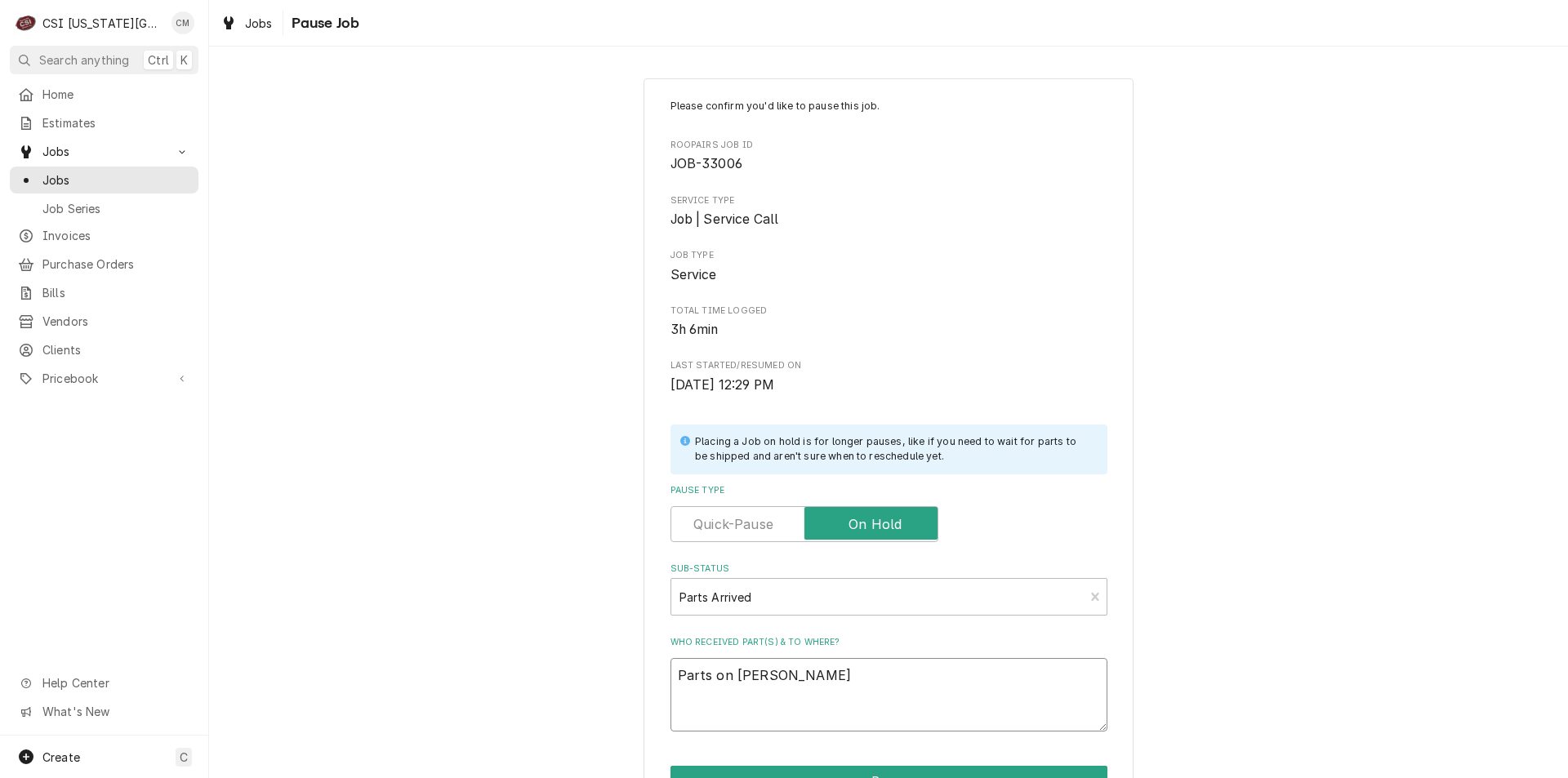
type textarea "x"
type textarea "Parts on Breazier's s"
type textarea "x"
type textarea "Parts on Breazier's sh"
type textarea "x"
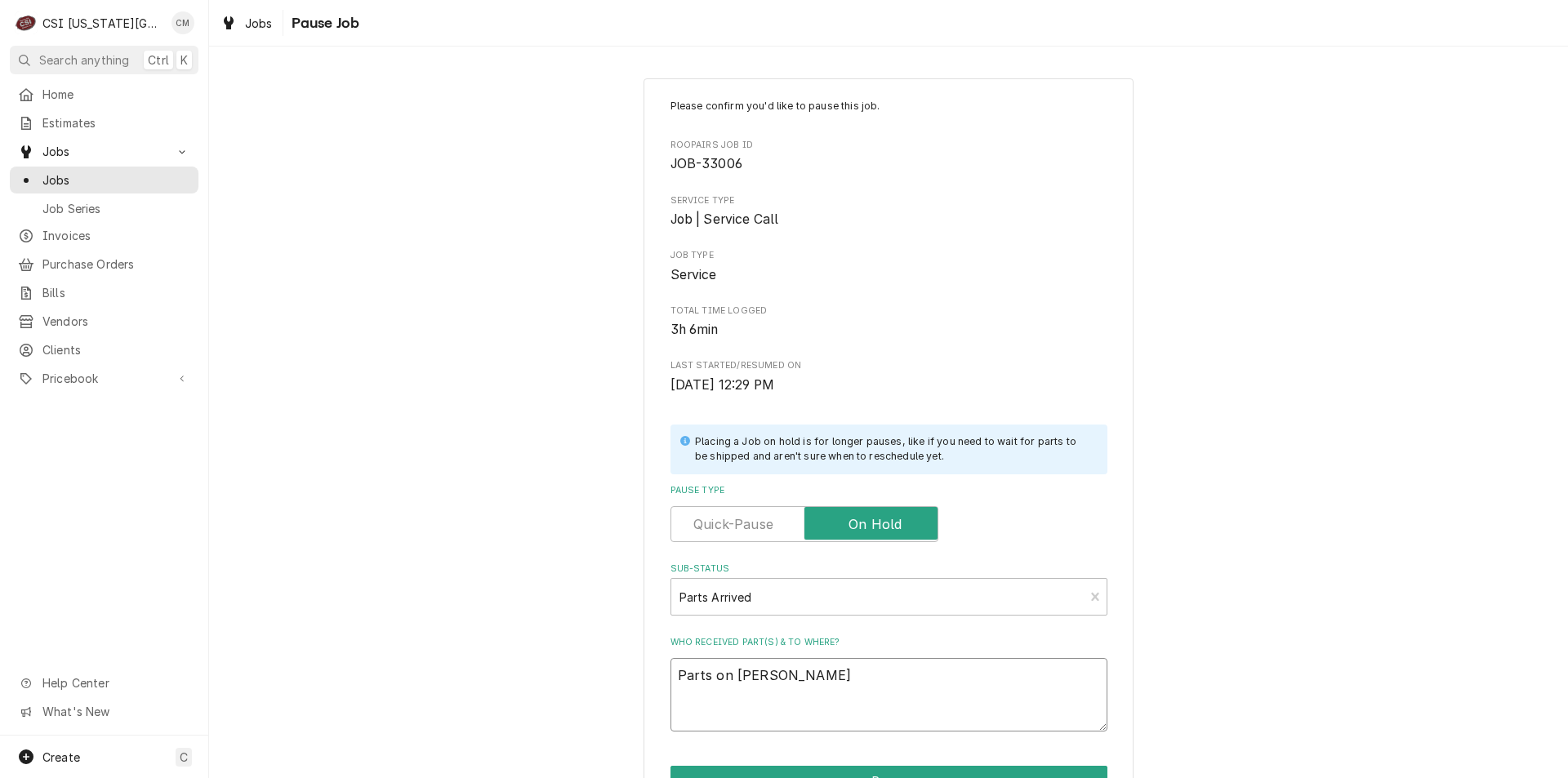
type textarea "Parts on Breazier's she"
type textarea "x"
type textarea "Parts on Breazier's shel"
type textarea "x"
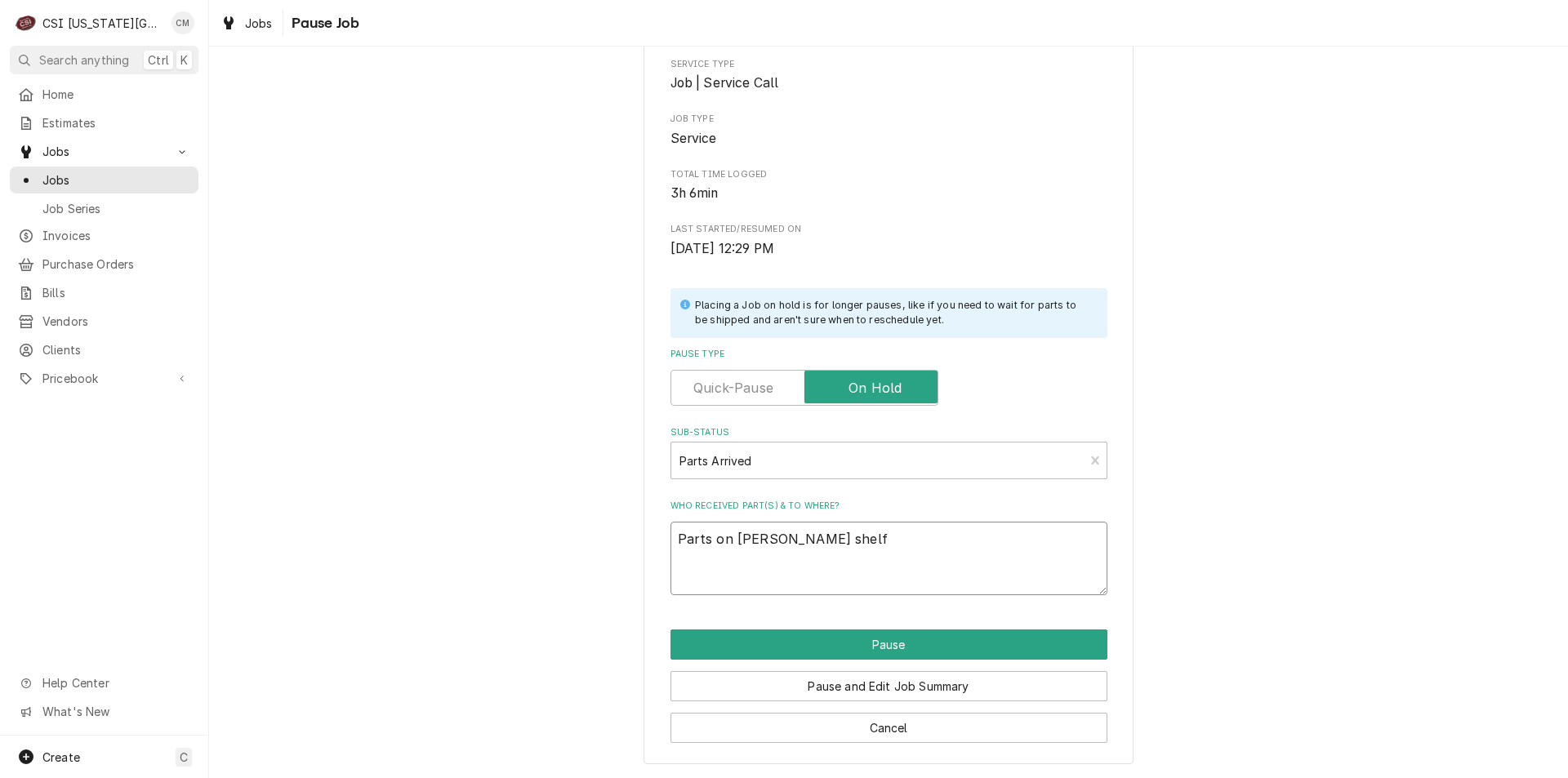
type textarea "Parts on Breazier's shelf"
click at [907, 644] on button "Pause" at bounding box center [888, 645] width 437 height 30
type textarea "x"
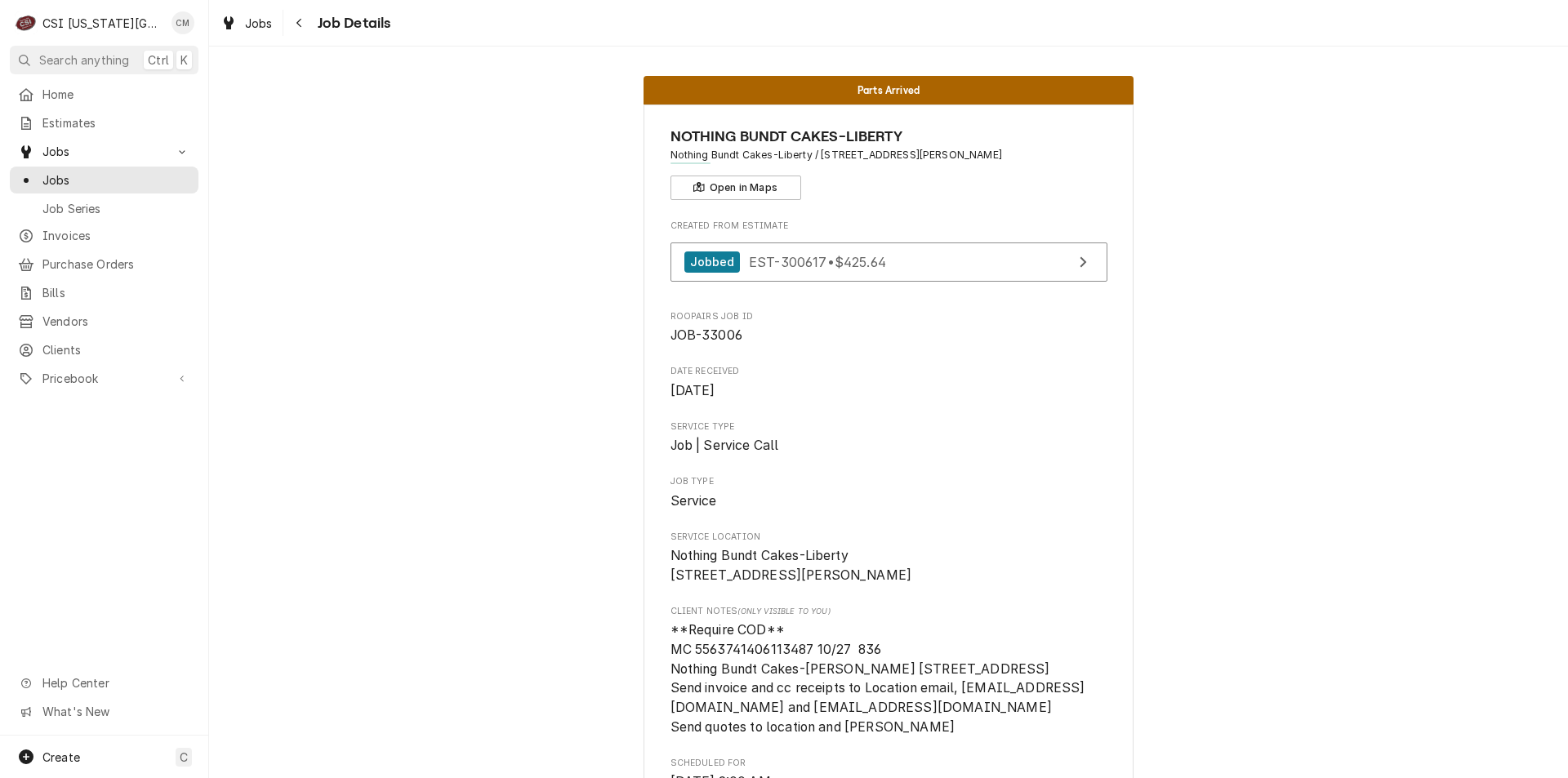
click at [58, 171] on span "Jobs" at bounding box center [116, 179] width 148 height 17
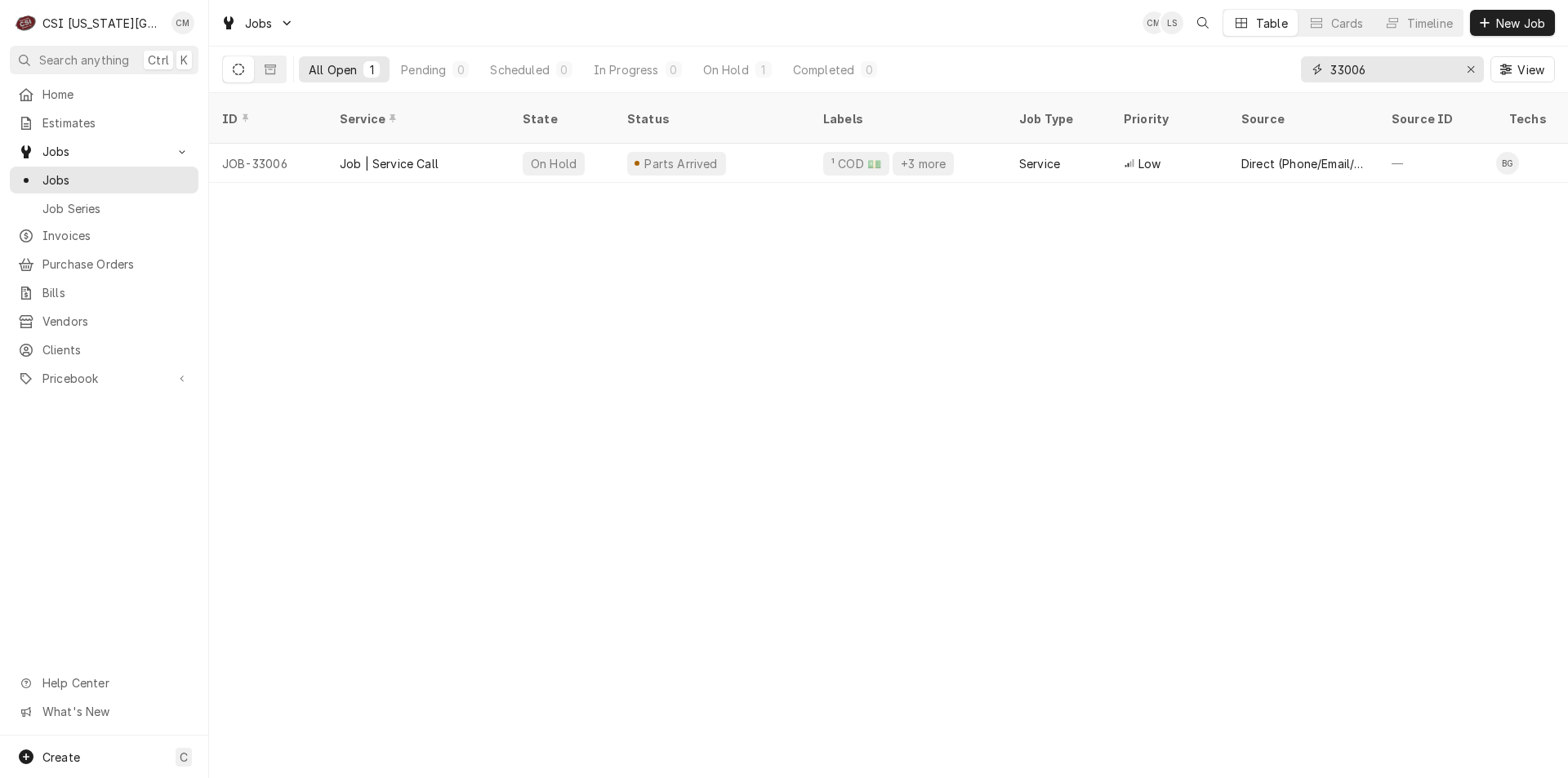
click at [1474, 69] on icon "Erase input" at bounding box center [1470, 69] width 9 height 11
click at [1391, 73] on input "Dynamic Content Wrapper" at bounding box center [1407, 70] width 153 height 26
type input "33255"
click at [765, 145] on div "Draft" at bounding box center [711, 162] width 196 height 39
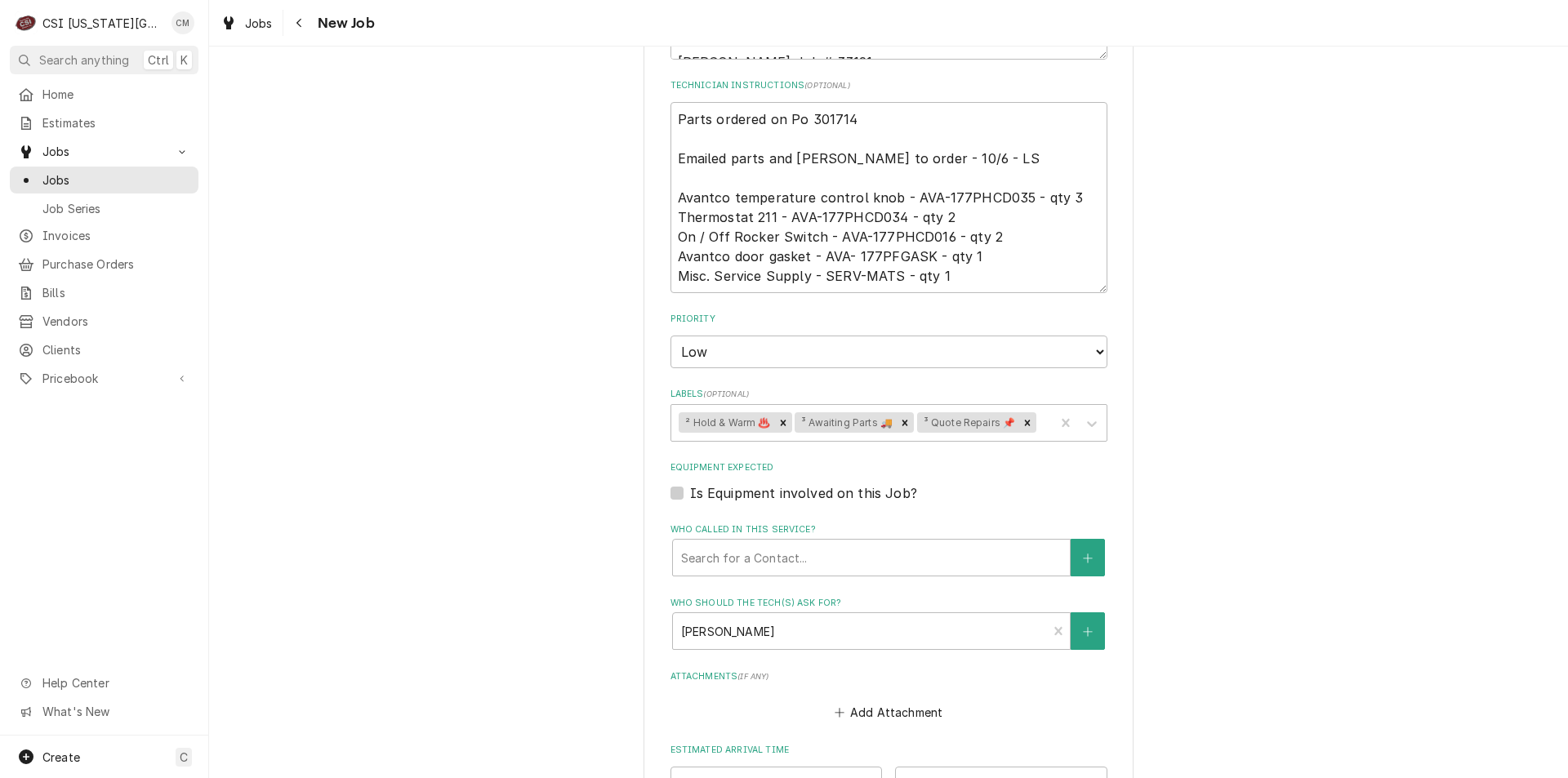
scroll to position [1013, 0]
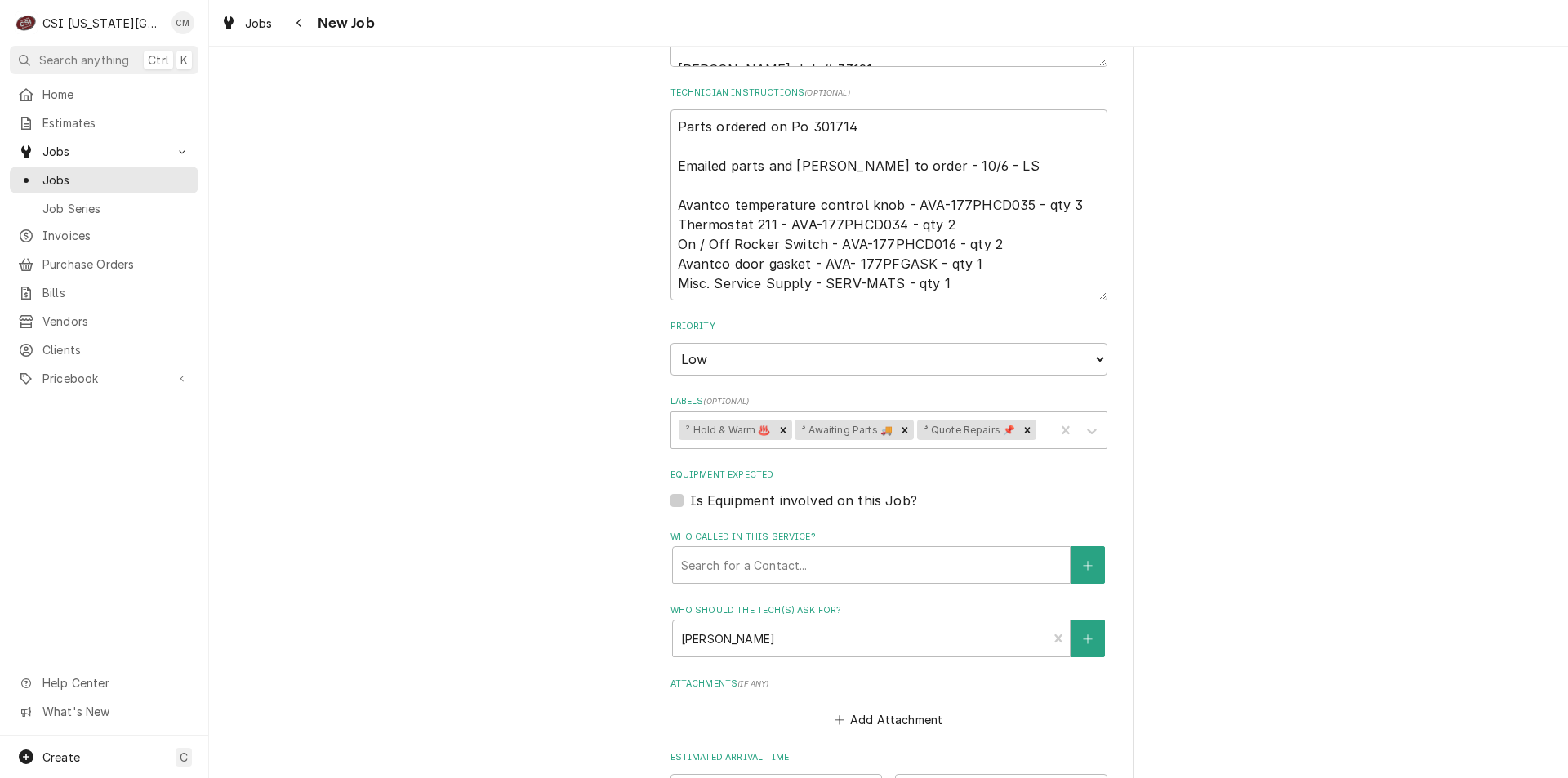
click at [902, 432] on icon "Remove ³ Awaiting Parts 🚚" at bounding box center [905, 430] width 6 height 6
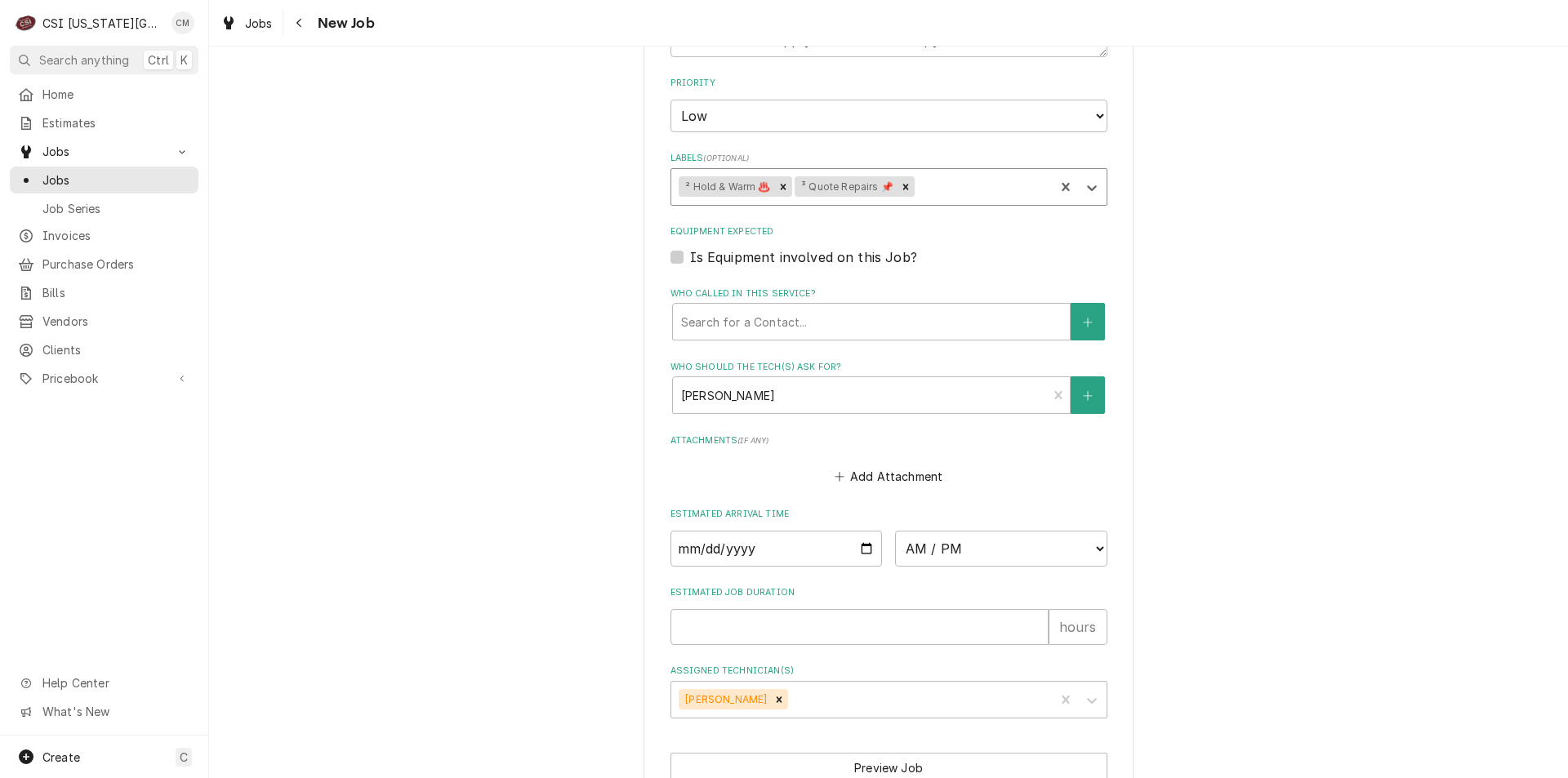
scroll to position [1338, 0]
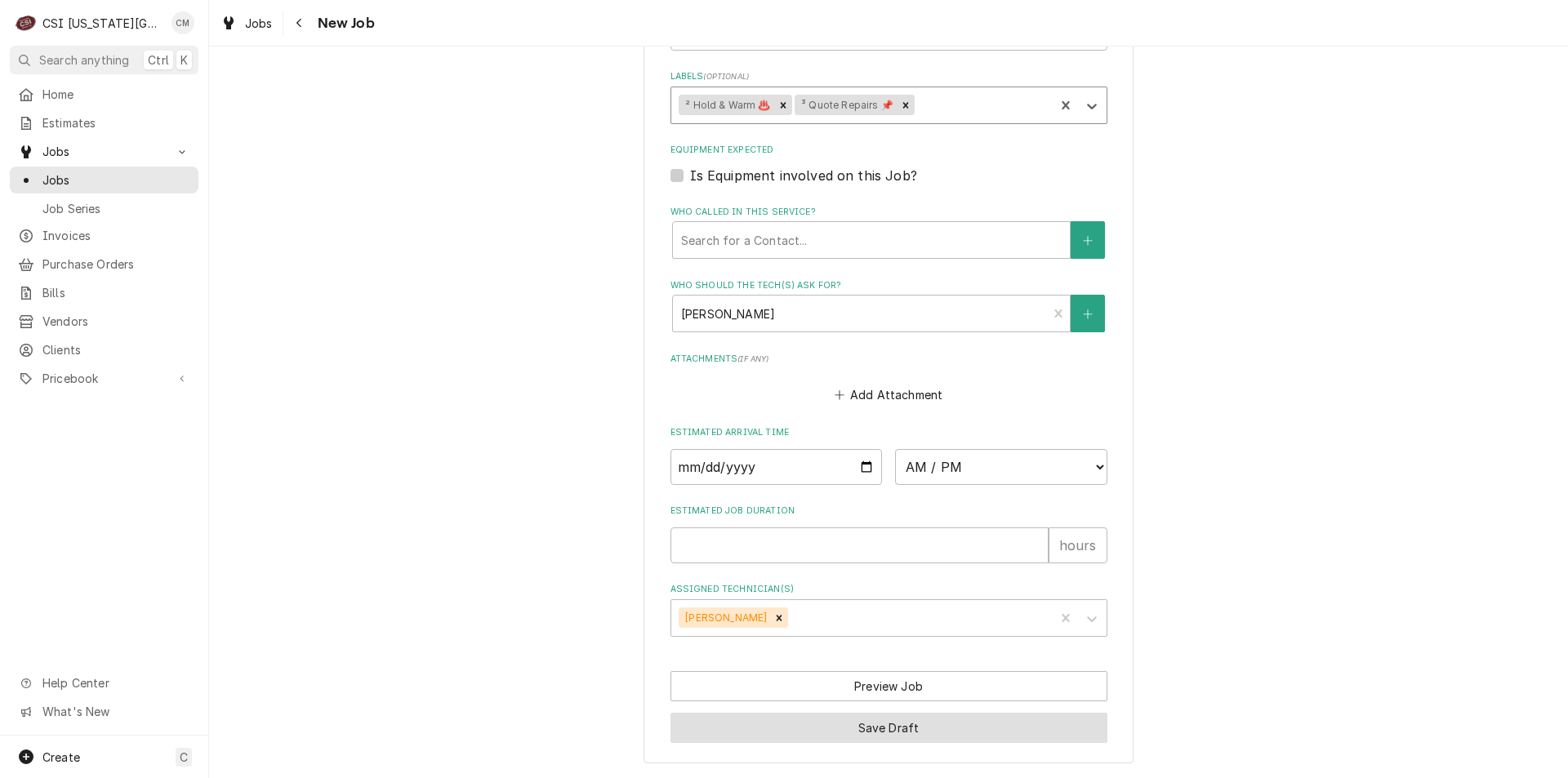
click at [934, 725] on button "Save Draft" at bounding box center [888, 728] width 437 height 30
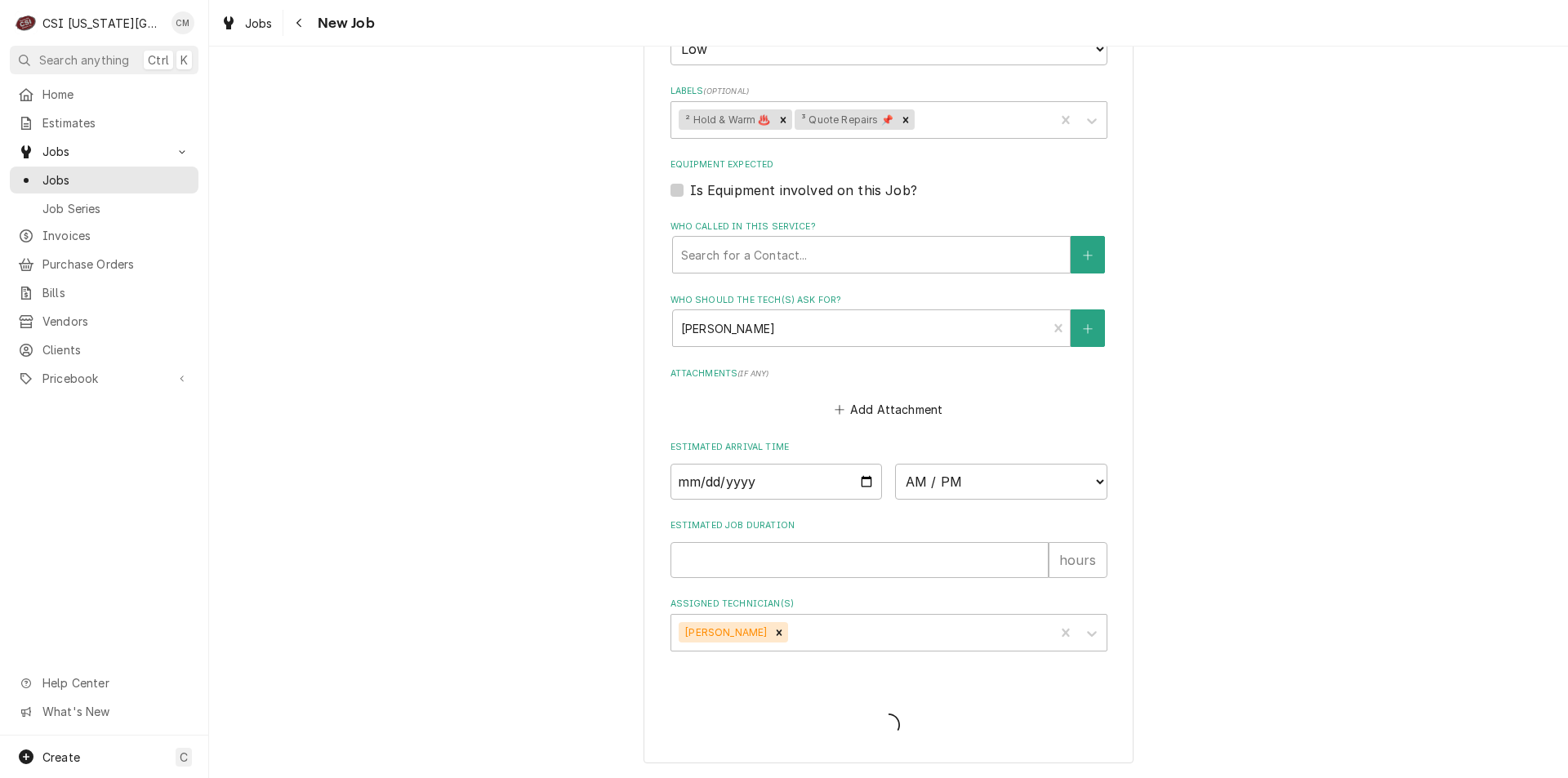
scroll to position [1323, 0]
type textarea "x"
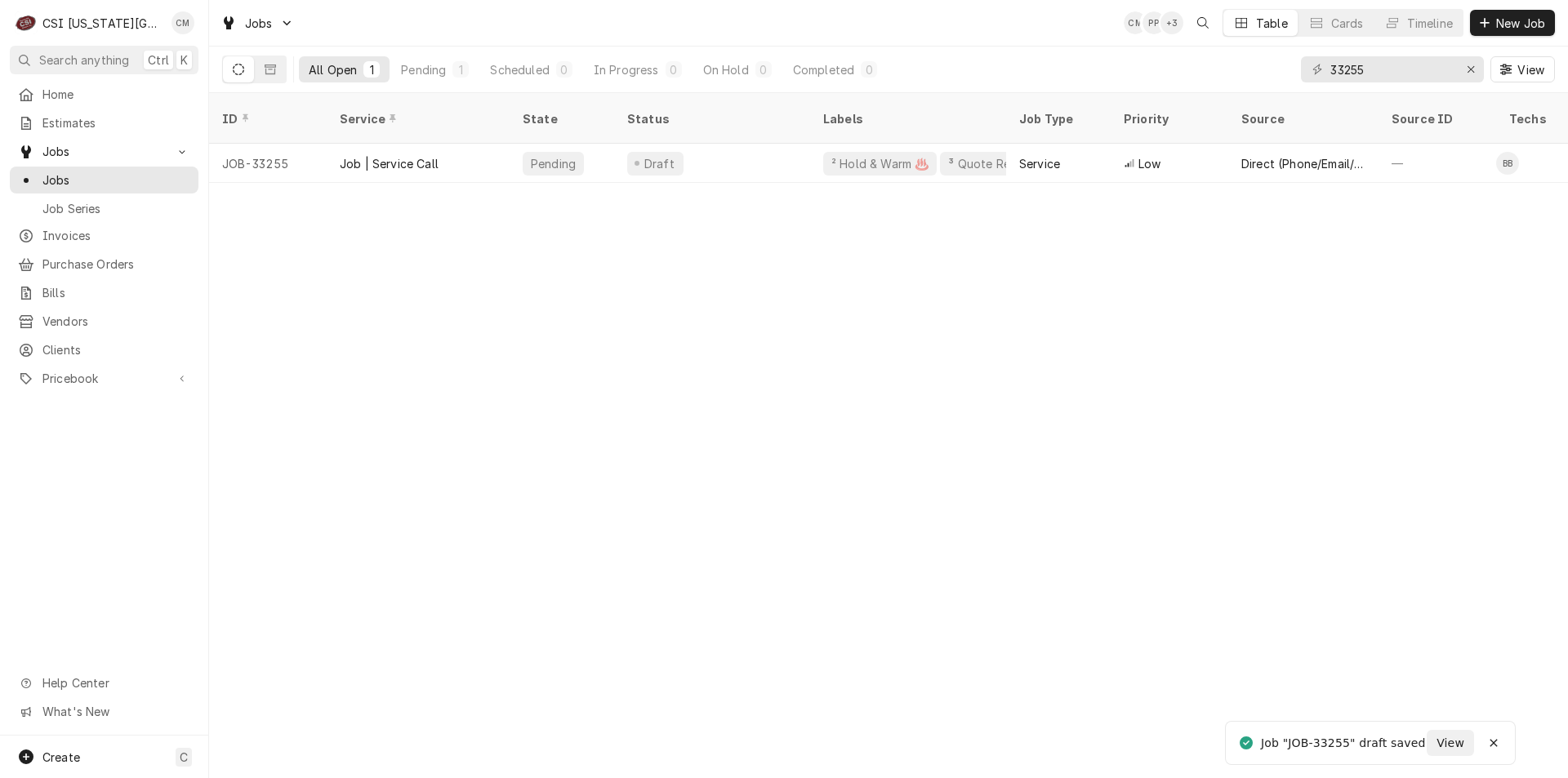
click at [727, 143] on div "Draft" at bounding box center [711, 162] width 196 height 39
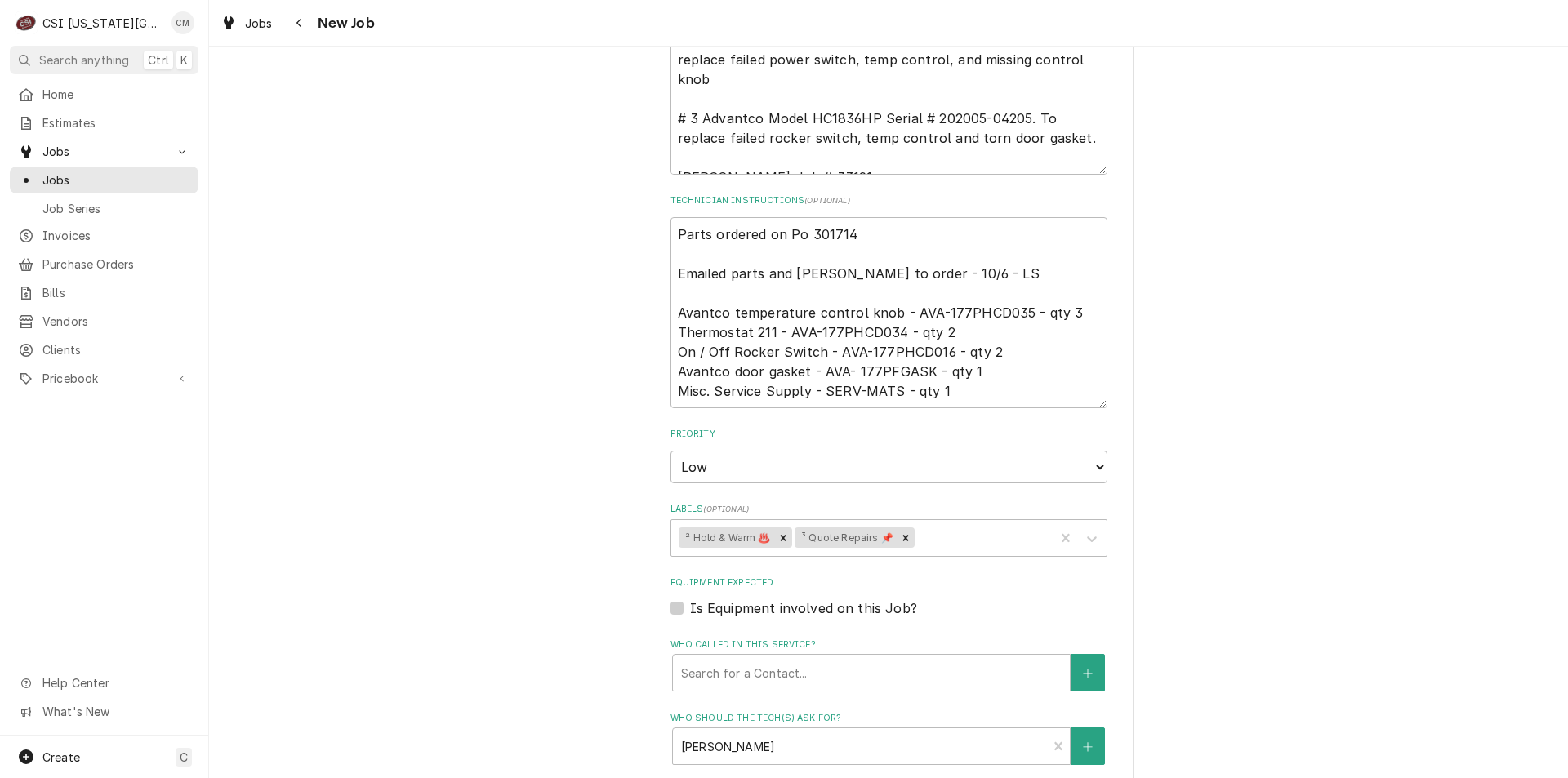
scroll to position [887, 0]
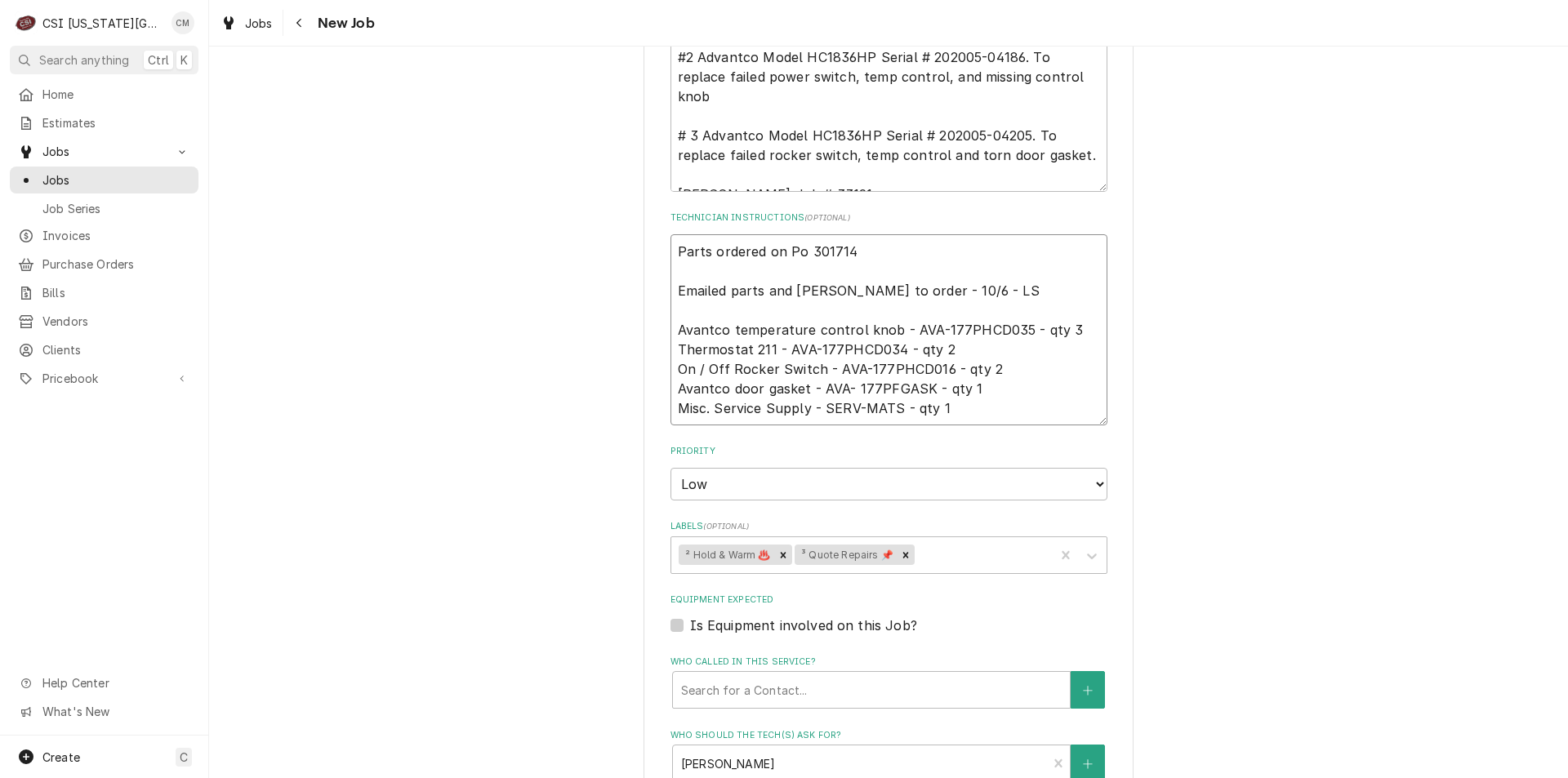
click at [673, 248] on textarea "Parts ordered on Po 301714 Emailed parts and Lindy to order - 10/6 - LS Avantco…" at bounding box center [888, 330] width 437 height 191
type textarea "x"
type textarea "Parts ordered on Po 301714 Emailed parts and Lindy to order - 10/6 - LS Avantco…"
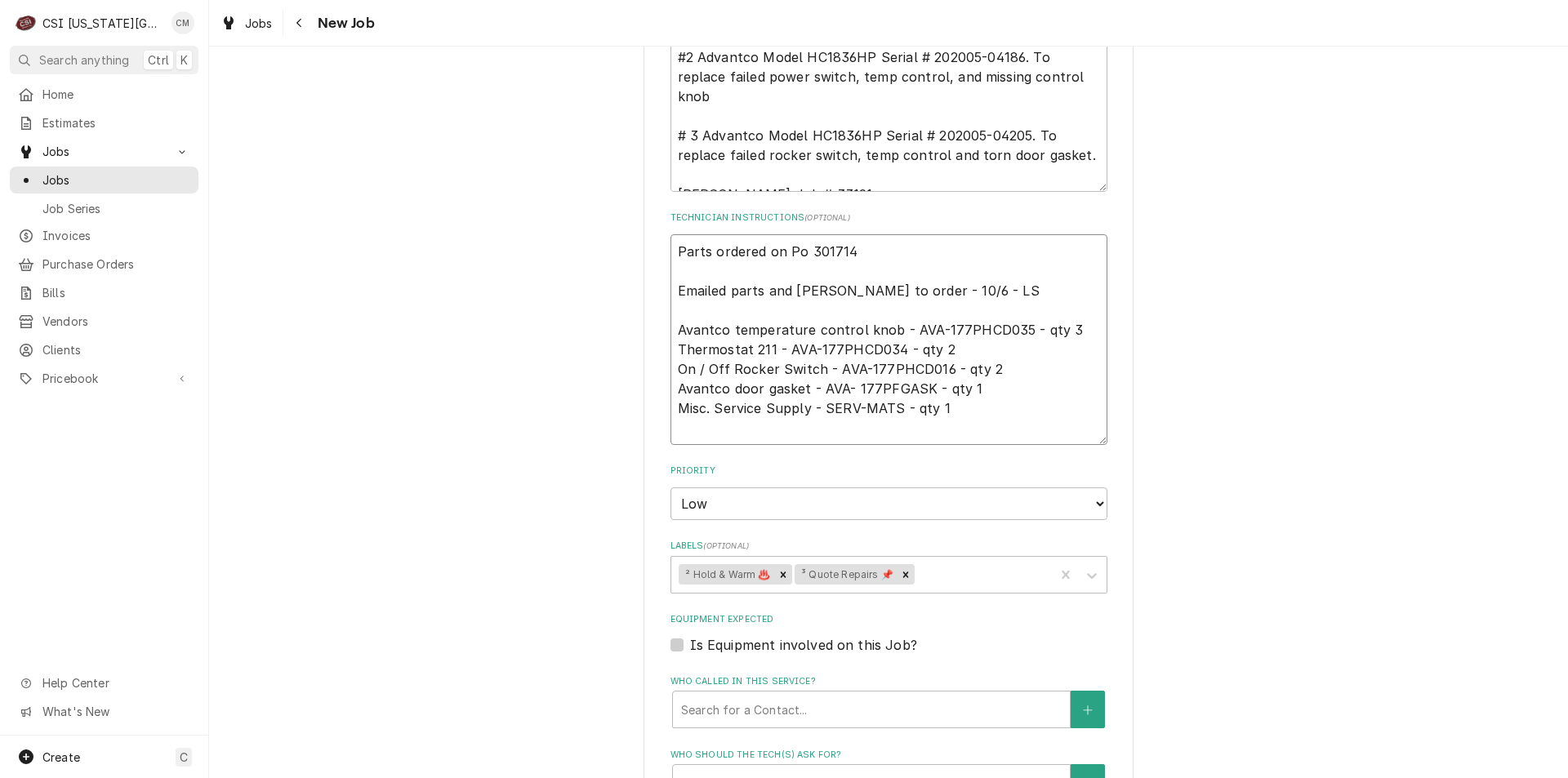
type textarea "x"
type textarea "Parts ordered on Po 301714 Emailed parts and Lindy to order - 10/6 - LS Avantco…"
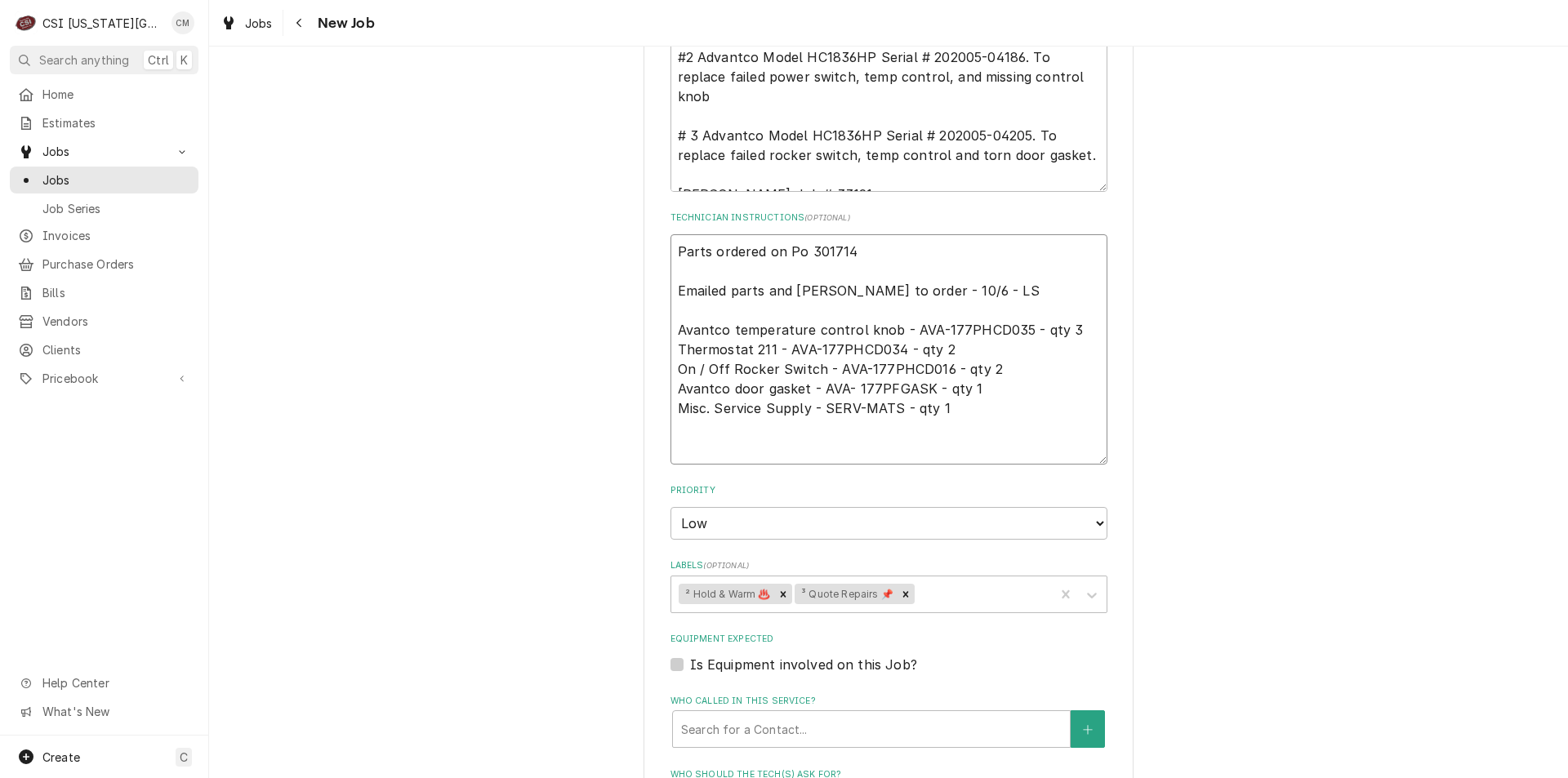
click at [753, 257] on textarea "Parts ordered on Po 301714 Emailed parts and Lindy to order - 10/6 - LS Avantco…" at bounding box center [888, 350] width 437 height 231
type textarea "x"
type textarea "P Parts ordered on Po 301714 Emailed parts and Lindy to order - 10/6 - LS Avant…"
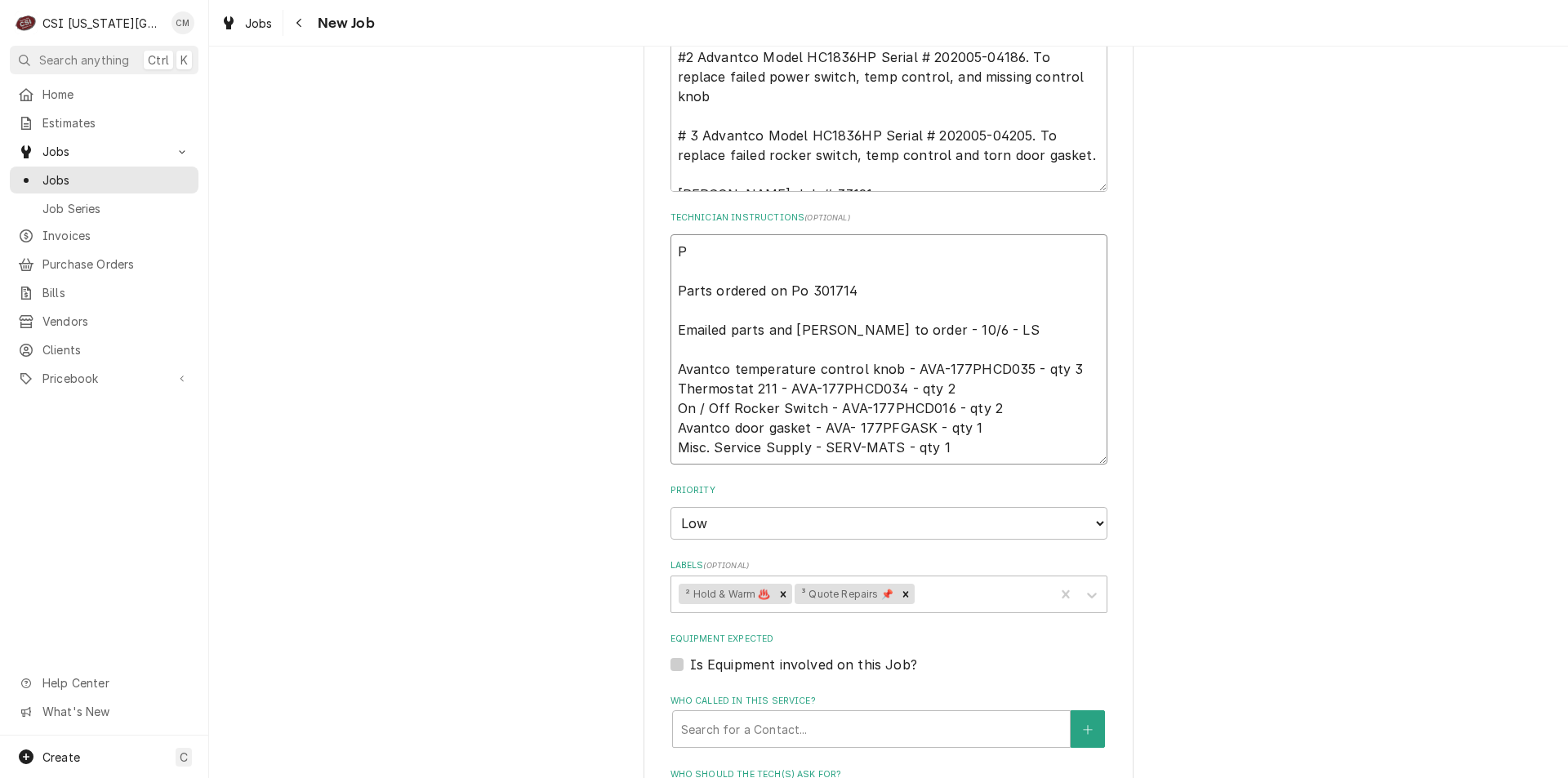
type textarea "x"
type textarea "Pa Parts ordered on Po 301714 Emailed parts and Lindy to order - 10/6 - LS Avan…"
type textarea "x"
type textarea "Par Parts ordered on Po 301714 Emailed parts and Lindy to order - 10/6 - LS Ava…"
type textarea "x"
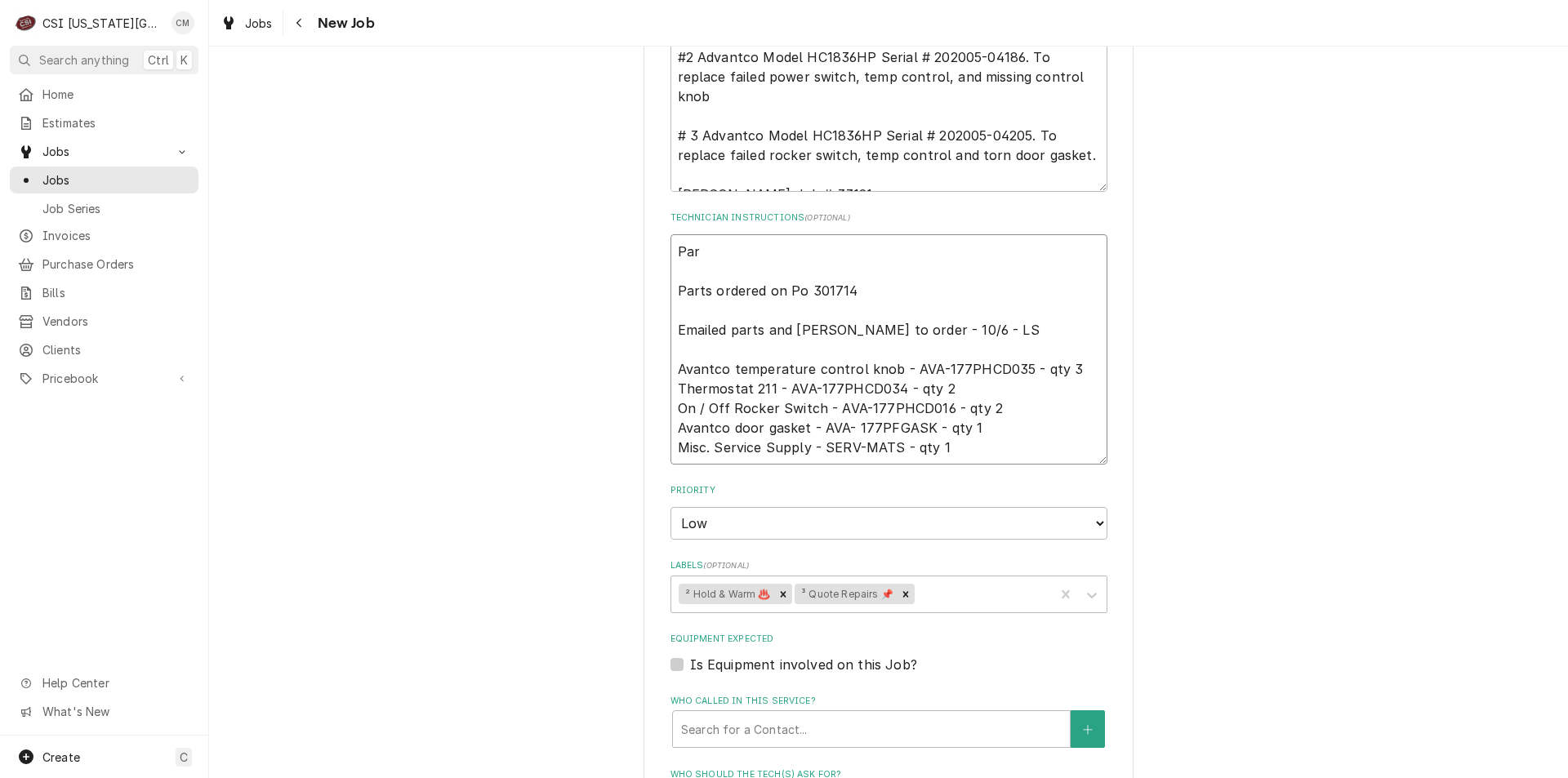
type textarea "Part Parts ordered on Po 301714 Emailed parts and Lindy to order - 10/6 - LS Av…"
type textarea "x"
type textarea "Parts Parts ordered on Po 301714 Emailed parts and Lindy to order - 10/6 - LS A…"
type textarea "x"
type textarea "Parts Parts ordered on Po 301714 Emailed parts and Lindy to order - 10/6 - LS A…"
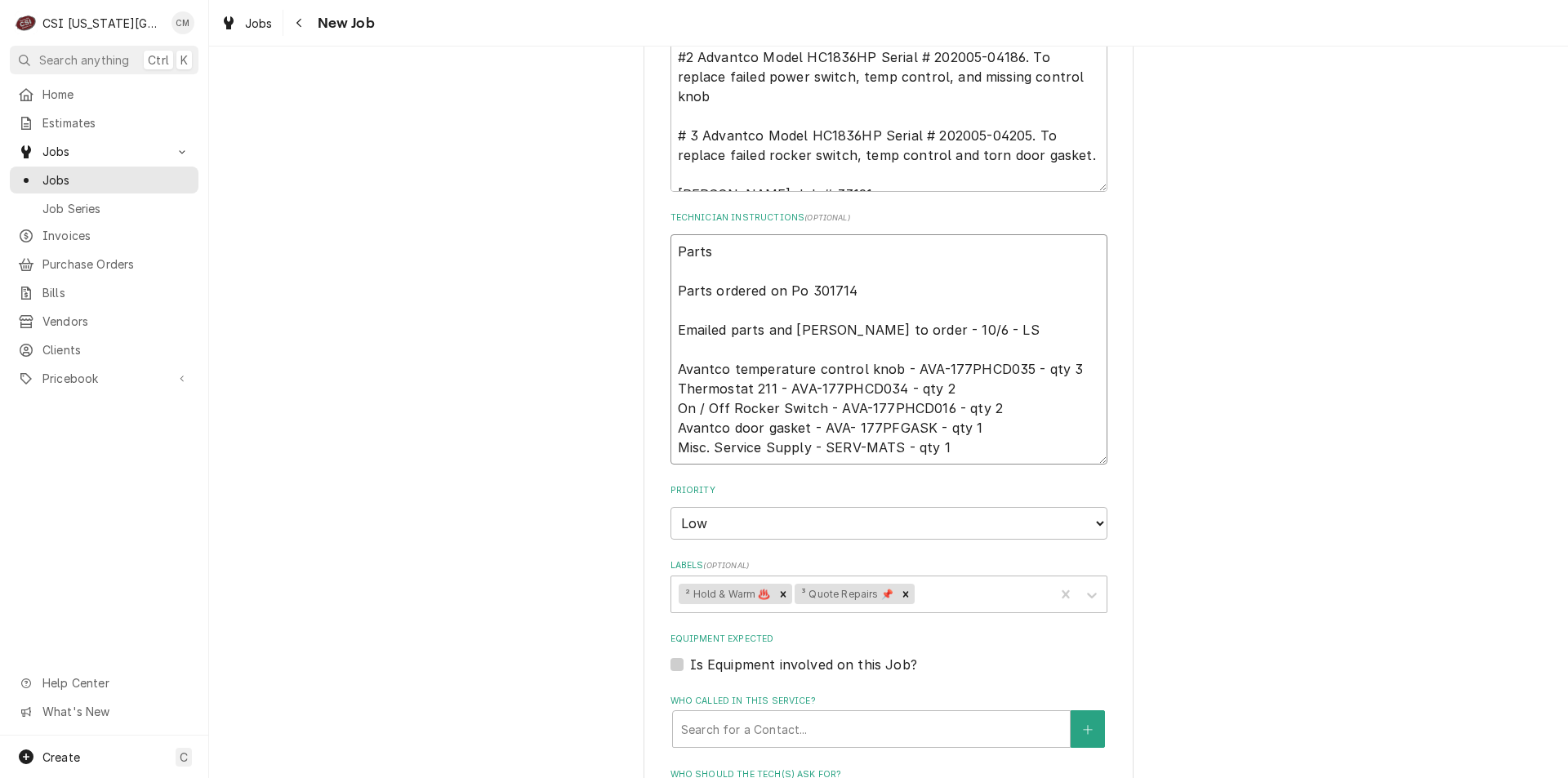
type textarea "x"
type textarea "Parts o Parts ordered on Po 301714 Emailed parts and Lindy to order - 10/6 - LS…"
type textarea "x"
type textarea "Parts on Parts ordered on Po 301714 Emailed parts and Lindy to order - 10/6 - L…"
type textarea "x"
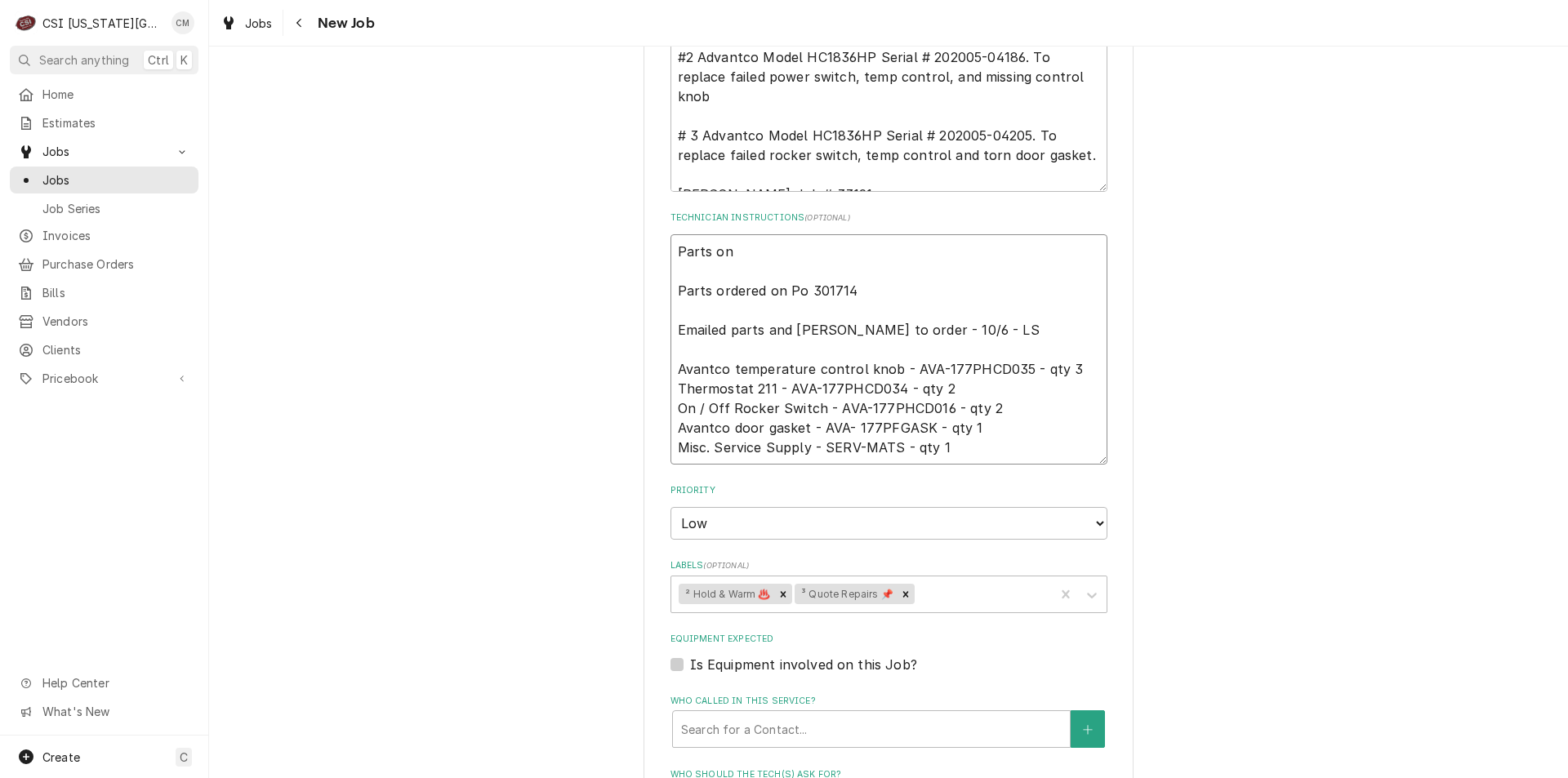
type textarea "Parts on Parts ordered on Po 301714 Emailed parts and Lindy to order - 10/6 - L…"
type textarea "x"
type textarea "Parts on B Parts ordered on Po 301714 Emailed parts and Lindy to order - 10/6 -…"
type textarea "x"
type textarea "Parts on Br Parts ordered on Po 301714 Emailed parts and Lindy to order - 10/6 …"
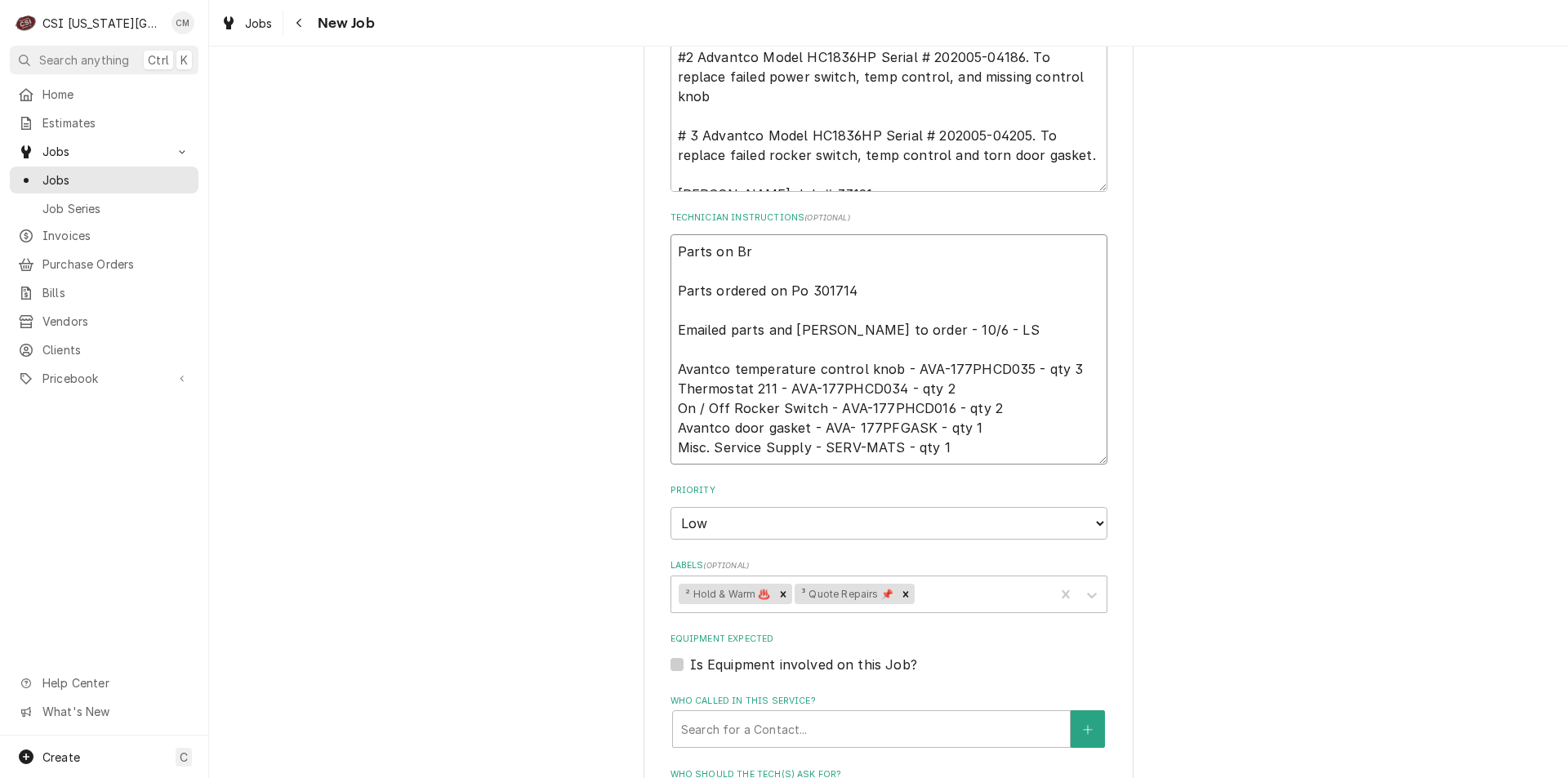
type textarea "x"
type textarea "Parts on Bre Parts ordered on Po 301714 Emailed parts and Lindy to order - 10/6…"
type textarea "x"
type textarea "Parts on Brea Parts ordered on Po 301714 Emailed parts and Lindy to order - 10/…"
type textarea "x"
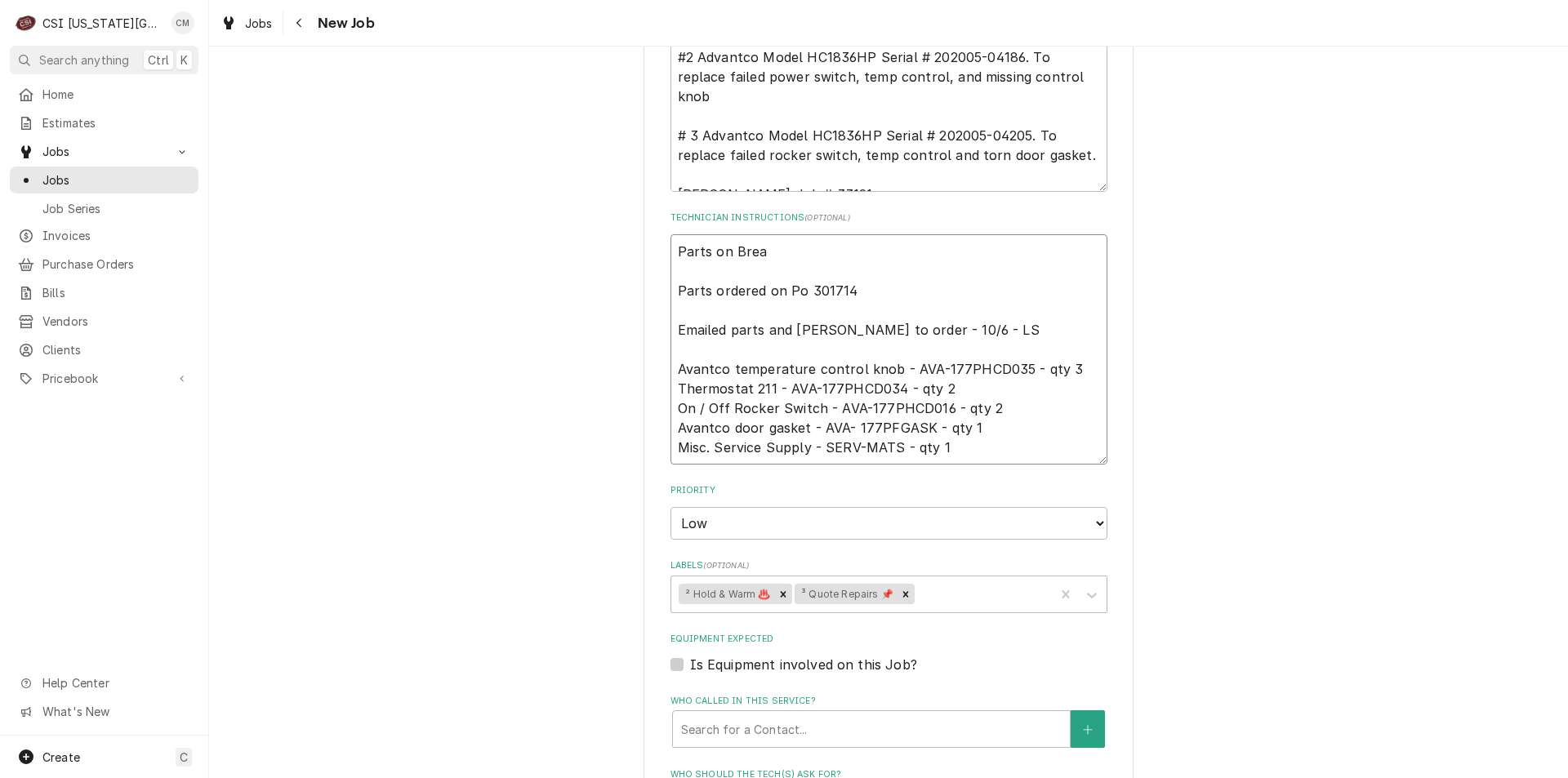
type textarea "Parts on Breaz Parts ordered on Po 301714 Emailed parts and Lindy to order - 10…"
type textarea "x"
type textarea "Parts on Breazi Parts ordered on Po 301714 Emailed parts and Lindy to order - 1…"
type textarea "x"
type textarea "Parts on Breazie Parts ordered on Po 301714 Emailed parts and Lindy to order - …"
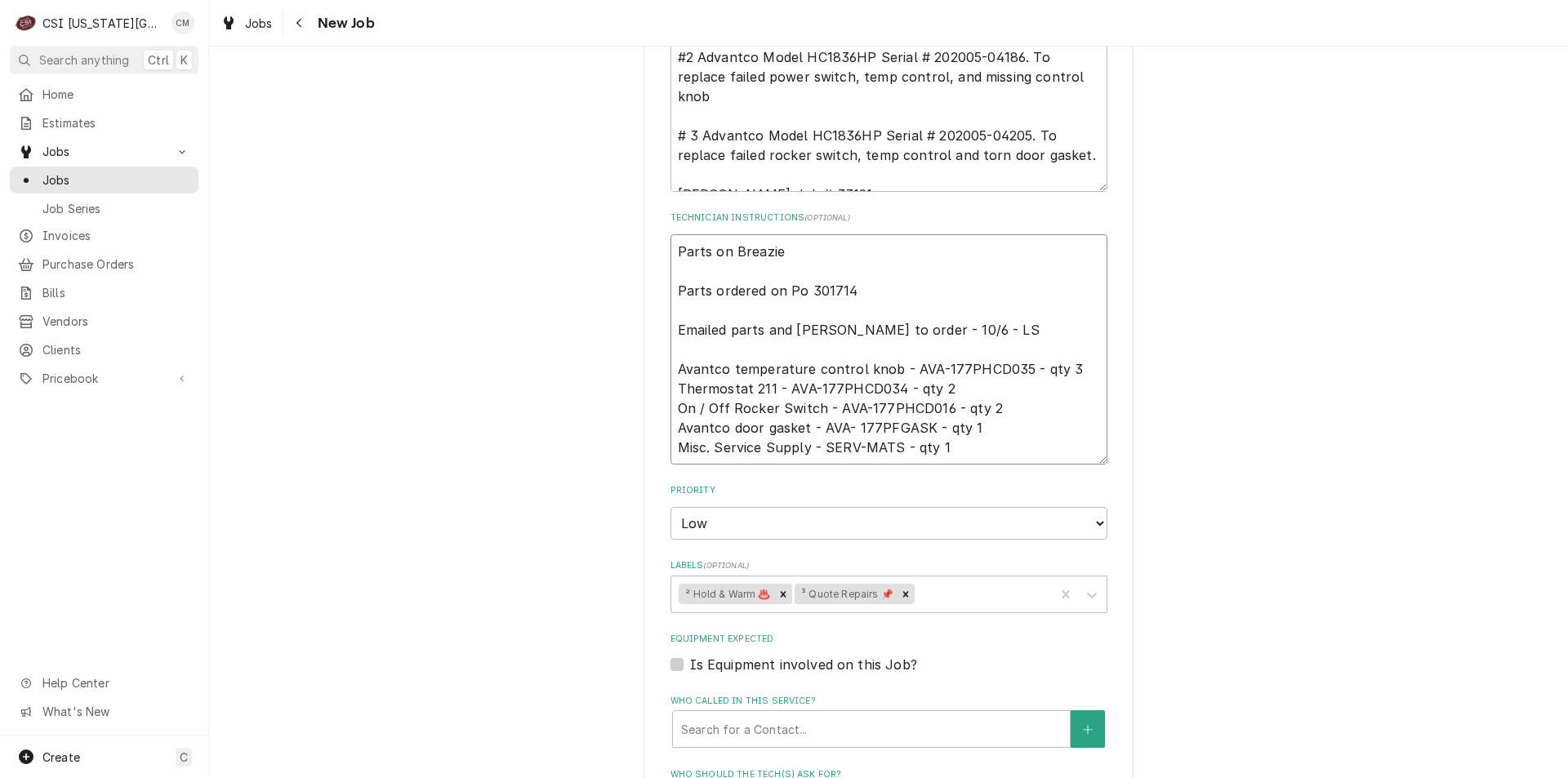
type textarea "x"
type textarea "Parts on Breazier Parts ordered on Po 301714 Emailed parts and Lindy to order -…"
type textarea "x"
type textarea "Parts on Breazier' Parts ordered on Po 301714 Emailed parts and Lindy to order …"
type textarea "x"
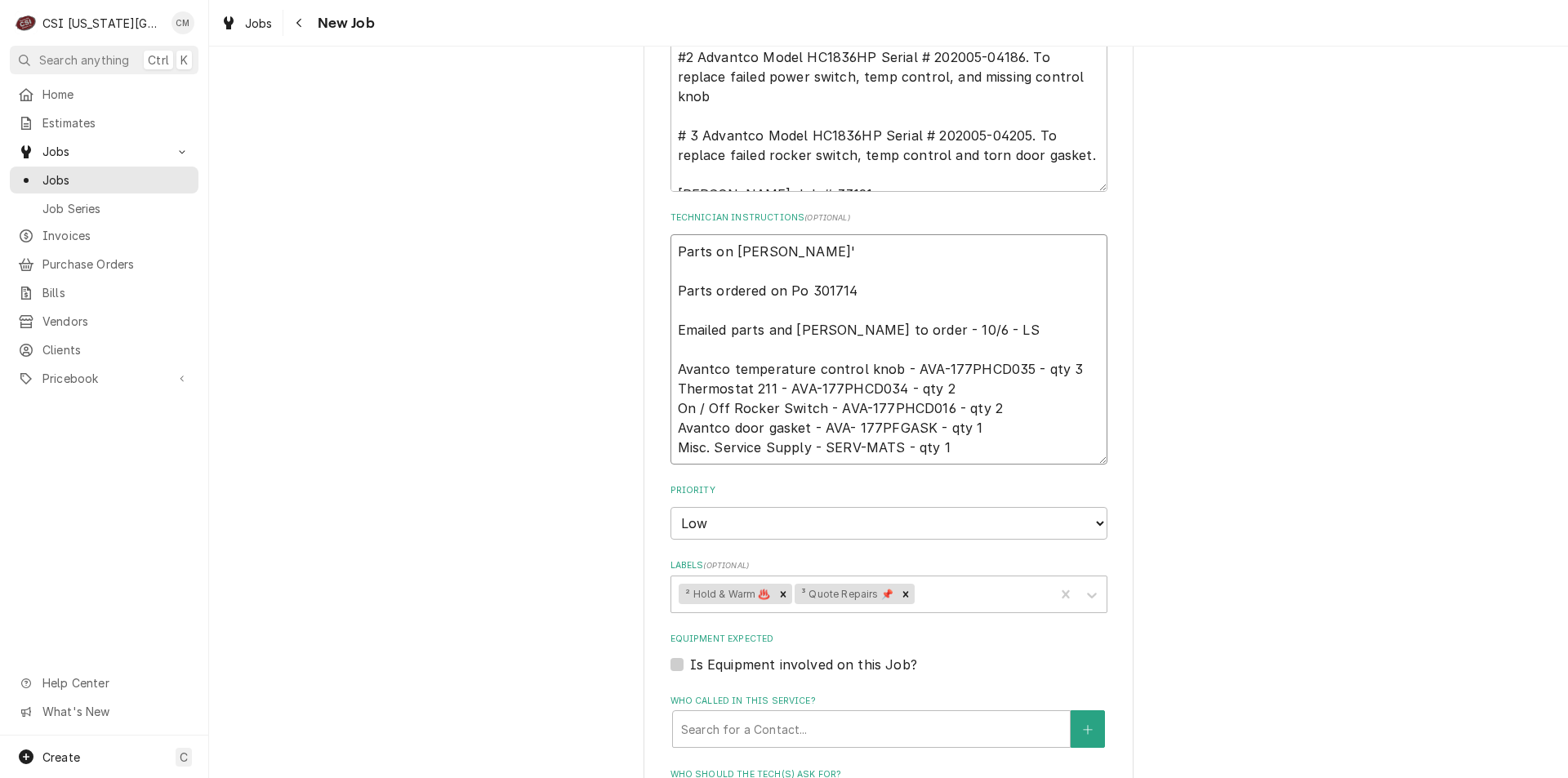
type textarea "Parts on Breazier's Parts ordered on Po 301714 Emailed parts and Lindy to order…"
type textarea "x"
type textarea "Parts on Breazier's Parts ordered on Po 301714 Emailed parts and Lindy to order…"
type textarea "x"
type textarea "Parts on Breazier's s Parts ordered on Po 301714 Emailed parts and Lindy to ord…"
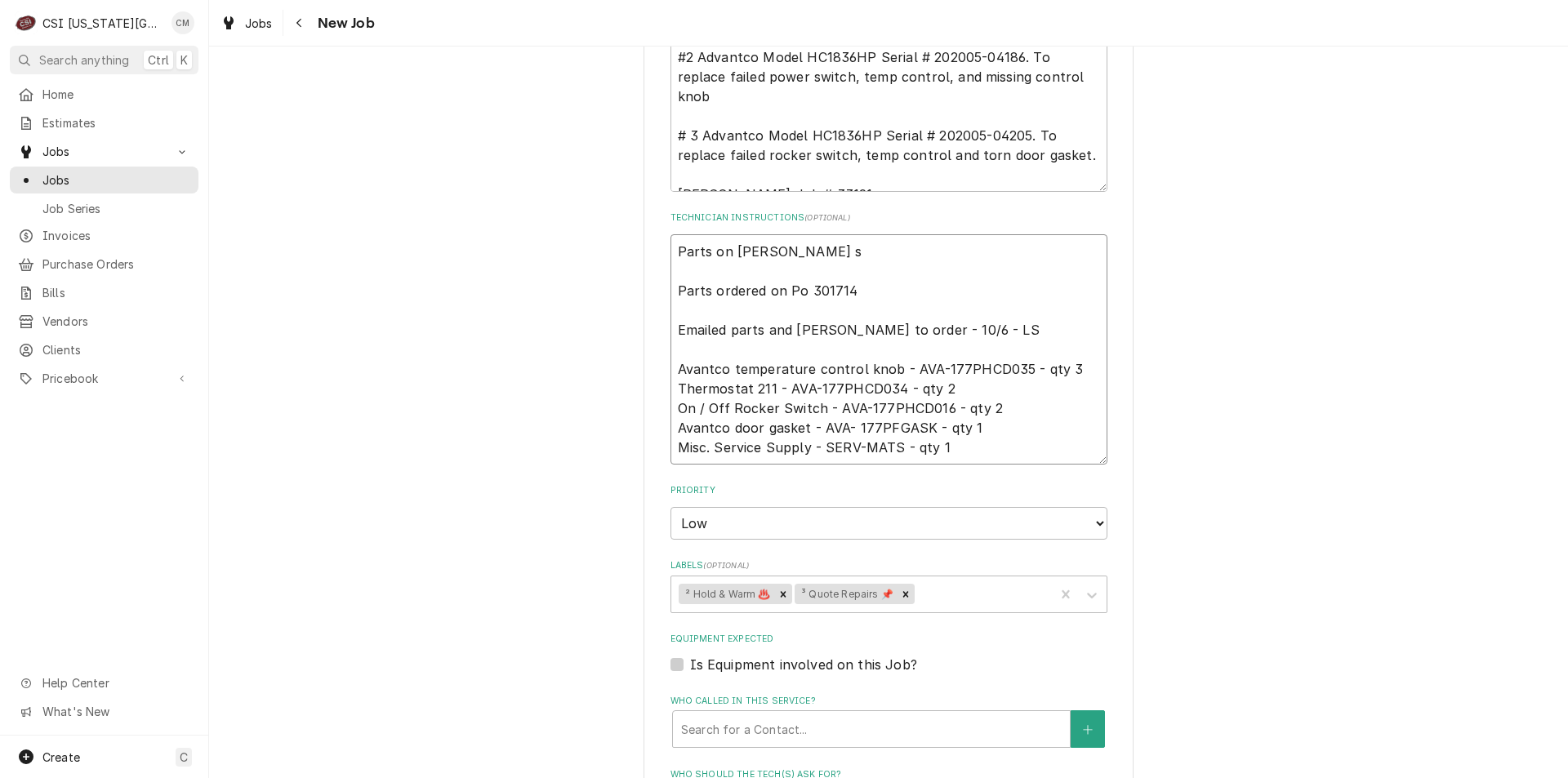
type textarea "x"
type textarea "Parts on Breazier's sh Parts ordered on Po 301714 Emailed parts and Lindy to or…"
type textarea "x"
type textarea "Parts on Breazier's she Parts ordered on Po 301714 Emailed parts and Lindy to o…"
type textarea "x"
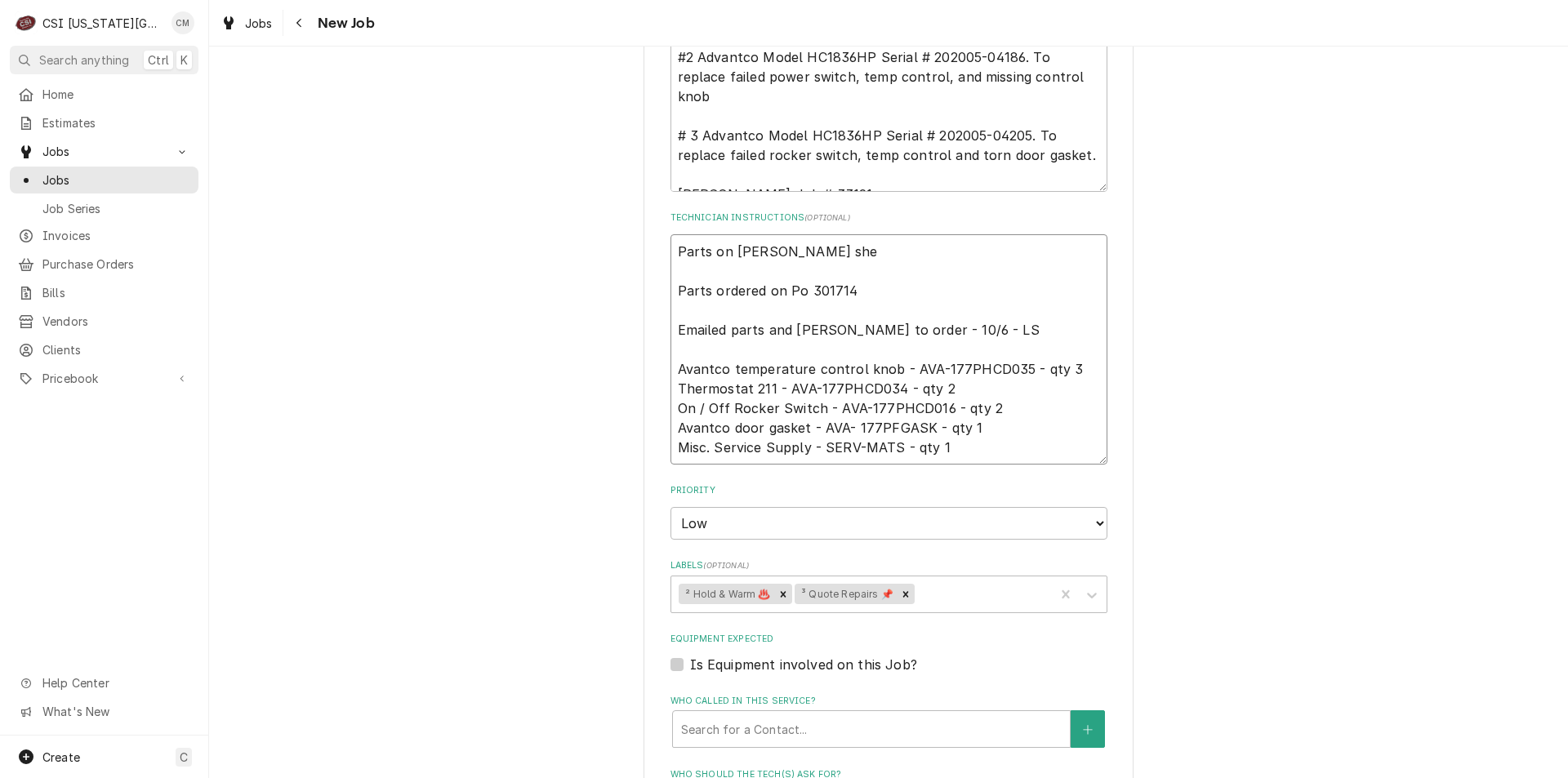
type textarea "Parts on Breazier's shel Parts ordered on Po 301714 Emailed parts and Lindy to …"
type textarea "x"
type textarea "Parts on Breazier's shelf Parts ordered on Po 301714 Emailed parts and Lindy to…"
type textarea "x"
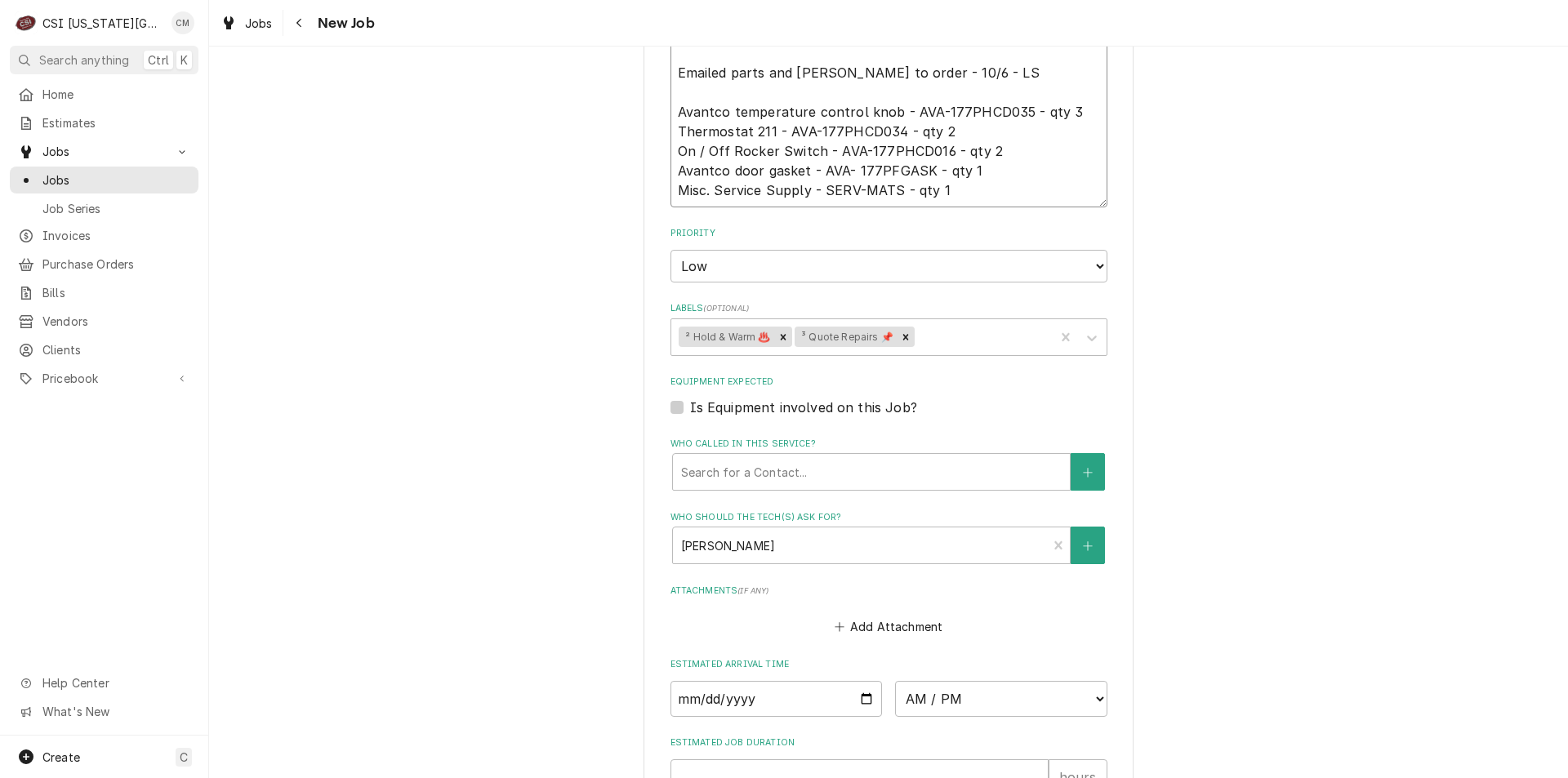
scroll to position [1377, 0]
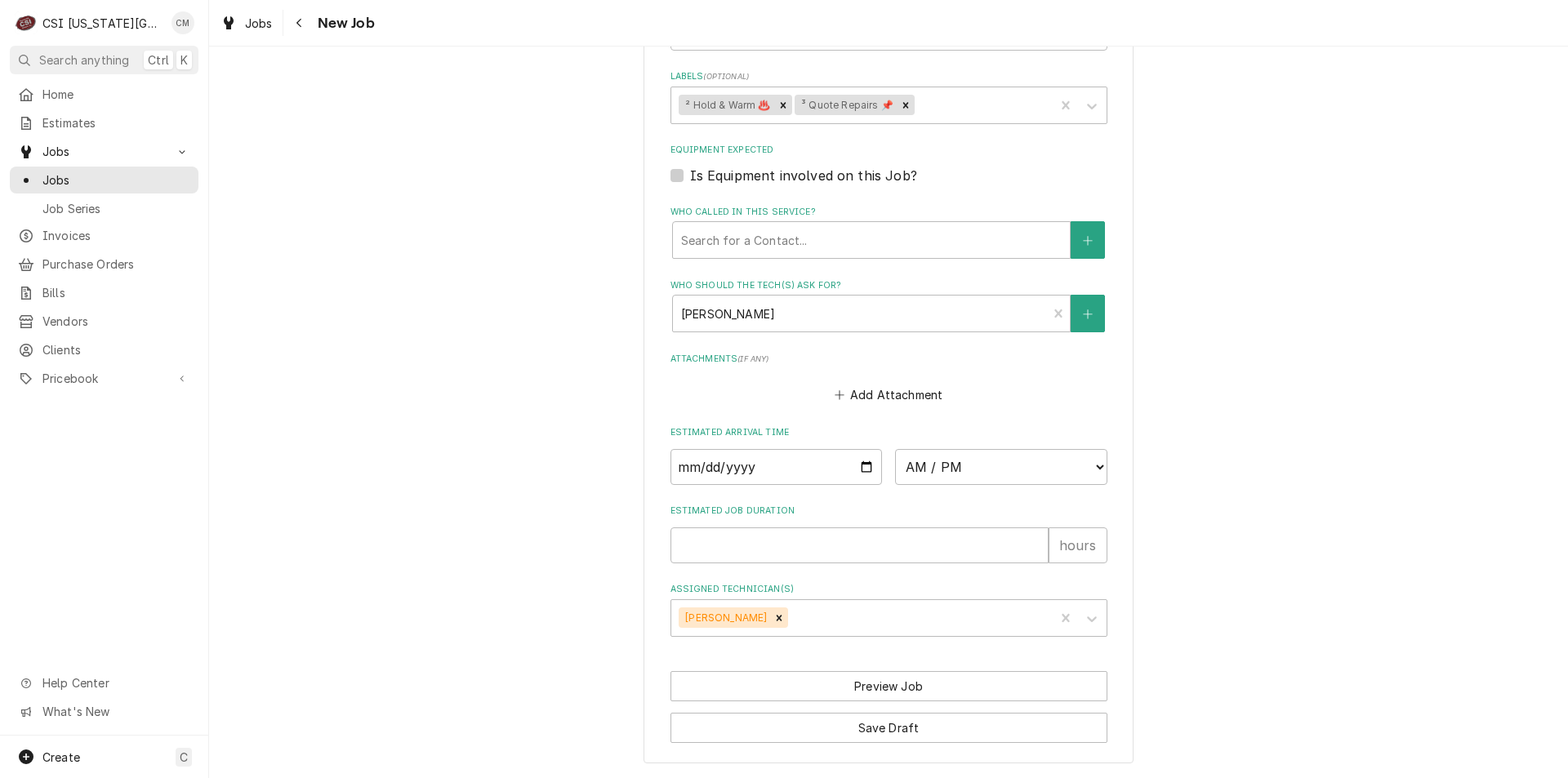
type textarea "Parts on Breazier's shelf Parts ordered on Po 301714 Emailed parts and Lindy to…"
click at [939, 724] on button "Save Draft" at bounding box center [888, 728] width 437 height 30
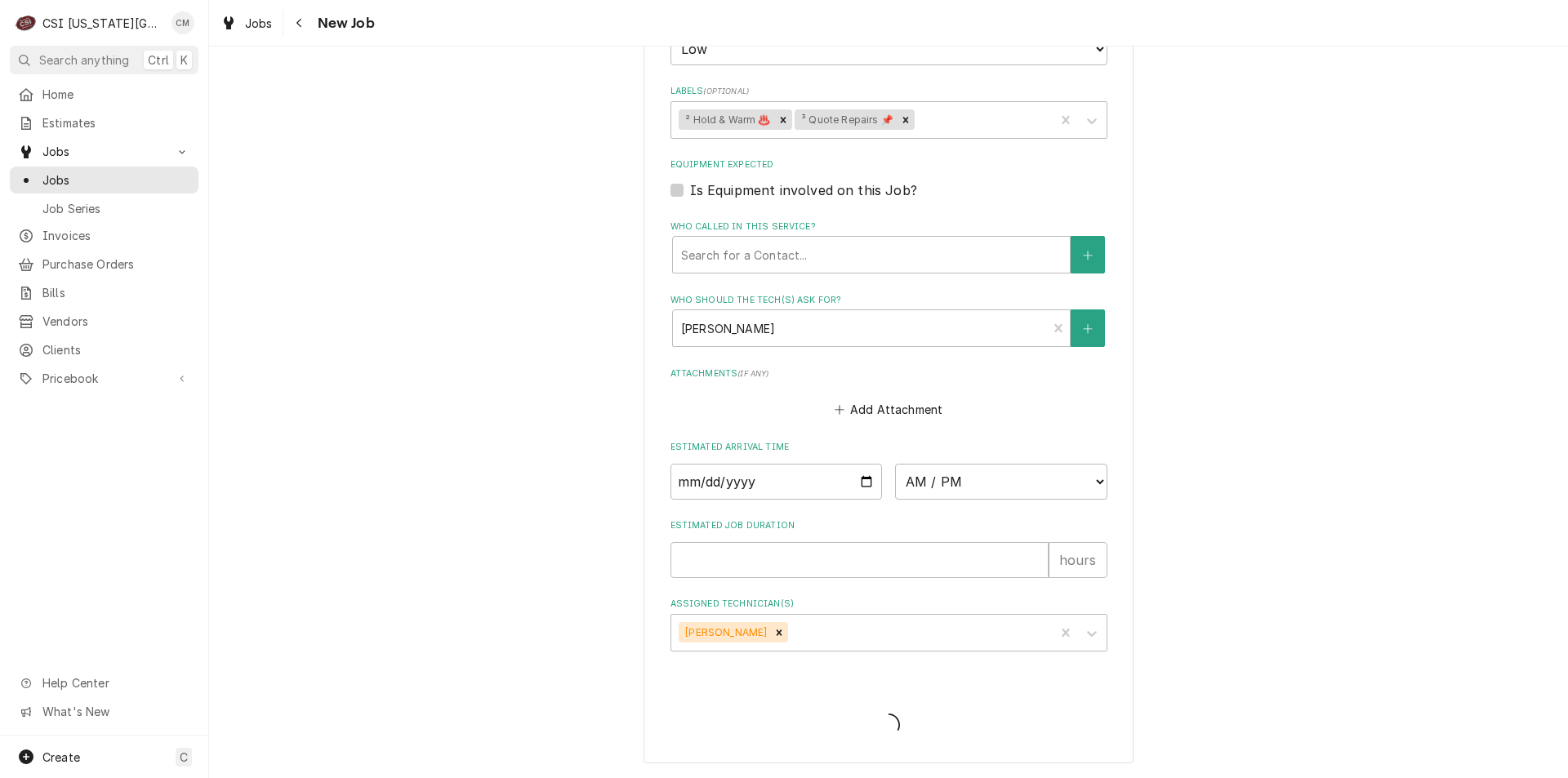
scroll to position [1362, 0]
type textarea "x"
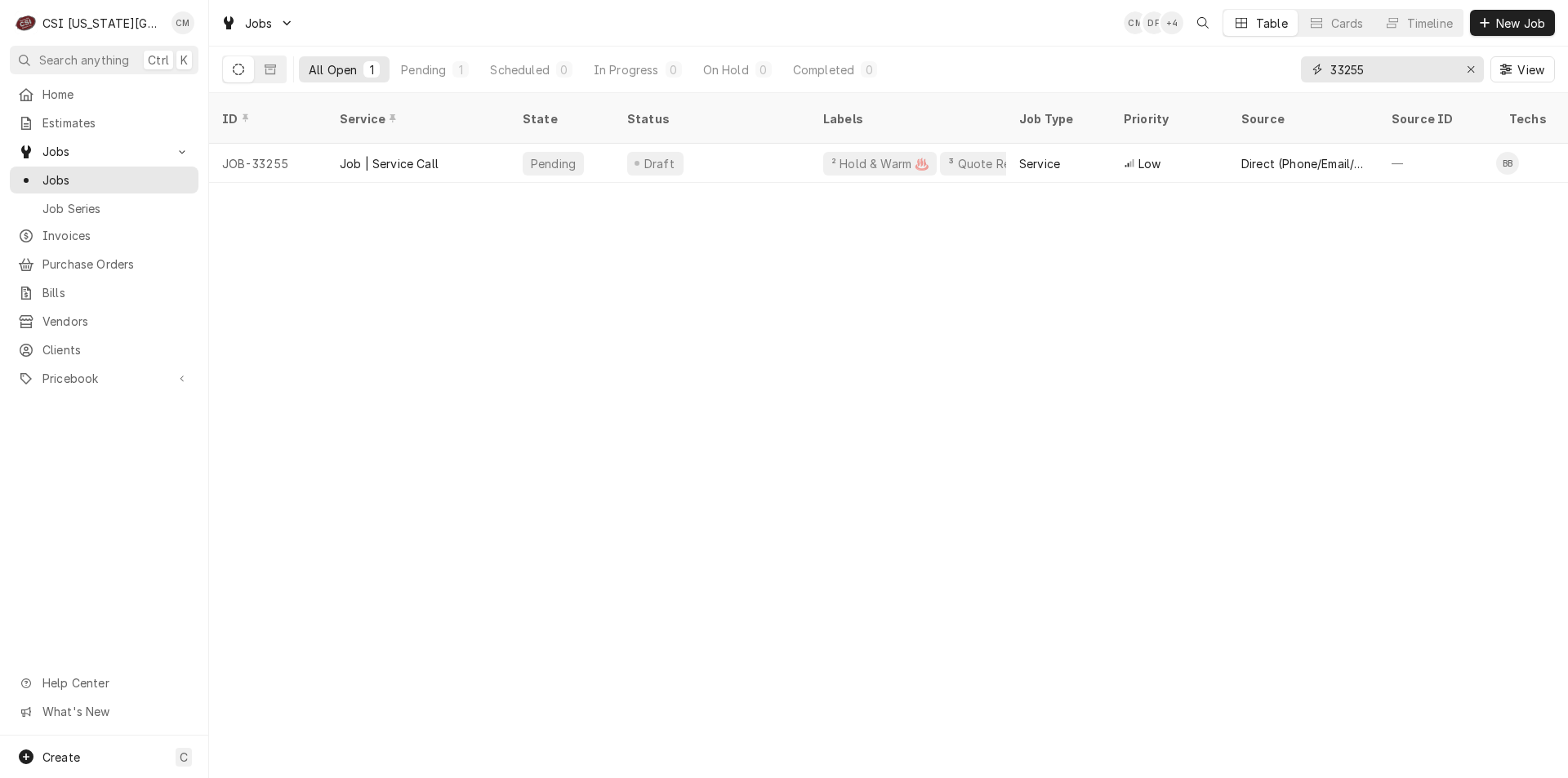
click at [1474, 69] on icon "Erase input" at bounding box center [1470, 69] width 9 height 11
type input "33257"
click at [730, 145] on div "Draft" at bounding box center [711, 162] width 196 height 39
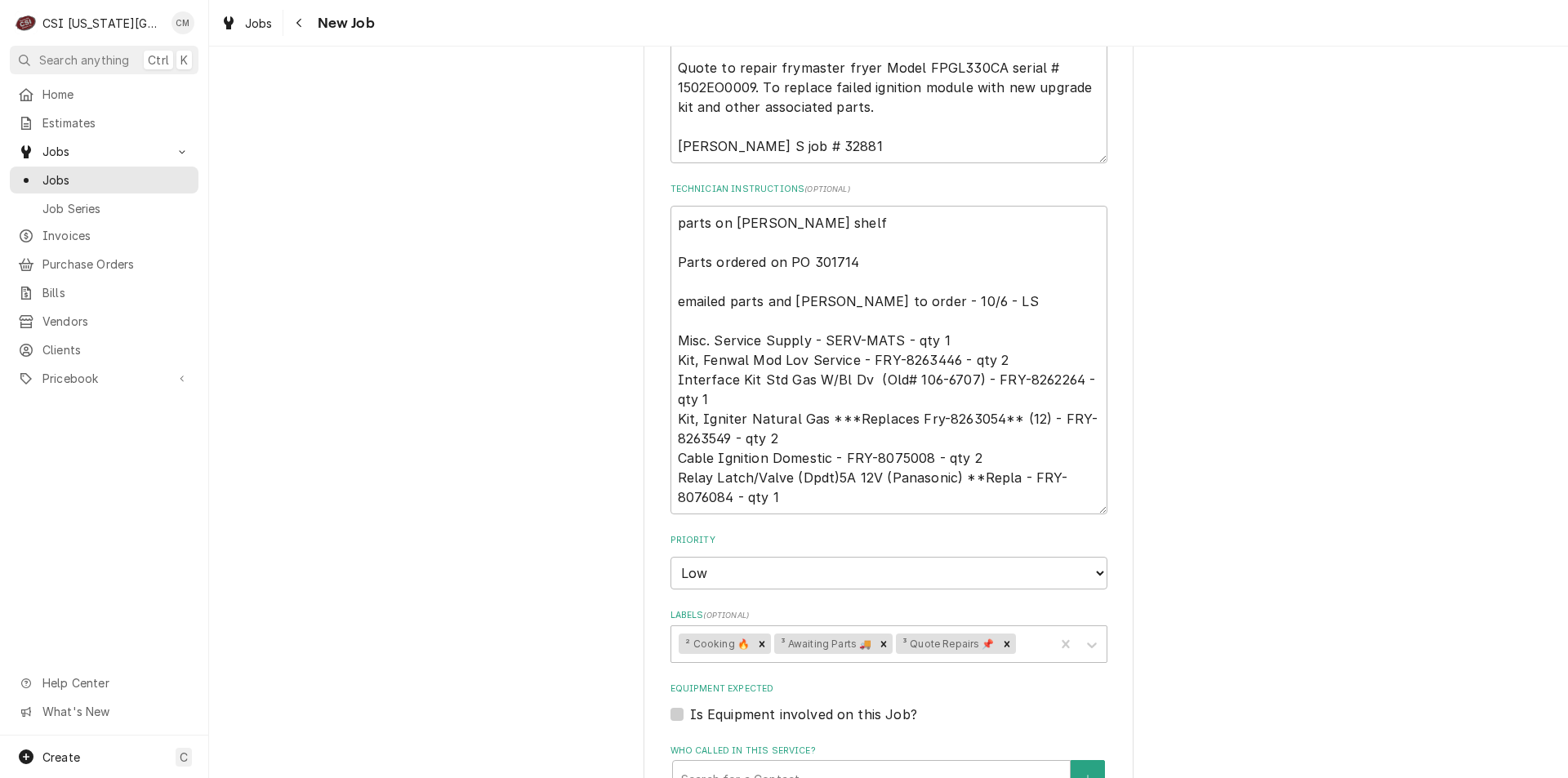
scroll to position [1189, 0]
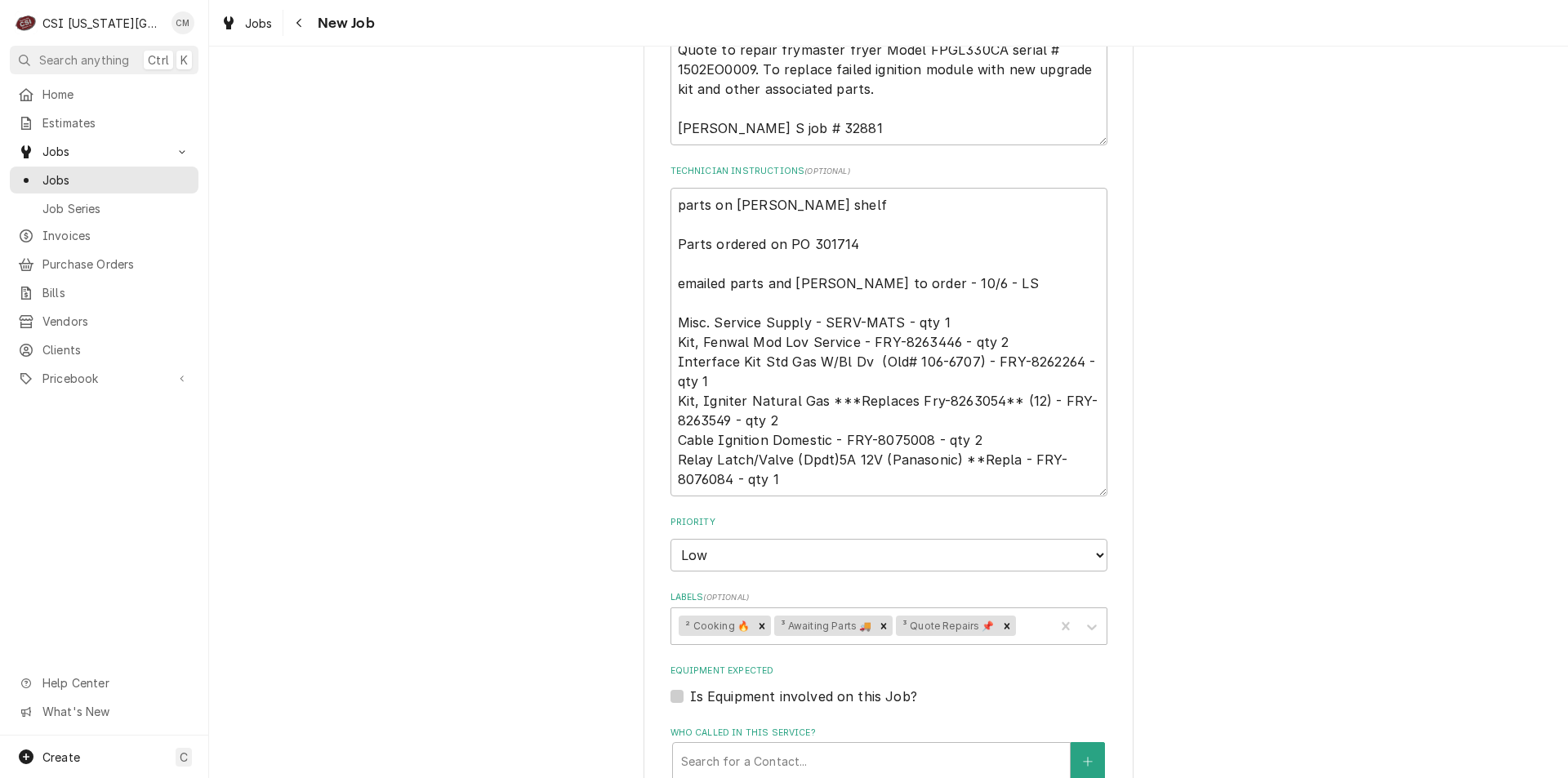
click at [877, 616] on div "Remove ³ Awaiting Parts 🚚" at bounding box center [883, 626] width 18 height 21
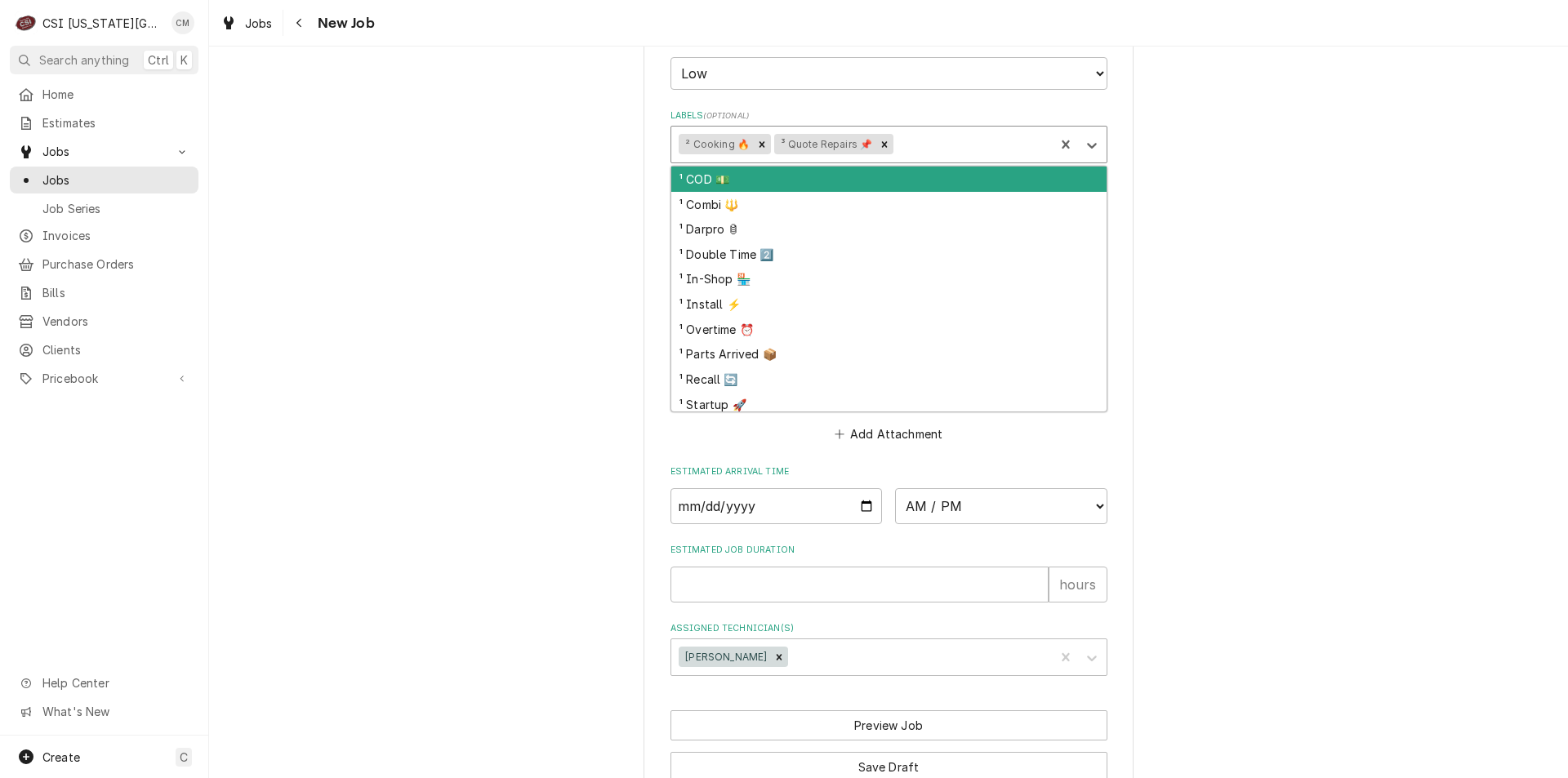
click at [967, 130] on div "Labels" at bounding box center [971, 145] width 150 height 30
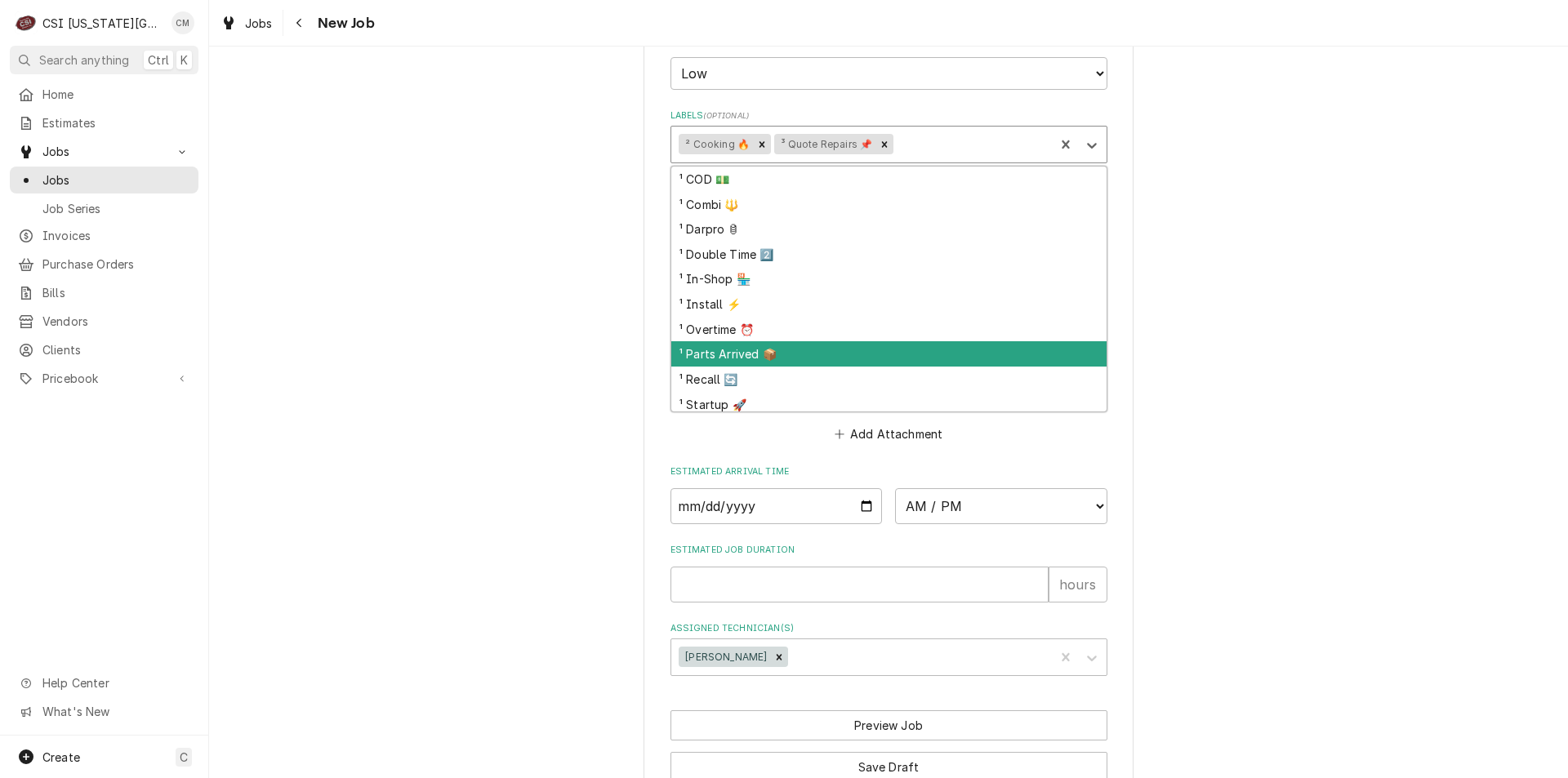
click at [882, 341] on div "¹ Parts Arrived 📦" at bounding box center [889, 353] width 436 height 25
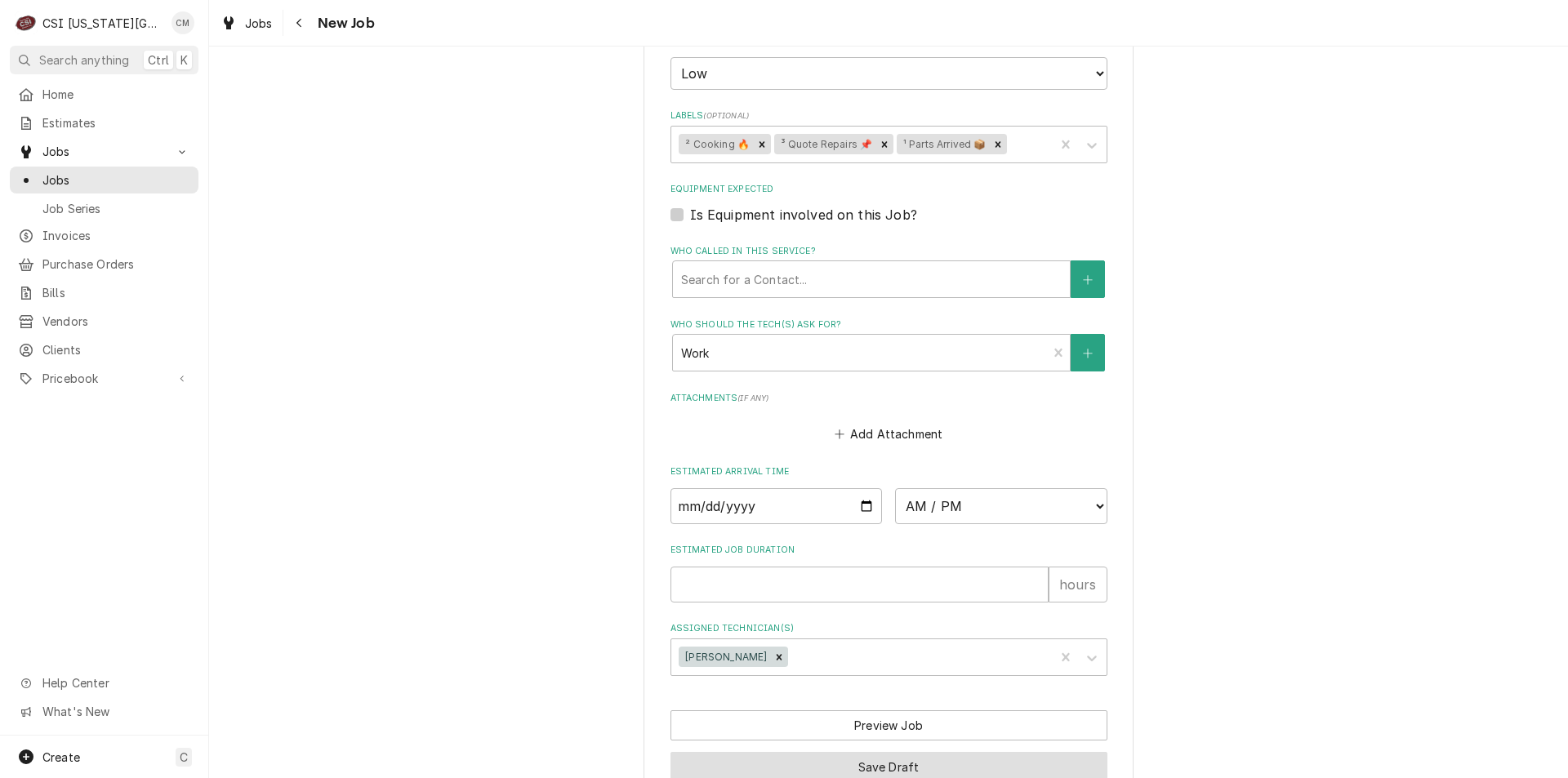
click at [1011, 752] on button "Save Draft" at bounding box center [888, 767] width 437 height 30
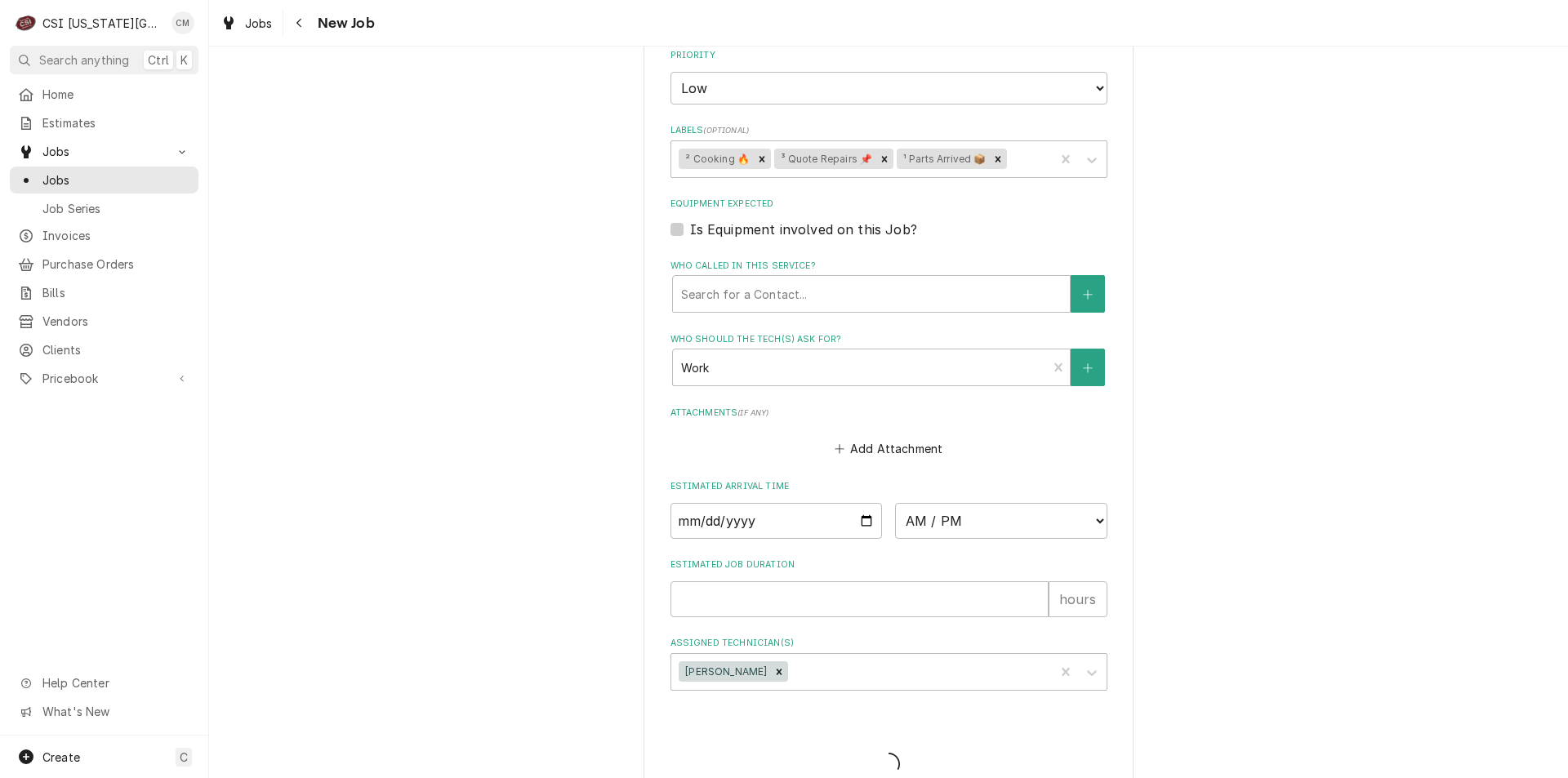
type textarea "x"
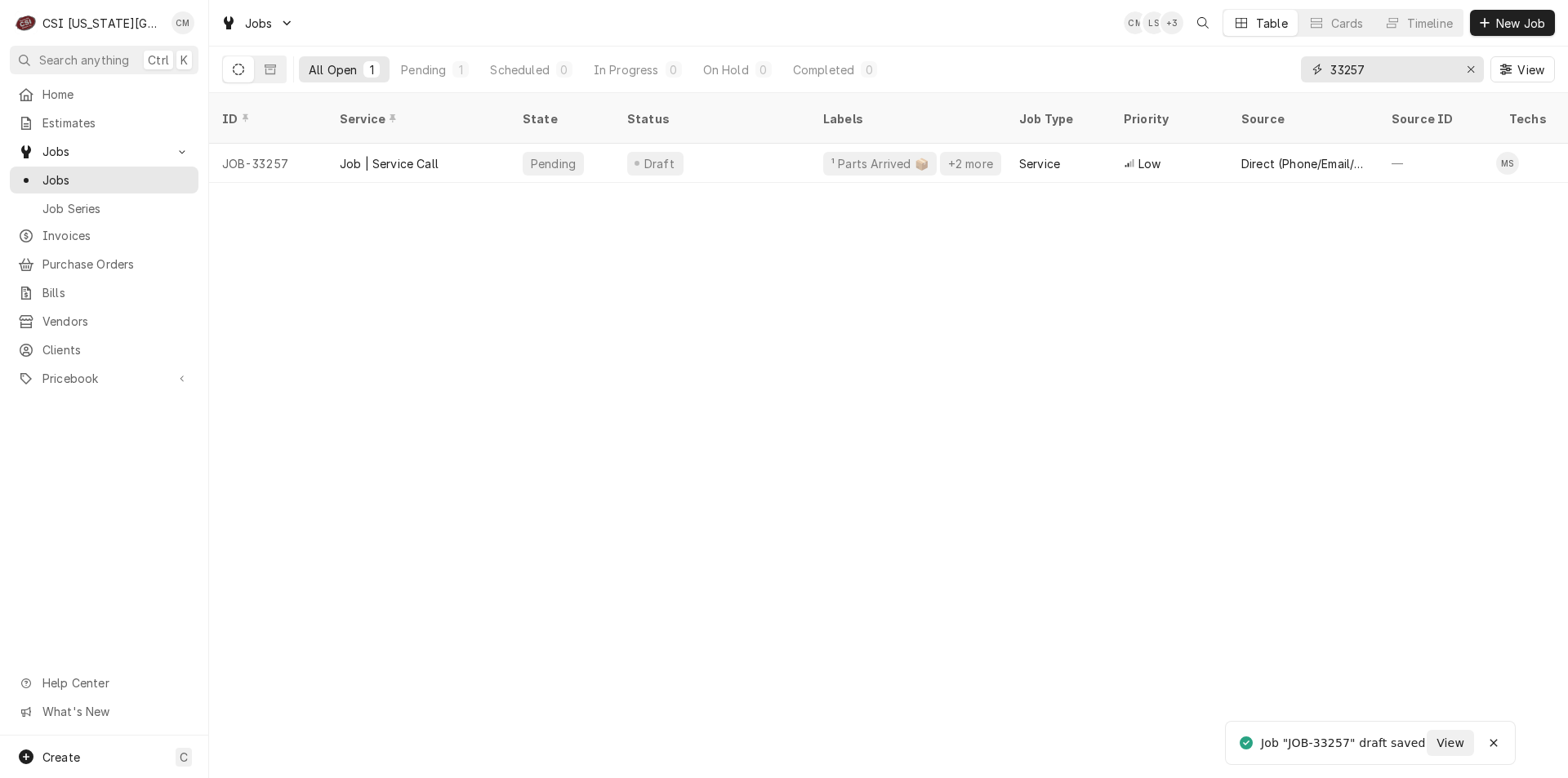
drag, startPoint x: 1407, startPoint y: 64, endPoint x: 1305, endPoint y: 68, distance: 102.1
click at [1305, 68] on div "33257" at bounding box center [1393, 70] width 183 height 26
type input "33255"
click at [720, 144] on div "Draft" at bounding box center [711, 162] width 196 height 39
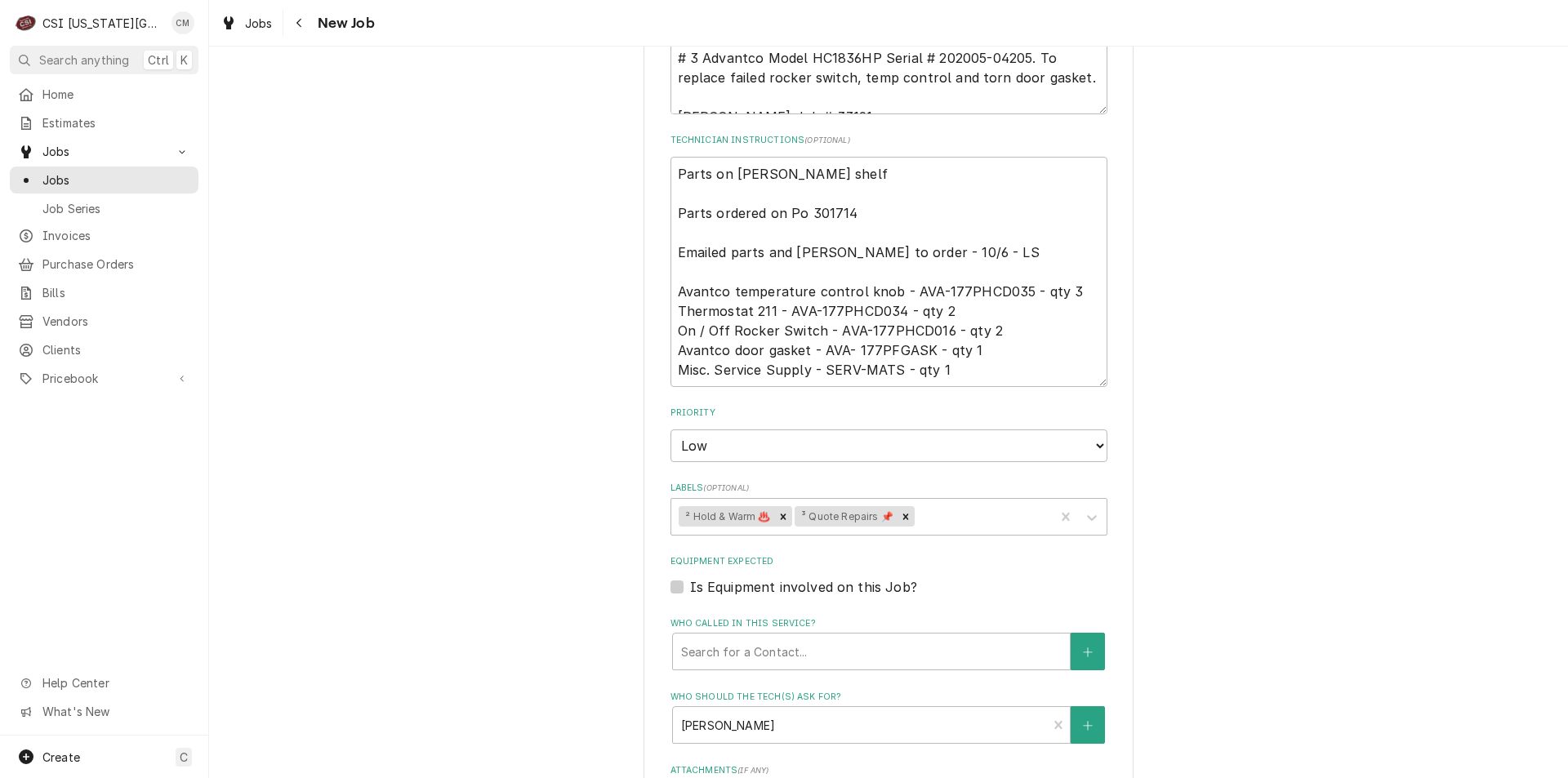
scroll to position [983, 0]
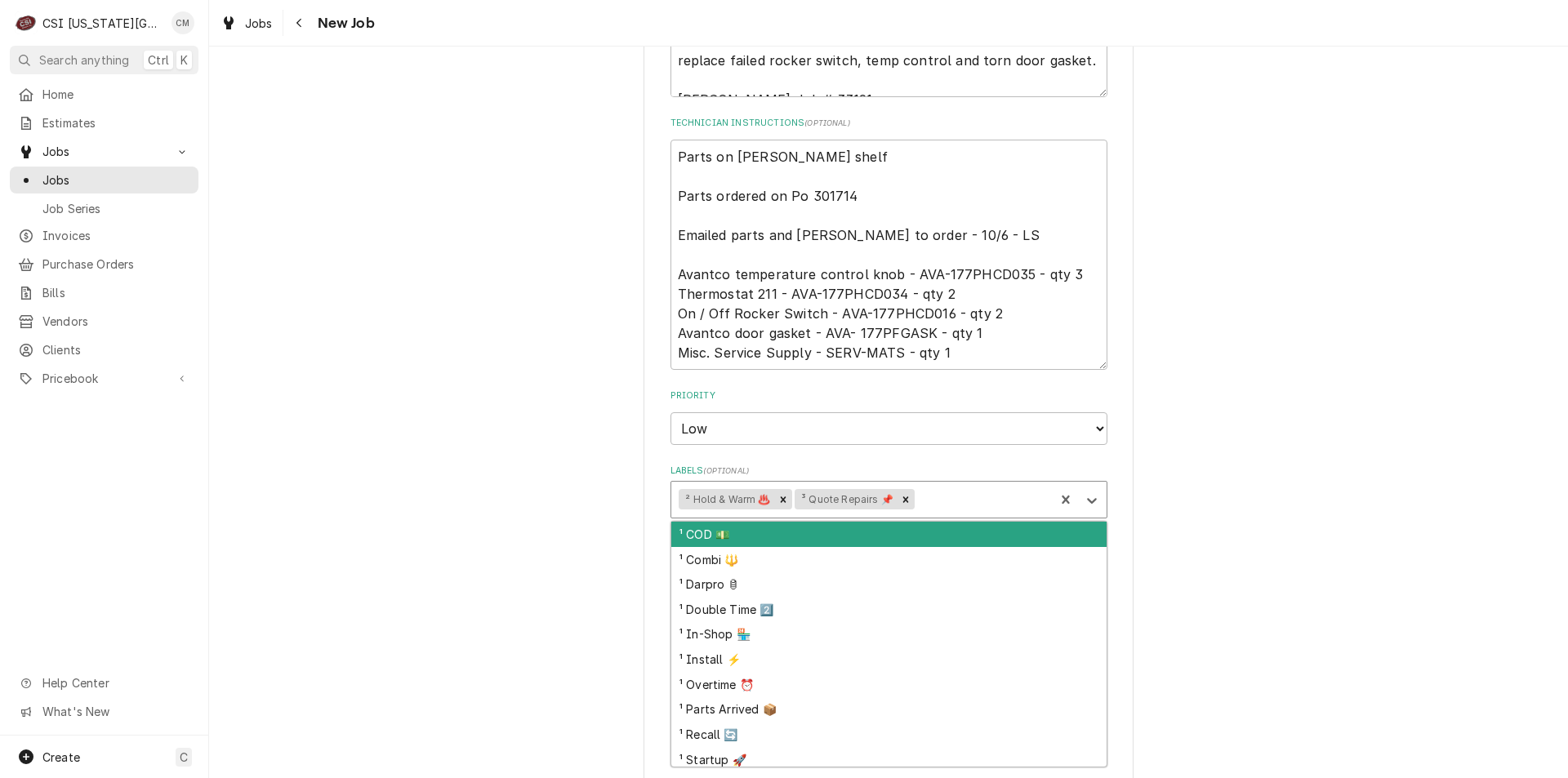
click at [982, 499] on div "Labels" at bounding box center [983, 500] width 129 height 30
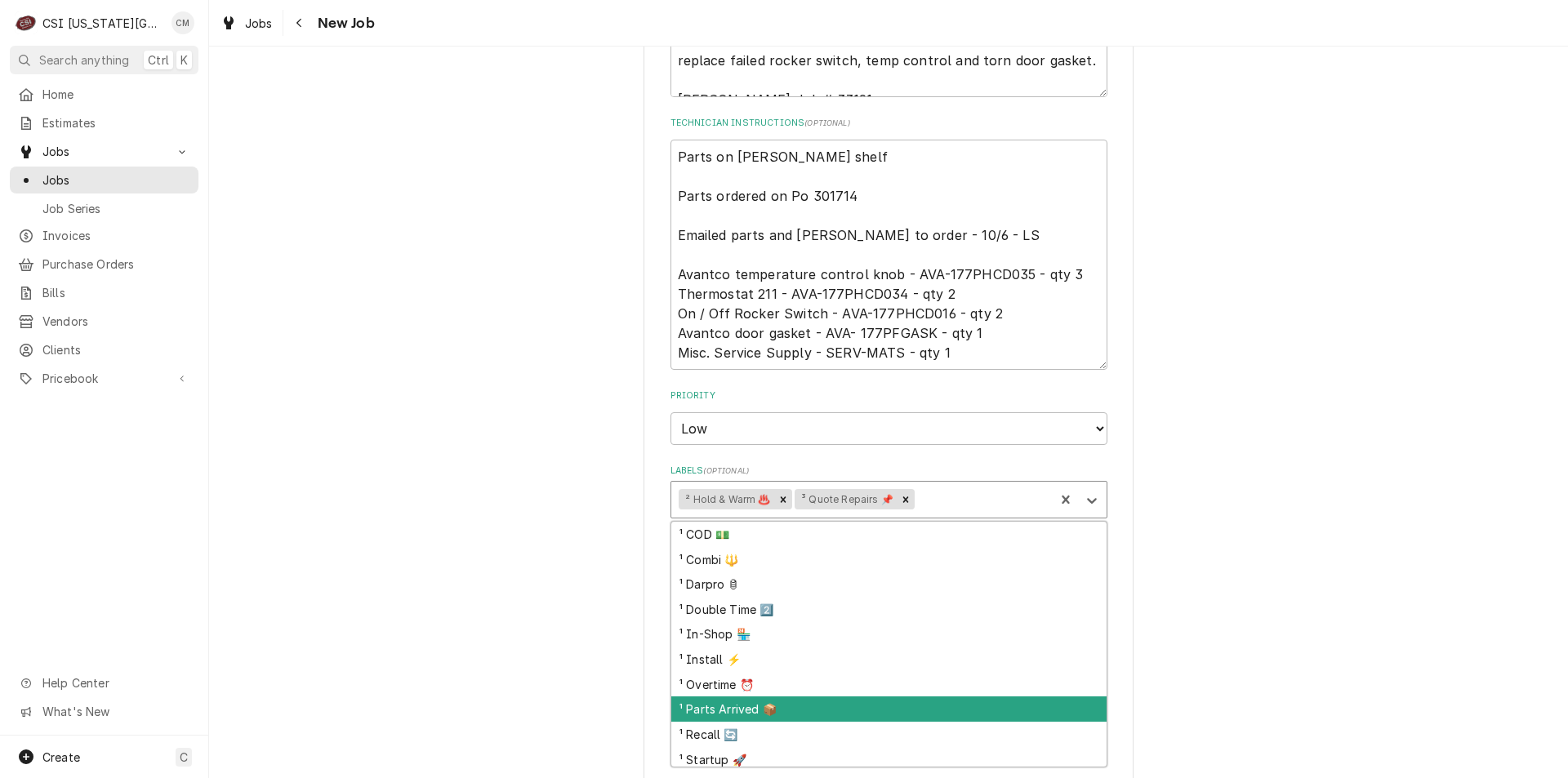
click at [883, 707] on div "¹ Parts Arrived 📦" at bounding box center [889, 708] width 436 height 25
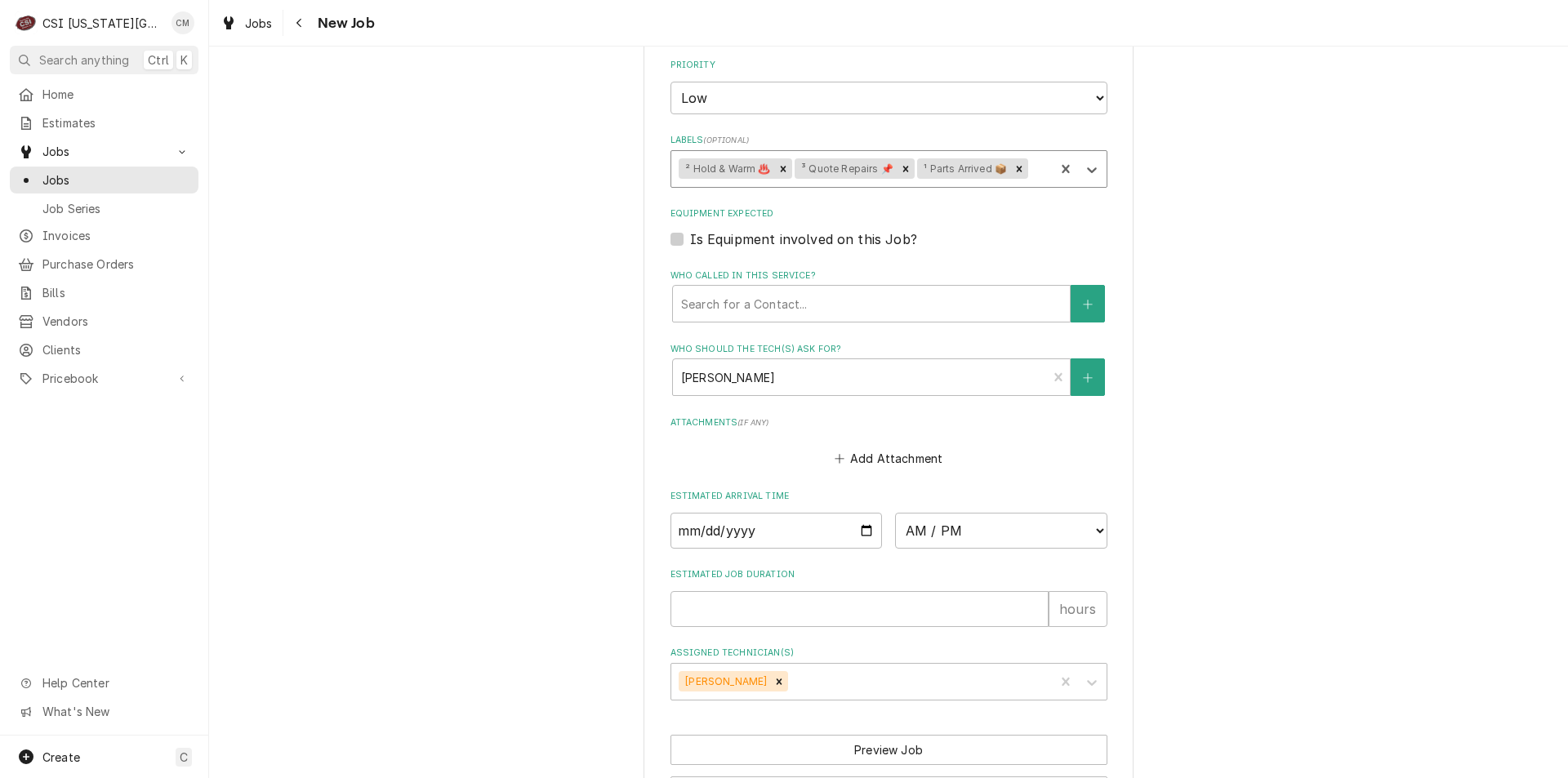
scroll to position [1377, 0]
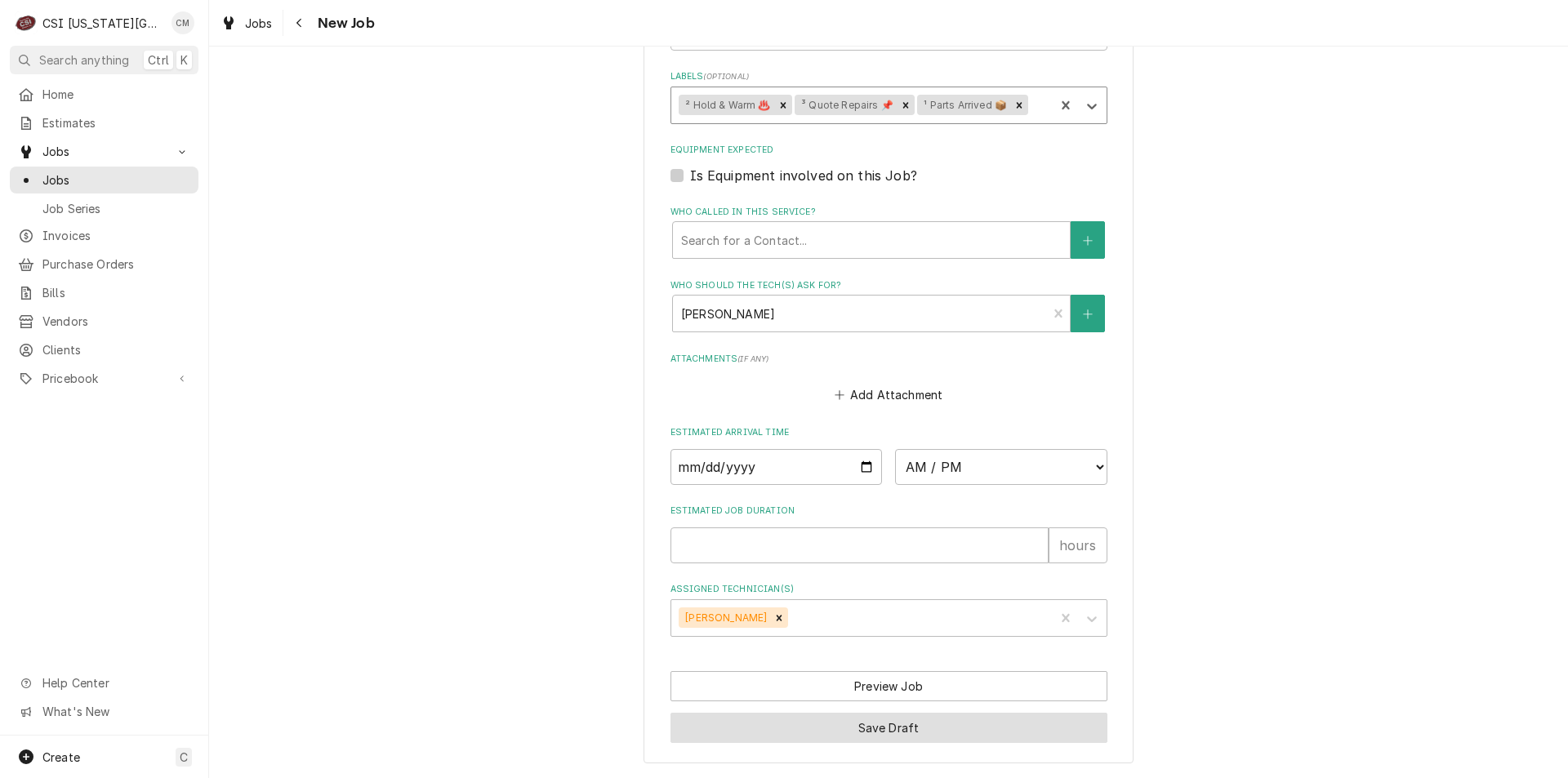
click at [928, 735] on button "Save Draft" at bounding box center [888, 728] width 437 height 30
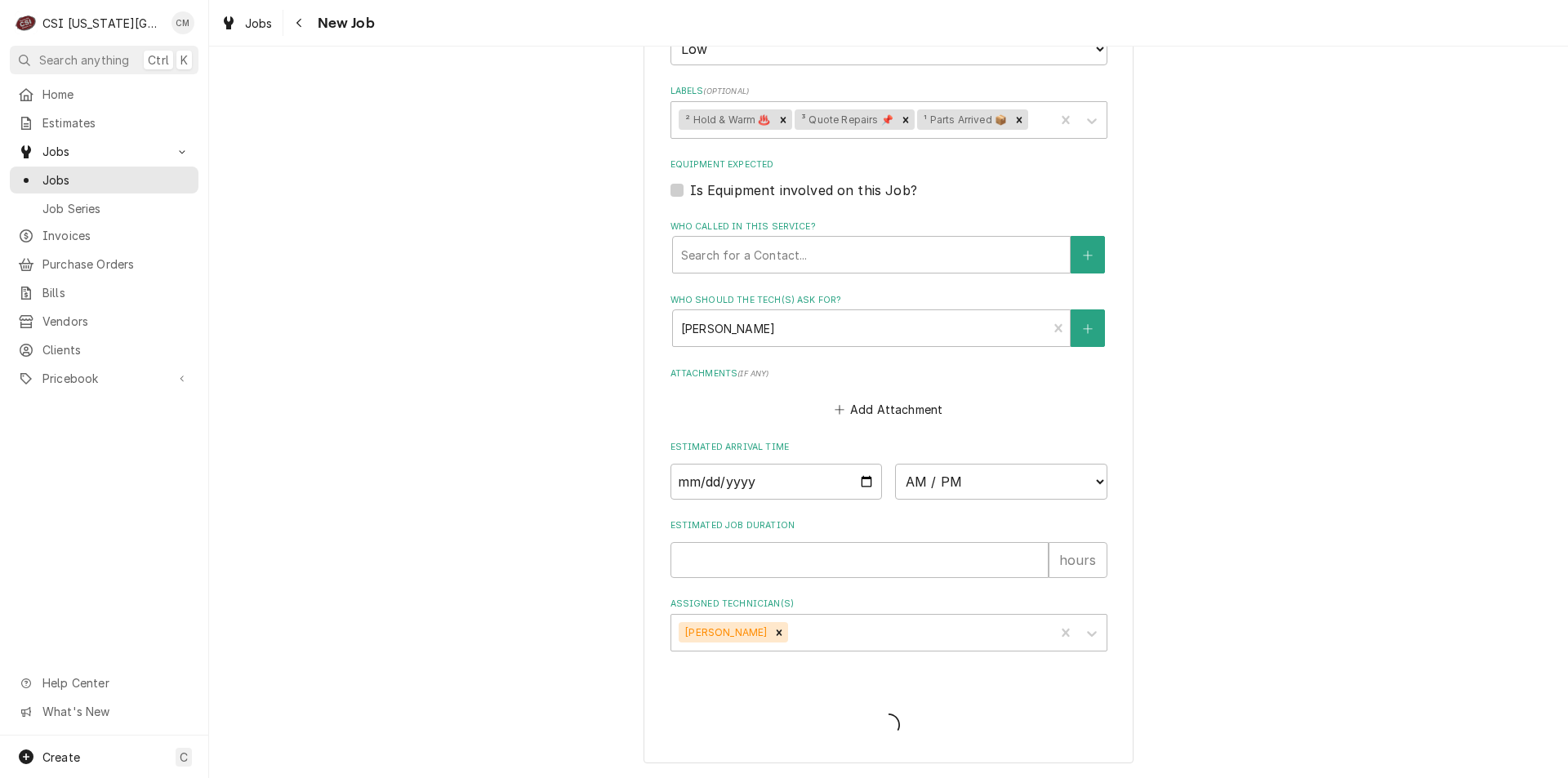
scroll to position [1362, 0]
type textarea "x"
